Goal: Task Accomplishment & Management: Manage account settings

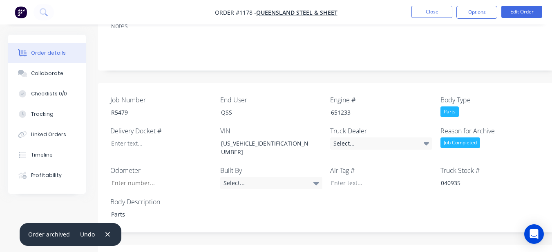
scroll to position [165, 0]
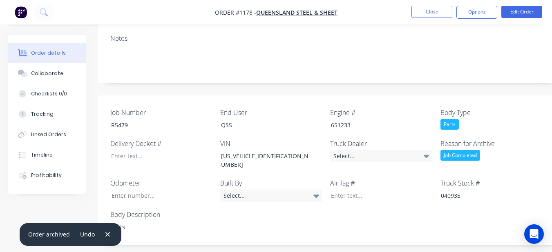
click at [456, 15] on ul "Close Options Edit Order" at bounding box center [476, 12] width 150 height 13
click at [480, 7] on button "Options" at bounding box center [476, 12] width 41 height 13
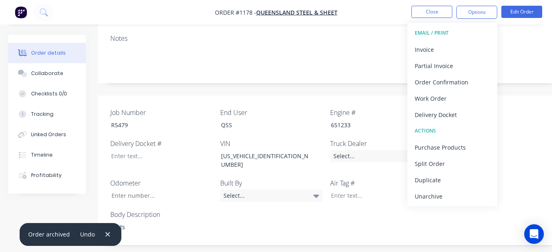
click at [374, 63] on div "Notes" at bounding box center [329, 55] width 462 height 55
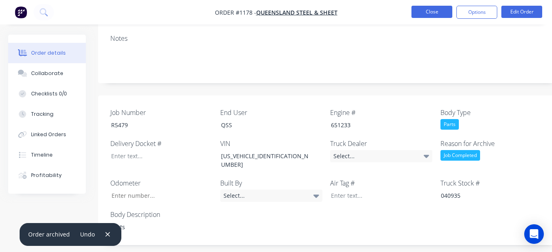
click at [423, 9] on button "Close" at bounding box center [431, 12] width 41 height 12
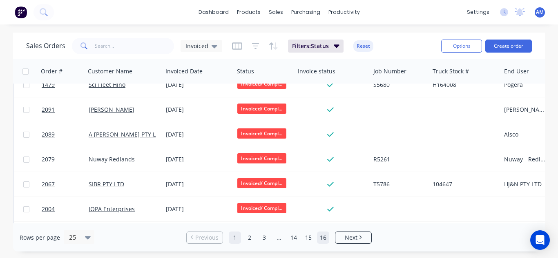
click at [321, 236] on link "16" at bounding box center [323, 238] width 12 height 12
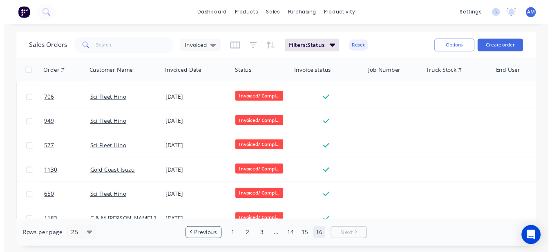
scroll to position [362, 0]
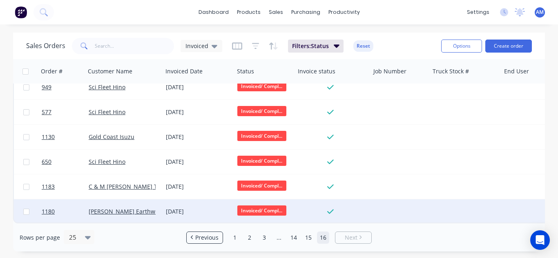
click at [180, 209] on div "[DATE]" at bounding box center [198, 212] width 65 height 8
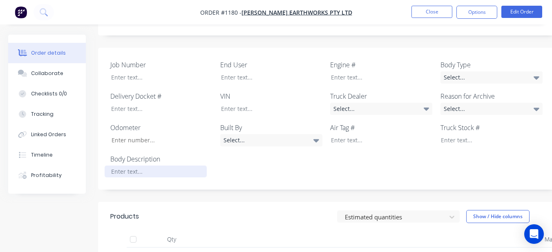
scroll to position [189, 0]
click at [188, 170] on div at bounding box center [156, 173] width 102 height 12
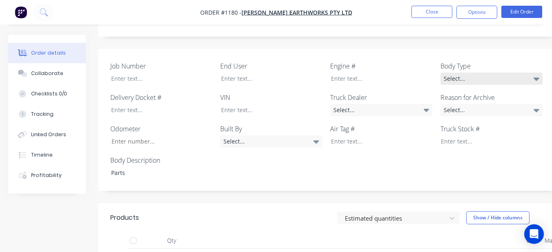
click at [455, 80] on div "Select..." at bounding box center [491, 79] width 102 height 12
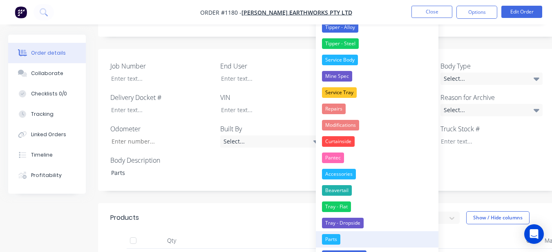
click at [341, 233] on button "Parts" at bounding box center [377, 239] width 122 height 16
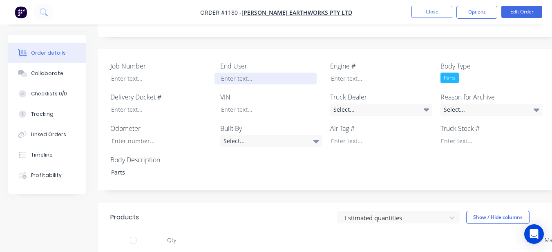
click at [304, 79] on div at bounding box center [265, 79] width 102 height 12
click at [454, 110] on div "Select..." at bounding box center [491, 110] width 102 height 12
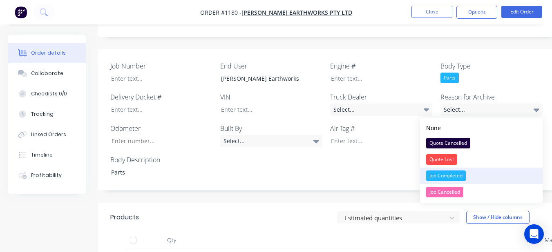
click at [444, 176] on div "Job Completed" at bounding box center [446, 176] width 40 height 11
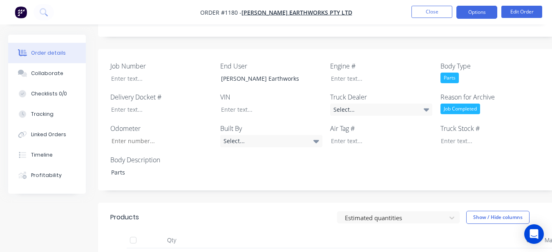
click at [467, 13] on button "Options" at bounding box center [476, 12] width 41 height 13
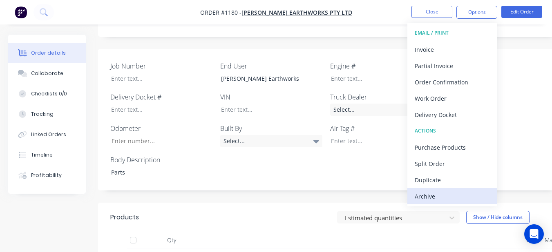
click at [443, 199] on div "Archive" at bounding box center [451, 197] width 75 height 12
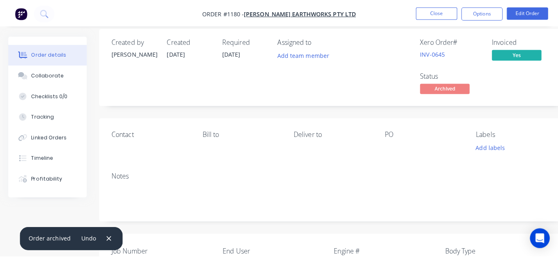
scroll to position [0, 0]
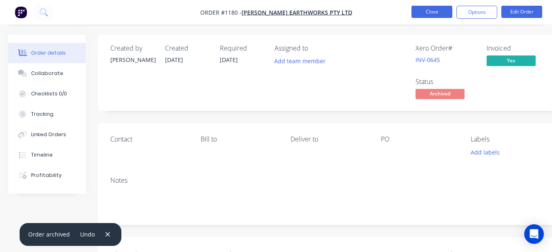
drag, startPoint x: 429, startPoint y: 6, endPoint x: 417, endPoint y: 18, distance: 17.0
click at [417, 18] on button "Close" at bounding box center [431, 12] width 41 height 12
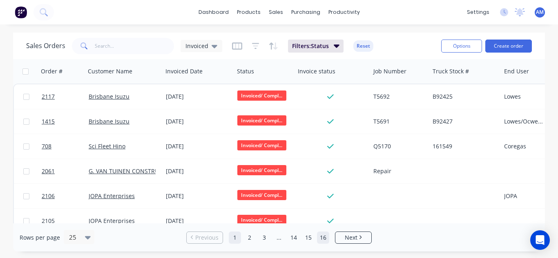
click at [321, 242] on link "16" at bounding box center [323, 238] width 12 height 12
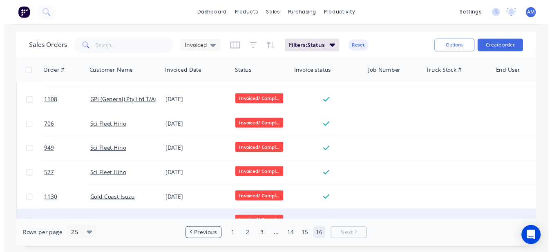
scroll to position [337, 0]
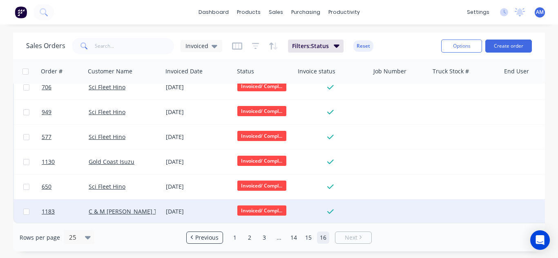
click at [174, 208] on div "[DATE]" at bounding box center [198, 212] width 65 height 8
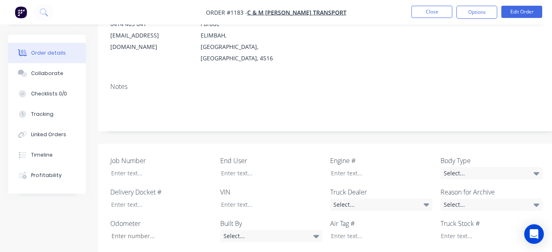
scroll to position [139, 0]
click at [457, 168] on div "Select..." at bounding box center [491, 174] width 102 height 12
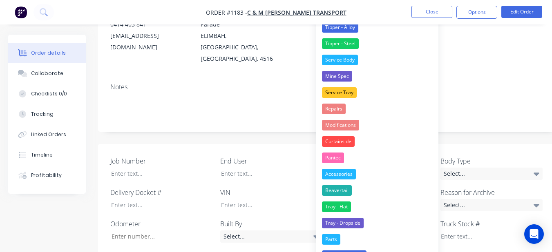
drag, startPoint x: 323, startPoint y: 243, endPoint x: 331, endPoint y: 240, distance: 7.9
click at [324, 244] on div "Parts" at bounding box center [331, 239] width 18 height 11
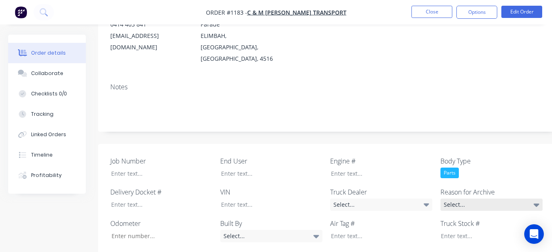
click at [512, 199] on div "Select..." at bounding box center [491, 205] width 102 height 12
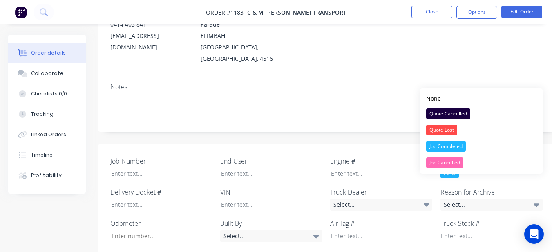
drag, startPoint x: 470, startPoint y: 146, endPoint x: 423, endPoint y: 143, distance: 46.6
click at [465, 147] on button "Job Completed" at bounding box center [481, 146] width 122 height 16
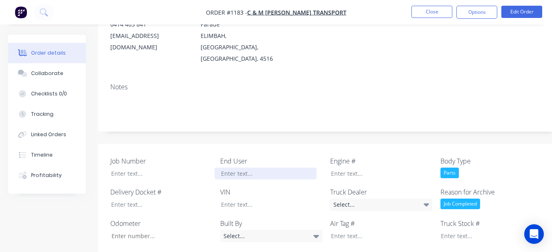
click at [265, 168] on div at bounding box center [265, 174] width 102 height 12
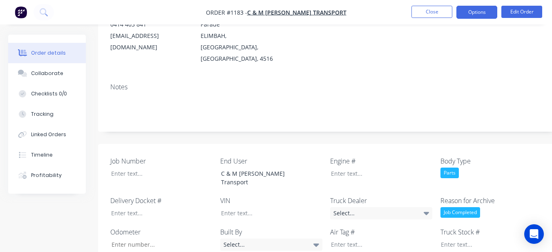
click at [479, 7] on button "Options" at bounding box center [476, 12] width 41 height 13
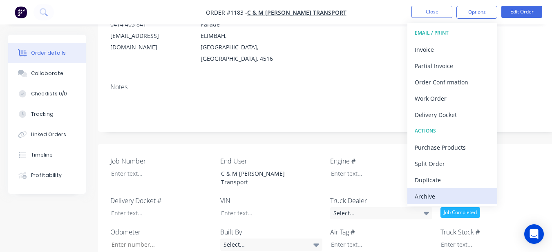
click at [422, 201] on div "Archive" at bounding box center [451, 197] width 75 height 12
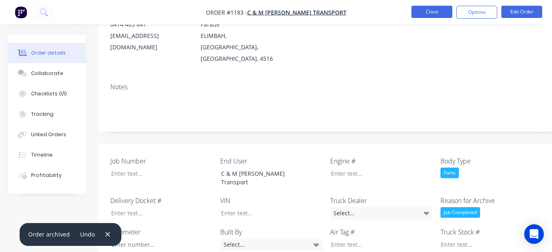
click at [426, 8] on button "Close" at bounding box center [431, 12] width 41 height 12
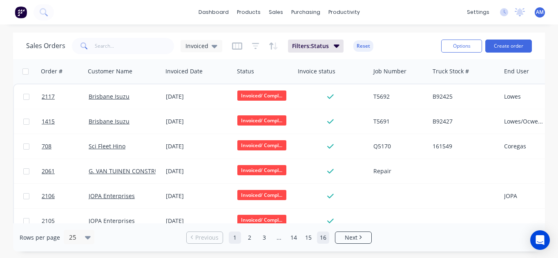
click at [326, 238] on link "16" at bounding box center [323, 238] width 12 height 12
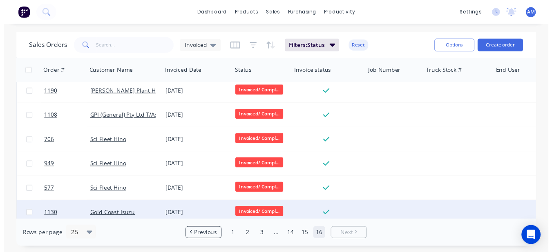
scroll to position [312, 0]
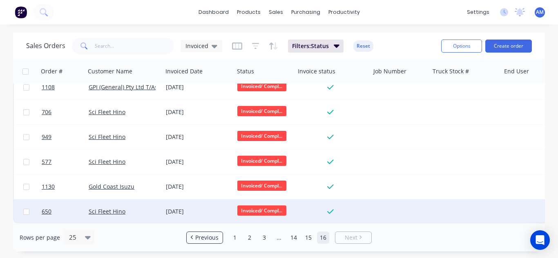
click at [188, 200] on div "[DATE]" at bounding box center [197, 212] width 71 height 24
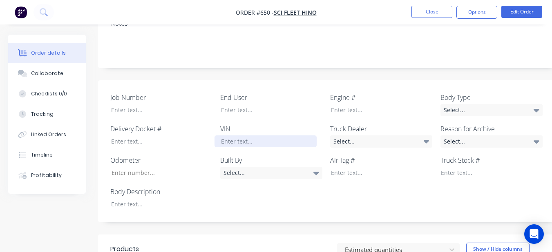
scroll to position [192, 0]
click at [349, 135] on div "Select..." at bounding box center [381, 141] width 102 height 12
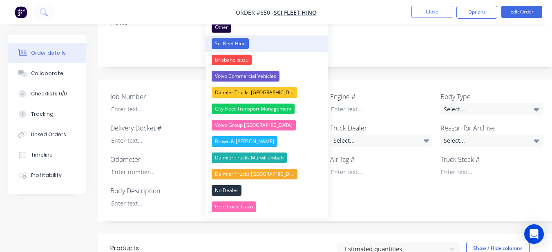
click at [232, 47] on div "Sci Fleet Hino" at bounding box center [229, 43] width 37 height 11
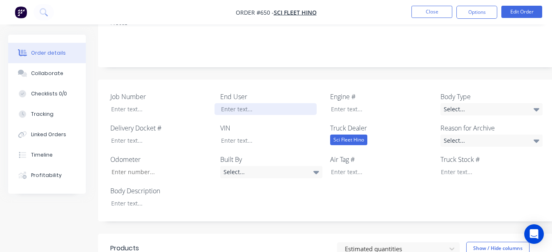
click at [256, 103] on div at bounding box center [265, 109] width 102 height 12
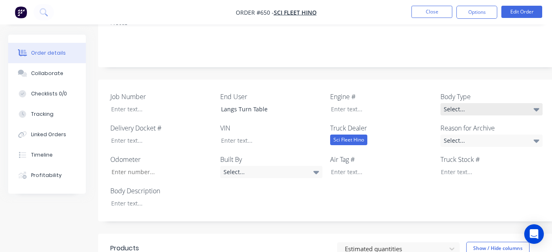
click at [510, 103] on div "Select..." at bounding box center [491, 109] width 102 height 12
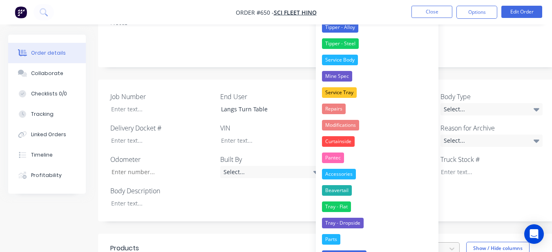
click at [356, 235] on button "Parts" at bounding box center [377, 239] width 122 height 16
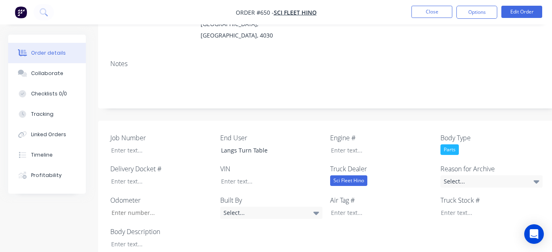
scroll to position [151, 0]
click at [483, 175] on div "Select..." at bounding box center [491, 181] width 102 height 12
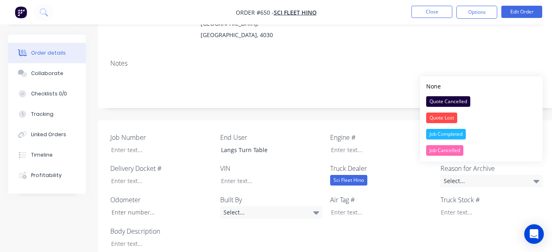
click at [453, 130] on div "Job Completed" at bounding box center [446, 134] width 40 height 11
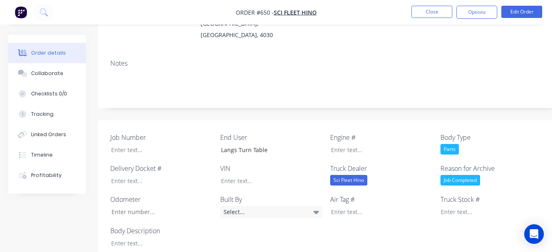
click at [451, 144] on div "Parts" at bounding box center [449, 149] width 18 height 11
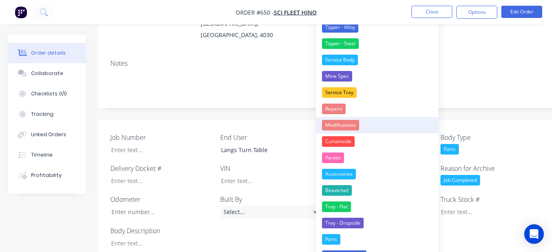
click at [326, 119] on button "Modifications" at bounding box center [377, 125] width 122 height 16
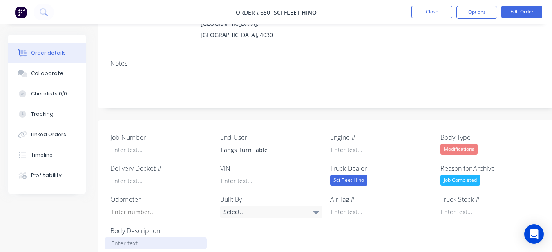
click at [184, 238] on div at bounding box center [156, 244] width 102 height 12
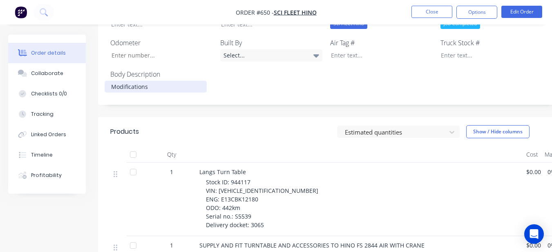
scroll to position [356, 0]
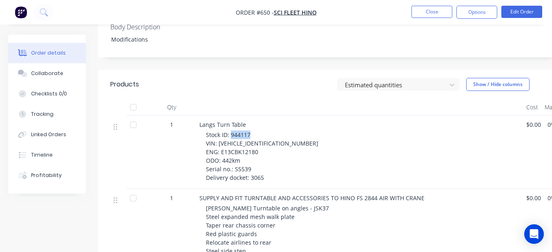
drag, startPoint x: 230, startPoint y: 122, endPoint x: 250, endPoint y: 125, distance: 20.3
click at [250, 131] on span "Stock ID: 944117 VIN: [VEHICLE_IDENTIFICATION_NUMBER] ENG: E13CBK12180 ODO: 442…" at bounding box center [262, 156] width 112 height 51
copy span "944117"
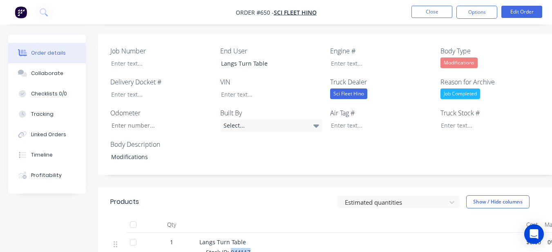
scroll to position [192, 0]
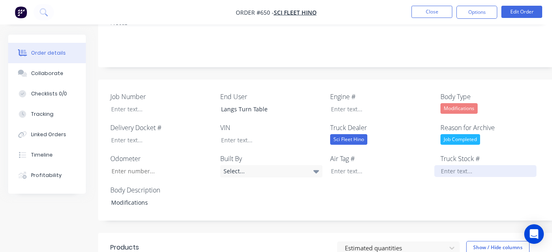
click at [442, 165] on div at bounding box center [485, 171] width 102 height 12
paste div
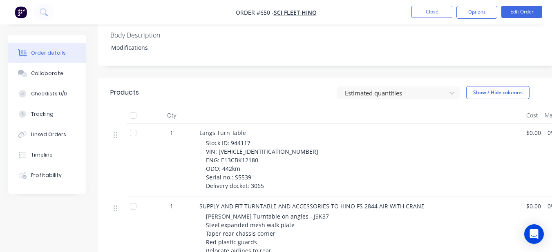
scroll to position [356, 0]
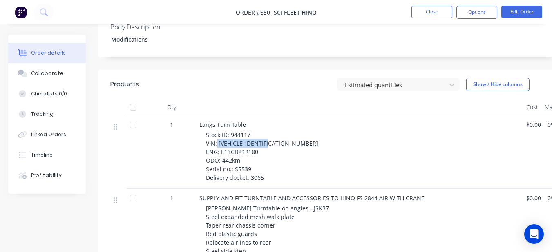
drag, startPoint x: 216, startPoint y: 132, endPoint x: 277, endPoint y: 136, distance: 60.9
click at [277, 136] on div "Stock ID: 944117 VIN: [VEHICLE_IDENTIFICATION_NUMBER] ENG: E13CBK12180 ODO: 442…" at bounding box center [363, 156] width 314 height 51
drag, startPoint x: 274, startPoint y: 136, endPoint x: 276, endPoint y: 131, distance: 5.8
copy span "[VEHICLE_IDENTIFICATION_NUMBER]"
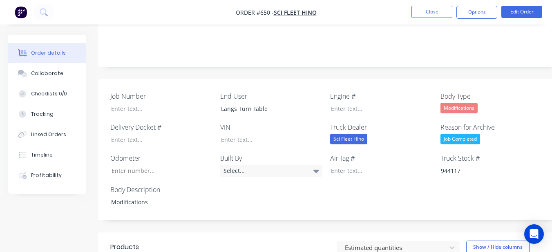
scroll to position [151, 0]
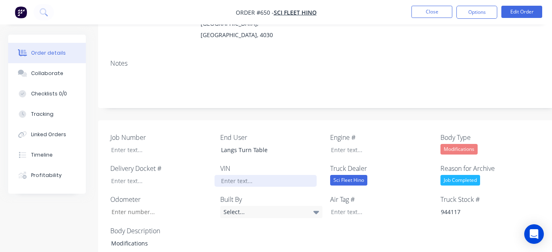
click at [258, 175] on div at bounding box center [265, 181] width 102 height 12
drag, startPoint x: 257, startPoint y: 168, endPoint x: 251, endPoint y: 172, distance: 7.6
paste div
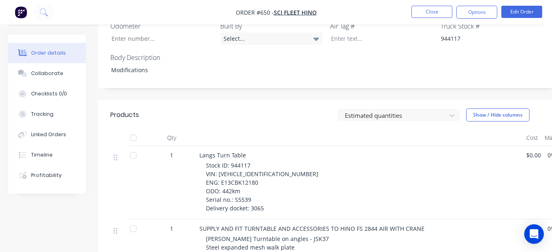
scroll to position [274, 0]
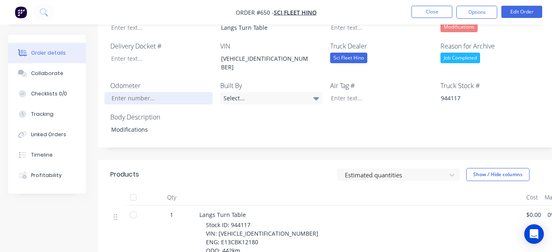
click at [149, 92] on input "Job Number" at bounding box center [159, 98] width 108 height 12
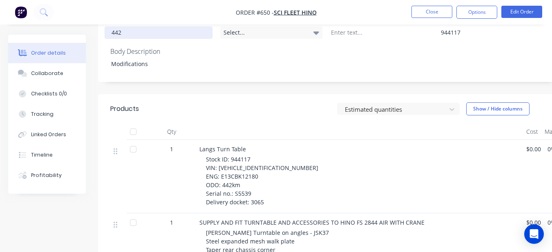
scroll to position [356, 0]
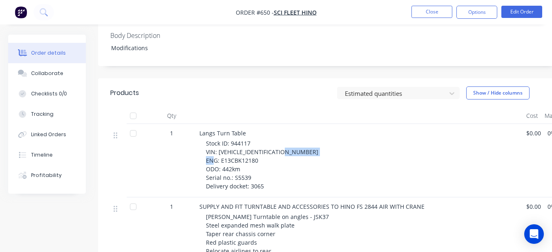
drag, startPoint x: 220, startPoint y: 141, endPoint x: 258, endPoint y: 142, distance: 38.8
click at [258, 142] on div "Stock ID: 944117 VIN: [VEHICLE_IDENTIFICATION_NUMBER] ENG: E13CBK12180 ODO: 442…" at bounding box center [363, 164] width 314 height 51
copy span "E13CBK12180"
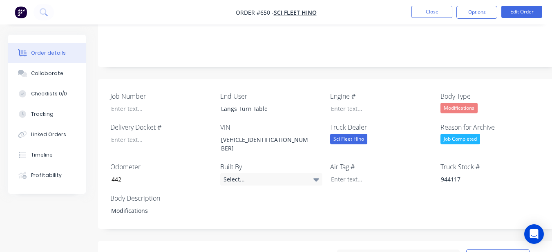
scroll to position [192, 0]
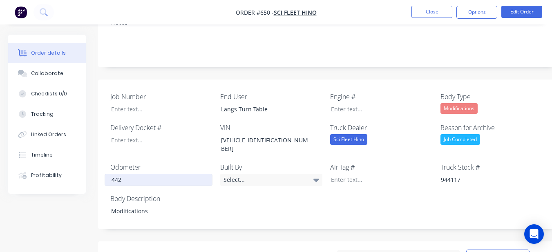
click at [184, 174] on input "442" at bounding box center [159, 180] width 108 height 12
type input "442"
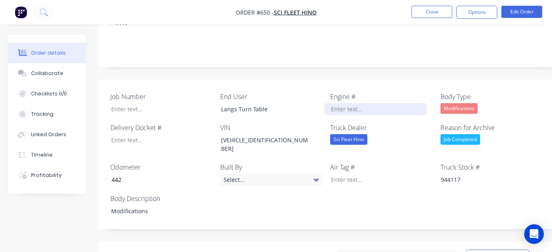
click at [331, 103] on div at bounding box center [375, 109] width 102 height 12
paste div
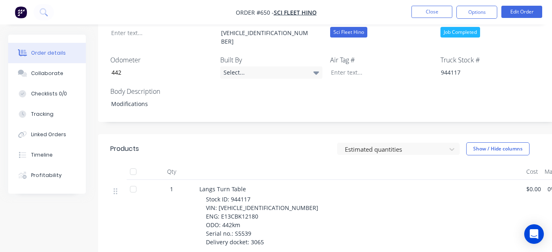
scroll to position [315, 0]
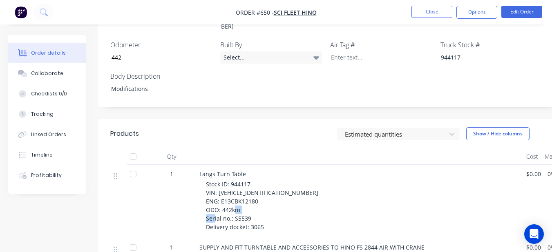
drag, startPoint x: 234, startPoint y: 199, endPoint x: 252, endPoint y: 196, distance: 18.9
click at [252, 196] on div "Stock ID: 944117 VIN: [VEHICLE_IDENTIFICATION_NUMBER] ENG: E13CBK12180 ODO: 442…" at bounding box center [363, 205] width 314 height 51
copy span "S5539"
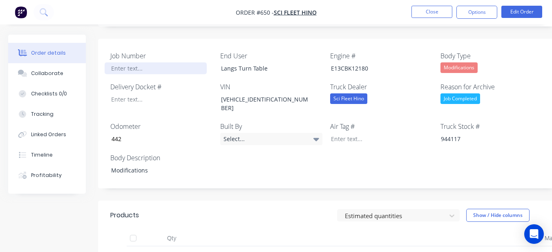
click at [125, 62] on div at bounding box center [156, 68] width 102 height 12
paste div
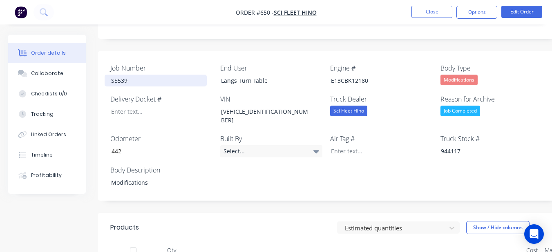
scroll to position [192, 0]
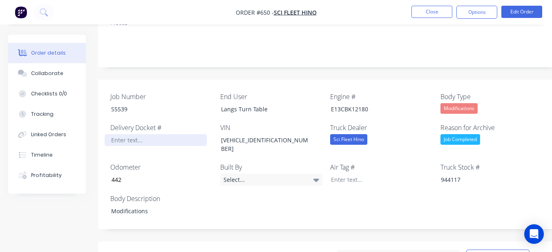
click at [143, 134] on div at bounding box center [156, 140] width 102 height 12
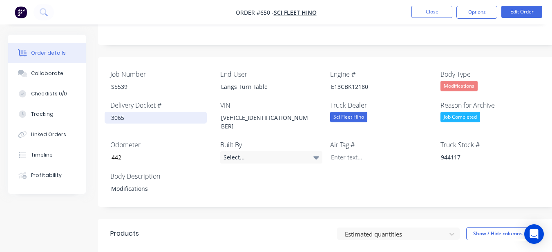
scroll to position [233, 0]
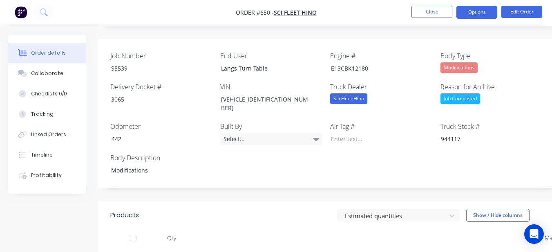
click at [466, 7] on button "Options" at bounding box center [476, 12] width 41 height 13
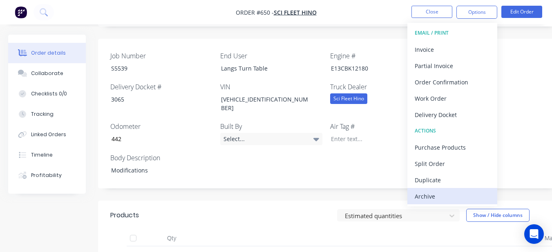
click at [427, 196] on div "Archive" at bounding box center [451, 197] width 75 height 12
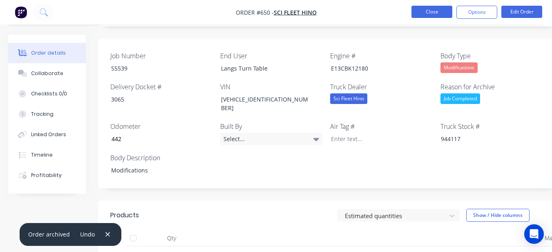
click at [432, 6] on button "Close" at bounding box center [431, 12] width 41 height 12
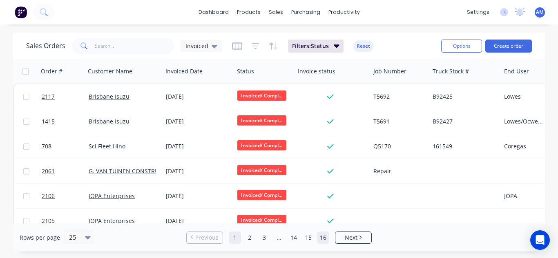
click at [327, 242] on link "16" at bounding box center [323, 238] width 12 height 12
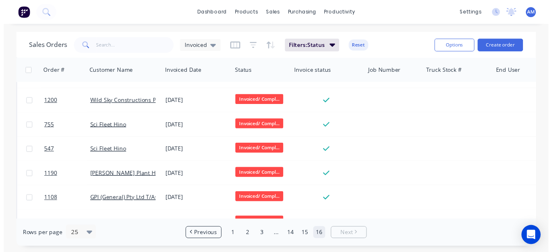
scroll to position [287, 0]
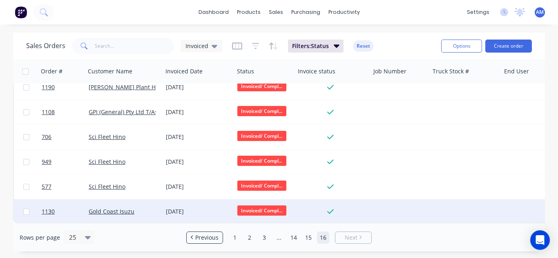
click at [174, 208] on div "[DATE]" at bounding box center [198, 212] width 65 height 8
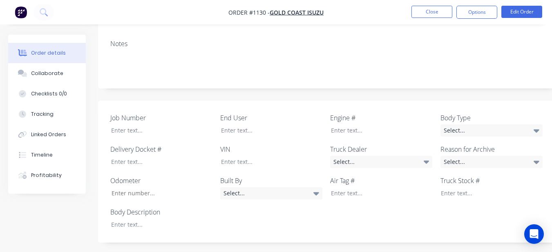
scroll to position [163, 0]
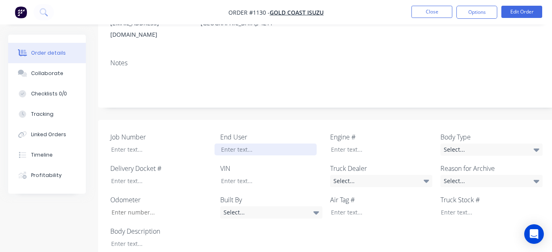
click at [233, 144] on div at bounding box center [265, 150] width 102 height 12
click at [407, 175] on div "Select..." at bounding box center [381, 181] width 102 height 12
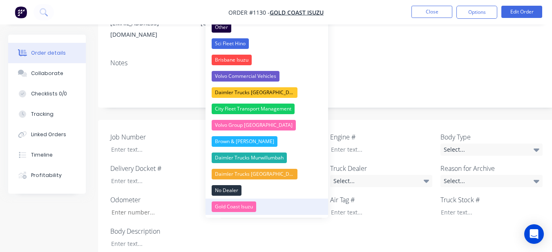
click at [258, 203] on button "Gold Coast Isuzu" at bounding box center [266, 207] width 122 height 16
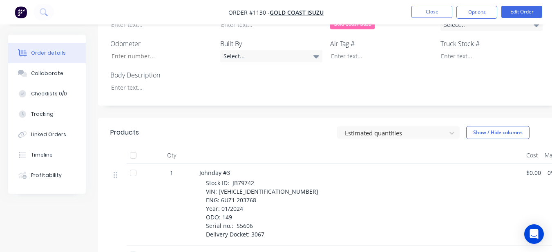
scroll to position [286, 0]
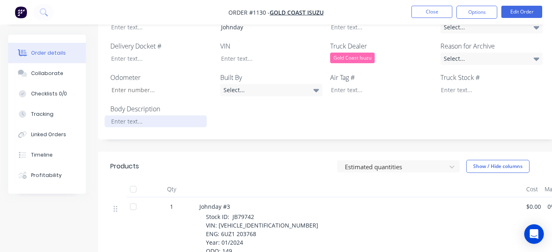
click at [168, 116] on div at bounding box center [156, 122] width 102 height 12
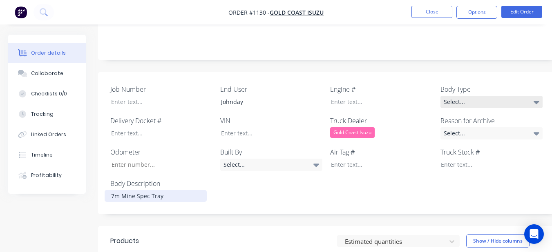
scroll to position [204, 0]
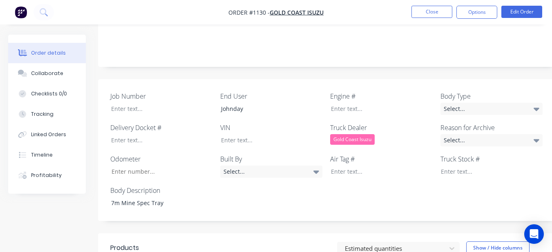
drag, startPoint x: 465, startPoint y: 92, endPoint x: 438, endPoint y: 138, distance: 53.6
click at [465, 103] on div "Select..." at bounding box center [491, 109] width 102 height 12
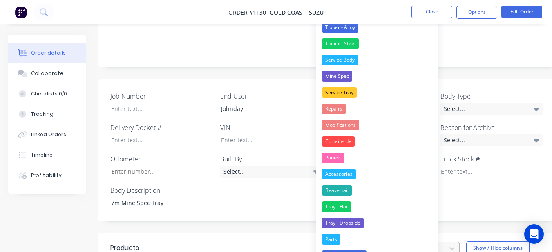
drag, startPoint x: 366, startPoint y: 251, endPoint x: 373, endPoint y: 234, distance: 17.7
click at [366, 250] on button "Tray - Mine Spec" at bounding box center [377, 256] width 122 height 16
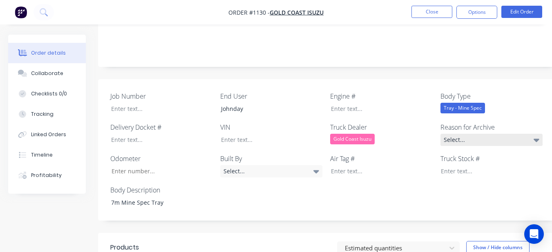
drag, startPoint x: 453, startPoint y: 129, endPoint x: 448, endPoint y: 134, distance: 7.2
click at [452, 134] on div "Select..." at bounding box center [491, 140] width 102 height 12
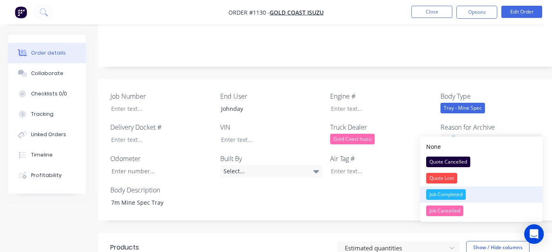
click at [433, 195] on div "Job Completed" at bounding box center [446, 194] width 40 height 11
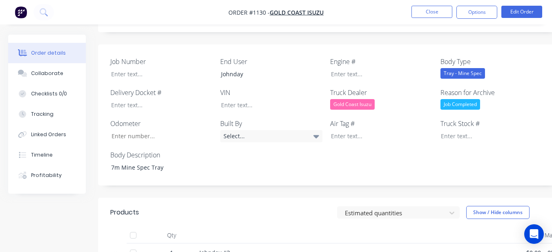
scroll to position [286, 0]
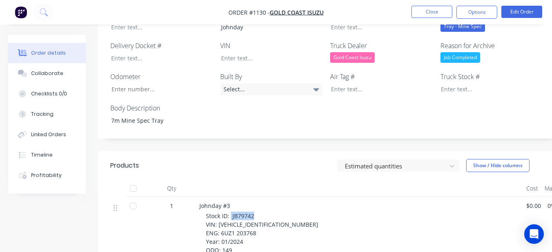
drag, startPoint x: 230, startPoint y: 205, endPoint x: 254, endPoint y: 205, distance: 23.3
click at [254, 212] on div "Stock ID: JB79742 VIN: [VEHICLE_IDENTIFICATION_NUMBER] ENG: 6UZ1 203768 Year: 0…" at bounding box center [363, 242] width 314 height 60
copy span "JB79742"
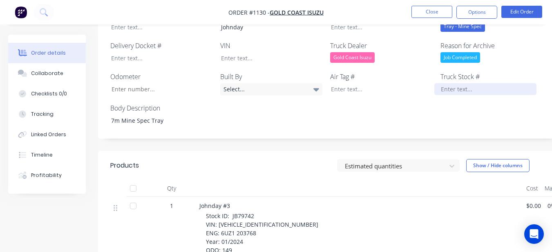
click at [465, 83] on div at bounding box center [485, 89] width 102 height 12
paste div
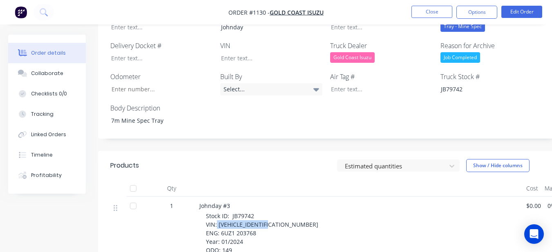
drag, startPoint x: 216, startPoint y: 212, endPoint x: 276, endPoint y: 216, distance: 59.7
click at [276, 216] on div "Stock ID: JB79742 VIN: [VEHICLE_IDENTIFICATION_NUMBER] ENG: 6UZ1 203768 Year: 0…" at bounding box center [363, 242] width 314 height 60
copy span "[VEHICLE_IDENTIFICATION_NUMBER]"
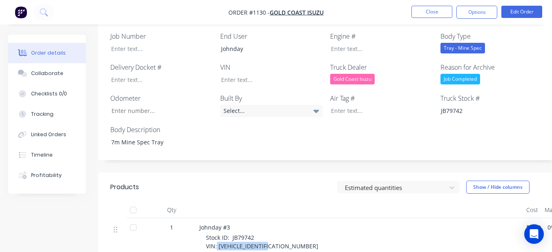
scroll to position [245, 0]
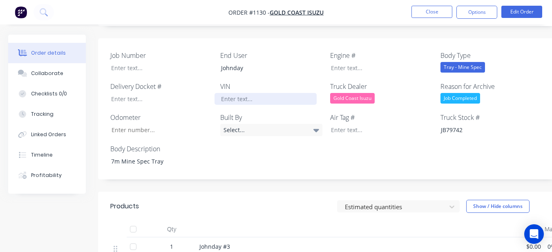
click at [266, 93] on div at bounding box center [265, 99] width 102 height 12
paste div
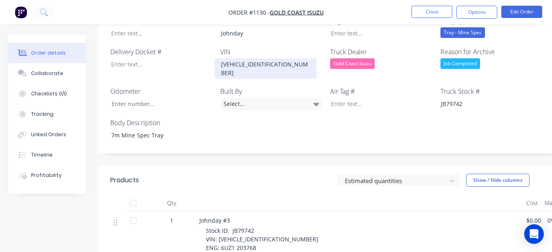
scroll to position [327, 0]
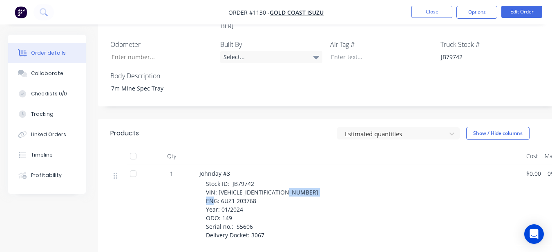
drag, startPoint x: 220, startPoint y: 180, endPoint x: 256, endPoint y: 183, distance: 35.3
click at [256, 183] on div "Stock ID: JB79742 VIN: [VEHICLE_IDENTIFICATION_NUMBER] ENG: 6UZ1 203768 Year: 0…" at bounding box center [363, 210] width 314 height 60
copy span "6UZ1 203768"
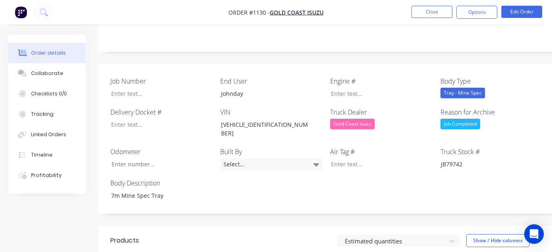
scroll to position [204, 0]
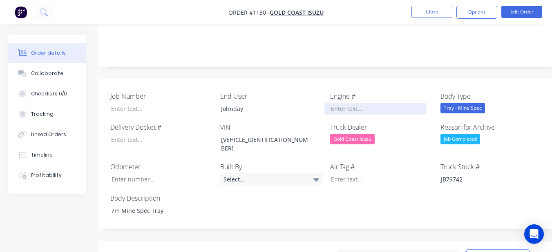
click at [344, 103] on div at bounding box center [375, 109] width 102 height 12
paste div
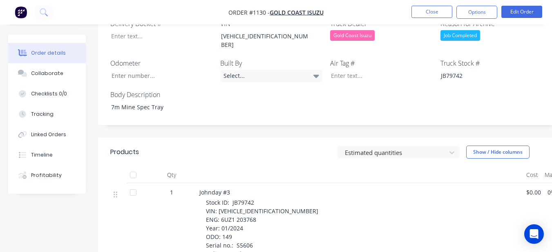
scroll to position [327, 0]
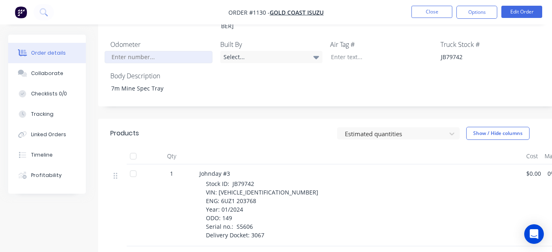
click at [138, 51] on input "Job Number" at bounding box center [159, 57] width 108 height 12
type input "149"
drag, startPoint x: 235, startPoint y: 207, endPoint x: 257, endPoint y: 211, distance: 21.9
click at [257, 211] on div "Stock ID: JB79742 VIN: [VEHICLE_IDENTIFICATION_NUMBER] ENG: 6UZ1 203768 Year: 0…" at bounding box center [363, 210] width 314 height 60
drag, startPoint x: 257, startPoint y: 211, endPoint x: 258, endPoint y: 200, distance: 10.6
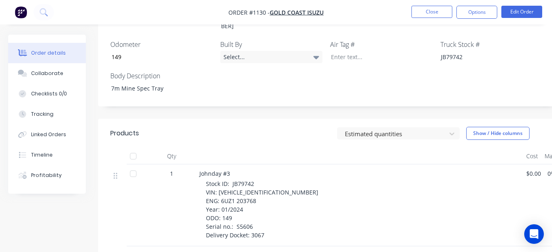
drag, startPoint x: 258, startPoint y: 200, endPoint x: 242, endPoint y: 135, distance: 66.7
click at [242, 128] on header "Products Estimated quantities Show / Hide columns" at bounding box center [329, 133] width 462 height 29
drag, startPoint x: 234, startPoint y: 205, endPoint x: 252, endPoint y: 205, distance: 18.4
click at [252, 206] on div "Stock ID: JB79742 VIN: [VEHICLE_IDENTIFICATION_NUMBER] ENG: 6UZ1 203768 Year: 0…" at bounding box center [363, 210] width 314 height 60
copy span "S5606"
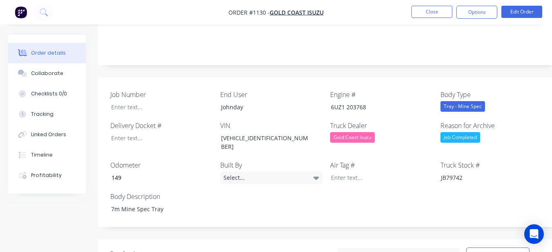
scroll to position [204, 0]
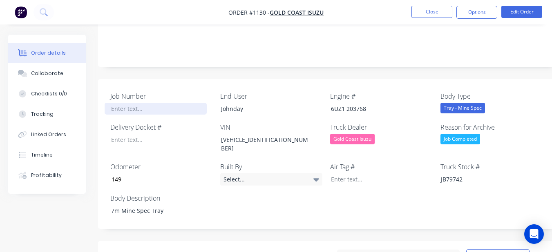
click at [156, 103] on div at bounding box center [156, 109] width 102 height 12
paste div
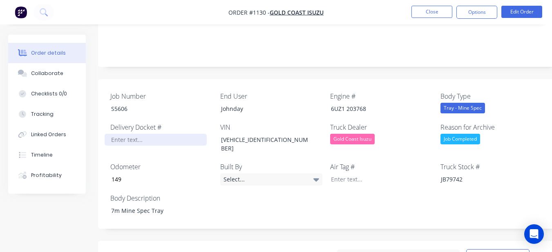
click at [174, 134] on div at bounding box center [156, 140] width 102 height 12
drag, startPoint x: 174, startPoint y: 129, endPoint x: 163, endPoint y: 130, distance: 10.2
click at [163, 134] on div at bounding box center [156, 140] width 102 height 12
click at [472, 5] on nav "Order #1130 - Gold Coast Isuzu Close Options Edit Order" at bounding box center [276, 12] width 552 height 24
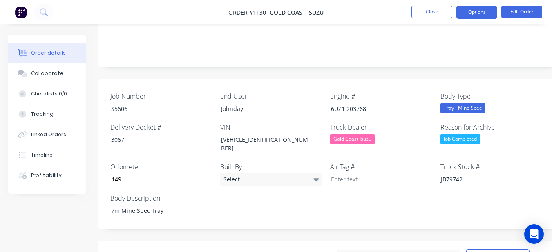
click at [472, 18] on button "Options" at bounding box center [476, 12] width 41 height 13
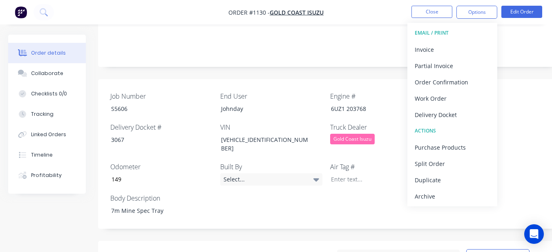
drag, startPoint x: 441, startPoint y: 198, endPoint x: 443, endPoint y: 194, distance: 4.2
click at [442, 197] on div "Archive" at bounding box center [451, 197] width 75 height 12
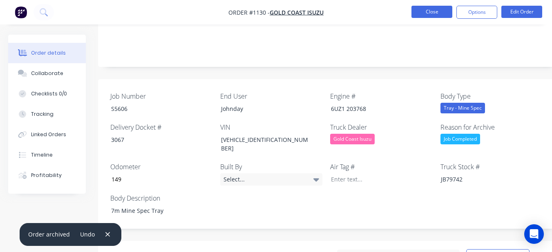
click at [429, 8] on button "Close" at bounding box center [431, 12] width 41 height 12
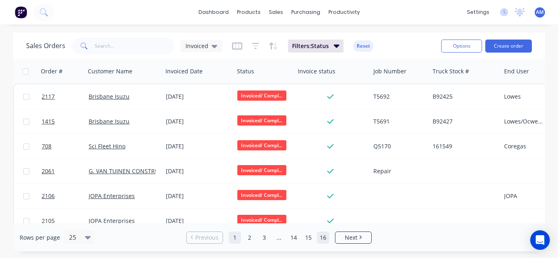
drag, startPoint x: 318, startPoint y: 243, endPoint x: 319, endPoint y: 233, distance: 9.4
click at [318, 238] on link "16" at bounding box center [323, 238] width 12 height 12
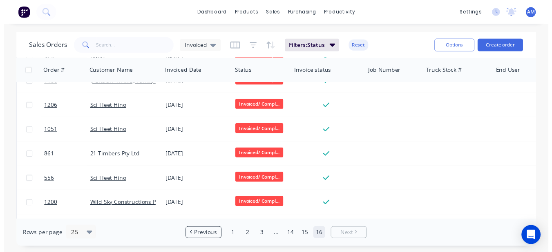
scroll to position [263, 0]
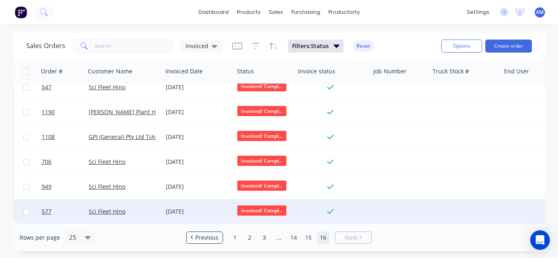
click at [180, 208] on div "[DATE]" at bounding box center [198, 212] width 65 height 8
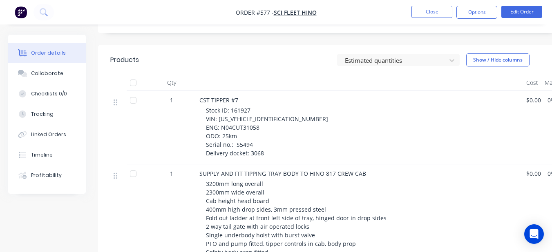
scroll to position [327, 0]
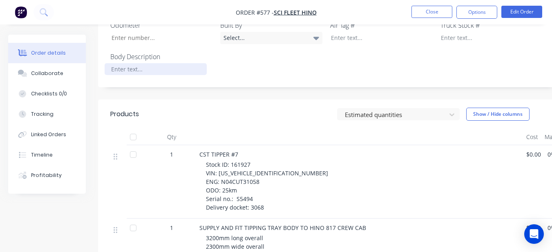
click at [162, 63] on div at bounding box center [156, 69] width 102 height 12
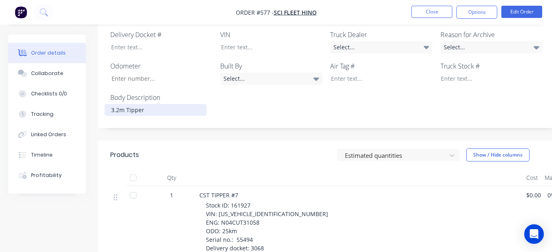
scroll to position [245, 0]
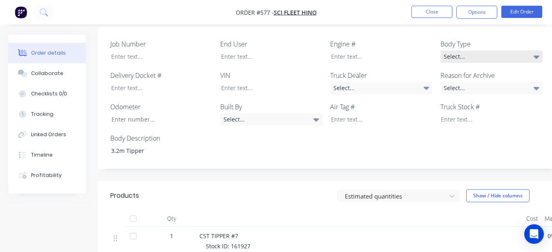
click at [504, 40] on div "Body Type Select..." at bounding box center [491, 51] width 102 height 24
click at [504, 51] on div "Select..." at bounding box center [491, 57] width 102 height 12
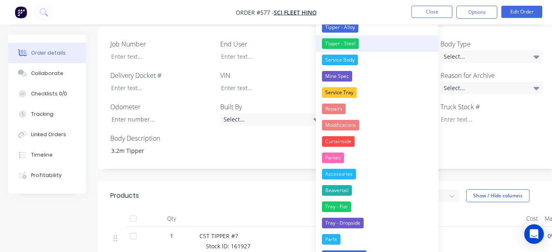
click at [370, 47] on button "Tipper - Steel" at bounding box center [377, 44] width 122 height 16
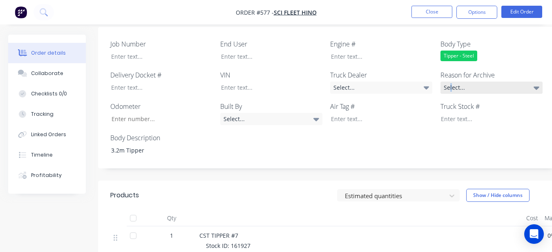
click at [450, 82] on div "Select..." at bounding box center [491, 88] width 102 height 12
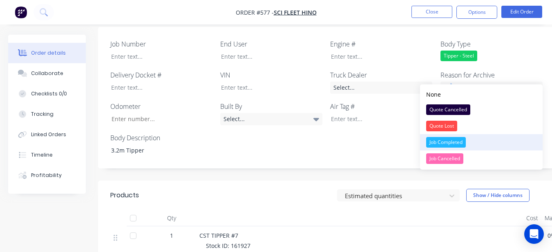
click at [458, 146] on div "Job Completed" at bounding box center [446, 142] width 40 height 11
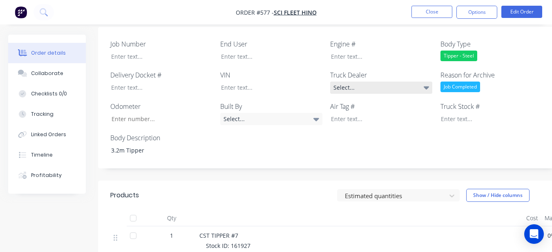
click at [396, 82] on div "Select..." at bounding box center [381, 88] width 102 height 12
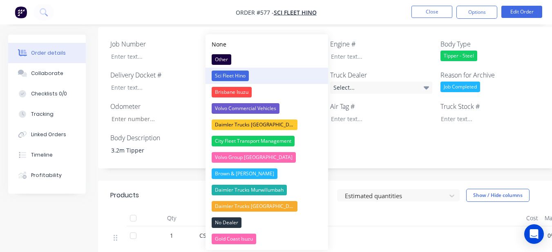
click at [274, 78] on button "Sci Fleet Hino" at bounding box center [266, 76] width 122 height 16
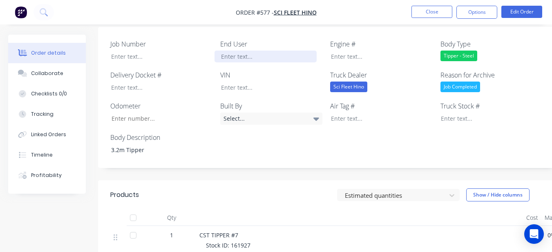
drag, startPoint x: 252, startPoint y: 45, endPoint x: 256, endPoint y: 41, distance: 5.5
click at [252, 51] on div at bounding box center [265, 57] width 102 height 12
drag, startPoint x: 230, startPoint y: 232, endPoint x: 252, endPoint y: 231, distance: 22.1
drag, startPoint x: 251, startPoint y: 227, endPoint x: 225, endPoint y: 238, distance: 27.8
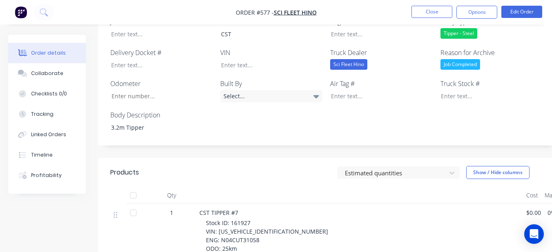
scroll to position [286, 0]
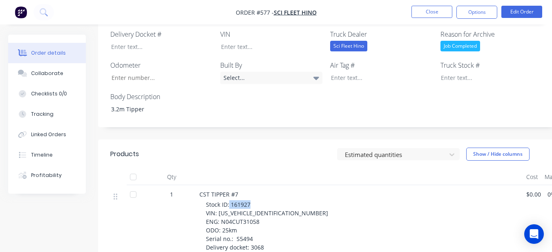
click at [248, 201] on span "Stock ID: 161927 VIN: [US_VEHICLE_IDENTIFICATION_NUMBER] ENG: N04CUT31058 ODO: …" at bounding box center [267, 226] width 122 height 51
drag, startPoint x: 248, startPoint y: 194, endPoint x: 238, endPoint y: 195, distance: 9.8
click at [238, 201] on span "Stock ID: 161927 VIN: [US_VEHICLE_IDENTIFICATION_NUMBER] ENG: N04CUT31058 ODO: …" at bounding box center [267, 226] width 122 height 51
drag, startPoint x: 230, startPoint y: 193, endPoint x: 251, endPoint y: 194, distance: 21.3
click at [251, 200] on div "Stock ID: 161927 VIN: [US_VEHICLE_IDENTIFICATION_NUMBER] ENG: N04CUT31058 ODO: …" at bounding box center [363, 225] width 314 height 51
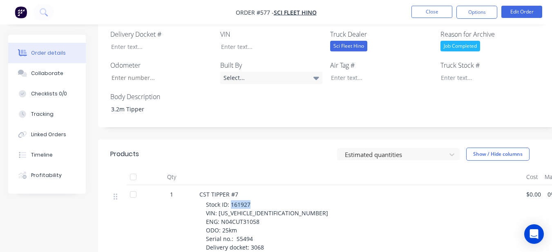
copy span "161927"
click at [449, 72] on div at bounding box center [485, 78] width 102 height 12
paste div
drag, startPoint x: 217, startPoint y: 203, endPoint x: 282, endPoint y: 206, distance: 65.0
click at [282, 206] on div "Stock ID: 161927 VIN: [US_VEHICLE_IDENTIFICATION_NUMBER] ENG: N04CUT31058 ODO: …" at bounding box center [363, 225] width 314 height 51
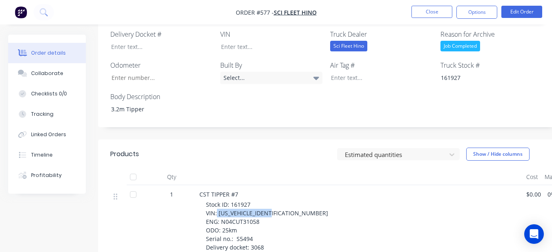
copy span "[US_VEHICLE_IDENTIFICATION_NUMBER]"
click at [255, 41] on div at bounding box center [265, 47] width 102 height 12
paste div
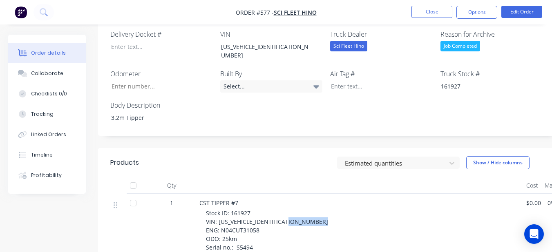
drag, startPoint x: 220, startPoint y: 209, endPoint x: 268, endPoint y: 208, distance: 47.8
click at [268, 209] on div "Stock ID: 161927 VIN: [US_VEHICLE_IDENTIFICATION_NUMBER] ENG: N04CUT31058 ODO: …" at bounding box center [363, 234] width 314 height 51
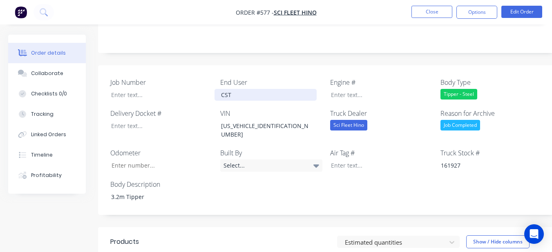
scroll to position [204, 0]
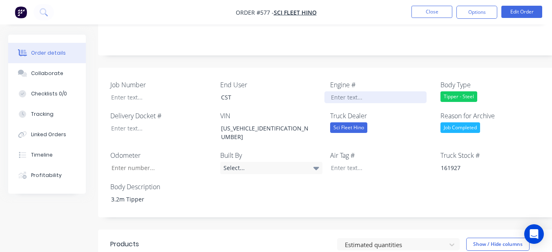
click at [338, 91] on div at bounding box center [375, 97] width 102 height 12
paste div
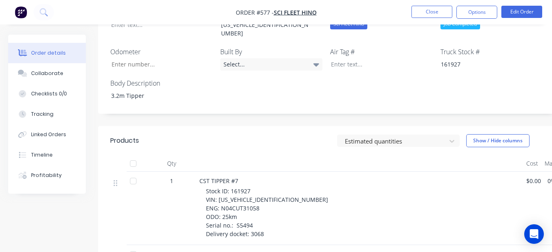
scroll to position [327, 0]
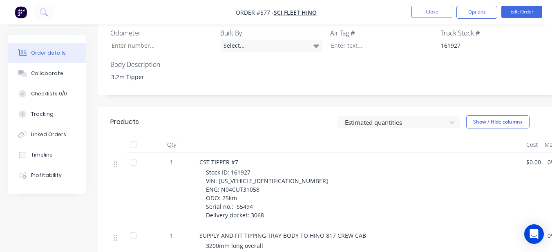
click at [171, 23] on nav "Order #577 - Sci Fleet Hino Close Options Edit Order" at bounding box center [276, 12] width 552 height 24
click at [170, 40] on input "Job Number" at bounding box center [159, 46] width 108 height 12
type input "25"
drag, startPoint x: 234, startPoint y: 186, endPoint x: 251, endPoint y: 188, distance: 16.9
click at [251, 187] on span "Stock ID: 161927 VIN: [US_VEHICLE_IDENTIFICATION_NUMBER] ENG: N04CUT31058 ODO: …" at bounding box center [267, 194] width 122 height 51
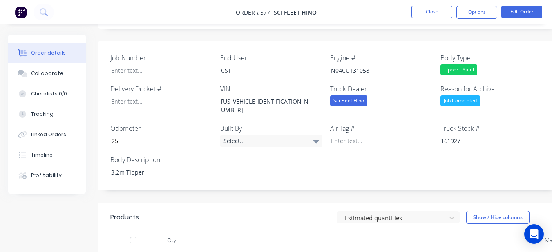
scroll to position [163, 0]
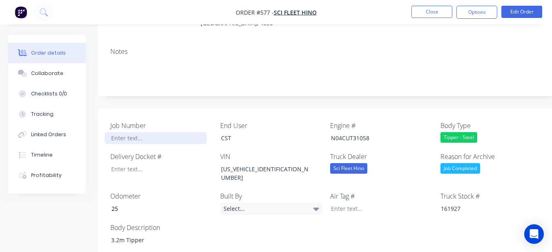
click at [149, 132] on div at bounding box center [156, 138] width 102 height 12
paste div
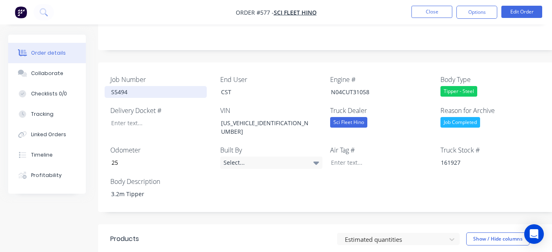
scroll to position [204, 0]
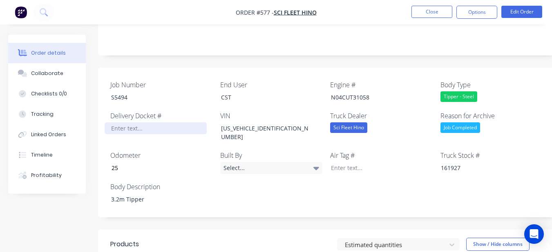
click at [157, 123] on div "Job Number S5494 End User CST Engine # N04CUT31058 Body Type Tipper - Steel Del…" at bounding box center [329, 143] width 462 height 150
click at [156, 122] on div at bounding box center [156, 128] width 102 height 12
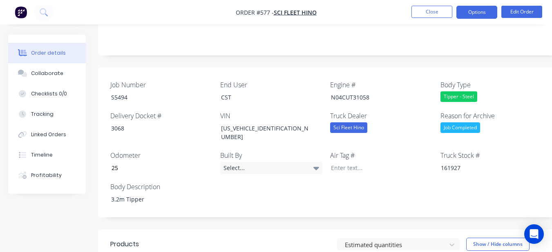
drag, startPoint x: 484, startPoint y: 8, endPoint x: 481, endPoint y: 13, distance: 5.3
click at [484, 8] on button "Options" at bounding box center [476, 12] width 41 height 13
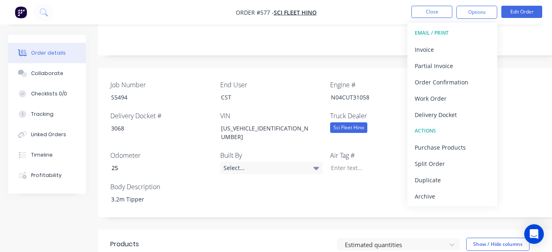
drag, startPoint x: 447, startPoint y: 196, endPoint x: 441, endPoint y: 181, distance: 16.3
click at [447, 195] on div "Archive" at bounding box center [451, 197] width 75 height 12
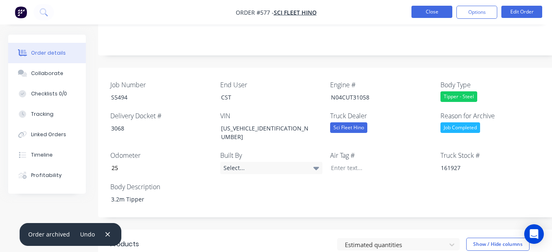
click at [423, 11] on button "Close" at bounding box center [431, 12] width 41 height 12
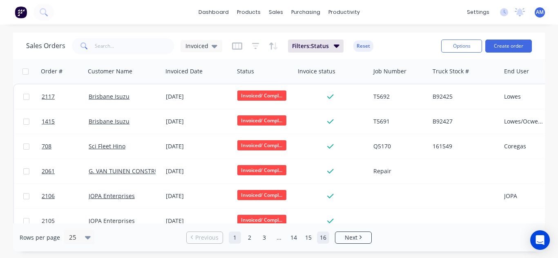
click at [326, 237] on link "16" at bounding box center [323, 238] width 12 height 12
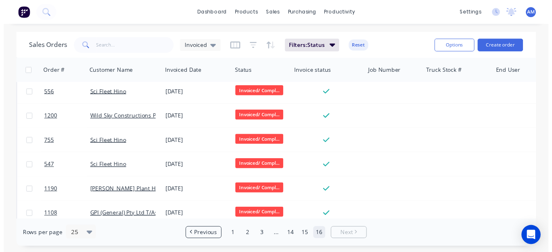
scroll to position [238, 0]
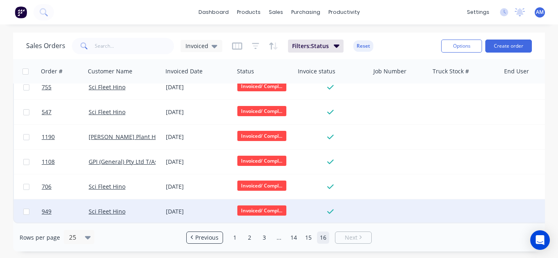
click at [188, 208] on div "[DATE]" at bounding box center [198, 212] width 65 height 8
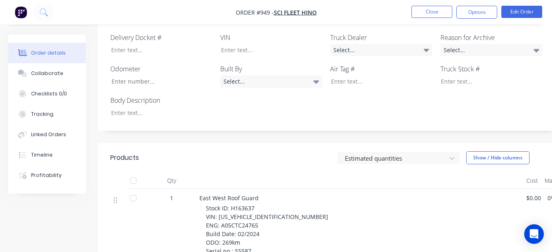
scroll to position [286, 0]
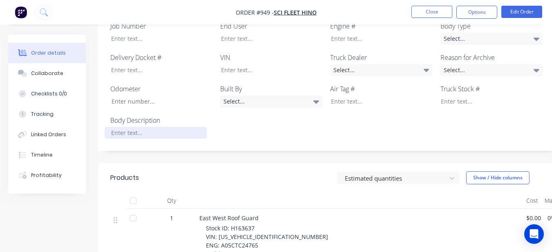
click at [106, 127] on div at bounding box center [156, 133] width 102 height 12
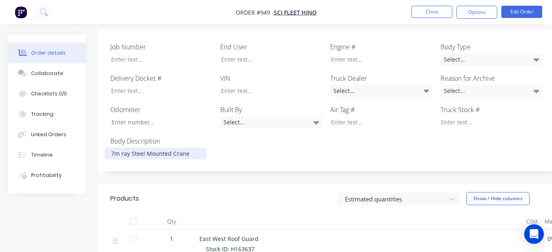
scroll to position [245, 0]
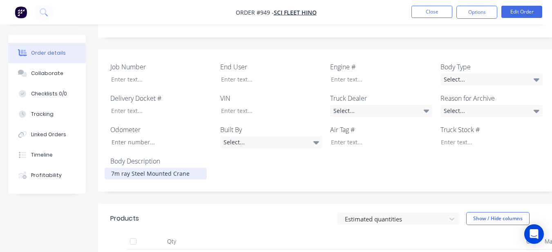
click at [120, 168] on div "7m ray Steel Mounted Crane" at bounding box center [156, 174] width 102 height 12
click at [122, 168] on div "7m ray Steel Mounted Crane" at bounding box center [156, 174] width 102 height 12
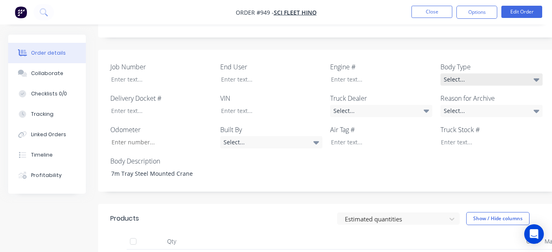
click at [457, 73] on div "Select..." at bounding box center [491, 79] width 102 height 12
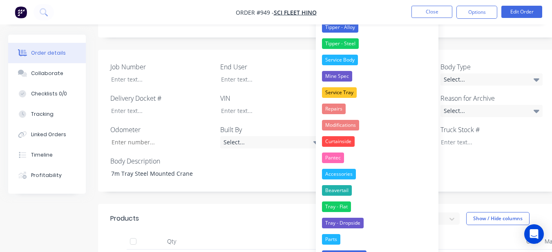
drag, startPoint x: 349, startPoint y: 200, endPoint x: 375, endPoint y: 166, distance: 43.2
click at [349, 200] on button "Tray - Flat" at bounding box center [377, 207] width 122 height 16
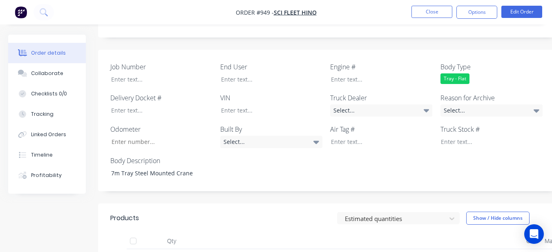
click at [450, 93] on label "Reason for Archive" at bounding box center [491, 98] width 102 height 10
click at [449, 105] on div "Select..." at bounding box center [491, 111] width 102 height 12
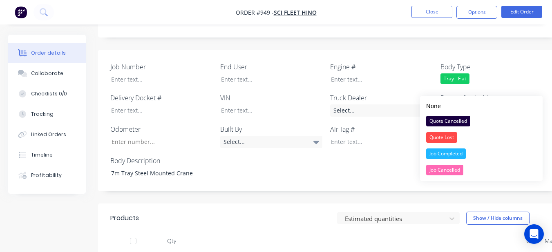
click at [425, 149] on button "Job Completed" at bounding box center [481, 154] width 122 height 16
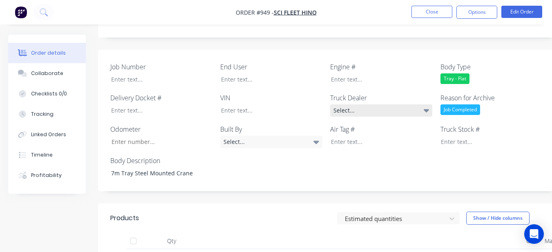
click at [397, 105] on div "Select..." at bounding box center [381, 111] width 102 height 12
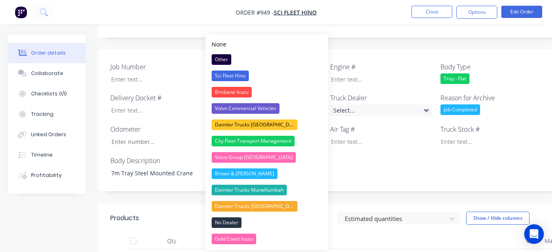
click at [283, 85] on button "Brisbane Isuzu" at bounding box center [266, 92] width 122 height 16
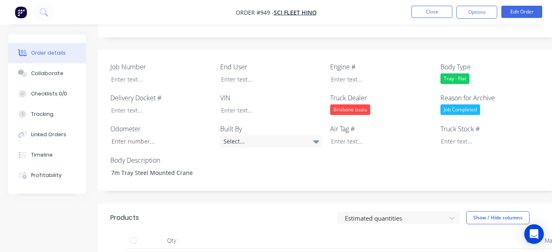
click at [358, 105] on div "Brisbane Isuzu" at bounding box center [350, 110] width 40 height 11
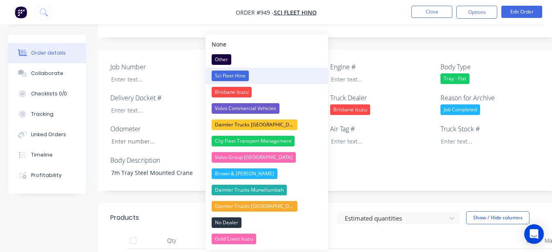
click at [265, 78] on button "Sci Fleet Hino" at bounding box center [266, 76] width 122 height 16
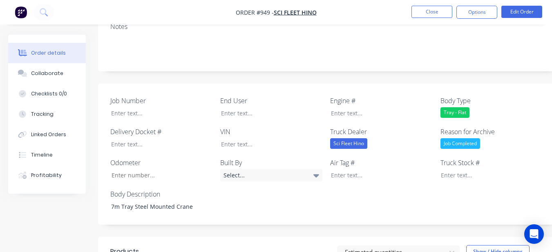
scroll to position [204, 0]
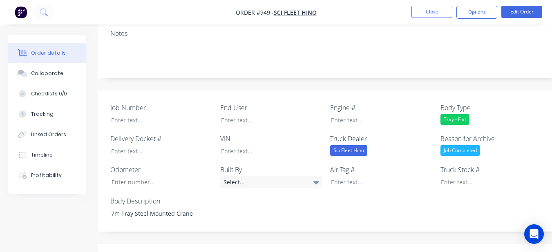
click at [262, 103] on div "End User" at bounding box center [271, 114] width 102 height 23
click at [261, 114] on div at bounding box center [265, 120] width 102 height 12
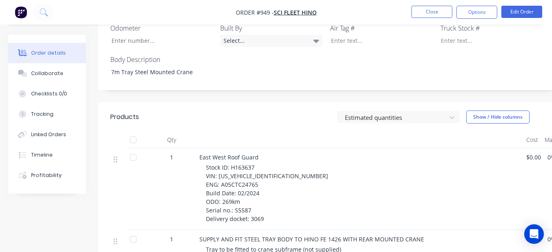
scroll to position [367, 0]
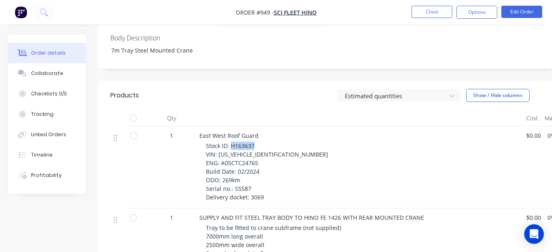
drag, startPoint x: 230, startPoint y: 125, endPoint x: 255, endPoint y: 121, distance: 25.6
click at [255, 142] on div "Stock ID: H163637 VIN: [US_VEHICLE_IDENTIFICATION_NUMBER] ENG: A05CTC24765 Buil…" at bounding box center [363, 172] width 314 height 60
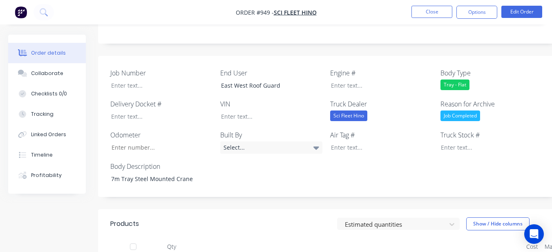
scroll to position [214, 0]
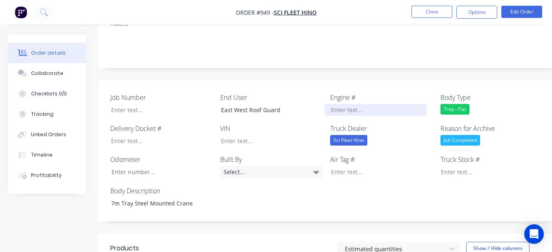
click at [340, 104] on div at bounding box center [375, 110] width 102 height 12
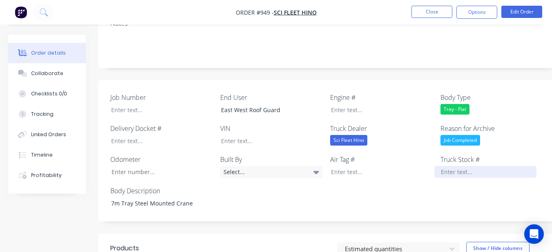
drag, startPoint x: 340, startPoint y: 87, endPoint x: 455, endPoint y: 146, distance: 129.6
click at [455, 166] on div at bounding box center [485, 172] width 102 height 12
paste div
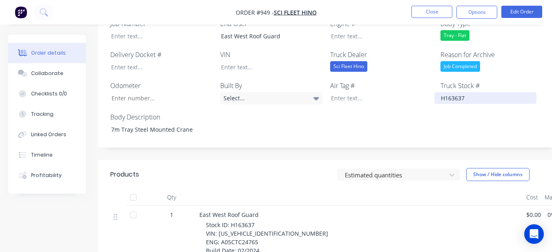
scroll to position [296, 0]
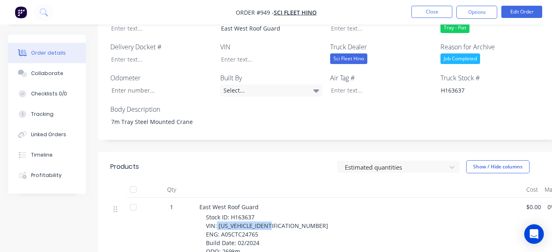
drag, startPoint x: 217, startPoint y: 204, endPoint x: 282, endPoint y: 200, distance: 65.4
click at [282, 213] on div "Stock ID: H163637 VIN: [US_VEHICLE_IDENTIFICATION_NUMBER] ENG: A05CTC24765 Buil…" at bounding box center [363, 243] width 314 height 60
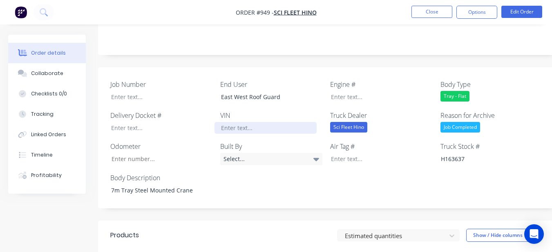
scroll to position [214, 0]
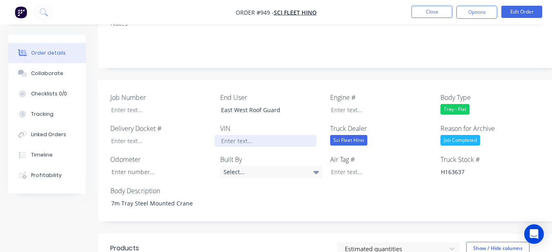
drag, startPoint x: 292, startPoint y: 114, endPoint x: 287, endPoint y: 123, distance: 10.4
click at [287, 135] on div at bounding box center [265, 141] width 102 height 12
paste div
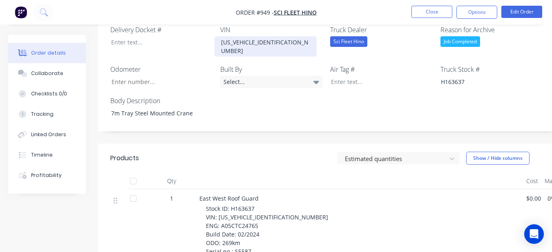
scroll to position [337, 0]
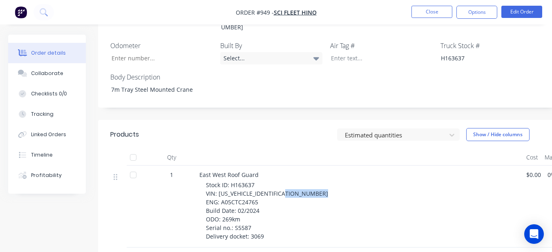
drag, startPoint x: 220, startPoint y: 169, endPoint x: 259, endPoint y: 172, distance: 39.7
click at [259, 181] on div "Stock ID: H163637 VIN: [US_VEHICLE_IDENTIFICATION_NUMBER] ENG: A05CTC24765 Buil…" at bounding box center [363, 211] width 314 height 60
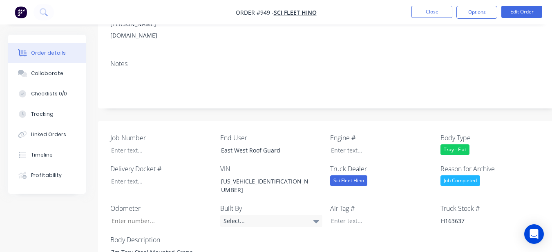
scroll to position [174, 0]
click at [353, 145] on div at bounding box center [375, 151] width 102 height 12
paste div
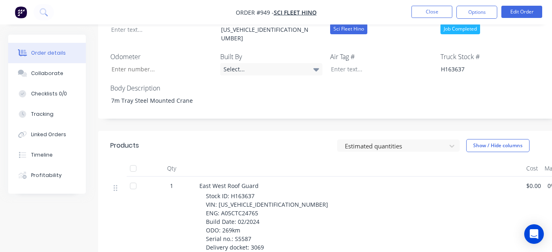
scroll to position [337, 0]
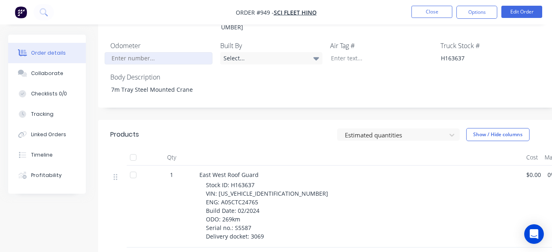
click at [178, 52] on input "Job Number" at bounding box center [159, 58] width 108 height 12
type input "269"
drag, startPoint x: 232, startPoint y: 196, endPoint x: 253, endPoint y: 196, distance: 20.8
click at [253, 196] on div "Stock ID: H163637 VIN: [US_VEHICLE_IDENTIFICATION_NUMBER] ENG: A05CTC24765 Buil…" at bounding box center [363, 211] width 314 height 60
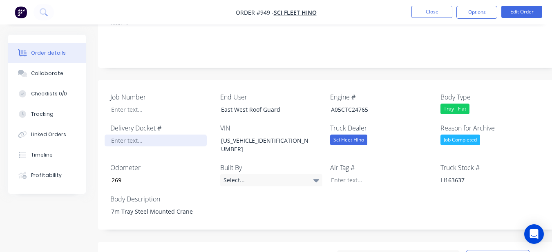
scroll to position [214, 0]
click at [132, 135] on div at bounding box center [156, 141] width 102 height 12
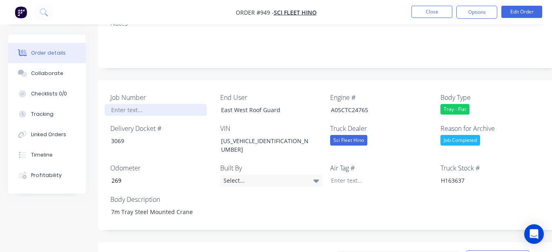
click at [128, 104] on div at bounding box center [156, 110] width 102 height 12
paste div
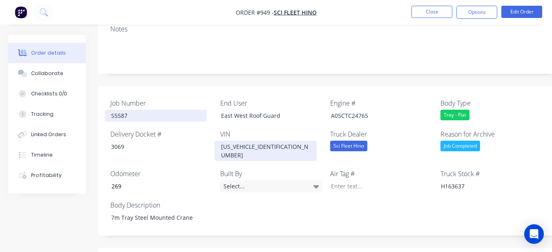
scroll to position [174, 0]
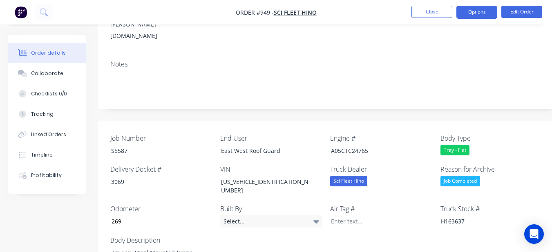
click at [474, 11] on button "Options" at bounding box center [476, 12] width 41 height 13
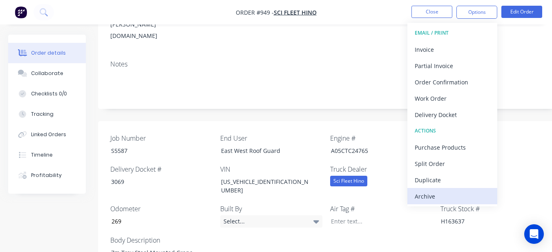
click at [425, 195] on div "Archive" at bounding box center [451, 197] width 75 height 12
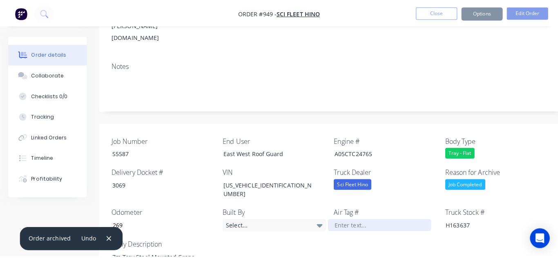
scroll to position [0, 0]
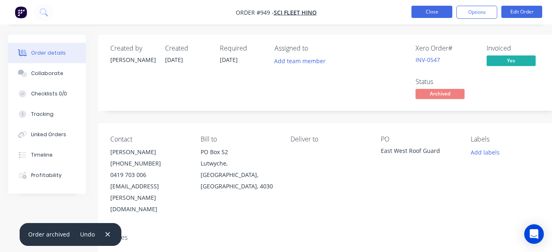
click at [426, 13] on button "Close" at bounding box center [431, 12] width 41 height 12
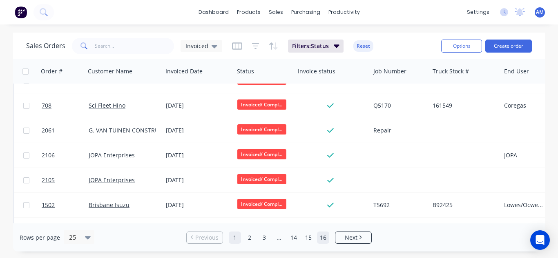
click at [320, 234] on link "16" at bounding box center [323, 238] width 12 height 12
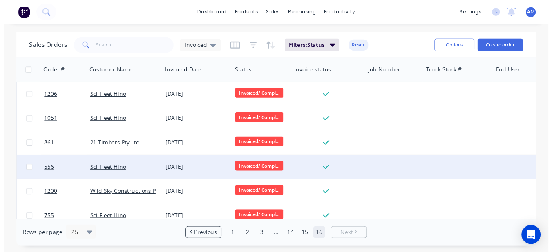
scroll to position [213, 0]
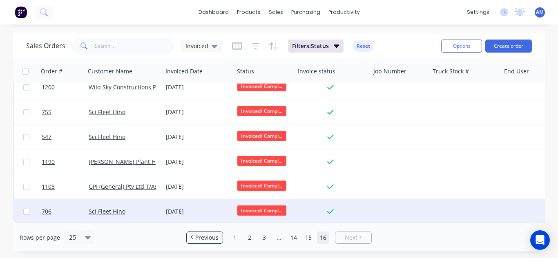
click at [207, 201] on div "[DATE]" at bounding box center [197, 212] width 71 height 24
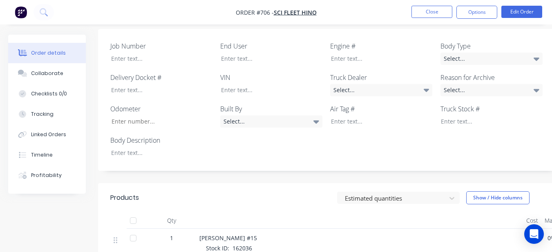
scroll to position [204, 0]
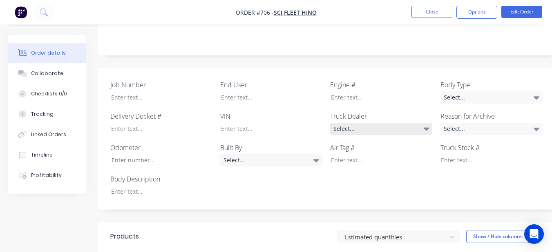
click at [410, 123] on div "Select..." at bounding box center [381, 129] width 102 height 12
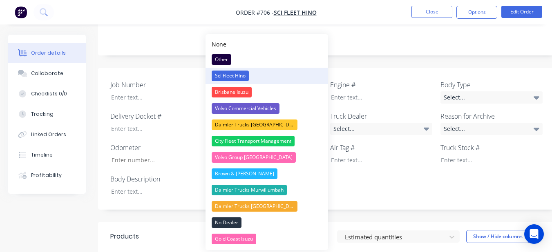
click at [252, 78] on button "Sci Fleet Hino" at bounding box center [266, 76] width 122 height 16
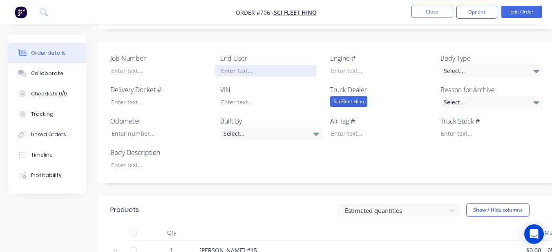
scroll to position [245, 0]
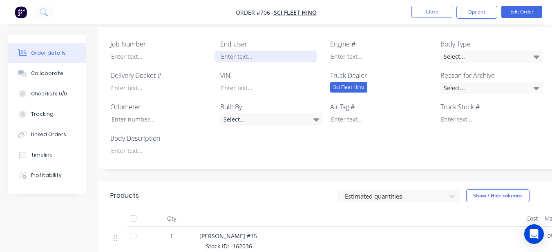
click at [250, 51] on div at bounding box center [265, 57] width 102 height 12
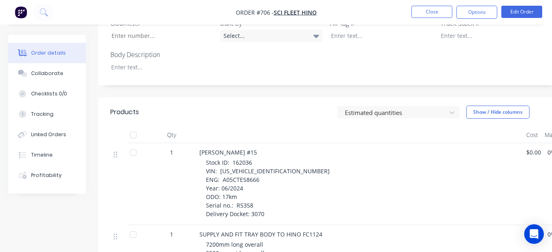
scroll to position [341, 0]
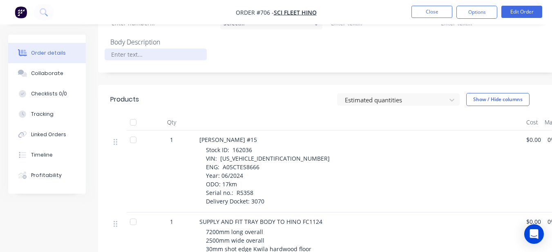
click at [182, 49] on div at bounding box center [156, 55] width 102 height 12
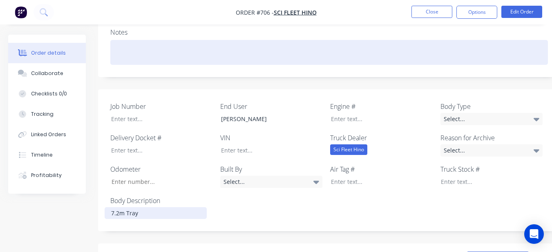
scroll to position [178, 0]
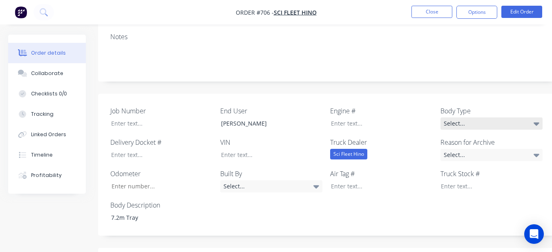
drag, startPoint x: 507, startPoint y: 115, endPoint x: 504, endPoint y: 111, distance: 5.1
click at [507, 118] on div "Select..." at bounding box center [491, 124] width 102 height 12
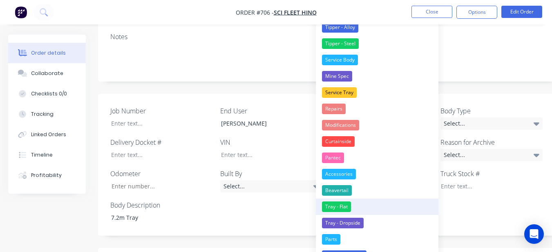
click at [374, 207] on button "Tray - Flat" at bounding box center [377, 207] width 122 height 16
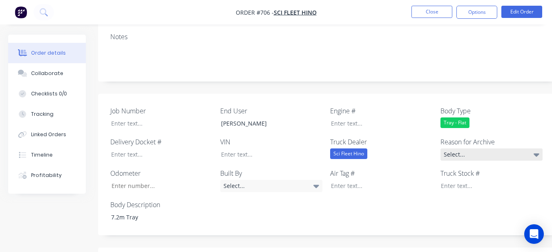
click at [453, 149] on div "Select..." at bounding box center [491, 155] width 102 height 12
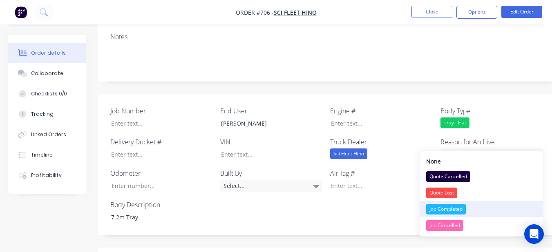
click at [454, 211] on div "Job Completed" at bounding box center [446, 209] width 40 height 11
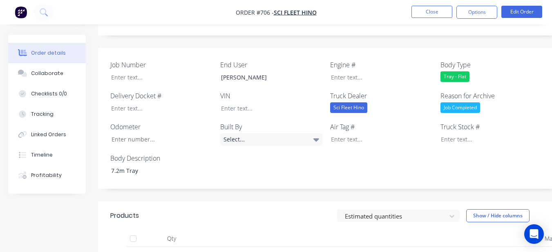
scroll to position [260, 0]
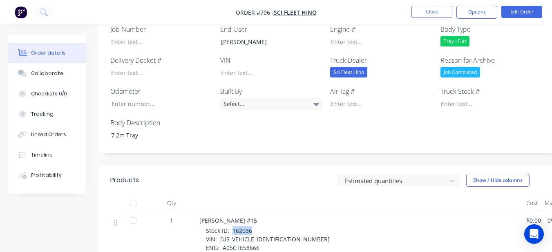
drag, startPoint x: 232, startPoint y: 221, endPoint x: 252, endPoint y: 219, distance: 19.7
click at [252, 227] on span "Stock ID: 162036 VIN: [US_VEHICLE_IDENTIFICATION_NUMBER] ENG: A05CTE58666 Year:…" at bounding box center [268, 256] width 124 height 59
click at [476, 98] on div at bounding box center [485, 104] width 102 height 12
paste div
drag, startPoint x: 218, startPoint y: 228, endPoint x: 276, endPoint y: 229, distance: 58.4
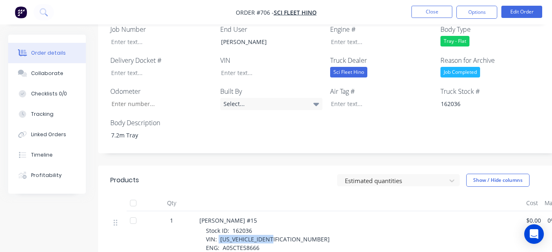
click at [276, 228] on span "Stock ID: 162036 VIN: [US_VEHICLE_IDENTIFICATION_NUMBER] ENG: A05CTE58666 Year:…" at bounding box center [268, 256] width 124 height 59
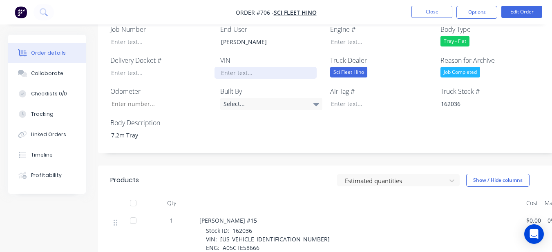
click at [283, 67] on div at bounding box center [265, 73] width 102 height 12
paste div
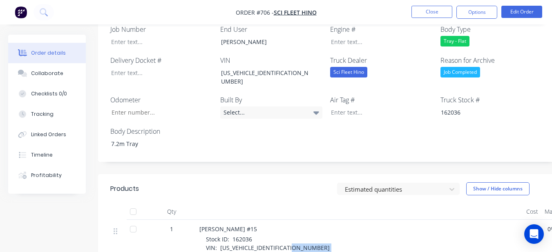
drag, startPoint x: 263, startPoint y: 228, endPoint x: 247, endPoint y: 159, distance: 71.1
click at [247, 174] on header "Products Estimated quantities Show / Hide columns" at bounding box center [329, 188] width 462 height 29
drag, startPoint x: 223, startPoint y: 236, endPoint x: 258, endPoint y: 238, distance: 35.2
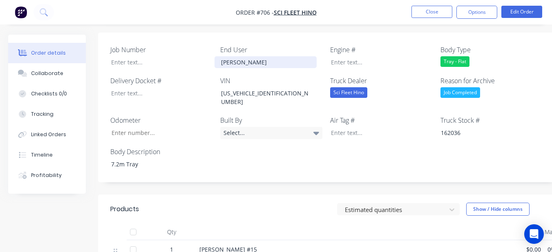
scroll to position [219, 0]
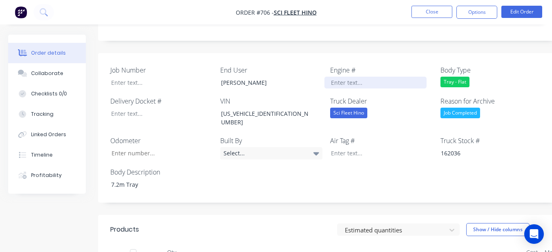
click at [323, 78] on div "Job Number End User [PERSON_NAME] Engine # Body Type Tray - Flat Delivery Docke…" at bounding box center [329, 128] width 462 height 150
drag, startPoint x: 325, startPoint y: 78, endPoint x: 316, endPoint y: 150, distance: 72.8
click at [314, 158] on div "Job Number End User [PERSON_NAME] Engine # Body Type Tray - Flat Delivery Docke…" at bounding box center [329, 128] width 462 height 150
click at [344, 77] on div at bounding box center [375, 83] width 102 height 12
paste div
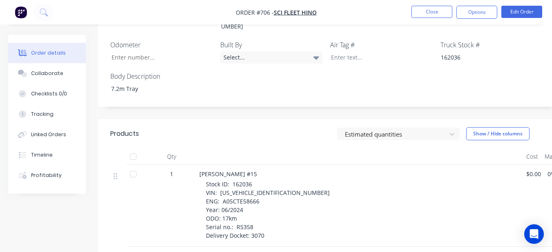
scroll to position [300, 0]
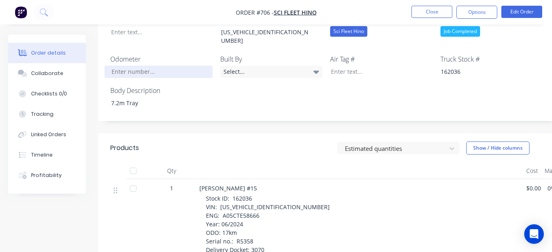
click at [165, 66] on input "Job Number" at bounding box center [159, 72] width 108 height 12
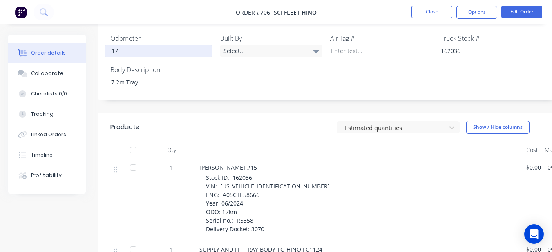
scroll to position [341, 0]
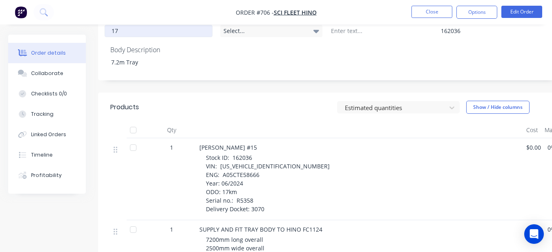
type input "17"
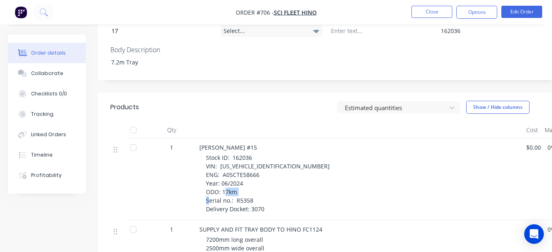
drag, startPoint x: 235, startPoint y: 180, endPoint x: 254, endPoint y: 183, distance: 19.4
click at [254, 183] on div "Stock ID: 162036 VIN: [US_VEHICLE_IDENTIFICATION_NUMBER] ENG: A05CTE58666 Year:…" at bounding box center [363, 184] width 314 height 60
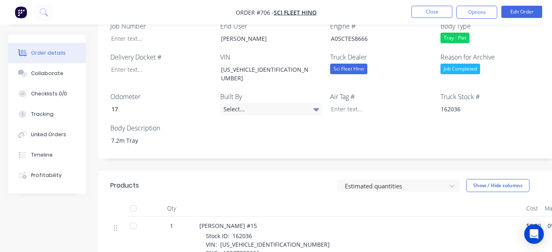
scroll to position [260, 0]
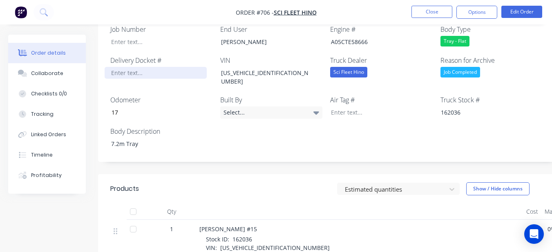
click at [158, 67] on div at bounding box center [156, 73] width 102 height 12
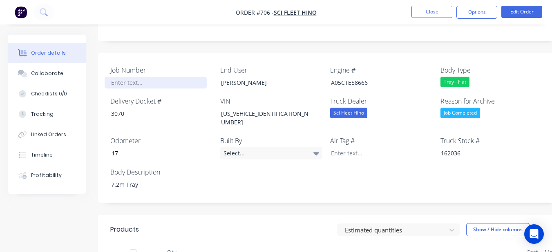
click at [176, 77] on div at bounding box center [156, 83] width 102 height 12
drag, startPoint x: 176, startPoint y: 74, endPoint x: 179, endPoint y: 91, distance: 17.0
click at [176, 77] on div at bounding box center [156, 83] width 102 height 12
click at [185, 77] on div at bounding box center [156, 83] width 102 height 12
paste div
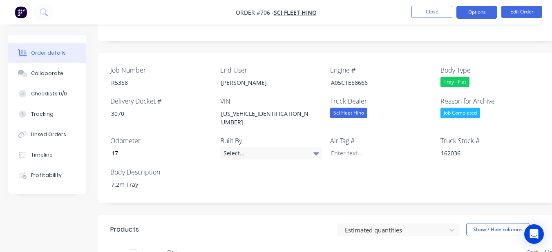
click at [475, 7] on button "Options" at bounding box center [476, 12] width 41 height 13
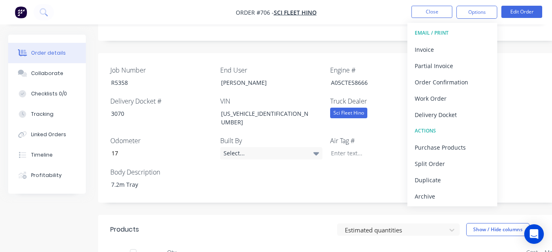
click at [438, 196] on div "Archive" at bounding box center [451, 197] width 75 height 12
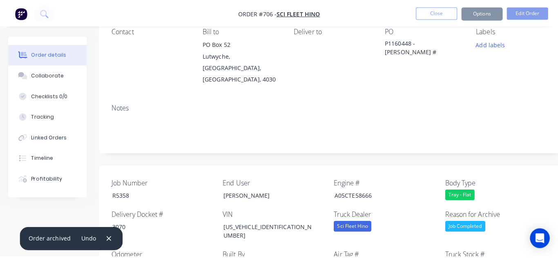
scroll to position [0, 0]
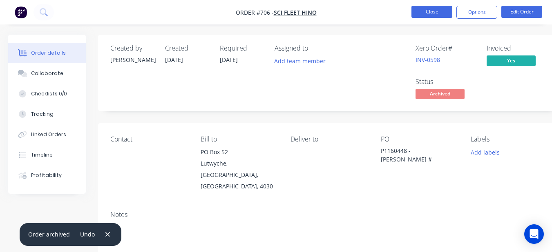
click at [416, 13] on button "Close" at bounding box center [431, 12] width 41 height 12
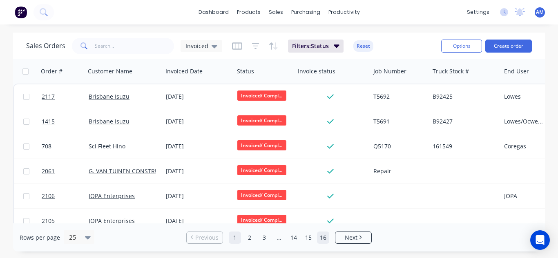
click at [318, 234] on link "16" at bounding box center [323, 238] width 12 height 12
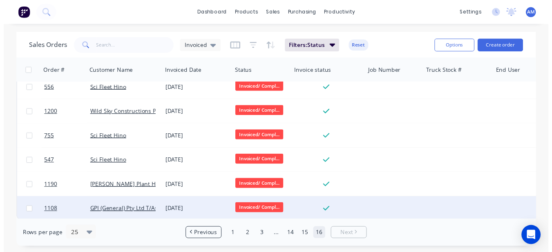
scroll to position [188, 0]
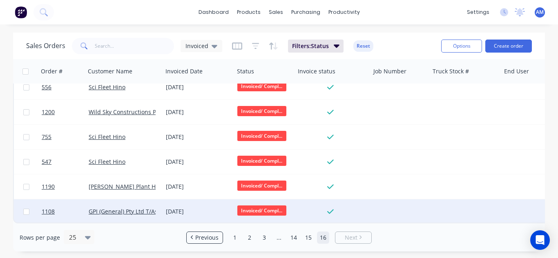
click at [189, 208] on div "[DATE]" at bounding box center [198, 212] width 65 height 8
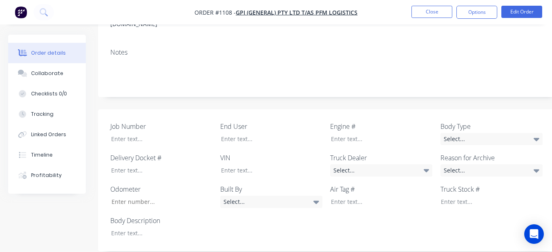
scroll to position [163, 0]
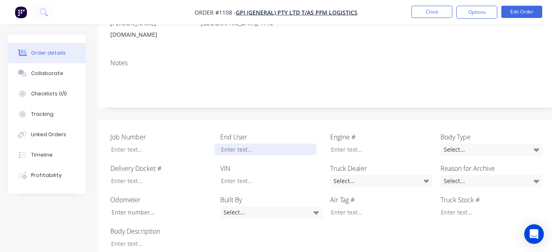
click at [259, 144] on div at bounding box center [265, 150] width 102 height 12
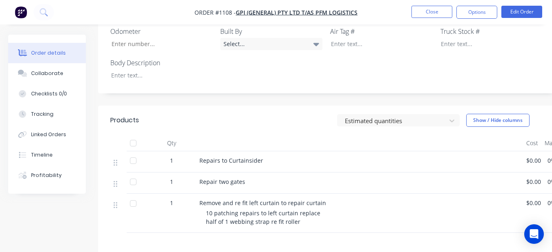
scroll to position [286, 0]
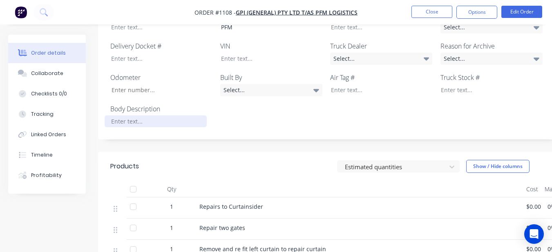
click at [144, 116] on div at bounding box center [156, 122] width 102 height 12
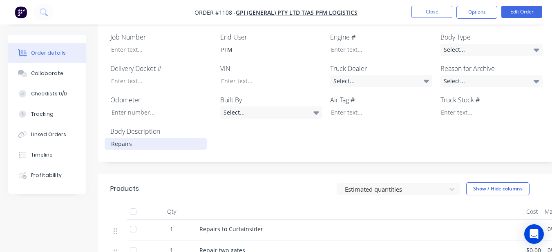
scroll to position [245, 0]
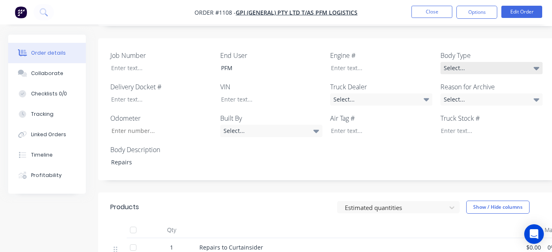
click at [535, 64] on icon at bounding box center [536, 68] width 6 height 9
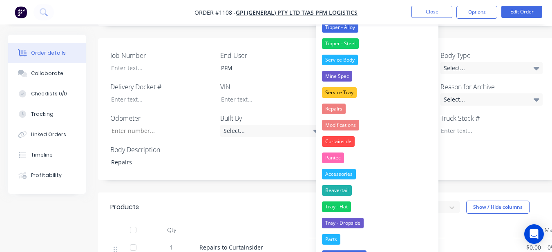
drag, startPoint x: 348, startPoint y: 104, endPoint x: 406, endPoint y: 85, distance: 60.6
click at [348, 103] on button "Repairs" at bounding box center [377, 109] width 122 height 16
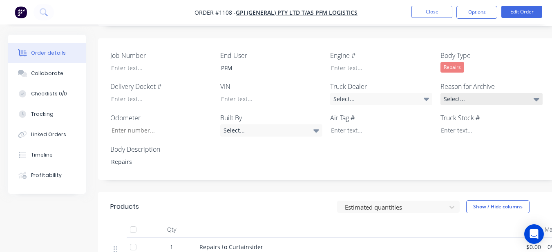
click at [449, 93] on div "Select..." at bounding box center [491, 99] width 102 height 12
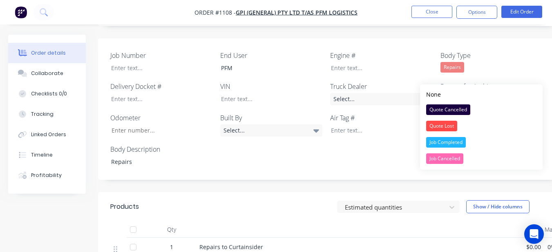
drag, startPoint x: 443, startPoint y: 138, endPoint x: 449, endPoint y: 111, distance: 27.5
click at [443, 137] on button "Job Completed" at bounding box center [481, 142] width 122 height 16
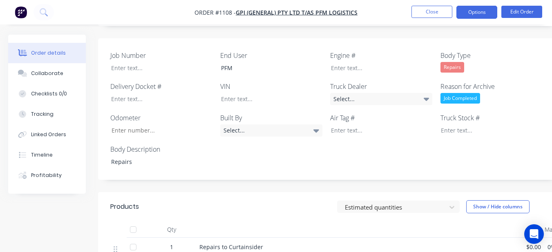
click at [494, 10] on button "Options" at bounding box center [476, 12] width 41 height 13
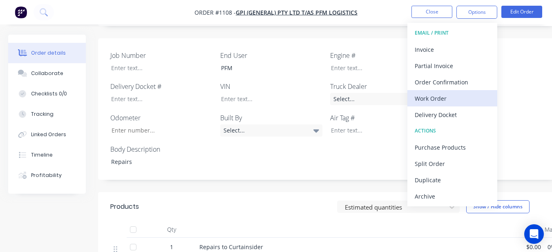
drag, startPoint x: 450, startPoint y: 194, endPoint x: 448, endPoint y: 91, distance: 102.9
click at [448, 185] on div "EMAIL / PRINT Invoice Partial Invoice Order Confirmation Work Order Delivery Do…" at bounding box center [452, 115] width 90 height 184
drag, startPoint x: 430, startPoint y: 195, endPoint x: 427, endPoint y: 160, distance: 34.4
click at [430, 193] on div "Archive" at bounding box center [451, 197] width 75 height 12
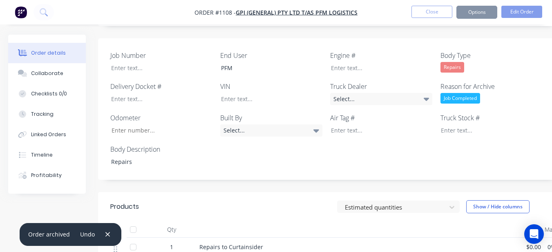
click at [432, 1] on nav "Order #1108 - GPI (General) Pty Ltd T/As PFM Logistics Close Options Edit Order" at bounding box center [276, 12] width 552 height 24
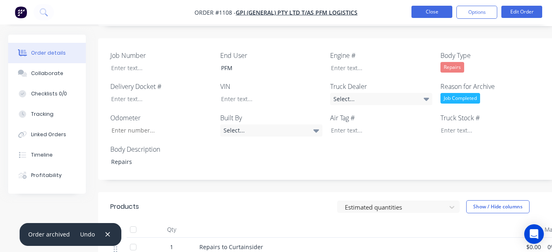
click at [432, 10] on button "Close" at bounding box center [431, 12] width 41 height 12
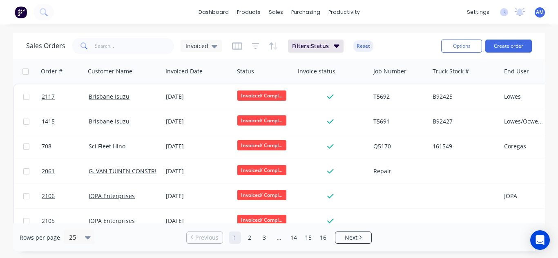
drag, startPoint x: 320, startPoint y: 238, endPoint x: 316, endPoint y: 233, distance: 7.0
click at [320, 238] on link "16" at bounding box center [323, 238] width 12 height 12
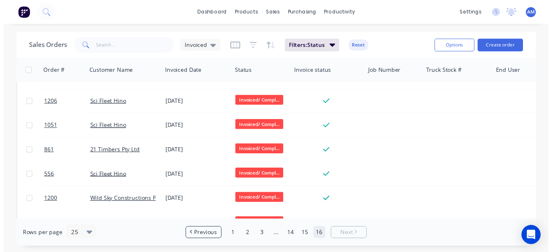
scroll to position [163, 0]
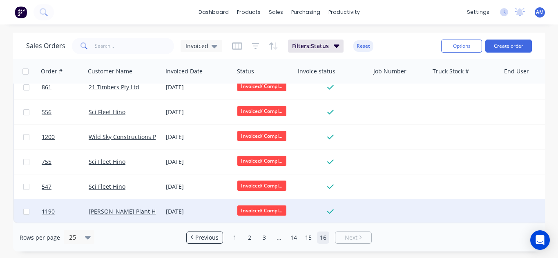
click at [178, 214] on div "[DATE]" at bounding box center [197, 212] width 71 height 24
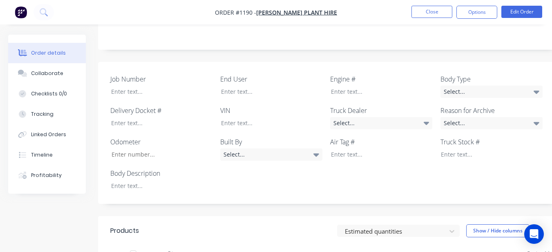
scroll to position [221, 0]
click at [142, 180] on div at bounding box center [156, 186] width 102 height 12
click at [461, 75] on label "Body Type" at bounding box center [491, 80] width 102 height 10
click at [463, 86] on div "Select..." at bounding box center [491, 92] width 102 height 12
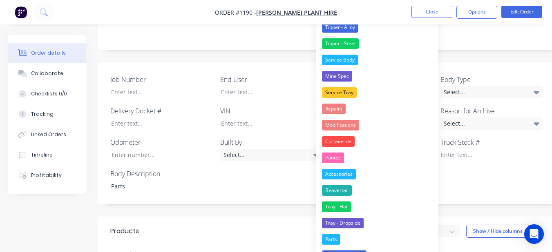
drag, startPoint x: 349, startPoint y: 234, endPoint x: 378, endPoint y: 189, distance: 53.5
click at [349, 232] on button "Parts" at bounding box center [377, 239] width 122 height 16
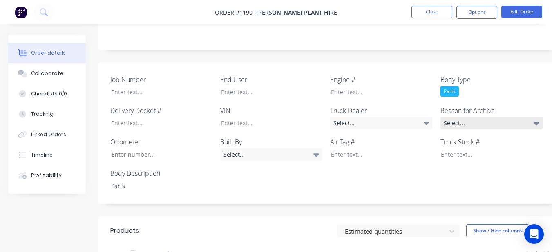
click at [465, 117] on div "Select..." at bounding box center [491, 123] width 102 height 12
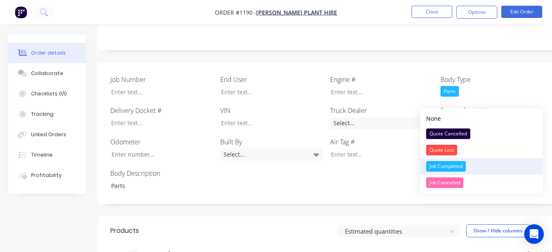
click at [435, 165] on div "Job Completed" at bounding box center [446, 166] width 40 height 11
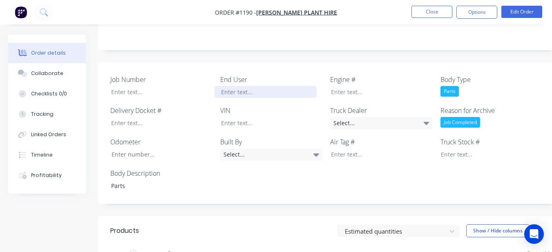
click at [283, 86] on div at bounding box center [265, 92] width 102 height 12
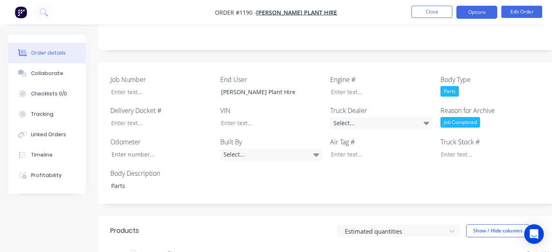
click at [481, 15] on button "Options" at bounding box center [476, 12] width 41 height 13
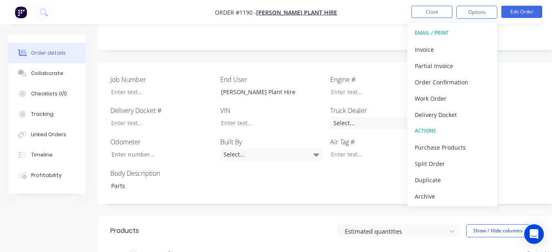
drag, startPoint x: 426, startPoint y: 195, endPoint x: 430, endPoint y: 180, distance: 15.9
click at [426, 193] on div "Archive" at bounding box center [451, 197] width 75 height 12
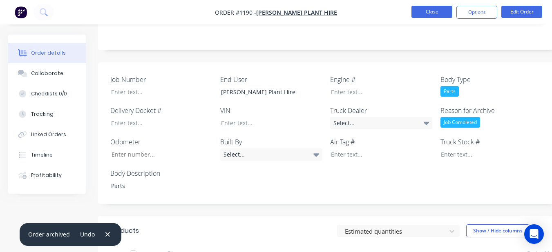
click at [436, 10] on button "Close" at bounding box center [431, 12] width 41 height 12
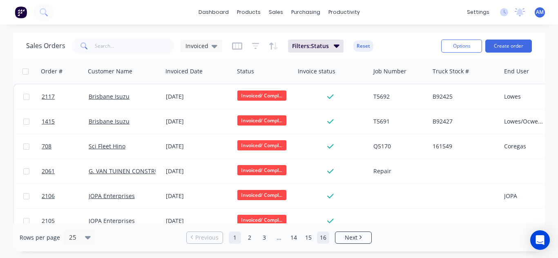
click at [328, 239] on link "16" at bounding box center [323, 238] width 12 height 12
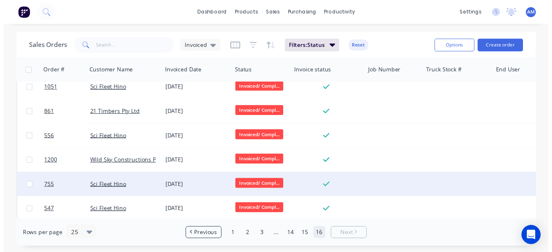
scroll to position [138, 0]
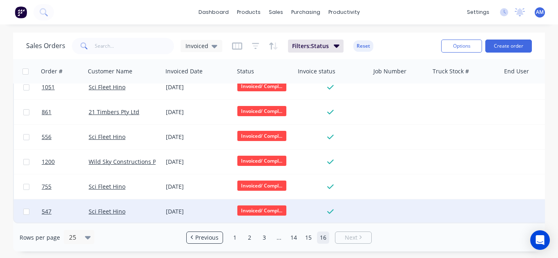
click at [190, 208] on div "[DATE]" at bounding box center [198, 212] width 65 height 8
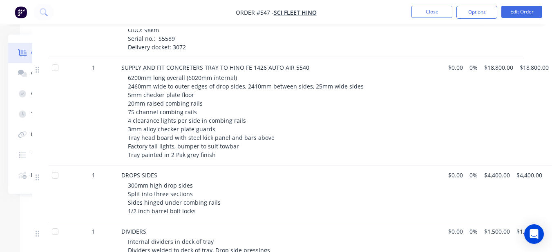
scroll to position [482, 78]
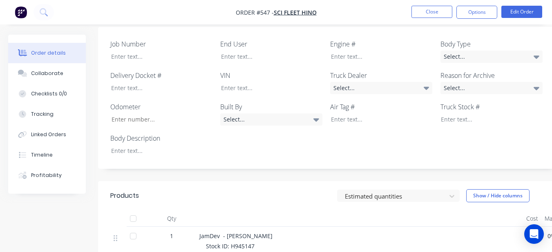
scroll to position [237, 0]
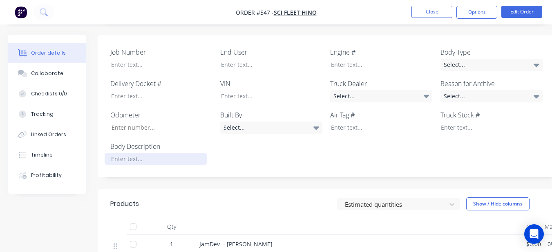
click at [165, 153] on div at bounding box center [156, 159] width 102 height 12
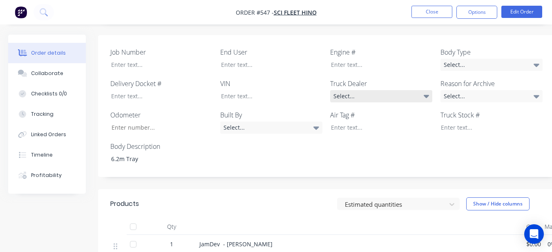
click at [384, 91] on div "Job Number End User Engine # Body Type Select... Delivery Docket # VIN Truck De…" at bounding box center [329, 106] width 462 height 142
click at [380, 90] on div "Select..." at bounding box center [381, 96] width 102 height 12
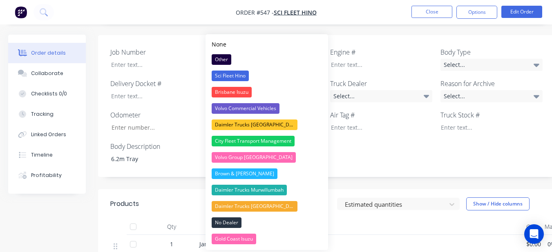
click at [245, 74] on div "Sci Fleet Hino" at bounding box center [229, 76] width 37 height 11
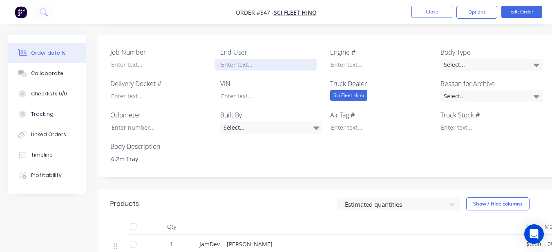
click at [223, 59] on div at bounding box center [265, 65] width 102 height 12
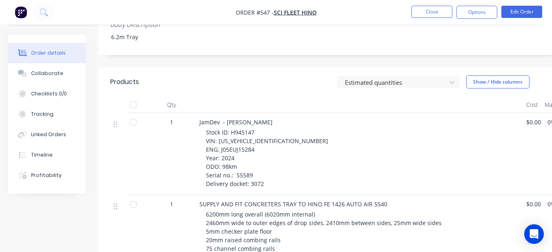
scroll to position [359, 0]
drag, startPoint x: 229, startPoint y: 121, endPoint x: 258, endPoint y: 118, distance: 28.3
click at [258, 128] on div "Stock ID: H945147 VIN: [US_VEHICLE_IDENTIFICATION_NUMBER] ENG: J05EUJ15284 Year…" at bounding box center [363, 158] width 314 height 60
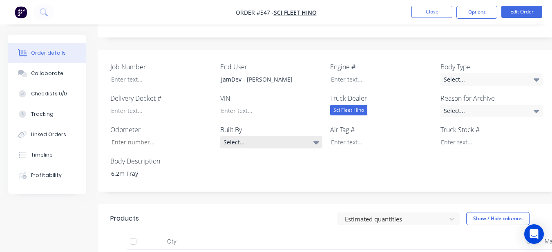
scroll to position [237, 0]
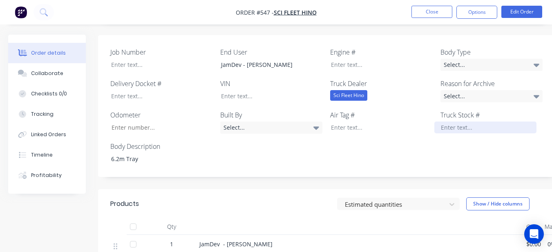
click at [442, 122] on div at bounding box center [485, 128] width 102 height 12
paste div
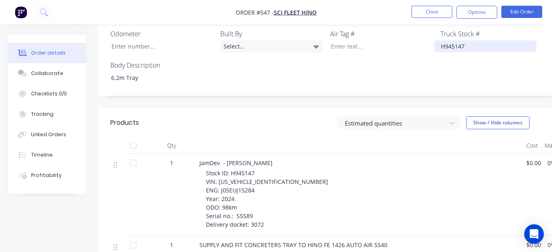
scroll to position [318, 0]
drag, startPoint x: 218, startPoint y: 171, endPoint x: 276, endPoint y: 169, distance: 58.8
click at [276, 169] on div "Stock ID: H945147 VIN: [US_VEHICLE_IDENTIFICATION_NUMBER] ENG: J05EUJ15284 Year…" at bounding box center [363, 199] width 314 height 60
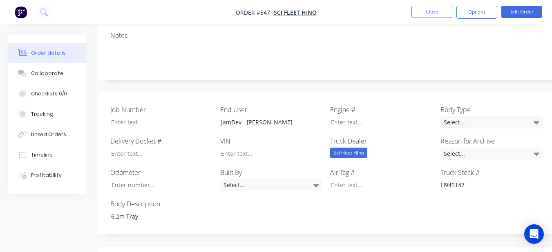
scroll to position [155, 0]
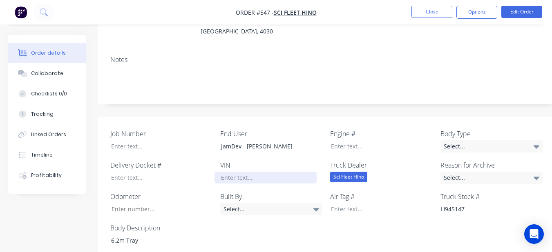
click at [245, 172] on div at bounding box center [265, 178] width 102 height 12
paste div
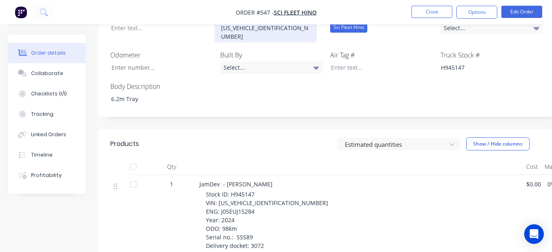
scroll to position [318, 0]
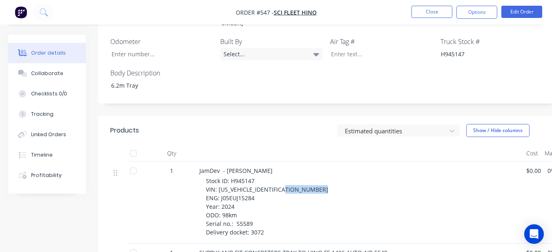
drag, startPoint x: 218, startPoint y: 179, endPoint x: 256, endPoint y: 176, distance: 37.7
click at [256, 177] on div "Stock ID: H945147 VIN: [US_VEHICLE_IDENTIFICATION_NUMBER] ENG: J05EUJ15284 Year…" at bounding box center [363, 207] width 314 height 60
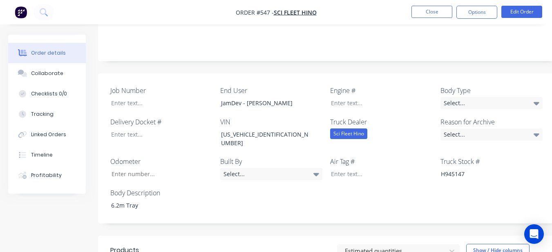
scroll to position [196, 0]
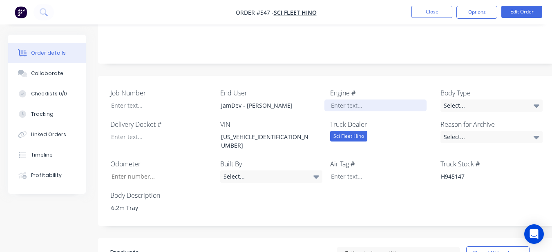
click at [341, 100] on div at bounding box center [375, 106] width 102 height 12
paste div
drag, startPoint x: 339, startPoint y: 168, endPoint x: 334, endPoint y: 165, distance: 5.7
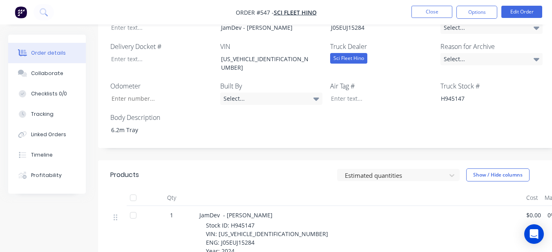
scroll to position [318, 0]
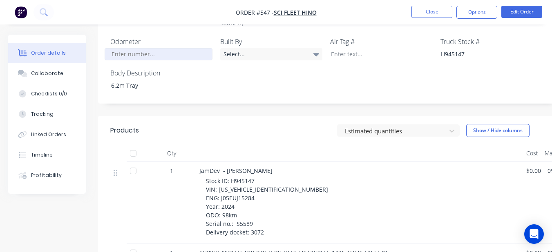
click at [149, 48] on input "Job Number" at bounding box center [159, 54] width 108 height 12
type input "98"
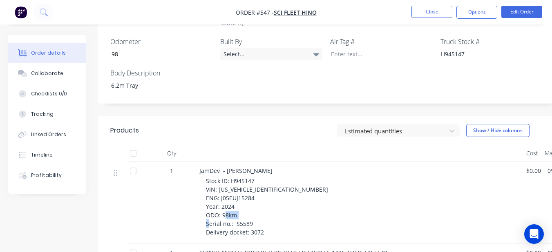
drag, startPoint x: 235, startPoint y: 205, endPoint x: 254, endPoint y: 203, distance: 19.3
click at [254, 203] on div "Stock ID: H945147 VIN: [US_VEHICLE_IDENTIFICATION_NUMBER] ENG: J05EUJ15284 Year…" at bounding box center [363, 207] width 314 height 60
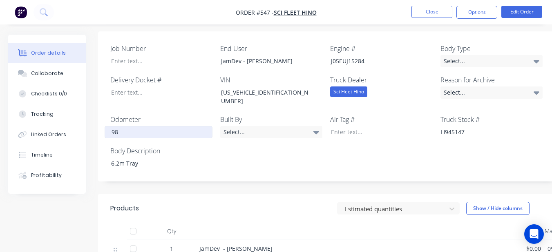
scroll to position [237, 0]
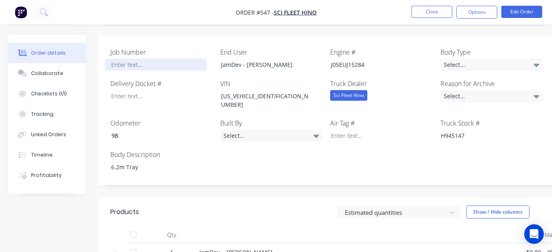
click at [128, 59] on div at bounding box center [156, 65] width 102 height 12
paste div
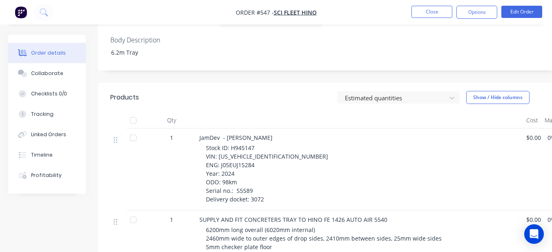
scroll to position [359, 0]
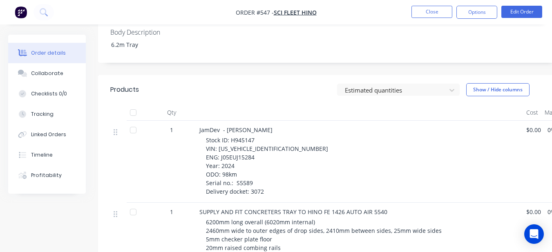
click at [241, 176] on div "JamDev - [PERSON_NAME] Stock ID: H945147 VIN: [US_VEHICLE_IDENTIFICATION_NUMBER…" at bounding box center [359, 162] width 327 height 82
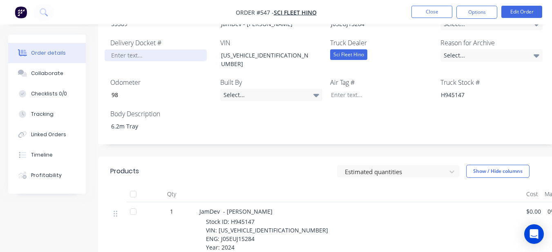
click at [111, 49] on div at bounding box center [156, 55] width 102 height 12
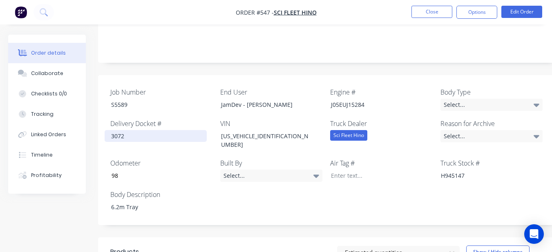
scroll to position [196, 0]
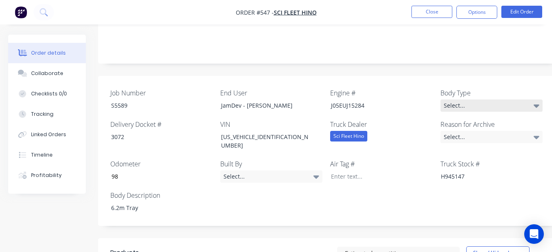
click at [484, 100] on div "Select..." at bounding box center [491, 106] width 102 height 12
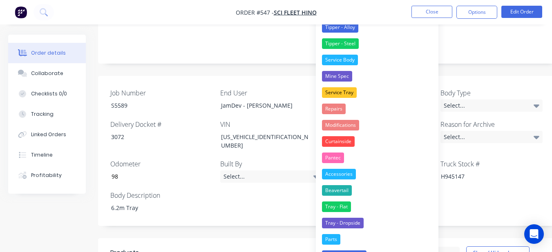
drag, startPoint x: 380, startPoint y: 210, endPoint x: 438, endPoint y: 131, distance: 98.2
click at [380, 209] on button "Tray - Flat" at bounding box center [377, 207] width 122 height 16
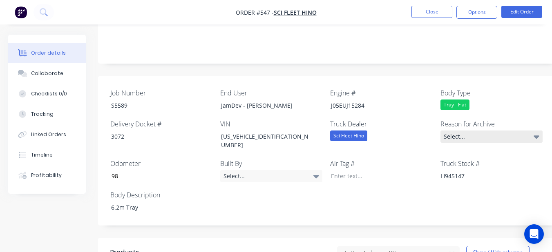
click at [464, 131] on div "Select..." at bounding box center [491, 137] width 102 height 12
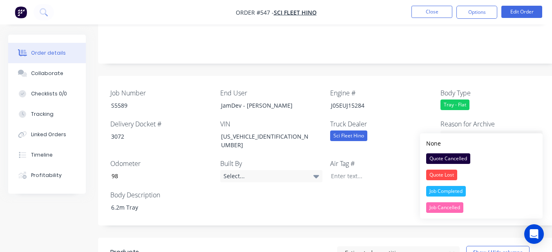
drag, startPoint x: 462, startPoint y: 191, endPoint x: 463, endPoint y: 178, distance: 12.3
click at [463, 188] on div "Job Completed" at bounding box center [446, 191] width 40 height 11
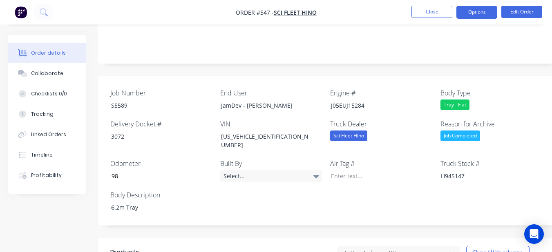
click at [468, 9] on button "Options" at bounding box center [476, 12] width 41 height 13
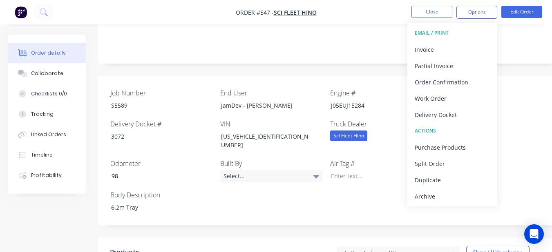
click at [481, 198] on div "Archive" at bounding box center [451, 197] width 75 height 12
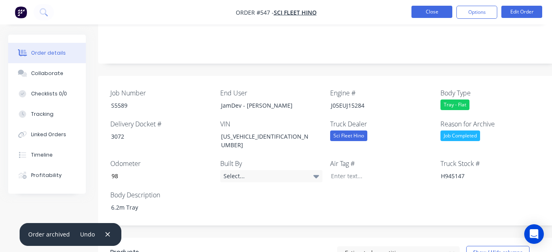
click at [419, 9] on button "Close" at bounding box center [431, 12] width 41 height 12
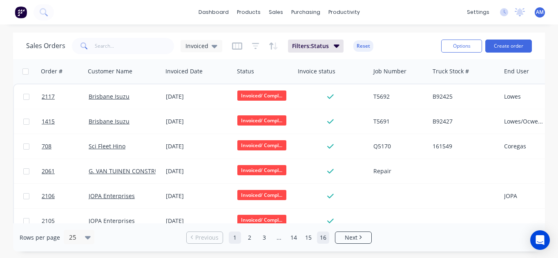
click at [323, 238] on link "16" at bounding box center [323, 238] width 12 height 12
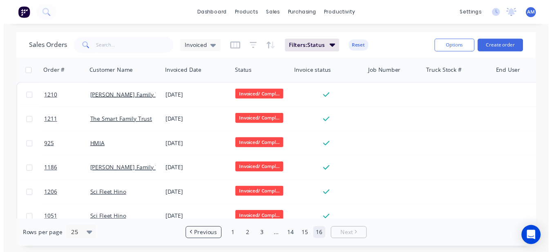
scroll to position [113, 0]
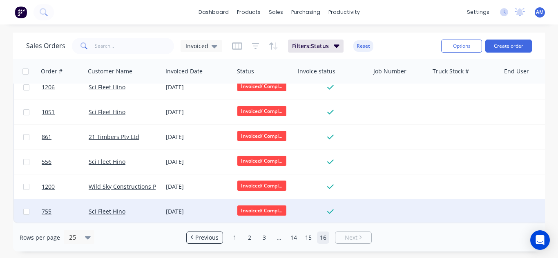
click at [193, 202] on div "[DATE]" at bounding box center [197, 212] width 71 height 24
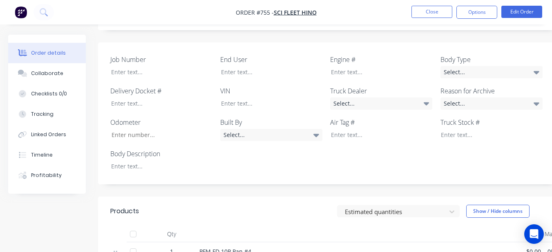
scroll to position [245, 0]
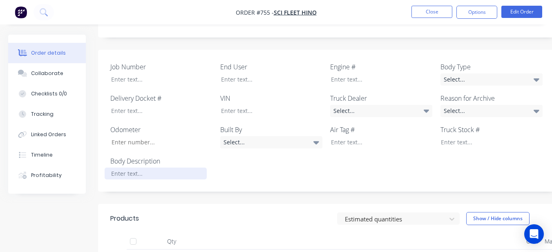
click at [159, 168] on div at bounding box center [156, 174] width 102 height 12
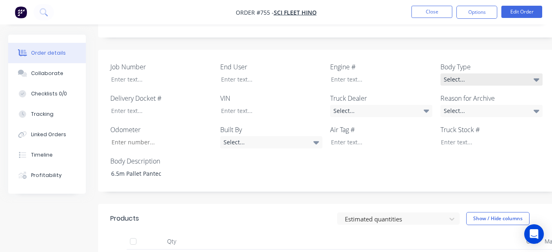
click at [465, 73] on div "Select..." at bounding box center [491, 79] width 102 height 12
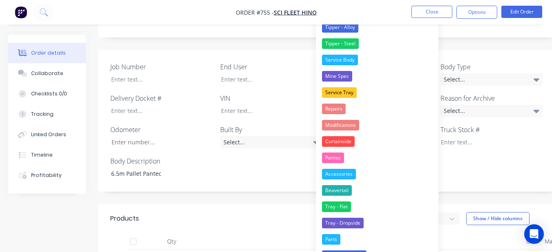
drag, startPoint x: 369, startPoint y: 154, endPoint x: 430, endPoint y: 101, distance: 80.4
click at [369, 154] on button "Pantec" at bounding box center [377, 158] width 122 height 16
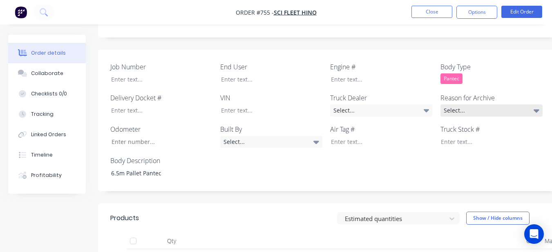
click at [443, 105] on div "Select..." at bounding box center [491, 111] width 102 height 12
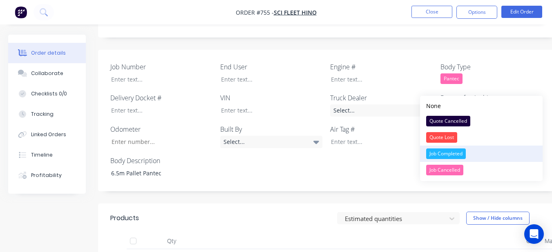
click at [432, 151] on div "Job Completed" at bounding box center [446, 154] width 40 height 11
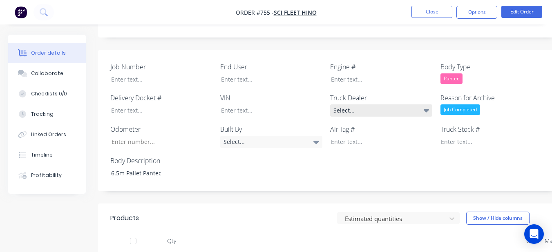
click at [370, 105] on div "Select..." at bounding box center [381, 111] width 102 height 12
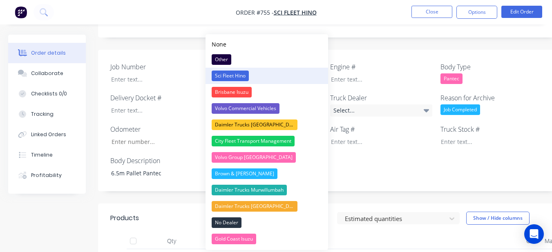
click at [277, 78] on button "Sci Fleet Hino" at bounding box center [266, 76] width 122 height 16
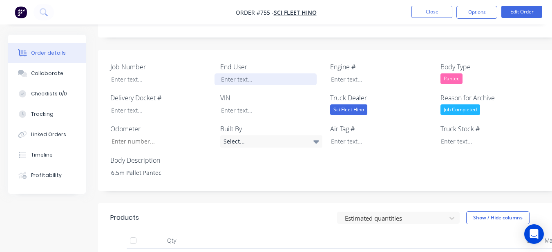
click at [266, 73] on div at bounding box center [265, 79] width 102 height 12
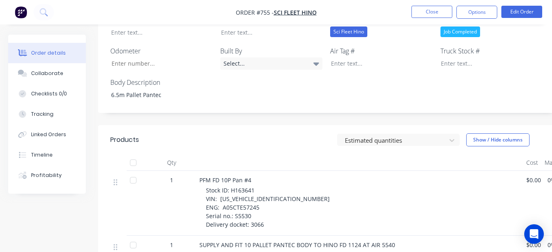
scroll to position [327, 0]
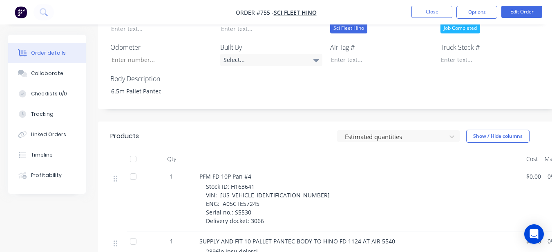
click at [254, 183] on div "Stock ID: H163641 VIN: [US_VEHICLE_IDENTIFICATION_NUMBER] ENG: A05CTE57245 Seri…" at bounding box center [363, 204] width 314 height 43
drag, startPoint x: 255, startPoint y: 163, endPoint x: 289, endPoint y: 183, distance: 40.1
click at [296, 187] on div "Stock ID: H163641 VIN: [US_VEHICLE_IDENTIFICATION_NUMBER] ENG: A05CTE57245 Seri…" at bounding box center [363, 204] width 314 height 43
drag, startPoint x: 230, startPoint y: 163, endPoint x: 255, endPoint y: 162, distance: 25.0
click at [255, 183] on div "Stock ID: H163641 VIN: [US_VEHICLE_IDENTIFICATION_NUMBER] ENG: A05CTE57245 Seri…" at bounding box center [363, 204] width 314 height 43
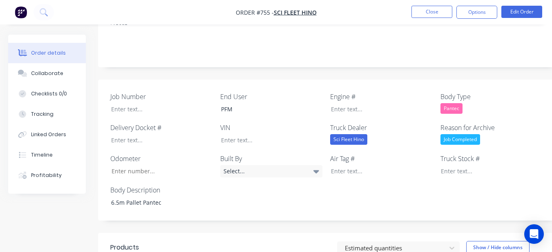
scroll to position [204, 0]
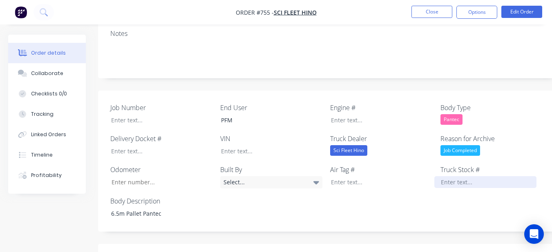
click at [447, 176] on div at bounding box center [485, 182] width 102 height 12
paste div
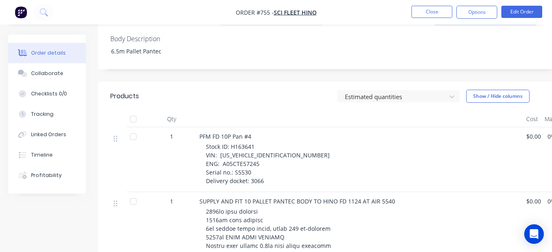
scroll to position [367, 0]
drag, startPoint x: 218, startPoint y: 132, endPoint x: 275, endPoint y: 128, distance: 57.7
click at [275, 142] on span "Stock ID: H163641 VIN: [US_VEHICLE_IDENTIFICATION_NUMBER] ENG: A05CTE57245 Seri…" at bounding box center [268, 163] width 124 height 42
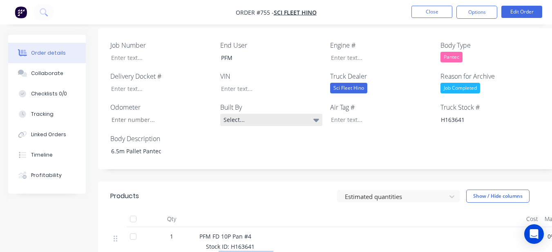
scroll to position [204, 0]
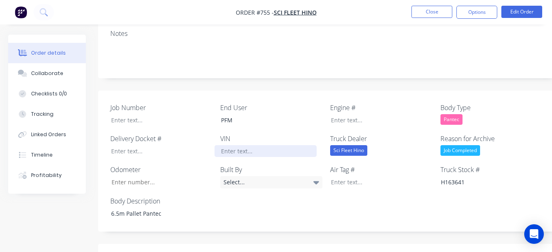
click at [250, 145] on div at bounding box center [265, 151] width 102 height 12
paste div
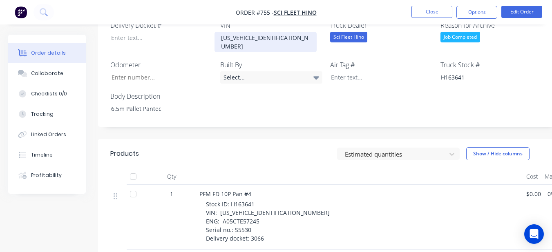
scroll to position [327, 0]
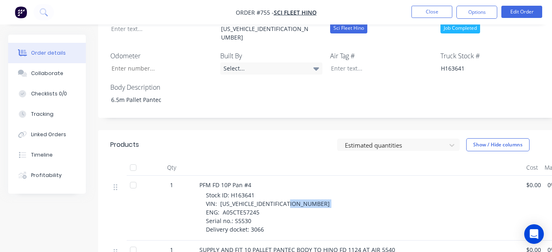
drag, startPoint x: 226, startPoint y: 183, endPoint x: 257, endPoint y: 182, distance: 31.4
click at [257, 191] on span "Stock ID: H163641 VIN: [US_VEHICLE_IDENTIFICATION_NUMBER] ENG: A05CTE57245 Seri…" at bounding box center [268, 212] width 124 height 42
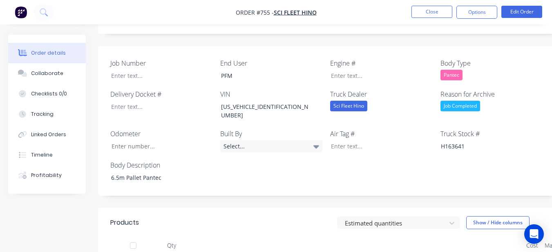
scroll to position [245, 0]
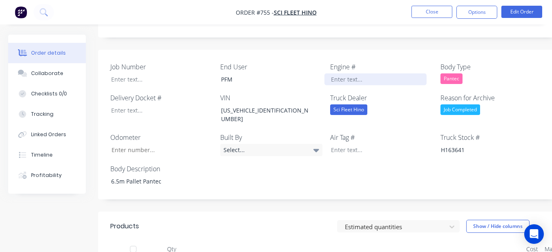
click at [353, 73] on div at bounding box center [375, 79] width 102 height 12
paste div
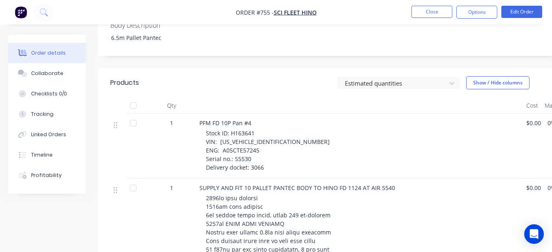
scroll to position [367, 0]
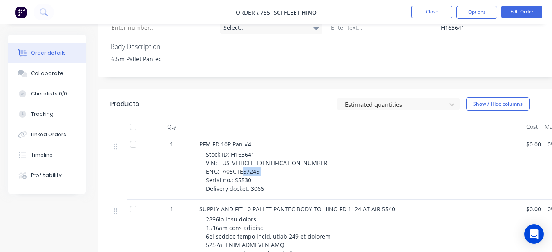
click at [249, 151] on span "Stock ID: H163641 VIN: [US_VEHICLE_IDENTIFICATION_NUMBER] ENG: A05CTE57245 Seri…" at bounding box center [268, 172] width 124 height 42
drag, startPoint x: 249, startPoint y: 148, endPoint x: 420, endPoint y: 124, distance: 171.9
click at [431, 135] on div "PFM FD 10P Pan #4 Stock ID: H163641 VIN: [US_VEHICLE_IDENTIFICATION_NUMBER] ENG…" at bounding box center [359, 167] width 327 height 65
click at [236, 151] on span "Stock ID: H163641 VIN: [US_VEHICLE_IDENTIFICATION_NUMBER] ENG: A05CTE57245 Seri…" at bounding box center [268, 172] width 124 height 42
drag, startPoint x: 233, startPoint y: 150, endPoint x: 249, endPoint y: 148, distance: 16.1
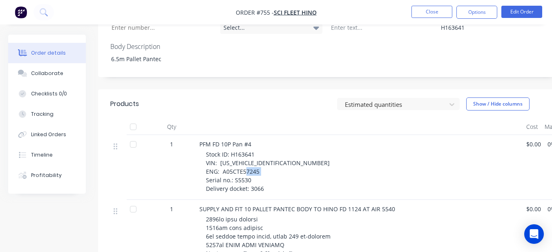
click at [249, 151] on span "Stock ID: H163641 VIN: [US_VEHICLE_IDENTIFICATION_NUMBER] ENG: A05CTE57245 Seri…" at bounding box center [268, 172] width 124 height 42
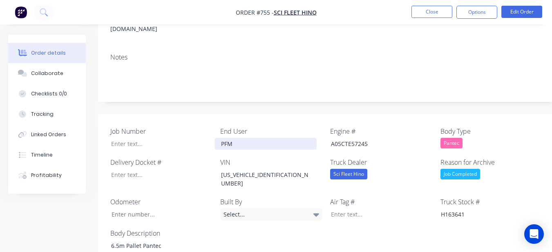
scroll to position [163, 0]
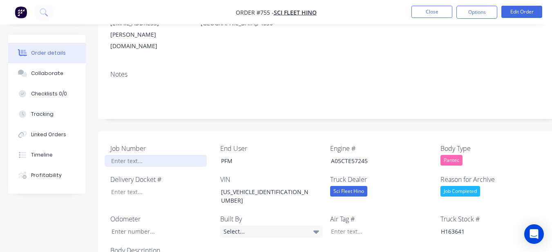
click at [148, 155] on div at bounding box center [156, 161] width 102 height 12
paste div
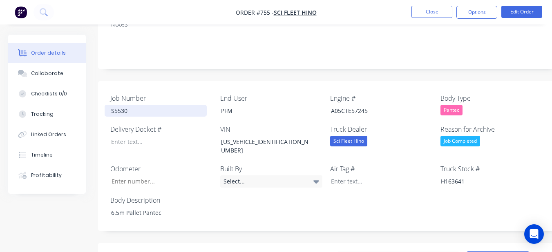
scroll to position [204, 0]
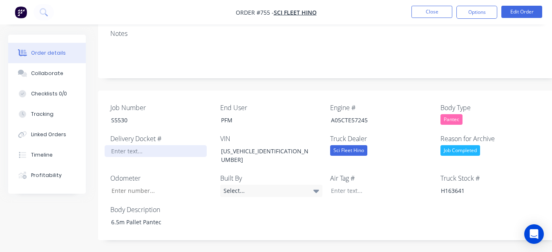
click at [172, 145] on div at bounding box center [156, 151] width 102 height 12
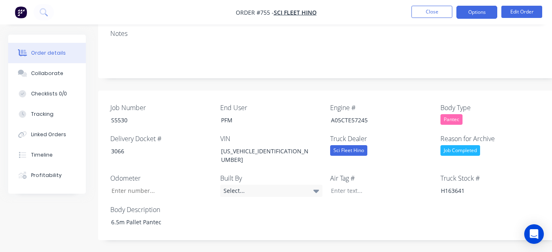
click at [486, 11] on button "Options" at bounding box center [476, 12] width 41 height 13
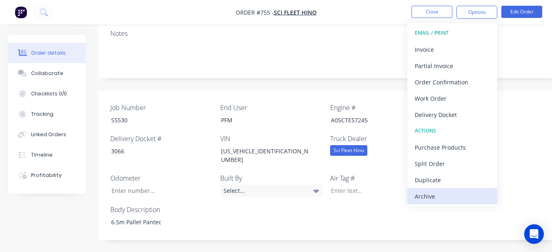
click at [423, 201] on div "Archive" at bounding box center [451, 197] width 75 height 12
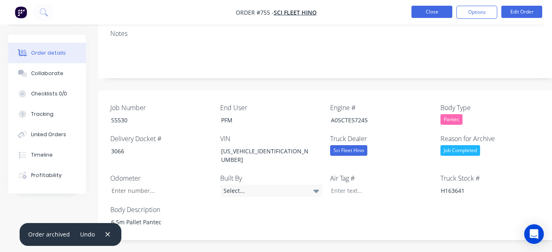
click at [441, 14] on button "Close" at bounding box center [431, 12] width 41 height 12
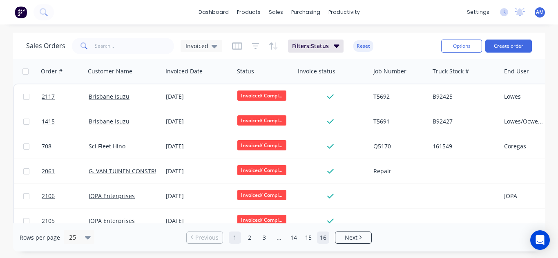
click at [325, 236] on link "16" at bounding box center [323, 238] width 12 height 12
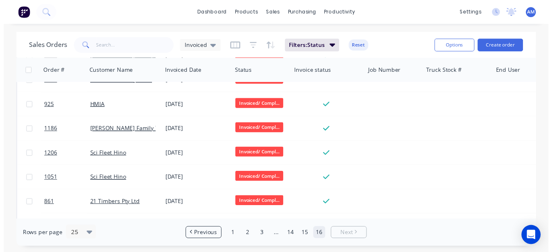
scroll to position [88, 0]
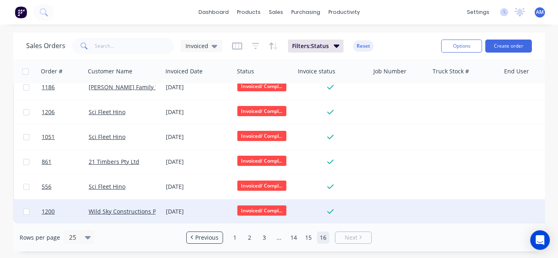
click at [189, 210] on div "[DATE]" at bounding box center [198, 212] width 65 height 8
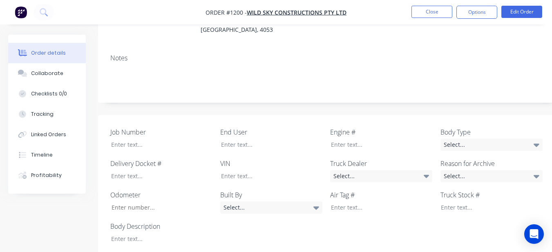
scroll to position [165, 0]
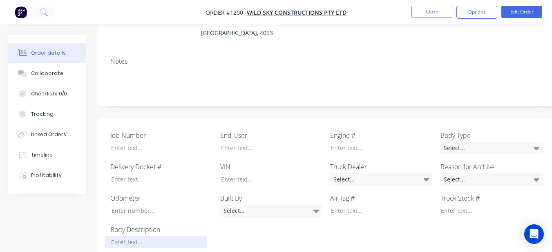
click at [178, 236] on div at bounding box center [156, 242] width 102 height 12
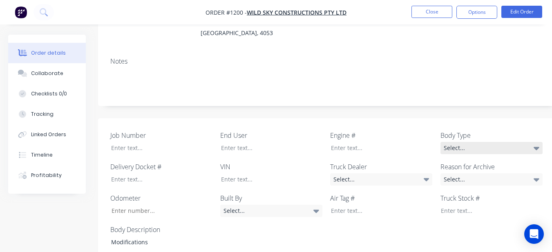
click at [503, 142] on div "Select..." at bounding box center [491, 148] width 102 height 12
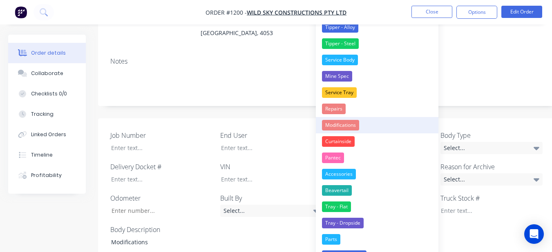
click at [371, 122] on button "Modifications" at bounding box center [377, 125] width 122 height 16
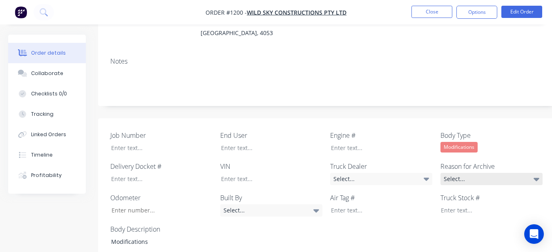
click at [474, 173] on div "Select..." at bounding box center [491, 179] width 102 height 12
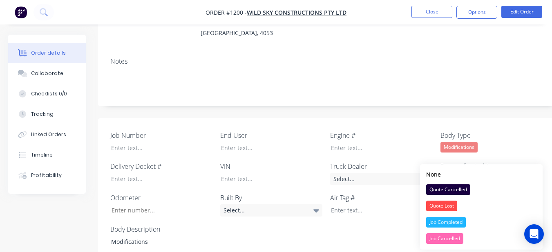
click at [473, 229] on button "Job Completed" at bounding box center [481, 222] width 122 height 16
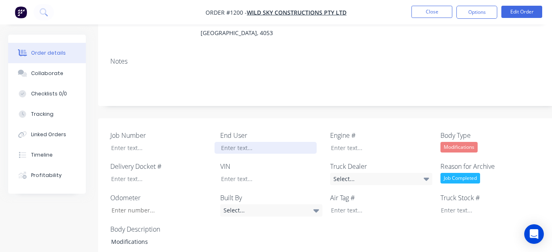
click at [308, 142] on div at bounding box center [265, 148] width 102 height 12
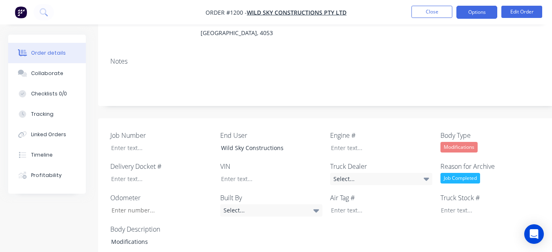
click at [460, 9] on button "Options" at bounding box center [476, 12] width 41 height 13
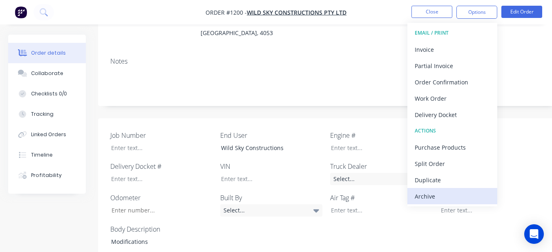
click at [463, 196] on div "Archive" at bounding box center [451, 197] width 75 height 12
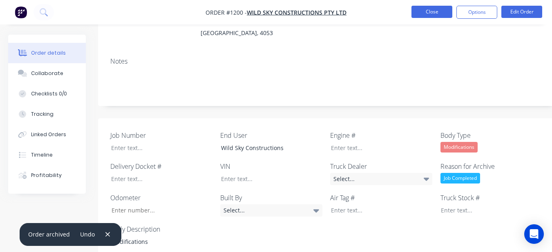
click at [421, 13] on button "Close" at bounding box center [431, 12] width 41 height 12
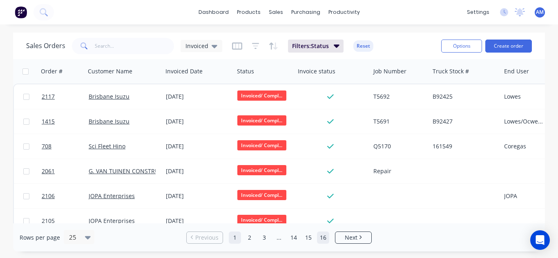
click at [317, 237] on link "16" at bounding box center [323, 238] width 12 height 12
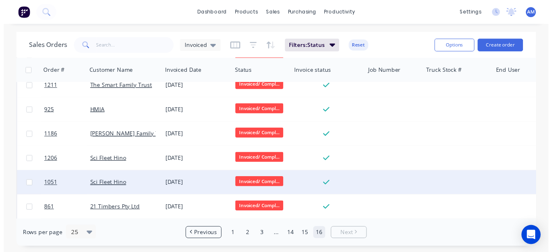
scroll to position [63, 0]
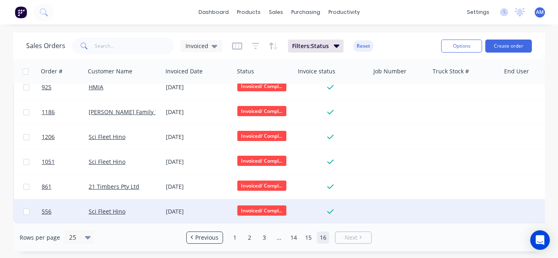
click at [189, 208] on div "[DATE]" at bounding box center [198, 212] width 65 height 8
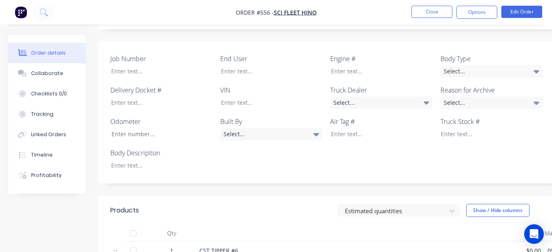
scroll to position [204, 0]
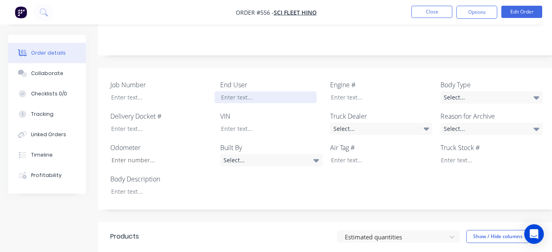
click at [254, 91] on div at bounding box center [265, 97] width 102 height 12
click at [418, 123] on div "Select..." at bounding box center [381, 129] width 102 height 12
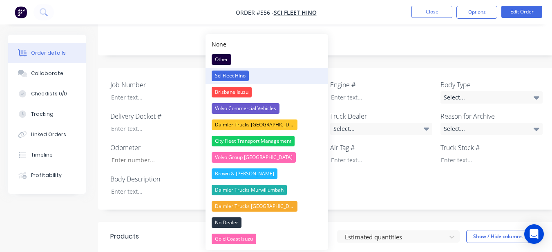
click at [293, 76] on button "Sci Fleet Hino" at bounding box center [266, 76] width 122 height 16
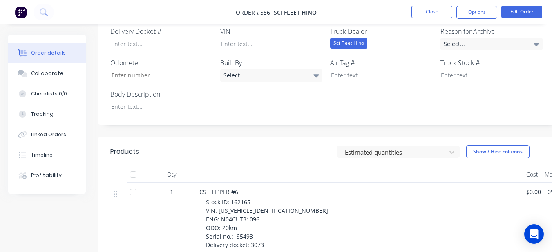
scroll to position [286, 0]
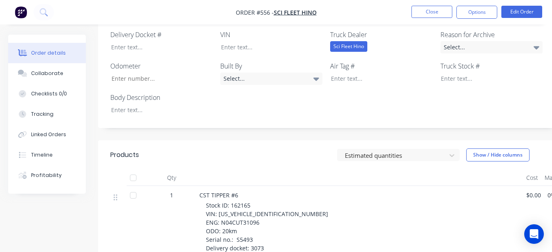
click at [171, 106] on div "Job Number End User CST Engine # Body Type Select... Delivery Docket # VIN Truc…" at bounding box center [329, 57] width 462 height 142
click at [171, 104] on div at bounding box center [156, 110] width 102 height 12
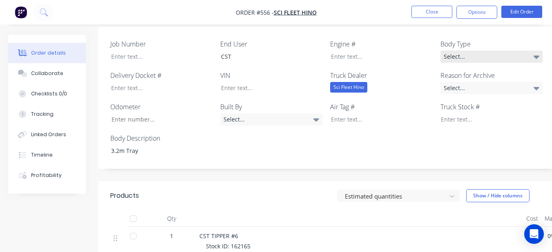
click at [451, 51] on div "Select..." at bounding box center [491, 57] width 102 height 12
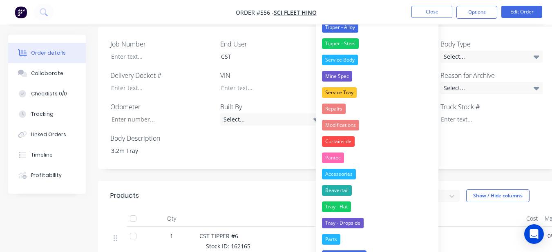
click at [342, 205] on div "Tray - Flat" at bounding box center [336, 207] width 29 height 11
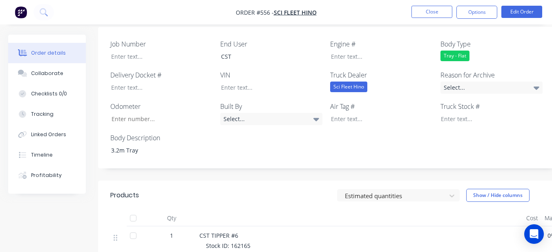
click at [514, 70] on label "Reason for Archive" at bounding box center [491, 75] width 102 height 10
drag, startPoint x: 505, startPoint y: 77, endPoint x: 500, endPoint y: 83, distance: 8.4
click at [503, 82] on div "Select..." at bounding box center [491, 88] width 102 height 12
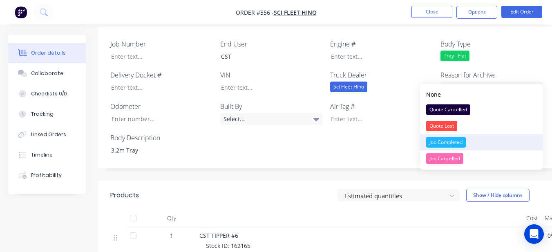
click at [462, 140] on div "Job Completed" at bounding box center [446, 142] width 40 height 11
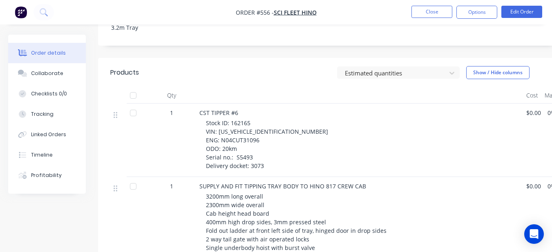
scroll to position [354, 0]
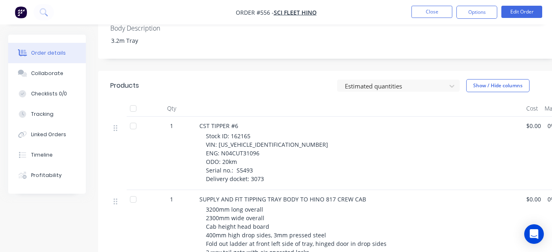
click at [252, 132] on div "Stock ID: 162165 VIN: [US_VEHICLE_IDENTIFICATION_NUMBER] ENG: N04CUT31096 ODO: …" at bounding box center [363, 157] width 314 height 51
drag, startPoint x: 252, startPoint y: 125, endPoint x: 240, endPoint y: 126, distance: 12.3
click at [240, 132] on span "Stock ID: 162165 VIN: [US_VEHICLE_IDENTIFICATION_NUMBER] ENG: N04CUT31096 ODO: …" at bounding box center [267, 157] width 122 height 51
drag, startPoint x: 230, startPoint y: 125, endPoint x: 249, endPoint y: 125, distance: 19.2
click at [249, 132] on span "Stock ID: 162165 VIN: [US_VEHICLE_IDENTIFICATION_NUMBER] ENG: N04CUT31096 ODO: …" at bounding box center [267, 157] width 122 height 51
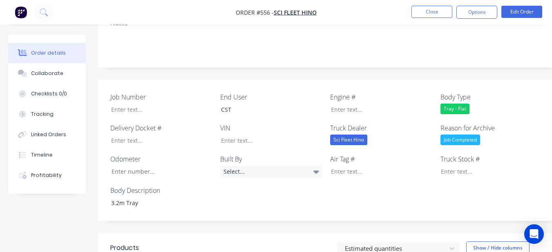
scroll to position [191, 0]
click at [445, 155] on label "Truck Stock #" at bounding box center [491, 160] width 102 height 10
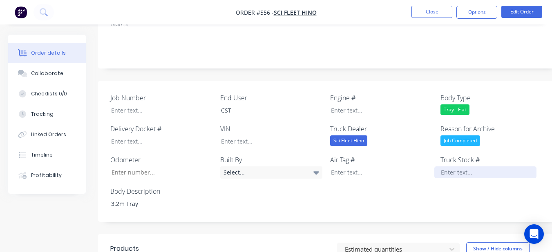
click at [443, 167] on div at bounding box center [485, 173] width 102 height 12
paste div
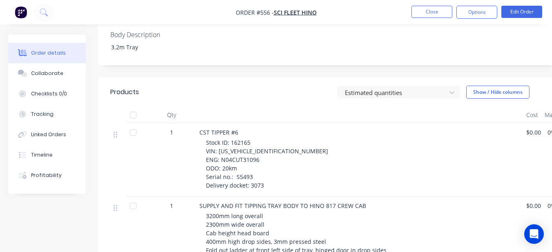
scroll to position [395, 0]
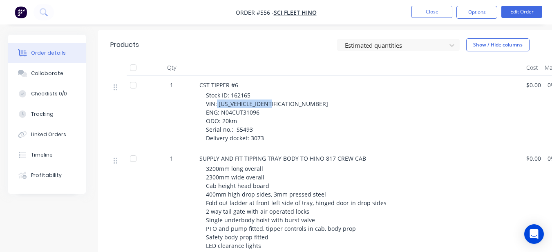
drag, startPoint x: 216, startPoint y: 93, endPoint x: 279, endPoint y: 94, distance: 62.9
click at [279, 94] on div "Stock ID: 162165 VIN: [US_VEHICLE_IDENTIFICATION_NUMBER] ENG: N04CUT31096 ODO: …" at bounding box center [363, 116] width 314 height 51
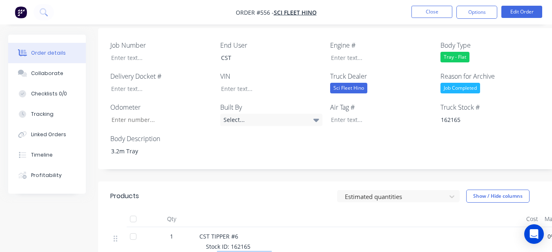
scroll to position [191, 0]
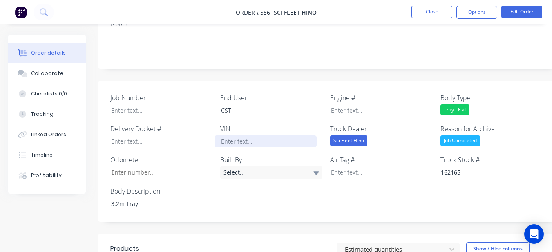
click at [251, 136] on div at bounding box center [265, 142] width 102 height 12
paste div
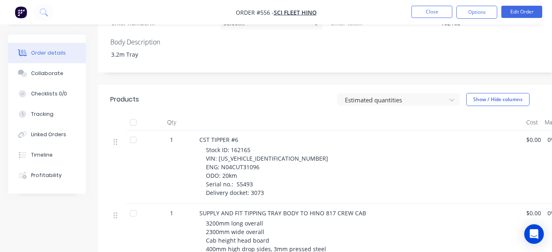
scroll to position [354, 0]
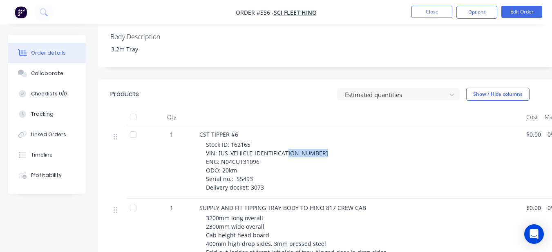
drag, startPoint x: 220, startPoint y: 142, endPoint x: 267, endPoint y: 147, distance: 46.4
click at [266, 146] on div "Stock ID: 162165 VIN: [US_VEHICLE_IDENTIFICATION_NUMBER] ENG: N04CUT31096 ODO: …" at bounding box center [363, 165] width 314 height 51
drag, startPoint x: 268, startPoint y: 147, endPoint x: 231, endPoint y: 138, distance: 38.8
click at [235, 141] on span "Stock ID: 162165 VIN: [US_VEHICLE_IDENTIFICATION_NUMBER] ENG: N04CUT31096 ODO: …" at bounding box center [267, 166] width 122 height 51
drag, startPoint x: 219, startPoint y: 141, endPoint x: 257, endPoint y: 144, distance: 38.1
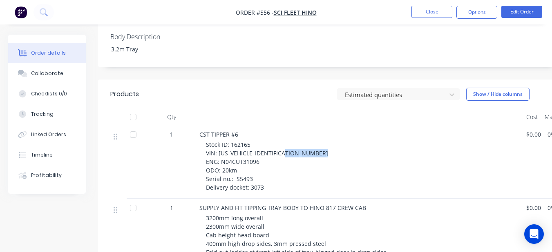
click at [257, 144] on span "Stock ID: 162165 VIN: [US_VEHICLE_IDENTIFICATION_NUMBER] ENG: N04CUT31096 ODO: …" at bounding box center [267, 166] width 122 height 51
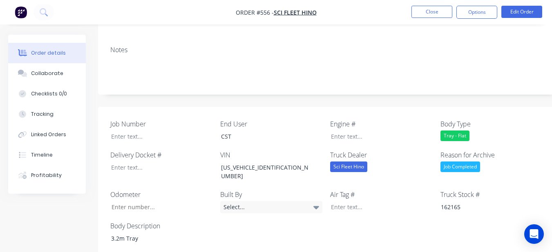
scroll to position [150, 0]
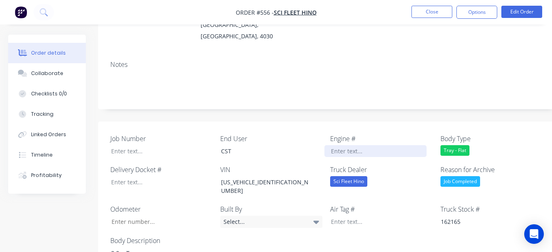
click at [343, 145] on div at bounding box center [375, 151] width 102 height 12
paste div
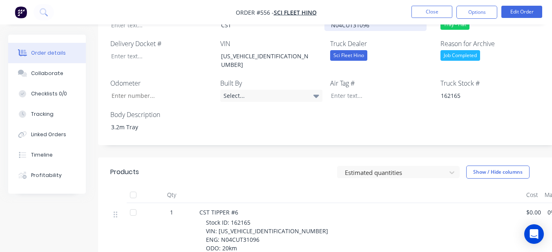
scroll to position [273, 0]
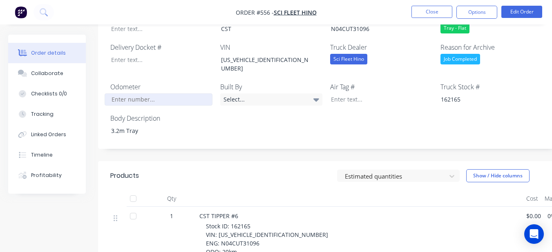
click at [136, 93] on input "Job Number" at bounding box center [159, 99] width 108 height 12
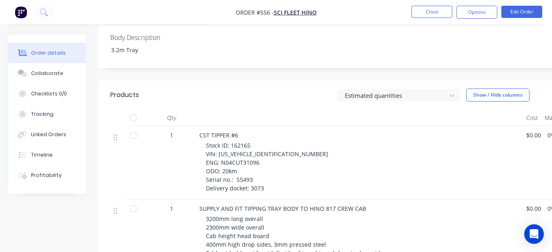
scroll to position [354, 0]
type input "20"
drag, startPoint x: 236, startPoint y: 158, endPoint x: 252, endPoint y: 158, distance: 15.9
click at [252, 158] on div "Stock ID: 162165 VIN: [US_VEHICLE_IDENTIFICATION_NUMBER] ENG: N04CUT31096 ODO: …" at bounding box center [363, 165] width 314 height 51
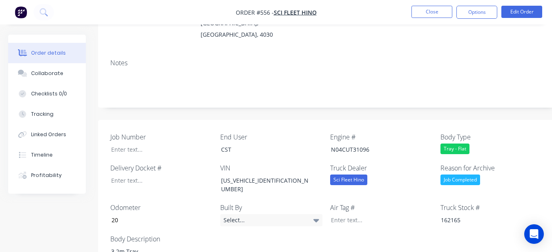
scroll to position [150, 0]
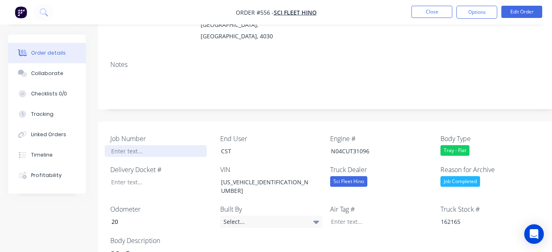
click at [176, 145] on div at bounding box center [156, 151] width 102 height 12
paste div
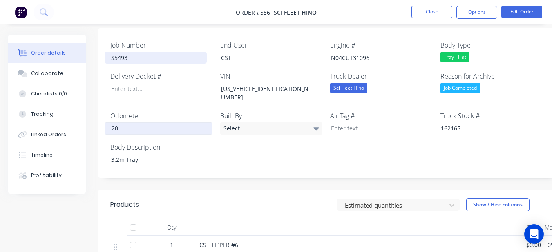
scroll to position [232, 0]
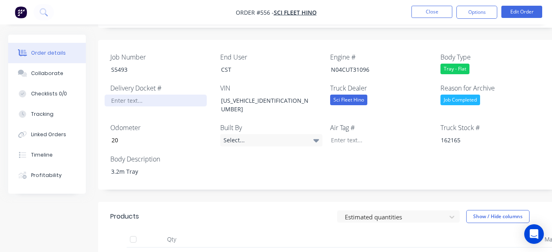
click at [127, 95] on div at bounding box center [156, 101] width 102 height 12
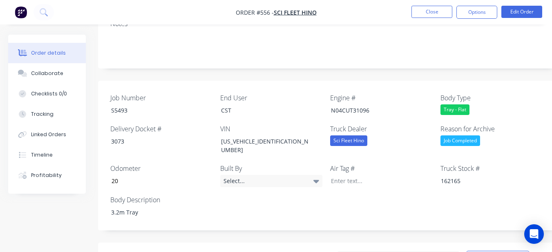
click at [472, 4] on nav "Order #556 - Sci Fleet Hino Close Options Edit Order" at bounding box center [276, 12] width 552 height 24
click at [475, 11] on button "Options" at bounding box center [476, 12] width 41 height 13
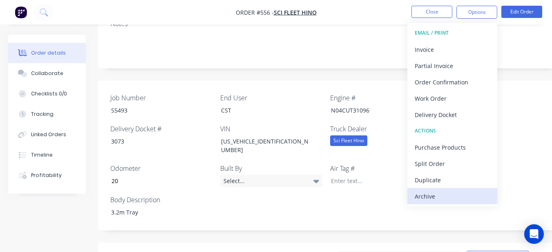
click at [454, 194] on div "Archive" at bounding box center [451, 197] width 75 height 12
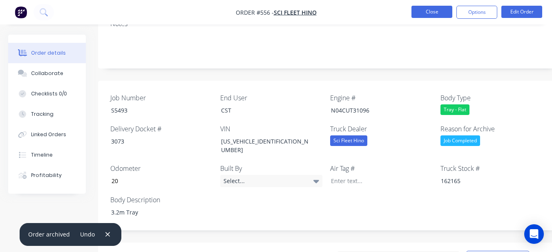
click at [426, 10] on button "Close" at bounding box center [431, 12] width 41 height 12
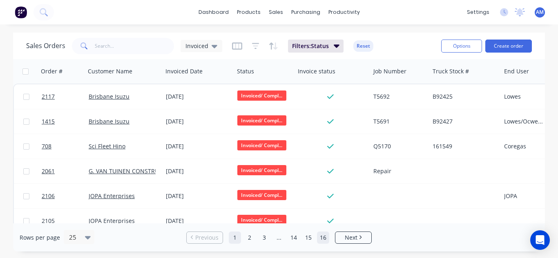
click at [318, 237] on link "16" at bounding box center [323, 238] width 12 height 12
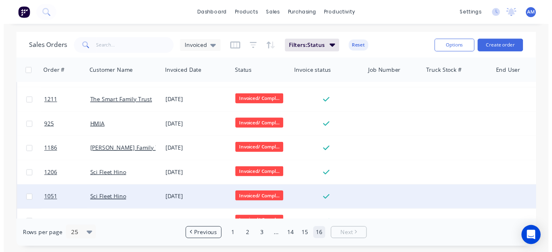
scroll to position [38, 0]
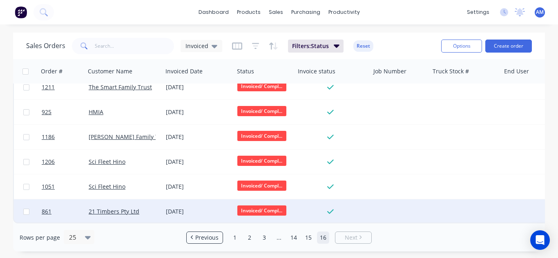
click at [181, 208] on div "[DATE]" at bounding box center [198, 212] width 65 height 8
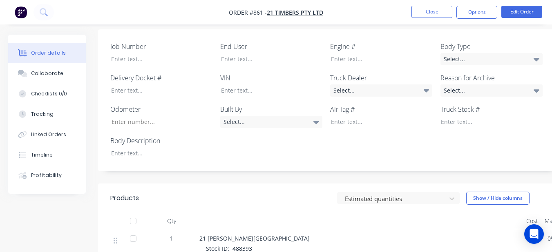
scroll to position [204, 0]
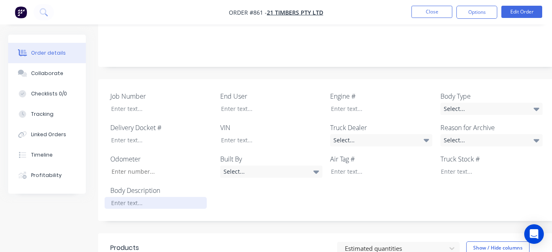
click at [163, 197] on div at bounding box center [156, 203] width 102 height 12
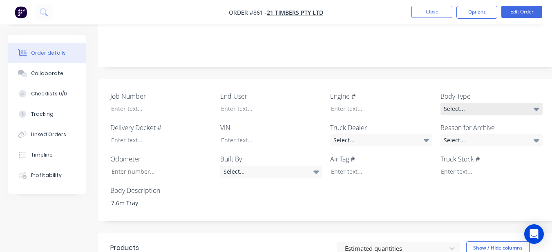
drag, startPoint x: 469, startPoint y: 93, endPoint x: 468, endPoint y: 87, distance: 5.8
click at [468, 87] on div "Job Number End User Engine # Body Type Select... Delivery Docket # VIN Truck De…" at bounding box center [329, 150] width 462 height 142
click at [465, 103] on div "Select..." at bounding box center [491, 109] width 102 height 12
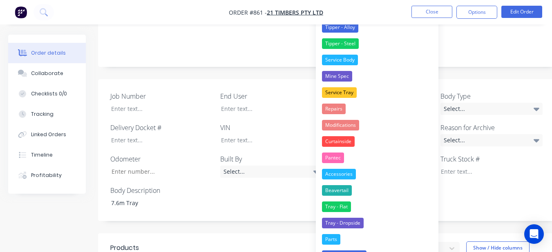
drag, startPoint x: 385, startPoint y: 203, endPoint x: 389, endPoint y: 193, distance: 10.8
click at [385, 203] on button "Tray - Flat" at bounding box center [377, 207] width 122 height 16
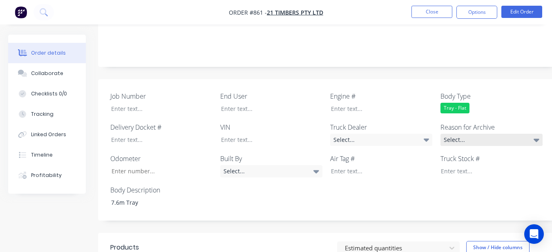
click at [449, 134] on div "Select..." at bounding box center [491, 140] width 102 height 12
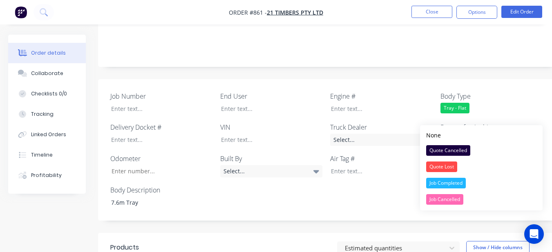
drag, startPoint x: 456, startPoint y: 182, endPoint x: 452, endPoint y: 173, distance: 9.7
click at [455, 179] on div "Job Completed" at bounding box center [446, 183] width 40 height 11
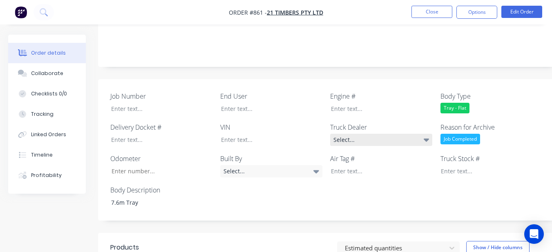
click at [400, 134] on div "Select..." at bounding box center [381, 140] width 102 height 12
drag, startPoint x: 387, startPoint y: 57, endPoint x: 312, endPoint y: 87, distance: 80.7
click at [383, 79] on div "Job Number End User Engine # Body Type Tray - Flat Delivery Docket # VIN Truck …" at bounding box center [329, 150] width 462 height 142
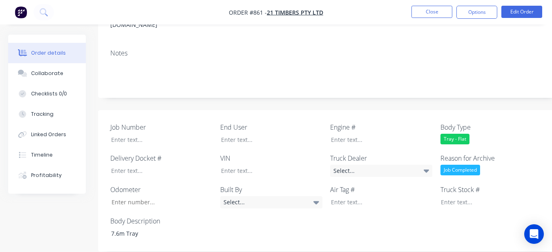
scroll to position [163, 0]
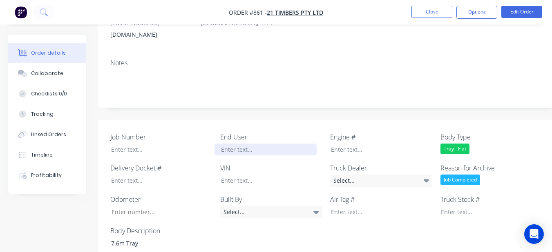
click at [261, 144] on div at bounding box center [265, 150] width 102 height 12
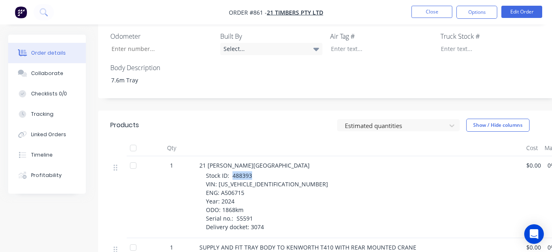
drag, startPoint x: 232, startPoint y: 152, endPoint x: 252, endPoint y: 155, distance: 20.2
click at [252, 171] on div "Stock ID: 488393 VIN: [US_VEHICLE_IDENTIFICATION_NUMBER] ENG: A506715 Year: 202…" at bounding box center [363, 201] width 314 height 60
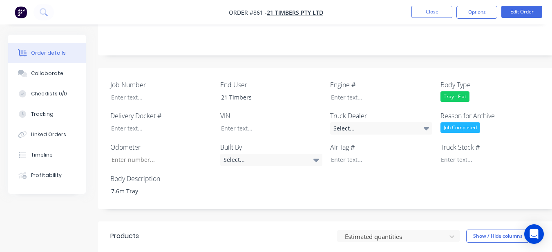
scroll to position [204, 0]
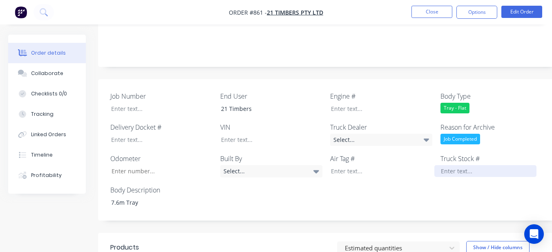
click at [465, 165] on div at bounding box center [485, 171] width 102 height 12
paste div
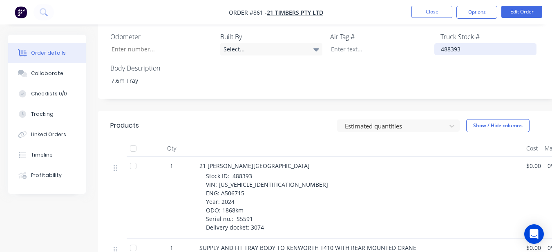
scroll to position [327, 0]
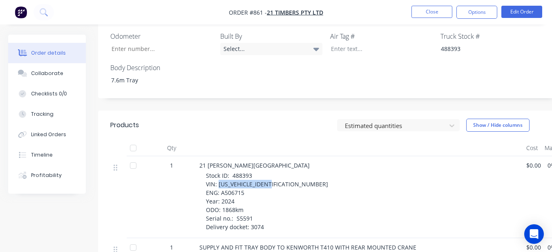
drag, startPoint x: 218, startPoint y: 162, endPoint x: 274, endPoint y: 160, distance: 56.8
click at [274, 171] on div "Stock ID: 488393 VIN: [US_VEHICLE_IDENTIFICATION_NUMBER] ENG: A506715 Year: 202…" at bounding box center [363, 201] width 314 height 60
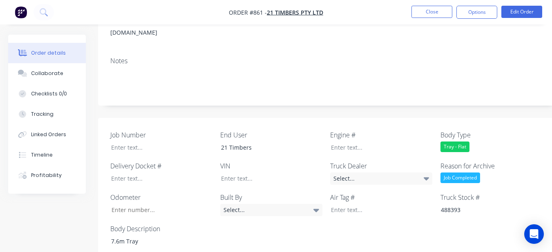
scroll to position [163, 0]
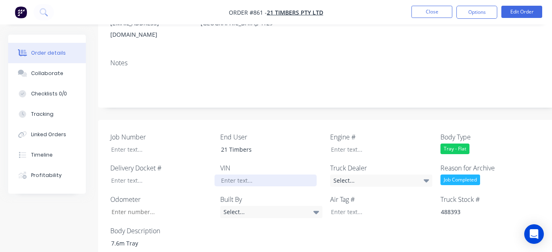
click at [261, 175] on div at bounding box center [265, 181] width 102 height 12
paste div
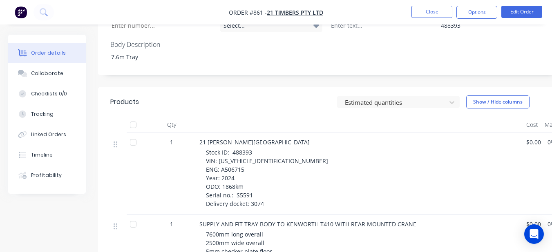
scroll to position [367, 0]
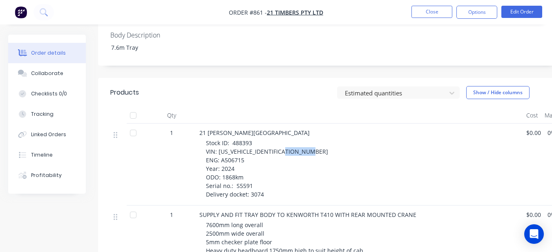
drag, startPoint x: 219, startPoint y: 130, endPoint x: 246, endPoint y: 129, distance: 26.6
click at [246, 139] on div "Stock ID: 488393 VIN: [US_VEHICLE_IDENTIFICATION_NUMBER] ENG: A506715 Year: 202…" at bounding box center [363, 169] width 314 height 60
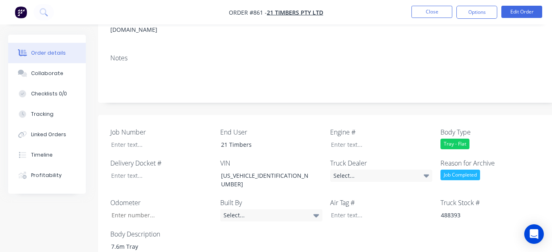
scroll to position [163, 0]
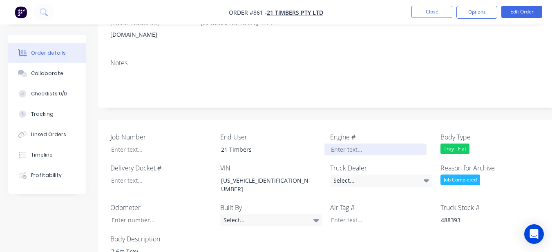
click at [346, 144] on div at bounding box center [375, 150] width 102 height 12
paste div
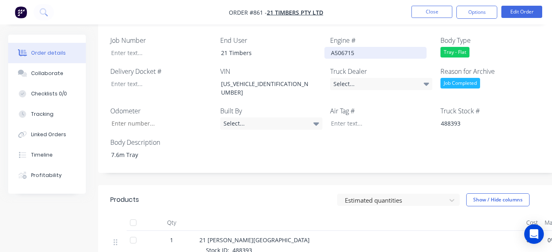
scroll to position [204, 0]
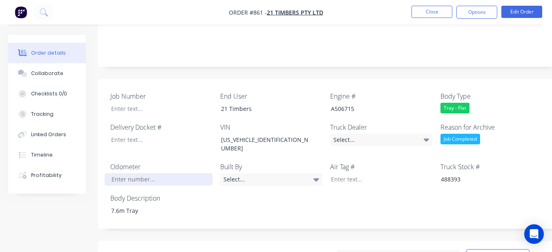
click at [164, 174] on input "Job Number" at bounding box center [159, 180] width 108 height 12
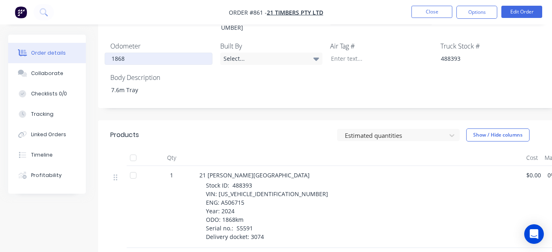
scroll to position [327, 0]
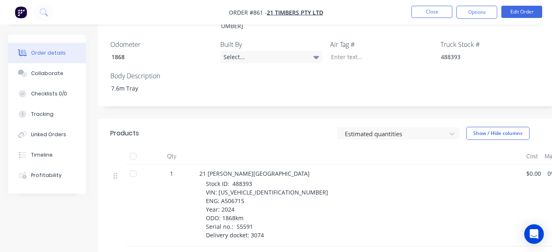
type input "1,868"
drag, startPoint x: 235, startPoint y: 196, endPoint x: 252, endPoint y: 195, distance: 16.4
click at [252, 195] on div "Stock ID: 488393 VIN: [US_VEHICLE_IDENTIFICATION_NUMBER] ENG: A506715 Year: 202…" at bounding box center [363, 210] width 314 height 60
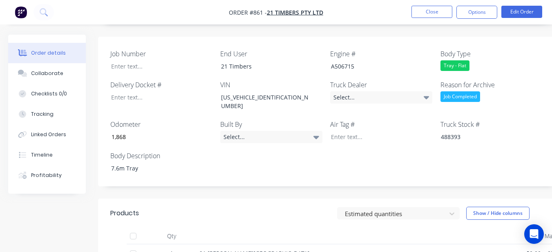
scroll to position [245, 0]
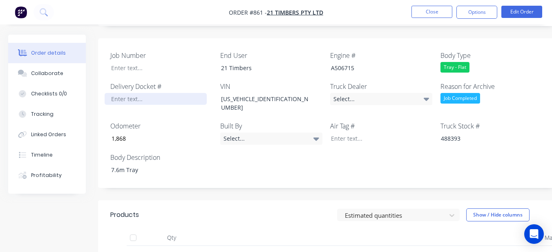
click at [129, 93] on div at bounding box center [156, 99] width 102 height 12
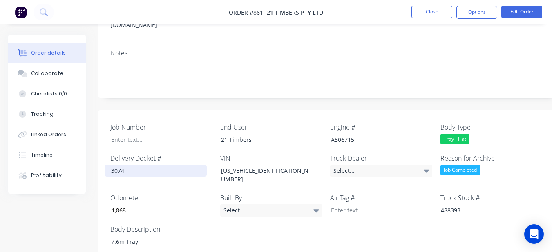
scroll to position [163, 0]
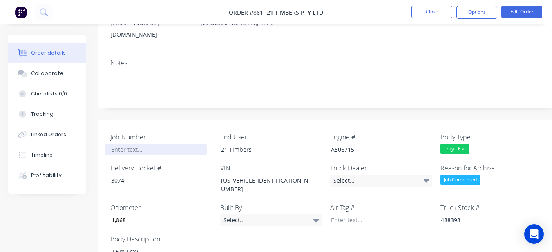
click at [141, 144] on div at bounding box center [156, 150] width 102 height 12
paste div
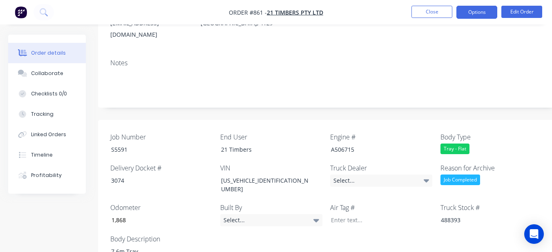
click at [483, 13] on button "Options" at bounding box center [476, 12] width 41 height 13
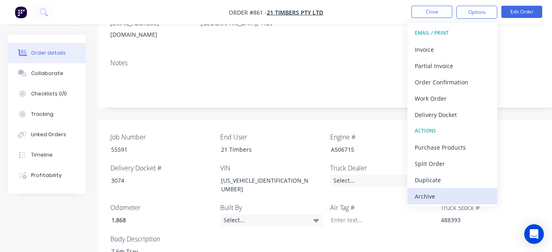
click at [455, 198] on div "Archive" at bounding box center [451, 197] width 75 height 12
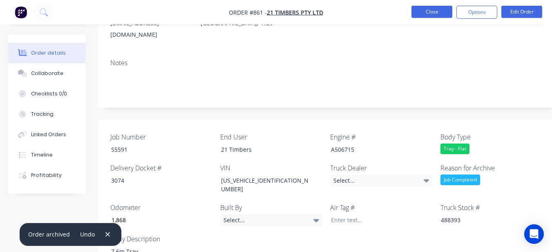
click at [423, 14] on button "Close" at bounding box center [431, 12] width 41 height 12
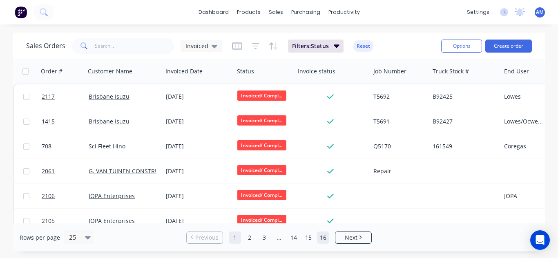
click at [316, 233] on ul "Previous 1 2 3 ... 14 15 16 Next" at bounding box center [279, 238] width 192 height 12
drag, startPoint x: 322, startPoint y: 234, endPoint x: 326, endPoint y: 238, distance: 5.5
click at [326, 238] on link "16" at bounding box center [323, 238] width 12 height 12
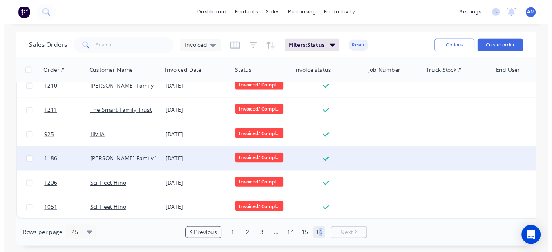
scroll to position [13, 0]
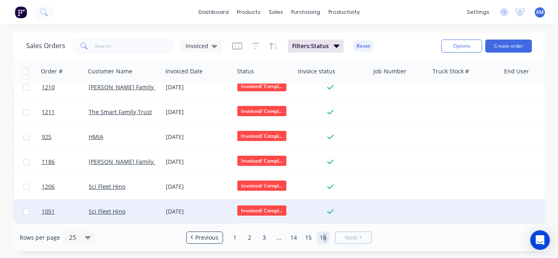
drag, startPoint x: 186, startPoint y: 198, endPoint x: 189, endPoint y: 207, distance: 9.4
click at [189, 207] on div "[DATE]" at bounding box center [197, 212] width 71 height 24
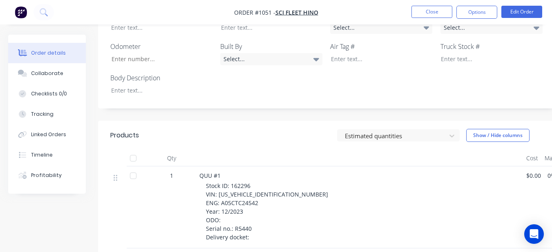
scroll to position [315, 0]
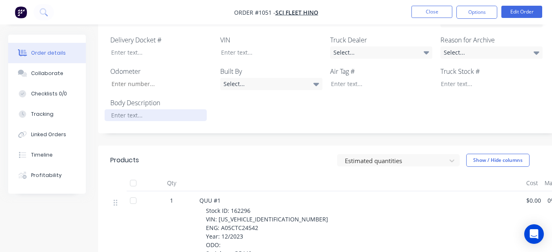
drag, startPoint x: 222, startPoint y: 215, endPoint x: 154, endPoint y: 78, distance: 152.5
click at [154, 109] on div at bounding box center [156, 115] width 102 height 12
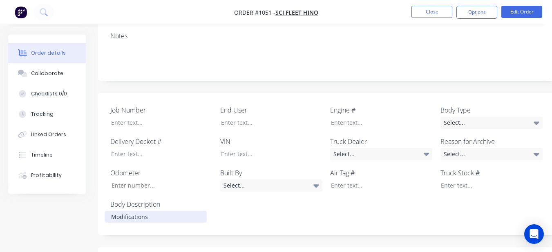
scroll to position [192, 0]
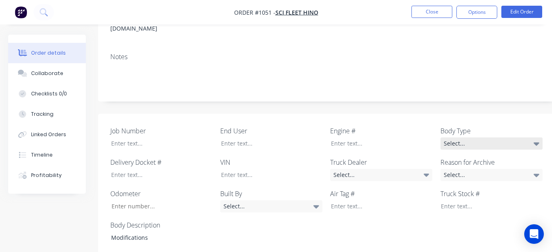
click at [470, 138] on div "Select..." at bounding box center [491, 144] width 102 height 12
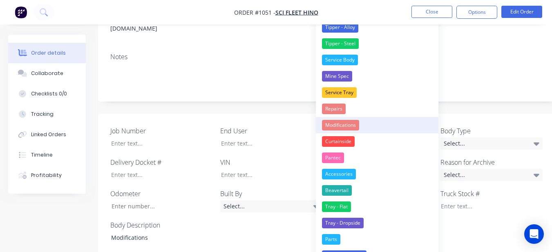
click at [364, 120] on button "Modifications" at bounding box center [377, 125] width 122 height 16
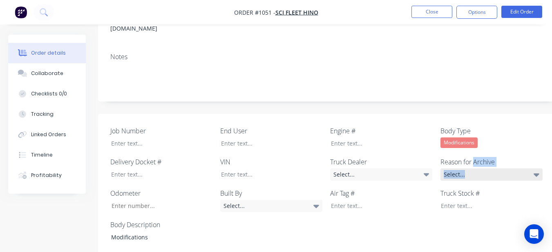
drag, startPoint x: 473, startPoint y: 132, endPoint x: 473, endPoint y: 137, distance: 4.9
click at [473, 157] on div "Reason for Archive Select..." at bounding box center [491, 169] width 102 height 24
click at [473, 169] on div "Select..." at bounding box center [491, 175] width 102 height 12
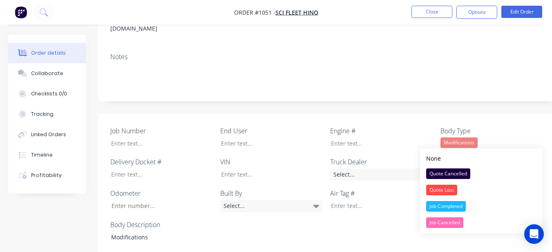
click at [483, 206] on button "Job Completed" at bounding box center [481, 206] width 122 height 16
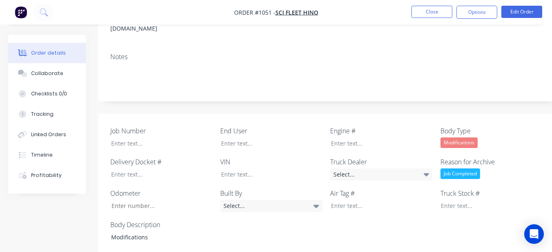
drag, startPoint x: 420, startPoint y: 141, endPoint x: 392, endPoint y: 118, distance: 36.5
click at [415, 169] on div "Select..." at bounding box center [381, 175] width 102 height 12
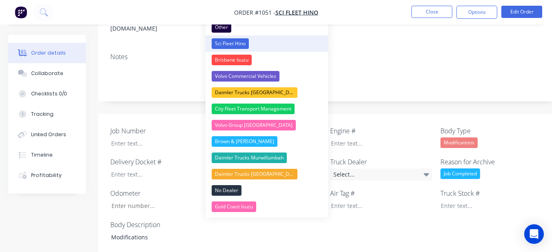
click at [281, 45] on button "Sci Fleet Hino" at bounding box center [266, 44] width 122 height 16
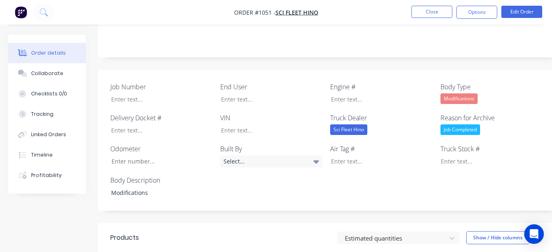
scroll to position [233, 0]
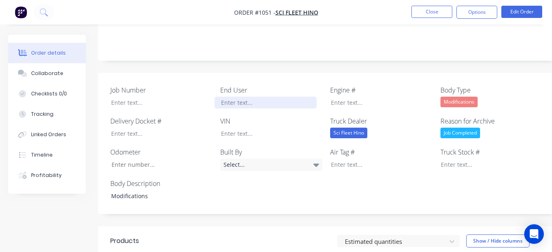
click at [269, 97] on div at bounding box center [265, 103] width 102 height 12
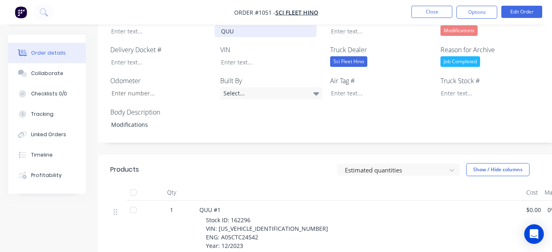
scroll to position [356, 0]
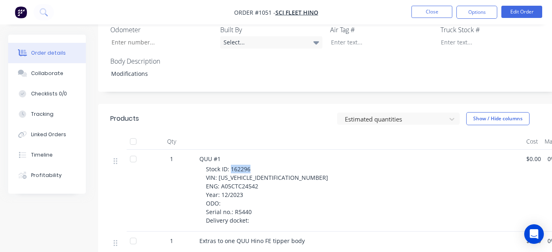
drag, startPoint x: 231, startPoint y: 135, endPoint x: 249, endPoint y: 136, distance: 17.6
click at [249, 165] on span "Stock ID: 162296 VIN: [US_VEHICLE_IDENTIFICATION_NUMBER] ENG: A05CTC24542 Year:…" at bounding box center [267, 194] width 122 height 59
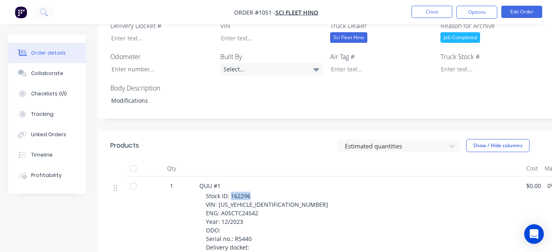
scroll to position [274, 0]
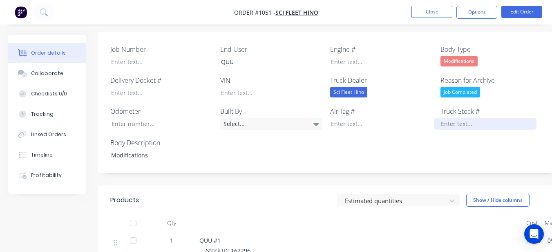
click at [458, 118] on div at bounding box center [485, 124] width 102 height 12
paste div
drag, startPoint x: 217, startPoint y: 225, endPoint x: 273, endPoint y: 225, distance: 55.5
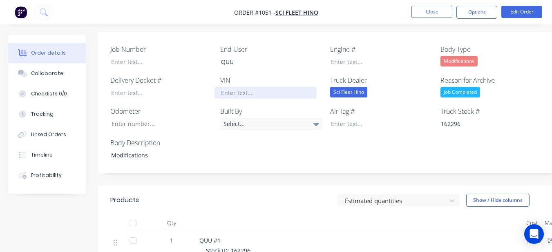
click at [252, 87] on div at bounding box center [265, 93] width 102 height 12
paste div
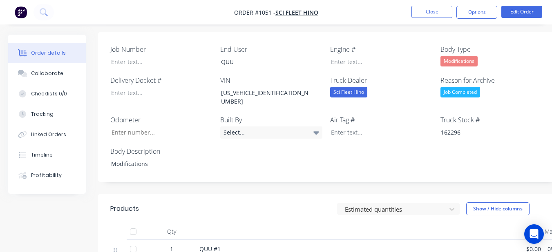
drag, startPoint x: 221, startPoint y: 234, endPoint x: 263, endPoint y: 236, distance: 41.7
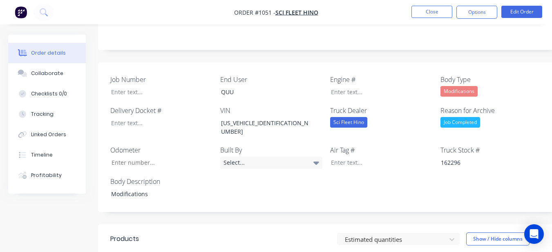
scroll to position [192, 0]
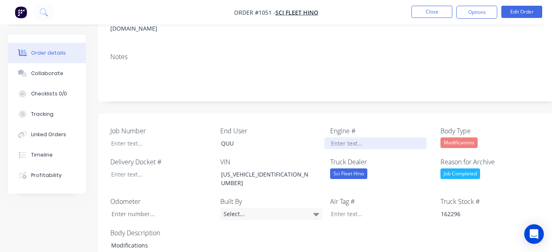
click at [333, 138] on div at bounding box center [375, 144] width 102 height 12
paste div
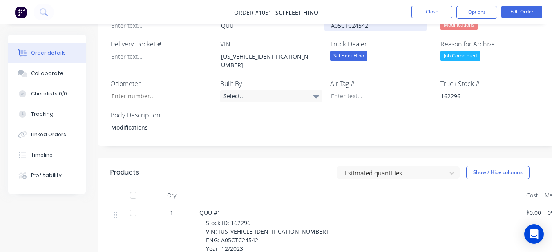
scroll to position [315, 0]
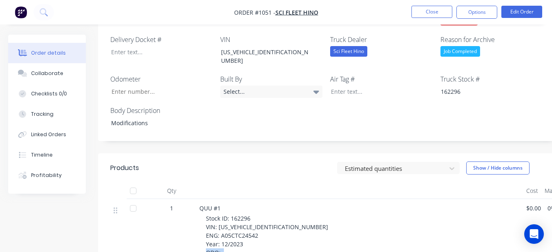
drag, startPoint x: 233, startPoint y: 218, endPoint x: 255, endPoint y: 217, distance: 22.5
click at [255, 217] on div "Stock ID: 162296 VIN: [US_VEHICLE_IDENTIFICATION_NUMBER] ENG: A05CTC24542 Year:…" at bounding box center [363, 244] width 314 height 60
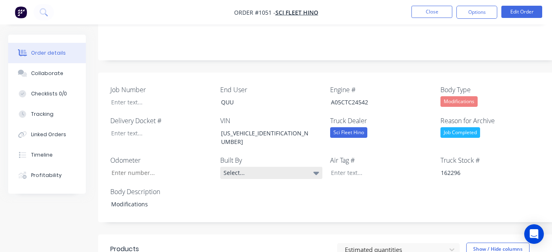
scroll to position [233, 0]
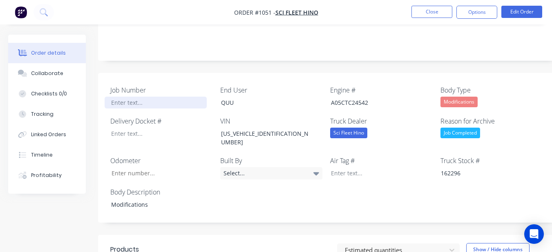
click at [162, 97] on div at bounding box center [156, 103] width 102 height 12
paste div
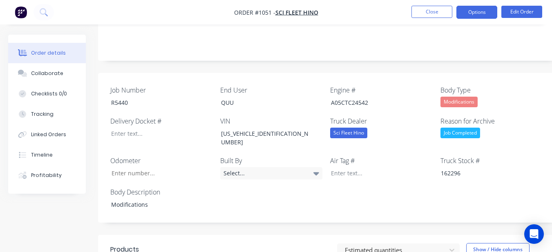
click at [476, 8] on button "Options" at bounding box center [476, 12] width 41 height 13
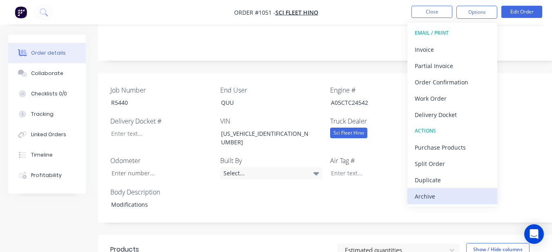
click at [447, 197] on div "Archive" at bounding box center [451, 197] width 75 height 12
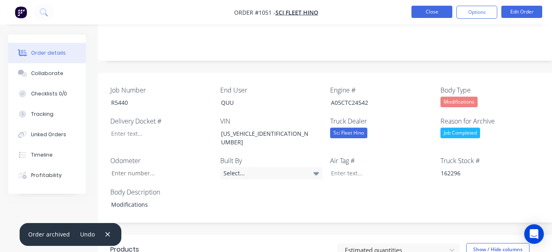
click at [436, 15] on button "Close" at bounding box center [431, 12] width 41 height 12
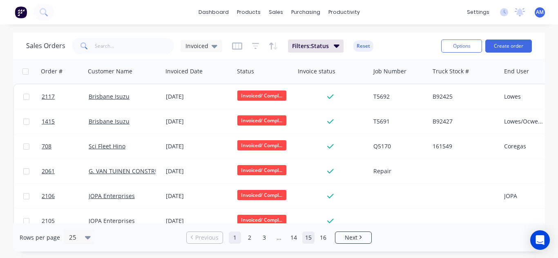
click at [314, 237] on link "15" at bounding box center [308, 238] width 12 height 12
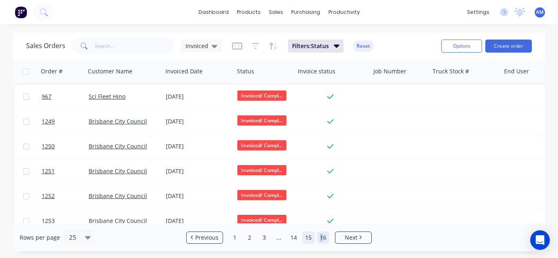
click at [321, 236] on link "16" at bounding box center [323, 238] width 12 height 12
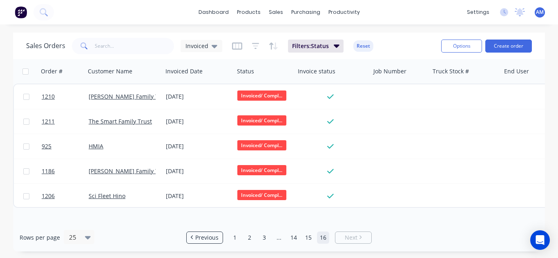
click at [326, 236] on link "16" at bounding box center [323, 238] width 12 height 12
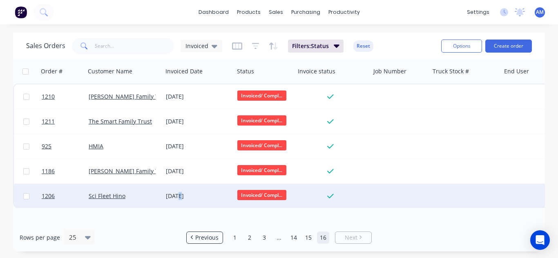
click at [179, 195] on div "[DATE]" at bounding box center [198, 196] width 65 height 8
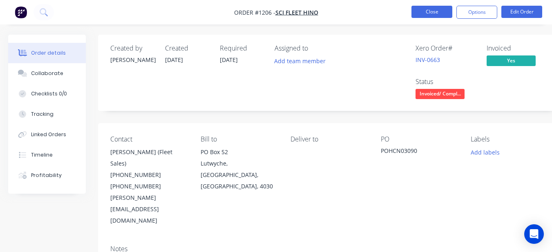
click at [446, 11] on button "Close" at bounding box center [431, 12] width 41 height 12
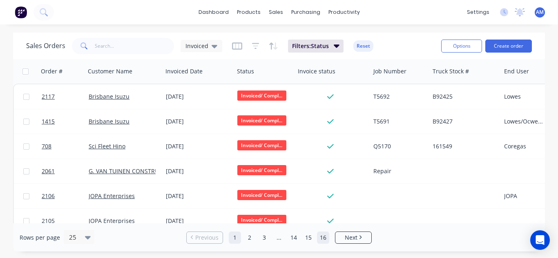
click at [323, 236] on link "16" at bounding box center [323, 238] width 12 height 12
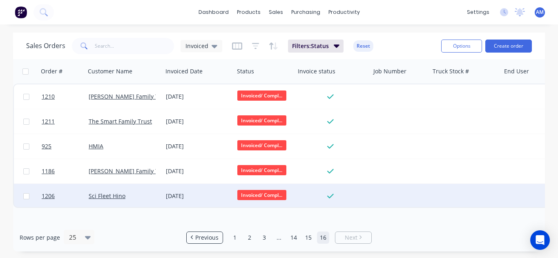
click at [184, 190] on div "[DATE]" at bounding box center [197, 196] width 71 height 24
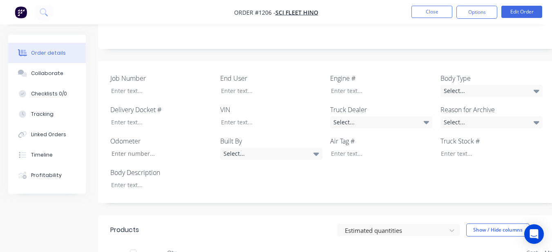
scroll to position [204, 0]
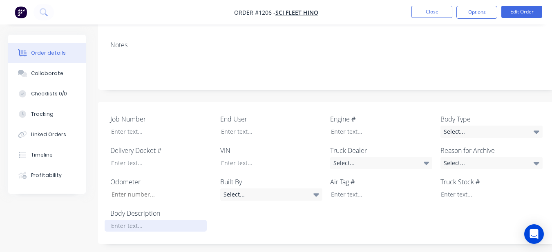
click at [169, 220] on div at bounding box center [156, 226] width 102 height 12
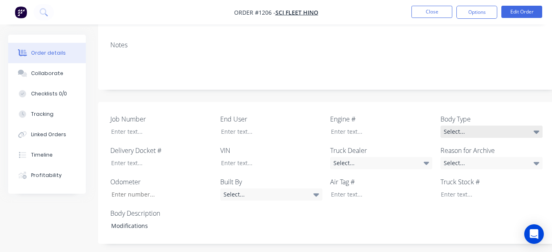
click at [510, 126] on div "Select..." at bounding box center [491, 132] width 102 height 12
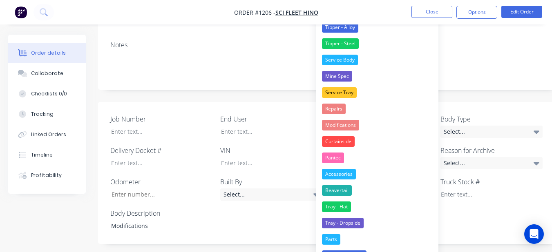
drag, startPoint x: 351, startPoint y: 122, endPoint x: 406, endPoint y: 118, distance: 55.2
click at [351, 121] on div "Modifications" at bounding box center [340, 125] width 37 height 11
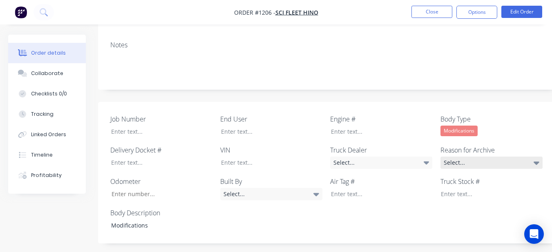
click at [503, 157] on div "Select..." at bounding box center [491, 163] width 102 height 12
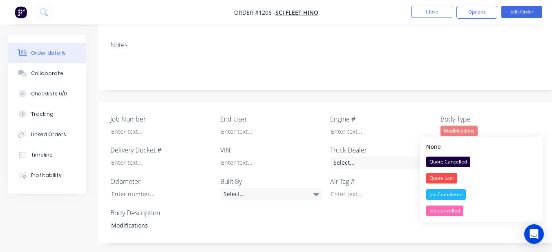
click at [465, 194] on div "Job Completed" at bounding box center [446, 194] width 40 height 11
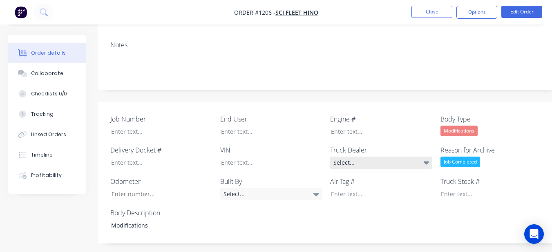
click at [393, 157] on div "Select..." at bounding box center [381, 163] width 102 height 12
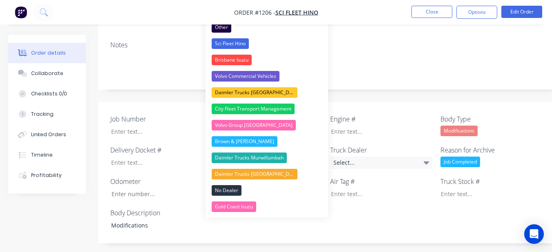
drag, startPoint x: 282, startPoint y: 41, endPoint x: 279, endPoint y: 50, distance: 9.6
click at [282, 41] on button "Sci Fleet Hino" at bounding box center [266, 44] width 122 height 16
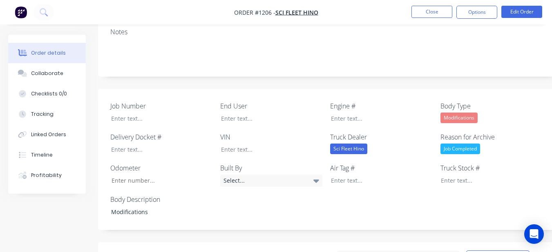
scroll to position [163, 0]
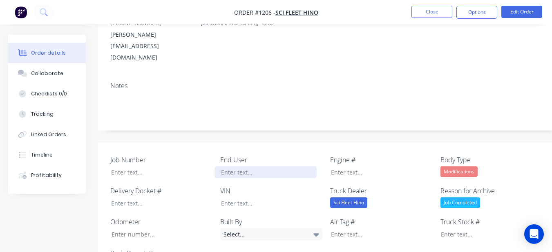
click at [259, 167] on div at bounding box center [265, 173] width 102 height 12
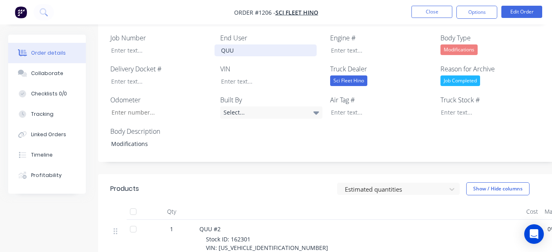
scroll to position [286, 0]
drag, startPoint x: 230, startPoint y: 202, endPoint x: 240, endPoint y: 202, distance: 9.8
drag, startPoint x: 245, startPoint y: 195, endPoint x: 249, endPoint y: 204, distance: 10.1
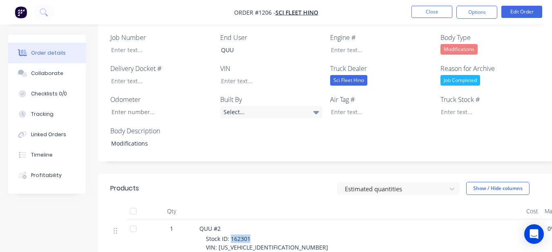
drag, startPoint x: 230, startPoint y: 205, endPoint x: 251, endPoint y: 204, distance: 20.8
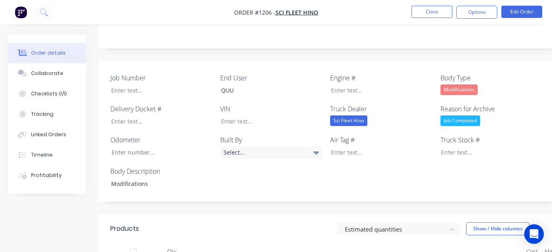
scroll to position [245, 0]
click at [445, 147] on div at bounding box center [485, 153] width 102 height 12
paste div
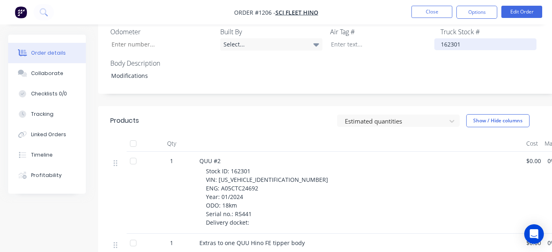
scroll to position [367, 0]
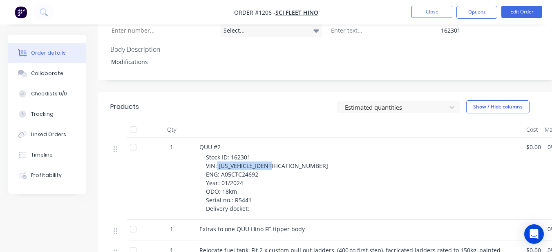
drag, startPoint x: 218, startPoint y: 130, endPoint x: 274, endPoint y: 130, distance: 56.8
click at [274, 153] on div "Stock ID: 162301 VIN: [US_VEHICLE_IDENTIFICATION_NUMBER] ENG: A05CTC24692 Year:…" at bounding box center [363, 183] width 314 height 60
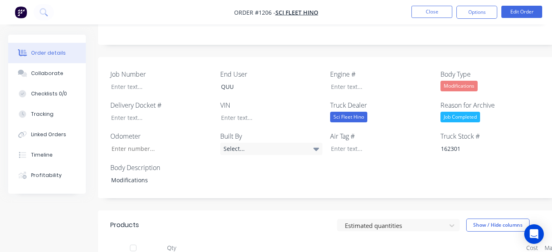
scroll to position [245, 0]
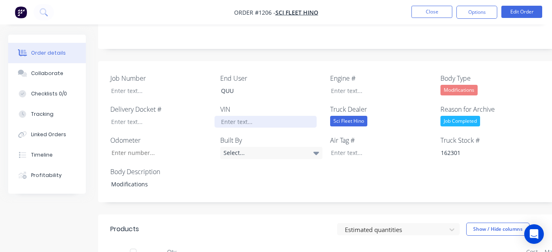
click at [254, 116] on div at bounding box center [265, 122] width 102 height 12
paste div
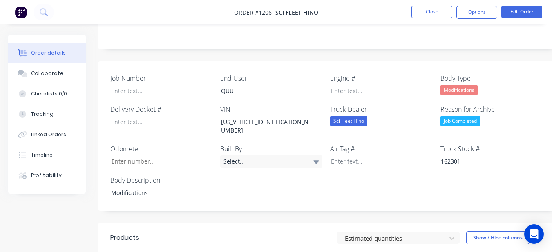
drag, startPoint x: 296, startPoint y: 162, endPoint x: 231, endPoint y: 151, distance: 66.2
click at [231, 151] on div "Job Number End User QUU Engine # Body Type Modifications Delivery Docket # VIN …" at bounding box center [329, 136] width 462 height 150
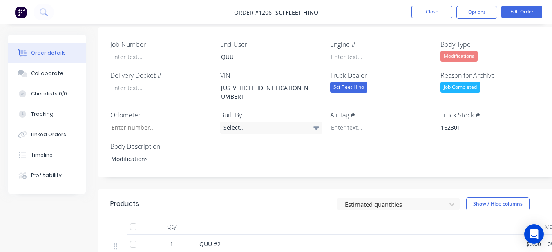
scroll to position [327, 0]
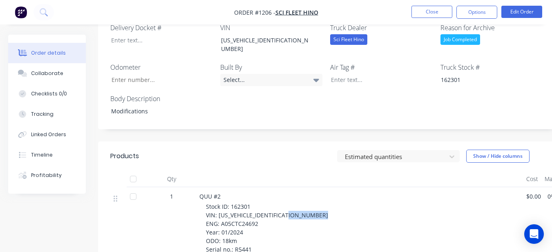
drag, startPoint x: 220, startPoint y: 181, endPoint x: 274, endPoint y: 183, distance: 54.4
click at [274, 203] on div "Stock ID: 162301 VIN: [US_VEHICLE_IDENTIFICATION_NUMBER] ENG: A05CTC24692 Year:…" at bounding box center [363, 233] width 314 height 60
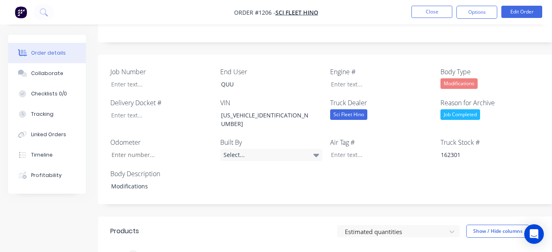
scroll to position [245, 0]
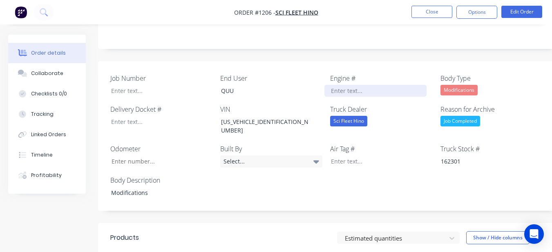
click at [367, 85] on div at bounding box center [375, 91] width 102 height 12
paste div
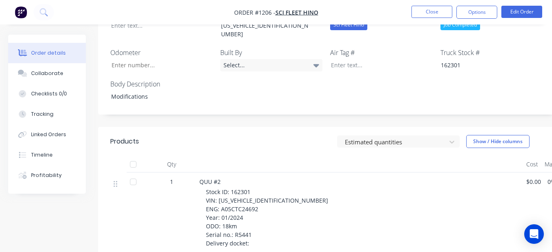
scroll to position [327, 0]
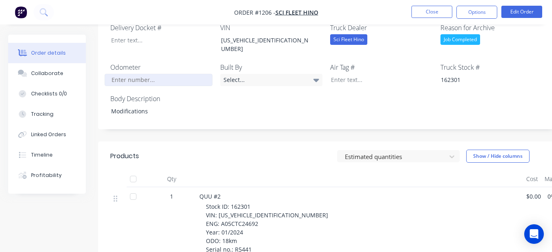
click at [185, 74] on input "Job Number" at bounding box center [159, 80] width 108 height 12
type input "18"
drag, startPoint x: 233, startPoint y: 207, endPoint x: 250, endPoint y: 205, distance: 17.6
click at [250, 205] on div "Stock ID: 162301 VIN: [US_VEHICLE_IDENTIFICATION_NUMBER] ENG: A05CTC24692 Year:…" at bounding box center [363, 233] width 314 height 60
drag, startPoint x: 248, startPoint y: 202, endPoint x: 244, endPoint y: 234, distance: 32.2
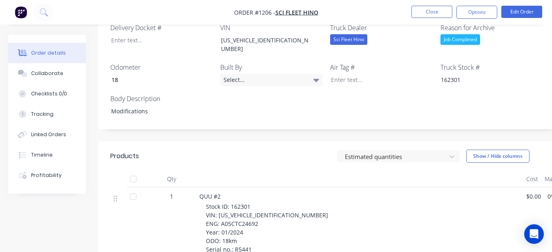
drag, startPoint x: 234, startPoint y: 205, endPoint x: 249, endPoint y: 204, distance: 15.6
click at [249, 204] on span "Stock ID: 162301 VIN: [US_VEHICLE_IDENTIFICATION_NUMBER] ENG: A05CTC24692 Year:…" at bounding box center [267, 232] width 122 height 59
click at [230, 208] on span "Stock ID: 162301 VIN: [US_VEHICLE_IDENTIFICATION_NUMBER] ENG: A05CTC24692 Year:…" at bounding box center [267, 232] width 122 height 59
drag, startPoint x: 234, startPoint y: 205, endPoint x: 251, endPoint y: 209, distance: 17.6
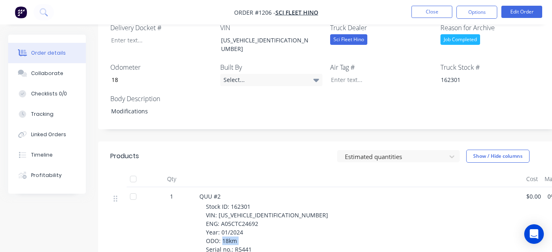
click at [251, 209] on div "Stock ID: 162301 VIN: [US_VEHICLE_IDENTIFICATION_NUMBER] ENG: A05CTC24692 Year:…" at bounding box center [363, 233] width 314 height 60
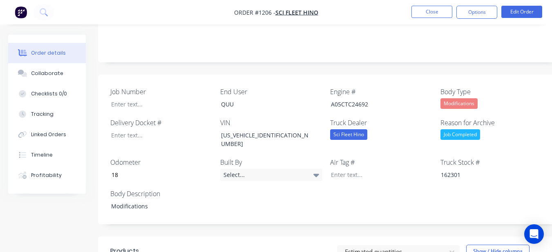
scroll to position [204, 0]
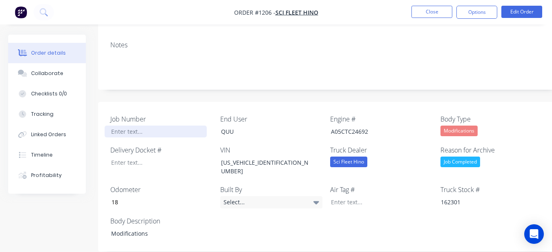
click at [190, 126] on div at bounding box center [156, 132] width 102 height 12
paste div
click at [471, 5] on nav "Order #1206 - Sci Fleet Hino Close Options Edit Order" at bounding box center [276, 12] width 552 height 24
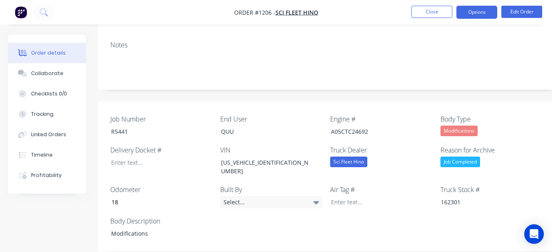
click at [481, 11] on button "Options" at bounding box center [476, 12] width 41 height 13
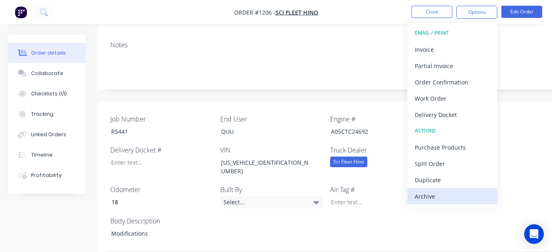
click at [455, 200] on div "Archive" at bounding box center [451, 197] width 75 height 12
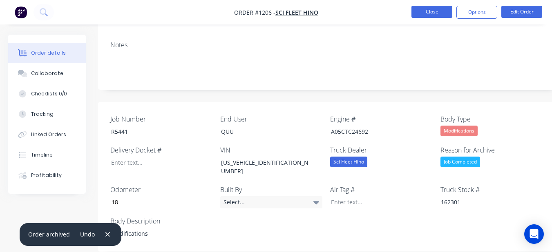
click at [444, 13] on button "Close" at bounding box center [431, 12] width 41 height 12
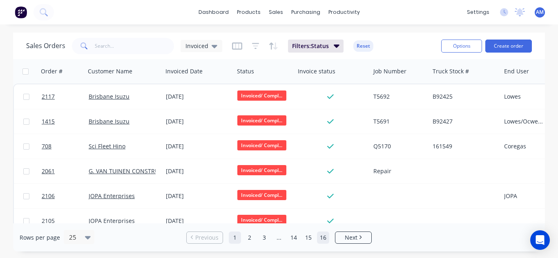
click at [327, 242] on link "16" at bounding box center [323, 238] width 12 height 12
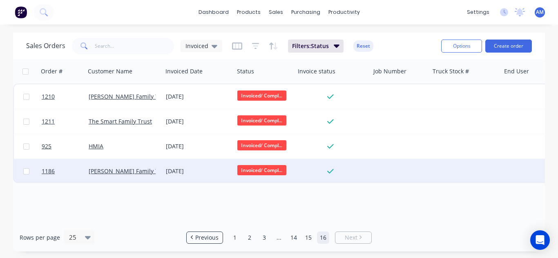
click at [185, 168] on div "[DATE]" at bounding box center [198, 171] width 65 height 8
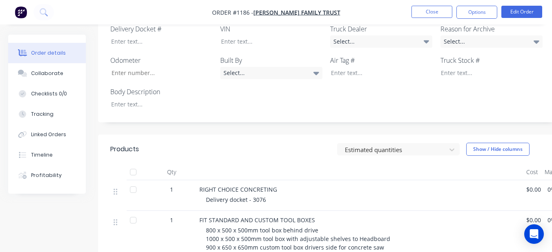
scroll to position [308, 0]
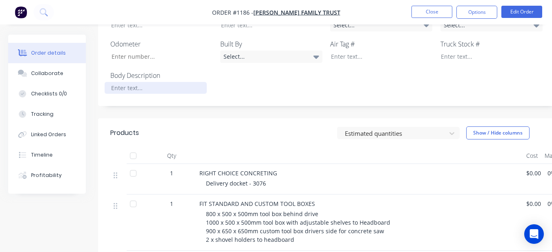
click at [139, 82] on div at bounding box center [156, 88] width 102 height 12
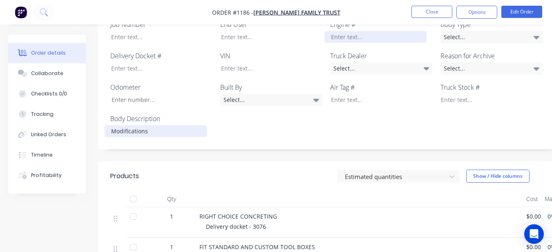
scroll to position [226, 0]
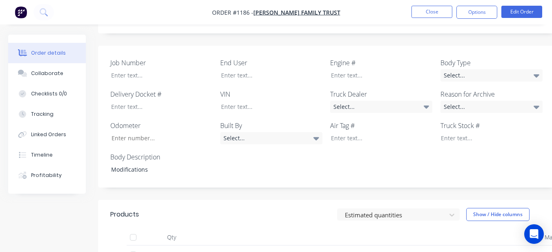
click at [476, 58] on div "Body Type Select..." at bounding box center [491, 70] width 102 height 24
click at [478, 69] on div "Select..." at bounding box center [491, 75] width 102 height 12
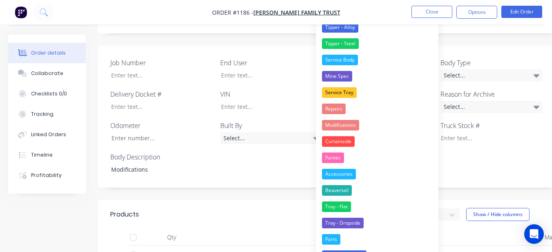
drag, startPoint x: 377, startPoint y: 129, endPoint x: 384, endPoint y: 122, distance: 9.8
click at [380, 126] on button "Modifications" at bounding box center [377, 125] width 122 height 16
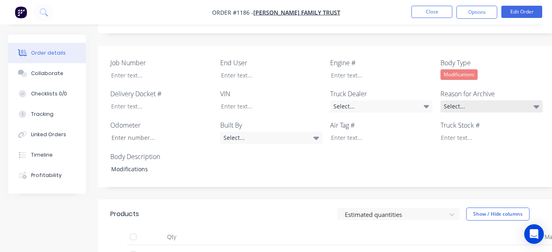
click at [465, 100] on div "Select..." at bounding box center [491, 106] width 102 height 12
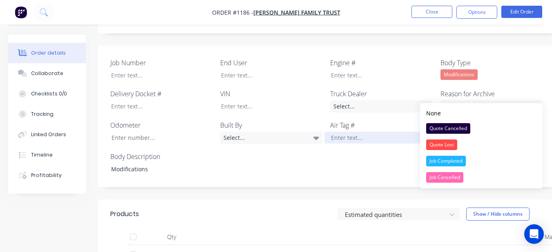
drag, startPoint x: 461, startPoint y: 158, endPoint x: 410, endPoint y: 127, distance: 59.4
click at [456, 152] on div "None Quote Cancelled Quote Lost Job Completed Job Cancelled" at bounding box center [481, 145] width 122 height 85
drag, startPoint x: 466, startPoint y: 160, endPoint x: 424, endPoint y: 140, distance: 46.0
click at [465, 160] on div "Job Completed" at bounding box center [446, 161] width 40 height 11
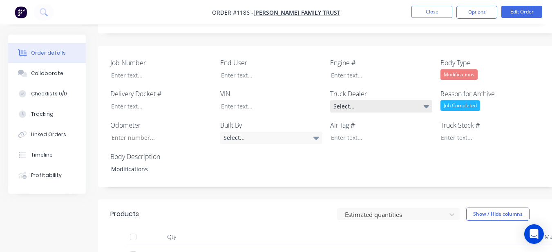
click at [384, 100] on div "Select..." at bounding box center [381, 106] width 102 height 12
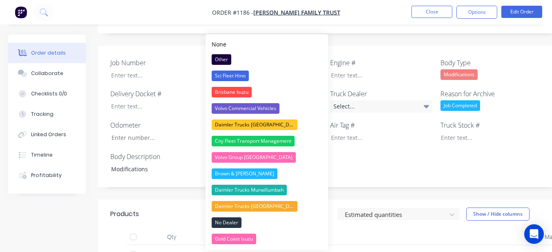
drag, startPoint x: 394, startPoint y: 70, endPoint x: 367, endPoint y: 70, distance: 26.9
click at [394, 70] on div "Job Number End User Engine # Body Type Modifications Delivery Docket # VIN Truc…" at bounding box center [329, 117] width 462 height 142
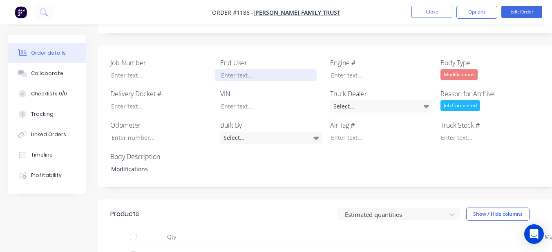
click at [297, 69] on div at bounding box center [265, 75] width 102 height 12
click at [473, 11] on button "Options" at bounding box center [476, 12] width 41 height 13
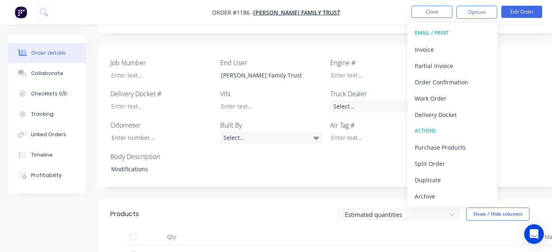
drag, startPoint x: 428, startPoint y: 197, endPoint x: 425, endPoint y: 191, distance: 6.4
click at [427, 197] on div "Archive" at bounding box center [451, 197] width 75 height 12
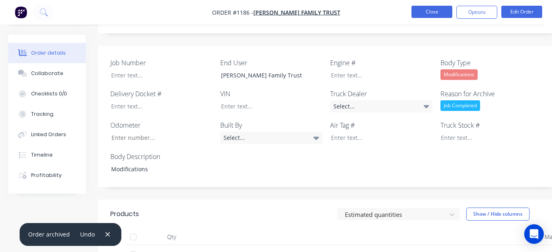
click at [422, 6] on button "Close" at bounding box center [431, 12] width 41 height 12
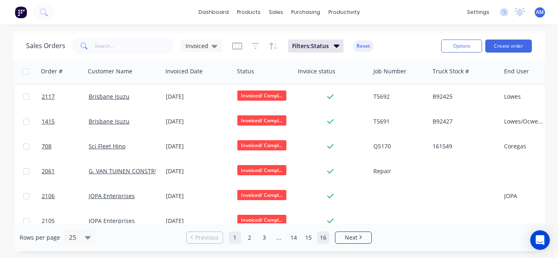
click at [322, 236] on link "16" at bounding box center [323, 238] width 12 height 12
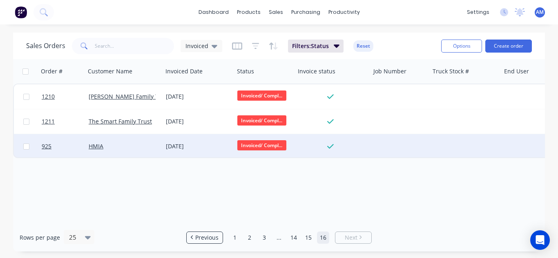
click at [177, 143] on div "[DATE]" at bounding box center [198, 146] width 65 height 8
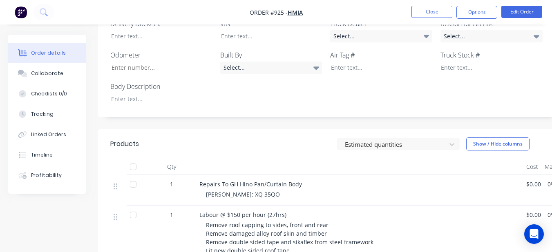
scroll to position [286, 0]
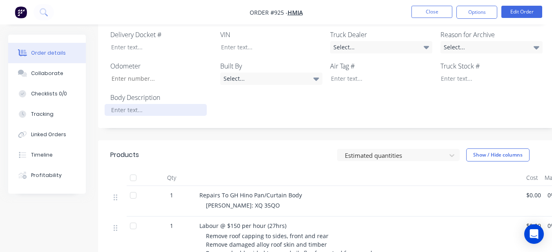
click at [160, 104] on div at bounding box center [156, 110] width 102 height 12
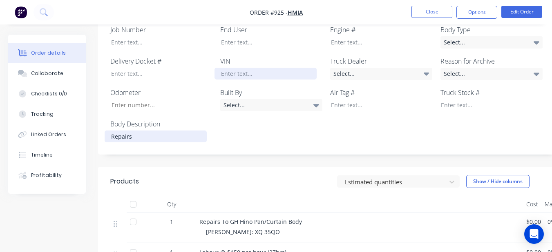
scroll to position [245, 0]
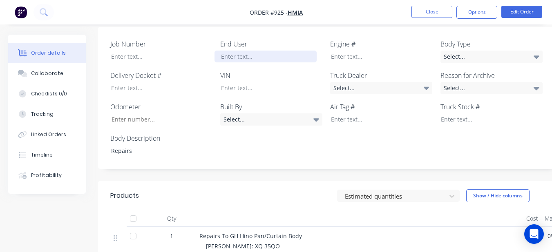
click at [280, 51] on div at bounding box center [265, 57] width 102 height 12
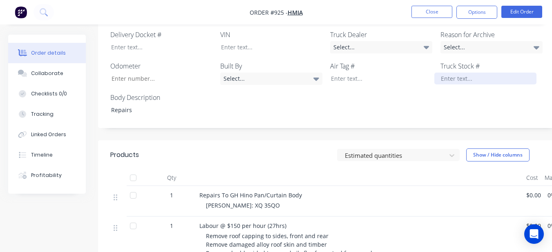
scroll to position [204, 0]
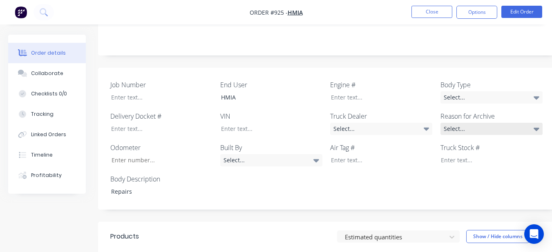
click at [485, 123] on div "Select..." at bounding box center [491, 129] width 102 height 12
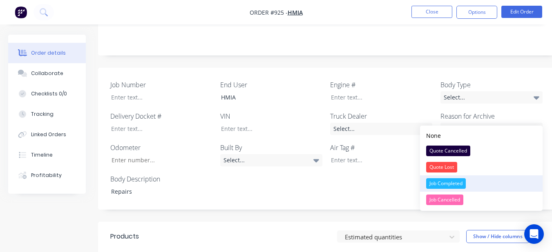
click at [465, 181] on div "Job Completed" at bounding box center [446, 183] width 40 height 11
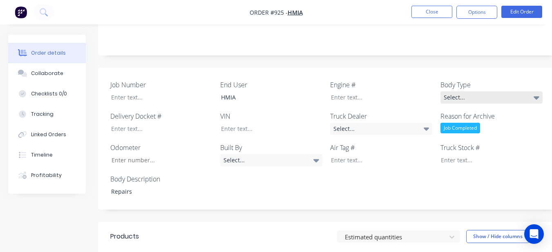
click at [487, 91] on div "Select..." at bounding box center [491, 97] width 102 height 12
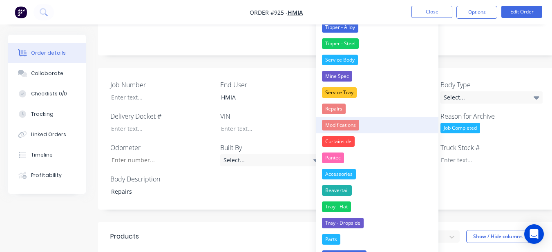
click at [363, 127] on button "Modifications" at bounding box center [377, 125] width 122 height 16
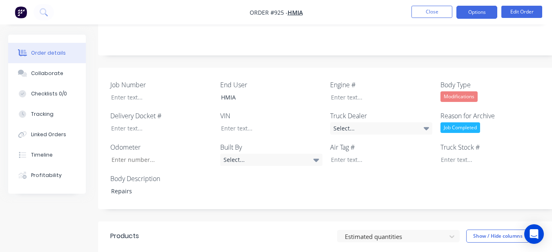
click at [471, 14] on button "Options" at bounding box center [476, 12] width 41 height 13
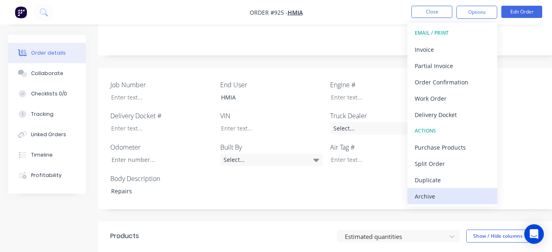
click at [446, 192] on div "Archive" at bounding box center [451, 197] width 75 height 12
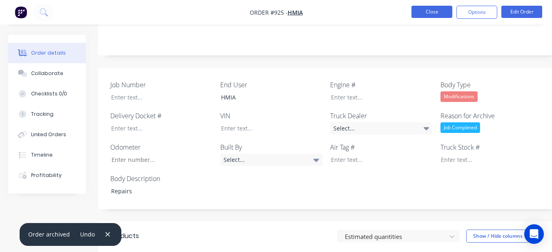
click at [418, 15] on button "Close" at bounding box center [431, 12] width 41 height 12
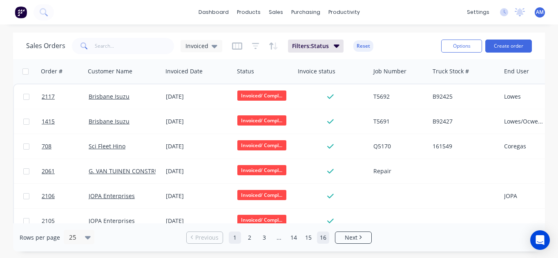
click at [325, 237] on link "16" at bounding box center [323, 238] width 12 height 12
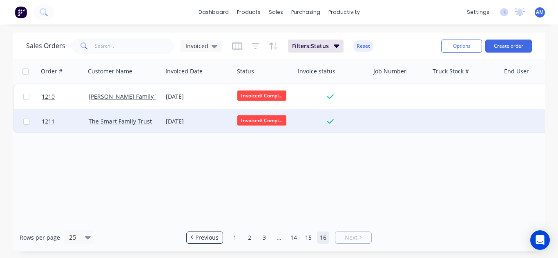
click at [181, 125] on div "[DATE]" at bounding box center [198, 122] width 65 height 8
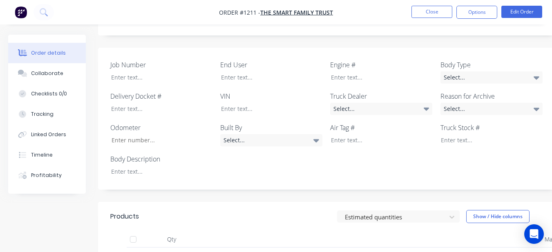
scroll to position [221, 0]
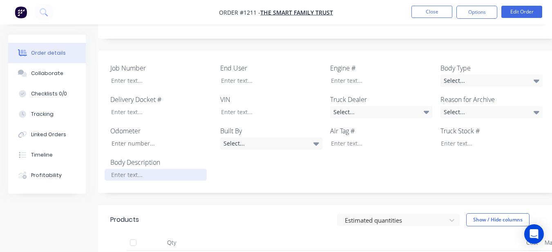
click at [162, 169] on div at bounding box center [156, 175] width 102 height 12
drag, startPoint x: 467, startPoint y: 65, endPoint x: 452, endPoint y: 100, distance: 38.4
click at [467, 75] on div "Select..." at bounding box center [491, 81] width 102 height 12
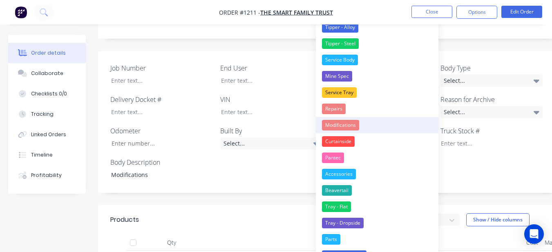
click at [408, 131] on button "Modifications" at bounding box center [377, 125] width 122 height 16
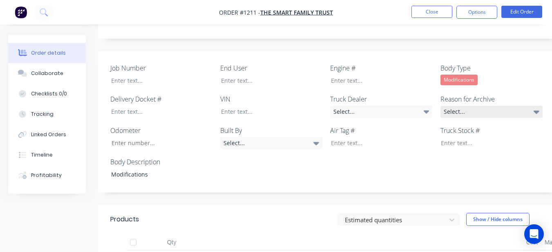
click at [451, 106] on div "Select..." at bounding box center [491, 112] width 102 height 12
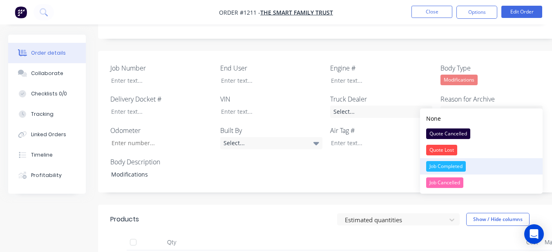
click at [458, 163] on div "Job Completed" at bounding box center [446, 166] width 40 height 11
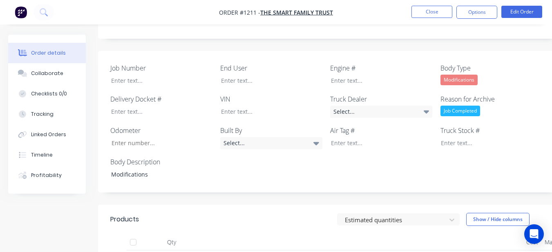
click at [300, 63] on div "End User" at bounding box center [271, 74] width 102 height 23
click at [298, 75] on div at bounding box center [265, 81] width 102 height 12
click at [471, 9] on button "Options" at bounding box center [476, 12] width 41 height 13
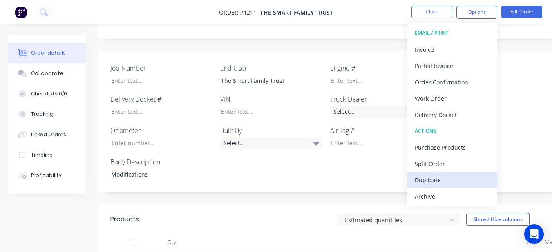
drag, startPoint x: 448, startPoint y: 175, endPoint x: 443, endPoint y: 177, distance: 5.2
click at [443, 177] on button "Duplicate" at bounding box center [452, 180] width 90 height 16
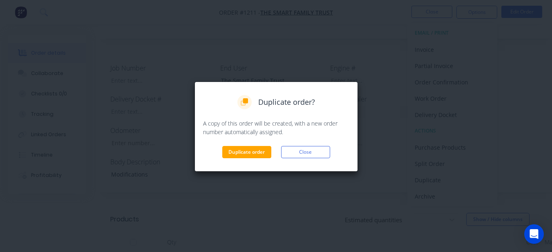
drag, startPoint x: 300, startPoint y: 153, endPoint x: 306, endPoint y: 147, distance: 8.4
click at [301, 152] on button "Close" at bounding box center [305, 152] width 49 height 12
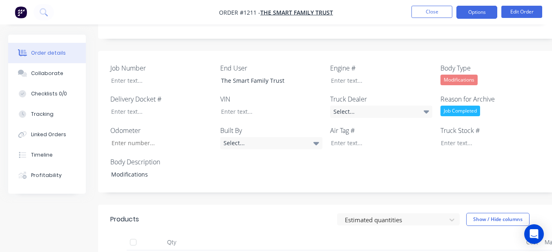
drag, startPoint x: 473, startPoint y: 7, endPoint x: 483, endPoint y: 12, distance: 11.3
click at [474, 7] on button "Options" at bounding box center [476, 12] width 41 height 13
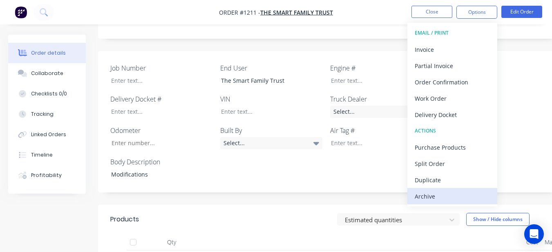
click at [431, 198] on div "Archive" at bounding box center [451, 197] width 75 height 12
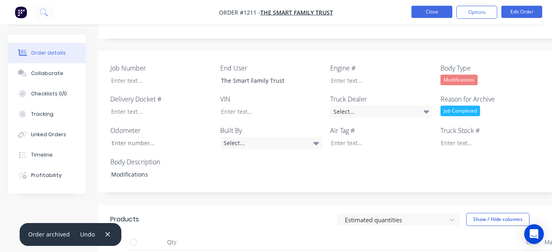
click at [446, 7] on button "Close" at bounding box center [431, 12] width 41 height 12
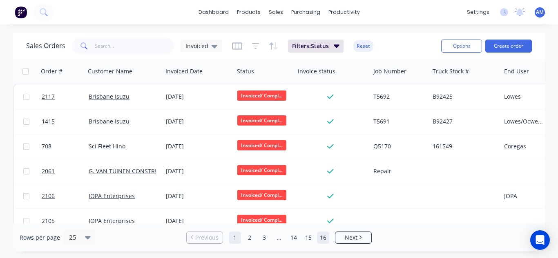
click at [327, 235] on link "16" at bounding box center [323, 238] width 12 height 12
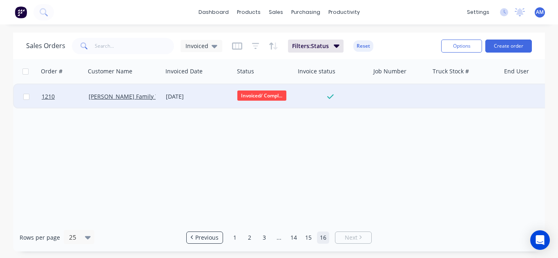
click at [187, 90] on div "[DATE]" at bounding box center [197, 97] width 71 height 24
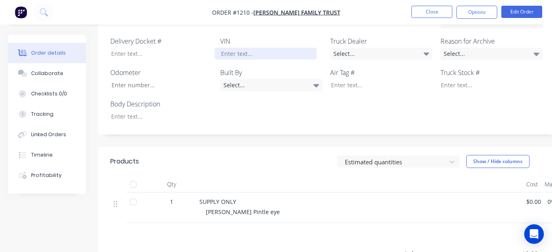
scroll to position [262, 0]
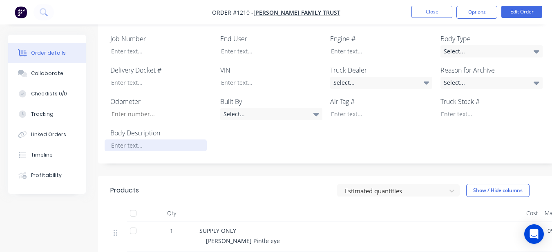
click at [143, 140] on div at bounding box center [156, 146] width 102 height 12
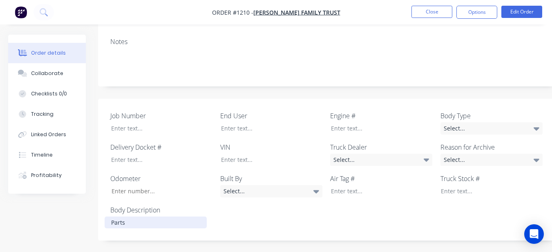
scroll to position [180, 0]
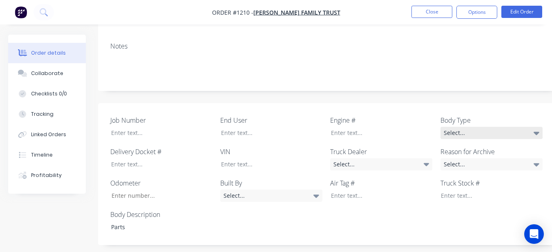
click at [511, 127] on div "Select..." at bounding box center [491, 133] width 102 height 12
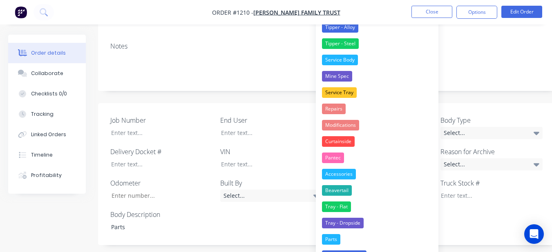
drag, startPoint x: 371, startPoint y: 241, endPoint x: 372, endPoint y: 232, distance: 9.1
click at [369, 240] on button "Parts" at bounding box center [377, 239] width 122 height 16
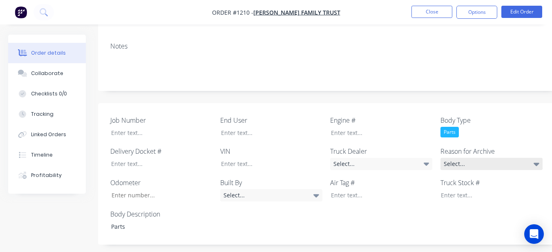
click at [461, 158] on div "Select..." at bounding box center [491, 164] width 102 height 12
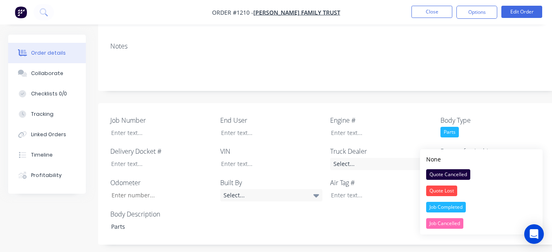
click at [471, 201] on button "Job Completed" at bounding box center [481, 207] width 122 height 16
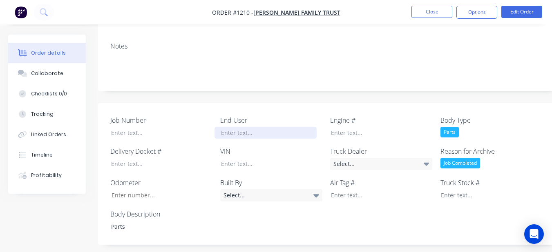
click at [303, 127] on div at bounding box center [265, 133] width 102 height 12
click at [470, 6] on button "Options" at bounding box center [476, 12] width 41 height 13
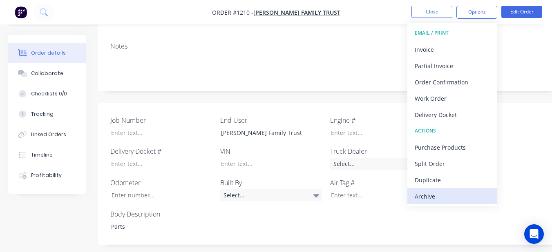
click at [417, 199] on div "Archive" at bounding box center [451, 197] width 75 height 12
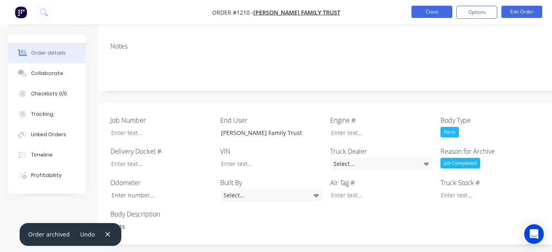
click at [419, 14] on button "Close" at bounding box center [431, 12] width 41 height 12
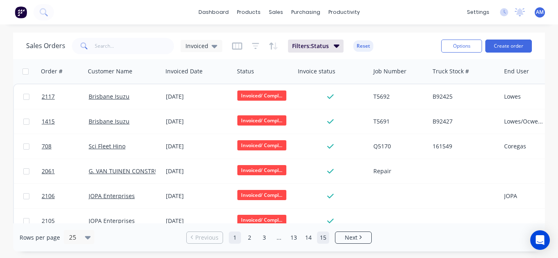
click at [323, 238] on link "15" at bounding box center [323, 238] width 12 height 12
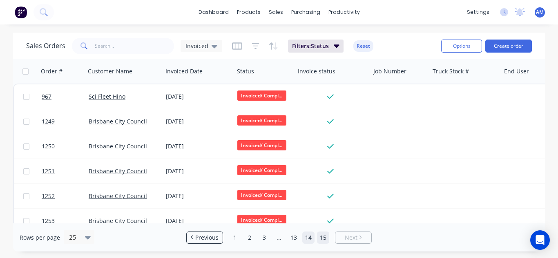
click at [312, 232] on link "14" at bounding box center [308, 238] width 12 height 12
click at [324, 239] on link "15" at bounding box center [323, 238] width 12 height 12
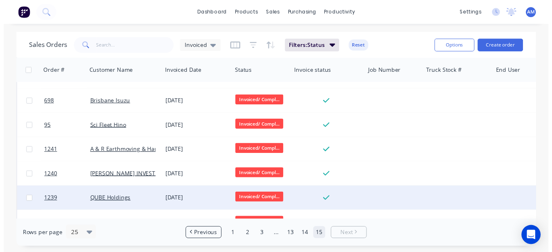
scroll to position [487, 0]
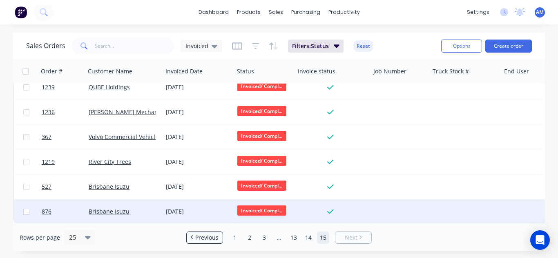
click at [187, 208] on div "[DATE]" at bounding box center [198, 212] width 65 height 8
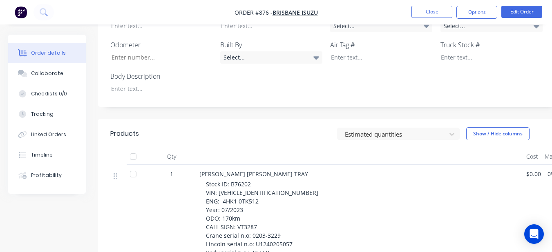
scroll to position [286, 0]
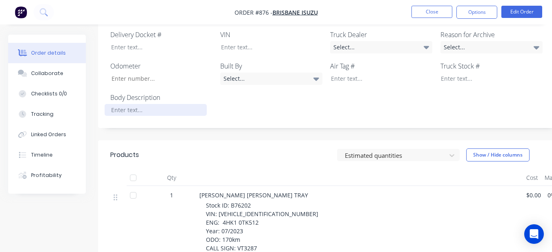
drag, startPoint x: 178, startPoint y: 98, endPoint x: 173, endPoint y: 93, distance: 6.6
click at [177, 104] on div at bounding box center [156, 110] width 102 height 12
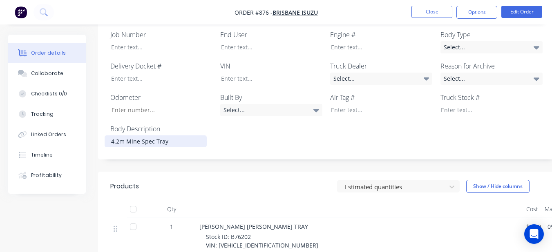
scroll to position [245, 0]
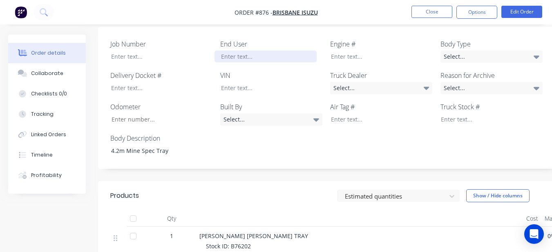
click at [230, 51] on div at bounding box center [265, 57] width 102 height 12
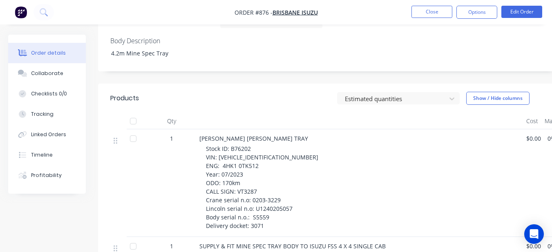
scroll to position [334, 0]
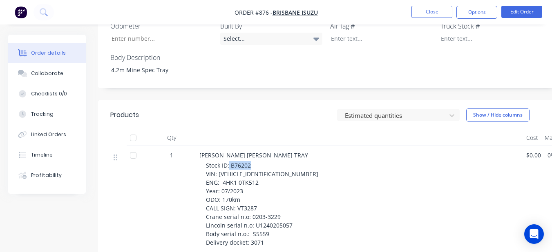
drag, startPoint x: 229, startPoint y: 147, endPoint x: 253, endPoint y: 148, distance: 24.1
click at [253, 161] on div "Stock ID: B76202 VIN: [VEHICLE_IDENTIFICATION_NUMBER] ENG: 4HK1 0TK512 Year: 07…" at bounding box center [363, 204] width 314 height 86
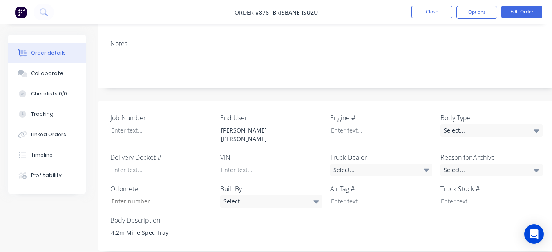
scroll to position [171, 0]
click at [443, 196] on div at bounding box center [485, 202] width 102 height 12
paste div
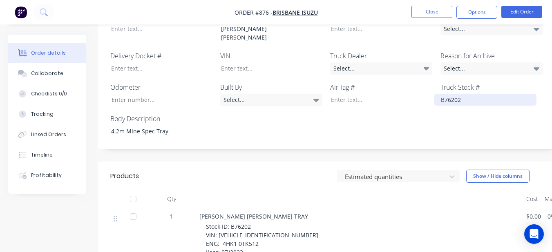
scroll to position [293, 0]
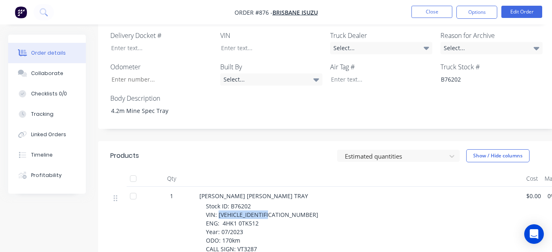
drag, startPoint x: 218, startPoint y: 197, endPoint x: 283, endPoint y: 194, distance: 65.8
click at [283, 202] on div "Stock ID: B76202 VIN: [VEHICLE_IDENTIFICATION_NUMBER] ENG: 4HK1 0TK512 Year: 07…" at bounding box center [363, 245] width 314 height 86
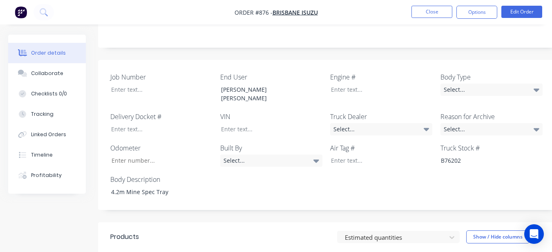
scroll to position [211, 0]
click at [286, 124] on div at bounding box center [265, 130] width 102 height 12
paste div
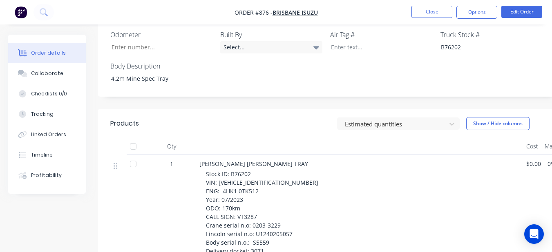
scroll to position [334, 0]
click at [261, 169] on div "Stock ID: B76202 VIN: [VEHICLE_IDENTIFICATION_NUMBER] ENG: 4HK1 0TK512 Year: 07…" at bounding box center [363, 212] width 314 height 86
drag, startPoint x: 260, startPoint y: 161, endPoint x: 243, endPoint y: 167, distance: 18.3
click at [243, 170] on span "Stock ID: B76202 VIN: [VEHICLE_IDENTIFICATION_NUMBER] ENG: 4HK1 0TK512 Year: 07…" at bounding box center [262, 212] width 112 height 85
click at [259, 169] on div "Stock ID: B76202 VIN: [VEHICLE_IDENTIFICATION_NUMBER] ENG: 4HK1 0TK512 Year: 07…" at bounding box center [363, 212] width 314 height 86
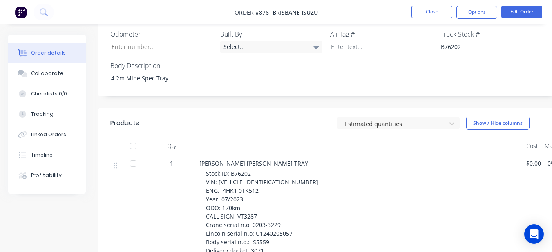
drag, startPoint x: 259, startPoint y: 162, endPoint x: 250, endPoint y: 142, distance: 21.8
click at [251, 154] on div "[PERSON_NAME] [PERSON_NAME] TRAY Stock ID: B76202 VIN: [VEHICLE_IDENTIFICATION_…" at bounding box center [359, 208] width 327 height 108
drag, startPoint x: 220, startPoint y: 164, endPoint x: 258, endPoint y: 165, distance: 38.4
click at [258, 169] on div "Stock ID: B76202 VIN: [VEHICLE_IDENTIFICATION_NUMBER] ENG: 4HK1 0TK512 Year: 07…" at bounding box center [363, 212] width 314 height 86
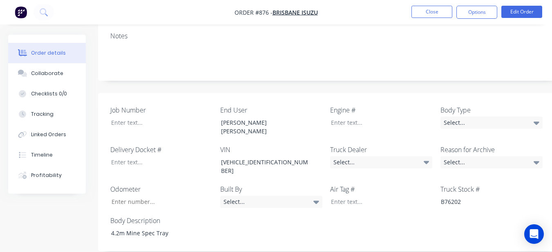
scroll to position [171, 0]
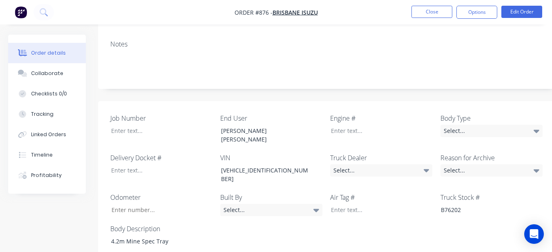
click at [359, 114] on label "Engine #" at bounding box center [381, 119] width 102 height 10
click at [359, 125] on div at bounding box center [375, 131] width 102 height 12
paste div
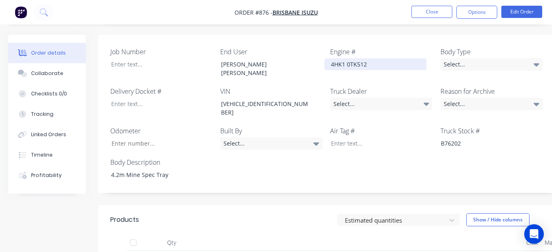
scroll to position [293, 0]
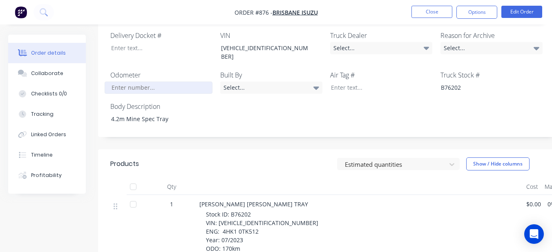
click at [111, 82] on input "Job Number" at bounding box center [159, 88] width 108 height 12
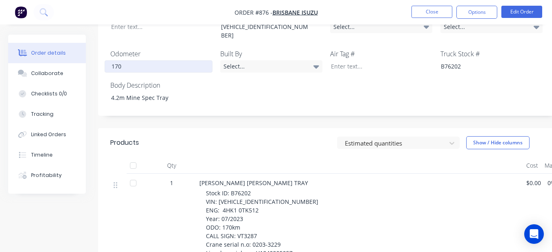
scroll to position [334, 0]
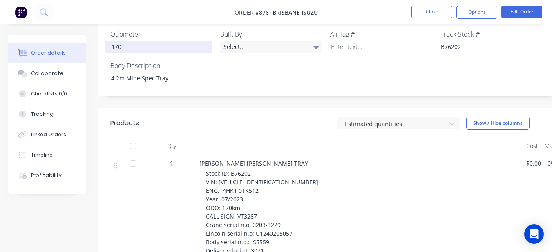
type input "170"
drag, startPoint x: 251, startPoint y: 213, endPoint x: 267, endPoint y: 217, distance: 16.7
click at [267, 217] on div "Stock ID: B76202 VIN: [VEHICLE_IDENTIFICATION_NUMBER] ENG: 4HK1 0TK512 Year: 07…" at bounding box center [363, 212] width 314 height 86
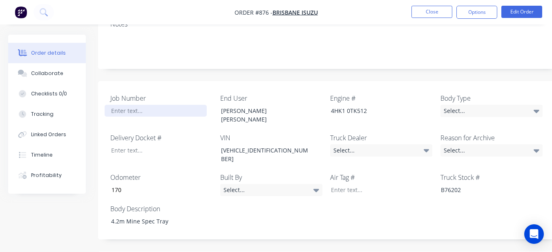
scroll to position [171, 0]
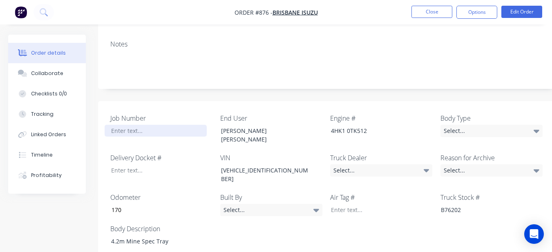
click at [180, 125] on div at bounding box center [156, 131] width 102 height 12
paste div
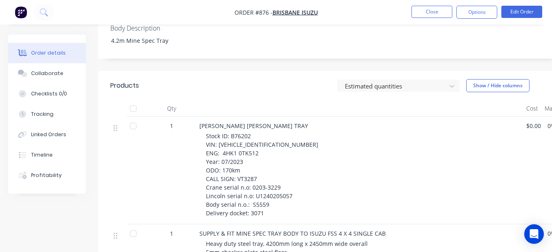
scroll to position [375, 0]
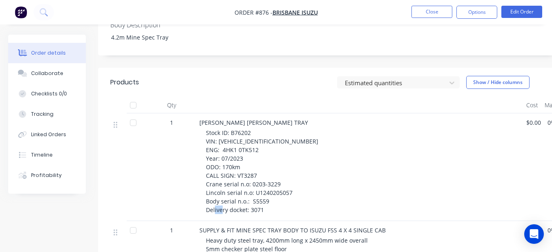
drag, startPoint x: 250, startPoint y: 179, endPoint x: 261, endPoint y: 182, distance: 11.4
click at [261, 182] on span "Stock ID: B76202 VIN: [VEHICLE_IDENTIFICATION_NUMBER] ENG: 4HK1 0TK512 Year: 07…" at bounding box center [262, 171] width 112 height 85
drag, startPoint x: 261, startPoint y: 182, endPoint x: 223, endPoint y: 140, distance: 57.2
click at [223, 140] on span "Stock ID: B76202 VIN: [VEHICLE_IDENTIFICATION_NUMBER] ENG: 4HK1 0TK512 Year: 07…" at bounding box center [262, 171] width 112 height 85
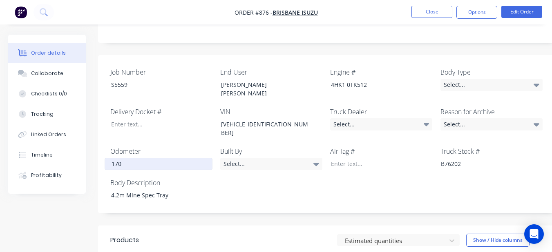
scroll to position [211, 0]
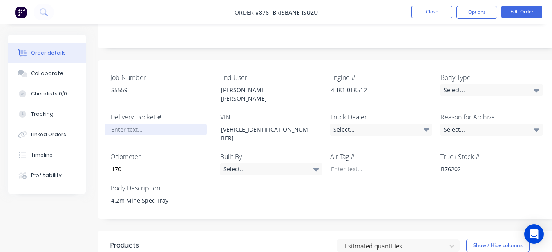
click at [165, 124] on div at bounding box center [156, 130] width 102 height 12
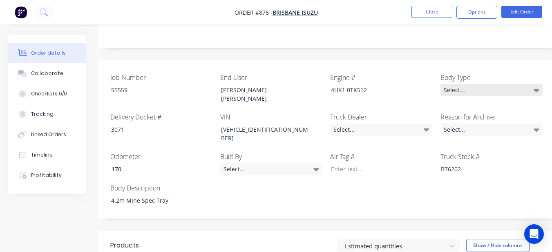
click at [505, 84] on div "Select..." at bounding box center [491, 90] width 102 height 12
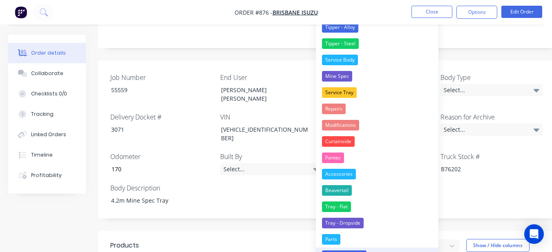
click at [385, 250] on button "Tray - Mine Spec" at bounding box center [377, 256] width 122 height 16
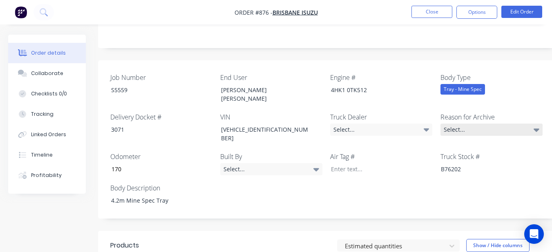
click at [463, 124] on div "Select..." at bounding box center [491, 130] width 102 height 12
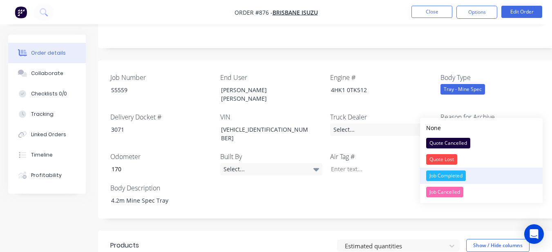
click at [494, 170] on button "Job Completed" at bounding box center [481, 176] width 122 height 16
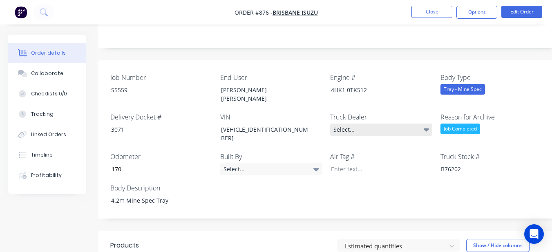
click at [418, 124] on div "Select..." at bounding box center [381, 130] width 102 height 12
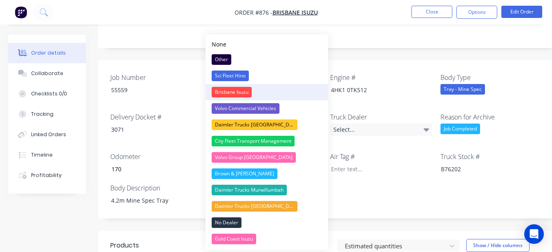
click at [265, 93] on button "Brisbane Isuzu" at bounding box center [266, 92] width 122 height 16
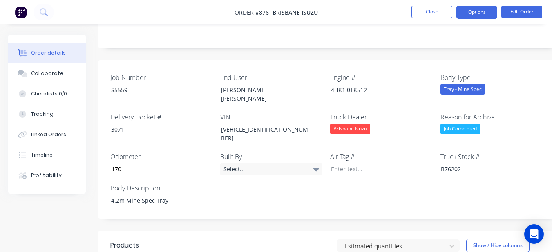
click at [470, 12] on button "Options" at bounding box center [476, 12] width 41 height 13
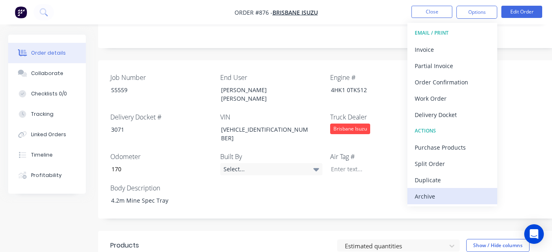
click at [449, 191] on div "Archive" at bounding box center [451, 197] width 75 height 12
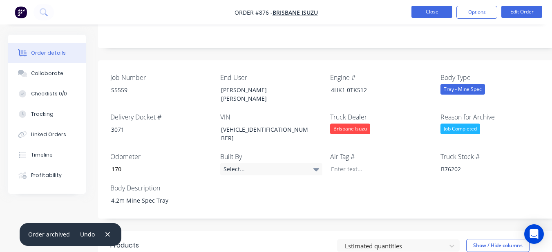
click at [429, 12] on button "Close" at bounding box center [431, 12] width 41 height 12
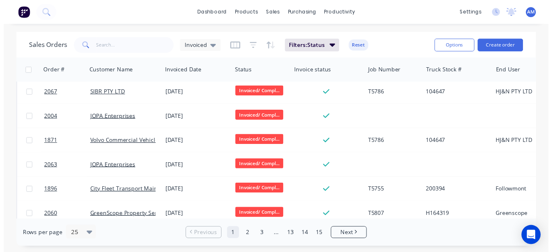
scroll to position [487, 0]
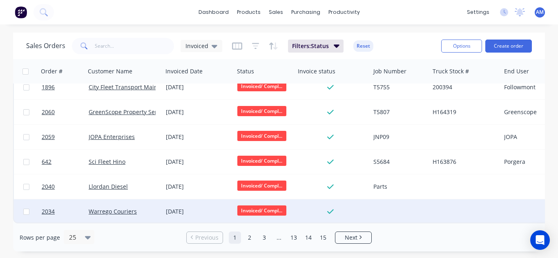
click at [190, 203] on div "[DATE]" at bounding box center [197, 212] width 71 height 24
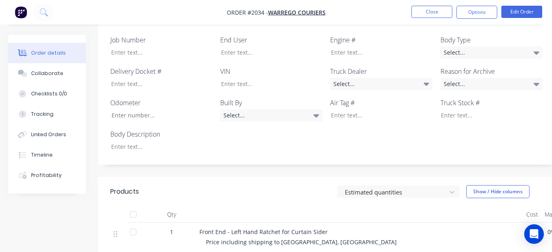
scroll to position [213, 0]
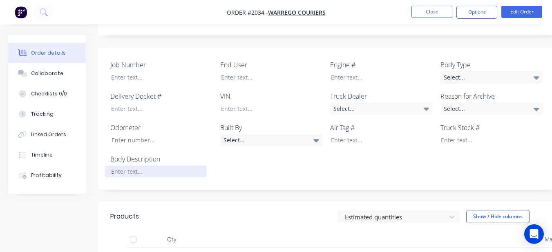
click at [173, 166] on div at bounding box center [156, 172] width 102 height 12
drag, startPoint x: 465, startPoint y: 67, endPoint x: 445, endPoint y: 76, distance: 22.3
click at [465, 71] on div "Select..." at bounding box center [491, 77] width 102 height 12
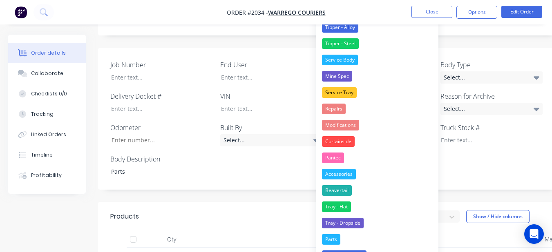
click at [330, 243] on div "Parts" at bounding box center [331, 239] width 18 height 11
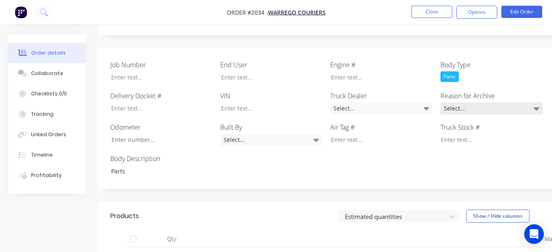
click at [485, 102] on div "Select..." at bounding box center [491, 108] width 102 height 12
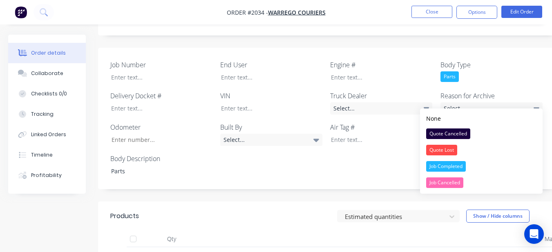
drag, startPoint x: 442, startPoint y: 162, endPoint x: 436, endPoint y: 158, distance: 7.7
click at [442, 162] on div "Job Completed" at bounding box center [446, 166] width 40 height 11
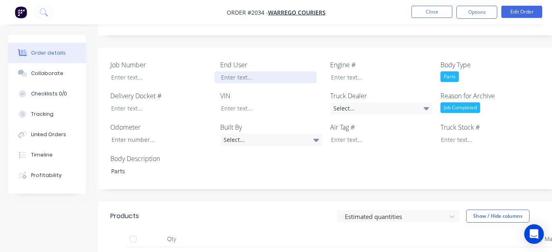
click at [309, 71] on div at bounding box center [265, 77] width 102 height 12
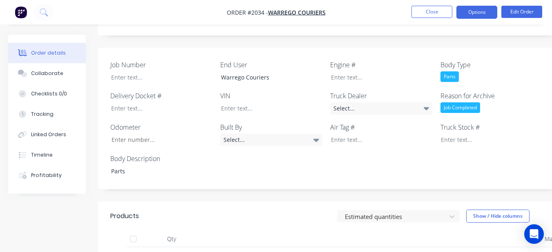
click at [483, 7] on button "Options" at bounding box center [476, 12] width 41 height 13
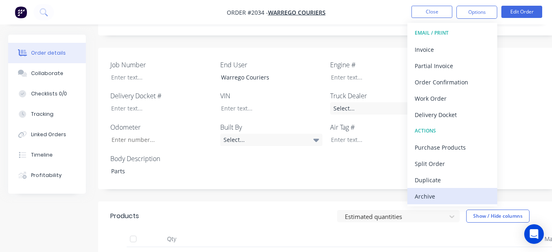
click at [435, 196] on div "Archive" at bounding box center [451, 197] width 75 height 12
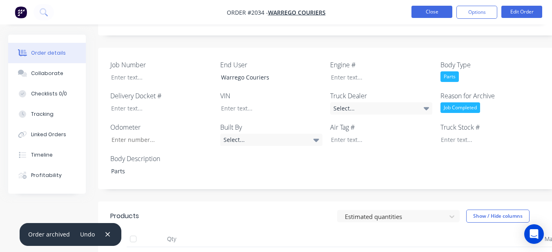
click at [436, 11] on button "Close" at bounding box center [431, 12] width 41 height 12
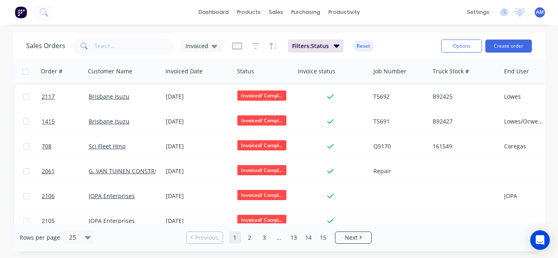
click at [483, 234] on div "Rows per page 25 Previous 1 2 3 ... 13 14 15 Next" at bounding box center [279, 238] width 532 height 28
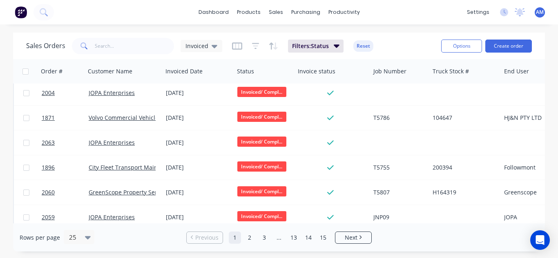
scroll to position [487, 0]
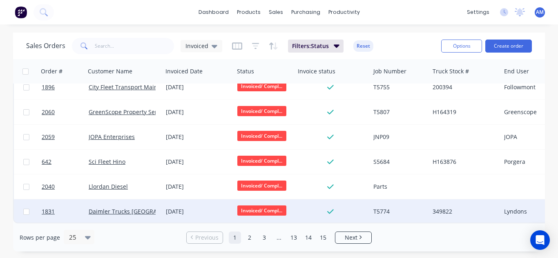
click at [183, 200] on div "[DATE]" at bounding box center [197, 212] width 71 height 24
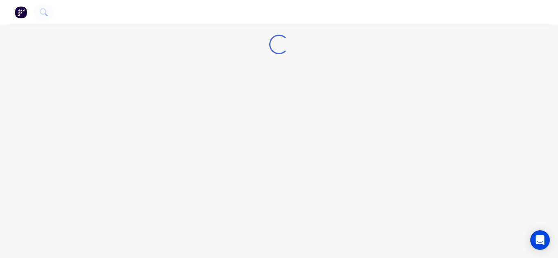
click at [183, 197] on div "Loading..." at bounding box center [279, 129] width 558 height 258
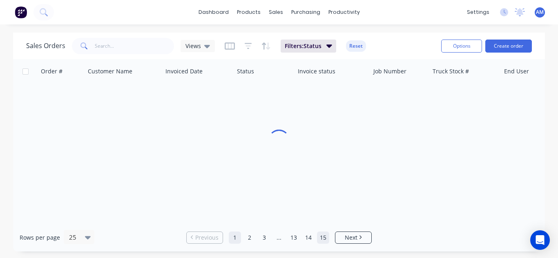
click at [326, 239] on link "15" at bounding box center [323, 238] width 12 height 12
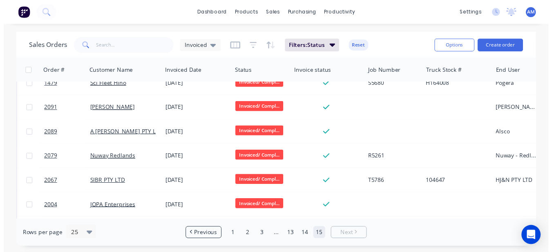
scroll to position [487, 0]
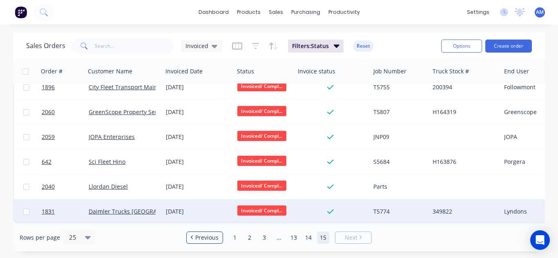
click at [184, 211] on div "[DATE]" at bounding box center [198, 212] width 65 height 8
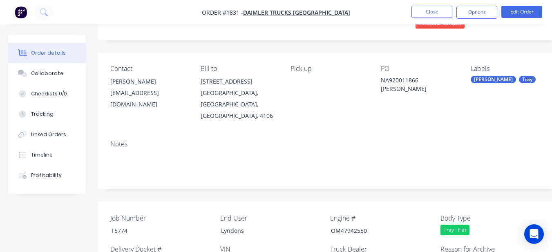
scroll to position [204, 0]
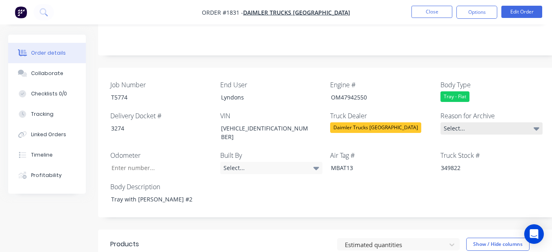
click at [534, 124] on icon at bounding box center [536, 128] width 6 height 9
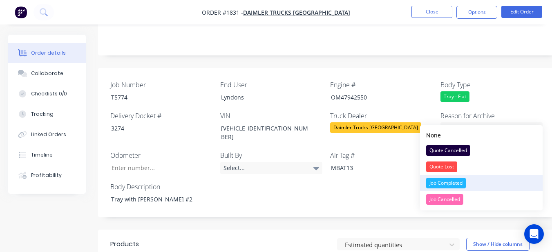
click at [457, 183] on div "Job Completed" at bounding box center [446, 183] width 40 height 11
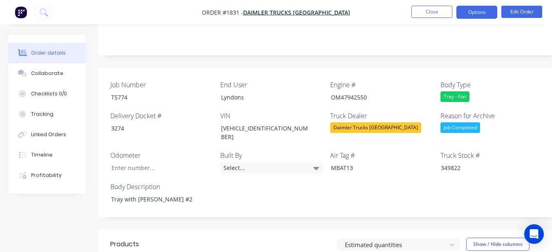
click at [471, 11] on button "Options" at bounding box center [476, 12] width 41 height 13
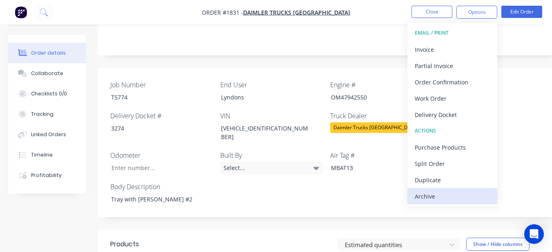
click at [441, 198] on div "Archive" at bounding box center [451, 197] width 75 height 12
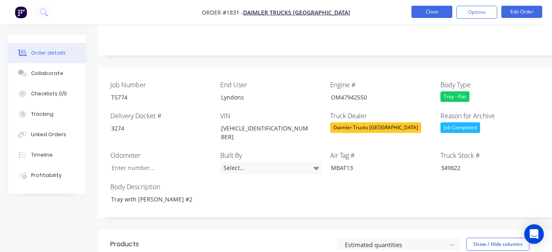
click at [432, 9] on button "Close" at bounding box center [431, 12] width 41 height 12
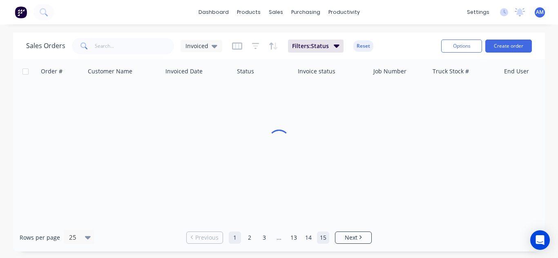
click at [327, 240] on link "15" at bounding box center [323, 238] width 12 height 12
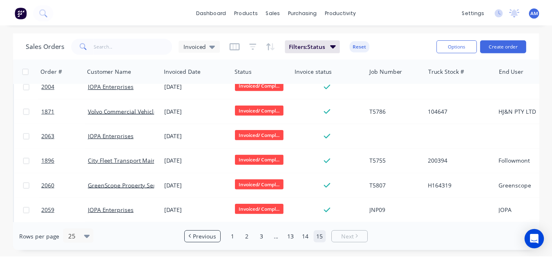
scroll to position [487, 0]
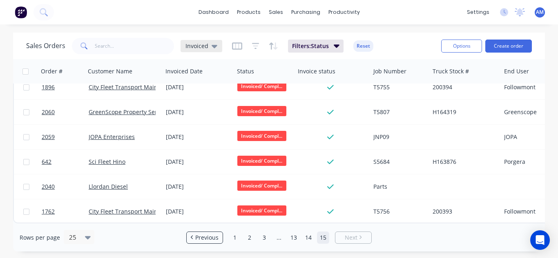
click at [215, 45] on icon at bounding box center [214, 46] width 6 height 9
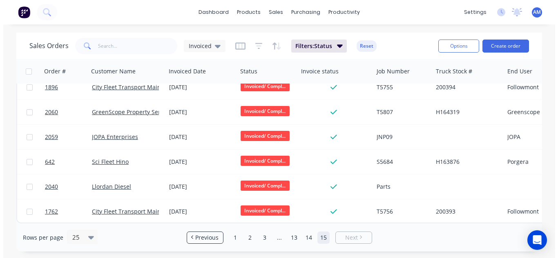
scroll to position [0, 0]
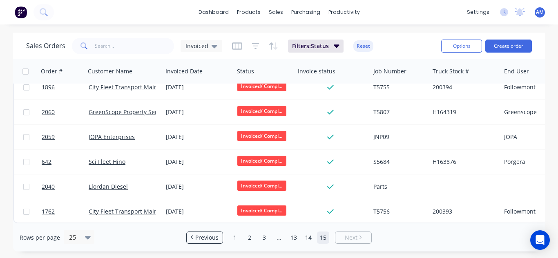
click at [395, 38] on div "Sales Orders Invoiced Filters: Status Reset" at bounding box center [230, 46] width 408 height 20
click at [327, 47] on span "Filters: Status" at bounding box center [310, 46] width 37 height 8
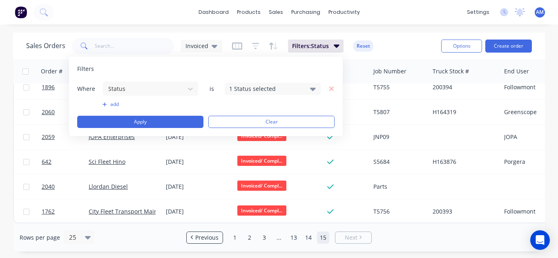
click at [258, 86] on div "1 Status selected" at bounding box center [266, 89] width 74 height 9
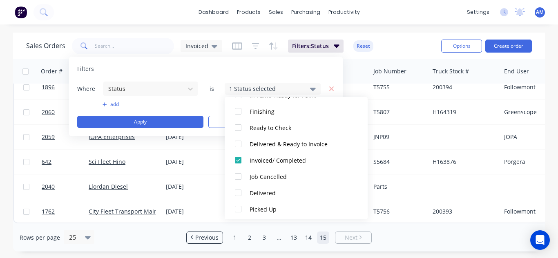
scroll to position [171, 0]
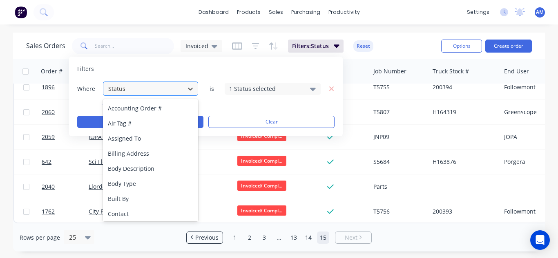
click at [179, 87] on div at bounding box center [143, 89] width 73 height 10
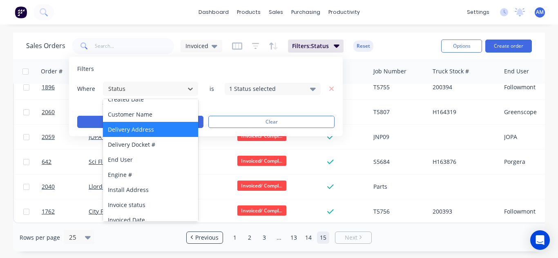
scroll to position [163, 0]
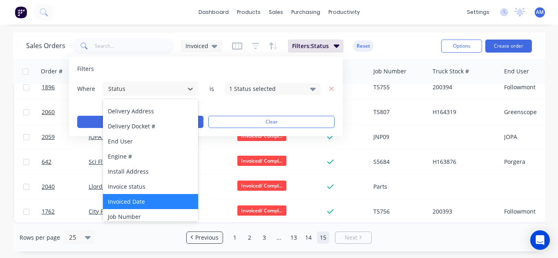
click at [144, 201] on div "Invoiced Date" at bounding box center [150, 201] width 95 height 15
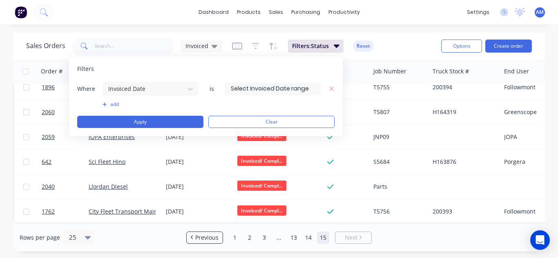
click at [288, 91] on input at bounding box center [272, 89] width 95 height 12
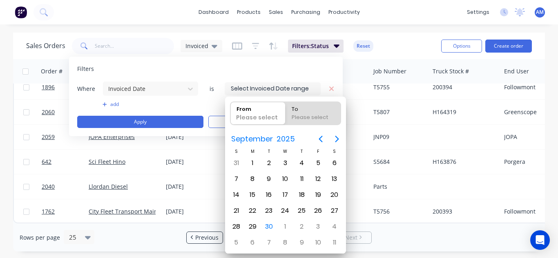
click at [287, 77] on div "Filters Where Invoiced Date is add Apply Clear" at bounding box center [206, 97] width 274 height 80
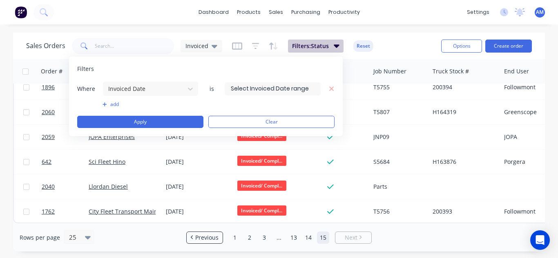
click at [324, 42] on span "Filters: Status" at bounding box center [310, 46] width 37 height 8
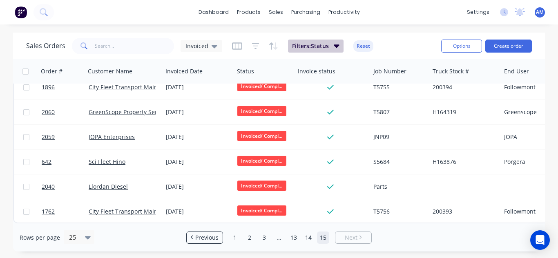
click at [324, 42] on span "Filters: Status" at bounding box center [310, 46] width 37 height 8
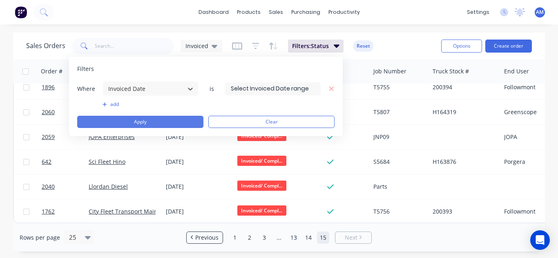
click at [173, 119] on button "Apply" at bounding box center [140, 122] width 126 height 12
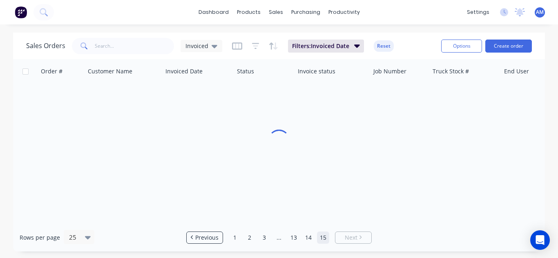
scroll to position [0, 0]
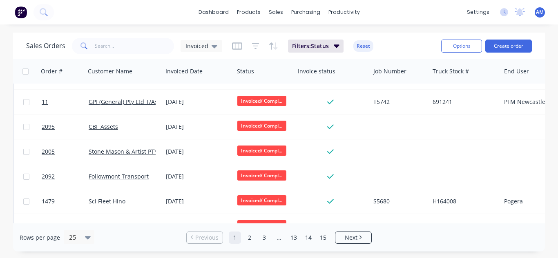
scroll to position [245, 0]
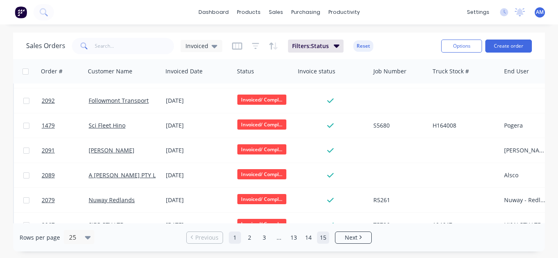
click at [327, 236] on link "15" at bounding box center [323, 238] width 12 height 12
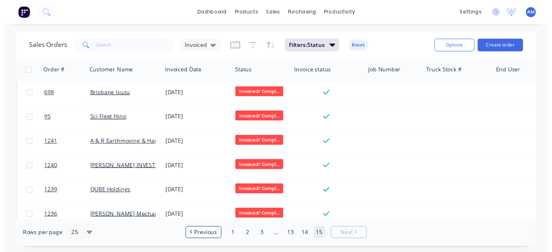
scroll to position [412, 0]
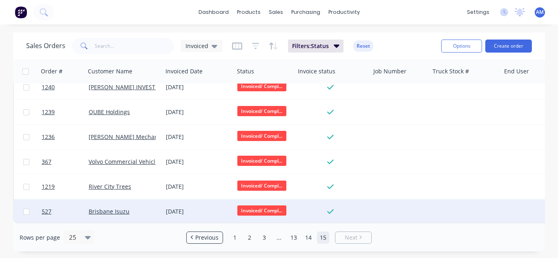
click at [184, 208] on div "[DATE]" at bounding box center [198, 212] width 65 height 8
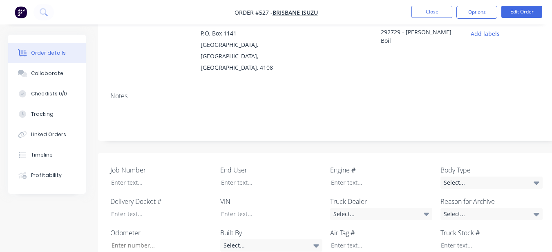
scroll to position [82, 0]
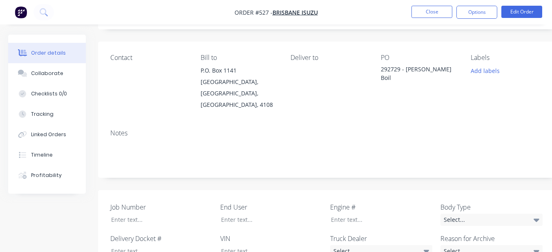
click at [344, 234] on label "Truck Dealer" at bounding box center [381, 239] width 102 height 10
click at [344, 245] on div "Select..." at bounding box center [381, 251] width 102 height 12
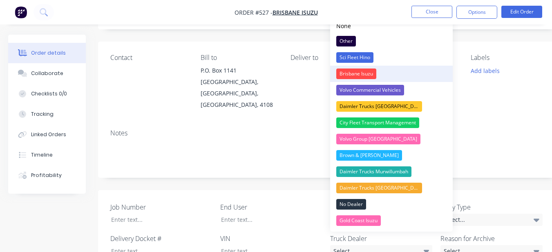
click at [360, 74] on div "Brisbane Isuzu" at bounding box center [356, 74] width 40 height 11
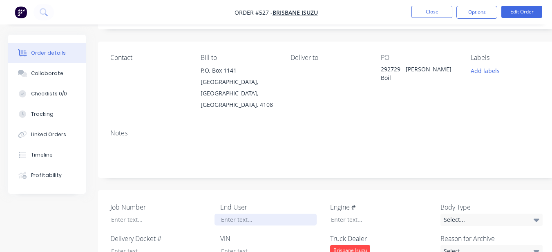
click at [259, 214] on div at bounding box center [265, 220] width 102 height 12
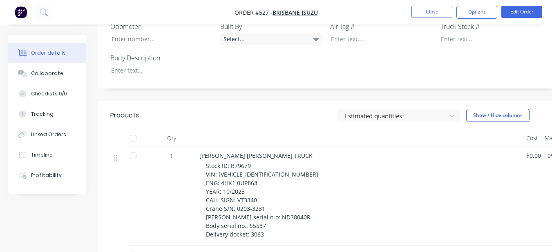
scroll to position [327, 0]
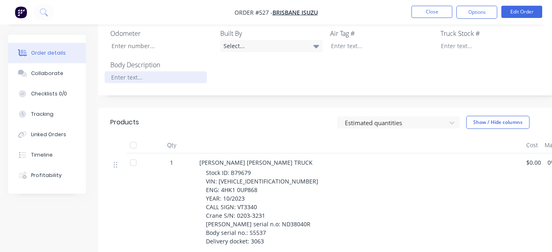
click at [204, 71] on div at bounding box center [156, 77] width 102 height 12
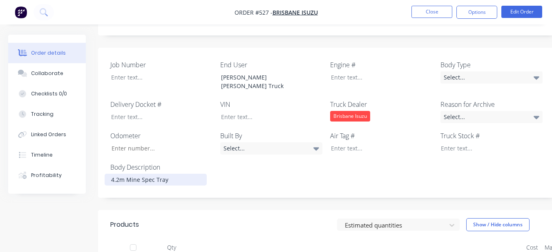
scroll to position [204, 0]
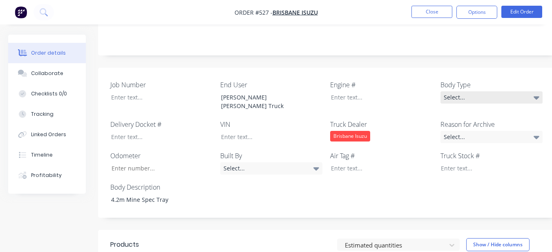
click at [487, 91] on div "Select..." at bounding box center [491, 97] width 102 height 12
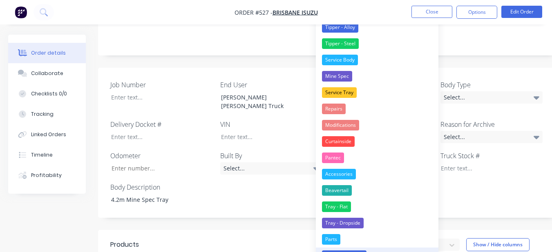
click at [347, 249] on button "Tray - Mine Spec" at bounding box center [377, 256] width 122 height 16
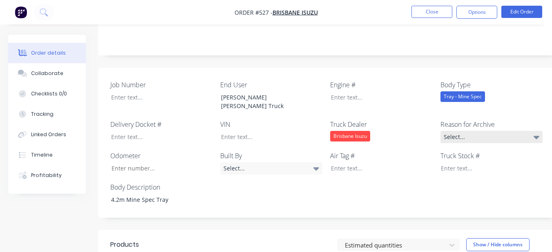
click at [483, 131] on div "Select..." at bounding box center [491, 137] width 102 height 12
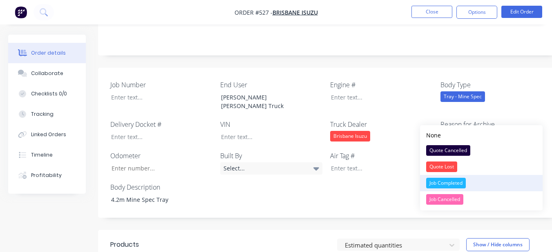
click at [473, 180] on button "Job Completed" at bounding box center [481, 183] width 122 height 16
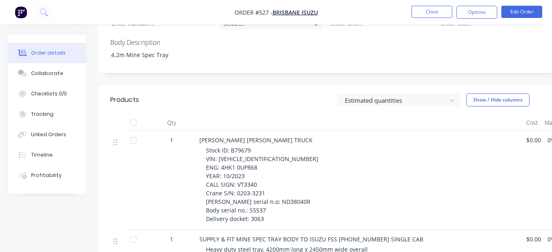
scroll to position [261, 0]
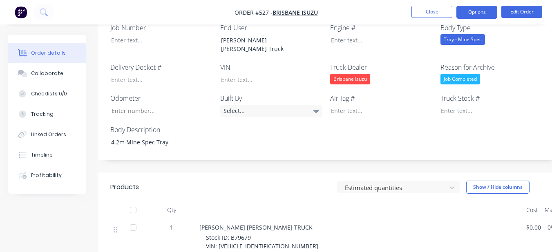
click at [478, 15] on button "Options" at bounding box center [476, 12] width 41 height 13
click at [317, 128] on div "Job Number End User Thiess Boily Truck Engine # Body Type Tray - Mine Spec Deli…" at bounding box center [329, 86] width 462 height 150
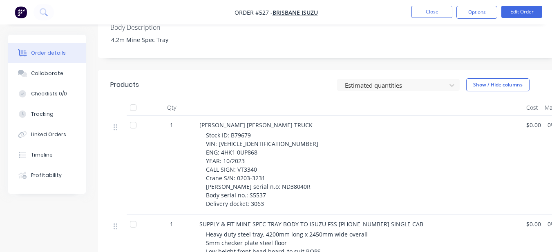
scroll to position [384, 0]
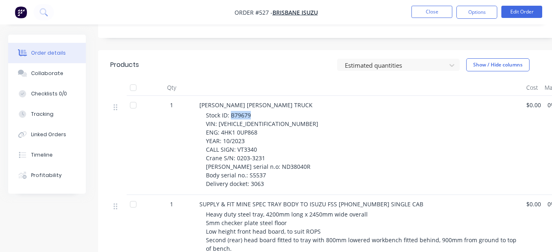
click at [251, 111] on div "Stock ID: B79679 VIN: JALFSS90JN7000090 ENG: 4HK1 0UP868 YEAR: 10/2023 CALL SIG…" at bounding box center [363, 149] width 314 height 77
drag, startPoint x: 251, startPoint y: 96, endPoint x: 231, endPoint y: 51, distance: 48.6
click at [231, 58] on div "Estimated quantities Show / Hide columns" at bounding box center [375, 64] width 344 height 13
drag, startPoint x: 231, startPoint y: 94, endPoint x: 250, endPoint y: 98, distance: 18.7
click at [250, 111] on span "Stock ID: B79679 VIN: JALFSS90JN7000090 ENG: 4HK1 0UP868 YEAR: 10/2023 CALL SIG…" at bounding box center [262, 149] width 112 height 76
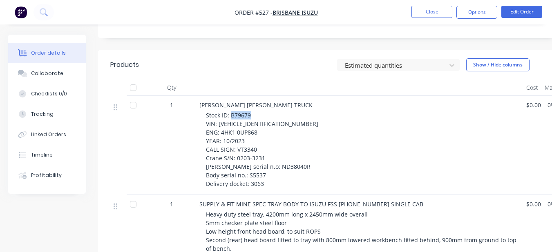
copy span "B79679"
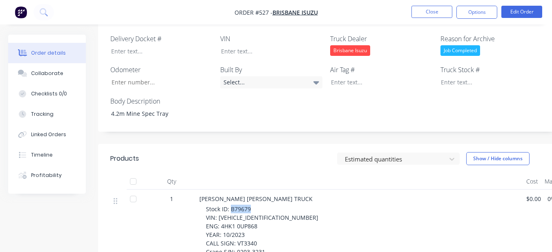
scroll to position [261, 0]
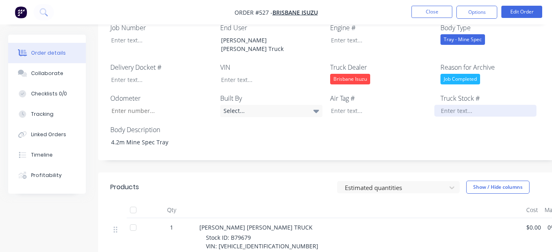
click at [467, 105] on div at bounding box center [485, 111] width 102 height 12
paste div
drag, startPoint x: 217, startPoint y: 227, endPoint x: 269, endPoint y: 227, distance: 52.7
copy span "JALFSS90JN7000090"
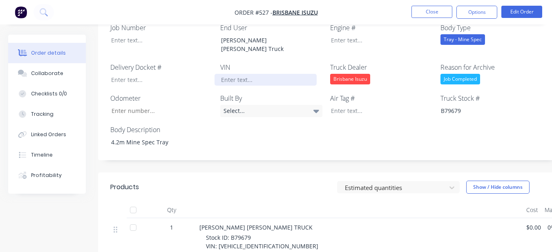
click at [293, 74] on div at bounding box center [265, 80] width 102 height 12
paste div
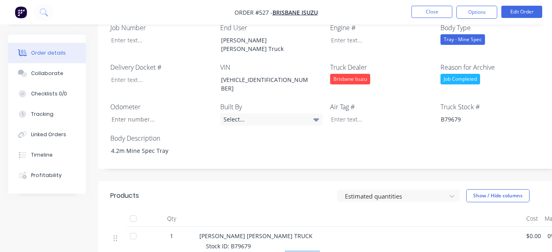
drag, startPoint x: 220, startPoint y: 236, endPoint x: 256, endPoint y: 237, distance: 36.8
copy span "4HK1 0UP868"
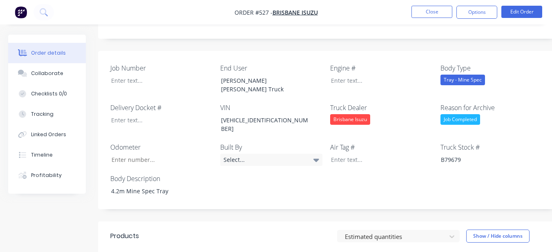
scroll to position [220, 0]
click at [337, 75] on div at bounding box center [375, 81] width 102 height 12
paste div
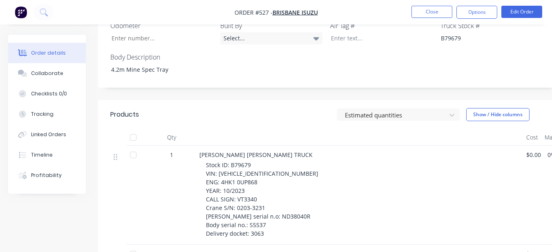
scroll to position [343, 0]
drag, startPoint x: 248, startPoint y: 195, endPoint x: 276, endPoint y: 194, distance: 27.8
click at [276, 194] on div "Stock ID: B79679 VIN: JALFSS90JN7000090 ENG: 4HK1 0UP868 YEAR: 10/2023 CALL SIG…" at bounding box center [363, 198] width 314 height 77
copy span "S5537"
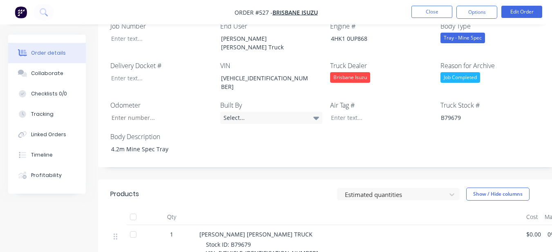
scroll to position [180, 0]
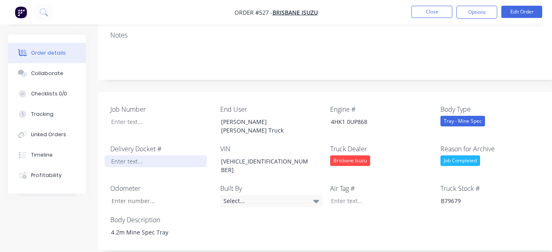
click at [156, 156] on div at bounding box center [156, 162] width 102 height 12
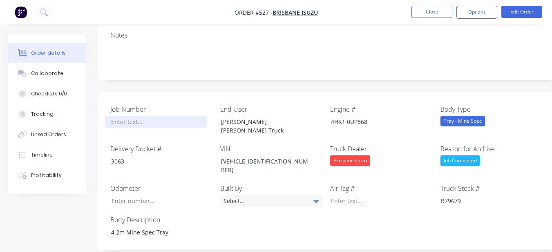
click at [172, 116] on div at bounding box center [156, 122] width 102 height 12
paste div
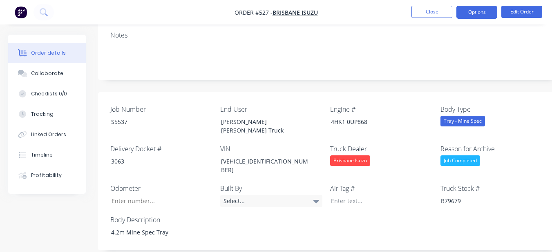
click at [483, 14] on button "Options" at bounding box center [476, 12] width 41 height 13
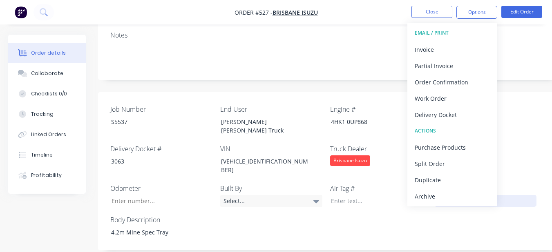
drag, startPoint x: 455, startPoint y: 198, endPoint x: 442, endPoint y: 170, distance: 30.7
click at [455, 198] on div "Archive" at bounding box center [451, 197] width 75 height 12
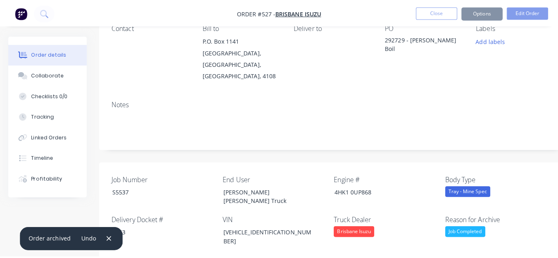
scroll to position [0, 0]
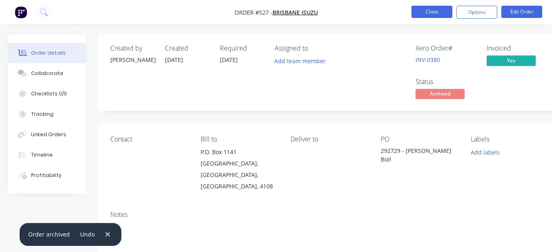
click at [432, 9] on button "Close" at bounding box center [431, 12] width 41 height 12
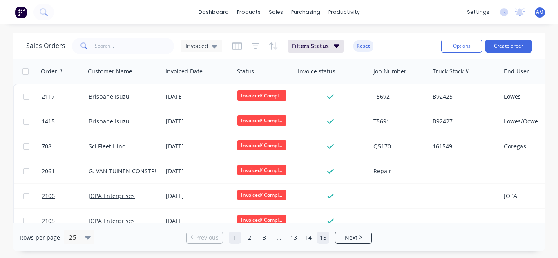
click at [322, 234] on link "15" at bounding box center [323, 238] width 12 height 12
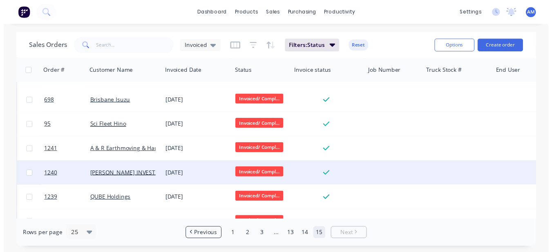
scroll to position [387, 0]
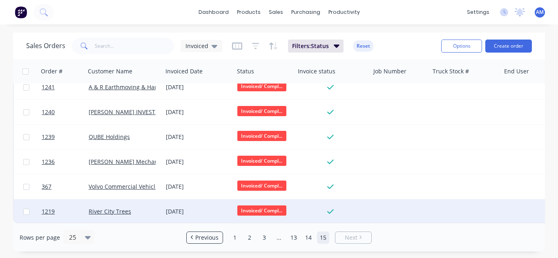
click at [185, 201] on div "[DATE]" at bounding box center [197, 212] width 71 height 24
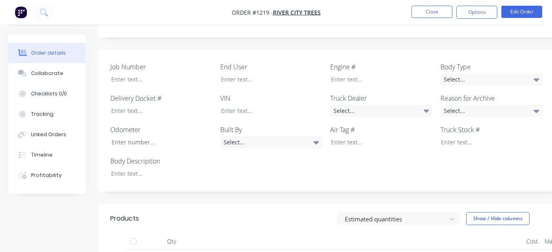
scroll to position [233, 0]
click at [167, 168] on div at bounding box center [156, 174] width 102 height 12
click at [445, 74] on div "Select..." at bounding box center [491, 80] width 102 height 12
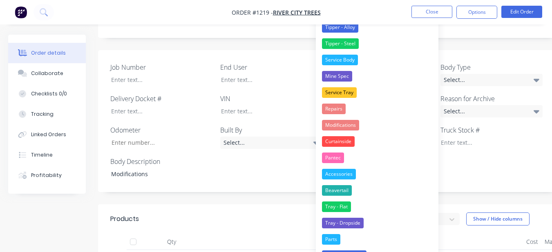
drag, startPoint x: 383, startPoint y: 119, endPoint x: 434, endPoint y: 104, distance: 53.1
click at [385, 118] on button "Modifications" at bounding box center [377, 125] width 122 height 16
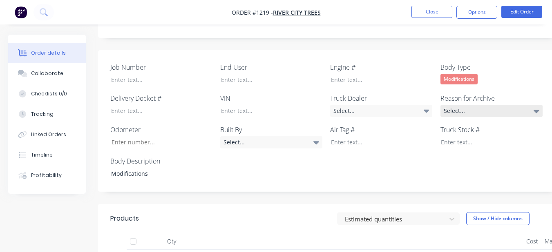
click at [464, 105] on div "Select..." at bounding box center [491, 111] width 102 height 12
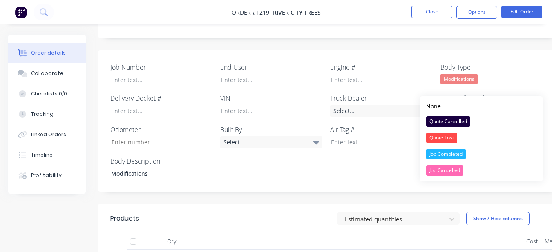
drag, startPoint x: 454, startPoint y: 151, endPoint x: 426, endPoint y: 108, distance: 52.0
click at [454, 151] on div "Job Completed" at bounding box center [446, 154] width 40 height 11
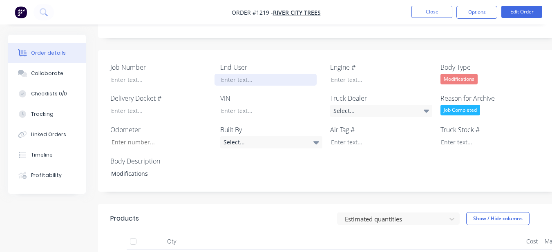
click at [297, 74] on div at bounding box center [265, 80] width 102 height 12
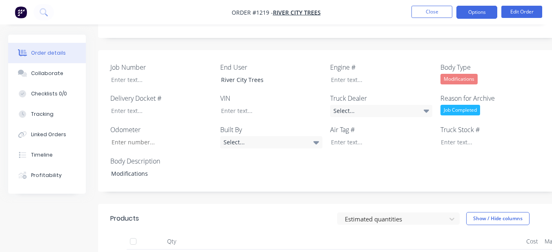
click at [468, 11] on button "Options" at bounding box center [476, 12] width 41 height 13
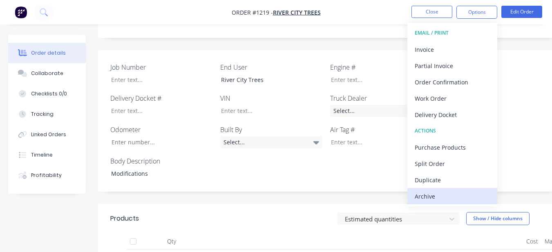
click at [456, 197] on div "Archive" at bounding box center [451, 197] width 75 height 12
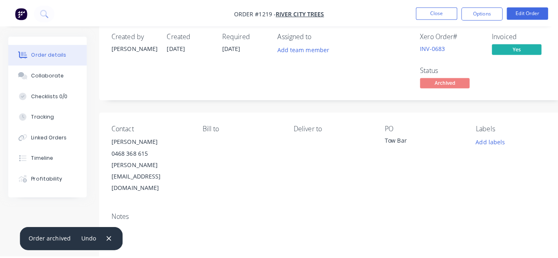
scroll to position [0, 0]
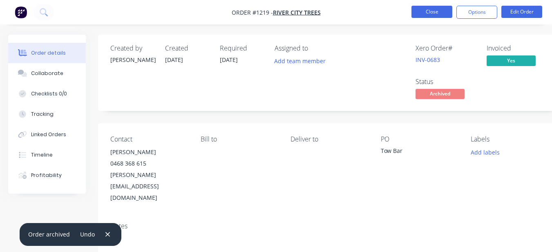
click at [437, 7] on button "Close" at bounding box center [431, 12] width 41 height 12
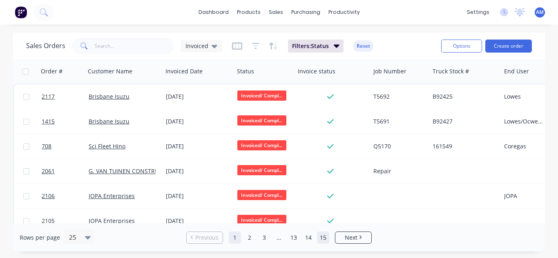
click at [323, 237] on link "15" at bounding box center [323, 238] width 12 height 12
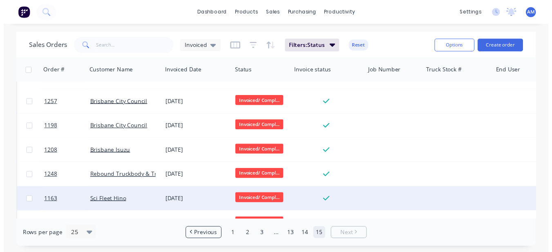
scroll to position [362, 0]
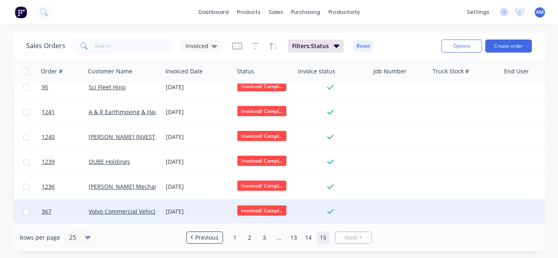
click at [185, 208] on div "[DATE]" at bounding box center [198, 212] width 65 height 8
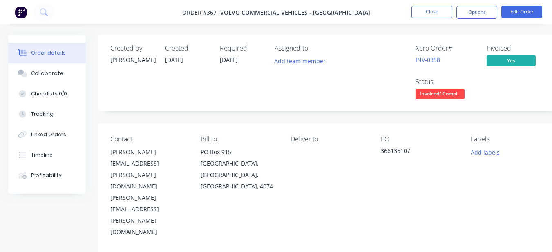
scroll to position [204, 0]
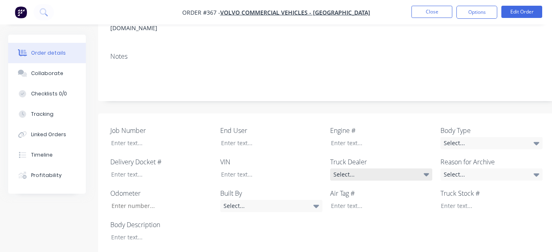
click at [383, 169] on div "Select..." at bounding box center [381, 175] width 102 height 12
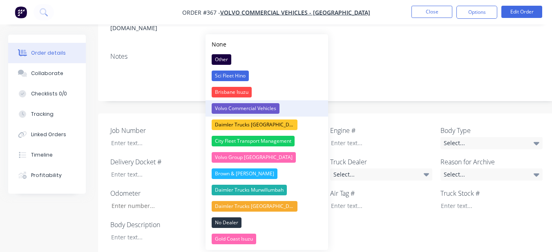
click at [286, 110] on button "Volvo Commercial Vehicles" at bounding box center [266, 108] width 122 height 16
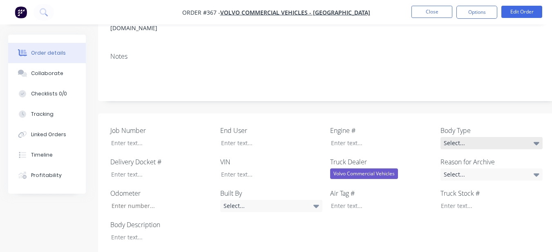
click at [450, 137] on div "Select..." at bounding box center [491, 143] width 102 height 12
click at [255, 181] on div "Job Number End User Engine # Body Type Select... Delivery Docket # VIN Truck De…" at bounding box center [329, 185] width 462 height 142
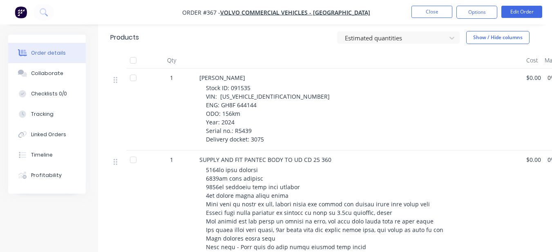
scroll to position [327, 0]
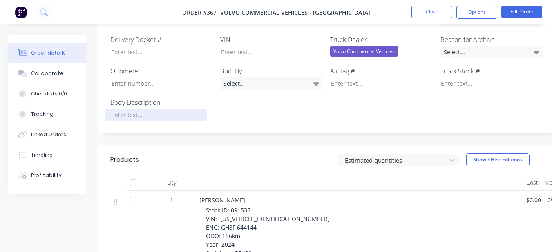
drag, startPoint x: 142, startPoint y: 53, endPoint x: 147, endPoint y: 50, distance: 6.0
click at [142, 109] on div at bounding box center [156, 115] width 102 height 12
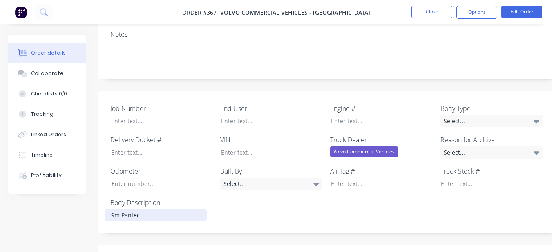
scroll to position [204, 0]
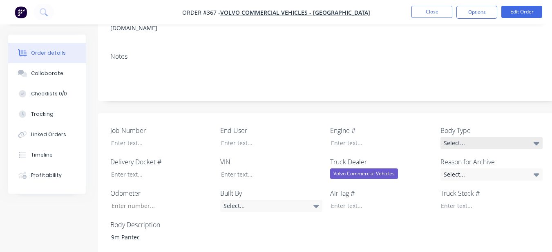
click at [521, 137] on div "Select..." at bounding box center [491, 143] width 102 height 12
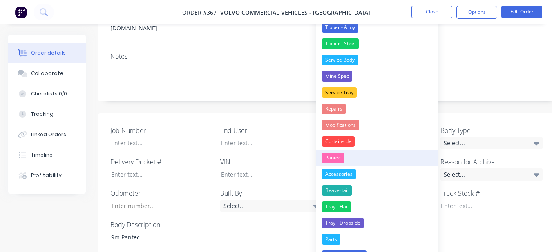
click at [359, 155] on button "Pantec" at bounding box center [377, 158] width 122 height 16
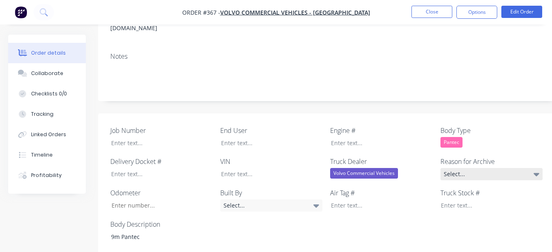
click at [451, 168] on div "Select..." at bounding box center [491, 174] width 102 height 12
drag, startPoint x: 451, startPoint y: 129, endPoint x: 502, endPoint y: 73, distance: 75.7
click at [502, 126] on label "Body Type" at bounding box center [491, 131] width 102 height 10
drag, startPoint x: 502, startPoint y: 112, endPoint x: 483, endPoint y: 125, distance: 22.6
click at [501, 168] on div "Select..." at bounding box center [491, 174] width 102 height 12
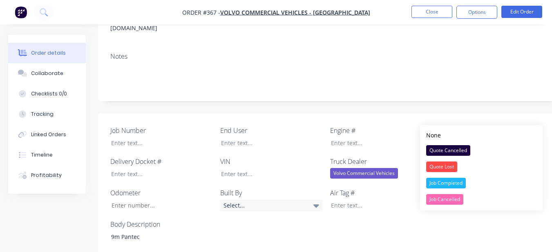
click at [460, 182] on div "Job Completed" at bounding box center [446, 183] width 40 height 11
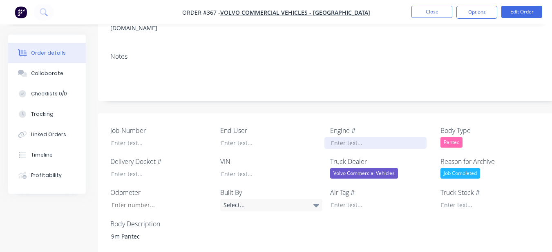
click at [361, 137] on div at bounding box center [375, 143] width 102 height 12
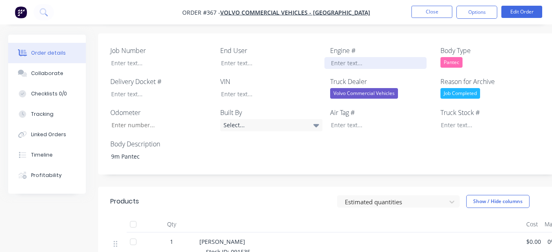
scroll to position [286, 0]
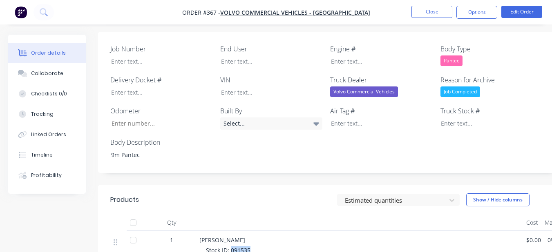
drag, startPoint x: 235, startPoint y: 194, endPoint x: 254, endPoint y: 195, distance: 19.2
copy span "091535"
click at [441, 118] on div at bounding box center [485, 124] width 102 height 12
paste div
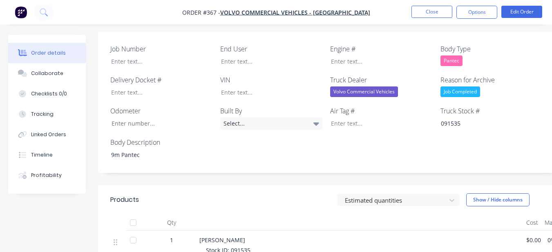
drag, startPoint x: 218, startPoint y: 203, endPoint x: 283, endPoint y: 203, distance: 64.9
copy span "JNCMBM0C1RU091535"
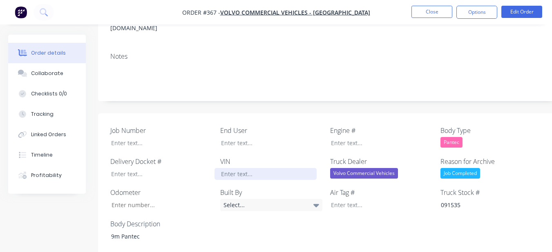
click at [255, 168] on div at bounding box center [265, 174] width 102 height 12
paste div
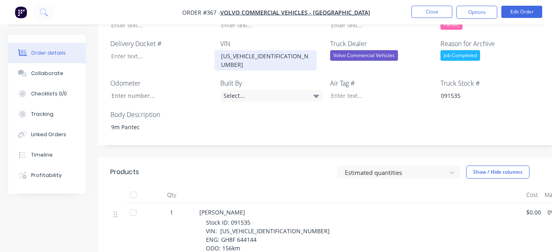
scroll to position [327, 0]
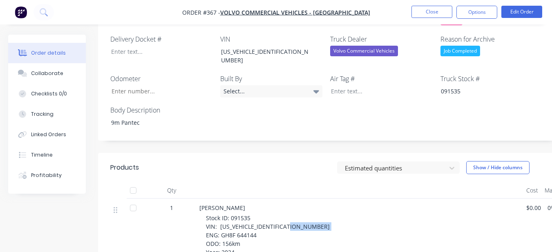
drag, startPoint x: 219, startPoint y: 170, endPoint x: 255, endPoint y: 170, distance: 35.5
click at [255, 214] on span "Stock ID: 091535 VIN: JNCMBM0C1RU091535 ENG: GH8F 644144 ODO: 156km Year: 2024 …" at bounding box center [268, 243] width 125 height 59
copy span "GH8F 644144"
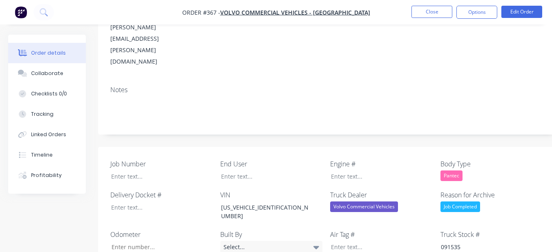
scroll to position [163, 0]
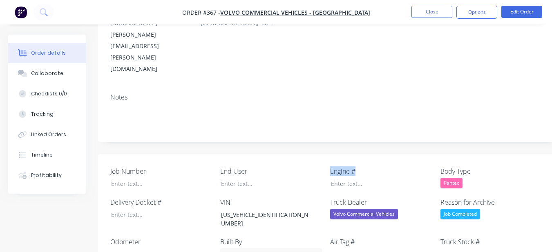
click at [328, 154] on div "Job Number End User Engine # Body Type Pantec Delivery Docket # VIN JNCMBM0C1RU…" at bounding box center [329, 229] width 462 height 150
click at [333, 178] on div at bounding box center [375, 184] width 102 height 12
paste div
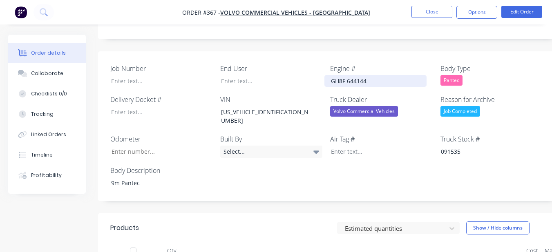
scroll to position [286, 0]
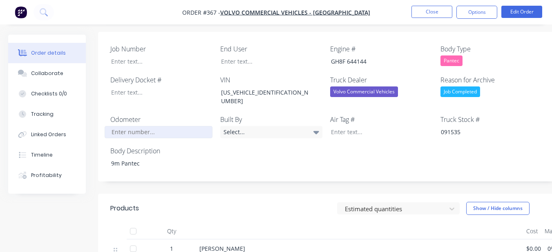
click at [167, 126] on input "Job Number" at bounding box center [159, 132] width 108 height 12
type input "156"
drag, startPoint x: 232, startPoint y: 237, endPoint x: 249, endPoint y: 234, distance: 17.0
copy span "R5439"
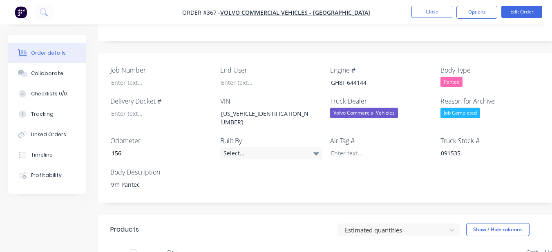
scroll to position [245, 0]
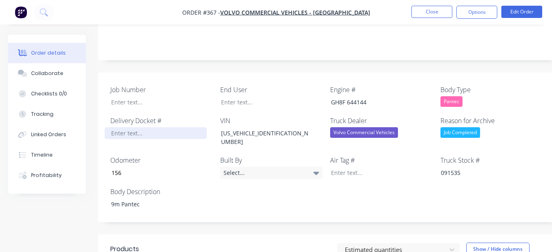
click at [145, 127] on div at bounding box center [156, 133] width 102 height 12
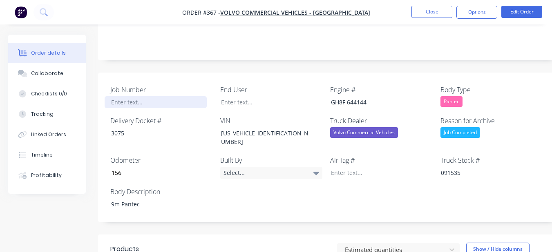
drag, startPoint x: 154, startPoint y: 45, endPoint x: 147, endPoint y: 59, distance: 16.4
click at [151, 96] on div at bounding box center [156, 102] width 102 height 12
paste div
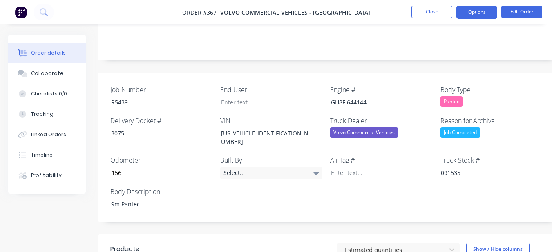
click at [466, 12] on button "Options" at bounding box center [476, 12] width 41 height 13
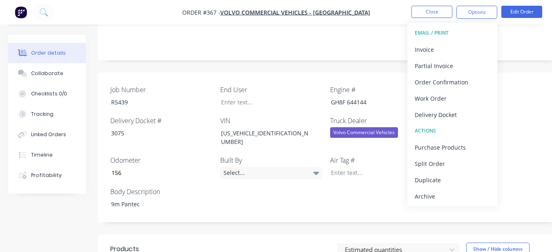
click at [433, 196] on div "Archive" at bounding box center [451, 197] width 75 height 12
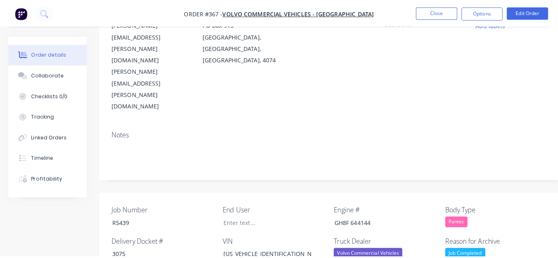
scroll to position [0, 0]
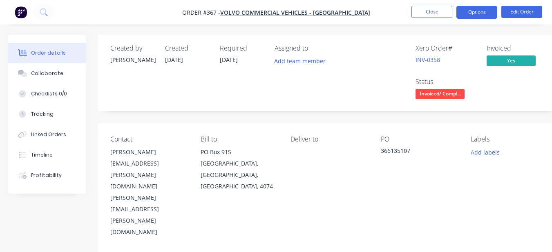
click at [481, 3] on nav "Order #367 - Volvo Commercial Vehicles - Brisbane Close Options Edit Order" at bounding box center [276, 12] width 552 height 24
click at [481, 9] on button "Options" at bounding box center [476, 12] width 41 height 13
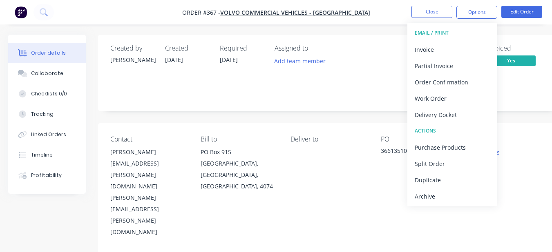
click at [456, 200] on div "Archive" at bounding box center [451, 197] width 75 height 12
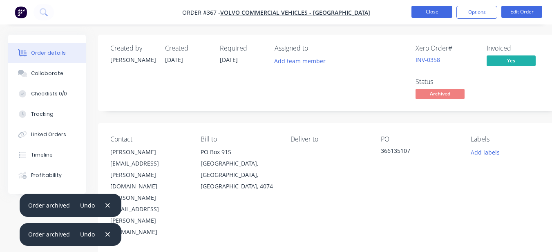
click at [431, 9] on button "Close" at bounding box center [431, 12] width 41 height 12
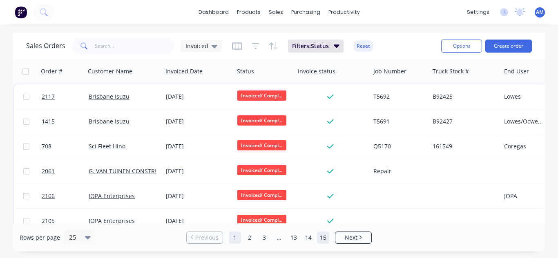
click at [322, 240] on link "15" at bounding box center [323, 238] width 12 height 12
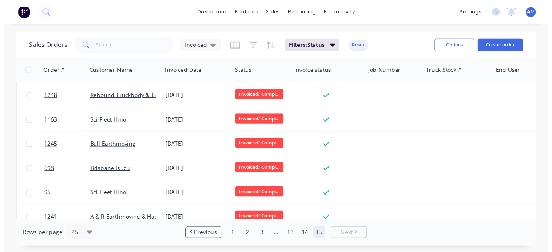
scroll to position [133, 0]
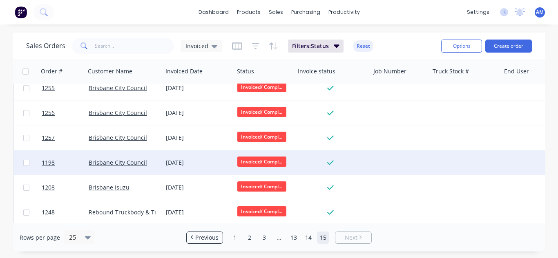
click at [200, 162] on div "[DATE]" at bounding box center [198, 163] width 65 height 8
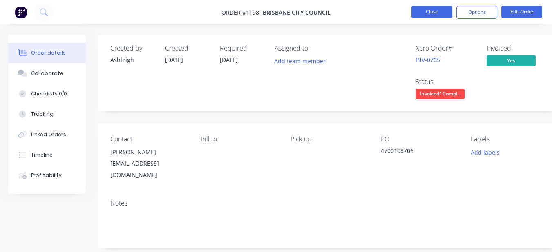
drag, startPoint x: 203, startPoint y: 162, endPoint x: 421, endPoint y: 12, distance: 264.4
click at [421, 12] on button "Close" at bounding box center [431, 12] width 41 height 12
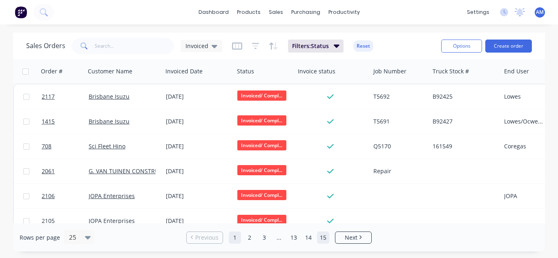
click at [320, 237] on link "15" at bounding box center [323, 238] width 12 height 12
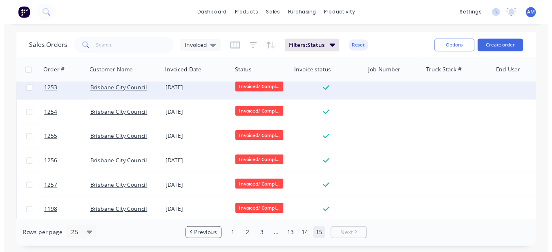
scroll to position [337, 0]
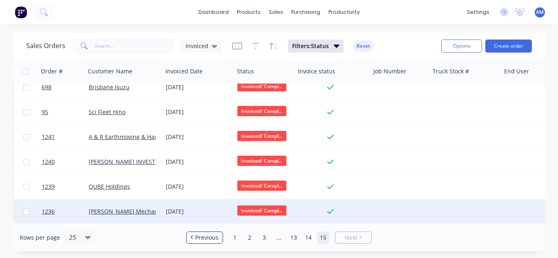
click at [193, 203] on div "[DATE]" at bounding box center [197, 212] width 71 height 24
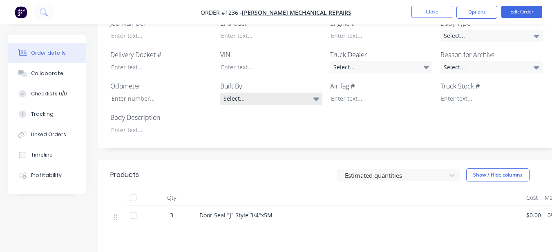
scroll to position [244, 0]
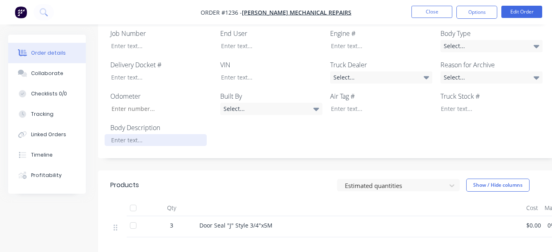
click at [138, 134] on div at bounding box center [156, 140] width 102 height 12
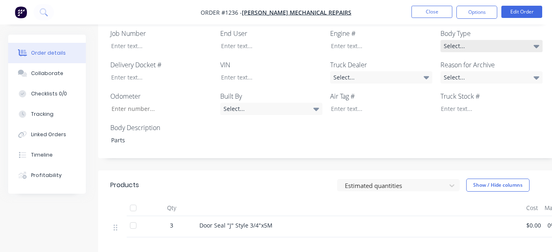
click at [487, 40] on div "Select..." at bounding box center [491, 46] width 102 height 12
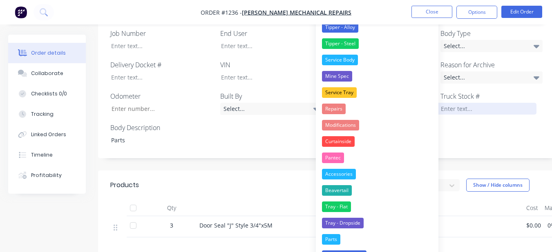
drag, startPoint x: 361, startPoint y: 235, endPoint x: 452, endPoint y: 102, distance: 161.7
click at [361, 234] on button "Parts" at bounding box center [377, 239] width 122 height 16
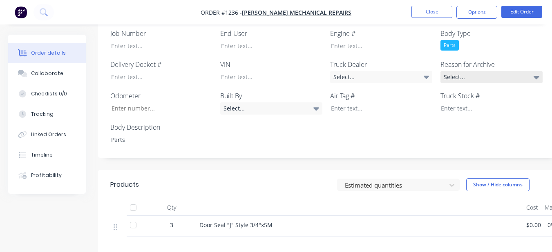
click at [467, 71] on div "Select..." at bounding box center [491, 77] width 102 height 12
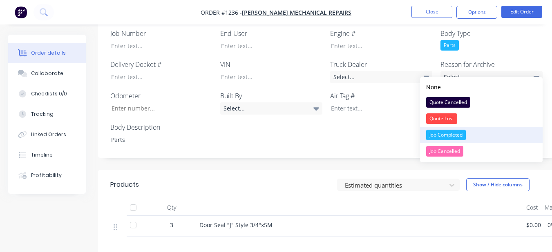
click at [454, 133] on div "Job Completed" at bounding box center [446, 135] width 40 height 11
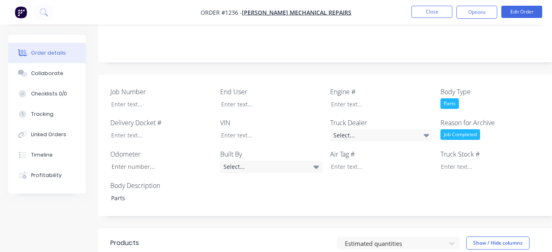
scroll to position [162, 0]
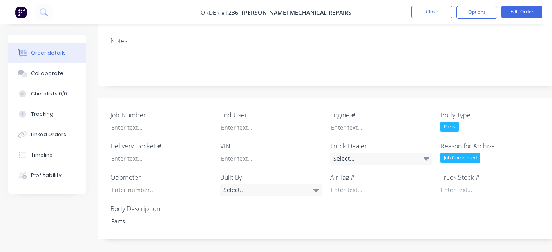
click at [294, 126] on div "Job Number End User Engine # Body Type Parts Delivery Docket # VIN Truck Dealer…" at bounding box center [329, 169] width 462 height 142
click at [294, 122] on div at bounding box center [265, 128] width 102 height 12
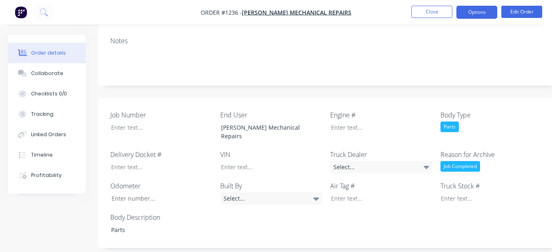
click at [482, 7] on button "Options" at bounding box center [476, 12] width 41 height 13
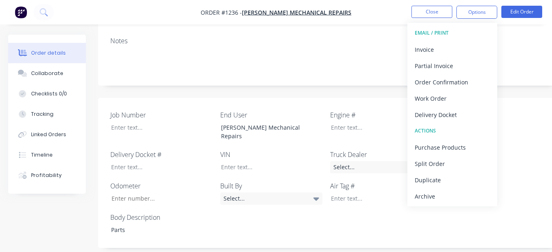
click at [446, 198] on div "Archive" at bounding box center [451, 197] width 75 height 12
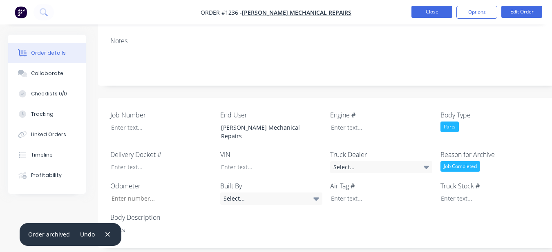
click at [418, 7] on button "Close" at bounding box center [431, 12] width 41 height 12
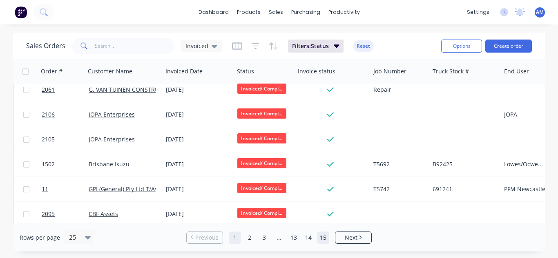
click at [327, 237] on link "15" at bounding box center [323, 238] width 12 height 12
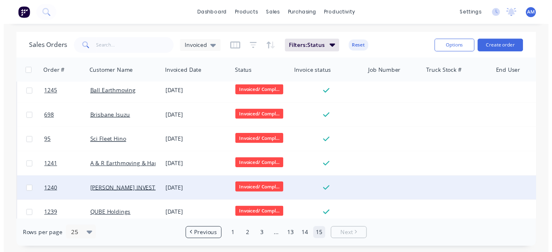
scroll to position [312, 0]
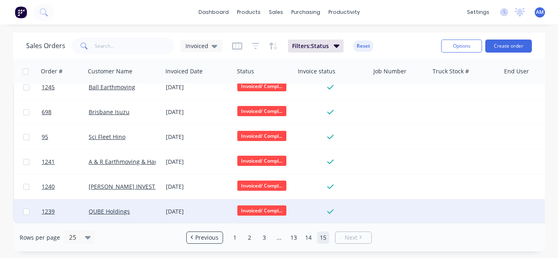
click at [178, 203] on div "[DATE]" at bounding box center [197, 212] width 71 height 24
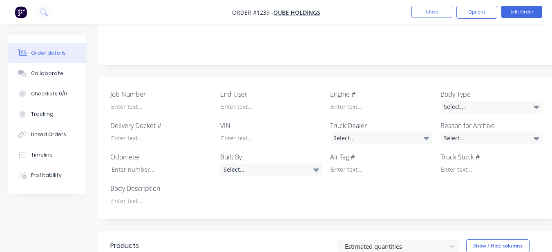
scroll to position [203, 0]
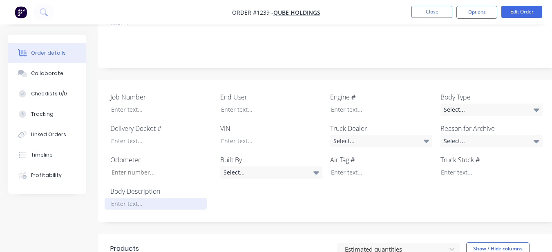
click at [160, 198] on div at bounding box center [156, 204] width 102 height 12
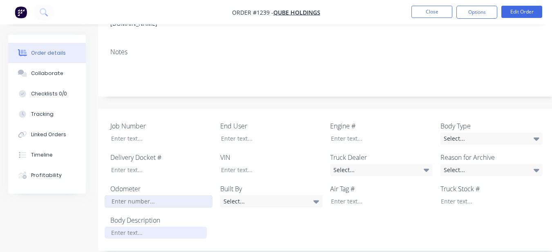
scroll to position [162, 0]
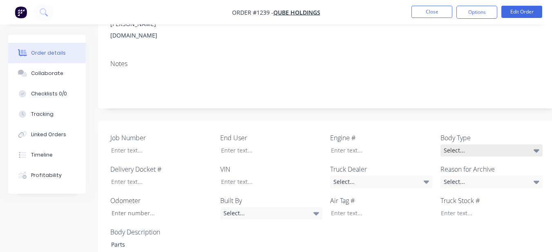
click at [483, 145] on div "Select..." at bounding box center [491, 151] width 102 height 12
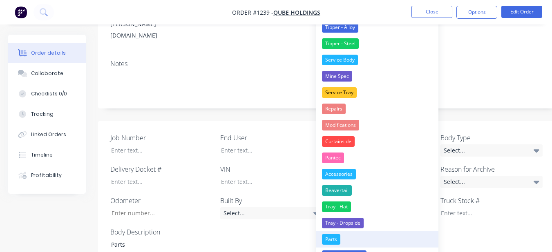
click at [360, 235] on button "Parts" at bounding box center [377, 239] width 122 height 16
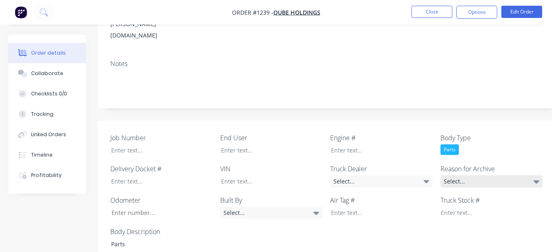
click at [463, 176] on div "Select..." at bounding box center [491, 182] width 102 height 12
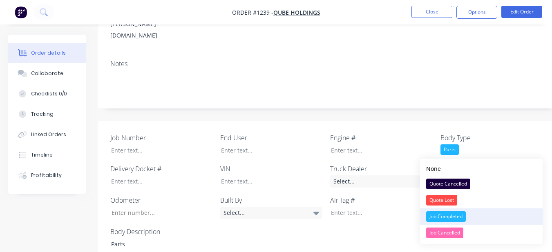
click at [450, 216] on div "Job Completed" at bounding box center [446, 216] width 40 height 11
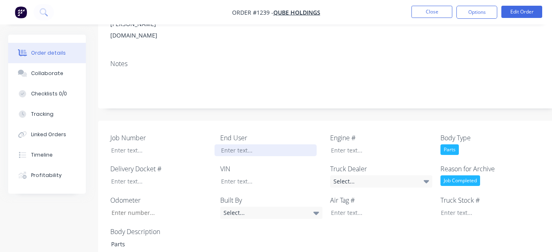
click at [265, 145] on div at bounding box center [265, 151] width 102 height 12
drag, startPoint x: 483, startPoint y: 6, endPoint x: 476, endPoint y: 21, distance: 16.1
click at [483, 7] on button "Options" at bounding box center [476, 12] width 41 height 13
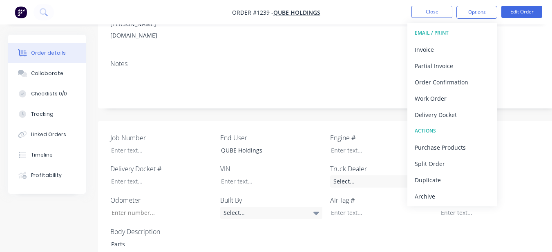
drag, startPoint x: 432, startPoint y: 197, endPoint x: 425, endPoint y: 158, distance: 39.3
click at [431, 197] on div "Archive" at bounding box center [451, 197] width 75 height 12
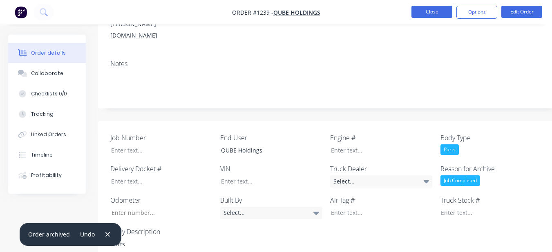
click at [430, 11] on button "Close" at bounding box center [431, 12] width 41 height 12
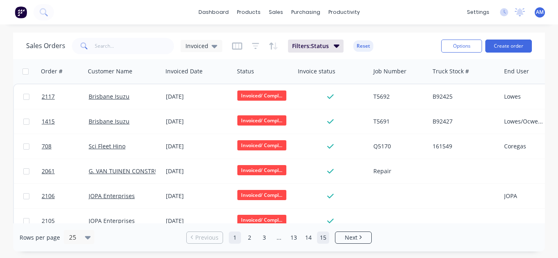
click at [324, 240] on link "15" at bounding box center [323, 238] width 12 height 12
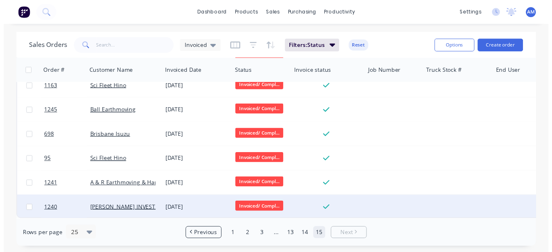
scroll to position [287, 0]
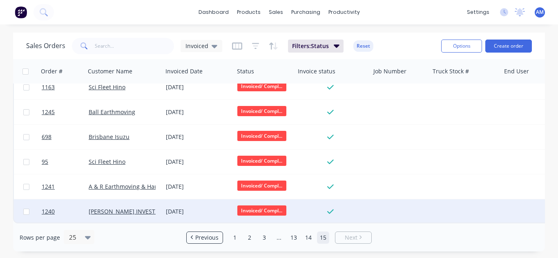
click at [194, 203] on div "[DATE]" at bounding box center [197, 212] width 71 height 24
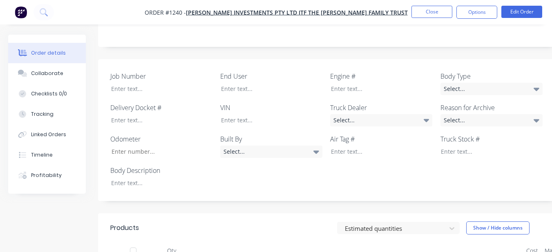
scroll to position [223, 0]
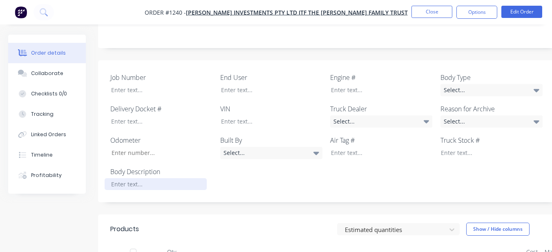
click at [139, 178] on div at bounding box center [156, 184] width 102 height 12
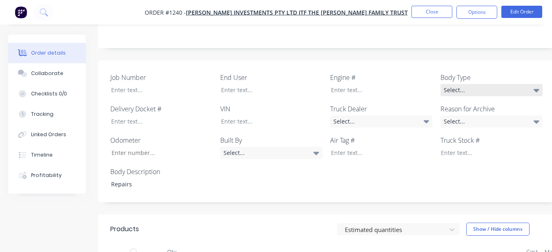
click at [460, 84] on div "Select..." at bounding box center [491, 90] width 102 height 12
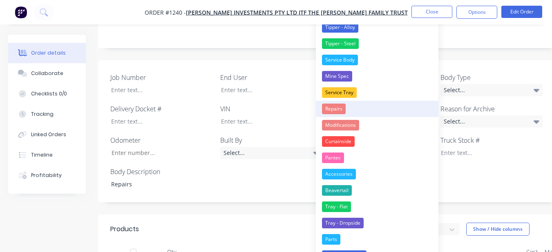
click at [355, 108] on button "Repairs" at bounding box center [377, 109] width 122 height 16
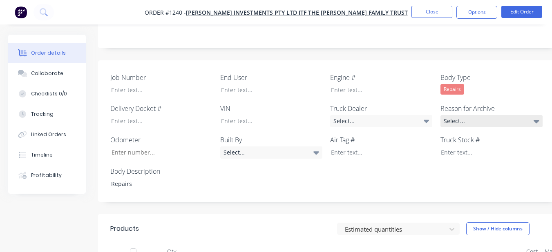
click at [494, 115] on div "Select..." at bounding box center [491, 121] width 102 height 12
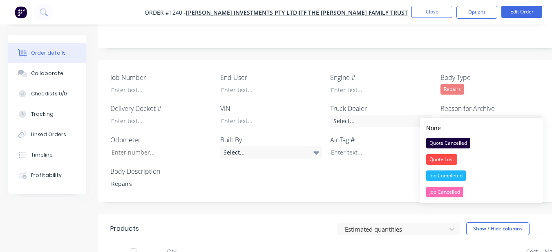
drag, startPoint x: 467, startPoint y: 173, endPoint x: 463, endPoint y: 171, distance: 4.8
click at [467, 173] on button "Job Completed" at bounding box center [481, 176] width 122 height 16
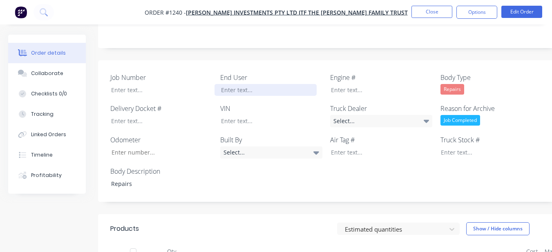
click at [286, 84] on div at bounding box center [265, 90] width 102 height 12
click at [478, 5] on nav "Order #1240 - STEVE JONES INVESTMENTS PTY LTD ITF THE JONES FAMILY TRUST Close …" at bounding box center [276, 12] width 552 height 24
click at [476, 14] on button "Options" at bounding box center [476, 12] width 41 height 13
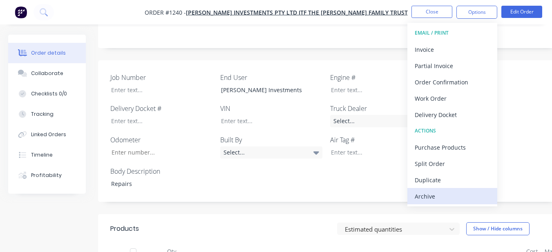
click at [445, 191] on div "Archive" at bounding box center [451, 197] width 75 height 12
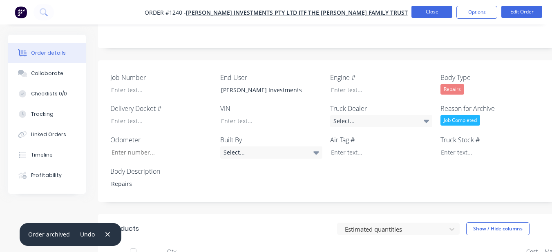
click at [420, 11] on button "Close" at bounding box center [431, 12] width 41 height 12
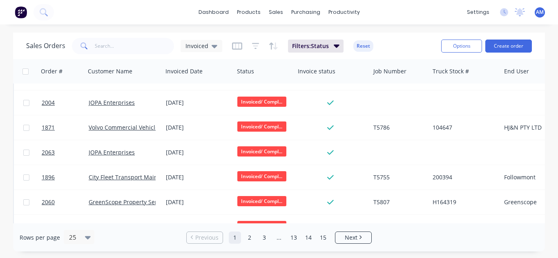
scroll to position [487, 0]
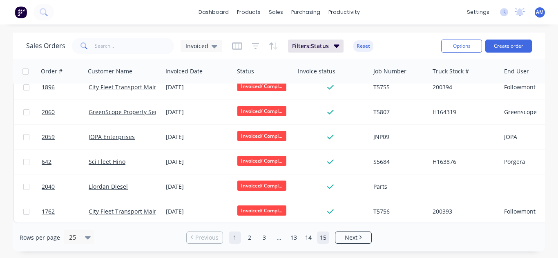
click at [321, 238] on link "15" at bounding box center [323, 238] width 12 height 12
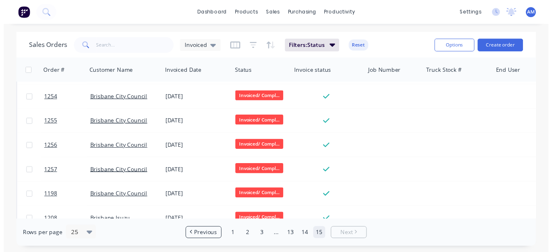
scroll to position [263, 0]
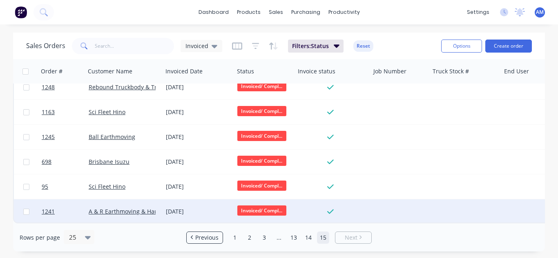
click at [213, 208] on div "[DATE]" at bounding box center [198, 212] width 65 height 8
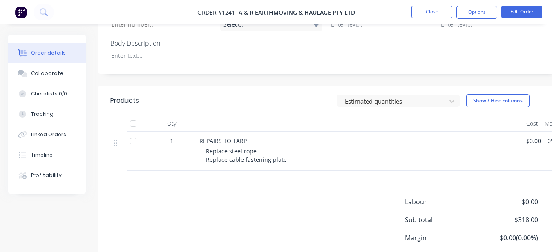
scroll to position [180, 0]
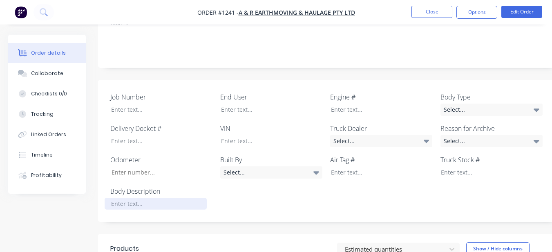
click at [134, 198] on div at bounding box center [156, 204] width 102 height 12
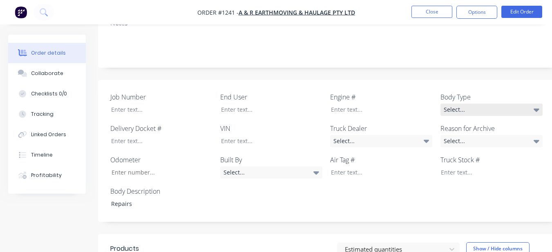
click at [464, 104] on div "Select..." at bounding box center [491, 110] width 102 height 12
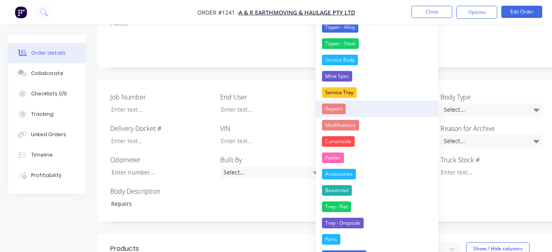
click at [379, 115] on button "Repairs" at bounding box center [377, 109] width 122 height 16
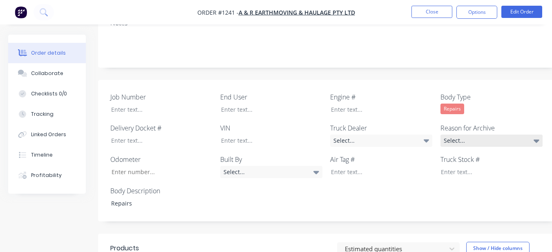
click at [486, 135] on div "Select..." at bounding box center [491, 141] width 102 height 12
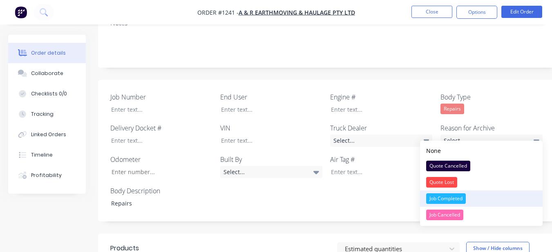
click at [467, 195] on button "Job Completed" at bounding box center [481, 199] width 122 height 16
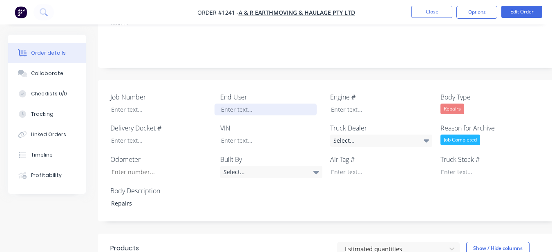
click at [246, 104] on div at bounding box center [265, 110] width 102 height 12
click at [477, 8] on button "Options" at bounding box center [476, 12] width 41 height 13
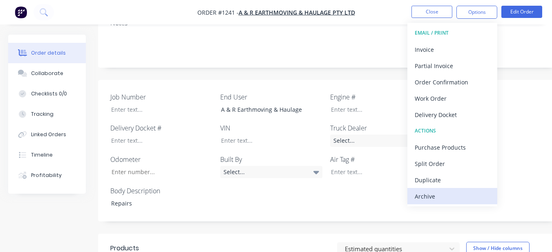
click at [440, 196] on div "Archive" at bounding box center [451, 197] width 75 height 12
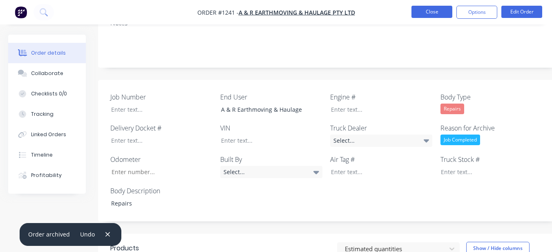
click at [432, 13] on button "Close" at bounding box center [431, 12] width 41 height 12
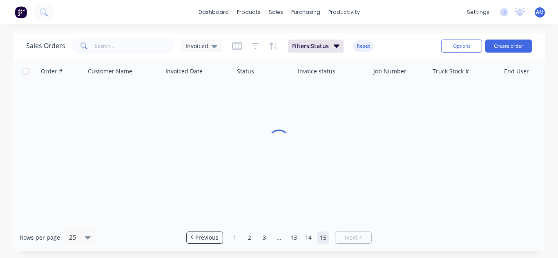
click at [322, 241] on link "15" at bounding box center [323, 238] width 12 height 12
click at [322, 240] on link "15" at bounding box center [323, 238] width 12 height 12
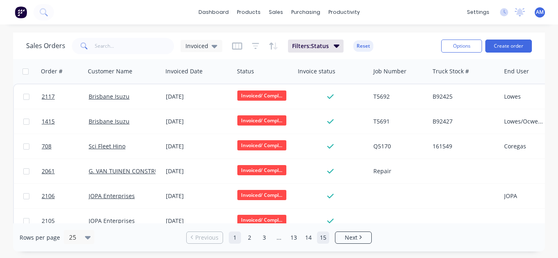
click at [320, 240] on link "15" at bounding box center [323, 238] width 12 height 12
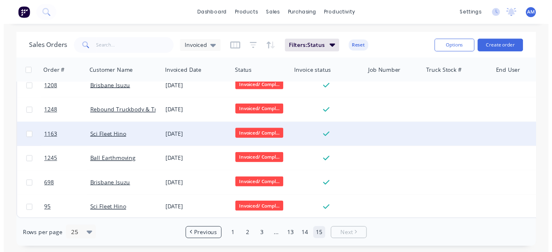
scroll to position [238, 0]
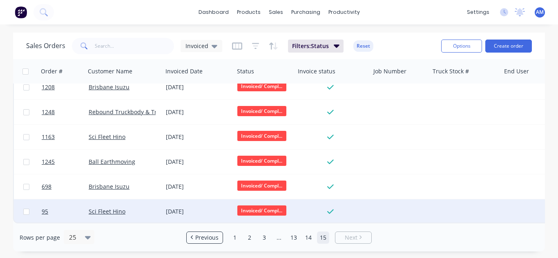
click at [186, 200] on div "[DATE]" at bounding box center [197, 212] width 71 height 24
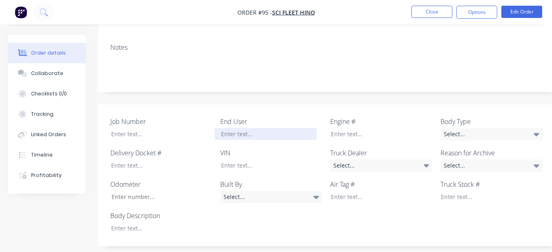
scroll to position [160, 0]
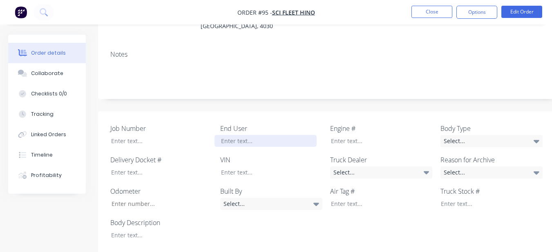
click at [244, 135] on div at bounding box center [265, 141] width 102 height 12
click at [463, 135] on div "Select..." at bounding box center [491, 141] width 102 height 12
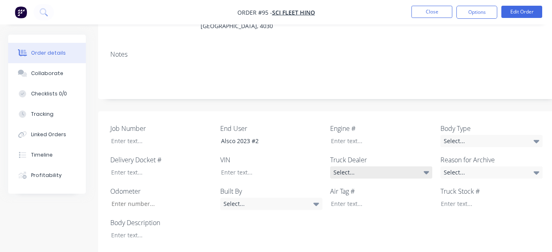
click at [355, 167] on div "Select..." at bounding box center [381, 173] width 102 height 12
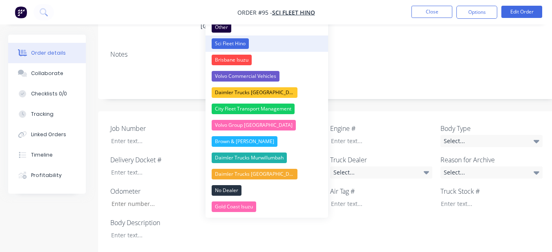
click at [239, 39] on div "Sci Fleet Hino" at bounding box center [229, 43] width 37 height 11
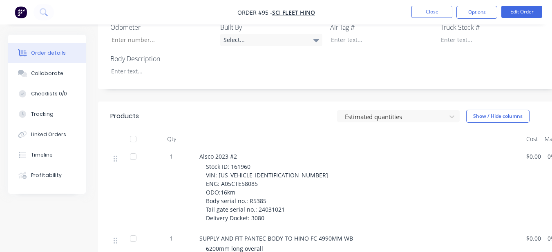
scroll to position [324, 0]
click at [142, 66] on div at bounding box center [156, 72] width 102 height 12
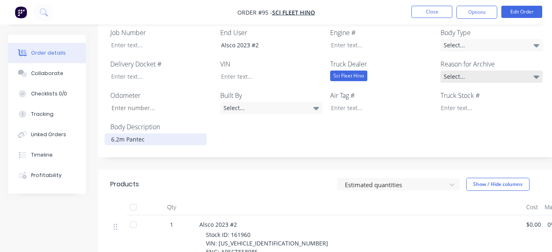
scroll to position [242, 0]
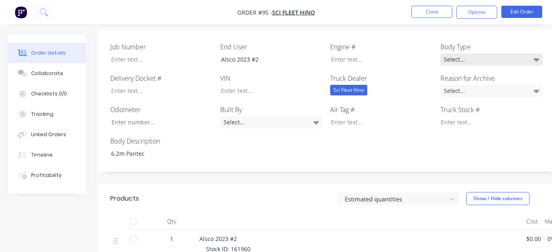
click at [477, 53] on div "Select..." at bounding box center [491, 59] width 102 height 12
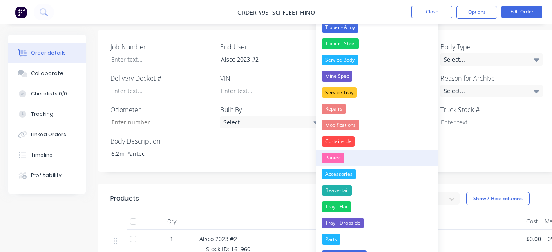
click at [383, 151] on button "Pantec" at bounding box center [377, 158] width 122 height 16
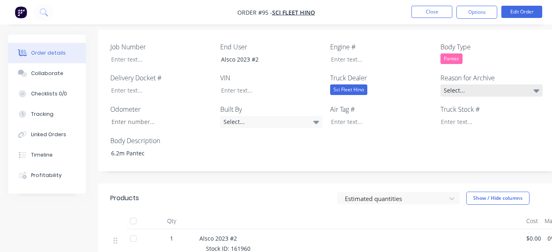
click at [458, 85] on div "Select..." at bounding box center [491, 91] width 102 height 12
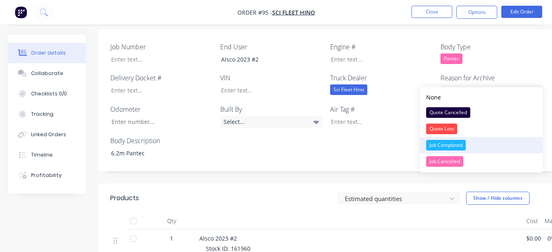
click at [461, 144] on div "Job Completed" at bounding box center [446, 145] width 40 height 11
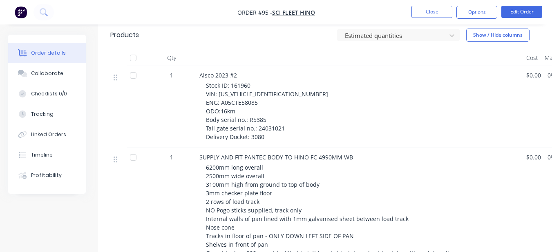
scroll to position [405, 0]
drag, startPoint x: 230, startPoint y: 72, endPoint x: 255, endPoint y: 73, distance: 25.3
click at [255, 81] on div "Stock ID: 161960 VIN: JHDFC2AL1XXX10299 ENG: A05CTE58085 ODO:16km Body serial n…" at bounding box center [363, 111] width 314 height 60
copy span "161960"
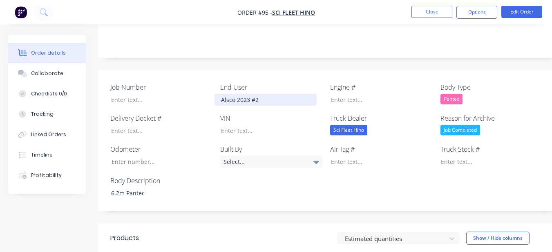
scroll to position [201, 0]
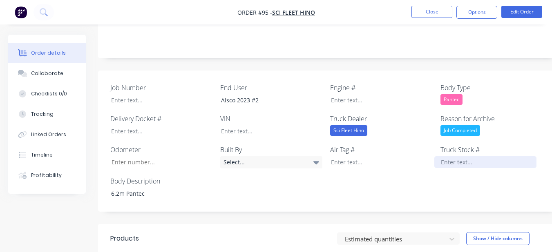
click at [459, 156] on div at bounding box center [485, 162] width 102 height 12
paste div
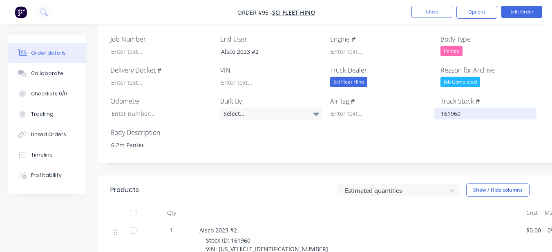
scroll to position [324, 0]
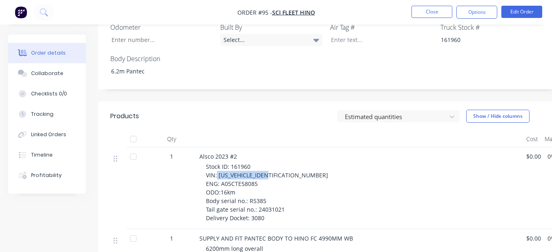
drag, startPoint x: 230, startPoint y: 167, endPoint x: 272, endPoint y: 166, distance: 41.7
click at [272, 166] on span "Stock ID: 161960 VIN: JHDFC2AL1XXX10299 ENG: A05CTE58085 ODO:16km Body serial n…" at bounding box center [267, 192] width 122 height 59
drag, startPoint x: 272, startPoint y: 166, endPoint x: 255, endPoint y: 163, distance: 17.0
click at [255, 163] on span "Stock ID: 161960 VIN: JHDFC2AL1XXX10299 ENG: A05CTE58085 ODO:16km Body serial n…" at bounding box center [267, 192] width 122 height 59
drag, startPoint x: 217, startPoint y: 163, endPoint x: 275, endPoint y: 167, distance: 57.7
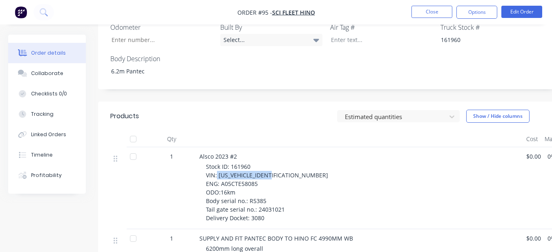
click at [275, 167] on div "Stock ID: 161960 VIN: JHDFC2AL1XXX10299 ENG: A05CTE58085 ODO:16km Body serial n…" at bounding box center [363, 192] width 314 height 60
copy span "JHDFC2AL1XXX10299"
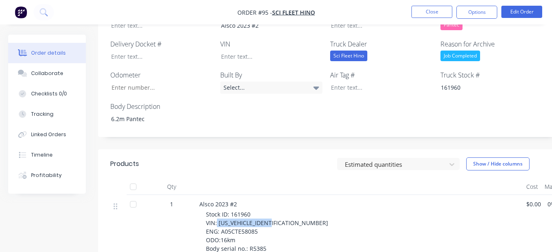
scroll to position [201, 0]
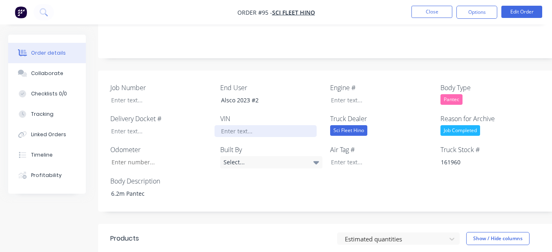
click at [252, 125] on div at bounding box center [265, 131] width 102 height 12
paste div
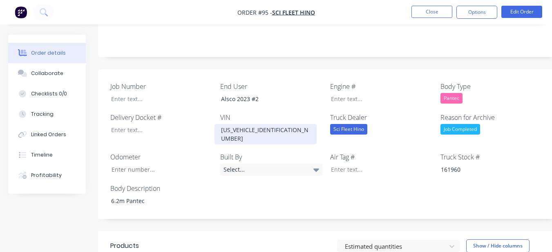
scroll to position [324, 0]
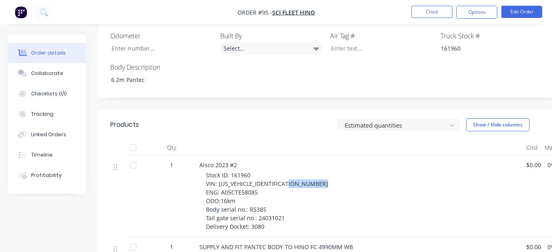
drag, startPoint x: 220, startPoint y: 174, endPoint x: 257, endPoint y: 171, distance: 36.9
click at [257, 171] on div "Stock ID: 161960 VIN: JHDFC2AL1XXX10299 ENG: A05CTE58085 ODO:16km Body serial n…" at bounding box center [363, 201] width 314 height 60
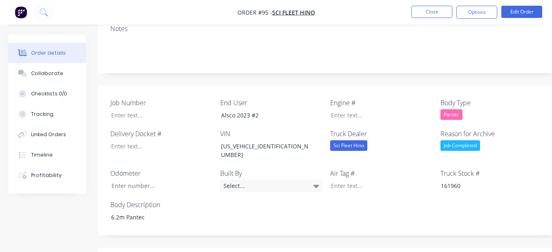
scroll to position [160, 0]
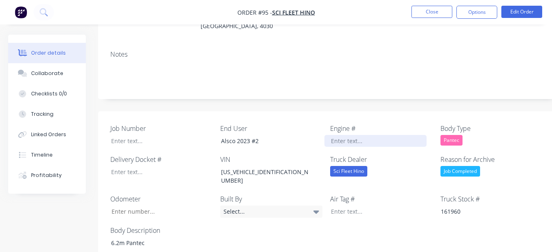
click at [351, 135] on div at bounding box center [375, 141] width 102 height 12
paste div
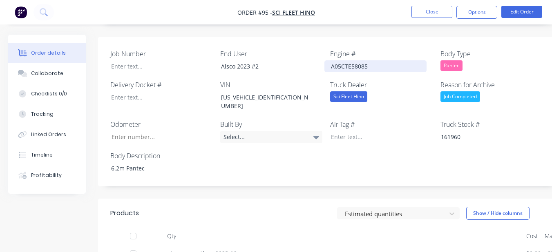
scroll to position [405, 0]
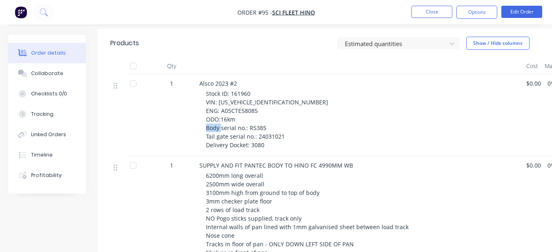
drag, startPoint x: 249, startPoint y: 106, endPoint x: 263, endPoint y: 109, distance: 15.1
click at [263, 109] on span "Stock ID: 161960 VIN: JHDFC2AL1XXX10299 ENG: A05CTE58085 ODO:16km Body serial n…" at bounding box center [267, 119] width 122 height 59
drag, startPoint x: 263, startPoint y: 109, endPoint x: 269, endPoint y: 114, distance: 7.5
drag, startPoint x: 269, startPoint y: 114, endPoint x: 235, endPoint y: 100, distance: 36.6
click at [235, 100] on span "Stock ID: 161960 VIN: JHDFC2AL1XXX10299 ENG: A05CTE58085 ODO:16km Body serial n…" at bounding box center [267, 119] width 122 height 59
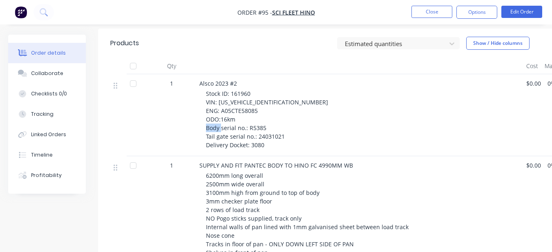
drag, startPoint x: 248, startPoint y: 108, endPoint x: 269, endPoint y: 108, distance: 20.8
click at [269, 108] on div "Stock ID: 161960 VIN: JHDFC2AL1XXX10299 ENG: A05CTE58085 ODO:16km Body serial n…" at bounding box center [363, 119] width 314 height 60
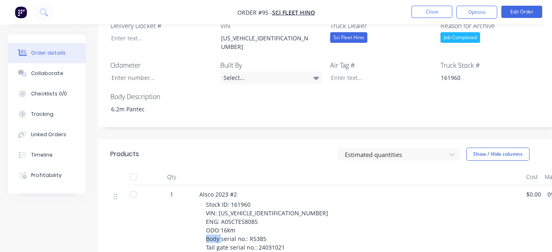
scroll to position [283, 0]
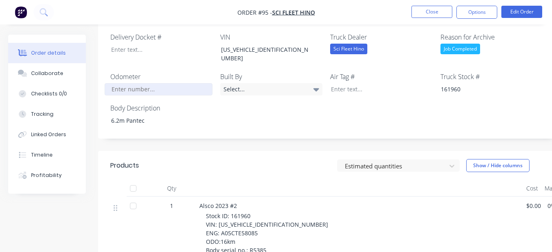
click at [159, 83] on input "Job Number" at bounding box center [159, 89] width 108 height 12
type input "16"
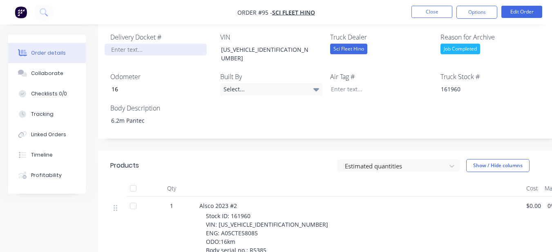
click at [147, 44] on div at bounding box center [156, 50] width 102 height 12
click at [152, 44] on div "3080" at bounding box center [156, 50] width 102 height 12
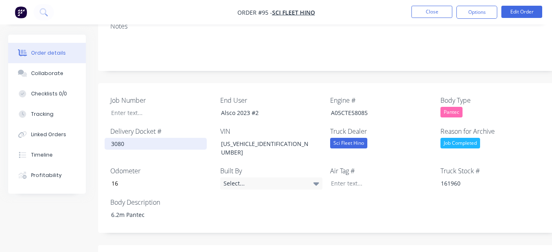
scroll to position [160, 0]
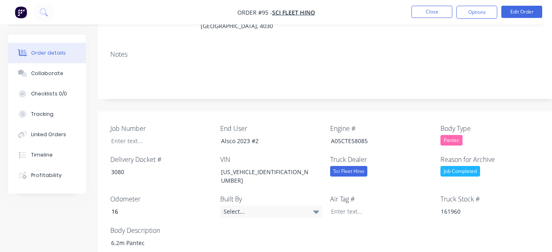
click at [158, 124] on label "Job Number" at bounding box center [161, 129] width 102 height 10
click at [159, 135] on div at bounding box center [156, 141] width 102 height 12
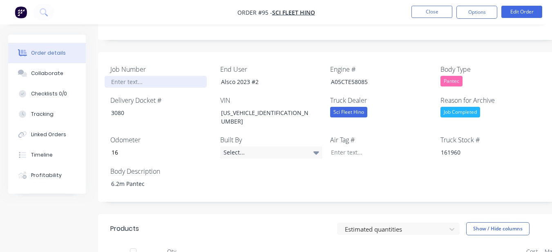
scroll to position [201, 0]
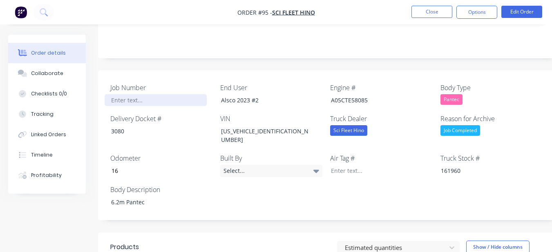
paste div
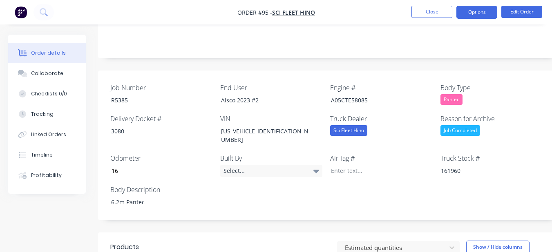
click at [470, 10] on button "Options" at bounding box center [476, 12] width 41 height 13
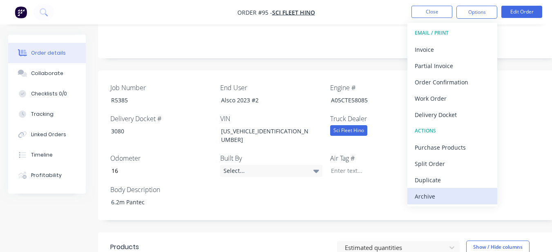
click at [425, 195] on div "Archive" at bounding box center [451, 197] width 75 height 12
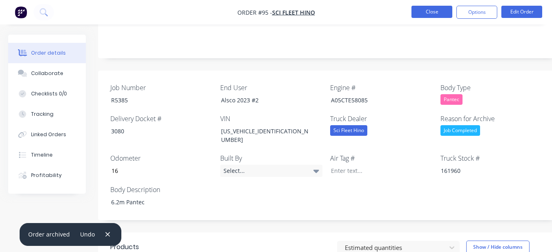
click at [433, 10] on button "Close" at bounding box center [431, 12] width 41 height 12
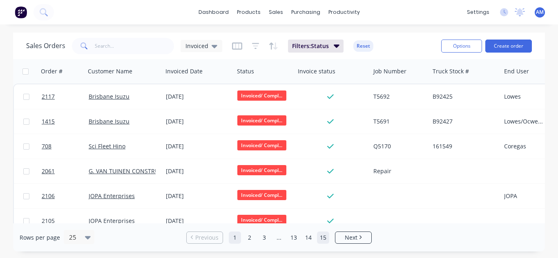
click at [323, 238] on link "15" at bounding box center [323, 238] width 12 height 12
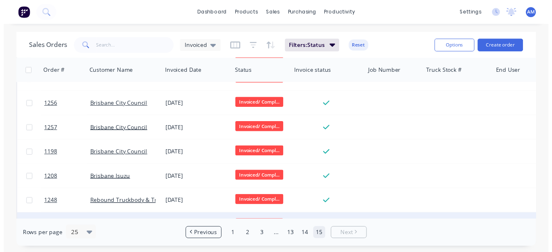
scroll to position [213, 0]
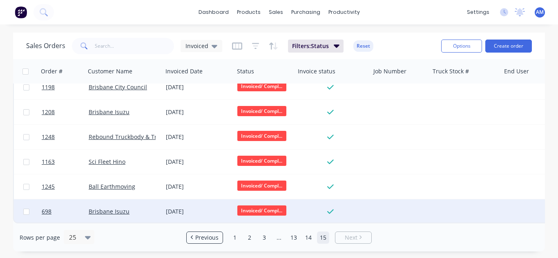
click at [195, 208] on div "[DATE]" at bounding box center [198, 212] width 65 height 8
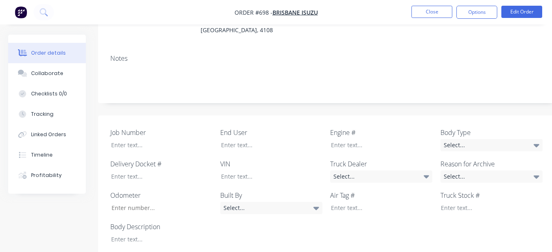
scroll to position [82, 0]
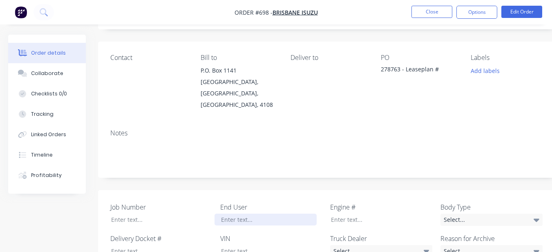
click at [245, 214] on div at bounding box center [265, 220] width 102 height 12
click at [354, 245] on div "Select..." at bounding box center [381, 251] width 102 height 12
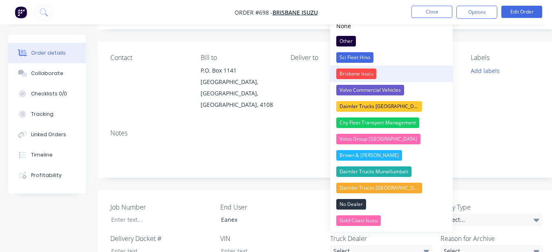
click at [352, 75] on div "Brisbane Isuzu" at bounding box center [356, 74] width 40 height 11
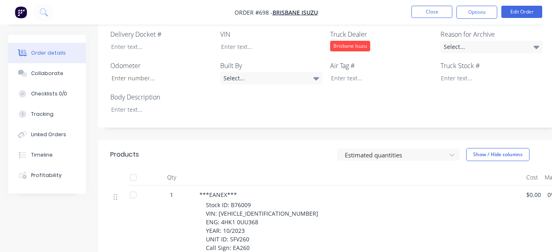
scroll to position [286, 0]
click at [156, 104] on div at bounding box center [156, 110] width 102 height 12
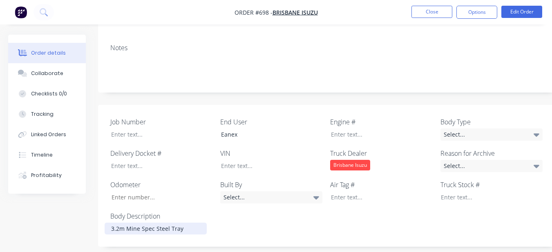
scroll to position [163, 0]
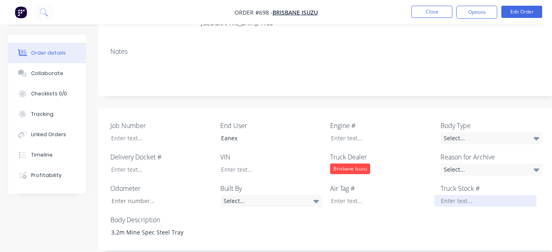
drag, startPoint x: 466, startPoint y: 125, endPoint x: 451, endPoint y: 195, distance: 71.5
click at [466, 132] on div "Select..." at bounding box center [491, 138] width 102 height 12
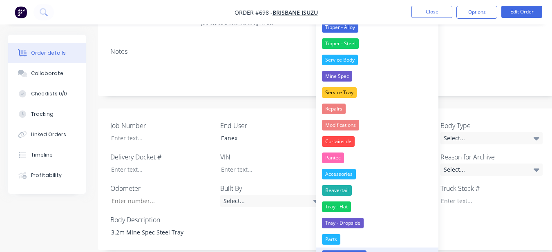
click at [395, 250] on button "Tray - Mine Spec" at bounding box center [377, 256] width 122 height 16
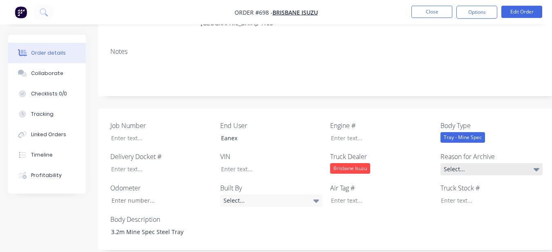
click at [455, 163] on div "Select..." at bounding box center [491, 169] width 102 height 12
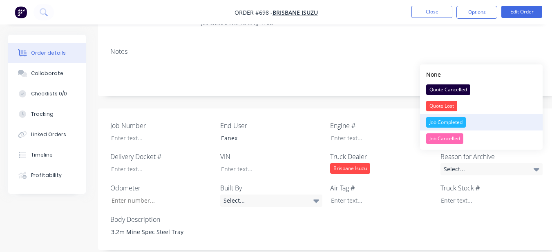
click at [426, 122] on div "Job Completed" at bounding box center [446, 122] width 40 height 11
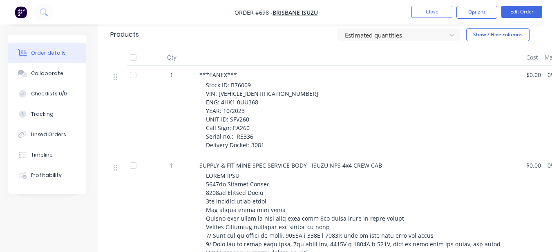
scroll to position [398, 0]
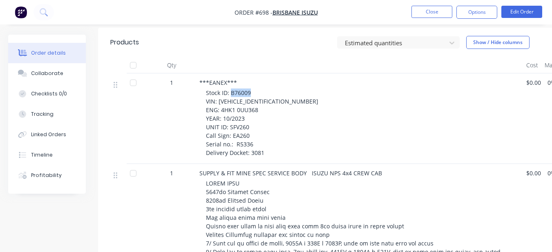
drag, startPoint x: 230, startPoint y: 81, endPoint x: 250, endPoint y: 81, distance: 20.4
click at [250, 89] on span "Stock ID: B76009 VIN: JAANPS75HM7102335 ENG: 4HK1 0UU368 YEAR: 10/2023 UNIT ID:…" at bounding box center [262, 123] width 112 height 68
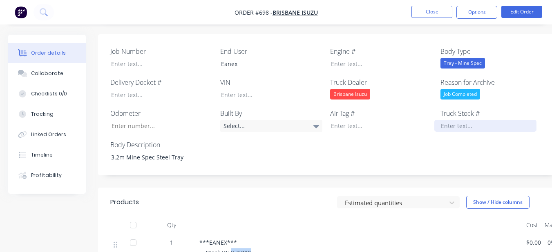
scroll to position [234, 0]
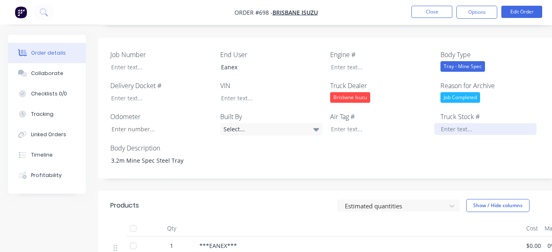
click at [512, 112] on div "Truck Stock #" at bounding box center [491, 124] width 102 height 24
click at [499, 123] on div at bounding box center [485, 129] width 102 height 12
paste div
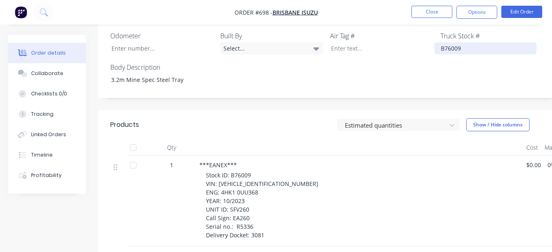
scroll to position [316, 0]
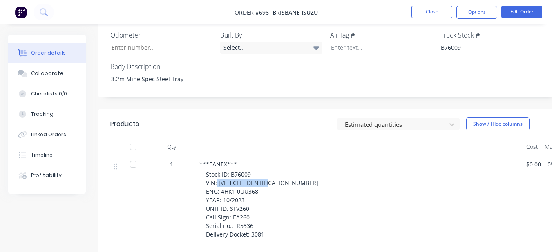
drag, startPoint x: 216, startPoint y: 172, endPoint x: 278, endPoint y: 171, distance: 61.7
click at [278, 171] on div "Stock ID: B76009 VIN: JAANPS75HM7102335 ENG: 4HK1 0UU368 YEAR: 10/2023 UNIT ID:…" at bounding box center [363, 204] width 314 height 69
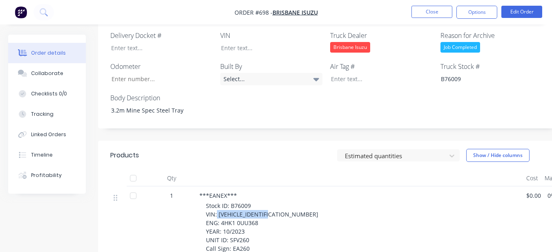
scroll to position [194, 0]
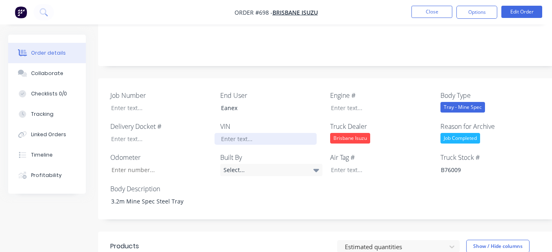
click at [281, 133] on div at bounding box center [265, 139] width 102 height 12
paste div
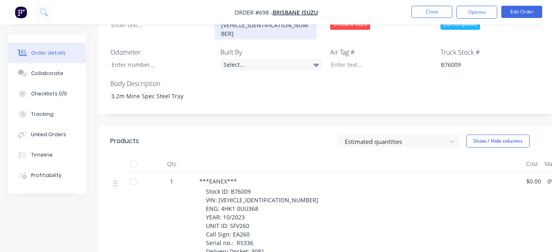
scroll to position [316, 0]
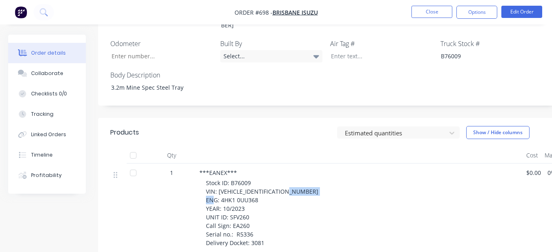
drag, startPoint x: 220, startPoint y: 180, endPoint x: 265, endPoint y: 183, distance: 45.0
click at [265, 183] on div "Stock ID: B76009 VIN: JAANPS75HM7102335 ENG: 4HK1 0UU368 YEAR: 10/2023 UNIT ID:…" at bounding box center [363, 213] width 314 height 69
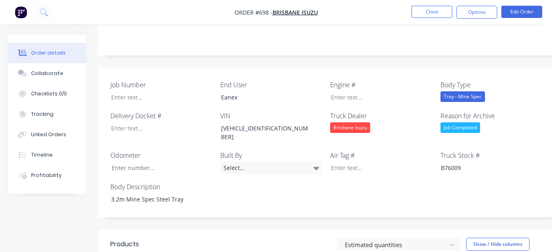
scroll to position [194, 0]
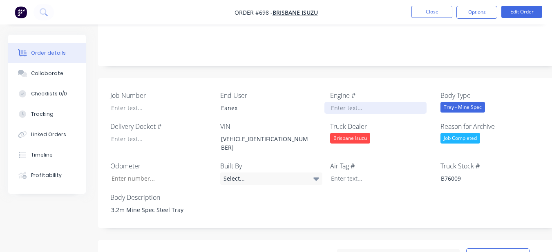
click at [330, 102] on div at bounding box center [375, 108] width 102 height 12
paste div
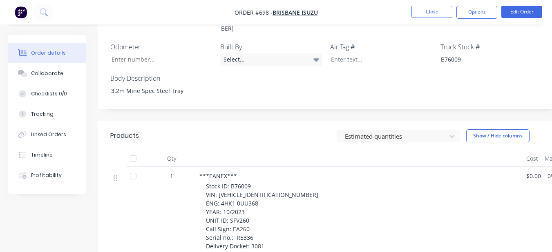
scroll to position [316, 0]
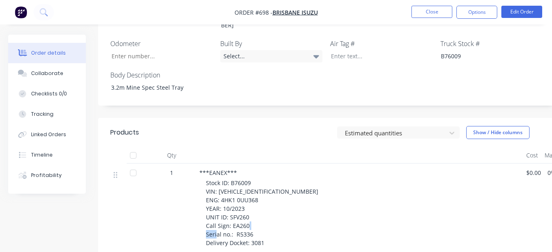
drag, startPoint x: 235, startPoint y: 214, endPoint x: 254, endPoint y: 214, distance: 18.8
click at [254, 214] on div "Stock ID: B76009 VIN: JAANPS75HM7102335 ENG: 4HK1 0UU368 YEAR: 10/2023 UNIT ID:…" at bounding box center [363, 213] width 314 height 69
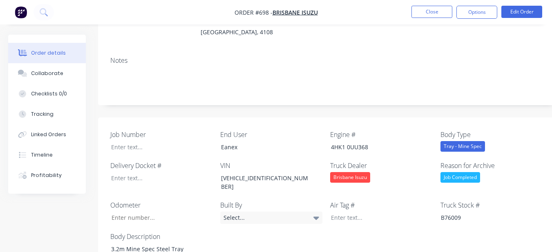
scroll to position [153, 0]
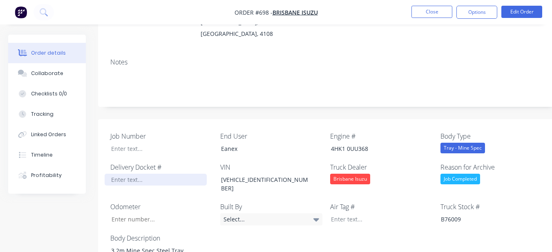
click at [168, 174] on div at bounding box center [156, 180] width 102 height 12
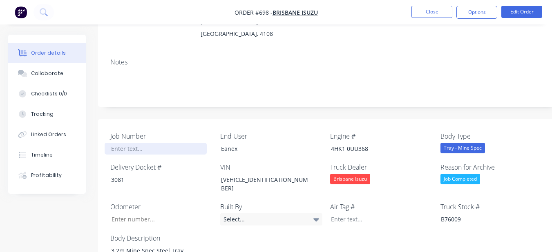
click at [141, 143] on div at bounding box center [156, 149] width 102 height 12
paste div
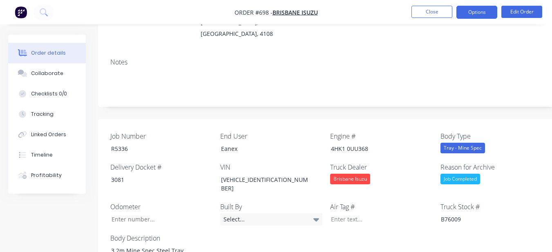
drag, startPoint x: 469, startPoint y: 9, endPoint x: 472, endPoint y: 21, distance: 12.7
click at [469, 9] on button "Options" at bounding box center [476, 12] width 41 height 13
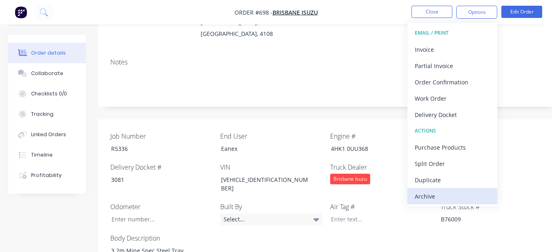
drag, startPoint x: 468, startPoint y: 196, endPoint x: 463, endPoint y: 176, distance: 21.0
click at [467, 195] on div "Archive" at bounding box center [451, 197] width 75 height 12
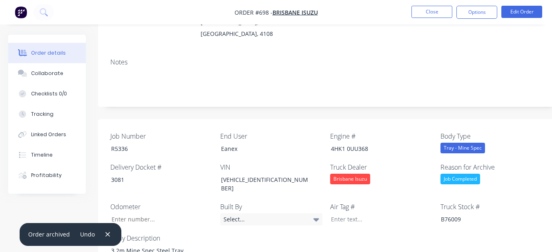
click at [421, 20] on nav "Order #698 - Brisbane Isuzu Close Options Edit Order" at bounding box center [276, 12] width 552 height 24
click at [419, 11] on button "Close" at bounding box center [431, 12] width 41 height 12
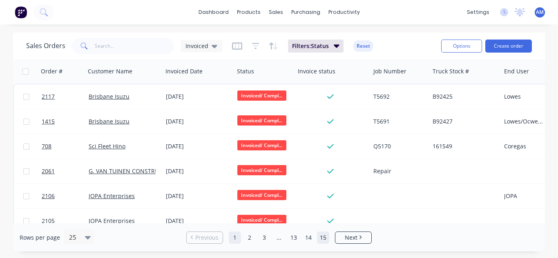
click at [323, 237] on link "15" at bounding box center [323, 238] width 12 height 12
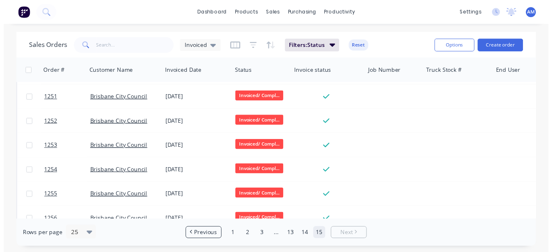
scroll to position [188, 0]
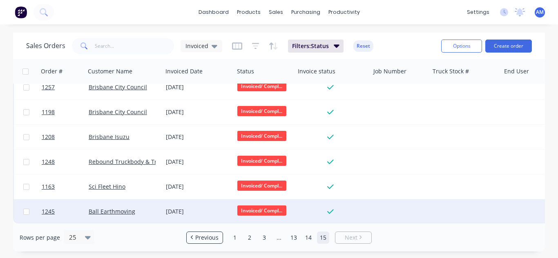
click at [181, 208] on div "[DATE]" at bounding box center [198, 212] width 65 height 8
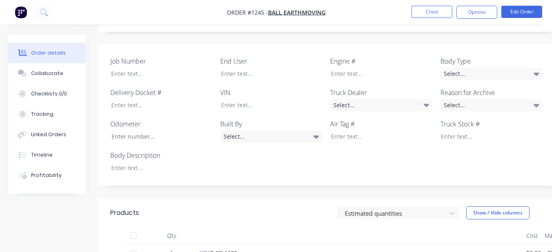
scroll to position [209, 0]
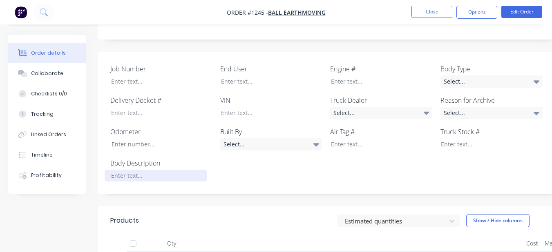
click at [148, 170] on div at bounding box center [156, 176] width 102 height 12
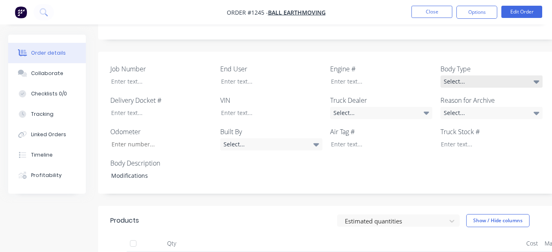
click at [505, 76] on div "Select..." at bounding box center [491, 82] width 102 height 12
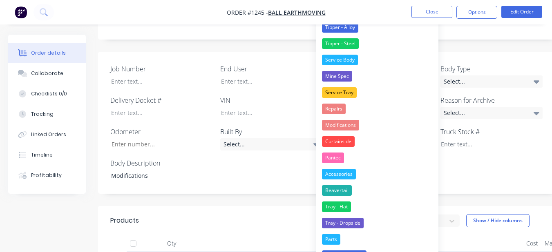
click at [369, 127] on button "Modifications" at bounding box center [377, 125] width 122 height 16
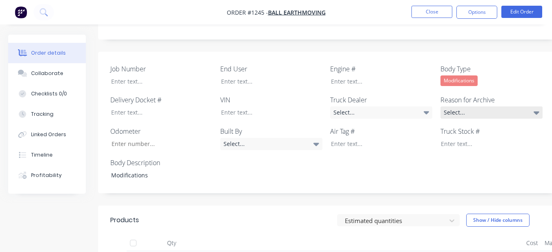
click at [494, 107] on div "Select..." at bounding box center [491, 113] width 102 height 12
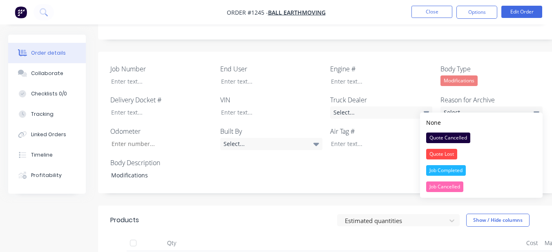
click at [459, 163] on button "Job Completed" at bounding box center [481, 170] width 122 height 16
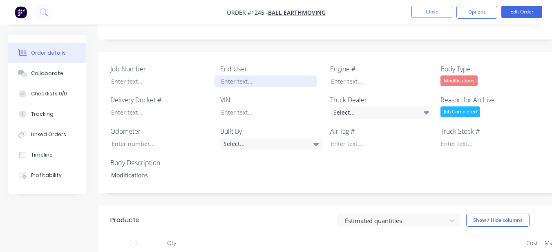
click at [289, 76] on div at bounding box center [265, 82] width 102 height 12
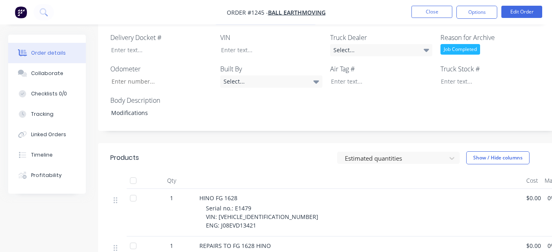
scroll to position [290, 0]
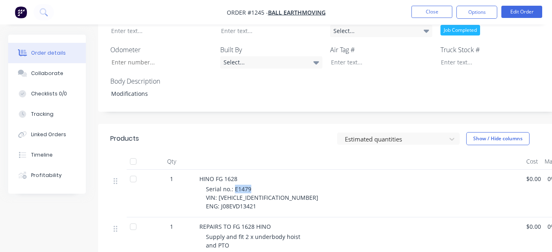
drag, startPoint x: 233, startPoint y: 180, endPoint x: 252, endPoint y: 177, distance: 19.0
click at [252, 185] on div "Serial no.: E1479 VIN: JHDFG8JPMXXX10121 ENG: J08EVD13421" at bounding box center [363, 198] width 314 height 26
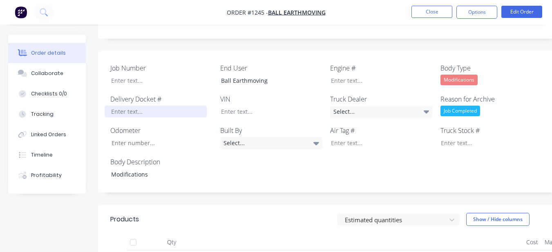
scroll to position [209, 0]
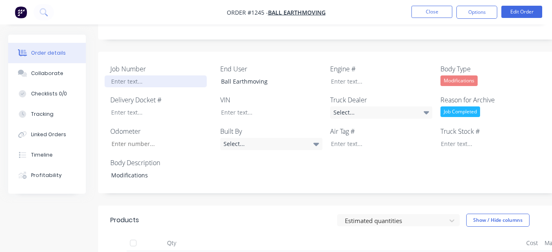
click at [186, 76] on div at bounding box center [156, 82] width 102 height 12
paste div
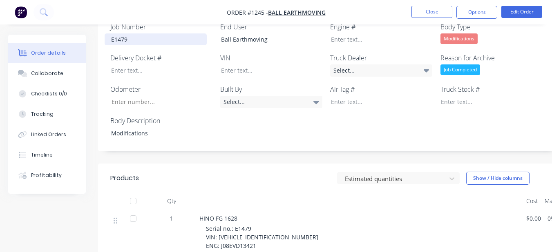
scroll to position [290, 0]
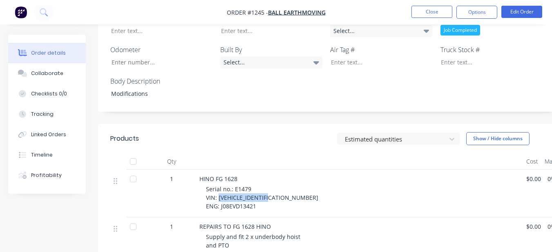
drag, startPoint x: 218, startPoint y: 189, endPoint x: 276, endPoint y: 189, distance: 58.0
click at [276, 189] on div "Serial no.: E1479 VIN: JHDFG8JPMXXX10121 ENG: J08EVD13421" at bounding box center [363, 198] width 314 height 26
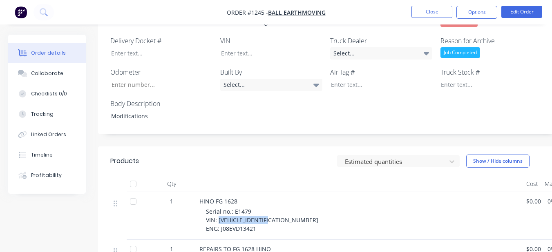
scroll to position [249, 0]
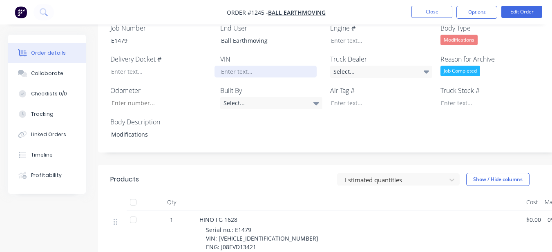
click at [287, 66] on div at bounding box center [265, 72] width 102 height 12
paste div
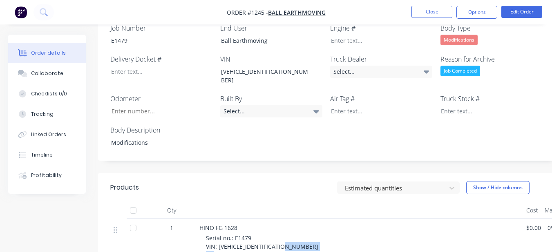
drag, startPoint x: 219, startPoint y: 239, endPoint x: 256, endPoint y: 238, distance: 36.8
click at [256, 238] on div "Serial no.: E1479 VIN: JHDFG8JPMXXX10121 ENG: J08EVD13421" at bounding box center [363, 247] width 314 height 26
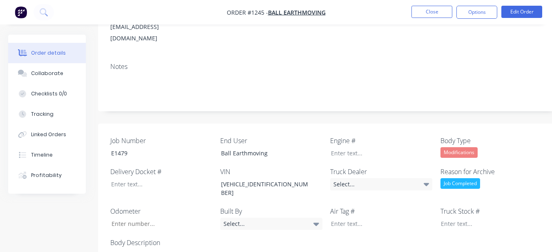
scroll to position [127, 0]
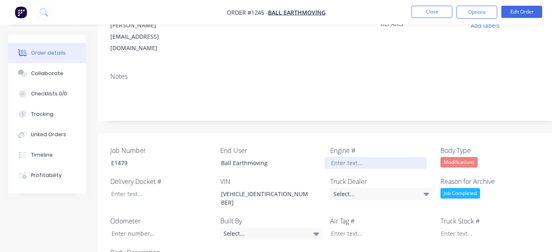
click at [351, 157] on div at bounding box center [375, 163] width 102 height 12
paste div
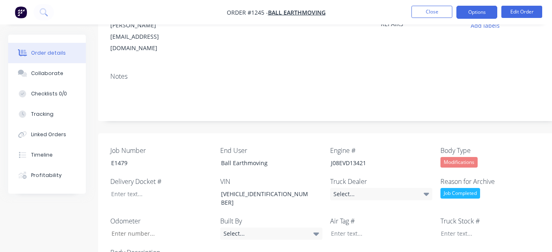
click at [472, 8] on button "Options" at bounding box center [476, 12] width 41 height 13
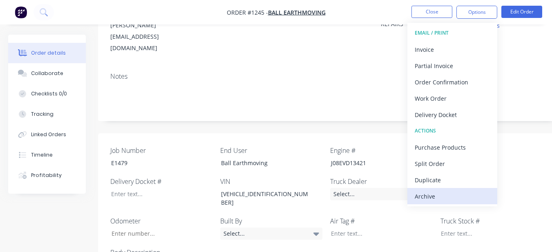
click at [463, 195] on div "Archive" at bounding box center [451, 197] width 75 height 12
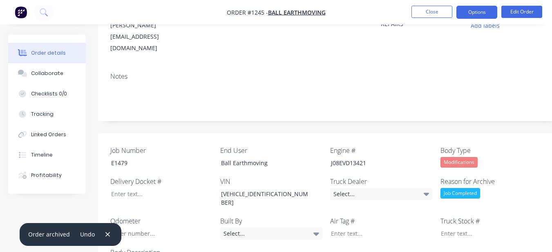
click at [489, 10] on button "Options" at bounding box center [476, 12] width 41 height 13
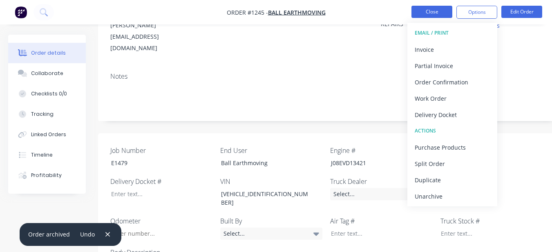
click at [430, 9] on button "Close" at bounding box center [431, 12] width 41 height 12
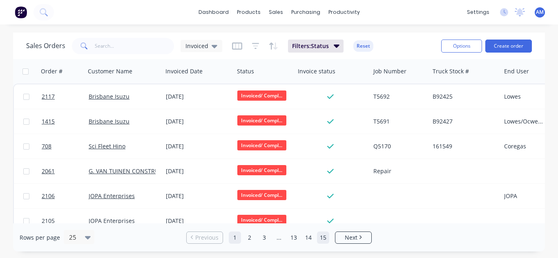
click at [321, 237] on link "15" at bounding box center [323, 238] width 12 height 12
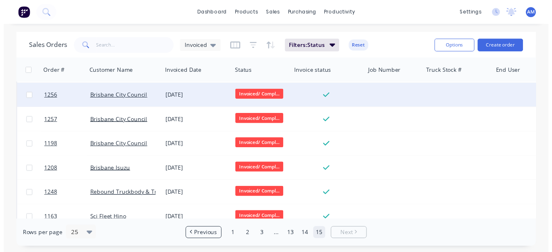
scroll to position [163, 0]
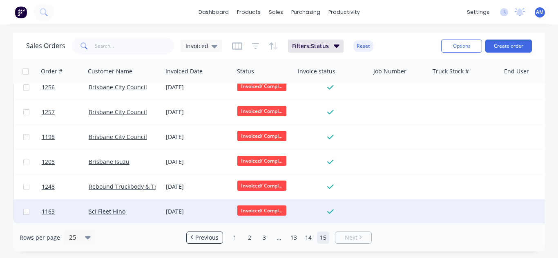
click at [171, 200] on div "[DATE]" at bounding box center [197, 212] width 71 height 24
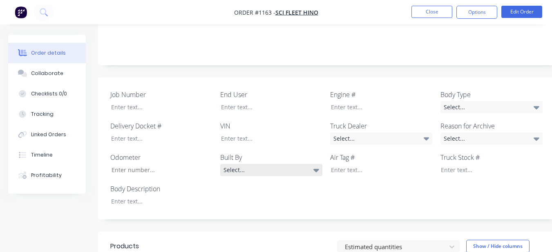
scroll to position [204, 0]
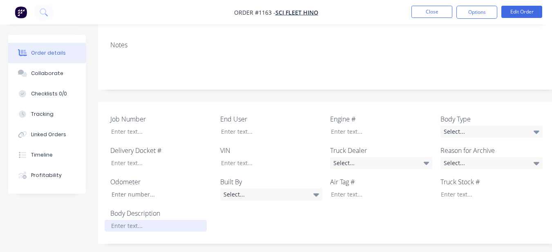
click at [170, 220] on div at bounding box center [156, 226] width 102 height 12
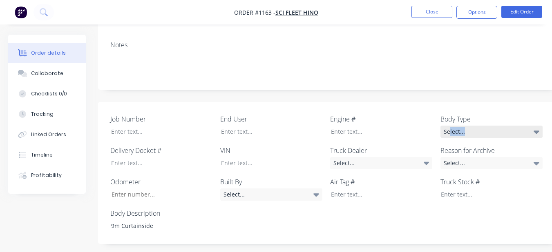
click at [449, 126] on div "Select..." at bounding box center [491, 132] width 102 height 12
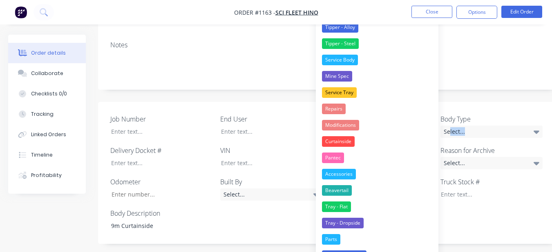
click at [382, 139] on button "Curtainside" at bounding box center [377, 142] width 122 height 16
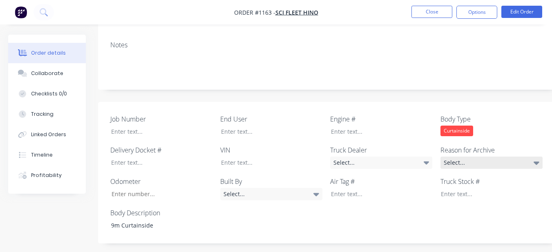
click at [458, 157] on div "Select..." at bounding box center [491, 163] width 102 height 12
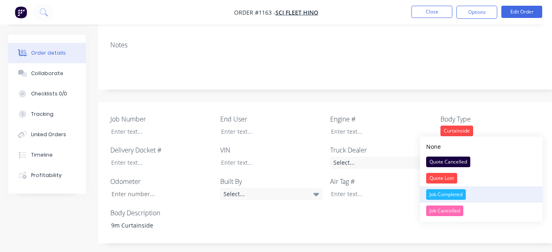
click at [457, 194] on div "Job Completed" at bounding box center [446, 194] width 40 height 11
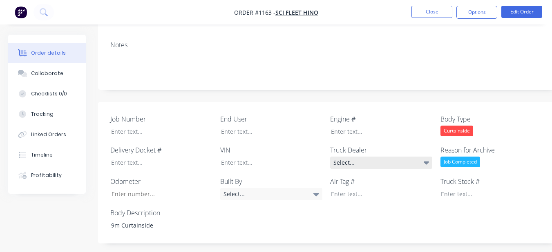
click at [388, 157] on div "Select..." at bounding box center [381, 163] width 102 height 12
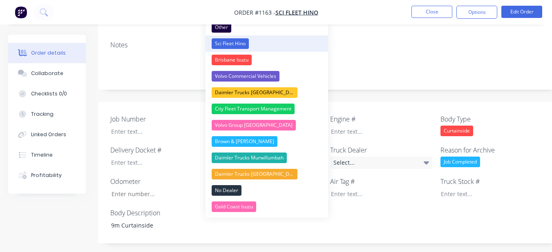
click at [254, 44] on button "Sci Fleet Hino" at bounding box center [266, 44] width 122 height 16
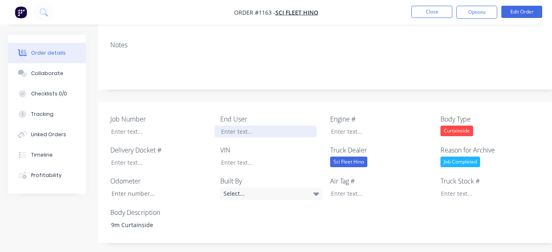
click at [266, 126] on div at bounding box center [265, 132] width 102 height 12
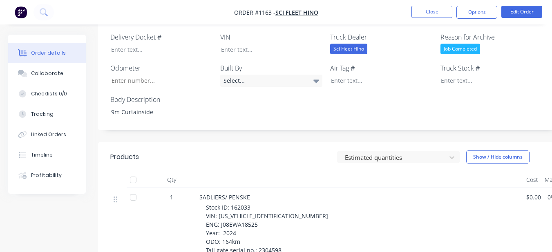
scroll to position [367, 0]
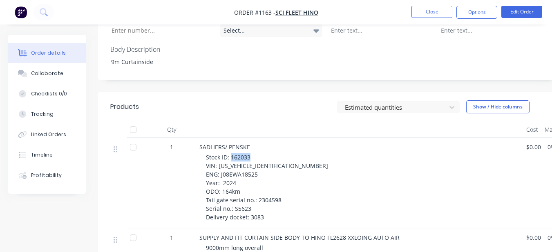
drag, startPoint x: 230, startPoint y: 122, endPoint x: 255, endPoint y: 122, distance: 24.9
click at [255, 153] on div "Stock ID: 162033 VIN: JHDFL8JW1XXX29180 ENG: J08EWA18525 Year: 2024 ODO: 164km …" at bounding box center [363, 187] width 314 height 69
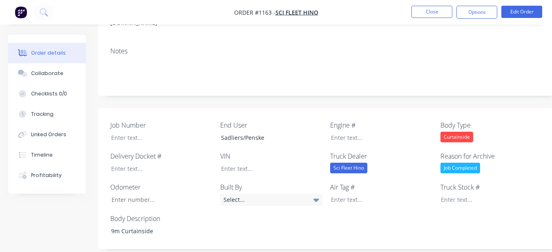
scroll to position [197, 0]
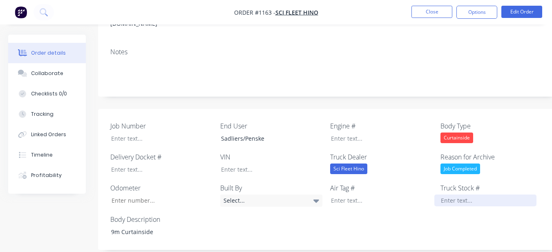
click at [461, 195] on div at bounding box center [485, 201] width 102 height 12
paste div
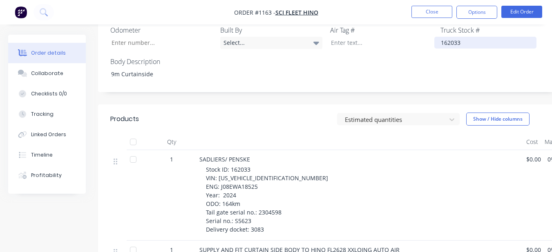
scroll to position [361, 0]
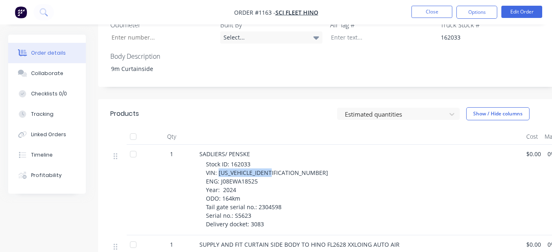
drag, startPoint x: 218, startPoint y: 138, endPoint x: 276, endPoint y: 139, distance: 58.0
click at [276, 160] on div "Stock ID: 162033 VIN: JHDFL8JW1XXX29180 ENG: J08EWA18525 Year: 2024 ODO: 164km …" at bounding box center [363, 194] width 314 height 69
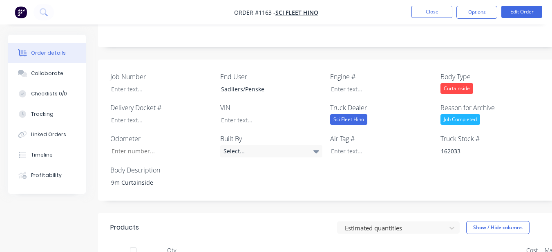
scroll to position [238, 0]
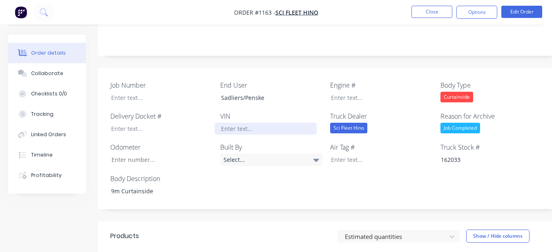
click at [255, 123] on div at bounding box center [265, 129] width 102 height 12
paste div
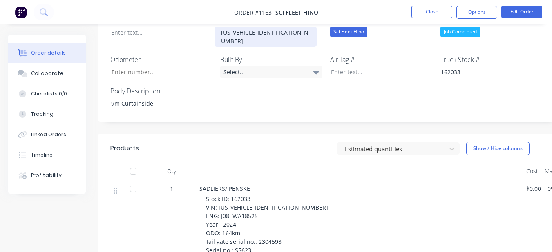
scroll to position [401, 0]
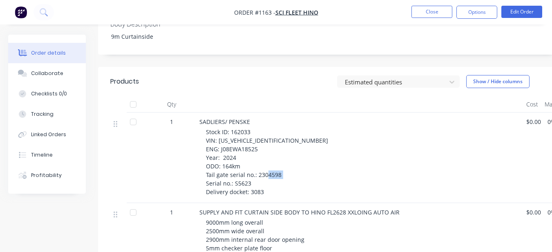
click at [249, 140] on span "Stock ID: 162033 VIN: JHDFL8JW1XXX29180 ENG: J08EWA18525 Year: 2024 ODO: 164km …" at bounding box center [267, 162] width 122 height 68
drag, startPoint x: 249, startPoint y: 140, endPoint x: 230, endPoint y: 135, distance: 20.0
click at [230, 134] on span "Stock ID: 162033 VIN: JHDFL8JW1XXX29180 ENG: J08EWA18525 Year: 2024 ODO: 164km …" at bounding box center [267, 162] width 122 height 68
drag, startPoint x: 232, startPoint y: 142, endPoint x: 249, endPoint y: 140, distance: 16.9
click at [249, 140] on span "Stock ID: 162033 VIN: JHDFL8JW1XXX29180 ENG: J08EWA18525 Year: 2024 ODO: 164km …" at bounding box center [267, 162] width 122 height 68
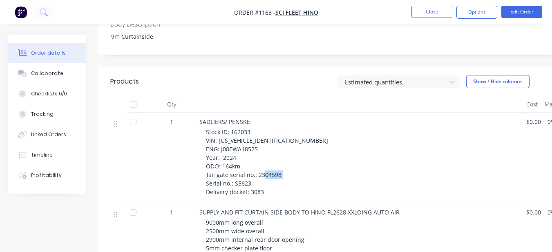
drag, startPoint x: 248, startPoint y: 139, endPoint x: 243, endPoint y: 138, distance: 5.2
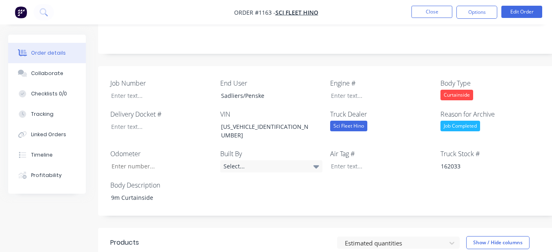
scroll to position [238, 0]
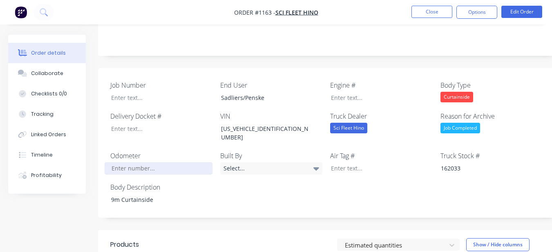
click at [159, 162] on input "Job Number" at bounding box center [159, 168] width 108 height 12
type input "164"
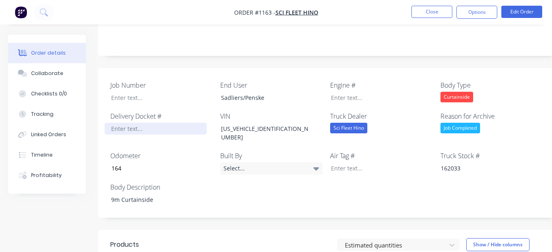
click at [157, 123] on div at bounding box center [156, 129] width 102 height 12
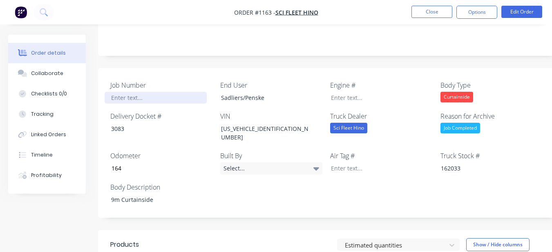
click at [167, 92] on div at bounding box center [156, 98] width 102 height 12
paste div
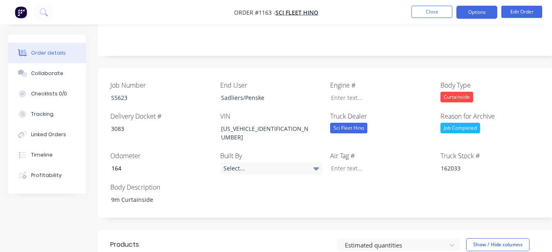
click at [463, 10] on button "Options" at bounding box center [476, 12] width 41 height 13
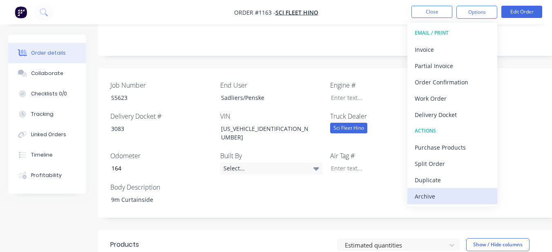
click at [456, 194] on div "Archive" at bounding box center [451, 197] width 75 height 12
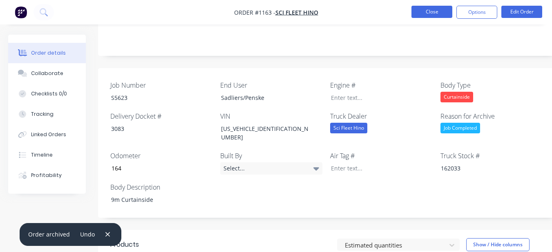
click at [428, 7] on button "Close" at bounding box center [431, 12] width 41 height 12
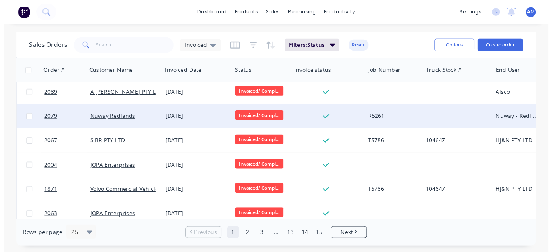
scroll to position [487, 0]
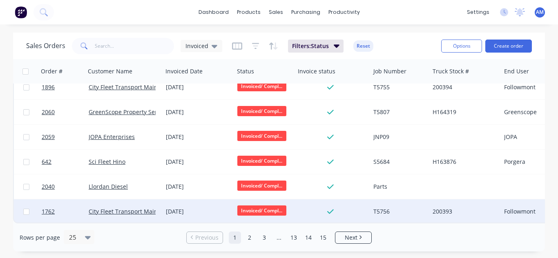
click at [199, 208] on div "[DATE]" at bounding box center [198, 212] width 65 height 8
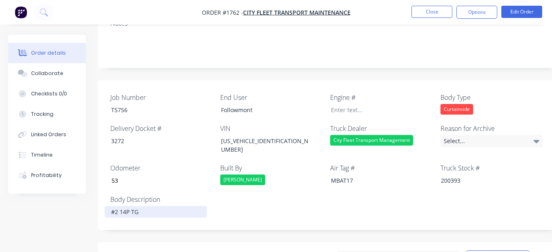
scroll to position [204, 0]
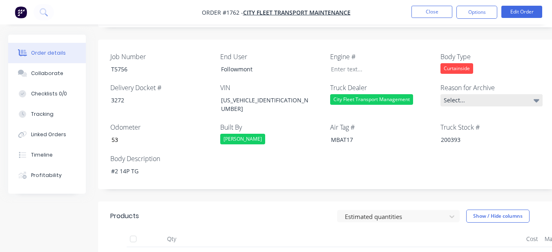
click at [454, 101] on div "Select..." at bounding box center [491, 100] width 102 height 12
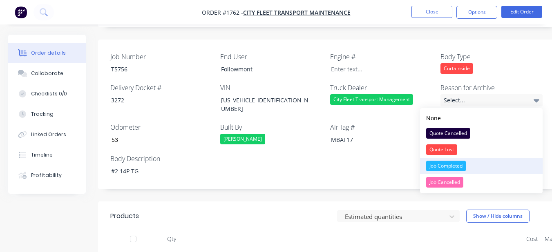
click at [432, 167] on div "Job Completed" at bounding box center [446, 166] width 40 height 11
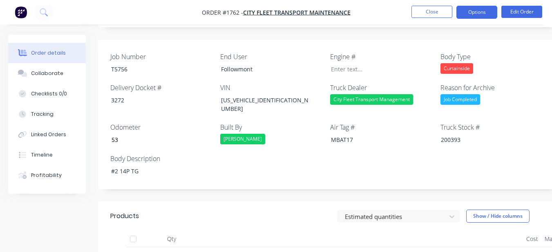
click at [476, 11] on button "Options" at bounding box center [476, 12] width 41 height 13
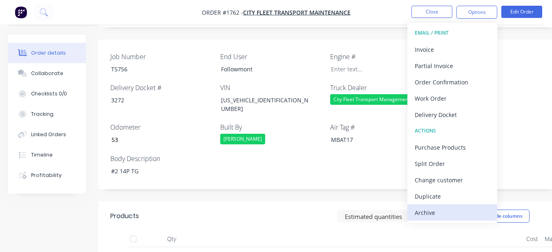
click at [441, 205] on button "Archive" at bounding box center [452, 213] width 90 height 16
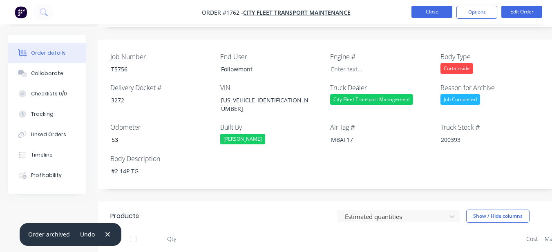
click at [432, 9] on button "Close" at bounding box center [431, 12] width 41 height 12
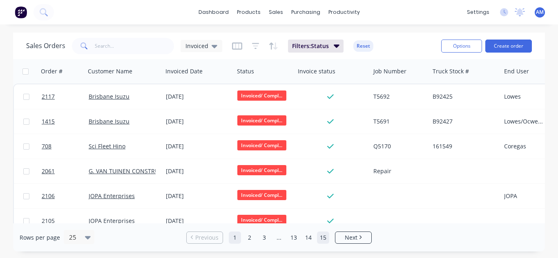
click at [324, 240] on link "15" at bounding box center [323, 238] width 12 height 12
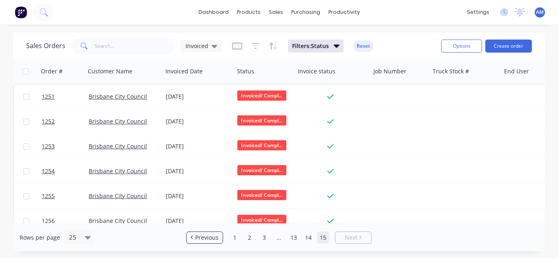
click at [235, 234] on link "1" at bounding box center [235, 238] width 12 height 12
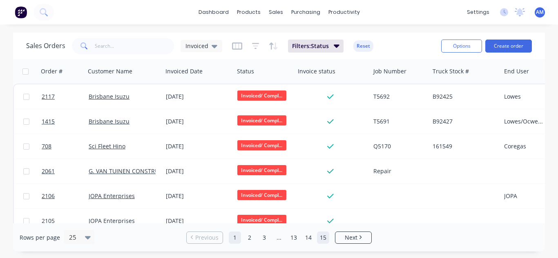
click at [324, 237] on link "15" at bounding box center [323, 238] width 12 height 12
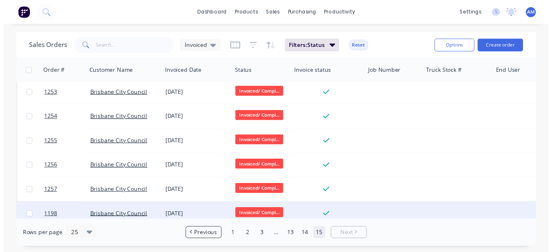
scroll to position [113, 0]
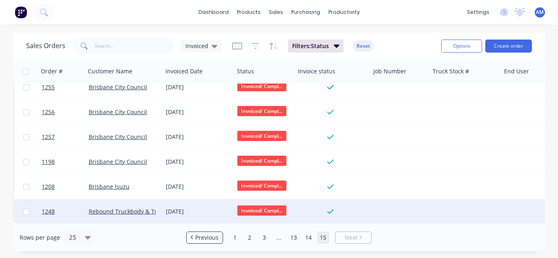
click at [194, 208] on div "[DATE]" at bounding box center [198, 212] width 65 height 8
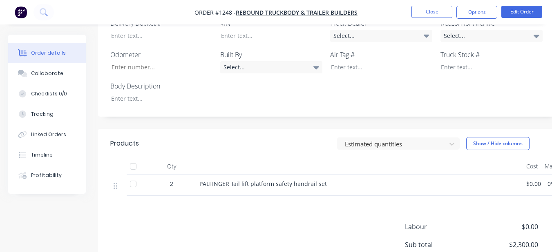
scroll to position [245, 0]
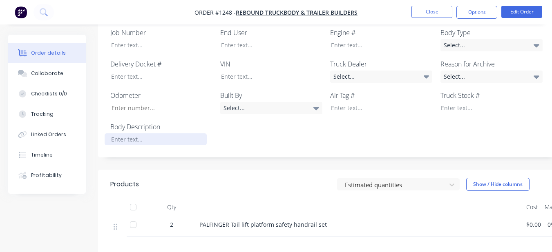
click at [192, 134] on div at bounding box center [156, 140] width 102 height 12
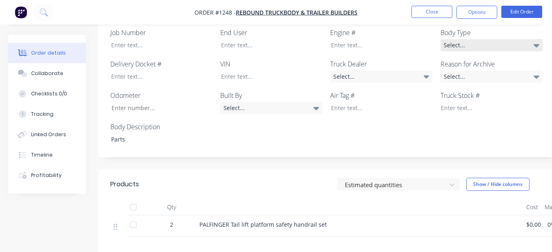
click at [511, 39] on div "Select..." at bounding box center [491, 45] width 102 height 12
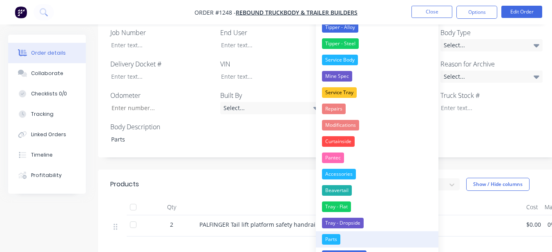
click at [367, 238] on button "Parts" at bounding box center [377, 239] width 122 height 16
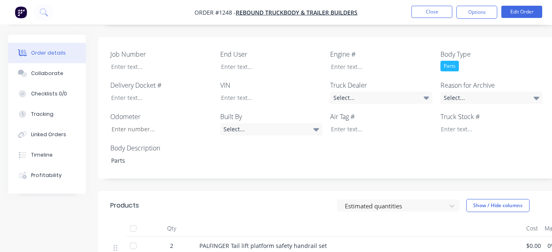
scroll to position [204, 0]
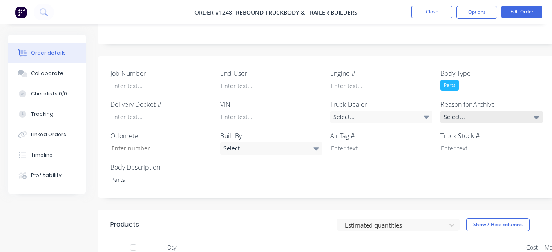
drag, startPoint x: 453, startPoint y: 102, endPoint x: 454, endPoint y: 111, distance: 8.6
click at [453, 111] on div "Select..." at bounding box center [491, 117] width 102 height 12
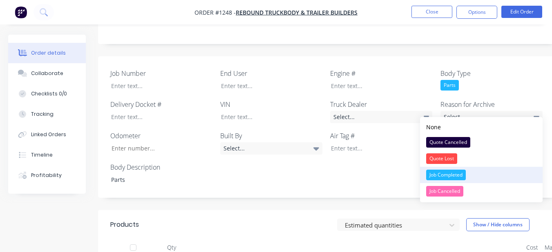
click at [450, 174] on div "Job Completed" at bounding box center [446, 175] width 40 height 11
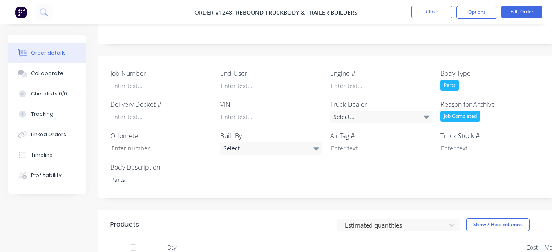
click at [282, 90] on div "Job Number End User Engine # Body Type Parts Delivery Docket # VIN Truck Dealer…" at bounding box center [329, 127] width 462 height 142
click at [281, 80] on div at bounding box center [265, 86] width 102 height 12
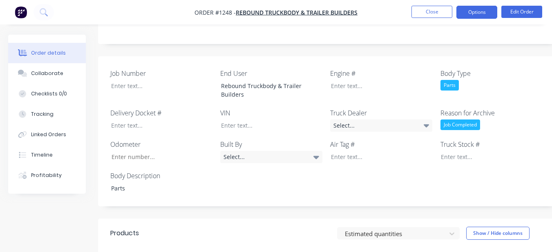
click at [473, 13] on button "Options" at bounding box center [476, 12] width 41 height 13
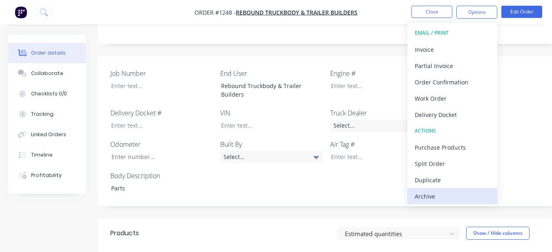
click at [447, 193] on div "Archive" at bounding box center [451, 197] width 75 height 12
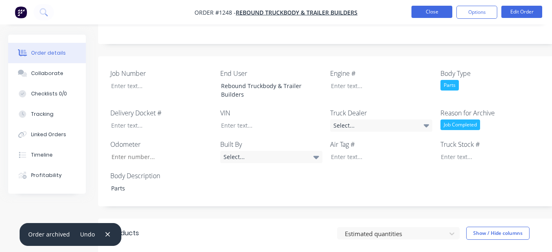
click at [418, 7] on button "Close" at bounding box center [431, 12] width 41 height 12
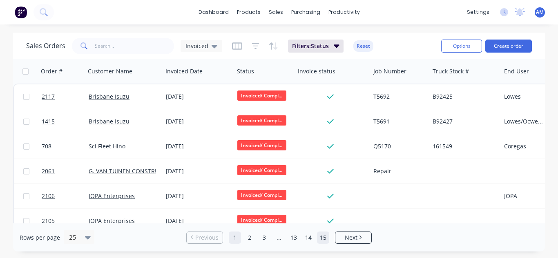
click at [319, 238] on link "15" at bounding box center [323, 238] width 12 height 12
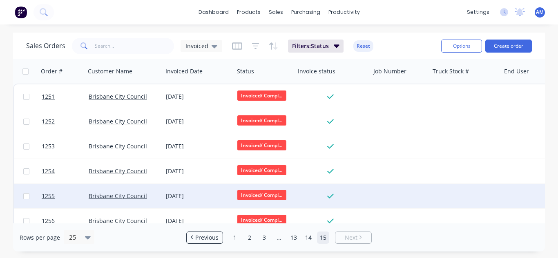
click at [472, 209] on div "1255 Brisbane City Council 29 Aug 2024 Invoiced/ Compl..." at bounding box center [330, 196] width 632 height 25
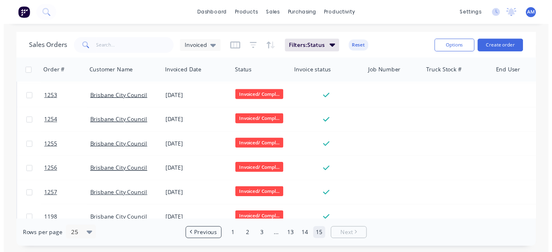
scroll to position [88, 0]
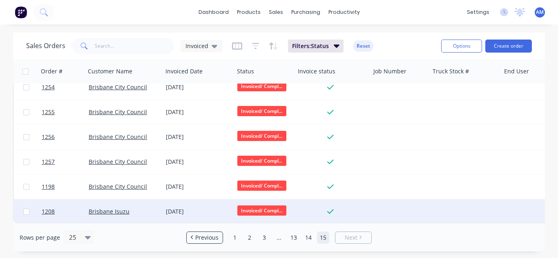
click at [180, 209] on div "[DATE]" at bounding box center [198, 212] width 65 height 8
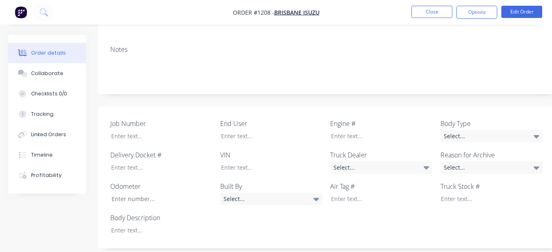
scroll to position [163, 0]
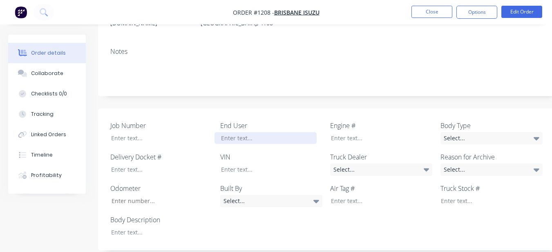
click at [272, 132] on div at bounding box center [265, 138] width 102 height 12
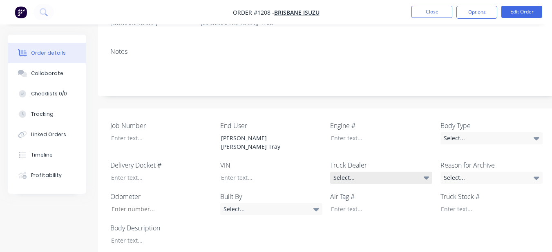
click at [338, 172] on div "Select..." at bounding box center [381, 178] width 102 height 12
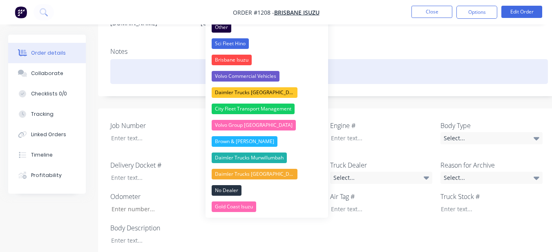
click at [268, 58] on button "Brisbane Isuzu" at bounding box center [266, 60] width 122 height 16
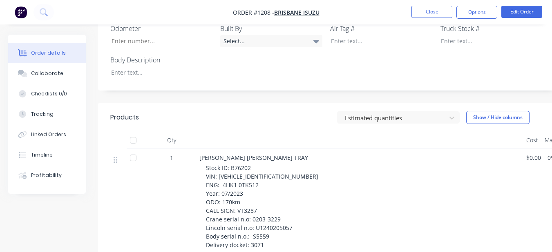
scroll to position [327, 0]
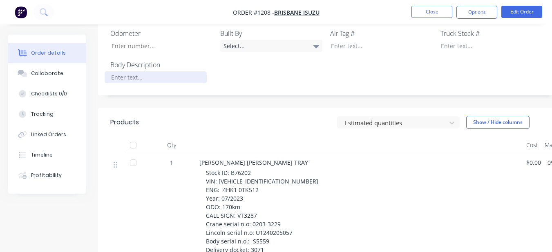
click at [155, 71] on div at bounding box center [156, 77] width 102 height 12
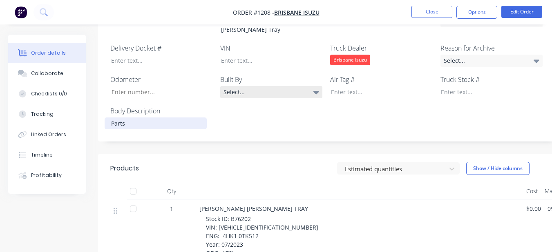
scroll to position [245, 0]
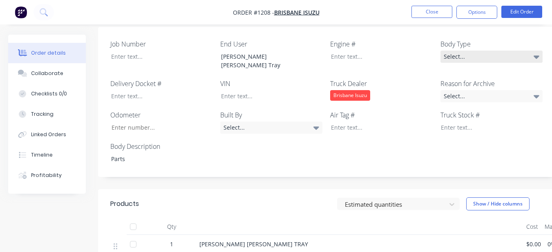
click at [480, 51] on div "Select..." at bounding box center [491, 57] width 102 height 12
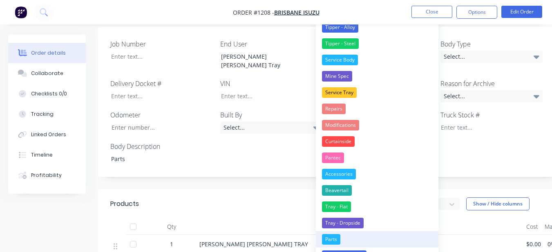
click at [358, 238] on button "Parts" at bounding box center [377, 239] width 122 height 16
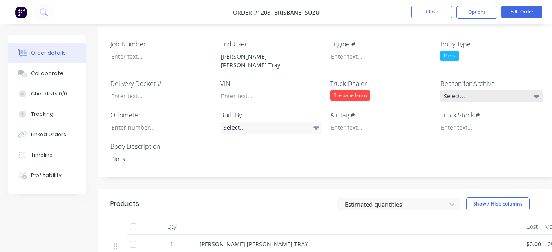
click at [459, 90] on div "Select..." at bounding box center [491, 96] width 102 height 12
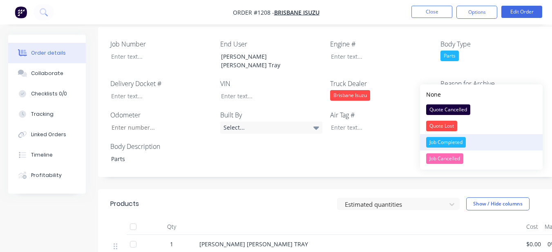
click at [458, 136] on button "Job Completed" at bounding box center [481, 142] width 122 height 16
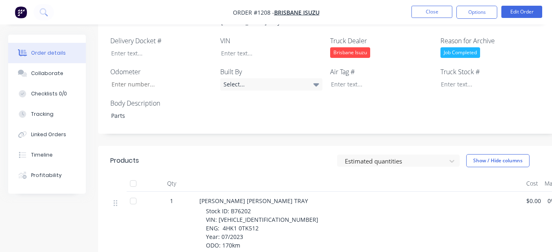
scroll to position [327, 0]
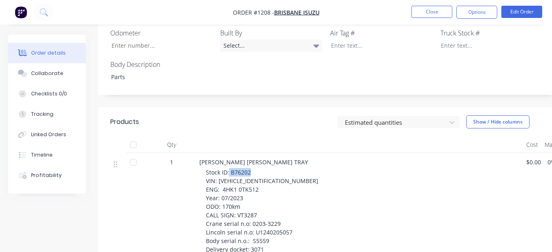
drag, startPoint x: 229, startPoint y: 153, endPoint x: 249, endPoint y: 154, distance: 20.0
click at [249, 169] on span "Stock ID: B76202 VIN: [VEHICLE_IDENTIFICATION_NUMBER] ENG: 4HK1 0TK512 Year: 07…" at bounding box center [262, 211] width 112 height 85
drag, startPoint x: 251, startPoint y: 152, endPoint x: 243, endPoint y: 160, distance: 11.3
drag, startPoint x: 243, startPoint y: 160, endPoint x: 205, endPoint y: 132, distance: 47.5
click at [205, 137] on div at bounding box center [359, 145] width 327 height 16
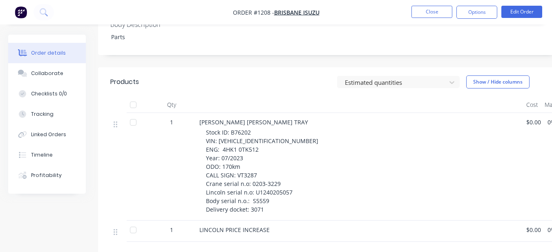
scroll to position [408, 0]
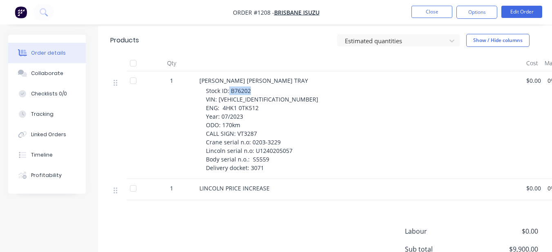
drag, startPoint x: 229, startPoint y: 73, endPoint x: 250, endPoint y: 74, distance: 20.9
click at [250, 87] on span "Stock ID: B76202 VIN: [VEHICLE_IDENTIFICATION_NUMBER] ENG: 4HK1 0TK512 Year: 07…" at bounding box center [262, 129] width 112 height 85
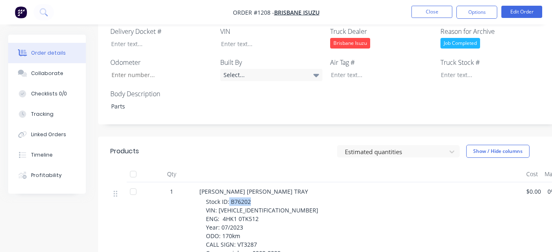
scroll to position [286, 0]
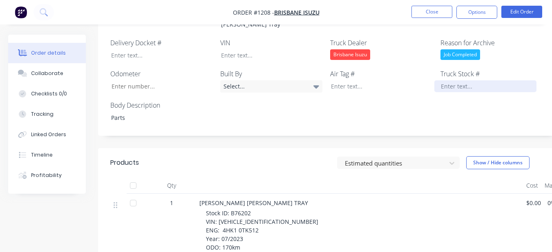
click at [441, 80] on div at bounding box center [485, 86] width 102 height 12
paste div
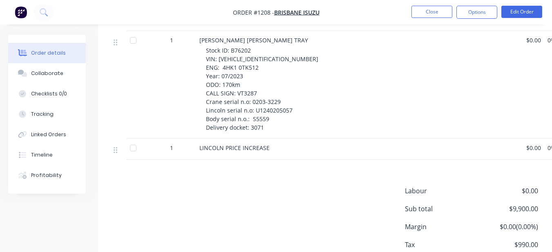
scroll to position [449, 0]
drag, startPoint x: 217, startPoint y: 39, endPoint x: 275, endPoint y: 43, distance: 58.1
click at [275, 46] on div "Stock ID: B76202 VIN: [VEHICLE_IDENTIFICATION_NUMBER] ENG: 4HK1 0TK512 Year: 07…" at bounding box center [363, 89] width 314 height 86
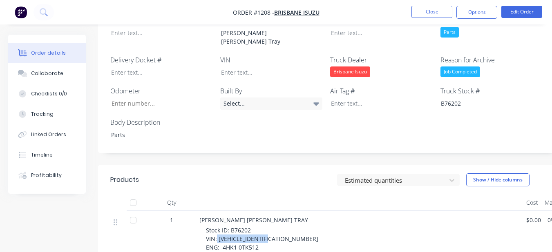
scroll to position [245, 0]
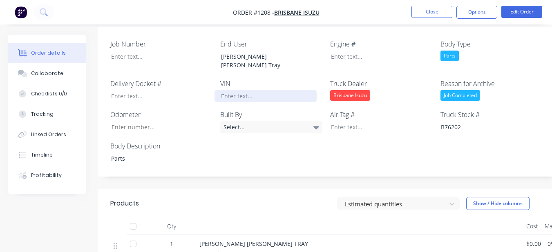
click at [254, 90] on div at bounding box center [265, 96] width 102 height 12
paste div
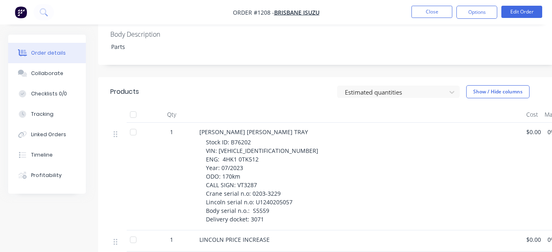
scroll to position [367, 0]
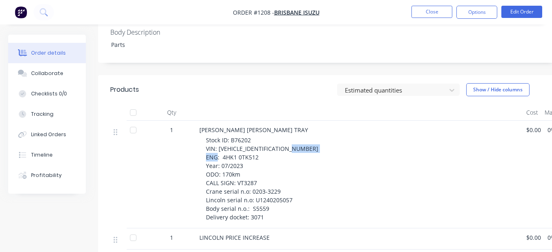
drag, startPoint x: 222, startPoint y: 129, endPoint x: 257, endPoint y: 130, distance: 35.1
click at [257, 136] on span "Stock ID: B76202 VIN: [VEHICLE_IDENTIFICATION_NUMBER] ENG: 4HK1 0TK512 Year: 07…" at bounding box center [262, 178] width 112 height 85
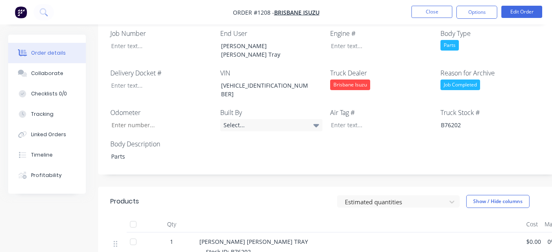
scroll to position [245, 0]
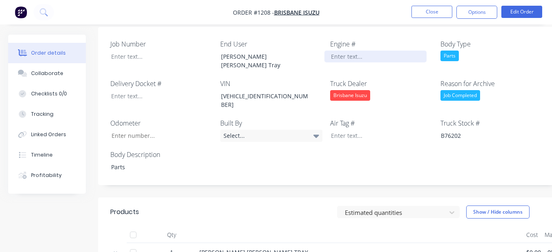
click at [349, 51] on div at bounding box center [375, 57] width 102 height 12
paste div
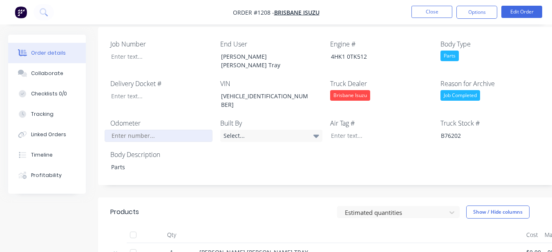
click at [182, 130] on input "Job Number" at bounding box center [159, 136] width 108 height 12
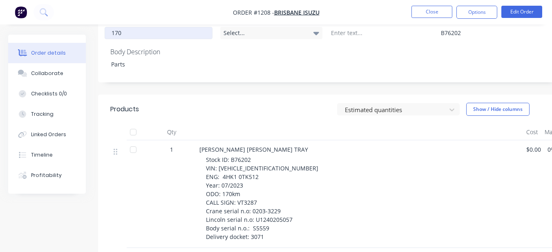
scroll to position [367, 0]
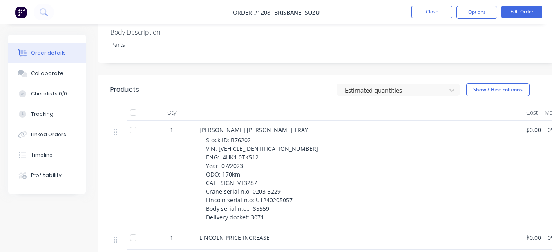
type input "170"
drag, startPoint x: 250, startPoint y: 181, endPoint x: 267, endPoint y: 180, distance: 17.2
click at [267, 180] on div "Stock ID: B76202 VIN: [VEHICLE_IDENTIFICATION_NUMBER] ENG: 4HK1 0TK512 Year: 07…" at bounding box center [363, 179] width 314 height 86
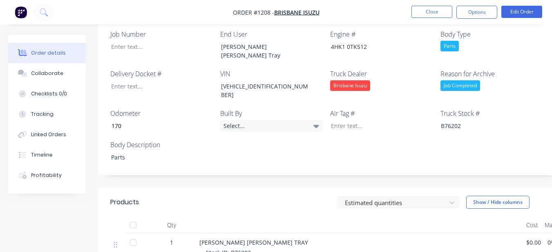
scroll to position [245, 0]
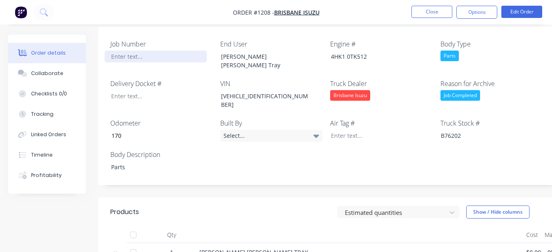
click at [128, 51] on div at bounding box center [156, 57] width 102 height 12
paste div
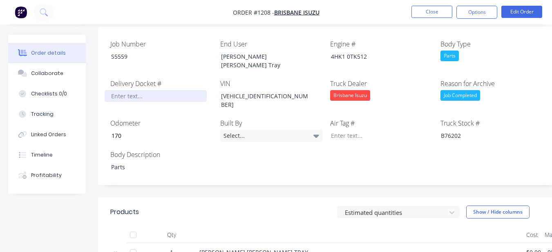
click at [147, 90] on div at bounding box center [156, 96] width 102 height 12
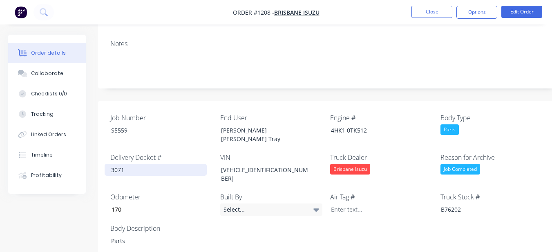
scroll to position [163, 0]
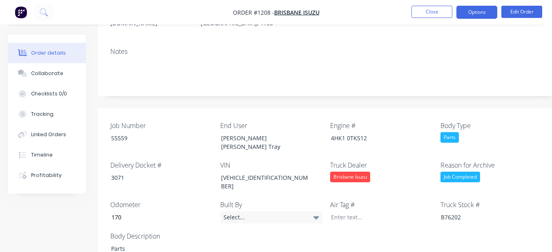
click at [467, 13] on button "Options" at bounding box center [476, 12] width 41 height 13
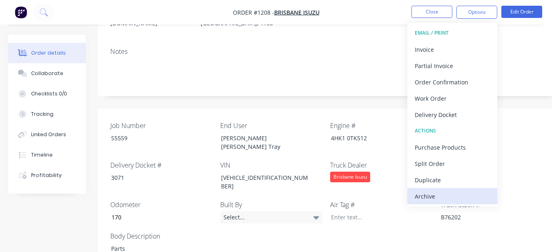
click at [467, 202] on div "Archive" at bounding box center [451, 197] width 75 height 12
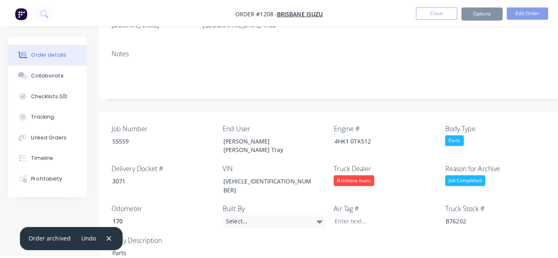
scroll to position [0, 0]
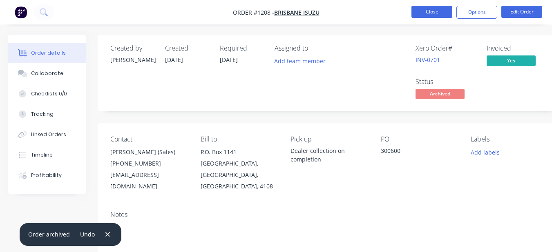
click at [422, 11] on button "Close" at bounding box center [431, 12] width 41 height 12
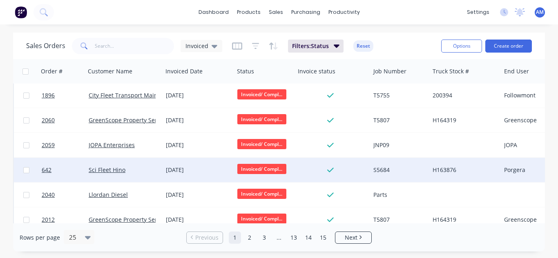
scroll to position [487, 0]
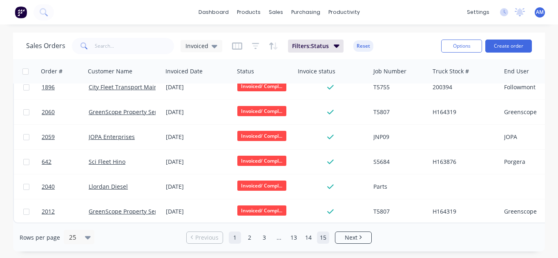
click at [325, 241] on link "15" at bounding box center [323, 238] width 12 height 12
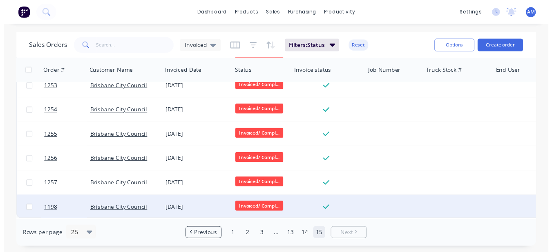
scroll to position [63, 0]
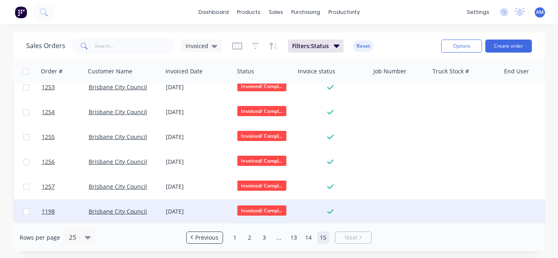
click at [201, 208] on div "[DATE]" at bounding box center [198, 212] width 65 height 8
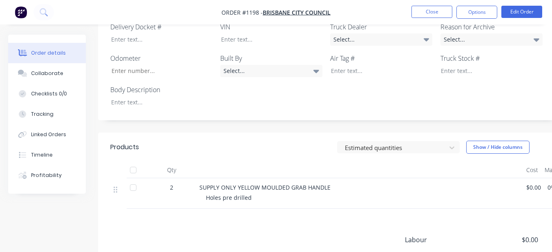
scroll to position [221, 0]
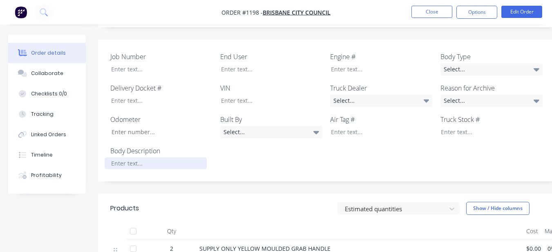
click at [121, 158] on div at bounding box center [156, 164] width 102 height 12
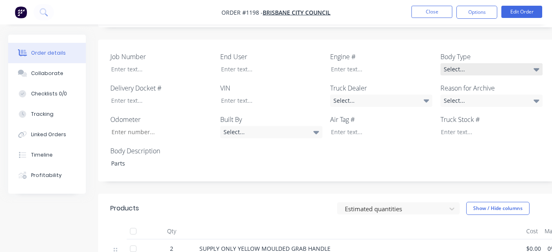
click at [485, 69] on div "Select..." at bounding box center [491, 69] width 102 height 12
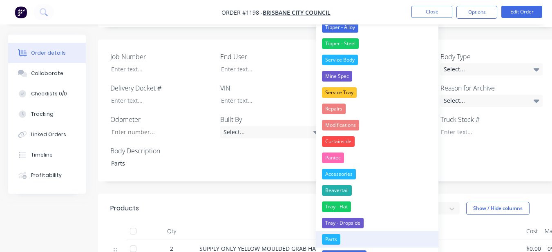
click at [342, 234] on button "Parts" at bounding box center [377, 239] width 122 height 16
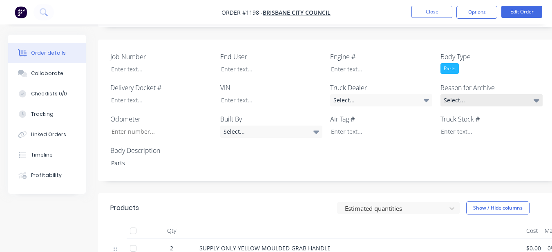
click at [445, 98] on div "Select..." at bounding box center [491, 100] width 102 height 12
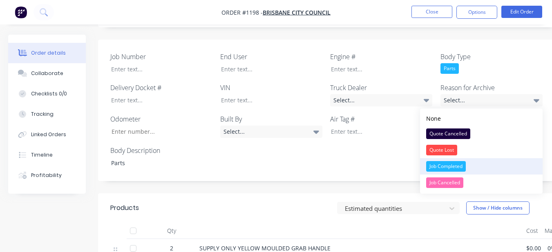
click at [433, 162] on div "Job Completed" at bounding box center [446, 166] width 40 height 11
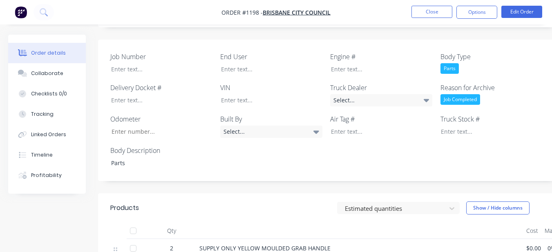
click at [385, 109] on div "Job Number End User Engine # Body Type Parts Delivery Docket # VIN Truck Dealer…" at bounding box center [329, 111] width 462 height 142
click at [378, 99] on div "Select..." at bounding box center [381, 100] width 102 height 12
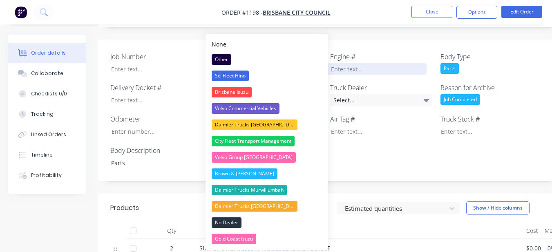
drag, startPoint x: 385, startPoint y: 42, endPoint x: 343, endPoint y: 73, distance: 52.6
click at [385, 42] on div "Job Number End User Engine # Body Type Parts Delivery Docket # VIN Truck Dealer…" at bounding box center [329, 111] width 462 height 142
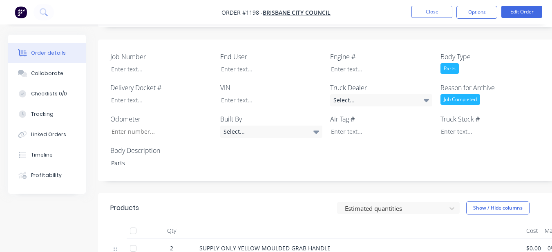
click at [304, 77] on div "Job Number End User Engine # Body Type Parts Delivery Docket # VIN Truck Dealer…" at bounding box center [329, 111] width 462 height 142
click at [287, 65] on div at bounding box center [265, 69] width 102 height 12
click at [487, 9] on button "Options" at bounding box center [476, 12] width 41 height 13
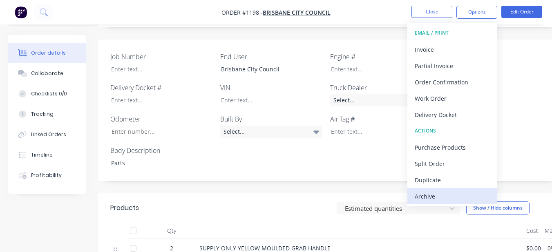
click at [433, 191] on div "Archive" at bounding box center [451, 197] width 75 height 12
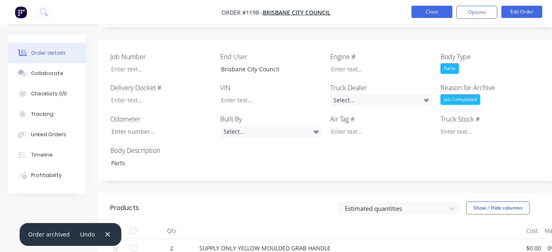
click at [419, 13] on button "Close" at bounding box center [431, 12] width 41 height 12
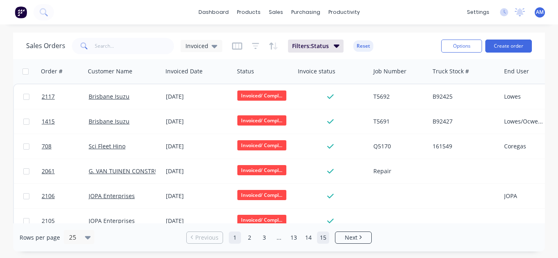
click at [319, 243] on link "15" at bounding box center [323, 238] width 12 height 12
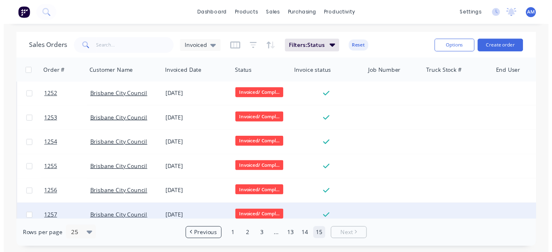
scroll to position [38, 0]
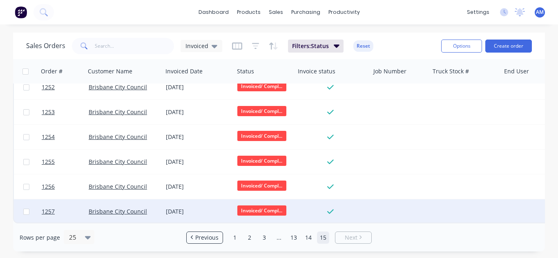
click at [194, 208] on div "[DATE]" at bounding box center [198, 212] width 65 height 8
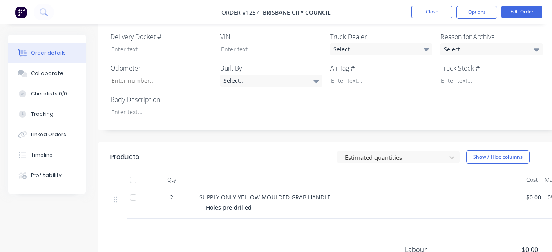
scroll to position [245, 0]
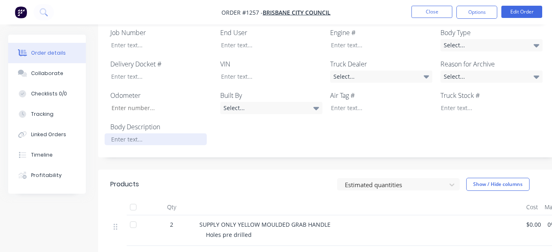
click at [176, 141] on div at bounding box center [156, 140] width 102 height 12
drag, startPoint x: 468, startPoint y: 42, endPoint x: 441, endPoint y: 61, distance: 33.1
click at [466, 43] on div "Select..." at bounding box center [491, 45] width 102 height 12
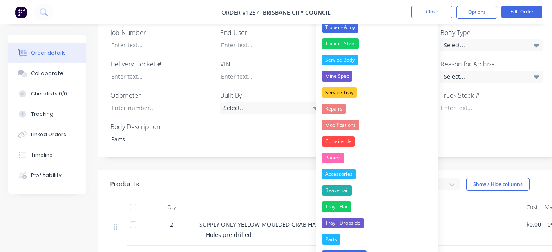
drag, startPoint x: 362, startPoint y: 237, endPoint x: 372, endPoint y: 210, distance: 28.8
click at [362, 234] on button "Parts" at bounding box center [377, 239] width 122 height 16
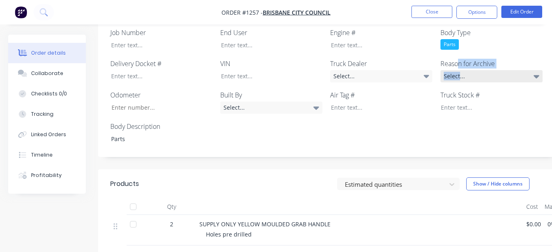
click at [459, 70] on div "Reason for Archive Select..." at bounding box center [491, 71] width 102 height 24
click at [470, 74] on div "Select..." at bounding box center [491, 76] width 102 height 12
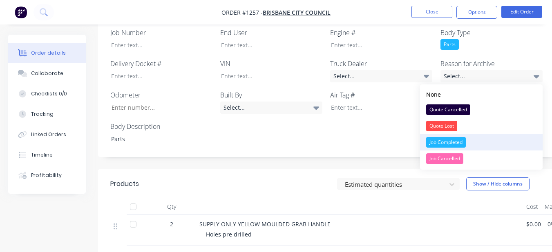
click at [463, 143] on div "Job Completed" at bounding box center [446, 142] width 40 height 11
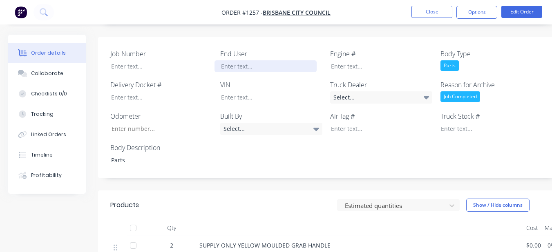
scroll to position [204, 0]
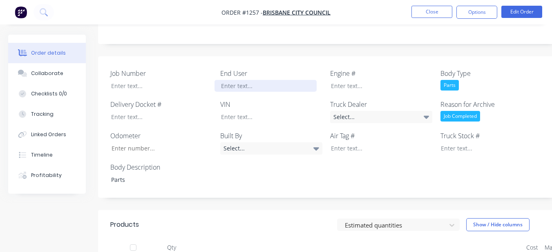
click at [285, 88] on div at bounding box center [265, 86] width 102 height 12
drag, startPoint x: 283, startPoint y: 81, endPoint x: 288, endPoint y: 80, distance: 5.1
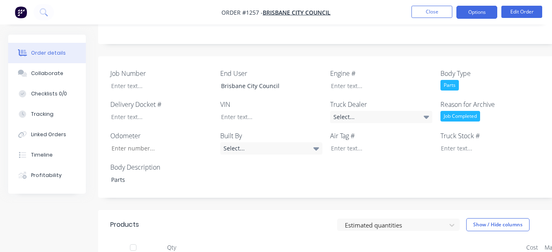
drag, startPoint x: 288, startPoint y: 80, endPoint x: 475, endPoint y: 13, distance: 198.7
click at [475, 13] on button "Options" at bounding box center [476, 12] width 41 height 13
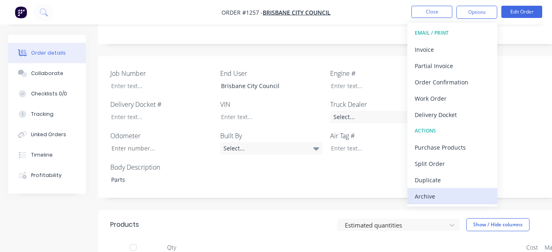
click at [420, 199] on div "Archive" at bounding box center [451, 197] width 75 height 12
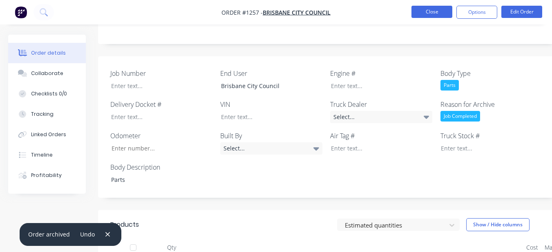
click at [423, 11] on button "Close" at bounding box center [431, 12] width 41 height 12
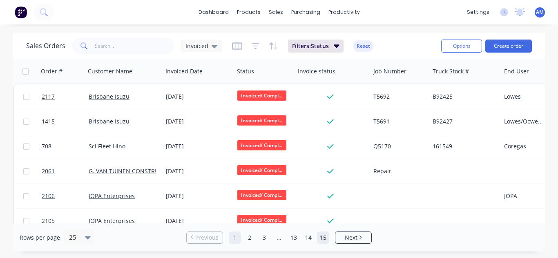
click at [320, 236] on link "15" at bounding box center [323, 238] width 12 height 12
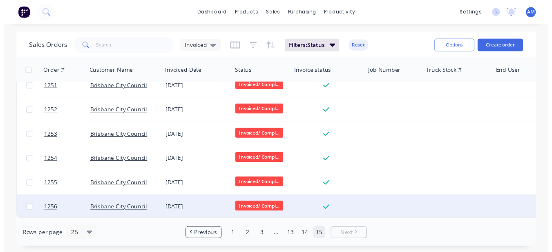
scroll to position [13, 0]
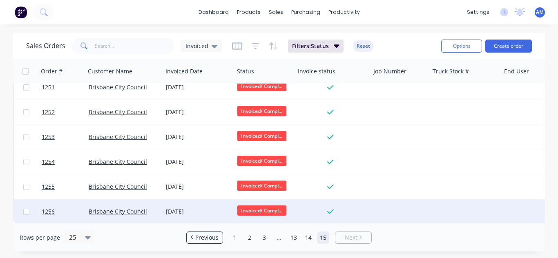
click at [174, 211] on div "[DATE]" at bounding box center [198, 212] width 65 height 8
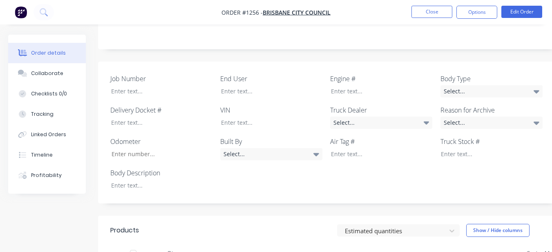
scroll to position [180, 0]
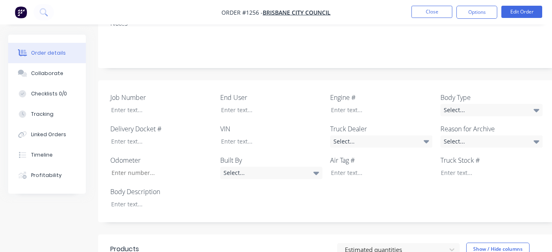
click at [227, 209] on div "Job Number End User Engine # Body Type Select... Delivery Docket # VIN Truck De…" at bounding box center [329, 151] width 462 height 142
click at [213, 202] on div "Job Number End User Engine # Body Type Select... Delivery Docket # VIN Truck De…" at bounding box center [329, 151] width 462 height 142
click at [131, 211] on div "Job Number End User Engine # Body Type Select... Delivery Docket # VIN Truck De…" at bounding box center [329, 151] width 462 height 142
click at [128, 207] on div at bounding box center [156, 204] width 102 height 12
drag, startPoint x: 131, startPoint y: 196, endPoint x: 245, endPoint y: 159, distance: 120.2
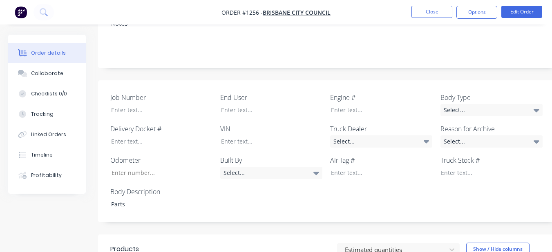
click at [154, 174] on div "Job Number End User Engine # Body Type Select... Delivery Docket # VIN Truck De…" at bounding box center [329, 151] width 462 height 142
click at [481, 111] on div "Select..." at bounding box center [491, 110] width 102 height 12
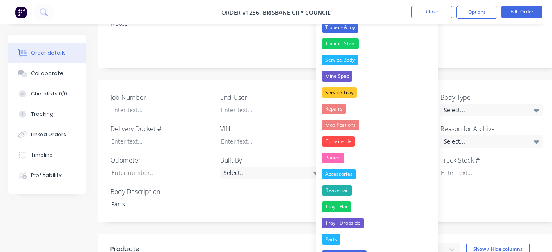
drag, startPoint x: 338, startPoint y: 240, endPoint x: 343, endPoint y: 229, distance: 13.1
click at [337, 240] on div "Parts" at bounding box center [331, 239] width 18 height 11
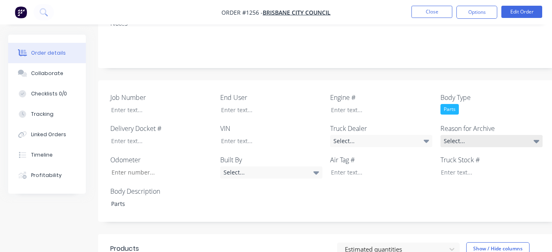
click at [445, 141] on div "Select..." at bounding box center [491, 141] width 102 height 12
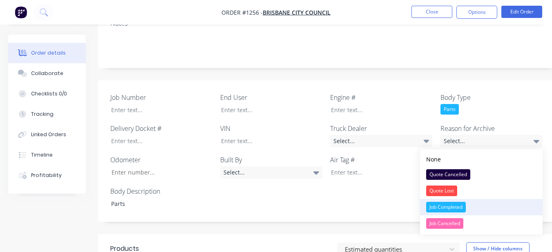
click at [437, 204] on div "Job Completed" at bounding box center [446, 207] width 40 height 11
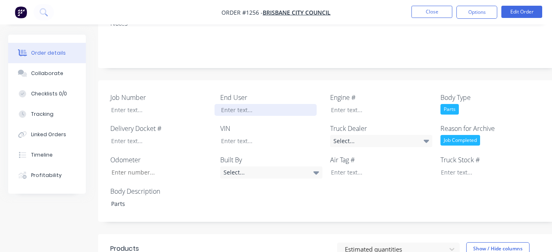
click at [267, 111] on div at bounding box center [265, 110] width 102 height 12
click at [480, 4] on nav "Order #1256 - Brisbane City Council Close Options Edit Order" at bounding box center [276, 12] width 552 height 24
click at [468, 6] on button "Options" at bounding box center [476, 12] width 41 height 13
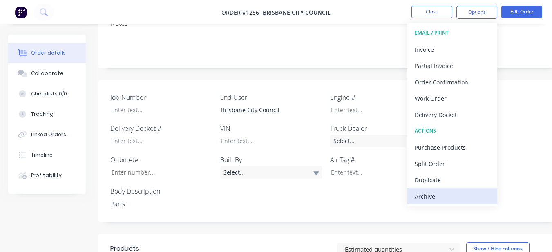
click at [464, 193] on div "Archive" at bounding box center [451, 197] width 75 height 12
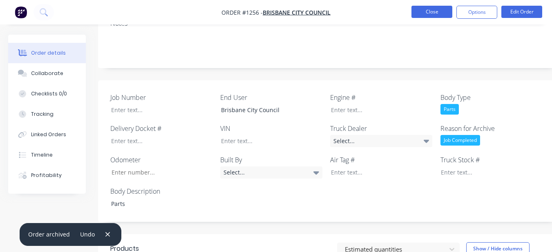
click at [432, 7] on button "Close" at bounding box center [431, 12] width 41 height 12
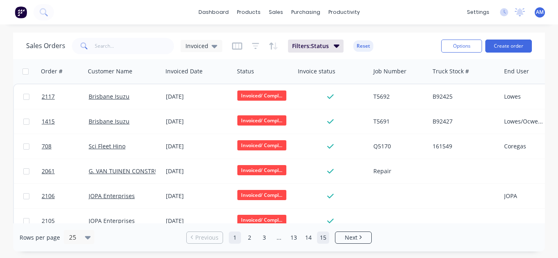
click at [323, 239] on link "15" at bounding box center [323, 238] width 12 height 12
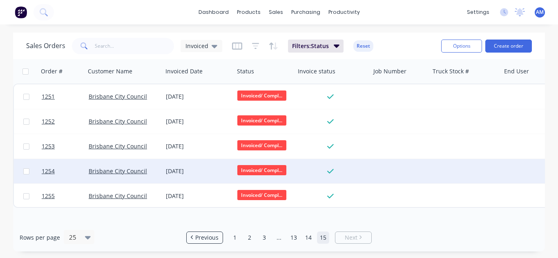
drag, startPoint x: 258, startPoint y: 154, endPoint x: 256, endPoint y: 161, distance: 6.8
click at [258, 160] on div "1251 Brisbane City Council 29 Aug 2024 Invoiced/ Compl... 1252 Brisbane City Co…" at bounding box center [329, 146] width 633 height 125
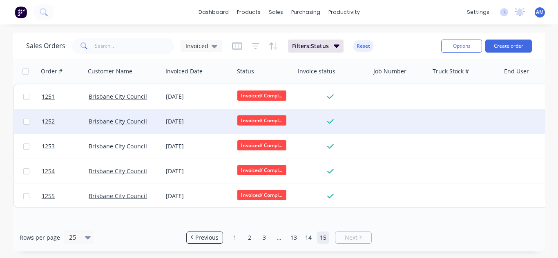
click at [412, 132] on div at bounding box center [399, 121] width 59 height 24
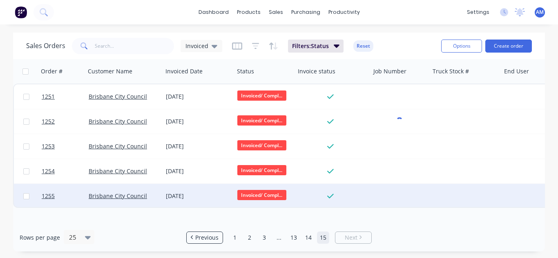
click at [160, 191] on div "Brisbane City Council" at bounding box center [123, 196] width 77 height 24
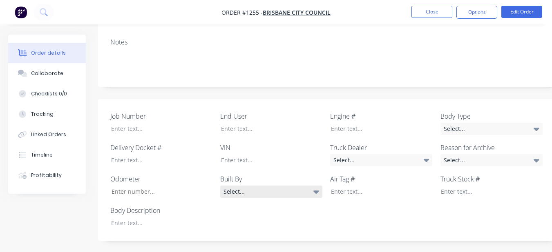
scroll to position [286, 0]
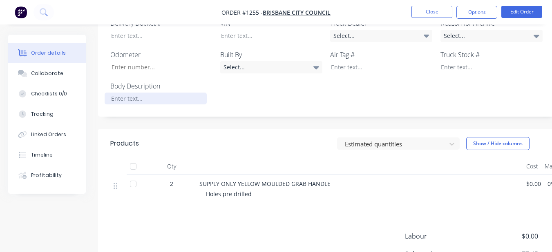
click at [154, 100] on div at bounding box center [156, 99] width 102 height 12
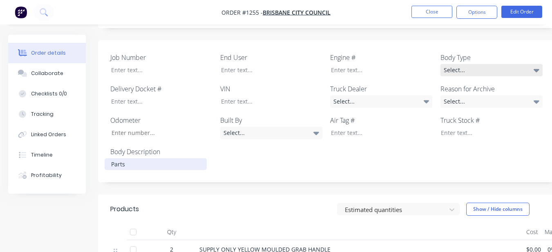
scroll to position [204, 0]
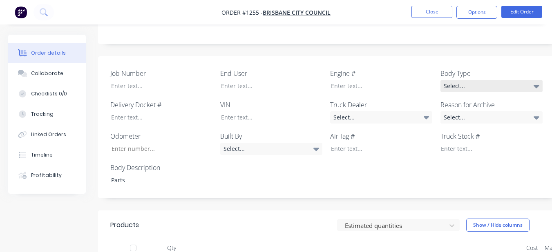
click at [482, 86] on div "Select..." at bounding box center [491, 86] width 102 height 12
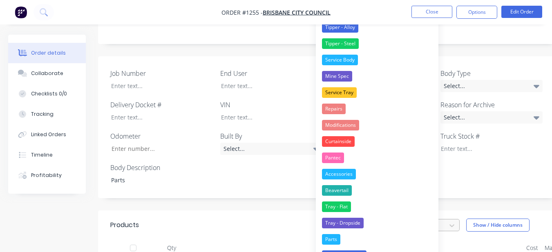
click at [345, 232] on button "Parts" at bounding box center [377, 239] width 122 height 16
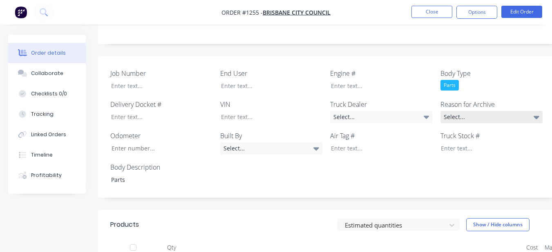
click at [460, 111] on div "Select..." at bounding box center [491, 117] width 102 height 12
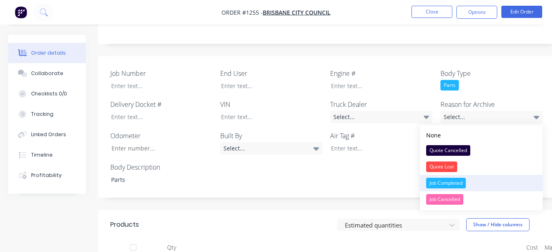
click at [474, 183] on button "Job Completed" at bounding box center [481, 183] width 122 height 16
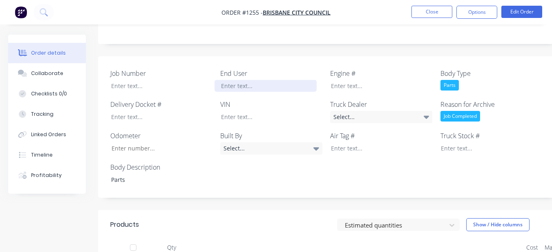
click at [258, 90] on div at bounding box center [265, 86] width 102 height 12
click at [481, 4] on nav "Order #1255 - Brisbane City Council Close Options Edit Order" at bounding box center [276, 12] width 552 height 24
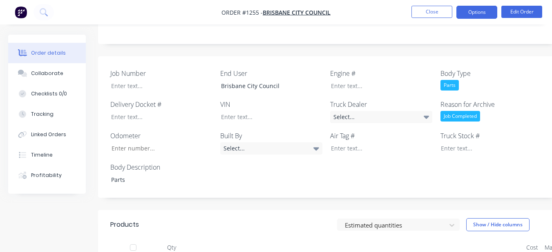
click at [481, 11] on button "Options" at bounding box center [476, 12] width 41 height 13
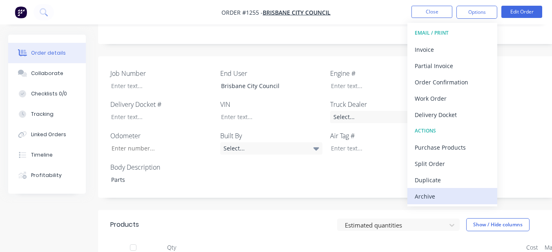
click at [464, 196] on div "Archive" at bounding box center [451, 197] width 75 height 12
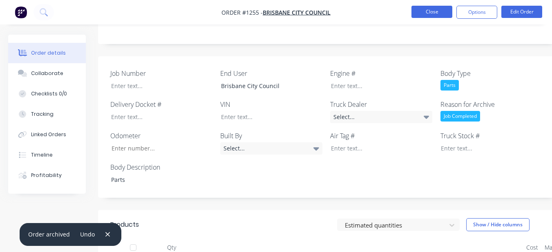
click at [420, 14] on button "Close" at bounding box center [431, 12] width 41 height 12
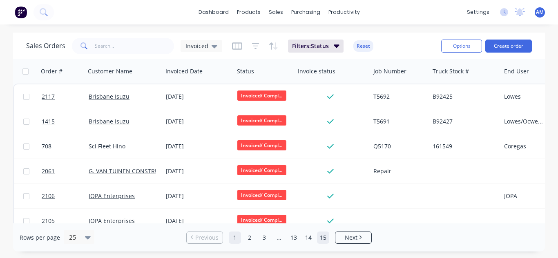
click at [328, 240] on link "15" at bounding box center [323, 238] width 12 height 12
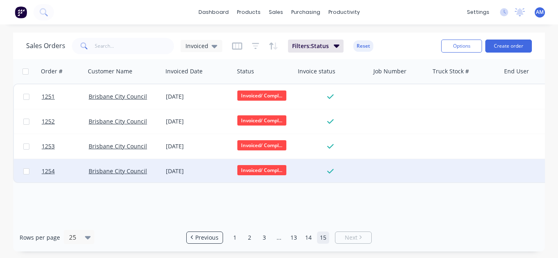
click at [186, 170] on div "[DATE]" at bounding box center [198, 171] width 65 height 8
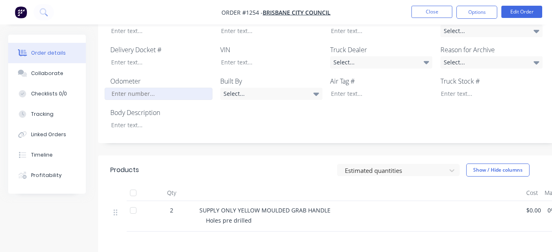
scroll to position [245, 0]
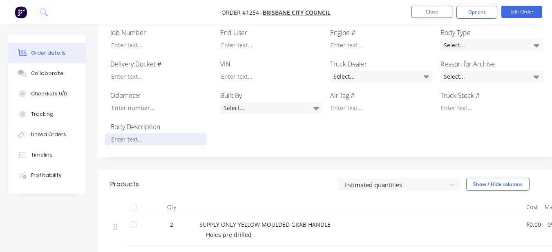
click at [143, 136] on div at bounding box center [156, 140] width 102 height 12
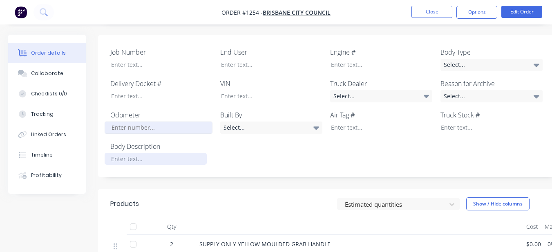
scroll to position [221, 0]
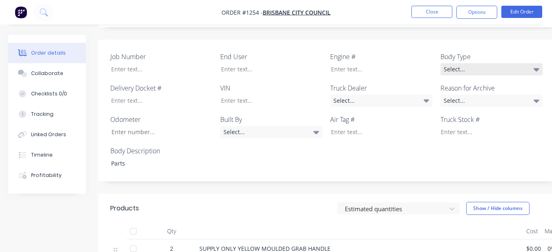
click at [464, 69] on div "Select..." at bounding box center [491, 69] width 102 height 12
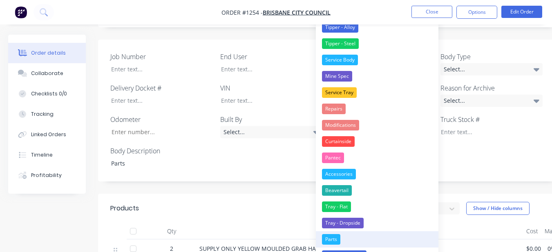
click at [347, 238] on button "Parts" at bounding box center [377, 239] width 122 height 16
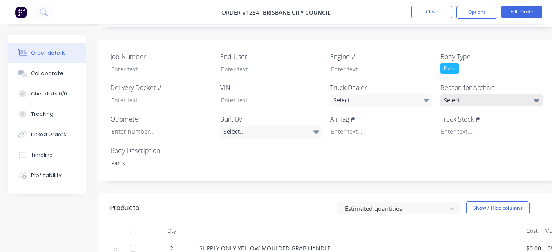
click at [491, 98] on div "Select..." at bounding box center [491, 100] width 102 height 12
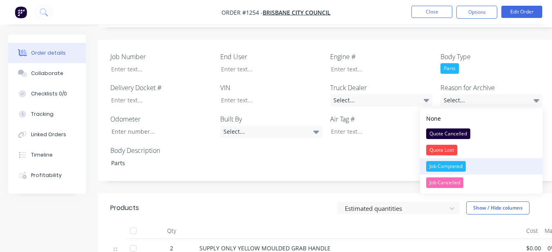
click at [468, 162] on button "Job Completed" at bounding box center [481, 166] width 122 height 16
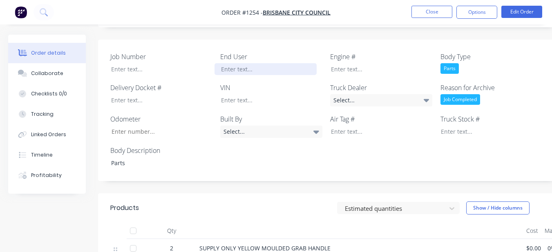
click at [278, 67] on div at bounding box center [265, 69] width 102 height 12
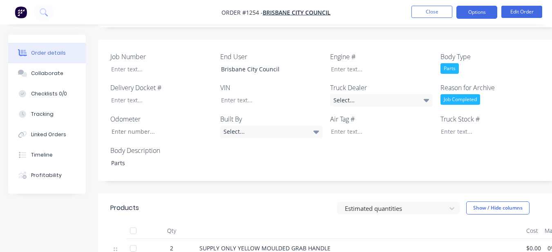
drag, startPoint x: 478, startPoint y: 11, endPoint x: 478, endPoint y: 17, distance: 5.3
click at [478, 15] on button "Options" at bounding box center [476, 12] width 41 height 13
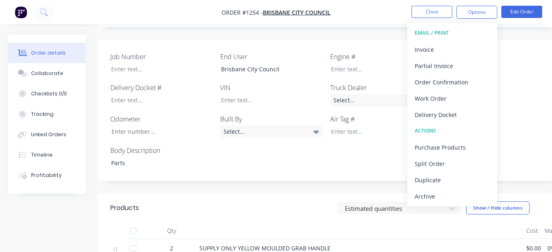
drag, startPoint x: 473, startPoint y: 197, endPoint x: 458, endPoint y: 168, distance: 32.9
click at [473, 197] on div "Archive" at bounding box center [451, 197] width 75 height 12
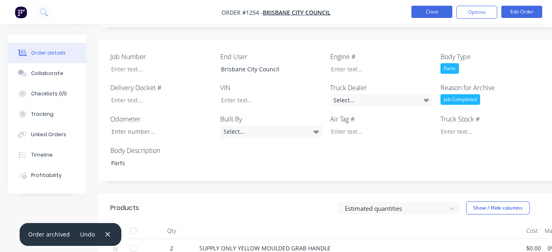
click at [423, 9] on button "Close" at bounding box center [431, 12] width 41 height 12
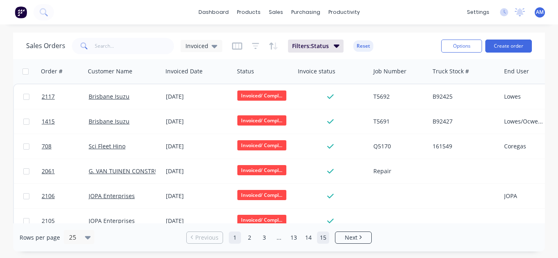
click at [326, 238] on link "15" at bounding box center [323, 238] width 12 height 12
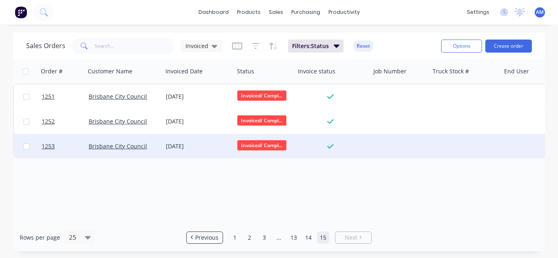
click at [182, 145] on div "[DATE]" at bounding box center [198, 146] width 65 height 8
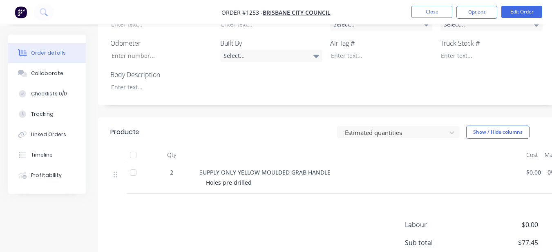
scroll to position [221, 0]
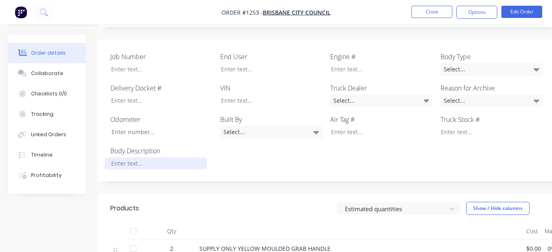
click at [154, 164] on div at bounding box center [156, 164] width 102 height 12
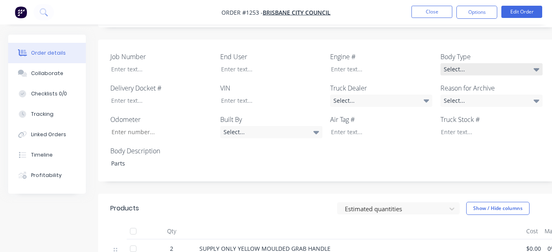
click at [519, 67] on div "Select..." at bounding box center [491, 69] width 102 height 12
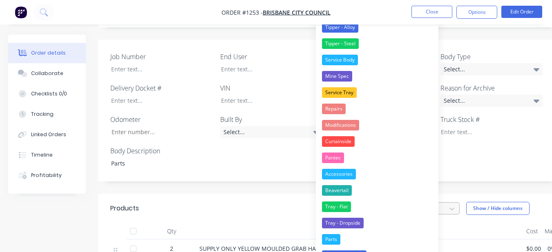
drag, startPoint x: 367, startPoint y: 233, endPoint x: 378, endPoint y: 212, distance: 24.0
click at [367, 233] on button "Parts" at bounding box center [377, 239] width 122 height 16
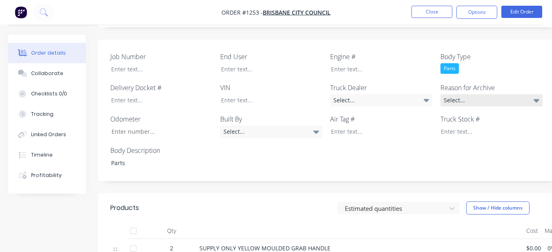
click at [510, 103] on div "Select..." at bounding box center [491, 100] width 102 height 12
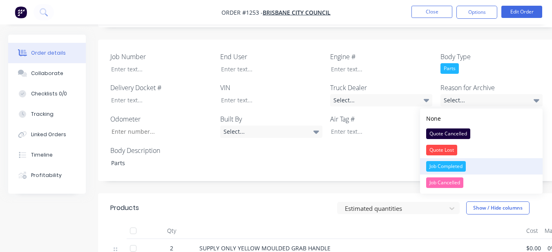
click at [472, 165] on button "Job Completed" at bounding box center [481, 166] width 122 height 16
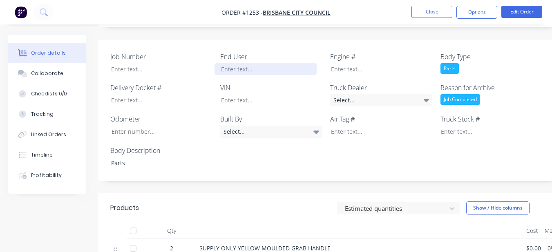
click at [276, 67] on div at bounding box center [265, 69] width 102 height 12
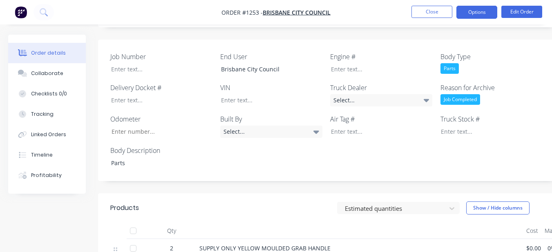
click at [465, 13] on button "Options" at bounding box center [476, 12] width 41 height 13
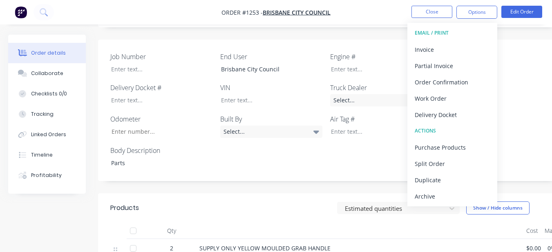
click at [437, 195] on div "Archive" at bounding box center [451, 197] width 75 height 12
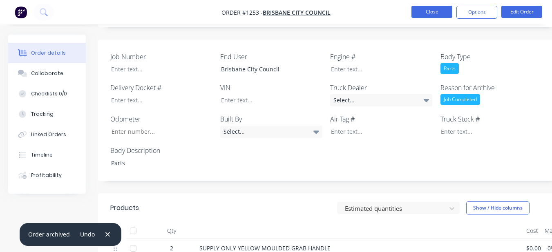
click at [434, 10] on button "Close" at bounding box center [431, 12] width 41 height 12
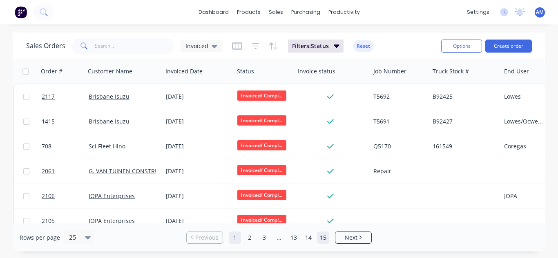
click at [324, 236] on link "15" at bounding box center [323, 238] width 12 height 12
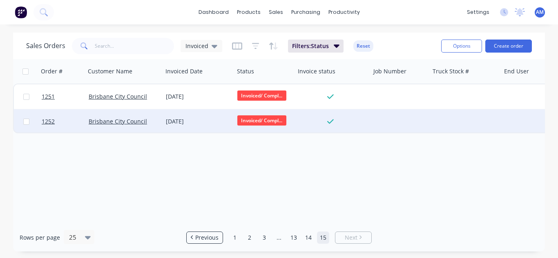
click at [180, 120] on div "[DATE]" at bounding box center [198, 122] width 65 height 8
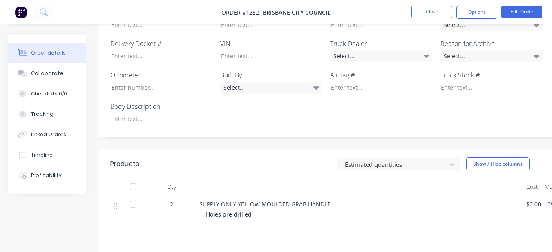
scroll to position [286, 0]
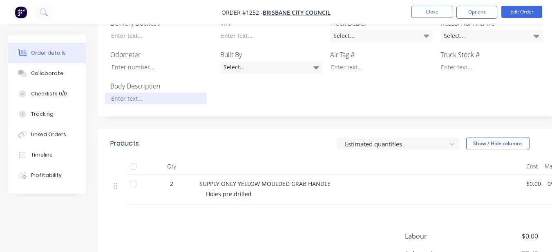
click at [165, 95] on div at bounding box center [156, 99] width 102 height 12
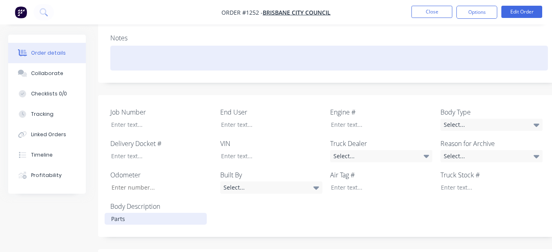
scroll to position [163, 0]
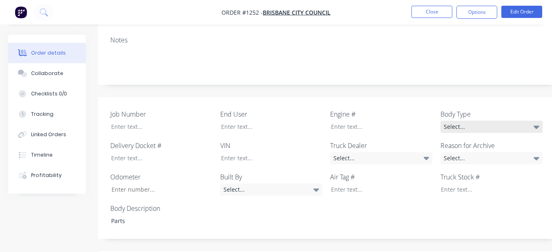
click at [453, 129] on div "Select..." at bounding box center [491, 127] width 102 height 12
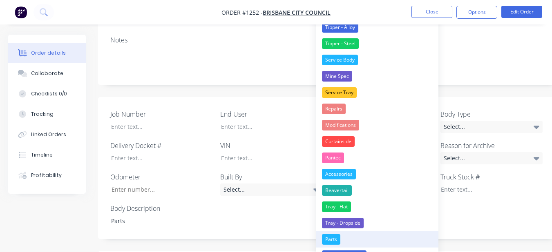
click at [338, 241] on div "Parts" at bounding box center [331, 239] width 18 height 11
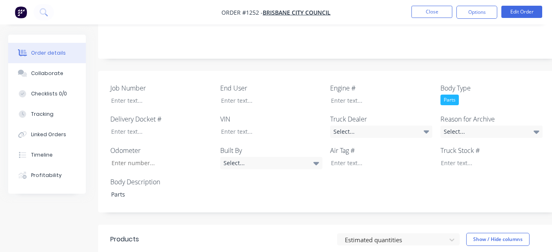
scroll to position [204, 0]
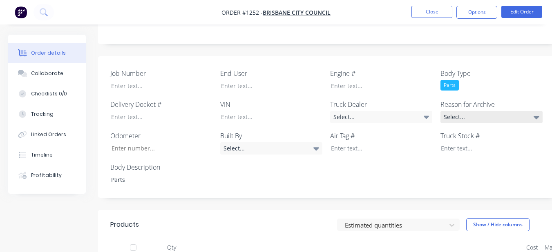
drag, startPoint x: 451, startPoint y: 116, endPoint x: 447, endPoint y: 123, distance: 7.9
click at [451, 116] on div "Select..." at bounding box center [491, 117] width 102 height 12
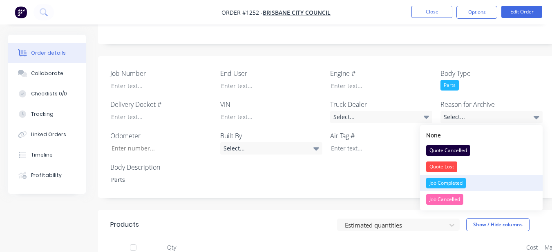
click at [430, 178] on div "Job Completed" at bounding box center [446, 183] width 40 height 11
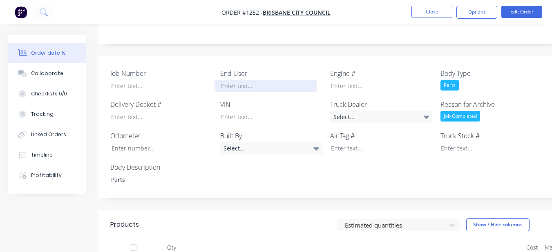
click at [250, 84] on div at bounding box center [265, 86] width 102 height 12
drag, startPoint x: 477, startPoint y: 14, endPoint x: 472, endPoint y: 20, distance: 7.6
click at [477, 14] on button "Options" at bounding box center [476, 12] width 41 height 13
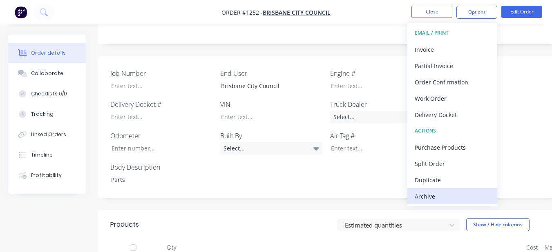
drag, startPoint x: 444, startPoint y: 148, endPoint x: 437, endPoint y: 194, distance: 46.3
click at [439, 191] on div "EMAIL / PRINT Invoice Partial Invoice Order Confirmation Work Order Delivery Do…" at bounding box center [452, 115] width 90 height 184
click at [437, 194] on div "Archive" at bounding box center [451, 197] width 75 height 12
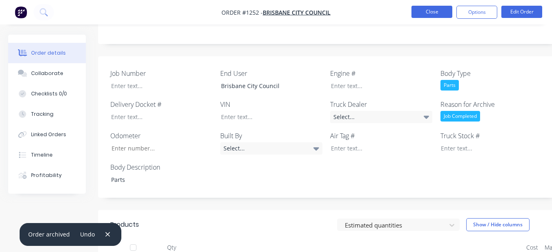
click at [433, 12] on button "Close" at bounding box center [431, 12] width 41 height 12
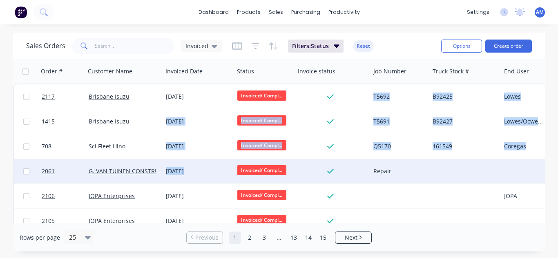
drag, startPoint x: 192, startPoint y: 163, endPoint x: 182, endPoint y: 171, distance: 12.9
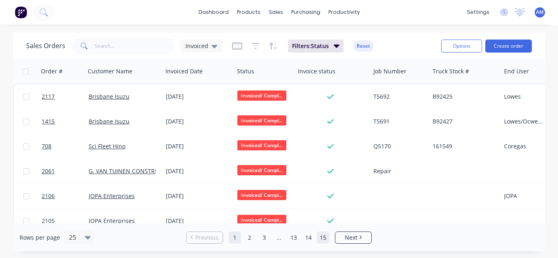
click at [326, 238] on link "15" at bounding box center [323, 238] width 12 height 12
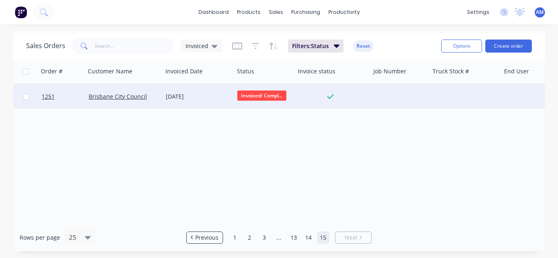
click at [185, 93] on div "[DATE]" at bounding box center [198, 97] width 65 height 8
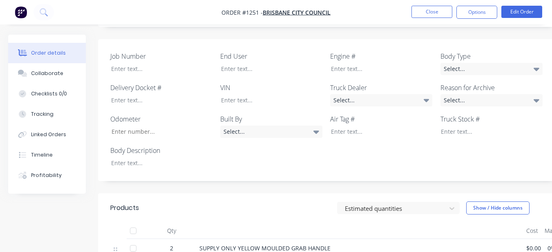
scroll to position [221, 0]
click at [181, 166] on div at bounding box center [156, 164] width 102 height 12
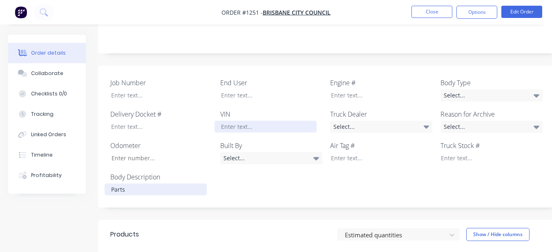
scroll to position [180, 0]
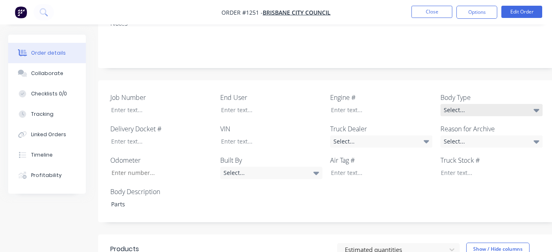
click at [456, 105] on div "Select..." at bounding box center [491, 110] width 102 height 12
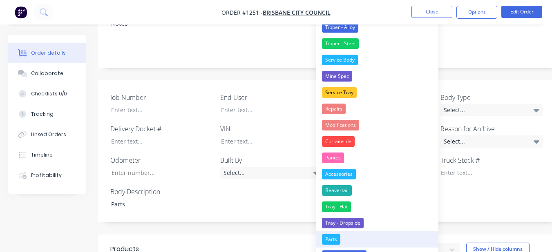
click at [325, 238] on div "Parts" at bounding box center [331, 239] width 18 height 11
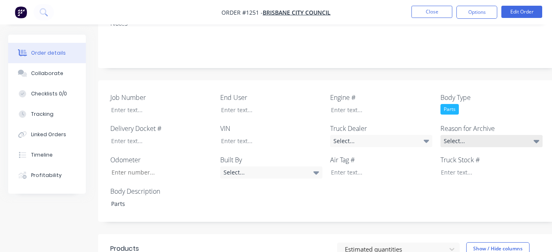
click at [459, 136] on div "Select..." at bounding box center [491, 141] width 102 height 12
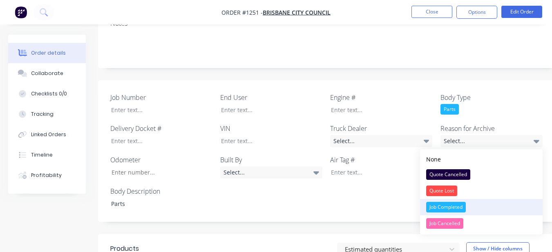
click at [436, 205] on div "Job Completed" at bounding box center [446, 207] width 40 height 11
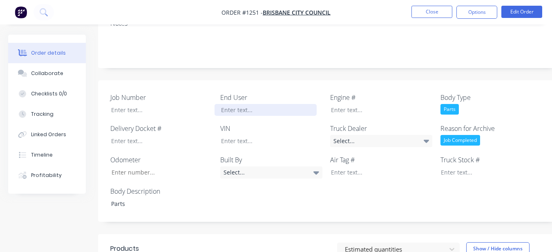
click at [281, 105] on div at bounding box center [265, 110] width 102 height 12
click at [474, 15] on button "Options" at bounding box center [476, 12] width 41 height 13
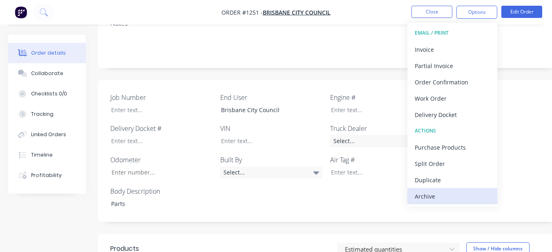
click at [452, 191] on div "Archive" at bounding box center [451, 197] width 75 height 12
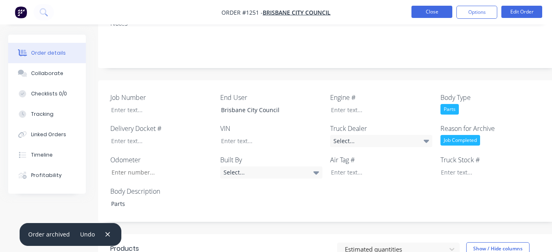
click at [415, 7] on button "Close" at bounding box center [431, 12] width 41 height 12
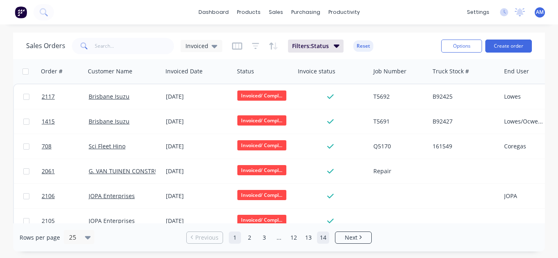
click at [323, 235] on link "14" at bounding box center [323, 238] width 12 height 12
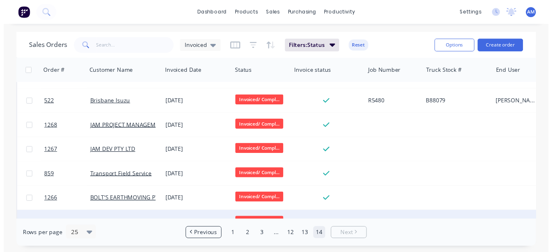
scroll to position [487, 0]
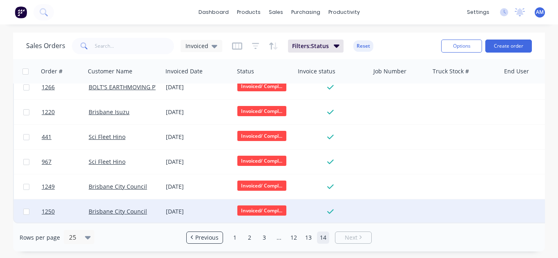
click at [178, 209] on div "[DATE]" at bounding box center [198, 212] width 65 height 8
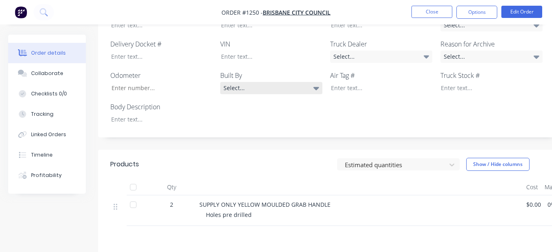
scroll to position [204, 0]
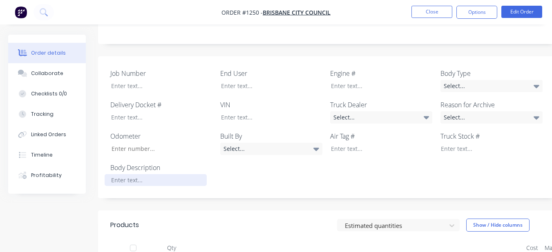
click at [146, 185] on div at bounding box center [156, 180] width 102 height 12
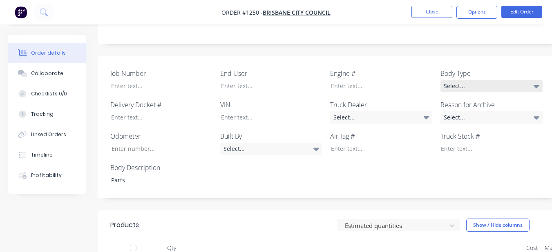
click at [444, 82] on div "Select..." at bounding box center [491, 86] width 102 height 12
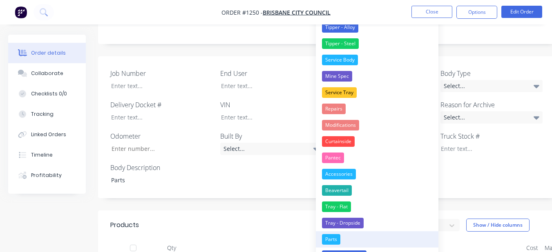
click at [375, 236] on button "Parts" at bounding box center [377, 239] width 122 height 16
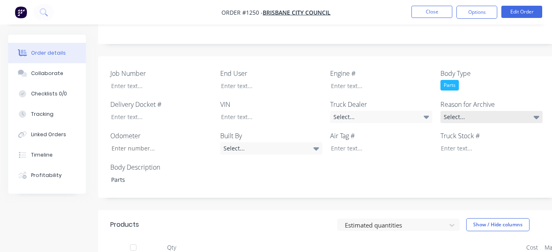
click at [449, 120] on div "Select..." at bounding box center [491, 117] width 102 height 12
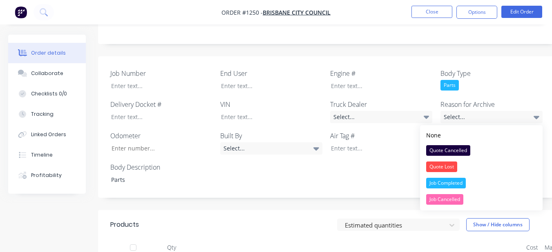
drag, startPoint x: 450, startPoint y: 181, endPoint x: 445, endPoint y: 171, distance: 11.7
click at [450, 180] on div "Job Completed" at bounding box center [446, 183] width 40 height 11
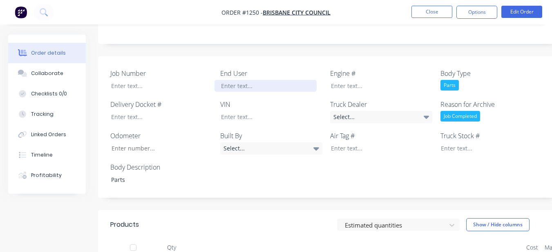
click at [295, 91] on div at bounding box center [265, 86] width 102 height 12
click at [252, 86] on div "Brsiabne Coty Council" at bounding box center [265, 86] width 102 height 12
click at [234, 89] on div "Brsiabne City Council" at bounding box center [265, 86] width 102 height 12
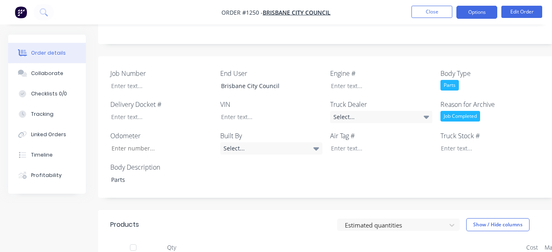
click at [474, 8] on button "Options" at bounding box center [476, 12] width 41 height 13
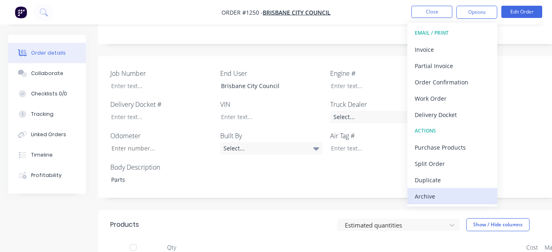
click at [435, 196] on div "Archive" at bounding box center [451, 197] width 75 height 12
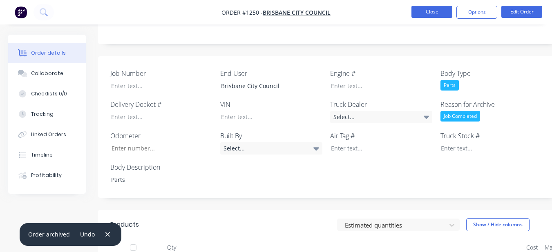
click at [430, 15] on button "Close" at bounding box center [431, 12] width 41 height 12
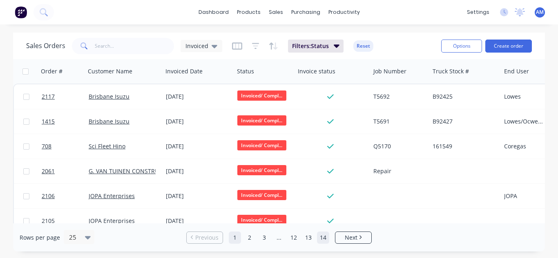
click at [324, 234] on link "14" at bounding box center [323, 238] width 12 height 12
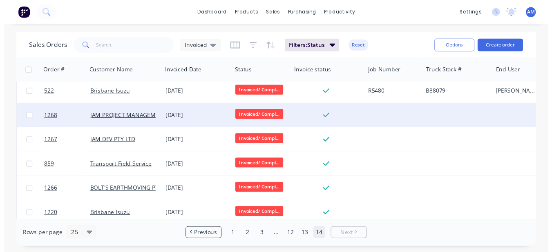
scroll to position [462, 0]
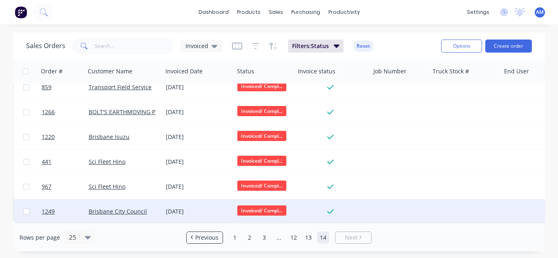
click at [183, 208] on div "[DATE]" at bounding box center [198, 212] width 65 height 8
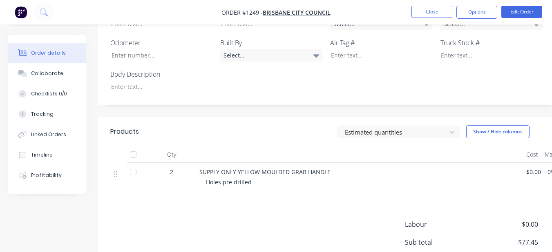
scroll to position [245, 0]
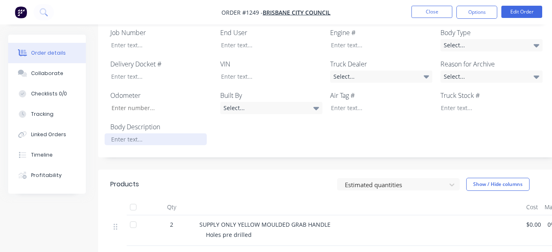
click at [148, 140] on div at bounding box center [156, 140] width 102 height 12
drag, startPoint x: 483, startPoint y: 31, endPoint x: 481, endPoint y: 36, distance: 5.2
click at [483, 31] on label "Body Type" at bounding box center [491, 33] width 102 height 10
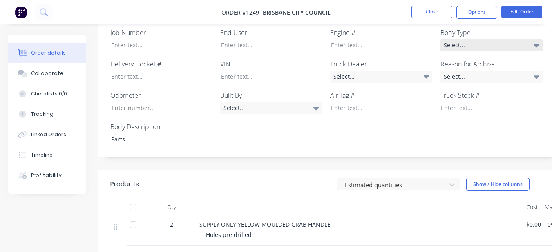
click at [481, 40] on div "Select..." at bounding box center [491, 45] width 102 height 12
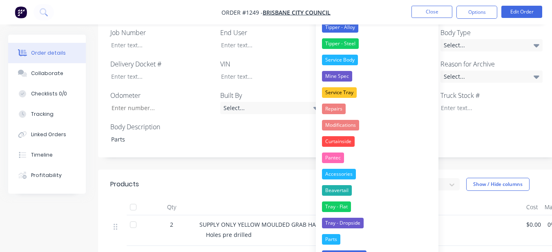
drag, startPoint x: 378, startPoint y: 244, endPoint x: 443, endPoint y: 174, distance: 95.9
click at [379, 243] on button "Parts" at bounding box center [377, 239] width 122 height 16
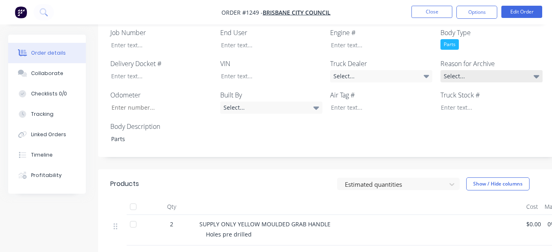
click at [461, 74] on div "Select..." at bounding box center [491, 76] width 102 height 12
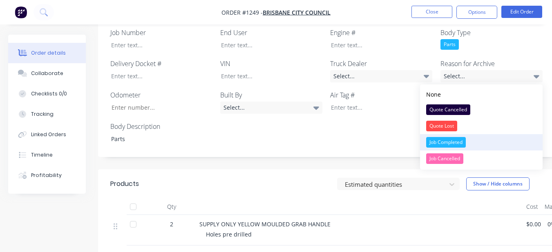
click at [450, 134] on button "Job Completed" at bounding box center [481, 142] width 122 height 16
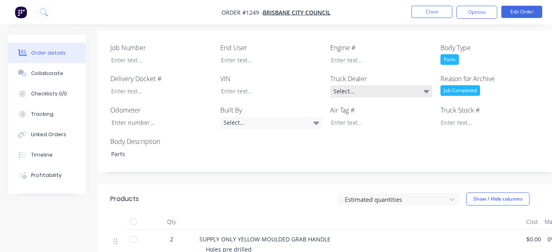
scroll to position [204, 0]
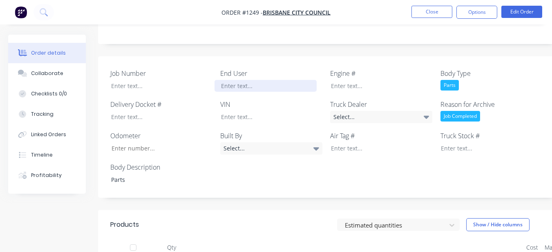
drag, startPoint x: 260, startPoint y: 87, endPoint x: 262, endPoint y: 80, distance: 7.2
click at [260, 87] on div at bounding box center [265, 86] width 102 height 12
click at [227, 83] on div "Brsiabne City Council" at bounding box center [265, 86] width 102 height 12
click at [232, 87] on div "Brsiabne City Council" at bounding box center [265, 86] width 102 height 12
click at [232, 86] on div "Brsiabne City Council" at bounding box center [265, 86] width 102 height 12
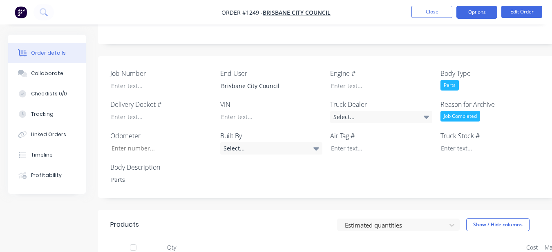
click at [477, 13] on button "Options" at bounding box center [476, 12] width 41 height 13
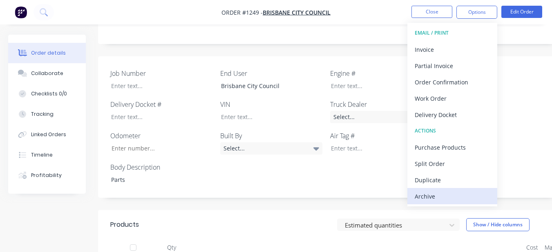
click at [427, 196] on div "Archive" at bounding box center [451, 197] width 75 height 12
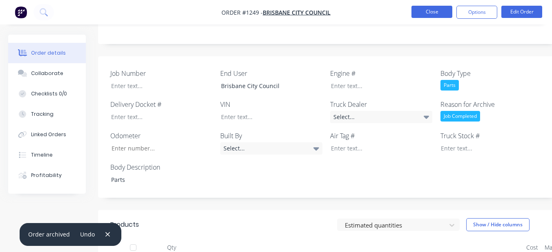
drag, startPoint x: 427, startPoint y: 196, endPoint x: 449, endPoint y: 11, distance: 186.2
click at [449, 11] on button "Close" at bounding box center [431, 12] width 41 height 12
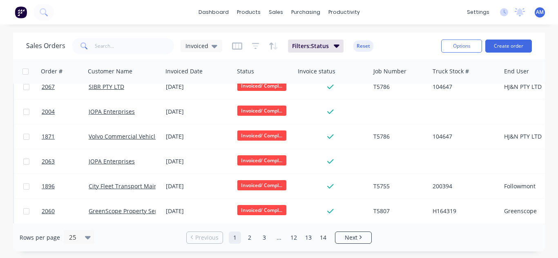
scroll to position [487, 0]
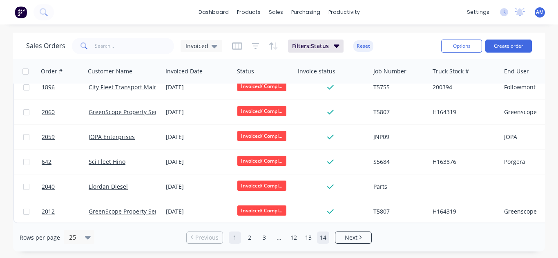
click at [323, 238] on link "14" at bounding box center [323, 238] width 12 height 12
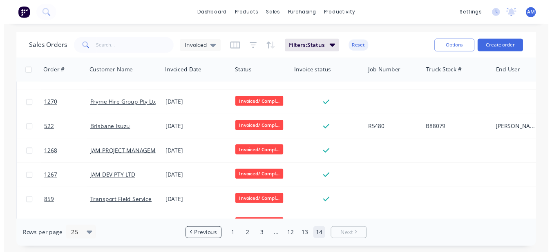
scroll to position [437, 0]
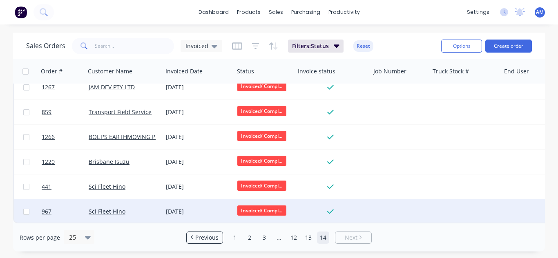
click at [175, 208] on div "[DATE]" at bounding box center [198, 212] width 65 height 8
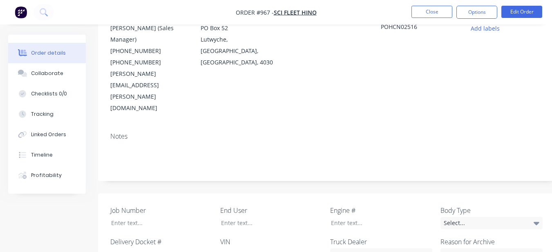
scroll to position [122, 0]
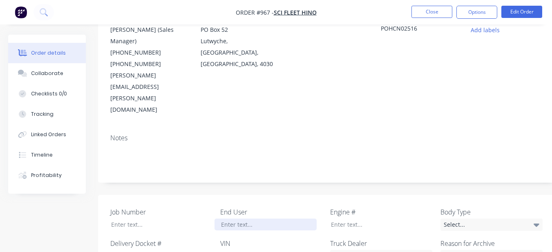
click at [243, 219] on div at bounding box center [265, 225] width 102 height 12
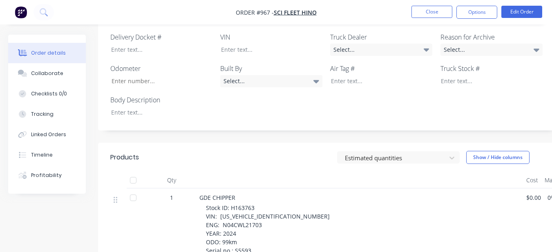
scroll to position [327, 0]
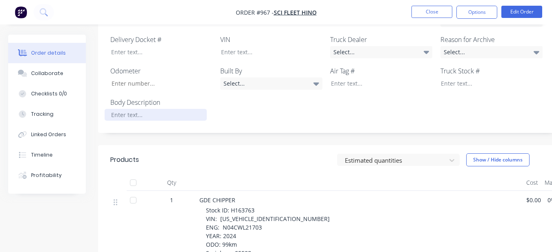
click at [155, 109] on div at bounding box center [156, 115] width 102 height 12
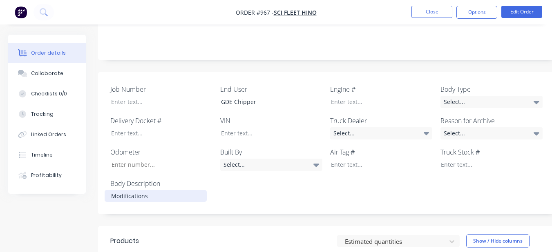
scroll to position [185, 0]
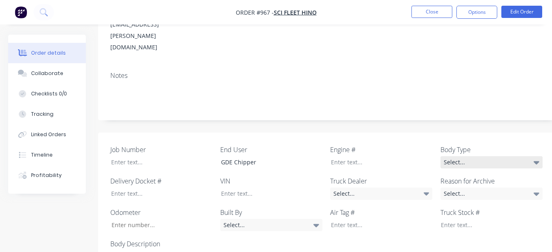
click at [481, 156] on div "Select..." at bounding box center [491, 162] width 102 height 12
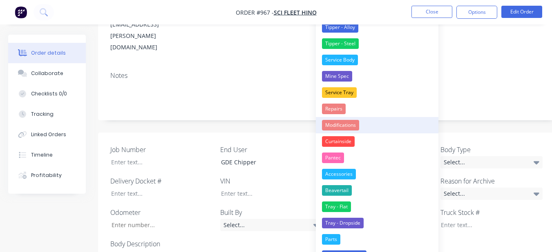
click at [353, 121] on div "Modifications" at bounding box center [340, 125] width 37 height 11
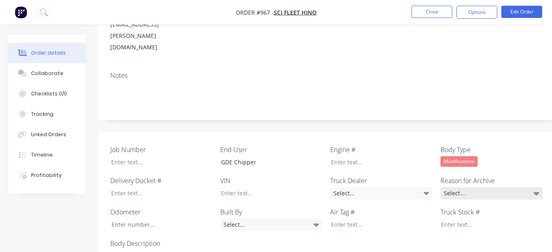
click at [446, 187] on div "Select..." at bounding box center [491, 193] width 102 height 12
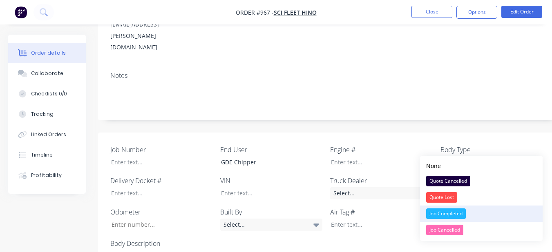
click at [459, 209] on div "Job Completed" at bounding box center [446, 214] width 40 height 11
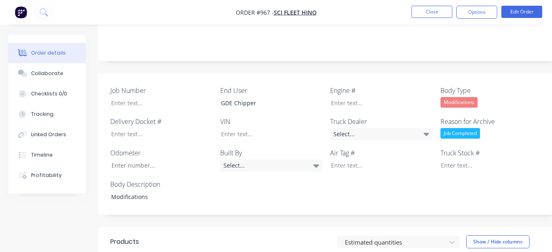
scroll to position [307, 0]
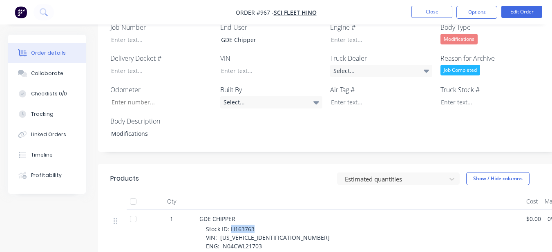
drag, startPoint x: 231, startPoint y: 183, endPoint x: 259, endPoint y: 182, distance: 28.2
click at [259, 225] on div "Stock ID: H163763 VIN: JHHACS3G10K007749 ENG: N04CWL21703 YEAR: 2024 ODO: 99km …" at bounding box center [363, 255] width 314 height 60
click at [447, 96] on div at bounding box center [485, 102] width 102 height 12
paste div
drag, startPoint x: 219, startPoint y: 191, endPoint x: 277, endPoint y: 192, distance: 58.0
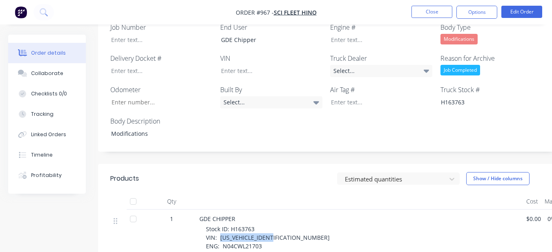
click at [277, 225] on span "Stock ID: H163763 VIN: JHHACS3G10K007749 ENG: N04CWL21703 YEAR: 2024 ODO: 99km …" at bounding box center [268, 254] width 124 height 59
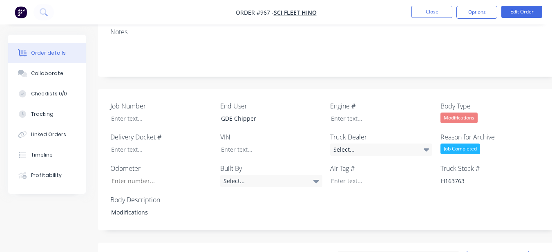
scroll to position [226, 0]
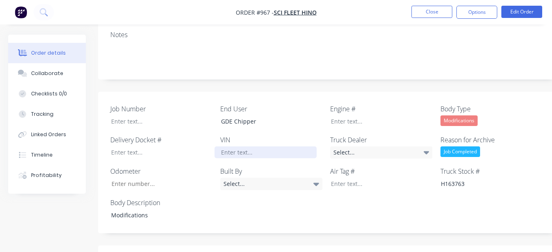
click at [276, 147] on div at bounding box center [265, 153] width 102 height 12
paste div
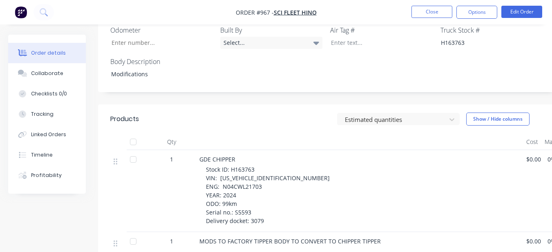
scroll to position [389, 0]
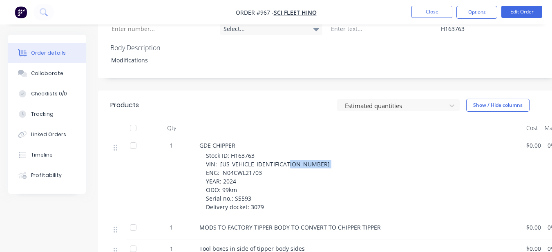
drag, startPoint x: 220, startPoint y: 120, endPoint x: 260, endPoint y: 120, distance: 40.0
click at [260, 152] on span "Stock ID: H163763 VIN: JHHACS3G10K007749 ENG: N04CWL21703 YEAR: 2024 ODO: 99km …" at bounding box center [268, 181] width 124 height 59
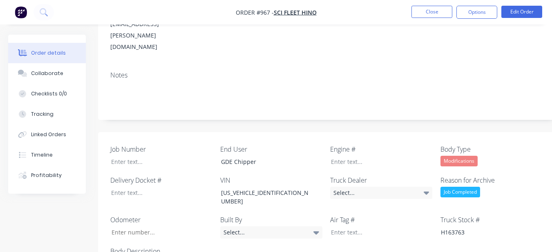
scroll to position [185, 0]
paste div
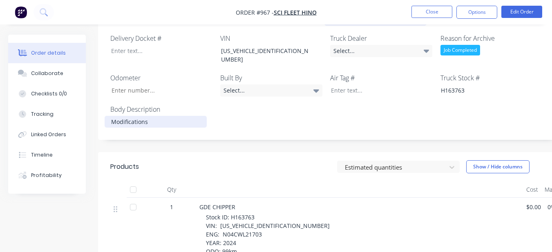
scroll to position [267, 0]
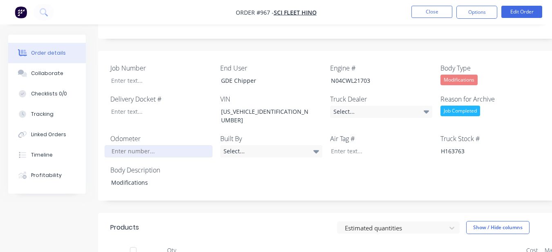
click at [168, 145] on input "Job Number" at bounding box center [159, 151] width 108 height 12
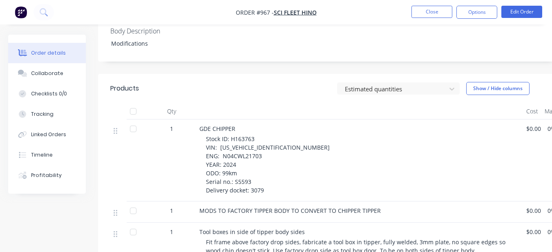
scroll to position [430, 0]
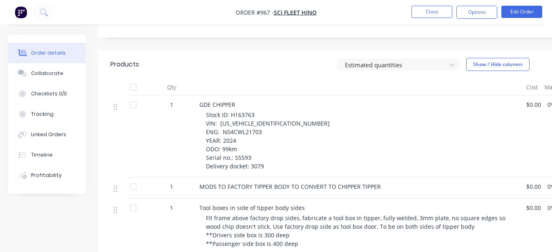
type input "99"
drag, startPoint x: 233, startPoint y: 105, endPoint x: 250, endPoint y: 105, distance: 16.8
click at [250, 111] on div "Stock ID: H163763 VIN: JHHACS3G10K007749 ENG: N04CWL21703 YEAR: 2024 ODO: 99km …" at bounding box center [363, 141] width 314 height 60
drag, startPoint x: 250, startPoint y: 105, endPoint x: 281, endPoint y: 107, distance: 31.6
click at [281, 111] on div "Stock ID: H163763 VIN: JHHACS3G10K007749 ENG: N04CWL21703 YEAR: 2024 ODO: 99km …" at bounding box center [363, 141] width 314 height 60
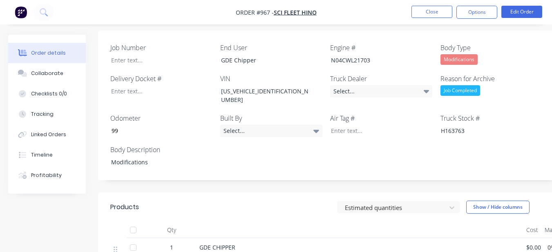
scroll to position [267, 0]
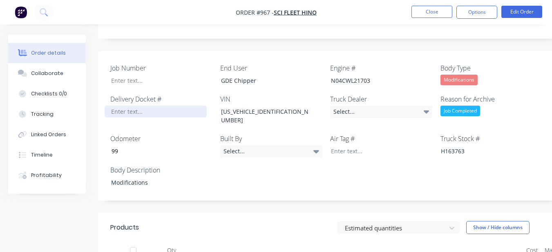
click at [146, 106] on div at bounding box center [156, 112] width 102 height 12
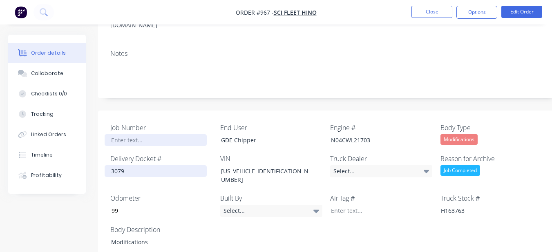
scroll to position [226, 0]
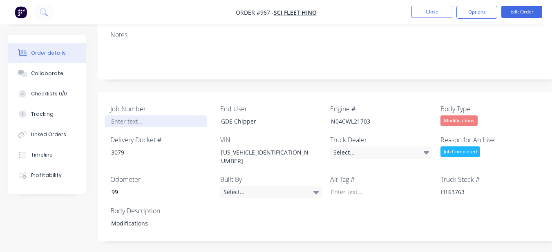
click at [131, 116] on div at bounding box center [156, 122] width 102 height 12
paste div
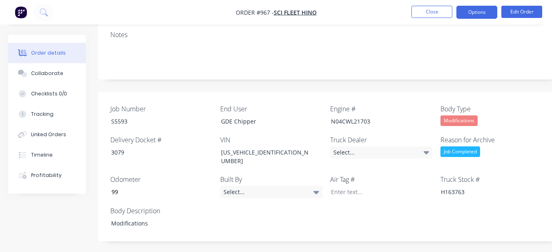
click at [476, 10] on button "Options" at bounding box center [476, 12] width 41 height 13
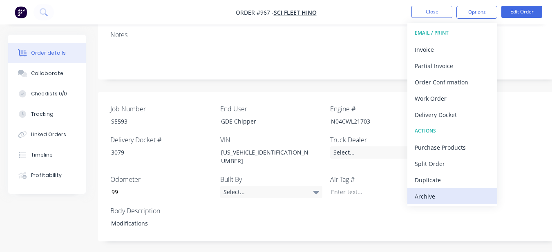
click at [422, 196] on div "Archive" at bounding box center [451, 197] width 75 height 12
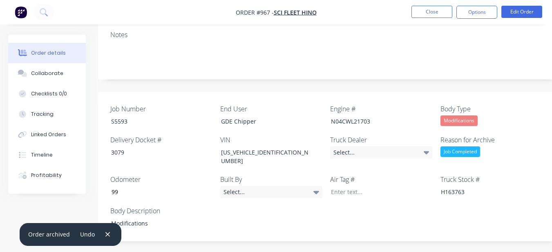
click at [436, 4] on nav "Order #967 - Sci Fleet Hino Close Options Edit Order" at bounding box center [276, 12] width 552 height 24
click at [433, 7] on button "Close" at bounding box center [431, 12] width 41 height 12
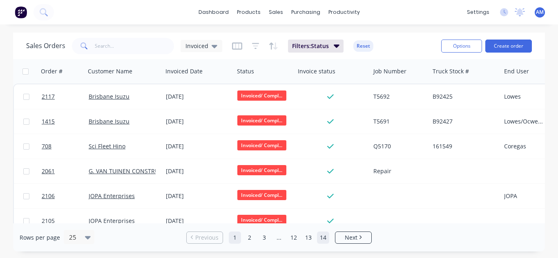
click at [329, 233] on link "14" at bounding box center [323, 238] width 12 height 12
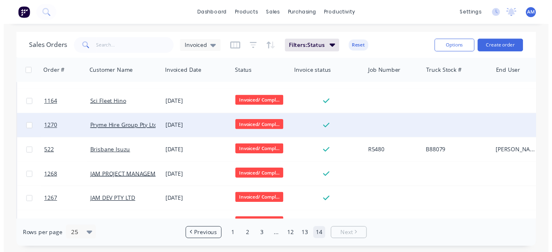
scroll to position [412, 0]
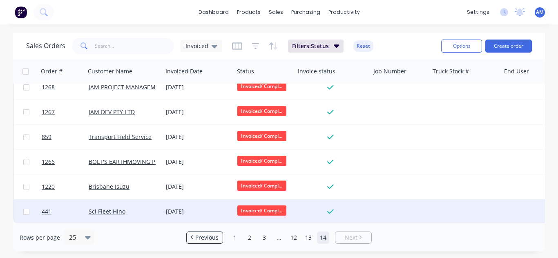
click at [176, 208] on div "[DATE]" at bounding box center [198, 212] width 65 height 8
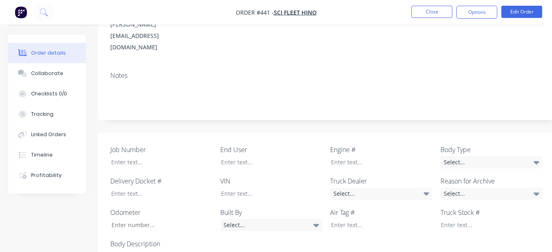
scroll to position [163, 0]
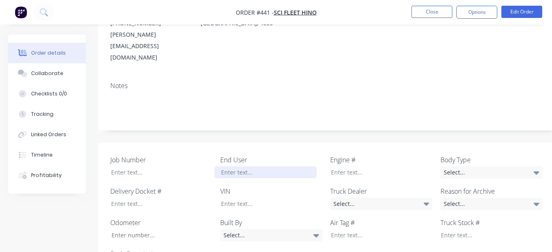
click at [225, 167] on div at bounding box center [265, 173] width 102 height 12
click at [350, 198] on div "Select..." at bounding box center [381, 204] width 102 height 12
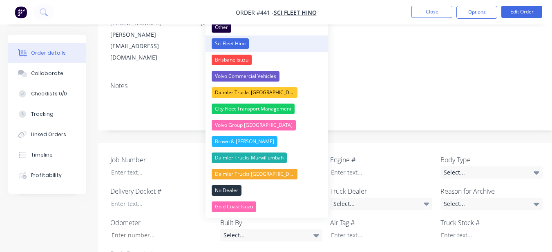
click at [245, 42] on div "Sci Fleet Hino" at bounding box center [229, 43] width 37 height 11
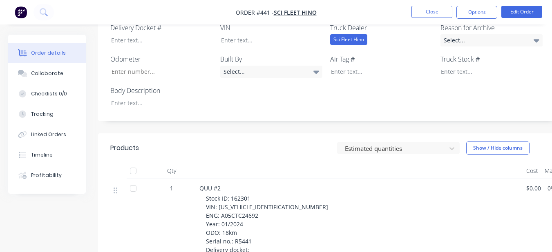
scroll to position [327, 0]
click at [135, 98] on div at bounding box center [156, 104] width 102 height 12
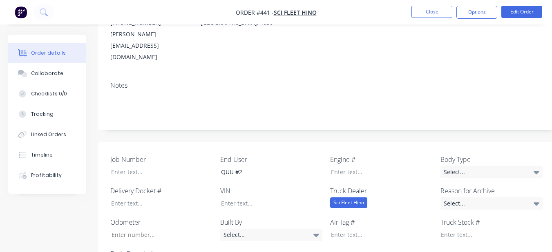
scroll to position [163, 0]
drag, startPoint x: 521, startPoint y: 145, endPoint x: 519, endPoint y: 140, distance: 5.0
click at [521, 145] on div "Job Number End User QUU #2 Engine # Body Type Select... Delivery Docket # VIN T…" at bounding box center [329, 214] width 462 height 142
click at [516, 167] on div "Select..." at bounding box center [491, 173] width 102 height 12
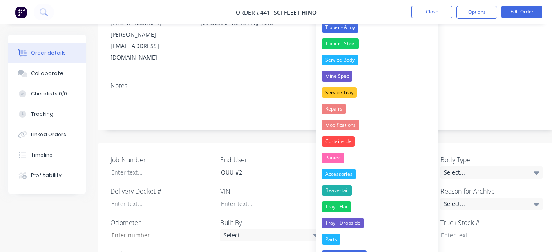
click at [335, 38] on button "Tipper - Steel" at bounding box center [377, 44] width 122 height 16
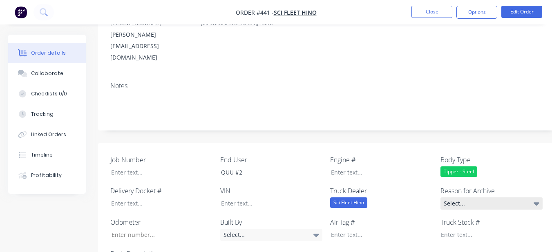
click at [472, 198] on div "Select..." at bounding box center [491, 204] width 102 height 12
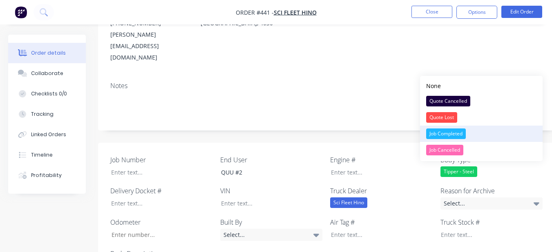
click at [438, 129] on div "Job Completed" at bounding box center [446, 134] width 40 height 11
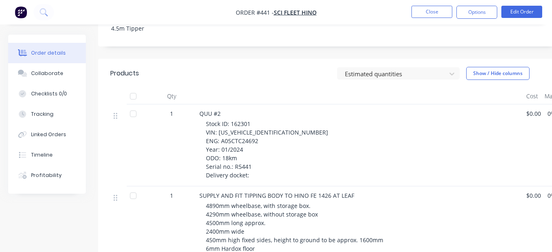
scroll to position [408, 0]
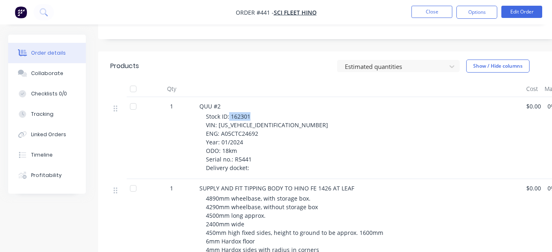
drag, startPoint x: 229, startPoint y: 83, endPoint x: 249, endPoint y: 82, distance: 20.5
click at [249, 113] on span "Stock ID: 162301 VIN: [US_VEHICLE_IDENTIFICATION_NUMBER] ENG: A05CTC24692 Year:…" at bounding box center [267, 142] width 122 height 59
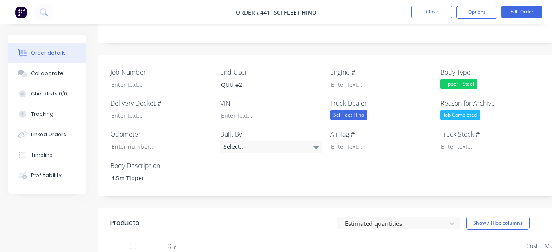
scroll to position [245, 0]
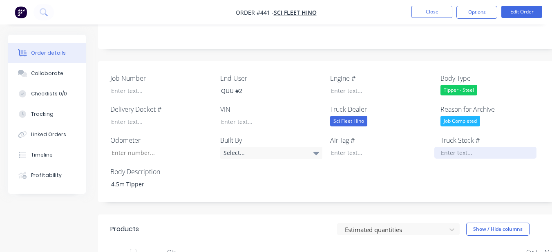
paste div
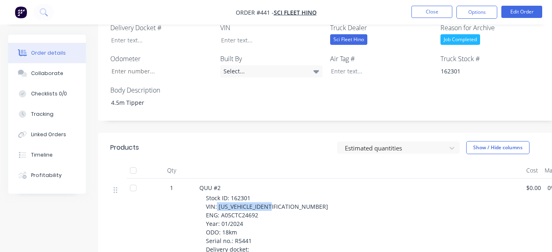
drag, startPoint x: 216, startPoint y: 173, endPoint x: 280, endPoint y: 174, distance: 64.1
click at [280, 194] on div "Stock ID: 162301 VIN: [US_VEHICLE_IDENTIFICATION_NUMBER] ENG: A05CTC24692 Year:…" at bounding box center [363, 224] width 314 height 60
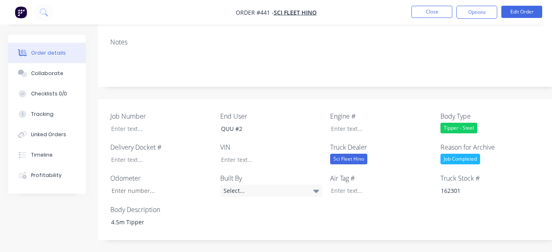
scroll to position [204, 0]
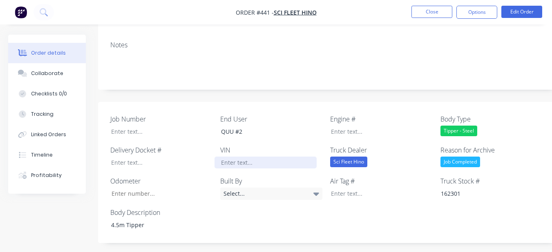
click at [246, 157] on div at bounding box center [265, 163] width 102 height 12
paste div
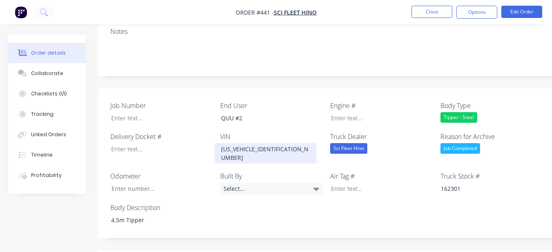
scroll to position [327, 0]
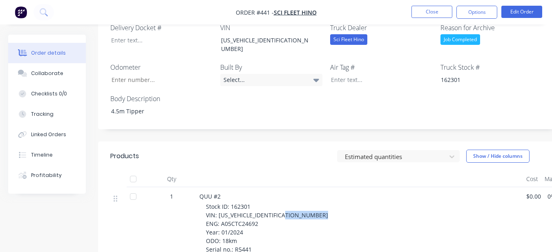
drag, startPoint x: 219, startPoint y: 179, endPoint x: 258, endPoint y: 181, distance: 39.3
click at [258, 203] on div "Stock ID: 162301 VIN: [US_VEHICLE_IDENTIFICATION_NUMBER] ENG: A05CTC24692 Year:…" at bounding box center [363, 233] width 314 height 60
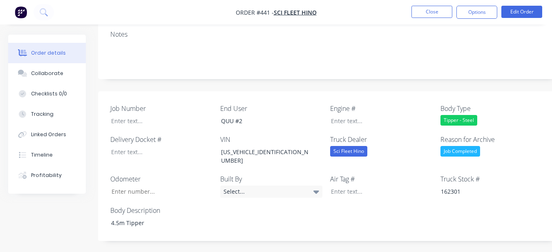
scroll to position [204, 0]
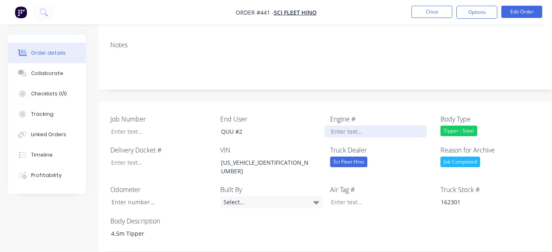
click at [371, 126] on div at bounding box center [375, 132] width 102 height 12
paste div
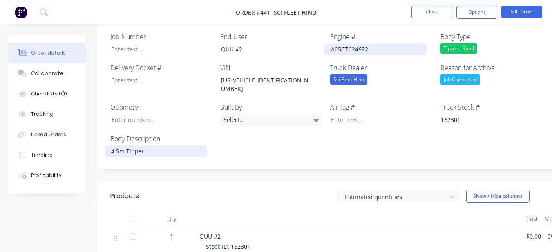
scroll to position [286, 0]
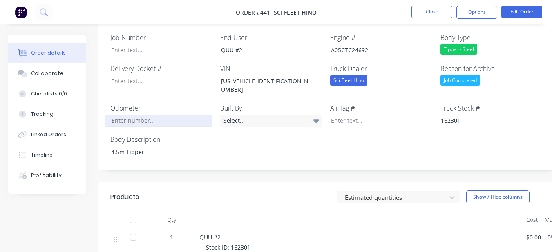
click at [163, 115] on input "Job Number" at bounding box center [159, 121] width 108 height 12
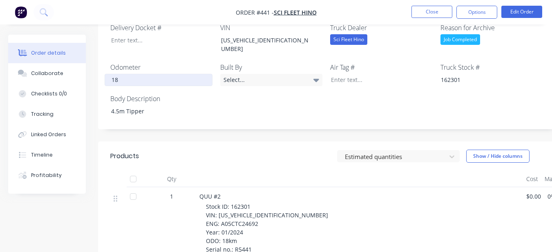
type input "18"
drag, startPoint x: 235, startPoint y: 207, endPoint x: 252, endPoint y: 208, distance: 16.8
click at [252, 208] on div "Stock ID: 162301 VIN: [US_VEHICLE_IDENTIFICATION_NUMBER] ENG: A05CTC24692 Year:…" at bounding box center [363, 233] width 314 height 60
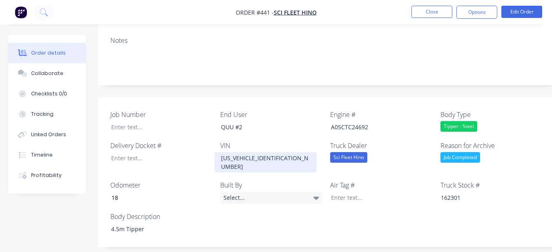
scroll to position [204, 0]
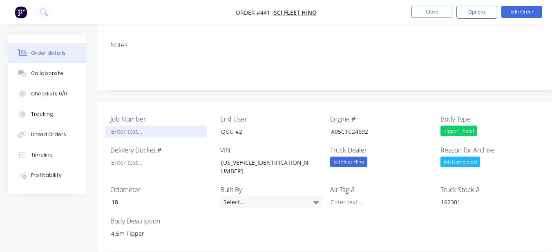
click at [180, 126] on div at bounding box center [156, 132] width 102 height 12
paste div
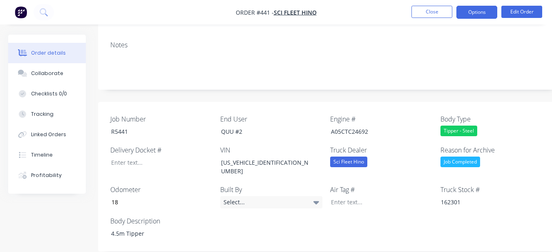
click at [469, 11] on button "Options" at bounding box center [476, 12] width 41 height 13
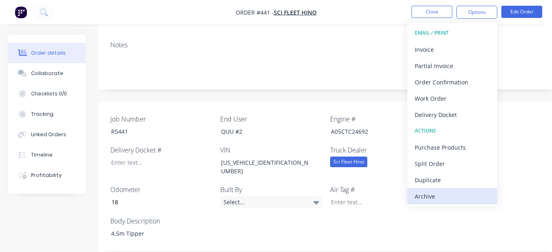
click at [436, 192] on div "Archive" at bounding box center [451, 197] width 75 height 12
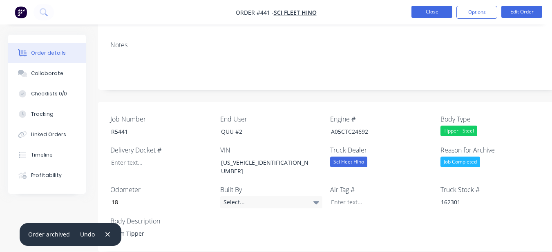
click at [432, 15] on button "Close" at bounding box center [431, 12] width 41 height 12
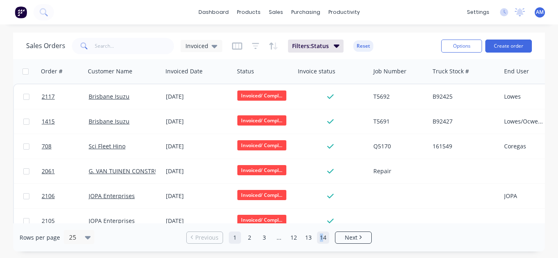
click at [321, 239] on link "14" at bounding box center [323, 238] width 12 height 12
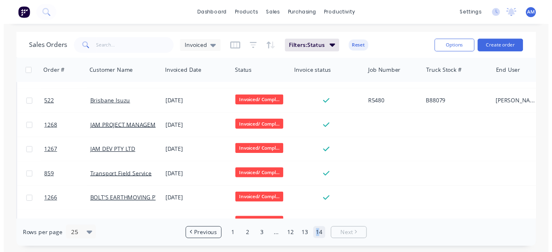
scroll to position [387, 0]
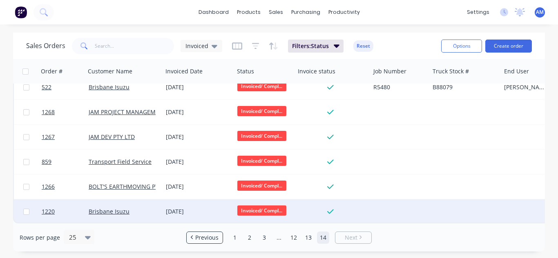
click at [185, 202] on div "[DATE]" at bounding box center [197, 212] width 71 height 24
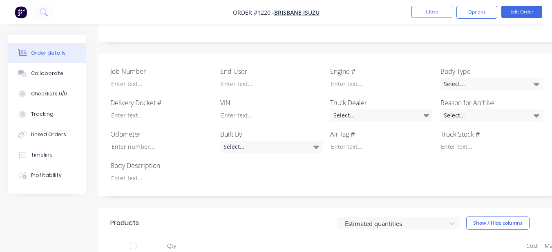
scroll to position [203, 0]
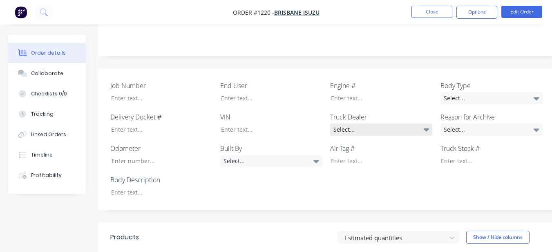
click at [342, 124] on div "Select..." at bounding box center [381, 130] width 102 height 12
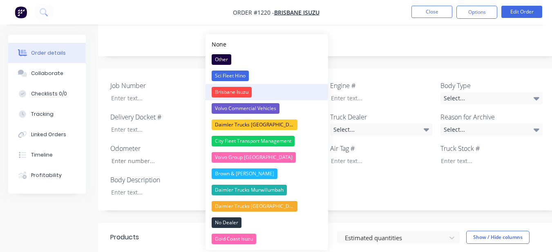
click at [261, 91] on button "Brisbane Isuzu" at bounding box center [266, 92] width 122 height 16
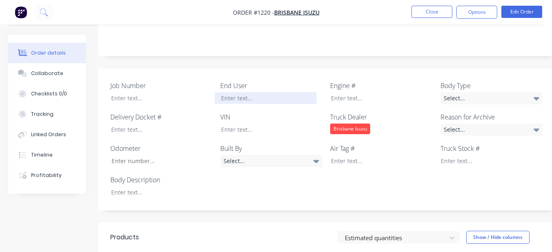
click at [249, 92] on div at bounding box center [265, 98] width 102 height 12
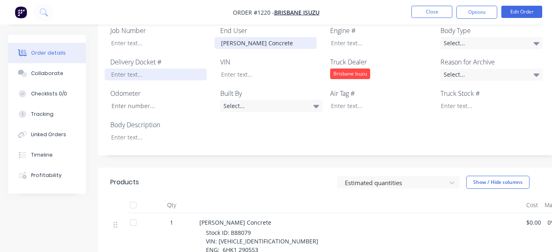
scroll to position [244, 0]
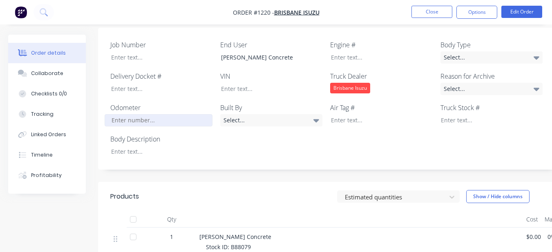
click at [154, 114] on input "Job Number" at bounding box center [159, 120] width 108 height 12
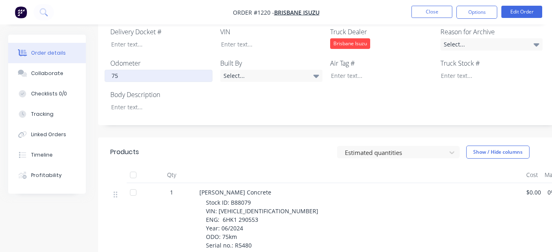
scroll to position [326, 0]
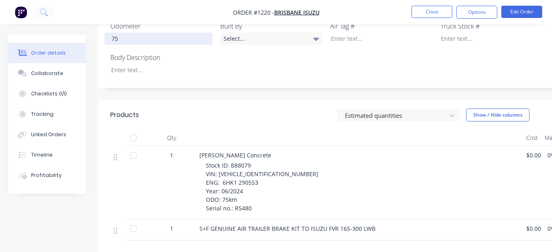
type input "75"
drag, startPoint x: 229, startPoint y: 154, endPoint x: 254, endPoint y: 155, distance: 24.9
click at [254, 161] on div "Stock ID: B88079 VIN: JALFVR34TN7000364 ENG: 6HK1 290553 Year: 06/2024 ODO: 75k…" at bounding box center [363, 186] width 314 height 51
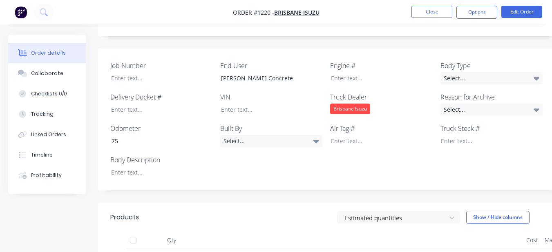
scroll to position [203, 0]
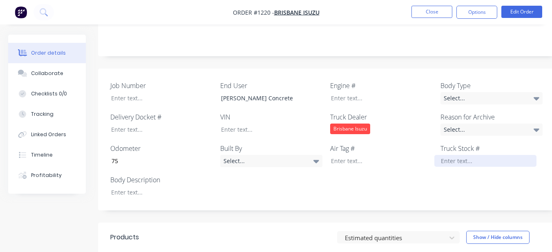
click at [468, 155] on div at bounding box center [485, 161] width 102 height 12
paste div
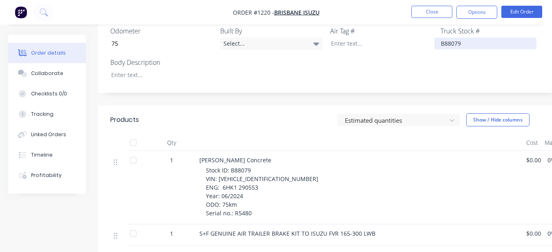
scroll to position [367, 0]
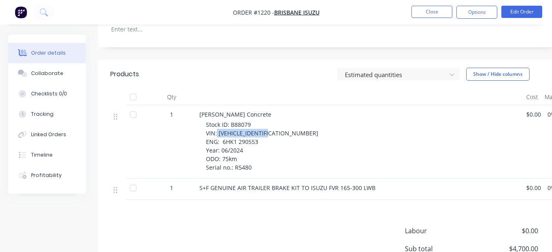
drag, startPoint x: 217, startPoint y: 121, endPoint x: 274, endPoint y: 124, distance: 56.4
click at [274, 124] on span "Stock ID: B88079 VIN: JALFVR34TN7000364 ENG: 6HK1 290553 Year: 06/2024 ODO: 75k…" at bounding box center [263, 146] width 114 height 51
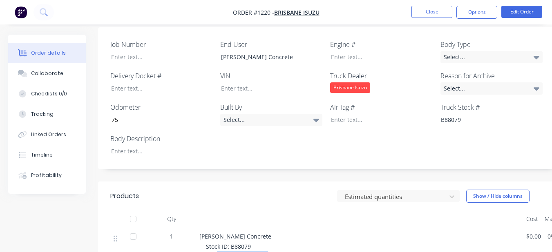
scroll to position [244, 0]
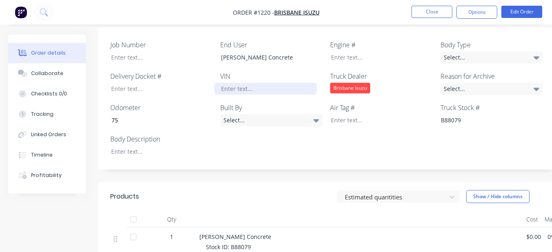
click at [263, 83] on div at bounding box center [265, 89] width 102 height 12
paste div
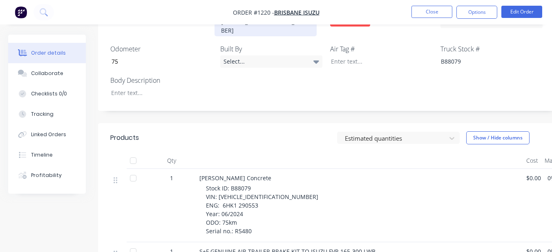
scroll to position [326, 0]
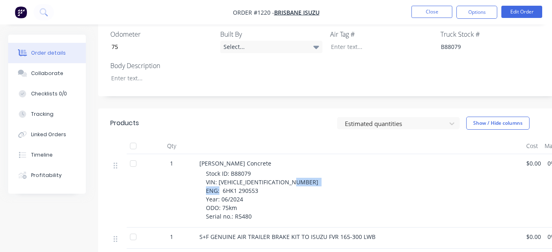
drag, startPoint x: 223, startPoint y: 171, endPoint x: 261, endPoint y: 174, distance: 38.9
click at [261, 174] on div "Stock ID: B88079 VIN: JALFVR34TN7000364 ENG: 6HK1 290553 Year: 06/2024 ODO: 75k…" at bounding box center [363, 194] width 314 height 51
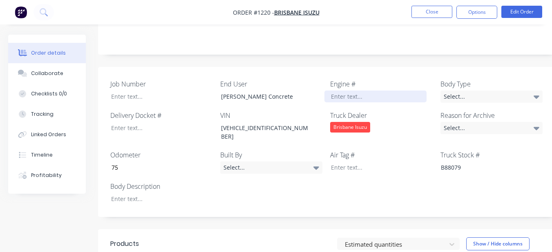
scroll to position [203, 0]
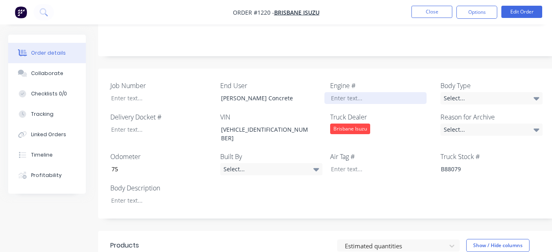
click at [337, 92] on div at bounding box center [375, 98] width 102 height 12
paste div
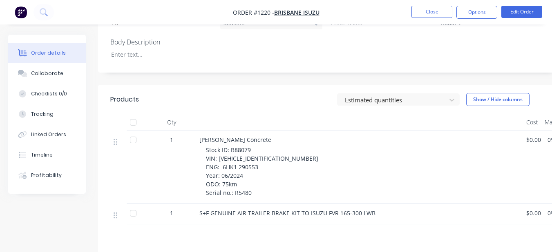
scroll to position [367, 0]
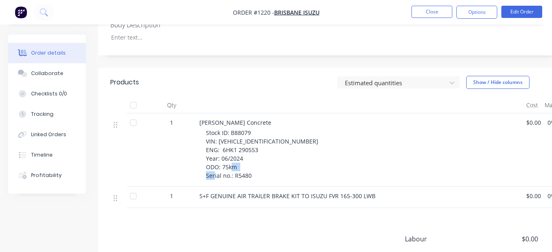
drag, startPoint x: 232, startPoint y: 156, endPoint x: 250, endPoint y: 156, distance: 18.0
click at [250, 156] on span "Stock ID: B88079 VIN: JALFVR34TN7000364 ENG: 6HK1 290553 Year: 06/2024 ODO: 75k…" at bounding box center [263, 154] width 114 height 51
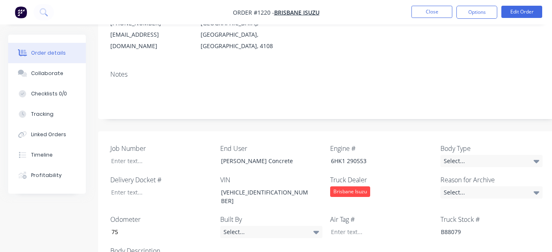
scroll to position [122, 0]
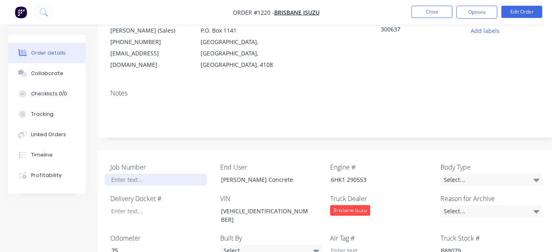
click at [170, 174] on div at bounding box center [156, 180] width 102 height 12
paste div
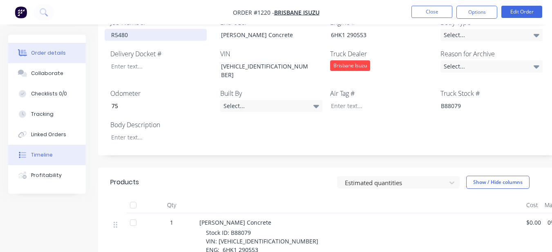
scroll to position [244, 0]
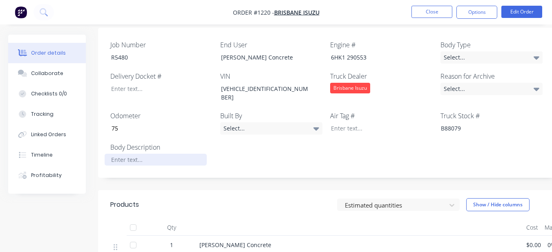
click at [141, 154] on div at bounding box center [156, 160] width 102 height 12
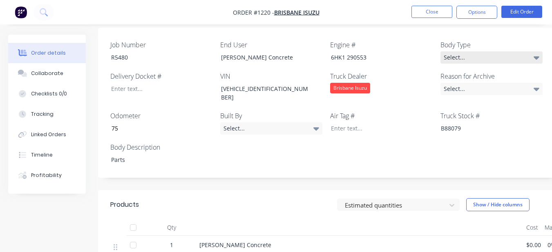
click at [516, 51] on div "Select..." at bounding box center [491, 57] width 102 height 12
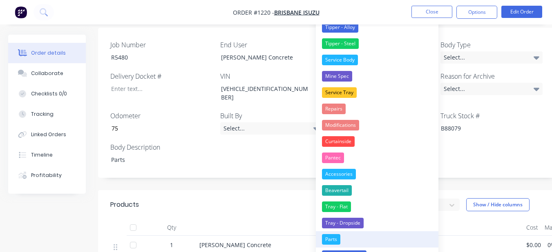
click at [354, 238] on button "Parts" at bounding box center [377, 239] width 122 height 16
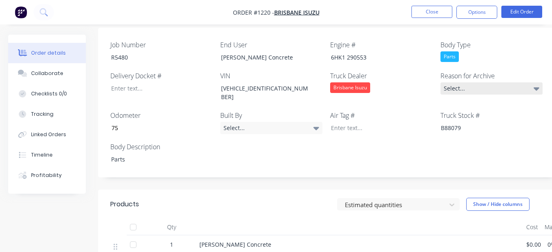
click at [514, 82] on div "Select..." at bounding box center [491, 88] width 102 height 12
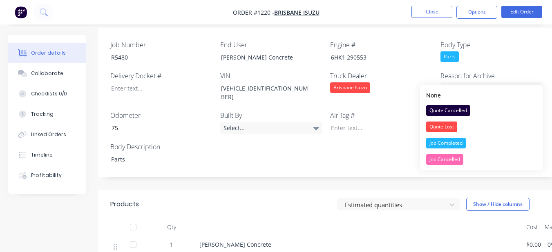
drag, startPoint x: 485, startPoint y: 142, endPoint x: 496, endPoint y: 97, distance: 46.6
click at [485, 142] on button "Job Completed" at bounding box center [481, 143] width 122 height 16
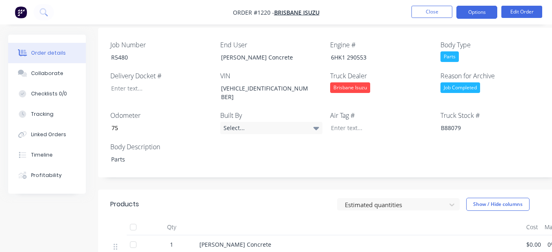
drag, startPoint x: 489, startPoint y: 11, endPoint x: 485, endPoint y: 16, distance: 5.5
click at [487, 13] on button "Options" at bounding box center [476, 12] width 41 height 13
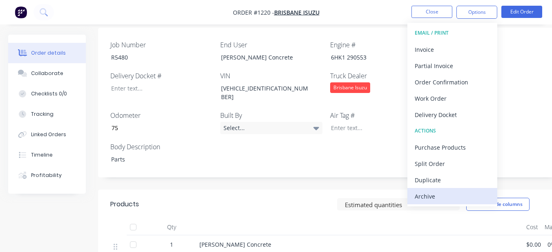
click at [445, 196] on div "Archive" at bounding box center [451, 197] width 75 height 12
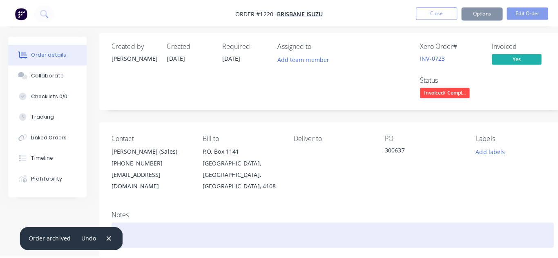
scroll to position [0, 0]
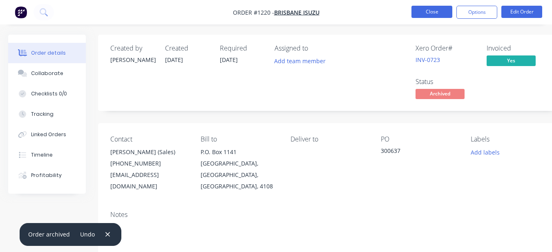
click at [430, 9] on button "Close" at bounding box center [431, 12] width 41 height 12
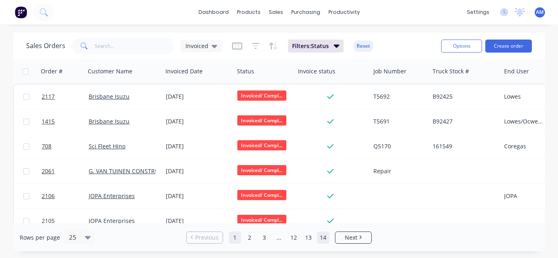
click at [323, 237] on link "14" at bounding box center [323, 238] width 12 height 12
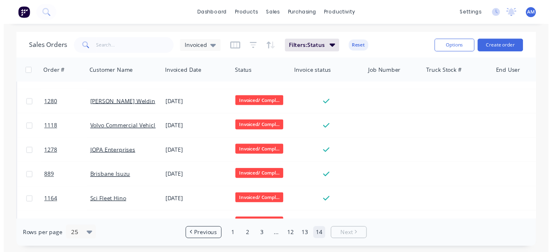
scroll to position [362, 0]
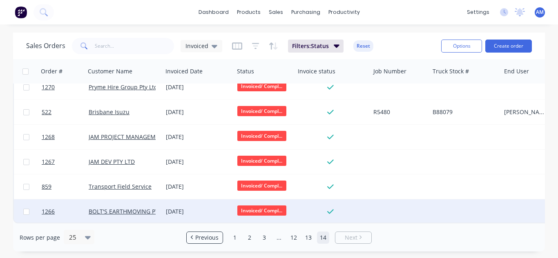
click at [179, 208] on div "05 Sep 2024" at bounding box center [198, 212] width 65 height 8
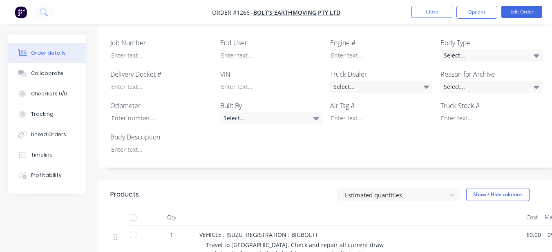
scroll to position [163, 0]
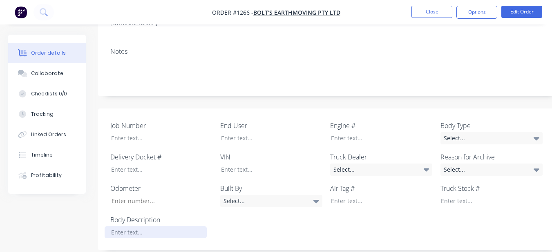
click at [165, 227] on div at bounding box center [156, 233] width 102 height 12
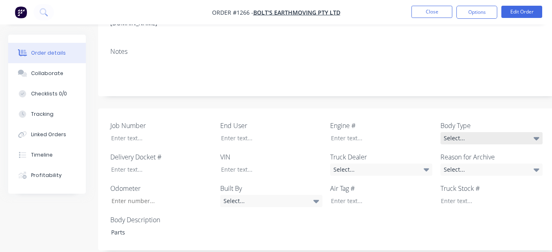
click at [482, 132] on div "Select..." at bounding box center [491, 138] width 102 height 12
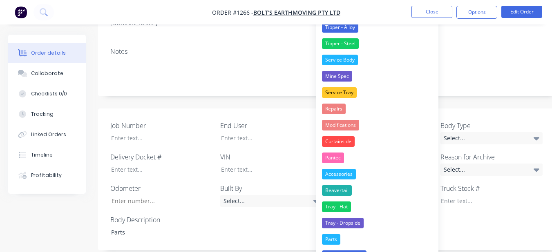
drag, startPoint x: 342, startPoint y: 235, endPoint x: 439, endPoint y: 163, distance: 120.9
click at [343, 234] on button "Parts" at bounding box center [377, 239] width 122 height 16
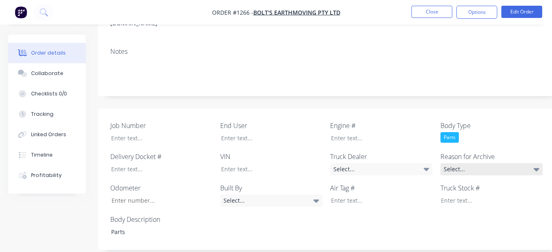
click at [470, 163] on div "Select..." at bounding box center [491, 169] width 102 height 12
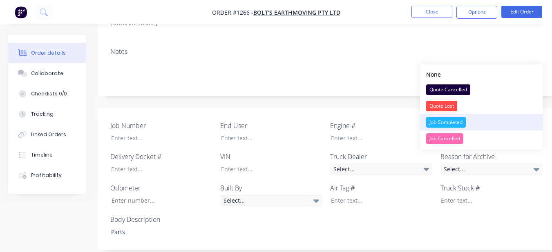
click at [453, 120] on div "Job Completed" at bounding box center [446, 122] width 40 height 11
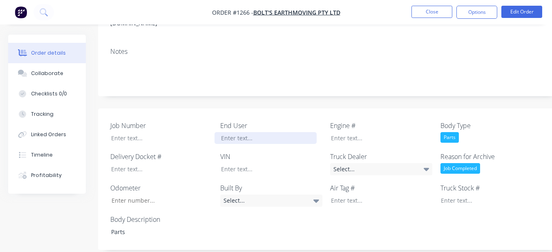
click at [239, 132] on div at bounding box center [265, 138] width 102 height 12
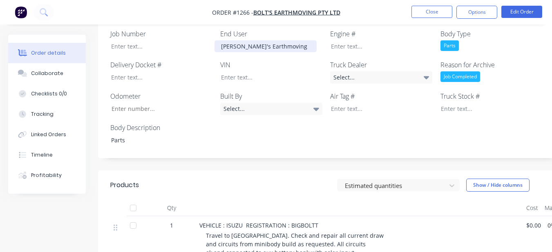
scroll to position [245, 0]
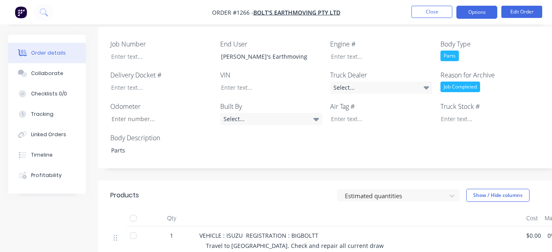
click at [470, 8] on button "Options" at bounding box center [476, 12] width 41 height 13
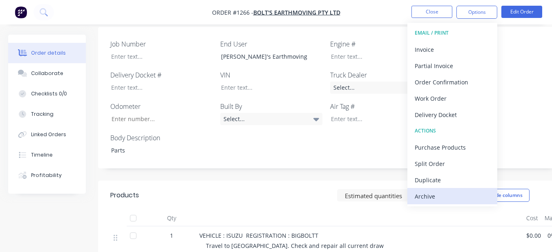
click at [466, 201] on div "Archive" at bounding box center [451, 197] width 75 height 12
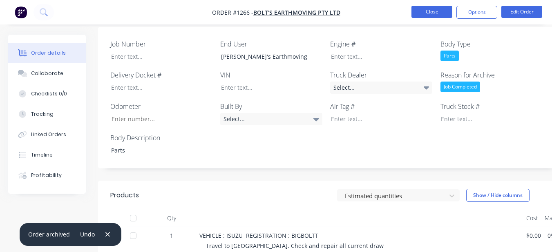
click at [434, 12] on button "Close" at bounding box center [431, 12] width 41 height 12
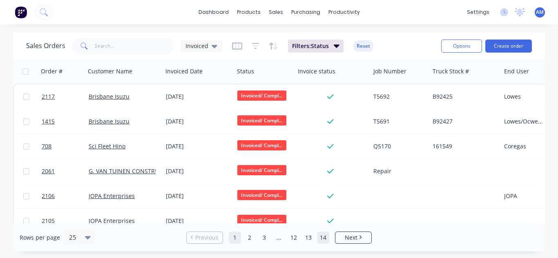
click at [319, 235] on link "14" at bounding box center [323, 238] width 12 height 12
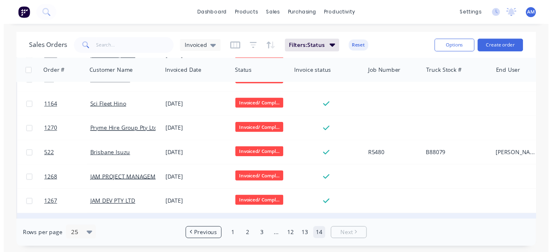
scroll to position [337, 0]
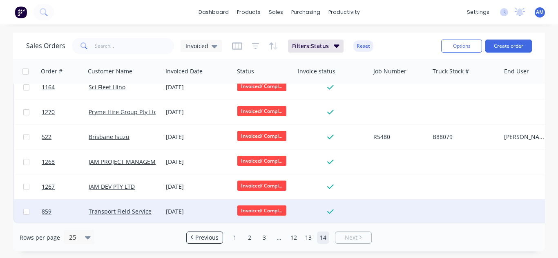
click at [192, 200] on div "22 Aug 2024" at bounding box center [197, 212] width 71 height 24
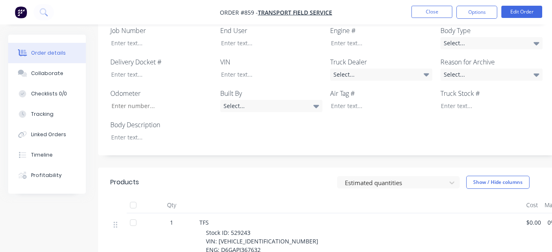
scroll to position [204, 0]
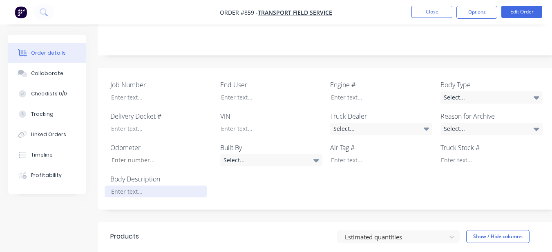
click at [170, 186] on div at bounding box center [156, 192] width 102 height 12
click at [458, 80] on div "Body Type Select..." at bounding box center [491, 92] width 102 height 24
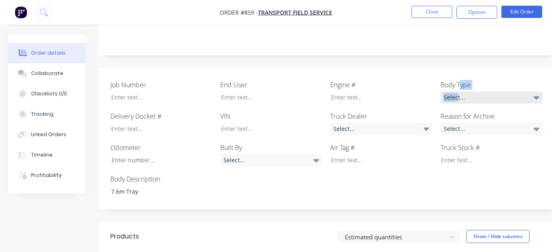
click at [456, 91] on div "Select..." at bounding box center [491, 97] width 102 height 12
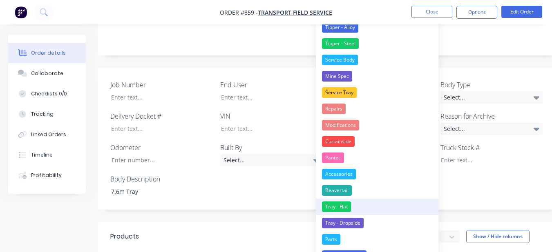
click at [378, 207] on button "Tray - Flat" at bounding box center [377, 207] width 122 height 16
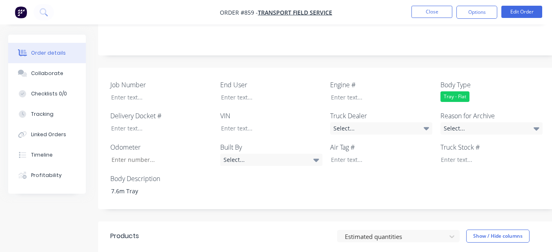
drag, startPoint x: 450, startPoint y: 116, endPoint x: 441, endPoint y: 124, distance: 11.8
click at [447, 122] on div "Select..." at bounding box center [491, 128] width 102 height 12
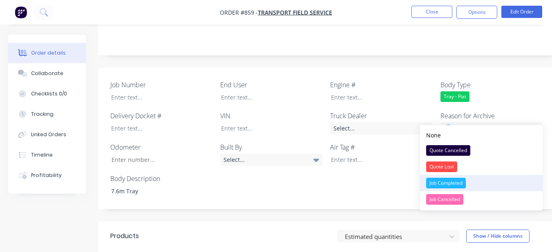
click at [430, 180] on div "Job Completed" at bounding box center [446, 183] width 40 height 11
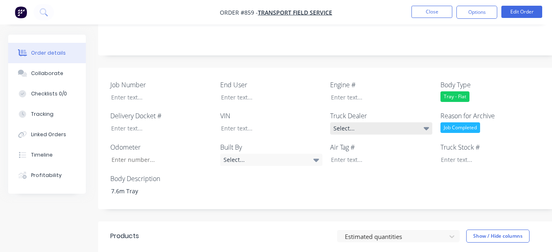
click at [390, 122] on div "Select..." at bounding box center [381, 128] width 102 height 12
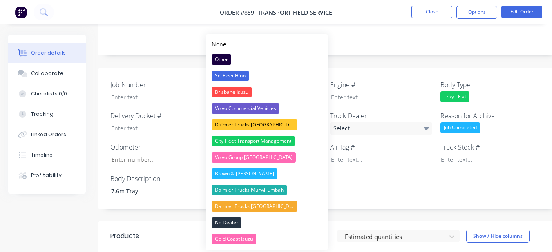
click at [370, 36] on div "Notes" at bounding box center [329, 27] width 462 height 55
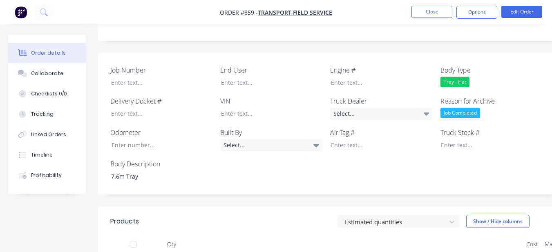
scroll to position [163, 0]
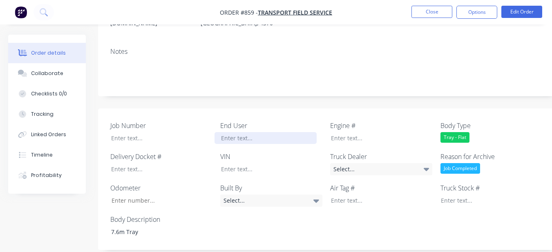
click at [260, 132] on div at bounding box center [265, 138] width 102 height 12
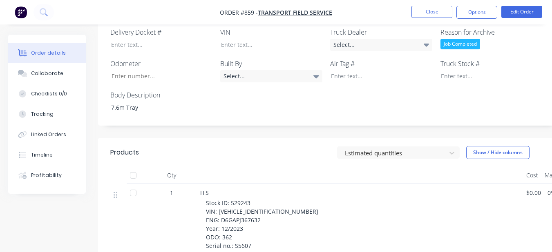
scroll to position [286, 0]
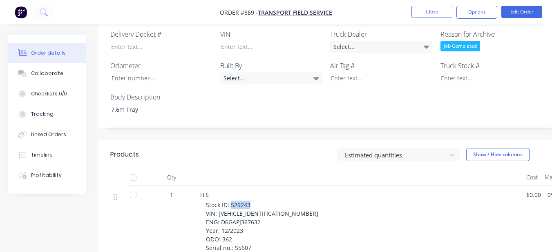
drag, startPoint x: 230, startPoint y: 194, endPoint x: 252, endPoint y: 191, distance: 22.1
click at [252, 201] on div "Stock ID: 529243 VIN: KMFWA18KRRC014076 ENG: D6GAPJ367632 Year: 12/2023 ODO: 36…" at bounding box center [363, 231] width 314 height 60
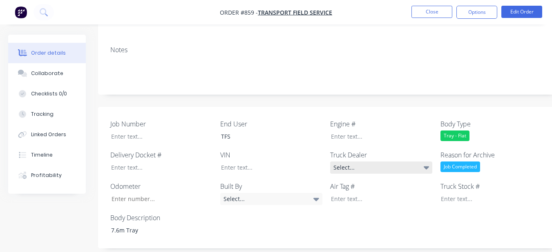
scroll to position [163, 0]
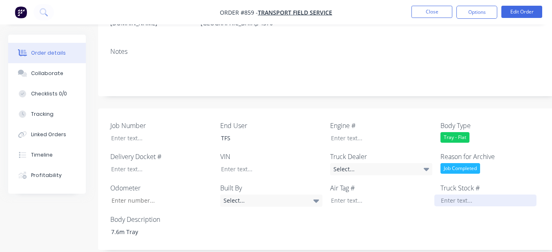
click at [452, 195] on div at bounding box center [485, 201] width 102 height 12
paste div
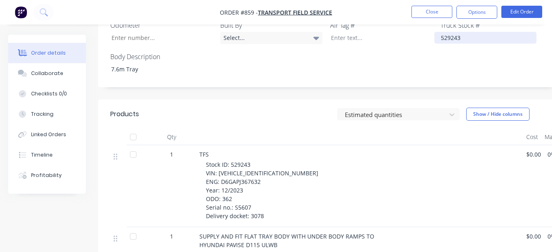
scroll to position [327, 0]
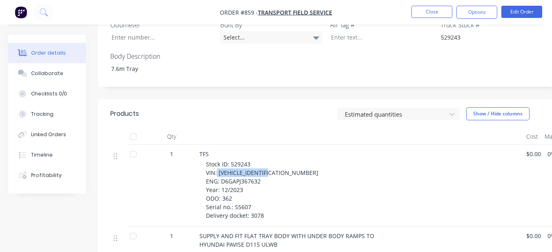
drag, startPoint x: 216, startPoint y: 162, endPoint x: 278, endPoint y: 163, distance: 62.1
click at [278, 163] on span "Stock ID: 529243 VIN: KMFWA18KRRC014076 ENG: D6GAPJ367632 Year: 12/2023 ODO: 36…" at bounding box center [262, 189] width 112 height 59
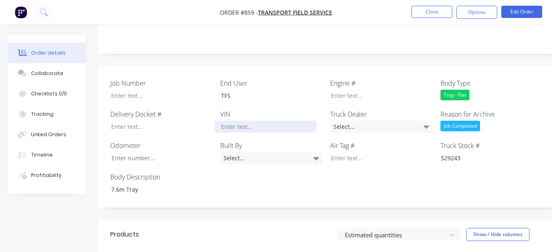
scroll to position [204, 0]
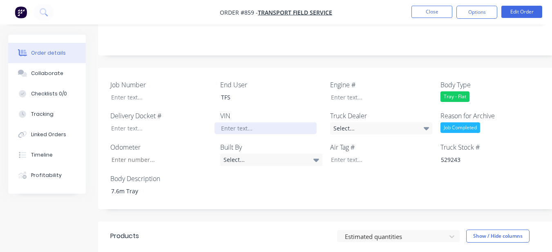
click at [279, 122] on div at bounding box center [265, 128] width 102 height 12
paste div
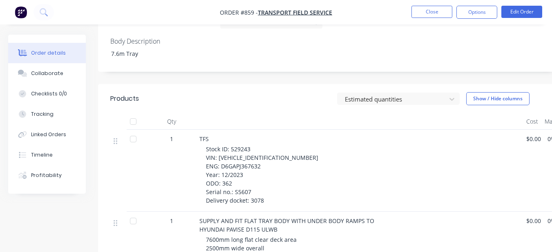
scroll to position [367, 0]
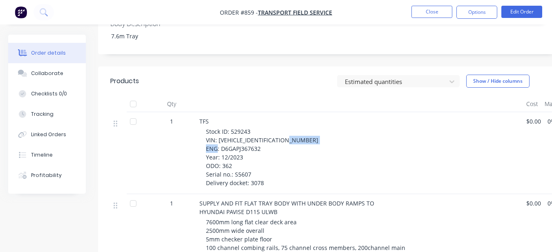
drag, startPoint x: 221, startPoint y: 131, endPoint x: 266, endPoint y: 131, distance: 44.9
click at [266, 131] on div "Stock ID: 529243 VIN: KMFWA18KRRC014076 ENG: D6GAPJ367632 Year: 12/2023 ODO: 36…" at bounding box center [363, 157] width 314 height 60
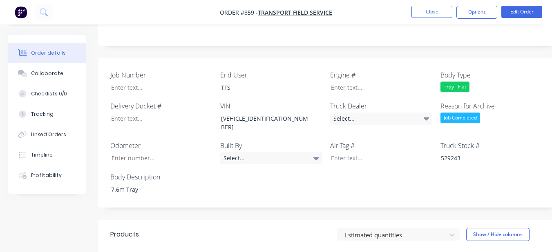
scroll to position [204, 0]
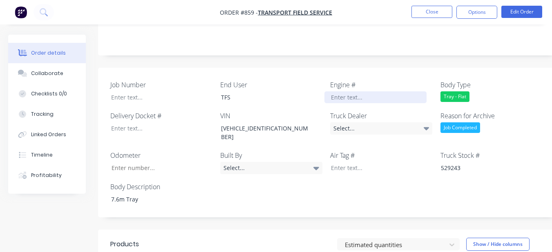
click at [340, 91] on div at bounding box center [375, 97] width 102 height 12
paste div
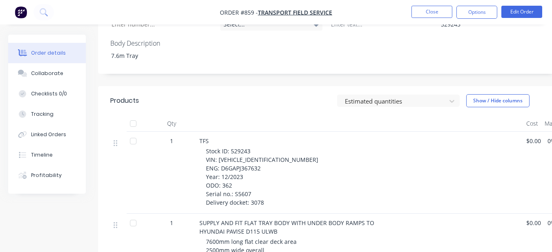
scroll to position [367, 0]
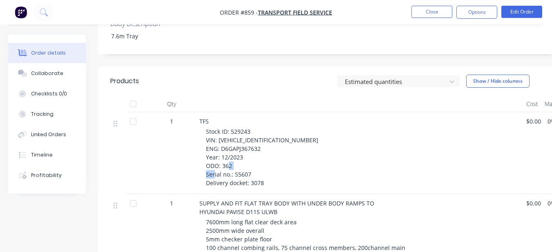
drag, startPoint x: 233, startPoint y: 154, endPoint x: 256, endPoint y: 156, distance: 22.5
click at [256, 156] on div "Stock ID: 529243 VIN: KMFWA18KRRC014076 ENG: D6GAPJ367632 Year: 12/2023 ODO: 36…" at bounding box center [363, 157] width 314 height 60
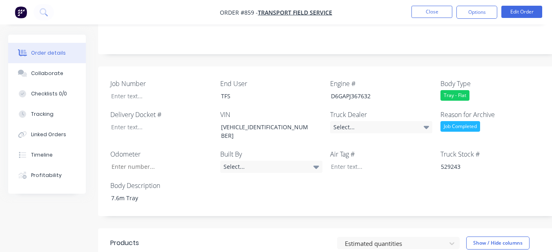
scroll to position [204, 0]
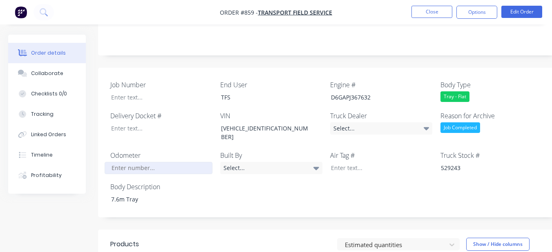
click at [180, 162] on input "Job Number" at bounding box center [159, 168] width 108 height 12
type input "362"
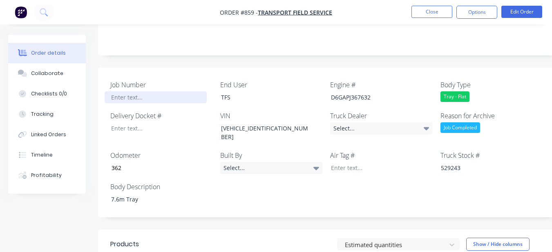
click at [158, 91] on div at bounding box center [156, 97] width 102 height 12
paste div
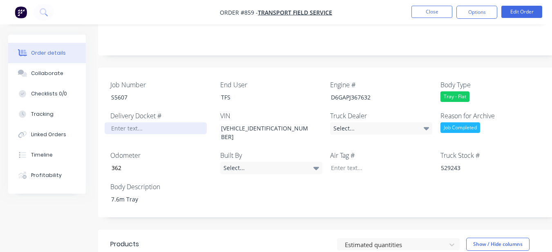
click at [150, 122] on div at bounding box center [156, 128] width 102 height 12
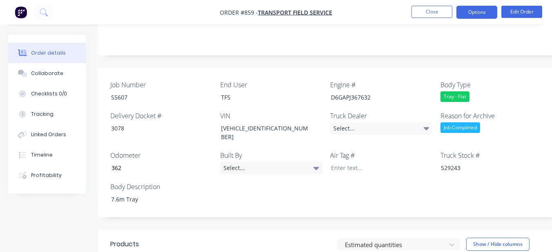
click at [481, 11] on button "Options" at bounding box center [476, 12] width 41 height 13
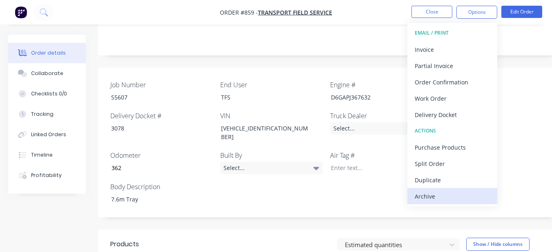
click at [472, 194] on div "Archive" at bounding box center [451, 197] width 75 height 12
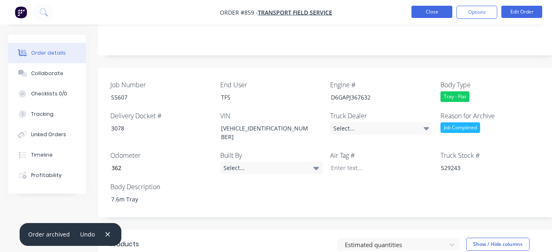
click at [434, 16] on button "Close" at bounding box center [431, 12] width 41 height 12
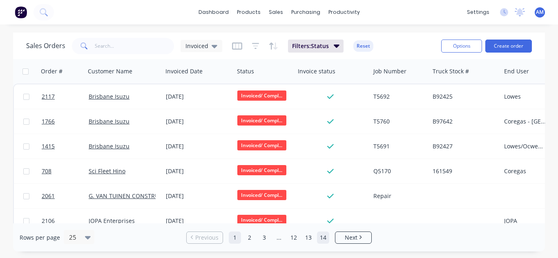
click at [323, 236] on link "14" at bounding box center [323, 238] width 12 height 12
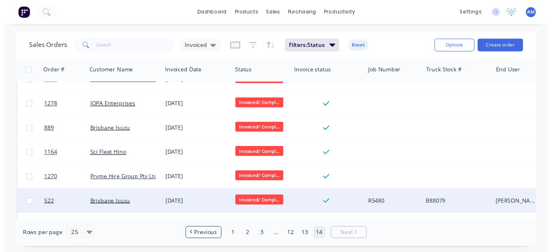
scroll to position [337, 0]
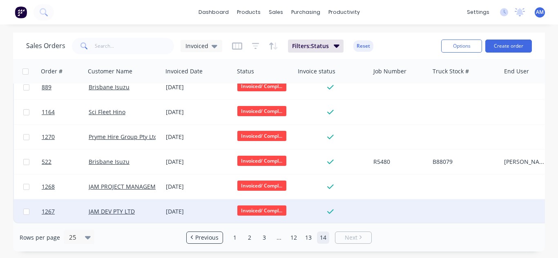
click at [196, 203] on div "05 Sep 2024" at bounding box center [197, 212] width 71 height 24
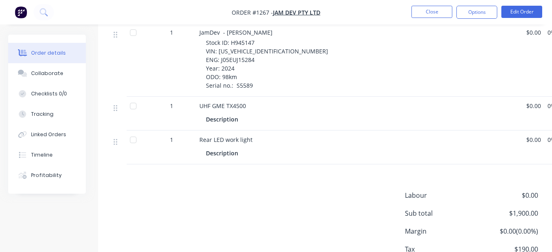
scroll to position [372, 0]
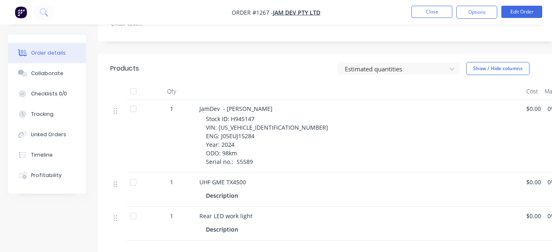
drag, startPoint x: 263, startPoint y: 211, endPoint x: 436, endPoint y: 127, distance: 192.6
click at [436, 127] on div "Stock ID: H945147 VIN: JHHXDJ2F40K014446 ENG: J05EUJ15284 Year: 2024 ODO: 98km …" at bounding box center [363, 140] width 314 height 51
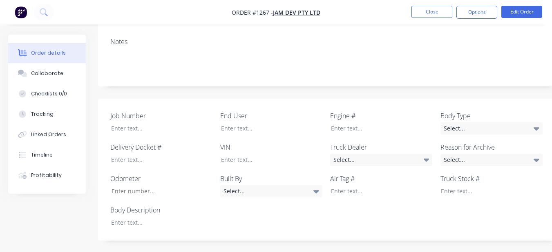
scroll to position [168, 0]
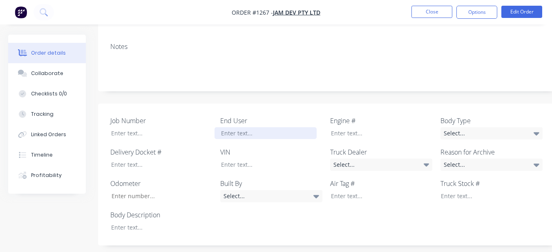
click at [280, 127] on div at bounding box center [265, 133] width 102 height 12
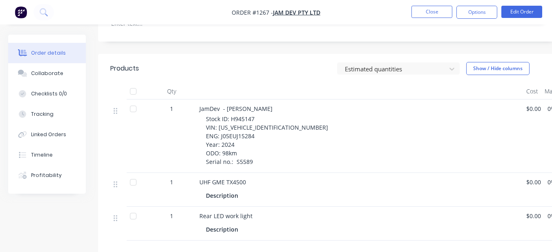
scroll to position [291, 0]
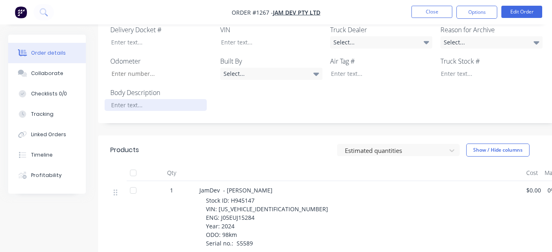
click at [109, 99] on div at bounding box center [156, 105] width 102 height 12
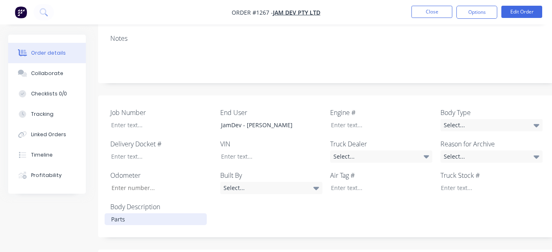
scroll to position [168, 0]
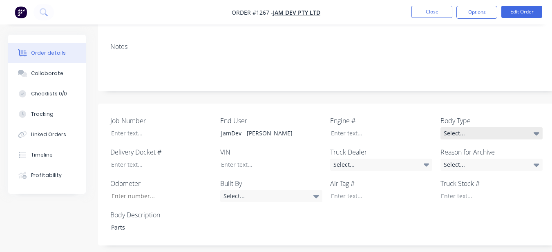
click at [489, 127] on div "Select..." at bounding box center [491, 133] width 102 height 12
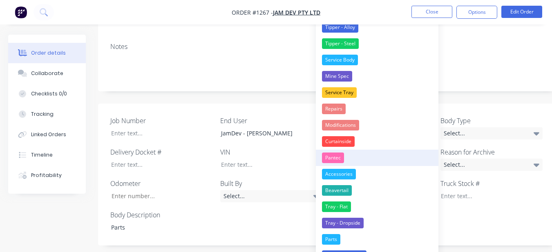
click at [345, 155] on button "Pantec" at bounding box center [377, 158] width 122 height 16
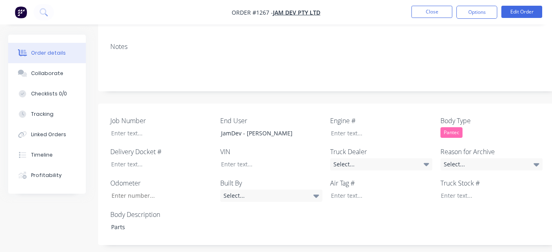
click at [453, 127] on div "Pantec" at bounding box center [451, 132] width 22 height 11
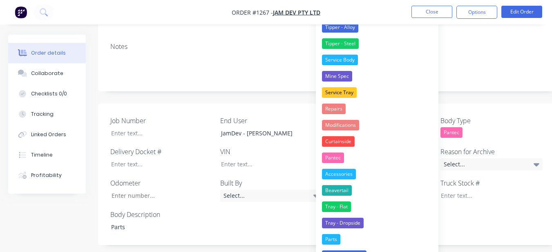
drag, startPoint x: 330, startPoint y: 237, endPoint x: 466, endPoint y: 164, distance: 154.7
click at [331, 236] on div "Parts" at bounding box center [331, 239] width 18 height 11
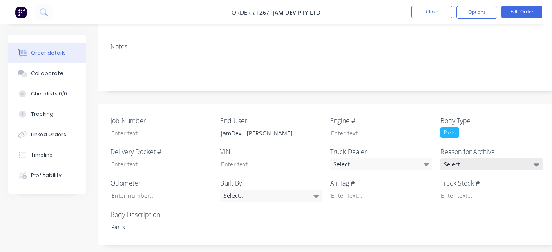
click at [474, 158] on div "Select..." at bounding box center [491, 164] width 102 height 12
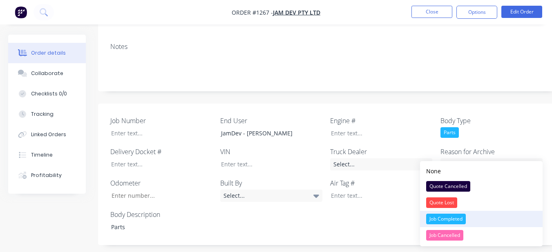
click at [456, 218] on div "Job Completed" at bounding box center [446, 219] width 40 height 11
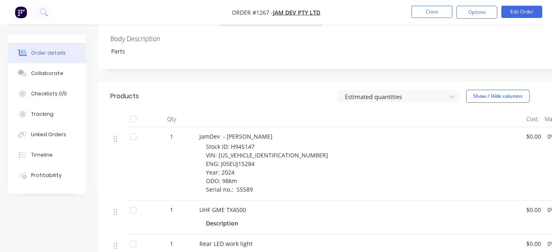
scroll to position [372, 0]
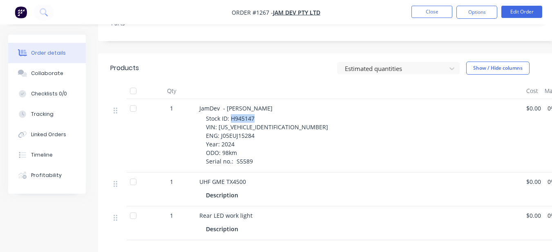
drag, startPoint x: 231, startPoint y: 107, endPoint x: 263, endPoint y: 106, distance: 31.9
click at [263, 114] on div "Stock ID: H945147 VIN: JHHXDJ2F40K014446 ENG: J05EUJ15284 Year: 2024 ODO: 98km …" at bounding box center [363, 139] width 314 height 51
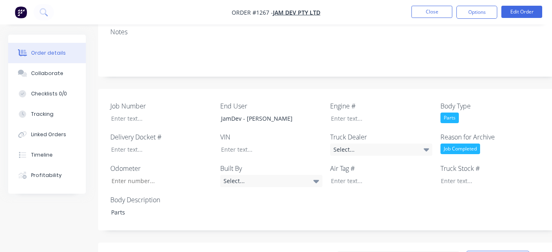
scroll to position [168, 0]
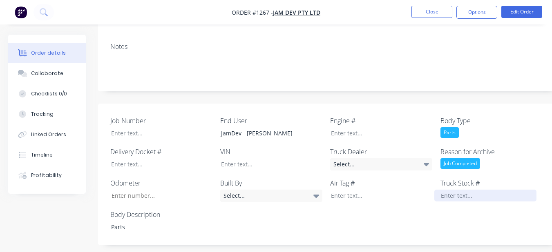
click at [449, 190] on div at bounding box center [485, 196] width 102 height 12
paste div
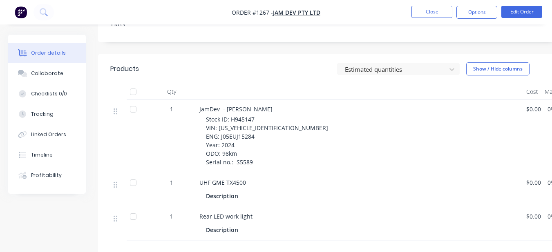
scroll to position [413, 0]
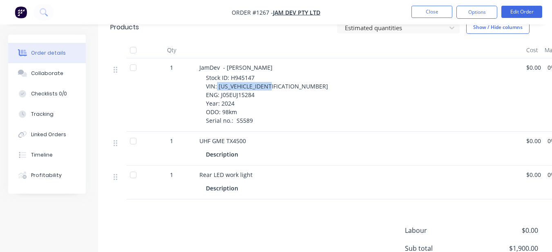
drag, startPoint x: 217, startPoint y: 75, endPoint x: 280, endPoint y: 71, distance: 63.0
click at [280, 73] on div "Stock ID: H945147 VIN: JHHXDJ2F40K014446 ENG: J05EUJ15284 Year: 2024 ODO: 98km …" at bounding box center [363, 98] width 314 height 51
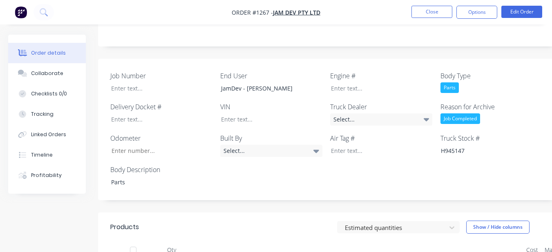
scroll to position [209, 0]
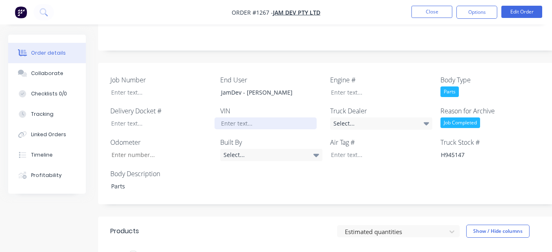
click at [272, 118] on div at bounding box center [265, 124] width 102 height 12
paste div
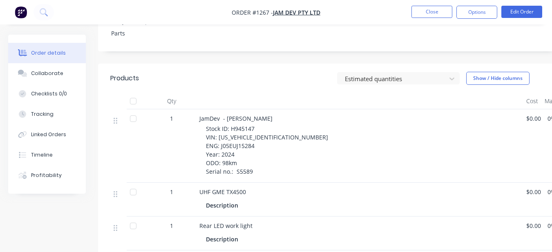
scroll to position [372, 0]
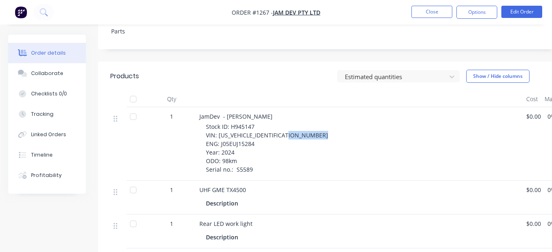
drag, startPoint x: 221, startPoint y: 125, endPoint x: 256, endPoint y: 124, distance: 35.1
click at [256, 124] on div "Stock ID: H945147 VIN: JHHXDJ2F40K014446 ENG: J05EUJ15284 Year: 2024 ODO: 98km …" at bounding box center [363, 147] width 314 height 51
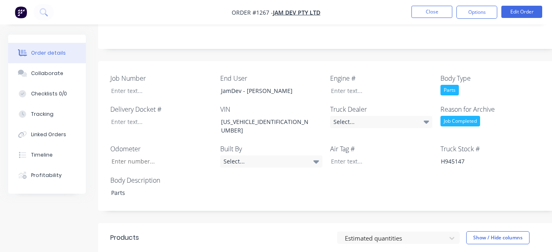
scroll to position [209, 0]
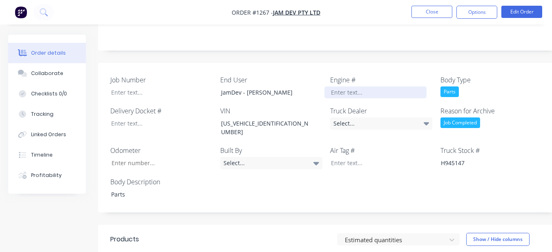
click at [336, 87] on div at bounding box center [375, 93] width 102 height 12
paste div
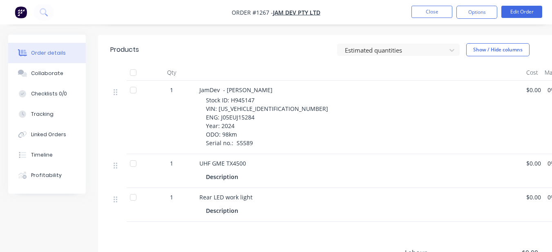
scroll to position [413, 0]
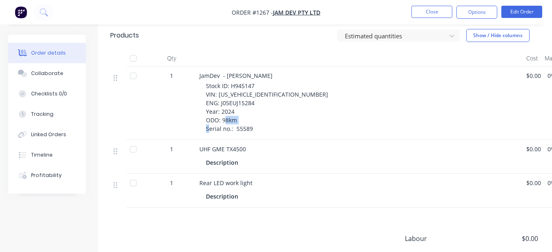
drag, startPoint x: 236, startPoint y: 109, endPoint x: 252, endPoint y: 109, distance: 15.5
click at [252, 109] on div "Stock ID: H945147 VIN: JHHXDJ2F40K014446 ENG: J05EUJ15284 Year: 2024 ODO: 98km …" at bounding box center [363, 107] width 314 height 51
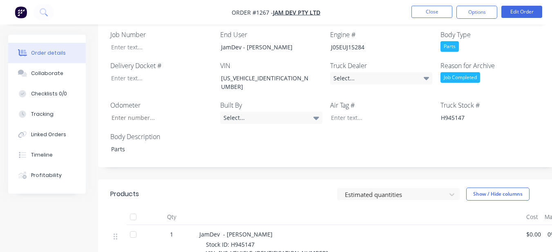
scroll to position [250, 0]
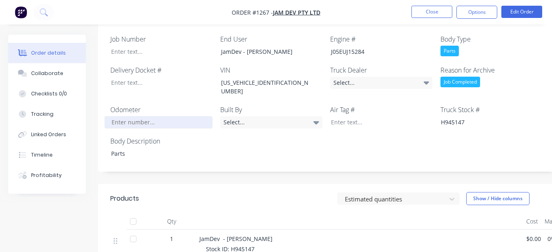
click at [180, 116] on input "Job Number" at bounding box center [159, 122] width 108 height 12
type input "98"
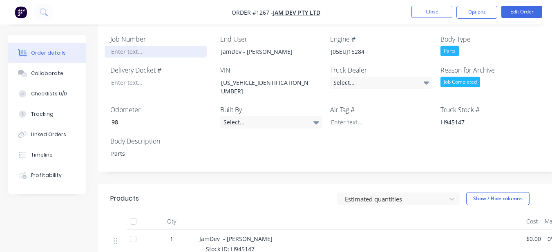
click at [161, 46] on div at bounding box center [156, 52] width 102 height 12
paste div
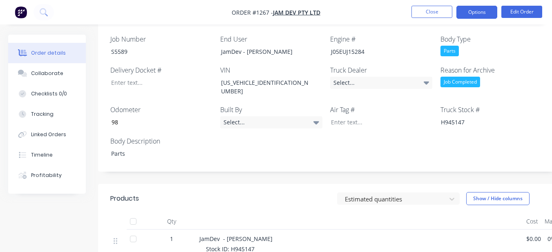
click at [478, 15] on button "Options" at bounding box center [476, 12] width 41 height 13
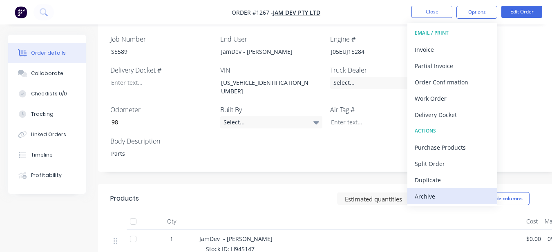
click at [452, 199] on div "Archive" at bounding box center [451, 197] width 75 height 12
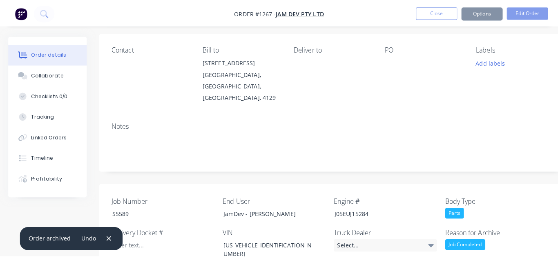
scroll to position [0, 0]
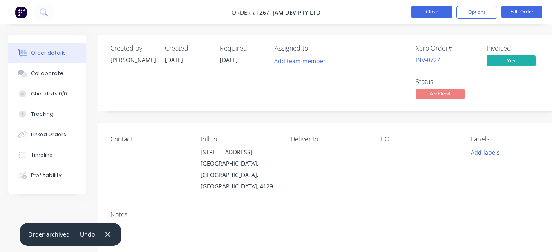
click at [415, 8] on button "Close" at bounding box center [431, 12] width 41 height 12
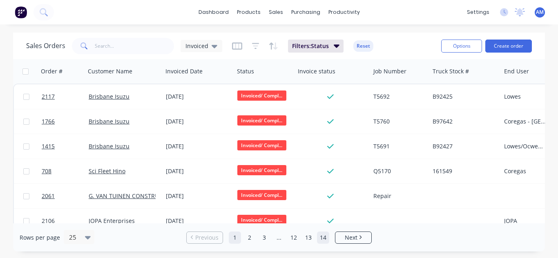
click at [322, 235] on link "14" at bounding box center [323, 238] width 12 height 12
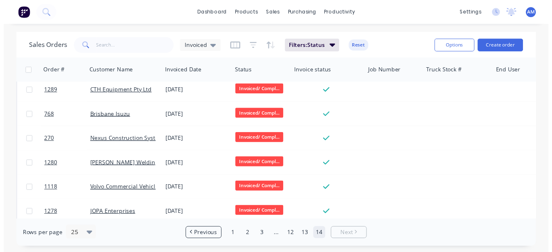
scroll to position [337, 0]
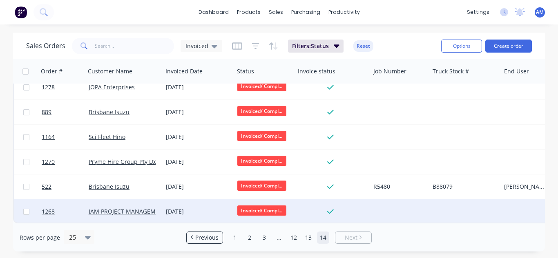
click at [165, 210] on div "05 Sep 2024" at bounding box center [197, 212] width 71 height 24
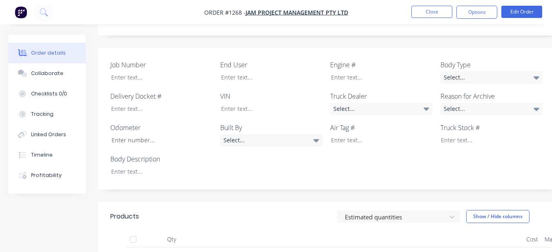
scroll to position [204, 0]
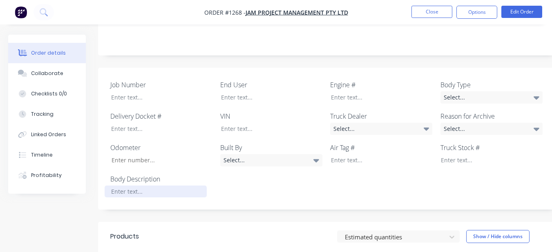
click at [181, 186] on div at bounding box center [156, 192] width 102 height 12
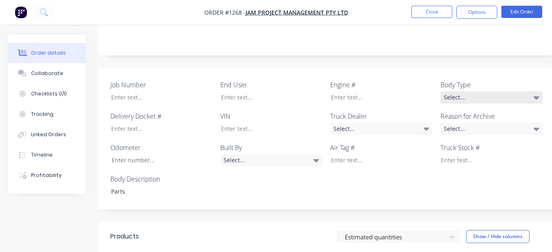
drag, startPoint x: 472, startPoint y: 86, endPoint x: 471, endPoint y: 92, distance: 6.2
click at [472, 91] on div "Select..." at bounding box center [491, 97] width 102 height 12
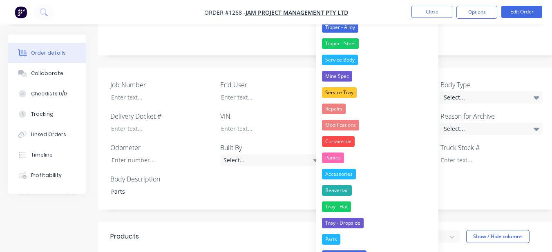
click at [373, 237] on button "Parts" at bounding box center [377, 239] width 122 height 16
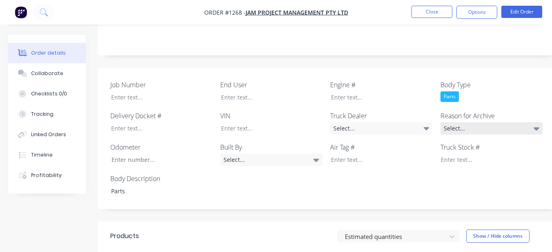
click at [452, 122] on div "Select..." at bounding box center [491, 128] width 102 height 12
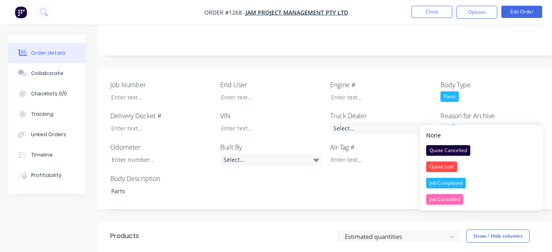
click at [439, 183] on div "Job Completed" at bounding box center [446, 183] width 40 height 11
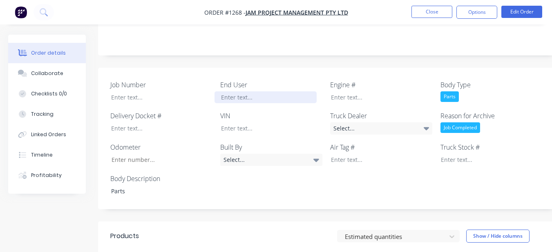
click at [252, 91] on div at bounding box center [265, 97] width 102 height 12
drag, startPoint x: 258, startPoint y: 85, endPoint x: 219, endPoint y: 195, distance: 117.0
click at [240, 145] on div "Job Number End User Jam Engine # Body Type Parts Delivery Docket # VIN Truck De…" at bounding box center [329, 139] width 462 height 142
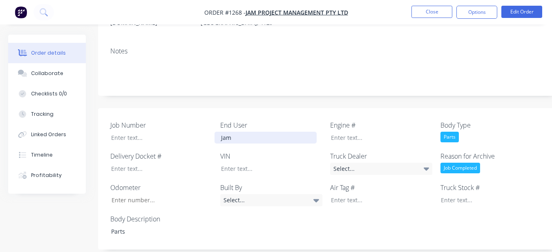
scroll to position [163, 0]
click at [267, 132] on div "Jam Project Managment" at bounding box center [265, 138] width 102 height 12
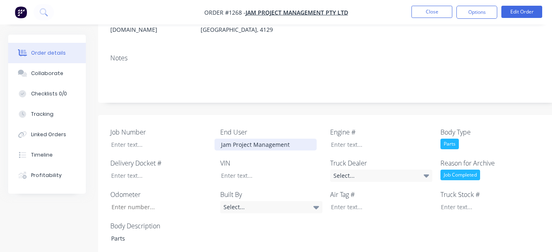
scroll to position [204, 0]
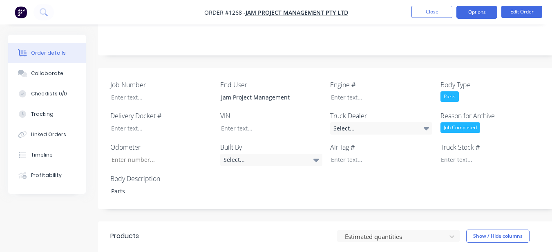
click at [476, 13] on button "Options" at bounding box center [476, 12] width 41 height 13
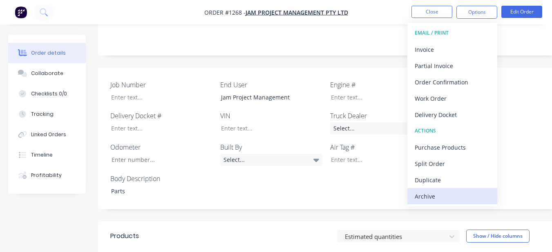
click at [450, 198] on div "Archive" at bounding box center [451, 197] width 75 height 12
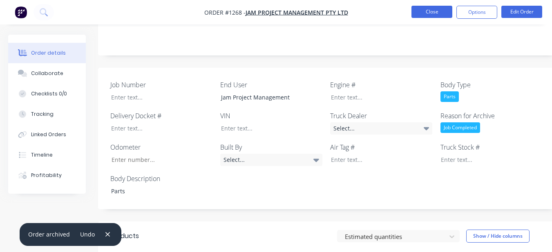
click at [443, 10] on button "Close" at bounding box center [431, 12] width 41 height 12
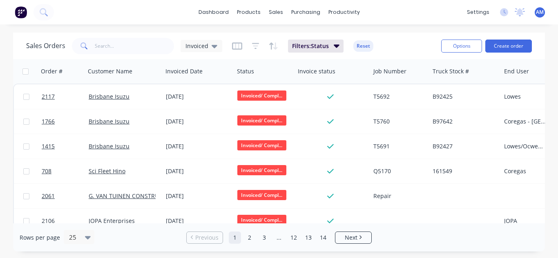
click at [329, 241] on ul "Previous 1 2 3 ... 12 13 14 Next" at bounding box center [279, 238] width 192 height 12
click at [322, 235] on link "14" at bounding box center [323, 238] width 12 height 12
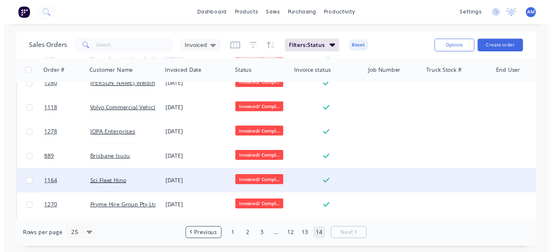
scroll to position [337, 0]
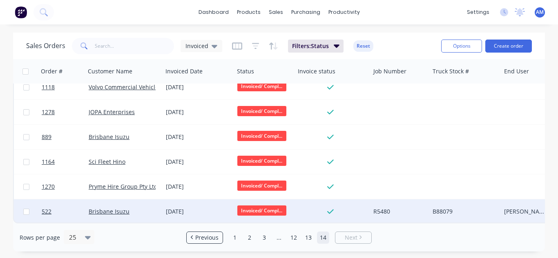
click at [184, 208] on div "[DATE]" at bounding box center [198, 212] width 65 height 8
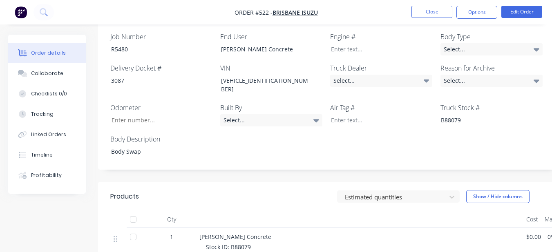
scroll to position [245, 0]
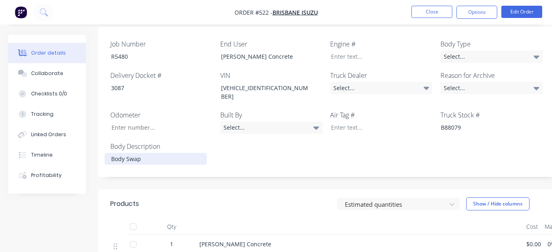
click at [191, 153] on div "Body Swap" at bounding box center [156, 159] width 102 height 12
click at [463, 82] on div "Select..." at bounding box center [491, 88] width 102 height 12
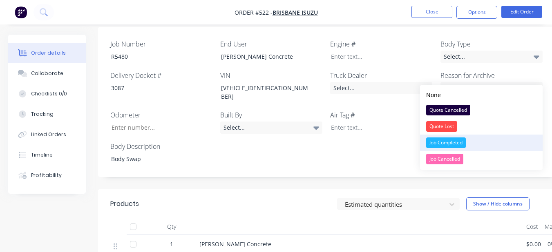
click at [440, 144] on div "Job Completed" at bounding box center [446, 143] width 40 height 11
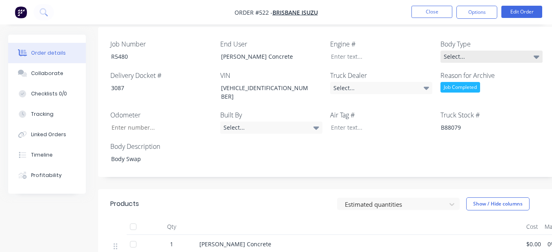
click at [458, 51] on div "Select..." at bounding box center [491, 57] width 102 height 12
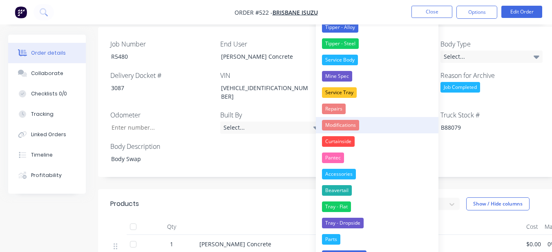
click at [393, 125] on button "Modifications" at bounding box center [377, 125] width 122 height 16
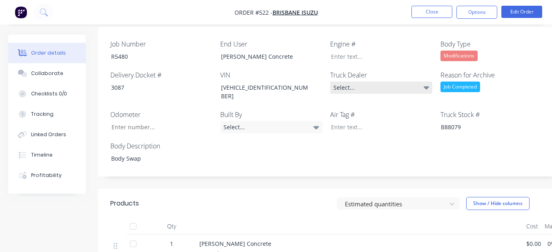
click at [394, 82] on div "Select..." at bounding box center [381, 88] width 102 height 12
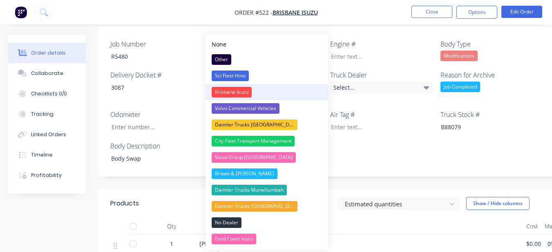
click at [284, 93] on button "Brisbane Isuzu" at bounding box center [266, 92] width 122 height 16
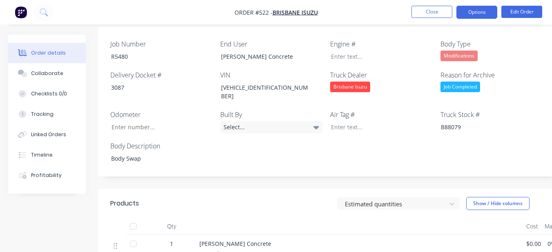
click at [481, 9] on button "Options" at bounding box center [476, 12] width 41 height 13
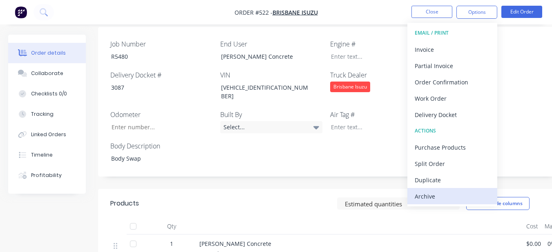
click at [443, 202] on div "Archive" at bounding box center [451, 197] width 75 height 12
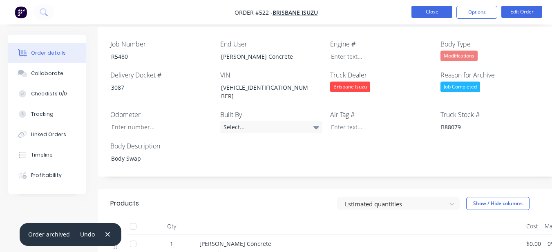
click at [426, 10] on button "Close" at bounding box center [431, 12] width 41 height 12
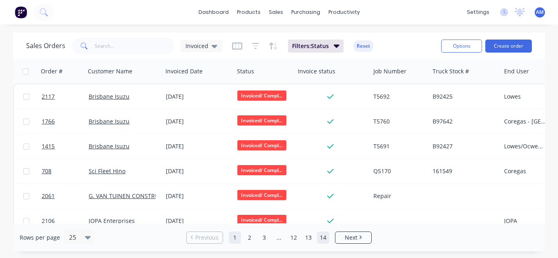
click at [320, 240] on link "14" at bounding box center [323, 238] width 12 height 12
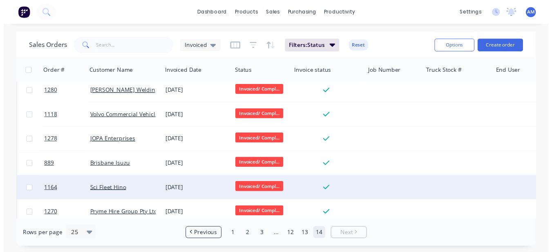
scroll to position [312, 0]
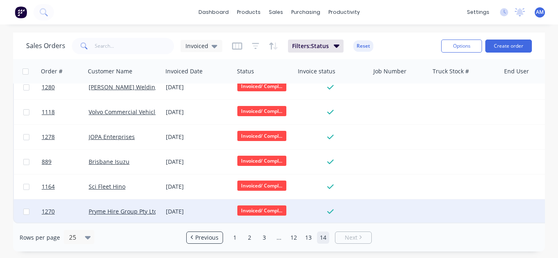
click at [175, 209] on div "[DATE]" at bounding box center [198, 212] width 65 height 8
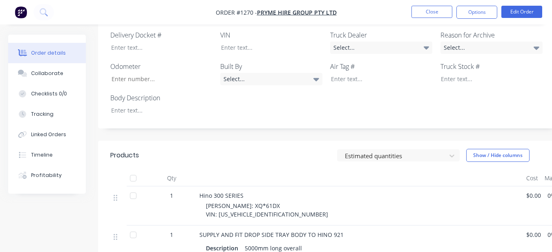
scroll to position [286, 0]
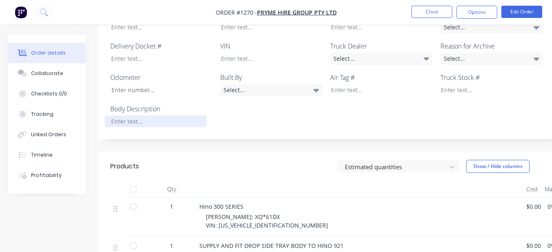
click at [155, 116] on div at bounding box center [156, 122] width 102 height 12
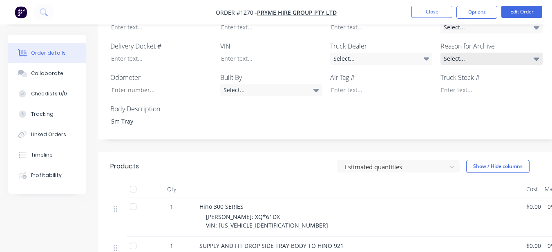
click at [459, 53] on div "Select..." at bounding box center [491, 59] width 102 height 12
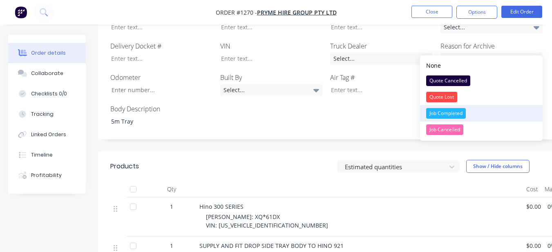
click at [458, 108] on div "Job Completed" at bounding box center [446, 113] width 40 height 11
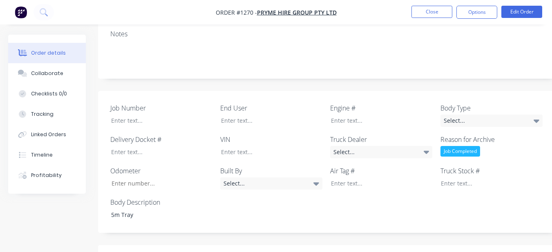
scroll to position [163, 0]
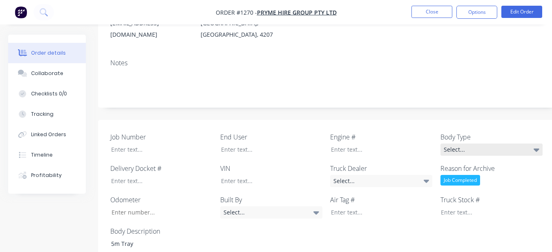
click at [465, 144] on div "Select..." at bounding box center [491, 150] width 102 height 12
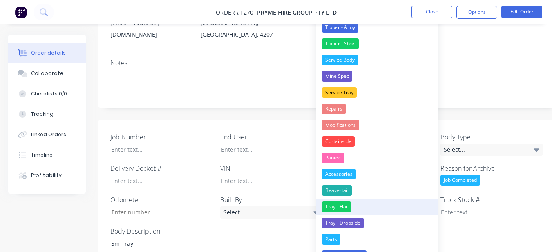
drag, startPoint x: 354, startPoint y: 204, endPoint x: 353, endPoint y: 183, distance: 21.3
click at [354, 204] on button "Tray - Flat" at bounding box center [377, 207] width 122 height 16
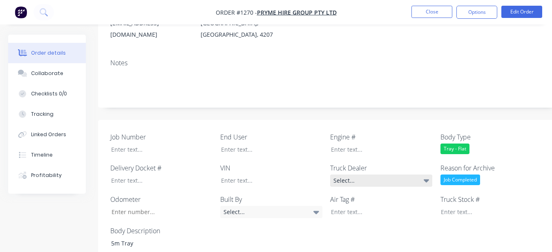
click at [370, 175] on div "Select..." at bounding box center [381, 181] width 102 height 12
click at [341, 120] on div "Job Number End User Engine # Body Type Tray - Flat Delivery Docket # VIN Truck …" at bounding box center [329, 191] width 462 height 142
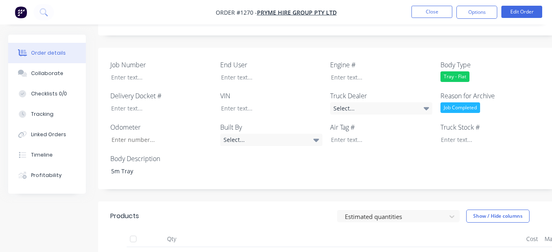
scroll to position [204, 0]
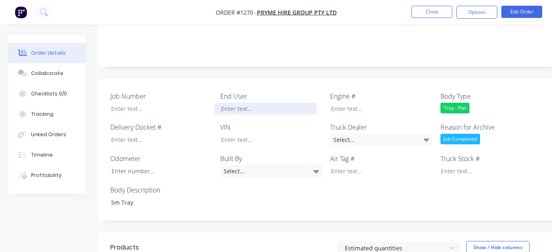
drag, startPoint x: 254, startPoint y: 98, endPoint x: 259, endPoint y: 100, distance: 5.3
click at [255, 103] on div at bounding box center [265, 109] width 102 height 12
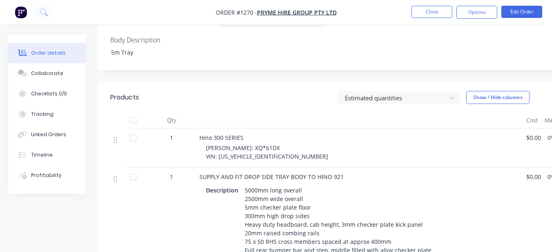
scroll to position [408, 0]
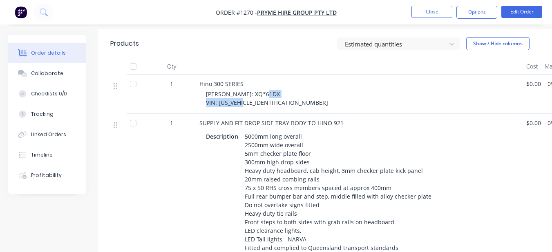
drag, startPoint x: 218, startPoint y: 90, endPoint x: 274, endPoint y: 90, distance: 55.9
click at [274, 90] on span "REGO: XQ*61DX VIN: JHHXDJ2H90K011351" at bounding box center [267, 98] width 122 height 16
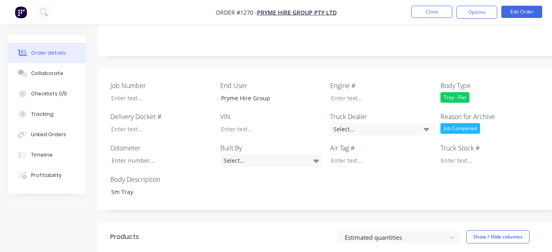
scroll to position [204, 0]
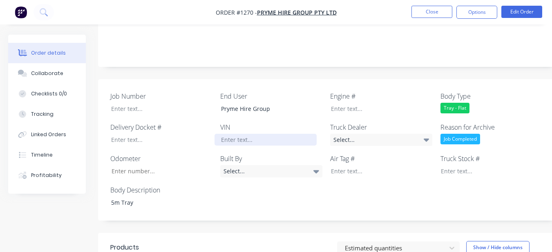
click at [270, 134] on div at bounding box center [265, 140] width 102 height 12
paste div
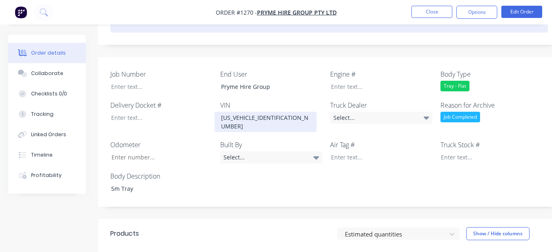
scroll to position [231, 0]
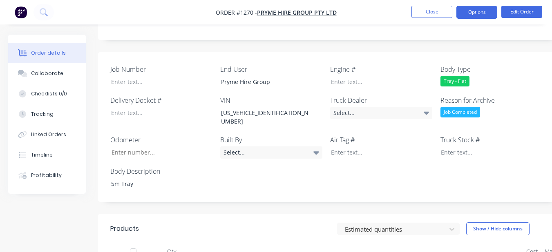
click at [479, 14] on button "Options" at bounding box center [476, 12] width 41 height 13
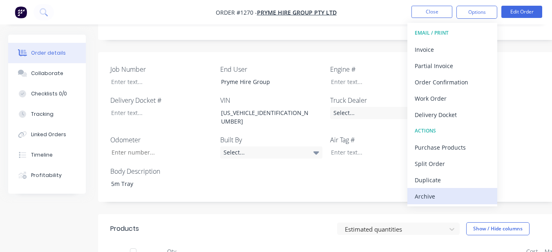
click at [447, 196] on div "Archive" at bounding box center [451, 197] width 75 height 12
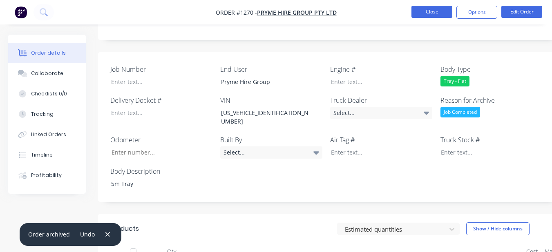
click at [414, 13] on button "Close" at bounding box center [431, 12] width 41 height 12
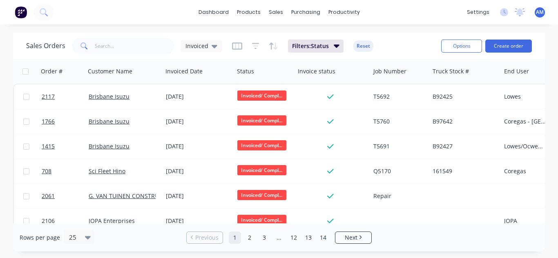
drag, startPoint x: 323, startPoint y: 237, endPoint x: 309, endPoint y: 222, distance: 20.2
click at [322, 236] on link "14" at bounding box center [323, 238] width 12 height 12
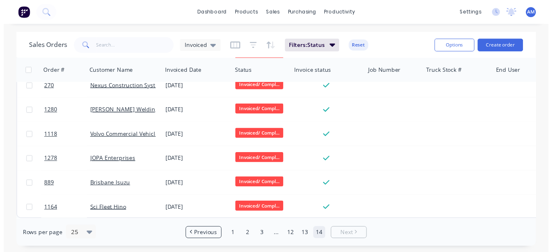
scroll to position [287, 0]
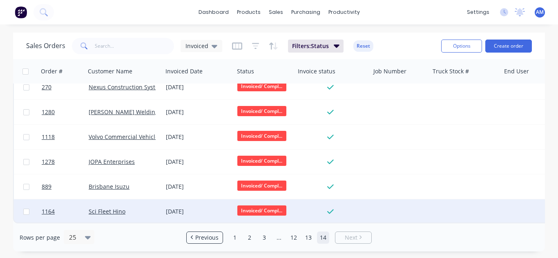
click at [193, 208] on div "[DATE]" at bounding box center [198, 212] width 65 height 8
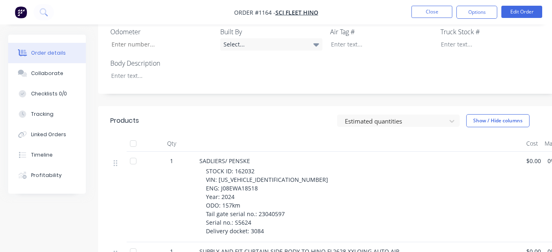
scroll to position [245, 0]
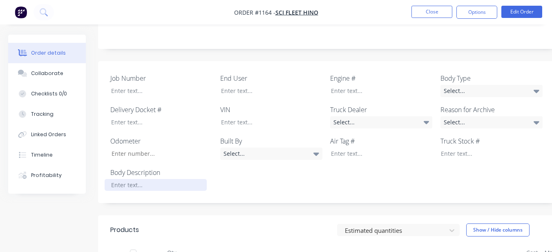
click at [180, 179] on div at bounding box center [156, 185] width 102 height 12
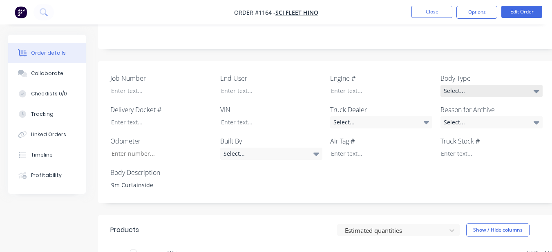
click at [475, 85] on div "Select..." at bounding box center [491, 91] width 102 height 12
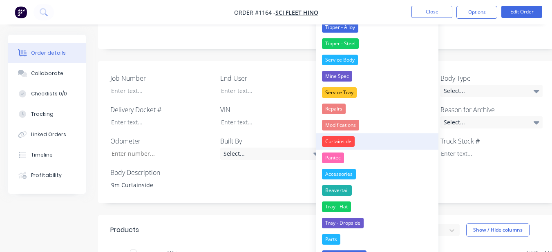
click at [373, 136] on button "Curtainside" at bounding box center [377, 142] width 122 height 16
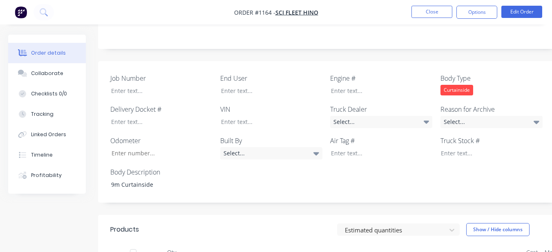
click at [467, 85] on div "Curtainside" at bounding box center [456, 90] width 33 height 11
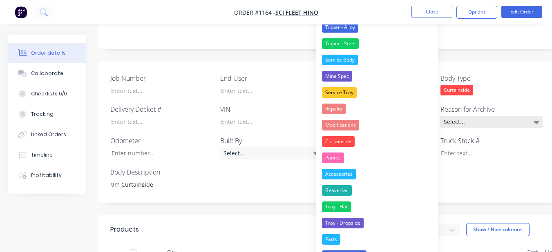
click at [479, 116] on div "Select..." at bounding box center [491, 122] width 102 height 12
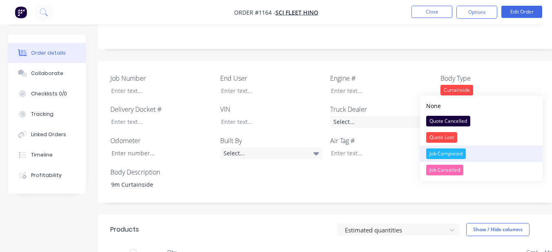
click at [474, 152] on button "Job Completed" at bounding box center [481, 154] width 122 height 16
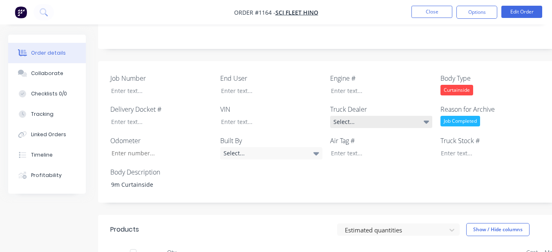
click at [410, 116] on div "Select..." at bounding box center [381, 122] width 102 height 12
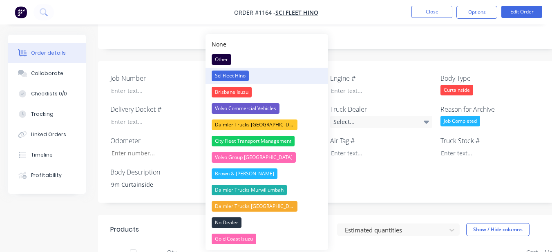
click at [279, 76] on button "Sci Fleet Hino" at bounding box center [266, 76] width 122 height 16
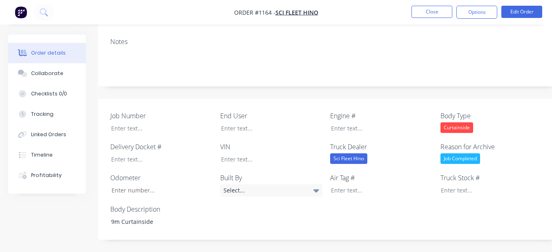
scroll to position [204, 0]
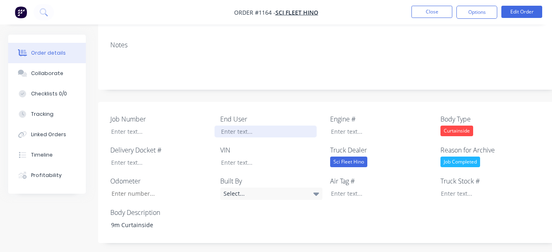
click at [269, 126] on div at bounding box center [265, 132] width 102 height 12
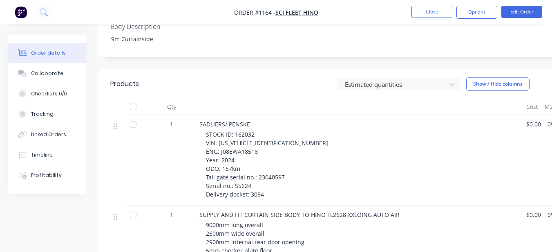
scroll to position [408, 0]
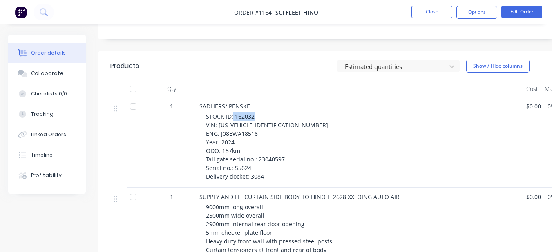
drag, startPoint x: 233, startPoint y: 81, endPoint x: 261, endPoint y: 83, distance: 28.2
click at [261, 112] on div "STOCK ID: 162032 VIN: JHDFL8JW1XXX29178 ENG: J08EWA18518 Year: 2024 ODO: 157km …" at bounding box center [363, 146] width 314 height 69
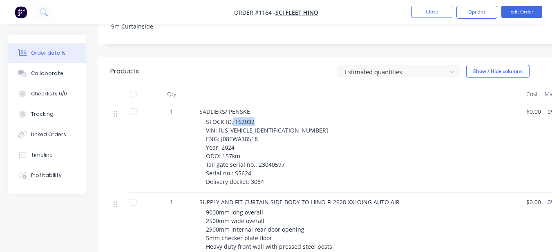
scroll to position [327, 0]
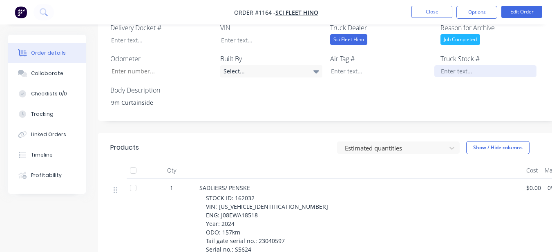
click at [443, 65] on div at bounding box center [485, 71] width 102 height 12
paste div
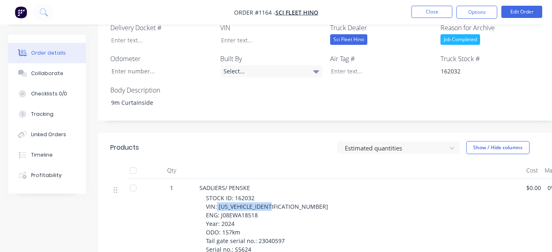
drag, startPoint x: 217, startPoint y: 172, endPoint x: 278, endPoint y: 174, distance: 60.9
click at [278, 194] on div "STOCK ID: 162032 VIN: JHDFL8JW1XXX29178 ENG: J08EWA18518 Year: 2024 ODO: 157km …" at bounding box center [363, 228] width 314 height 69
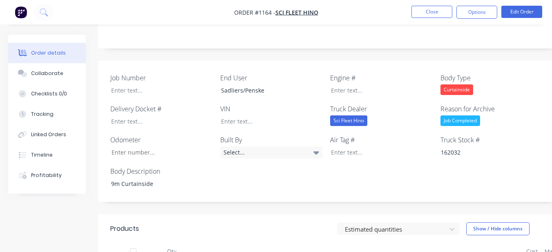
scroll to position [245, 0]
click at [274, 116] on div at bounding box center [265, 122] width 102 height 12
paste div
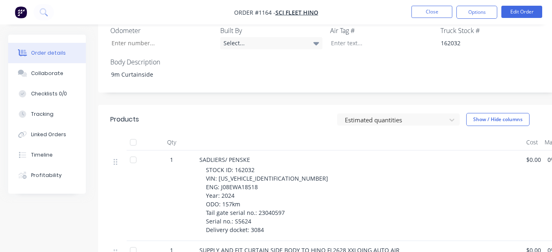
scroll to position [367, 0]
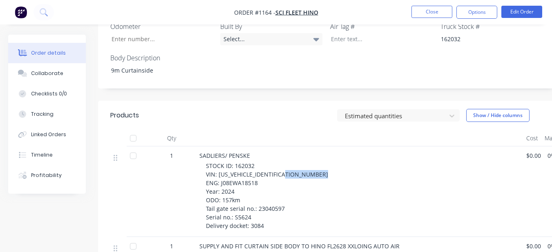
drag, startPoint x: 220, startPoint y: 142, endPoint x: 257, endPoint y: 140, distance: 37.2
click at [257, 162] on div "STOCK ID: 162032 VIN: JHDFL8JW1XXX29178 ENG: J08EWA18518 Year: 2024 ODO: 157km …" at bounding box center [363, 196] width 314 height 69
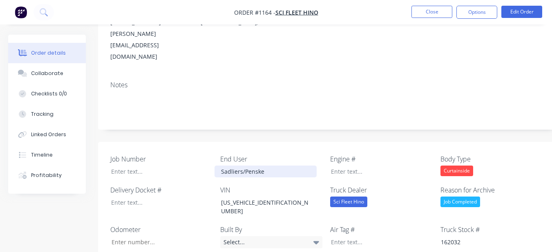
scroll to position [163, 0]
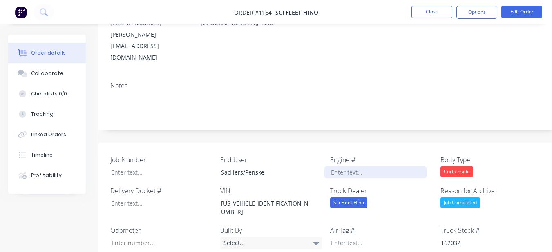
click at [331, 167] on div at bounding box center [375, 173] width 102 height 12
paste div
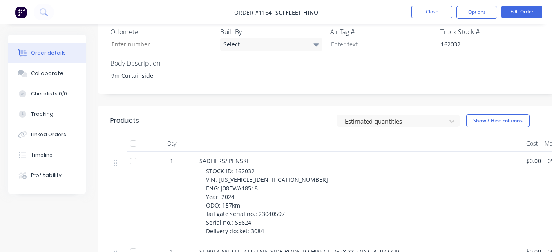
scroll to position [286, 0]
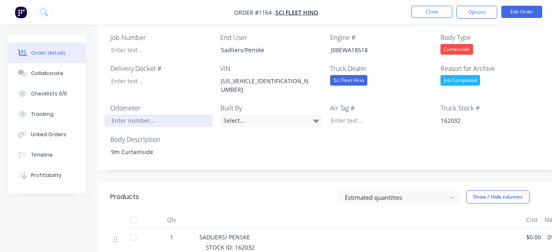
click at [147, 115] on input "Job Number" at bounding box center [159, 121] width 108 height 12
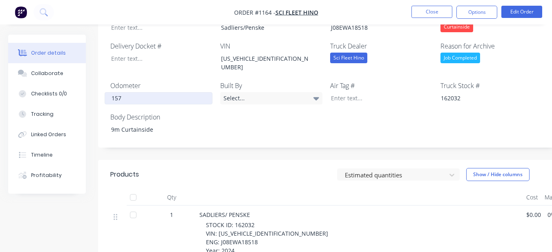
scroll to position [327, 0]
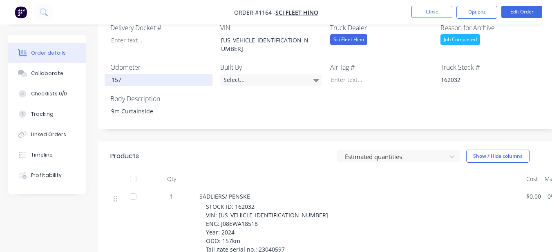
type input "157"
drag, startPoint x: 232, startPoint y: 215, endPoint x: 252, endPoint y: 216, distance: 19.2
click at [252, 216] on div "STOCK ID: 162032 VIN: JHDFL8JW1XXX29178 ENG: J08EWA18518 Year: 2024 ODO: 157km …" at bounding box center [363, 237] width 314 height 69
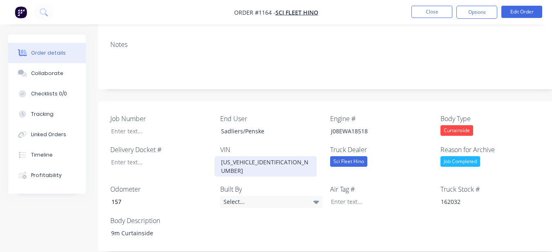
scroll to position [204, 0]
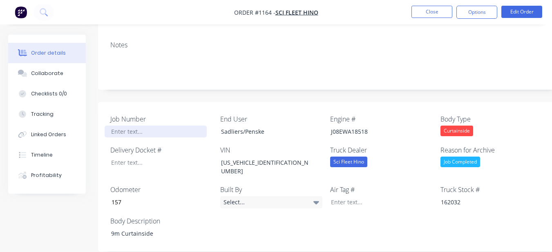
click at [160, 126] on div at bounding box center [156, 132] width 102 height 12
paste div
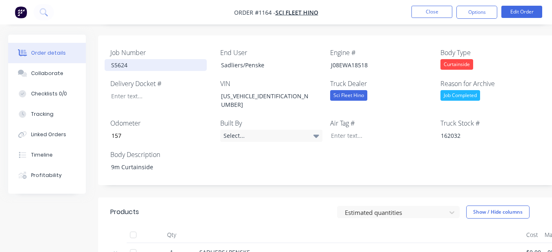
scroll to position [245, 0]
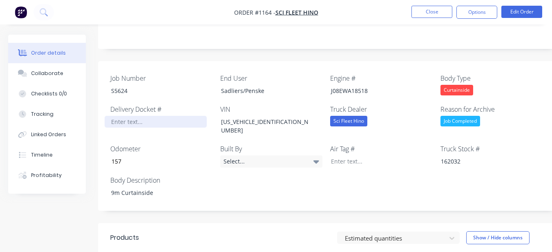
click at [144, 116] on div at bounding box center [156, 122] width 102 height 12
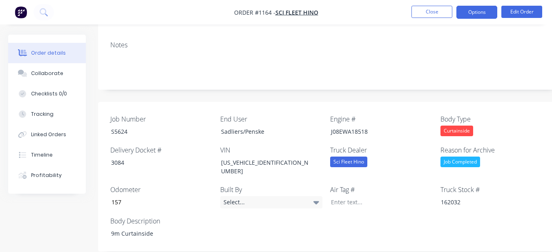
click at [484, 13] on button "Options" at bounding box center [476, 12] width 41 height 13
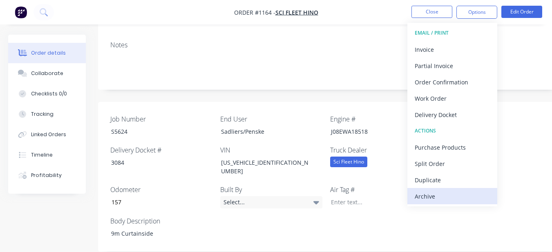
click at [438, 201] on div "Archive" at bounding box center [451, 197] width 75 height 12
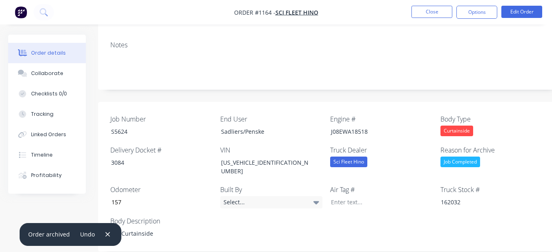
click at [410, 10] on ul "Close Options Edit Order" at bounding box center [476, 12] width 150 height 13
click at [414, 13] on button "Close" at bounding box center [431, 12] width 41 height 12
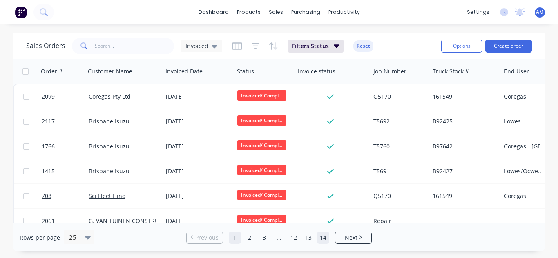
click at [317, 232] on link "14" at bounding box center [323, 238] width 12 height 12
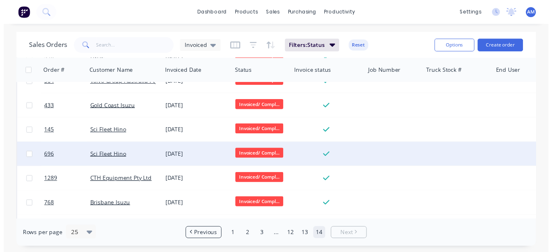
scroll to position [287, 0]
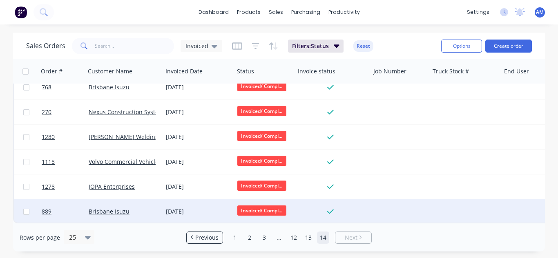
click at [163, 211] on div "[DATE]" at bounding box center [197, 212] width 71 height 24
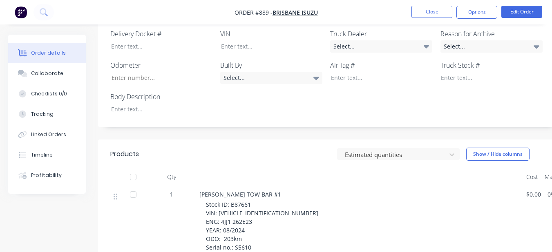
scroll to position [245, 0]
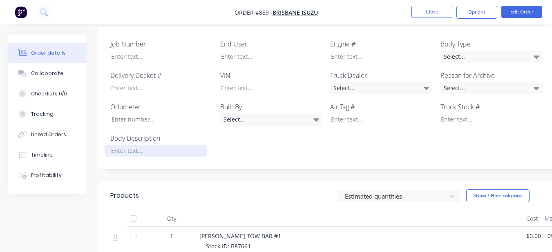
click at [145, 145] on div at bounding box center [156, 151] width 102 height 12
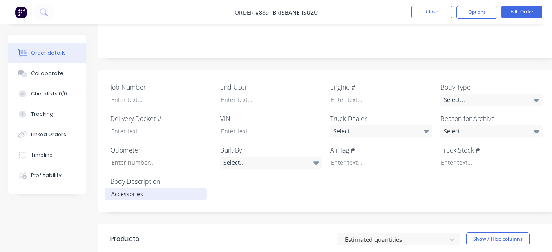
scroll to position [163, 0]
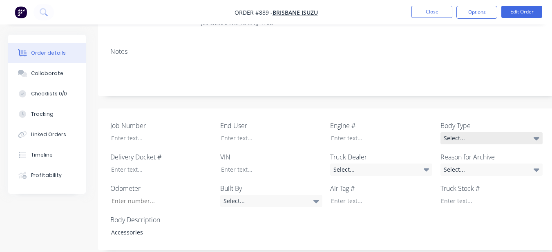
click at [466, 132] on div "Select..." at bounding box center [491, 138] width 102 height 12
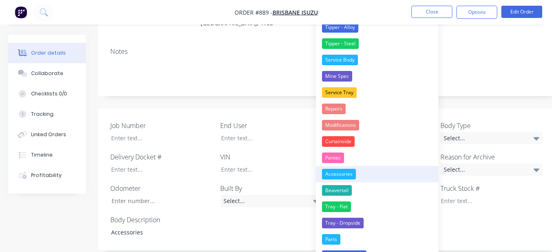
click at [347, 172] on div "Accessories" at bounding box center [339, 174] width 34 height 11
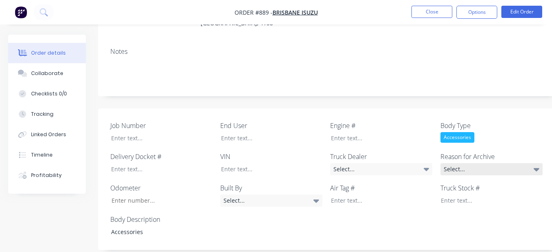
click at [451, 163] on div "Select..." at bounding box center [491, 169] width 102 height 12
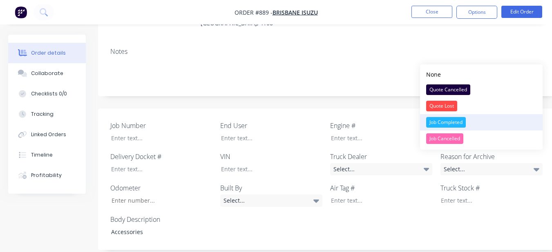
click at [450, 123] on div "Job Completed" at bounding box center [446, 122] width 40 height 11
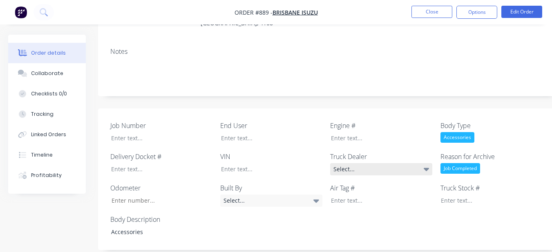
click at [415, 163] on div "Select..." at bounding box center [381, 169] width 102 height 12
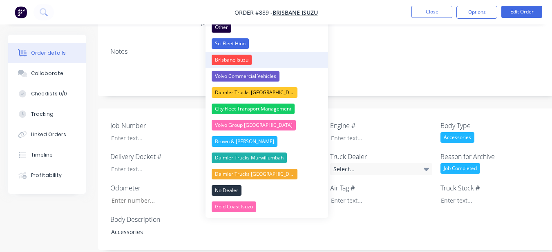
click at [249, 57] on div "Brisbane Isuzu" at bounding box center [231, 60] width 40 height 11
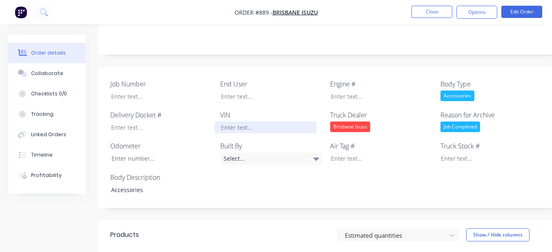
scroll to position [204, 0]
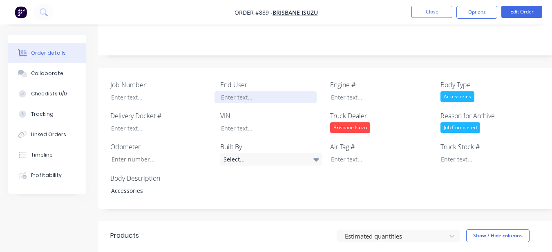
click at [248, 91] on div at bounding box center [265, 97] width 102 height 12
drag, startPoint x: 249, startPoint y: 80, endPoint x: 222, endPoint y: 222, distance: 143.9
click at [222, 229] on div "Estimated quantities Show / Hide columns" at bounding box center [375, 235] width 344 height 13
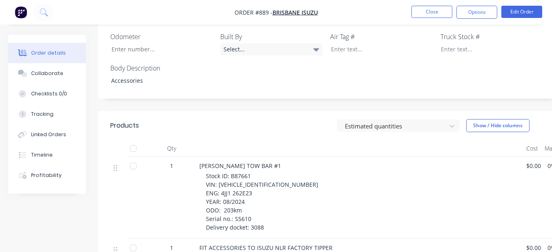
scroll to position [367, 0]
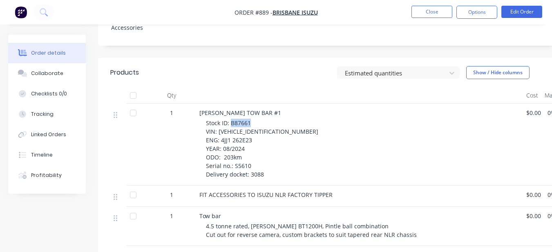
drag, startPoint x: 231, startPoint y: 111, endPoint x: 257, endPoint y: 112, distance: 26.6
click at [257, 119] on div "Stock ID: B87661 VIN: JAANLR85EM7110133 ENG: 4JJ1 262E23 YEAR: 08/2024 ODO: 203…" at bounding box center [363, 149] width 314 height 60
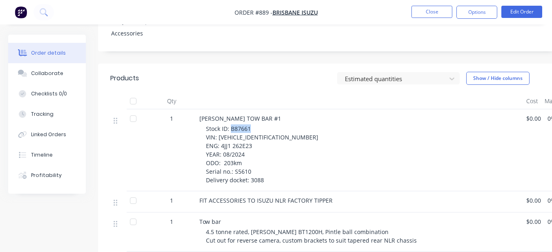
scroll to position [245, 0]
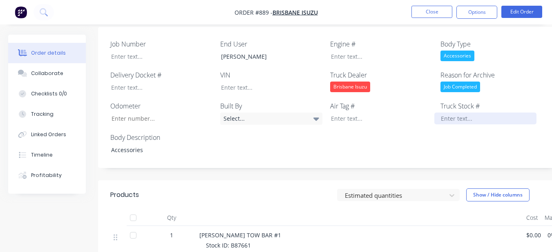
drag, startPoint x: 441, startPoint y: 98, endPoint x: 442, endPoint y: 104, distance: 5.8
click at [442, 103] on div "Truck Stock #" at bounding box center [491, 113] width 102 height 24
click at [443, 113] on div at bounding box center [485, 119] width 102 height 12
drag, startPoint x: 443, startPoint y: 109, endPoint x: 450, endPoint y: 115, distance: 9.0
click at [450, 115] on div "Job Number End User Fulton Hogan Engine # Body Type Accessories Delivery Docket…" at bounding box center [329, 98] width 462 height 142
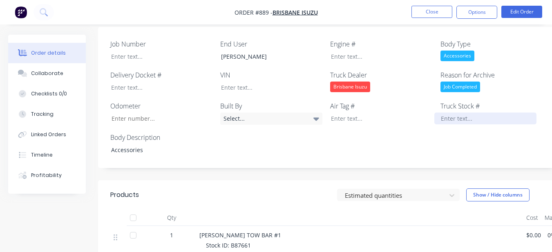
click at [446, 113] on div at bounding box center [485, 119] width 102 height 12
paste div
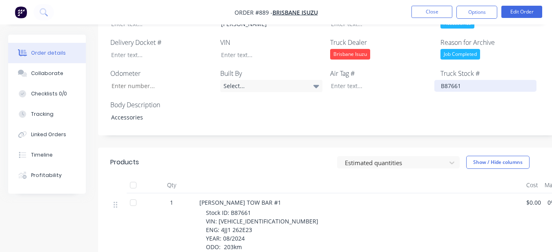
scroll to position [286, 0]
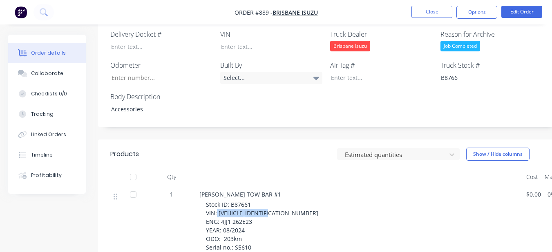
drag, startPoint x: 216, startPoint y: 203, endPoint x: 274, endPoint y: 194, distance: 58.8
click at [277, 201] on div "Stock ID: B87661 VIN: JAANLR85EM7110133 ENG: 4JJ1 262E23 YEAR: 08/2024 ODO: 203…" at bounding box center [363, 230] width 314 height 60
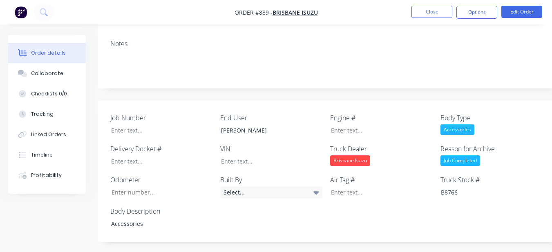
scroll to position [163, 0]
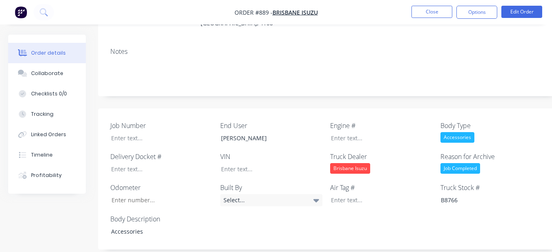
click at [283, 166] on div "Job Number End User Fulton Hogan Engine # Body Type Accessories Delivery Docket…" at bounding box center [329, 180] width 462 height 142
click at [283, 163] on div at bounding box center [265, 169] width 102 height 12
paste div
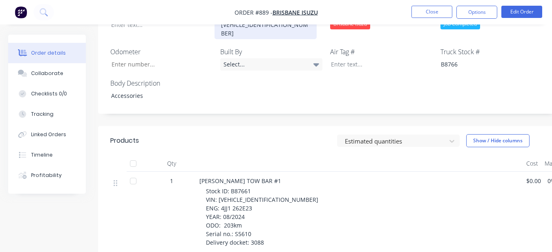
scroll to position [327, 0]
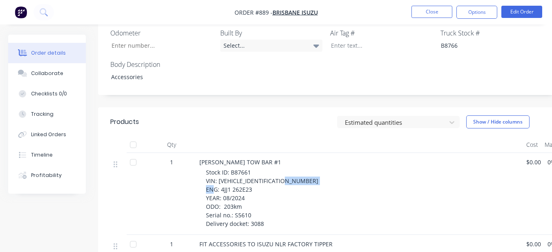
drag, startPoint x: 219, startPoint y: 169, endPoint x: 264, endPoint y: 168, distance: 44.5
click at [264, 168] on div "Stock ID: B87661 VIN: JAANLR85EM7110133 ENG: 4JJ1 262E23 YEAR: 08/2024 ODO: 203…" at bounding box center [363, 198] width 314 height 60
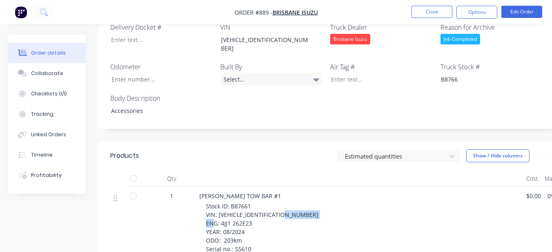
scroll to position [163, 0]
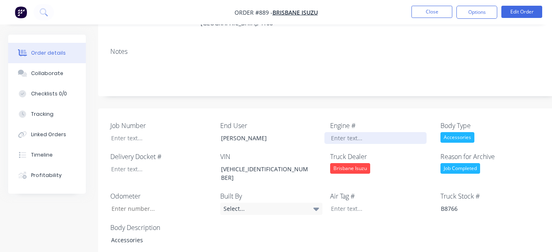
click at [361, 132] on div at bounding box center [375, 138] width 102 height 12
paste div
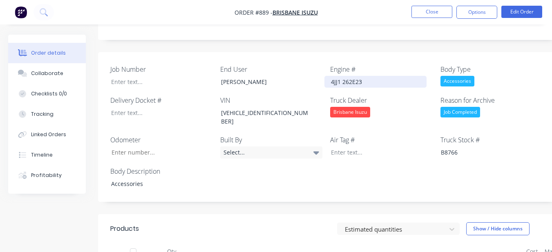
scroll to position [327, 0]
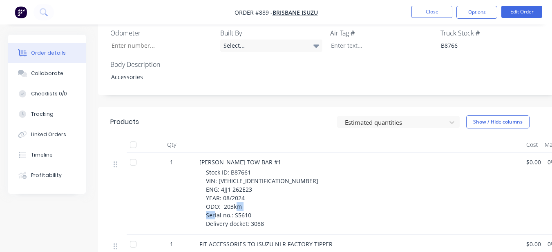
drag, startPoint x: 234, startPoint y: 195, endPoint x: 260, endPoint y: 197, distance: 26.6
click at [260, 197] on div "Stock ID: B87661 VIN: JAANLR85EM7110133 ENG: 4JJ1 262E23 YEAR: 08/2024 ODO: 203…" at bounding box center [363, 198] width 314 height 60
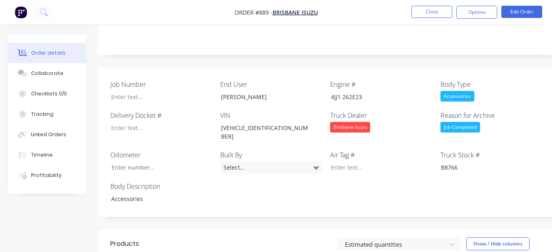
scroll to position [204, 0]
click at [114, 91] on div at bounding box center [156, 97] width 102 height 12
paste div
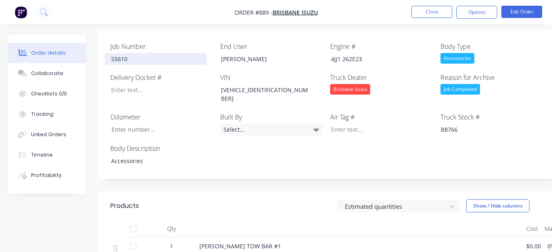
scroll to position [286, 0]
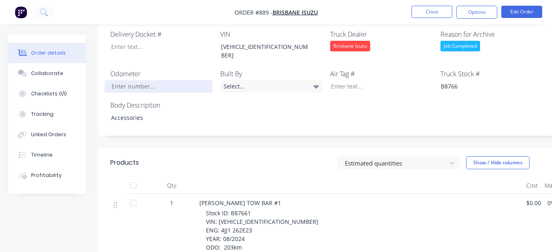
click at [129, 80] on input "Job Number" at bounding box center [159, 86] width 108 height 12
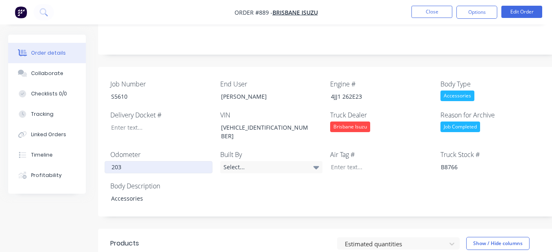
scroll to position [204, 0]
type input "203"
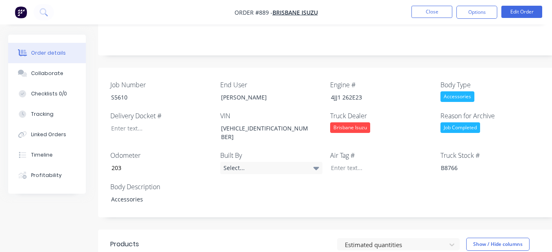
click at [116, 111] on div "Delivery Docket #" at bounding box center [161, 127] width 102 height 32
click at [116, 122] on div at bounding box center [156, 128] width 102 height 12
drag, startPoint x: 481, startPoint y: 12, endPoint x: 478, endPoint y: 18, distance: 7.0
click at [480, 12] on button "Options" at bounding box center [476, 12] width 41 height 13
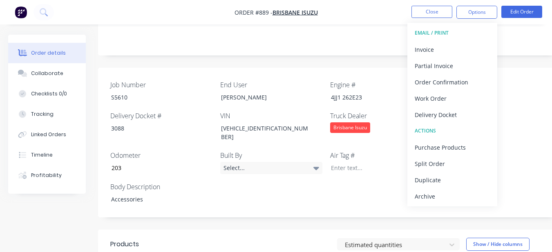
drag, startPoint x: 443, startPoint y: 194, endPoint x: 439, endPoint y: 188, distance: 7.8
click at [442, 193] on div "Archive" at bounding box center [451, 197] width 75 height 12
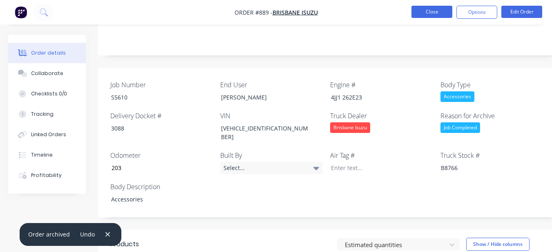
click at [425, 13] on button "Close" at bounding box center [431, 12] width 41 height 12
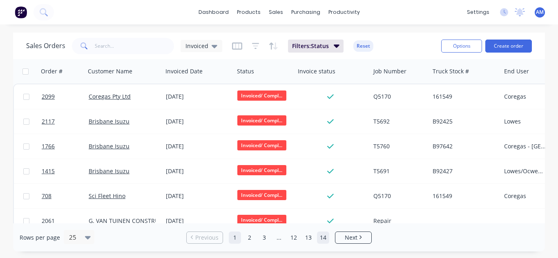
drag, startPoint x: 325, startPoint y: 237, endPoint x: 306, endPoint y: 224, distance: 22.9
click at [325, 237] on link "14" at bounding box center [323, 238] width 12 height 12
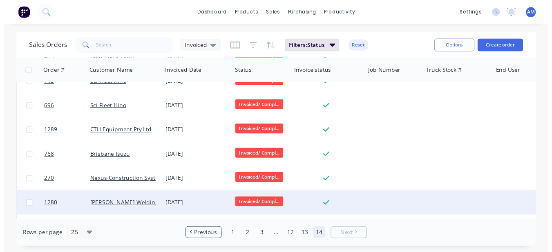
scroll to position [263, 0]
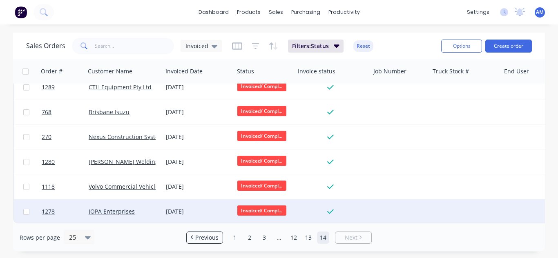
click at [183, 202] on div "[DATE]" at bounding box center [197, 212] width 71 height 24
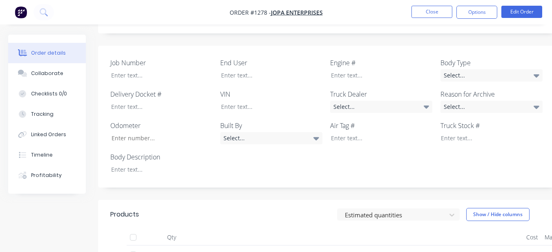
scroll to position [204, 0]
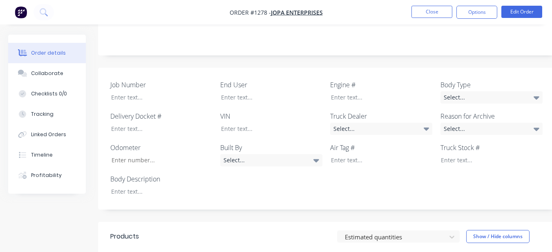
click at [155, 187] on div "Job Number End User Engine # Body Type Select... Delivery Docket # VIN Truck De…" at bounding box center [329, 139] width 462 height 142
click at [154, 186] on div at bounding box center [156, 192] width 102 height 12
click at [447, 91] on div "Select..." at bounding box center [491, 97] width 102 height 12
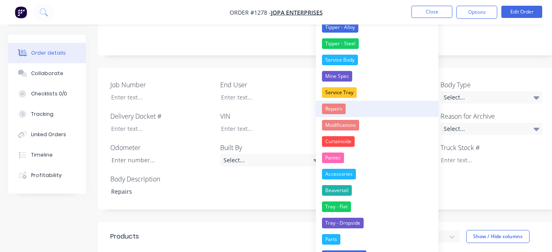
click at [345, 112] on div "Repairs" at bounding box center [334, 109] width 24 height 11
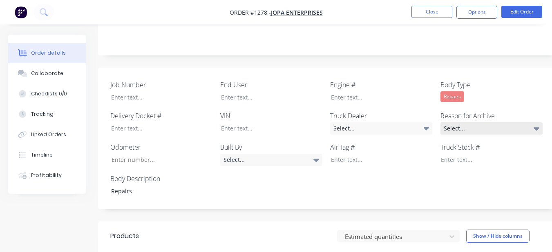
click at [459, 122] on div "Select..." at bounding box center [491, 128] width 102 height 12
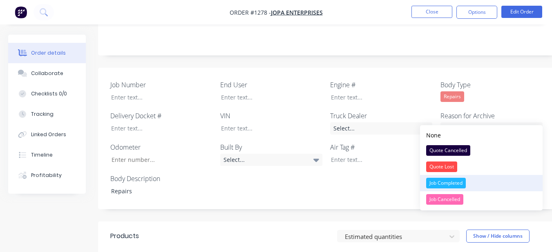
click at [460, 178] on div "Job Completed" at bounding box center [446, 183] width 40 height 11
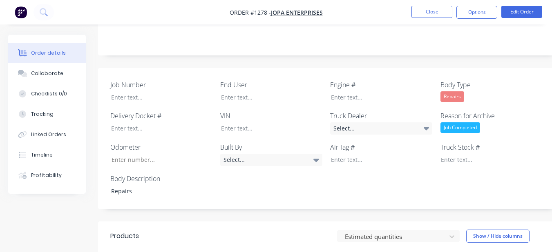
click at [268, 92] on div "Job Number End User Engine # Body Type Repairs Delivery Docket # VIN Truck Deal…" at bounding box center [329, 139] width 462 height 142
click at [264, 91] on div at bounding box center [265, 97] width 102 height 12
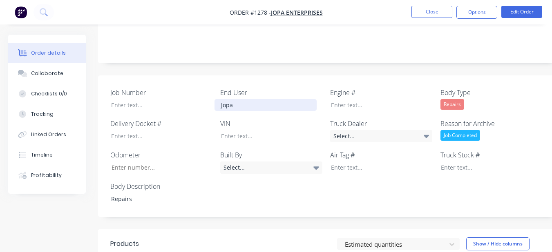
scroll to position [197, 0]
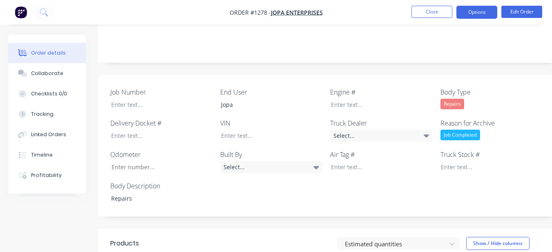
click at [481, 15] on button "Options" at bounding box center [476, 12] width 41 height 13
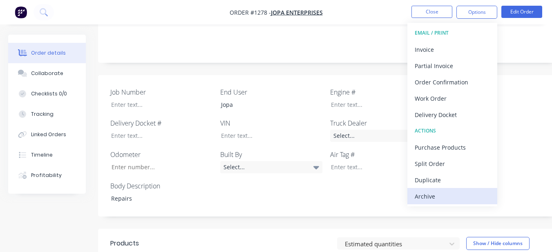
click at [459, 198] on div "Archive" at bounding box center [451, 197] width 75 height 12
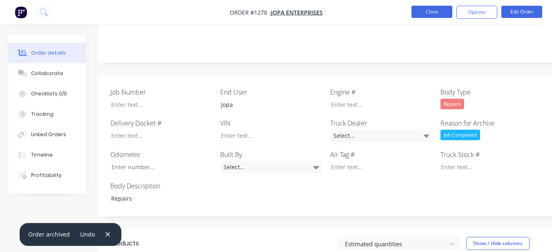
click at [436, 13] on button "Close" at bounding box center [431, 12] width 41 height 12
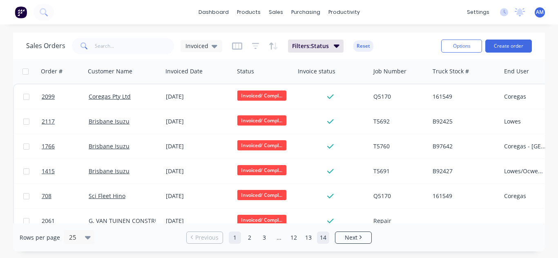
click at [325, 238] on link "14" at bounding box center [323, 238] width 12 height 12
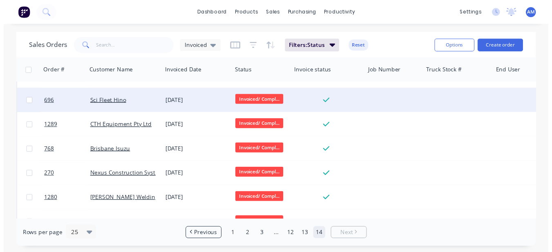
scroll to position [238, 0]
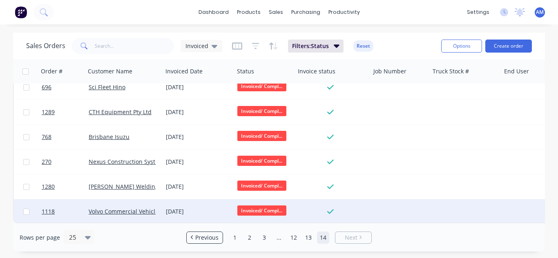
click at [203, 208] on div "[DATE]" at bounding box center [198, 212] width 65 height 8
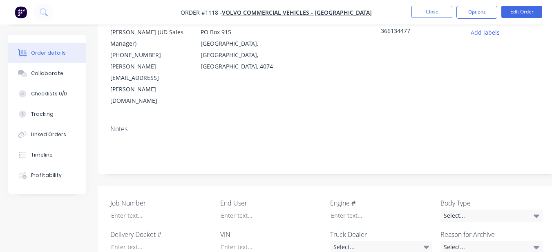
scroll to position [122, 0]
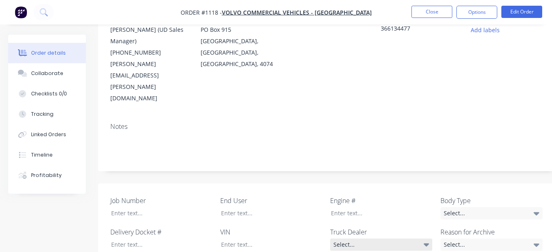
click at [345, 239] on div "Select..." at bounding box center [381, 245] width 102 height 12
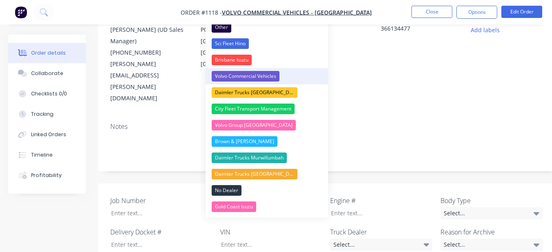
click at [262, 75] on div "Volvo Commercial Vehicles" at bounding box center [245, 76] width 68 height 11
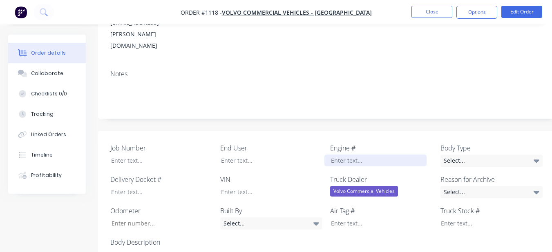
scroll to position [163, 0]
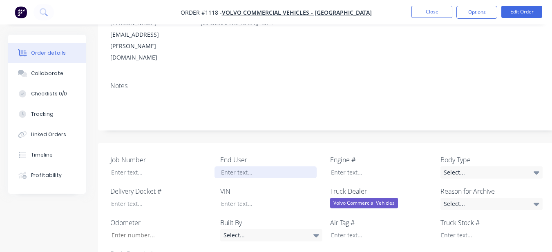
click at [277, 167] on div at bounding box center [265, 173] width 102 height 12
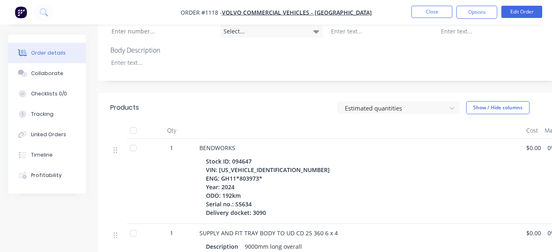
scroll to position [327, 0]
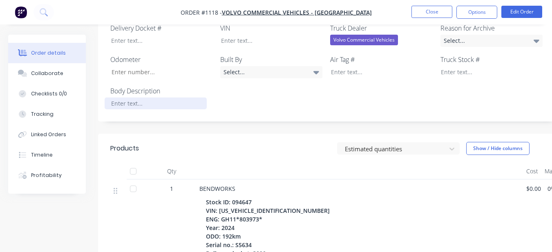
click at [149, 98] on div at bounding box center [156, 104] width 102 height 12
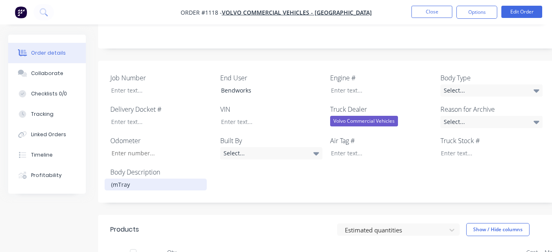
scroll to position [245, 0]
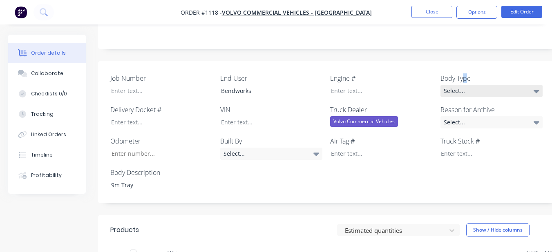
drag, startPoint x: 465, startPoint y: 45, endPoint x: 467, endPoint y: 57, distance: 12.4
click at [466, 73] on label "Body Type" at bounding box center [491, 78] width 102 height 10
click at [467, 85] on div "Select..." at bounding box center [491, 91] width 102 height 12
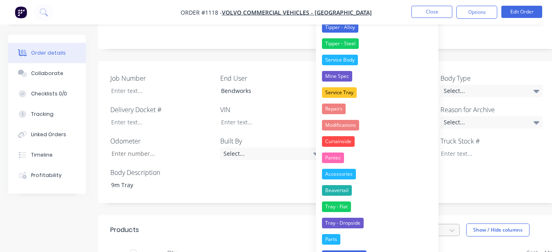
drag, startPoint x: 366, startPoint y: 210, endPoint x: 367, endPoint y: 202, distance: 8.2
click at [366, 207] on button "Tray - Flat" at bounding box center [377, 207] width 122 height 16
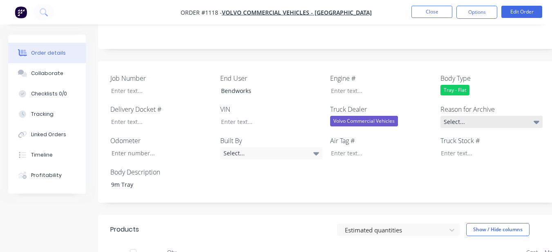
click at [460, 116] on div "Select..." at bounding box center [491, 122] width 102 height 12
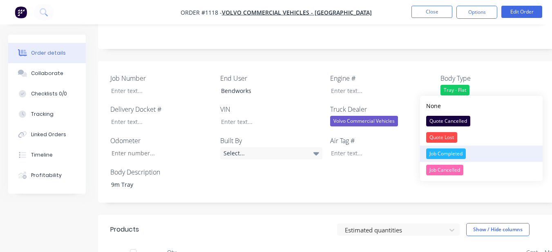
click at [445, 148] on button "Job Completed" at bounding box center [481, 154] width 122 height 16
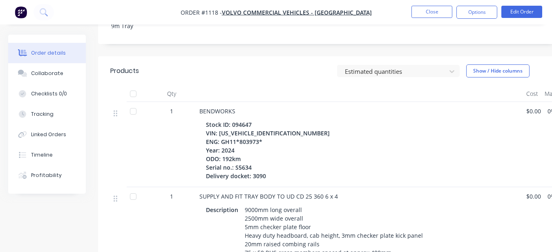
scroll to position [455, 0]
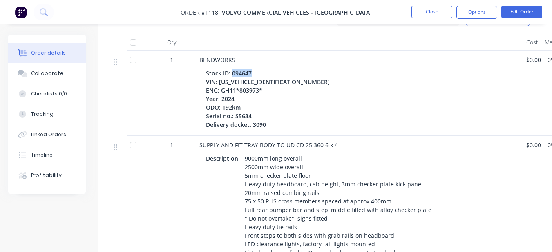
drag, startPoint x: 231, startPoint y: 39, endPoint x: 250, endPoint y: 40, distance: 18.9
click at [250, 67] on div "Stock ID: 094647 VIN: JNCMBM0C5RU094647 ENG: GH11*803973* Year: 2024 ODO: 192km…" at bounding box center [269, 98] width 127 height 63
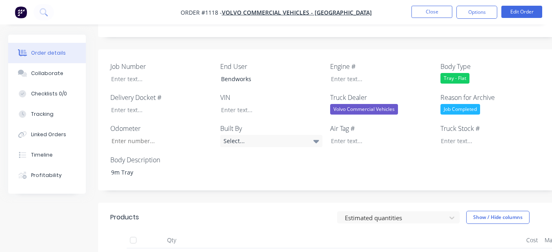
scroll to position [251, 0]
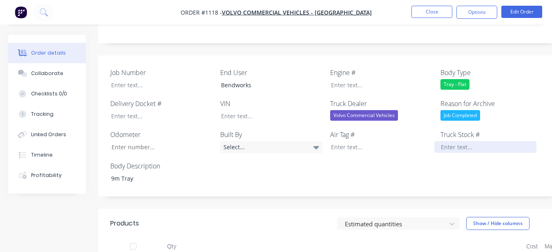
drag, startPoint x: 454, startPoint y: 111, endPoint x: 454, endPoint y: 116, distance: 4.9
click at [454, 141] on div at bounding box center [485, 147] width 102 height 12
paste div
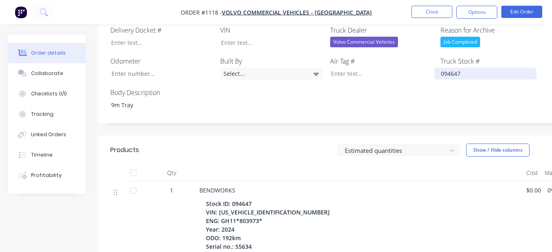
scroll to position [332, 0]
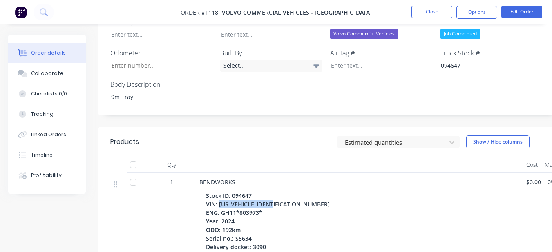
drag, startPoint x: 218, startPoint y: 170, endPoint x: 279, endPoint y: 171, distance: 61.3
click at [279, 190] on div "Stock ID: 094647 VIN: JNCMBM0C5RU094647 ENG: GH11*803973* Year: 2024 ODO: 192km…" at bounding box center [269, 221] width 127 height 63
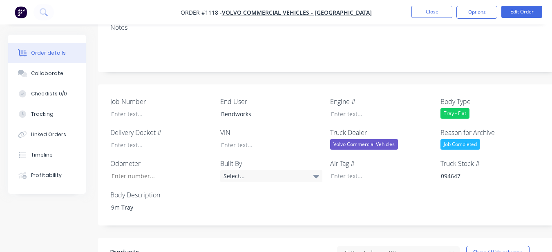
scroll to position [210, 0]
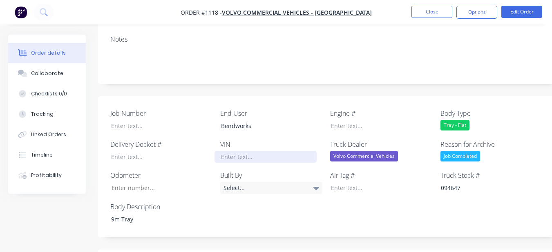
click at [254, 151] on div at bounding box center [265, 157] width 102 height 12
paste div
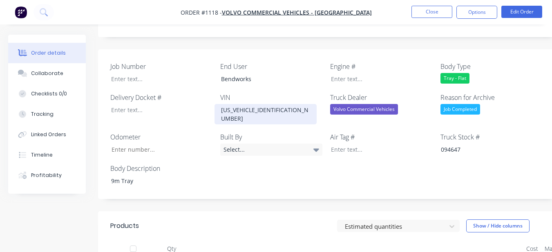
scroll to position [332, 0]
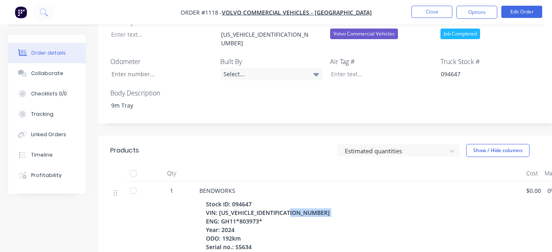
drag, startPoint x: 220, startPoint y: 180, endPoint x: 263, endPoint y: 180, distance: 42.5
click at [263, 198] on div "Stock ID: 094647 VIN: JNCMBM0C5RU094647 ENG: GH11*803973* Year: 2024 ODO: 192km…" at bounding box center [269, 229] width 127 height 63
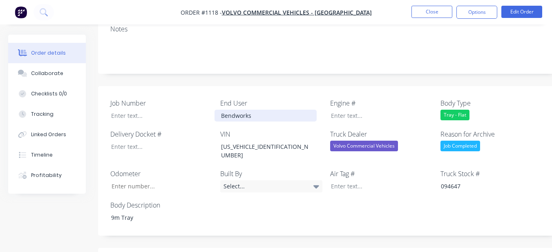
scroll to position [210, 0]
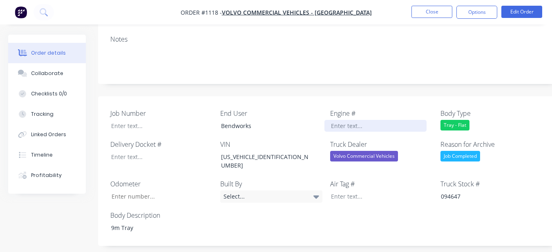
click at [329, 120] on div at bounding box center [375, 126] width 102 height 12
paste div
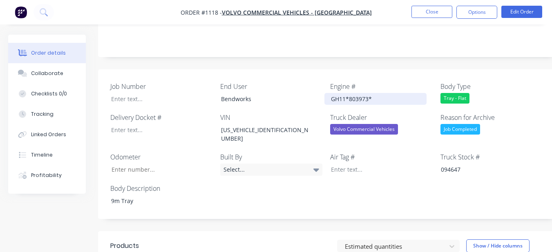
scroll to position [332, 0]
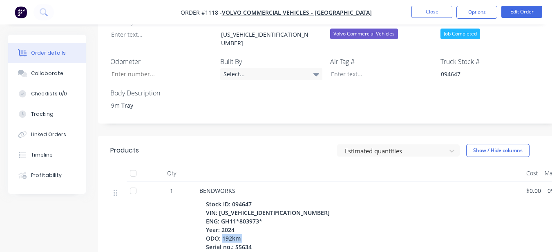
drag, startPoint x: 232, startPoint y: 204, endPoint x: 252, endPoint y: 208, distance: 20.1
click at [252, 208] on div "Stock ID: 094647 VIN: JNCMBM0C5RU094647 ENG: GH11*803973* Year: 2024 ODO: 192km…" at bounding box center [269, 229] width 127 height 63
drag, startPoint x: 252, startPoint y: 207, endPoint x: 254, endPoint y: 202, distance: 5.4
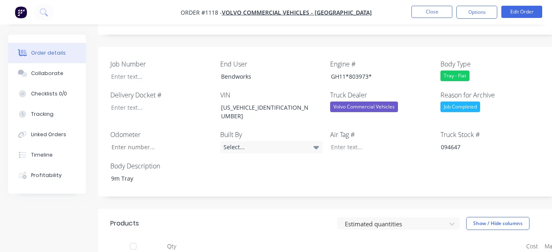
scroll to position [251, 0]
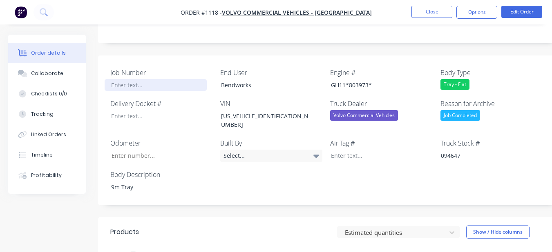
click at [151, 79] on div at bounding box center [156, 85] width 102 height 12
paste div
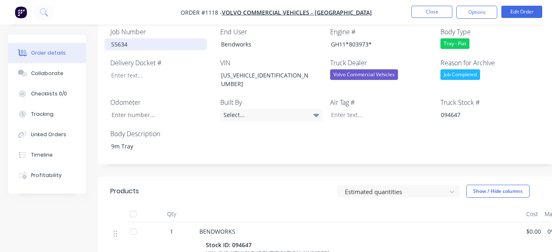
scroll to position [332, 0]
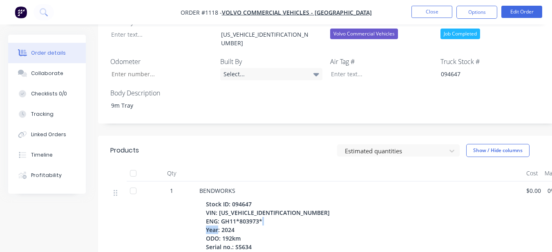
drag, startPoint x: 223, startPoint y: 197, endPoint x: 248, endPoint y: 197, distance: 25.3
click at [248, 198] on div "Stock ID: 094647 VIN: JNCMBM0C5RU094647 ENG: GH11*803973* Year: 2024 ODO: 192km…" at bounding box center [269, 229] width 127 height 63
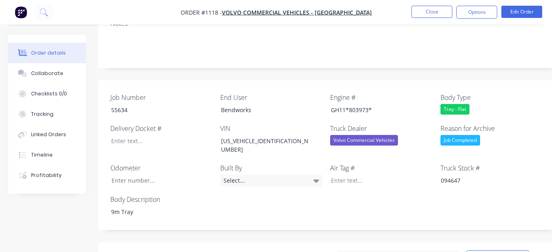
scroll to position [210, 0]
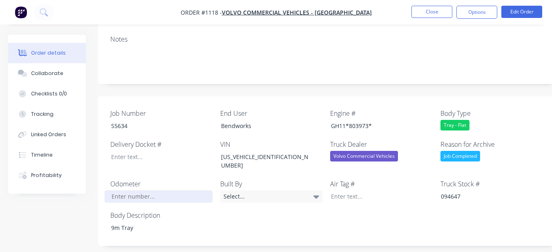
click at [145, 191] on input "Job Number" at bounding box center [159, 197] width 108 height 12
paste input "192km"
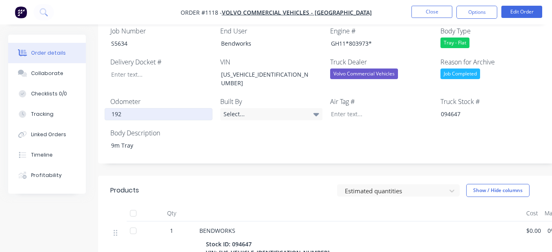
scroll to position [292, 0]
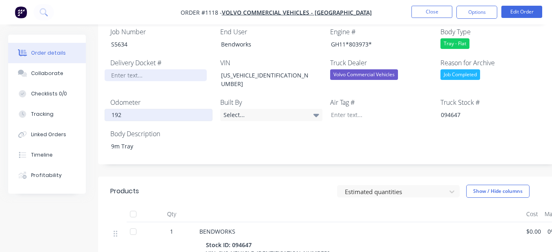
type input "192"
click at [180, 69] on div at bounding box center [156, 75] width 102 height 12
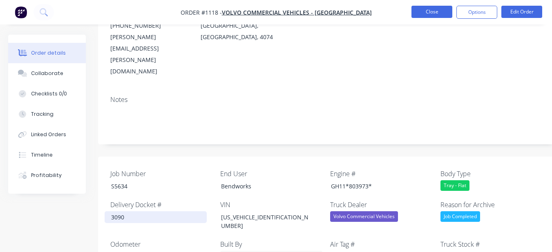
scroll to position [169, 0]
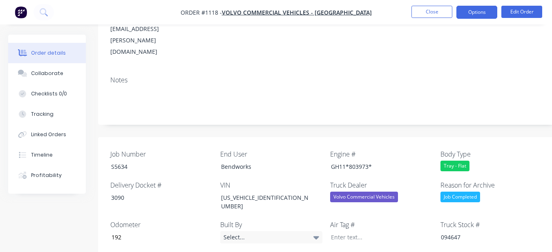
click at [467, 9] on button "Options" at bounding box center [476, 12] width 41 height 13
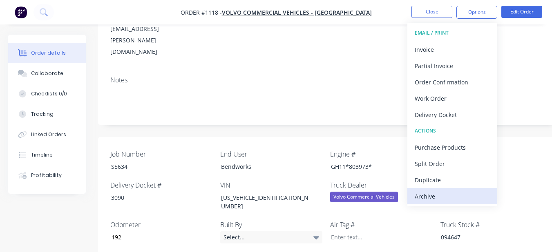
click at [426, 198] on div "Archive" at bounding box center [451, 197] width 75 height 12
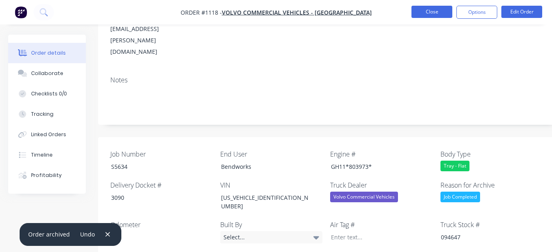
click at [423, 14] on button "Close" at bounding box center [431, 12] width 41 height 12
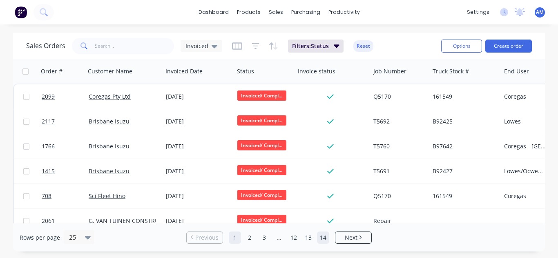
click at [327, 243] on link "14" at bounding box center [323, 238] width 12 height 12
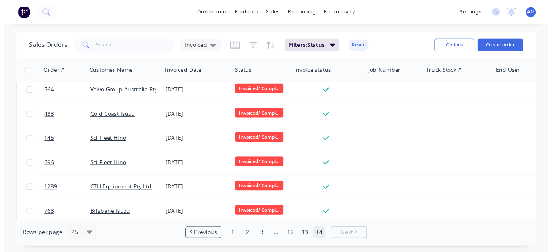
scroll to position [213, 0]
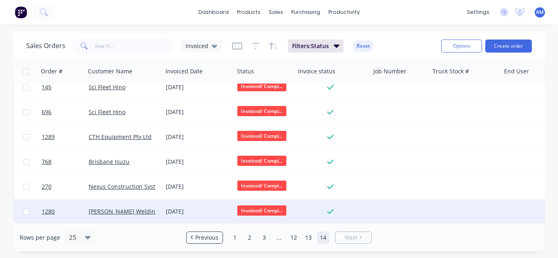
click at [198, 203] on div "[DATE]" at bounding box center [197, 212] width 71 height 24
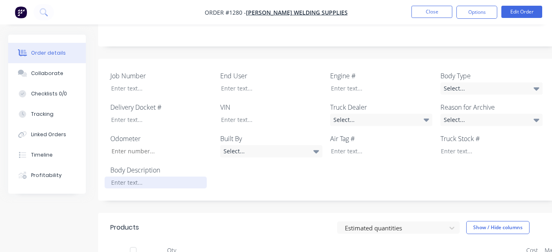
scroll to position [223, 0]
click at [178, 178] on div at bounding box center [156, 184] width 102 height 12
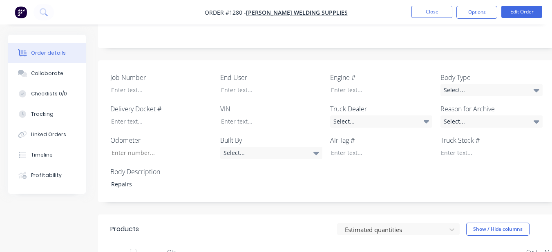
click at [483, 73] on div "Body Type Select..." at bounding box center [491, 85] width 102 height 24
click at [482, 84] on div "Select..." at bounding box center [491, 90] width 102 height 12
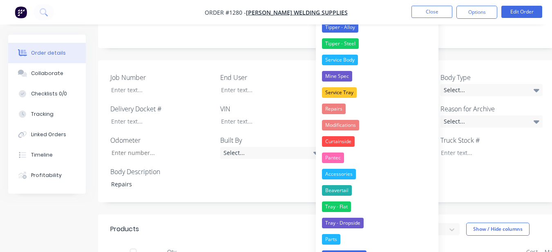
drag, startPoint x: 356, startPoint y: 110, endPoint x: 414, endPoint y: 100, distance: 58.7
click at [356, 110] on button "Repairs" at bounding box center [377, 109] width 122 height 16
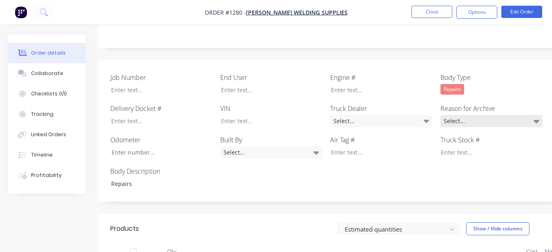
click at [452, 115] on div "Select..." at bounding box center [491, 121] width 102 height 12
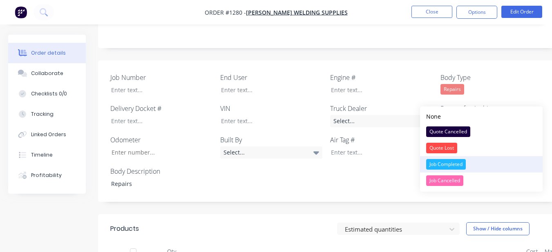
click at [454, 161] on div "Job Completed" at bounding box center [446, 164] width 40 height 11
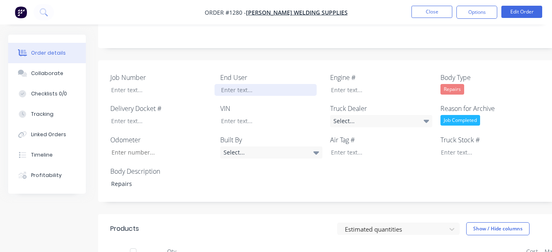
click at [293, 84] on div at bounding box center [265, 90] width 102 height 12
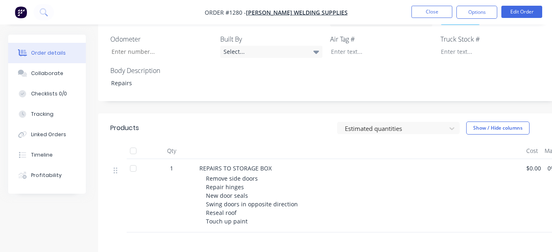
scroll to position [223, 0]
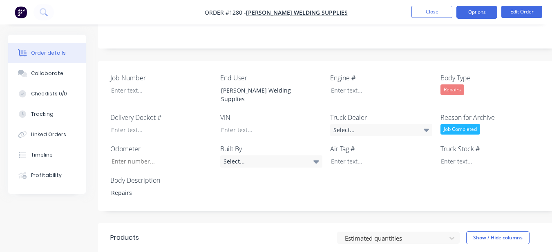
click at [472, 17] on button "Options" at bounding box center [476, 12] width 41 height 13
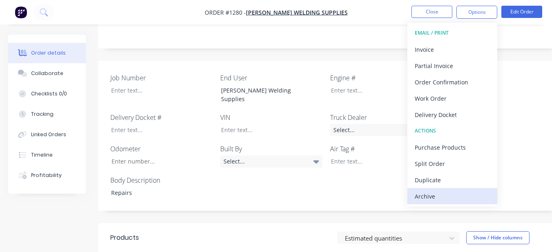
click at [437, 189] on button "Archive" at bounding box center [452, 196] width 90 height 16
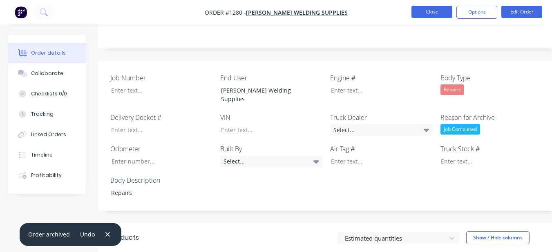
click at [423, 8] on button "Close" at bounding box center [431, 12] width 41 height 12
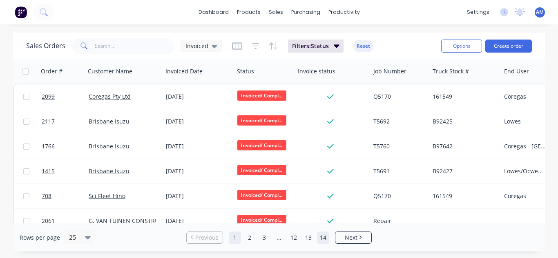
click at [320, 240] on link "14" at bounding box center [323, 238] width 12 height 12
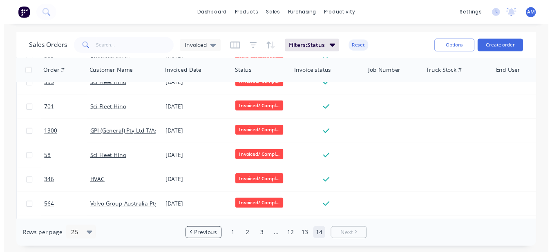
scroll to position [188, 0]
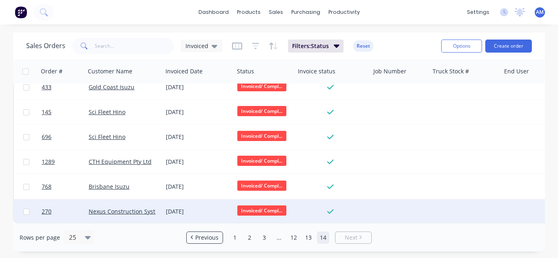
click at [196, 208] on div "[DATE]" at bounding box center [198, 212] width 65 height 8
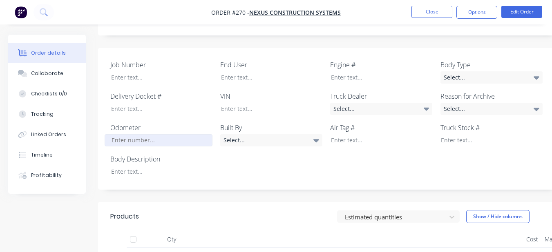
scroll to position [204, 0]
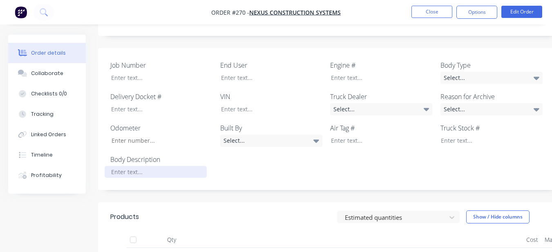
click at [157, 178] on div at bounding box center [156, 172] width 102 height 12
click at [456, 81] on div "Select..." at bounding box center [491, 78] width 102 height 12
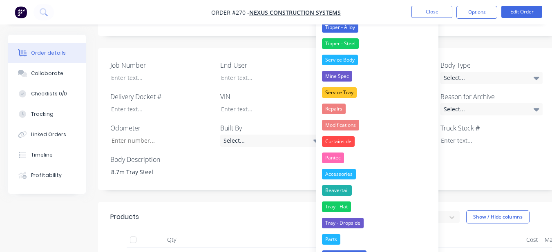
drag, startPoint x: 352, startPoint y: 208, endPoint x: 433, endPoint y: 156, distance: 96.2
click at [353, 207] on button "Tray - Flat" at bounding box center [377, 207] width 122 height 16
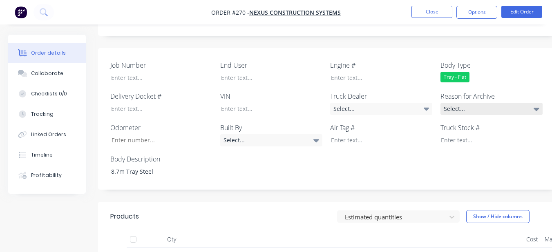
click at [461, 114] on div "Select..." at bounding box center [491, 109] width 102 height 12
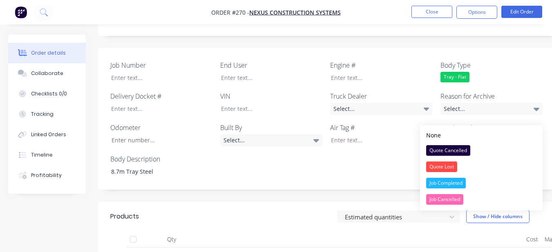
click at [437, 182] on div "Job Completed" at bounding box center [446, 183] width 40 height 11
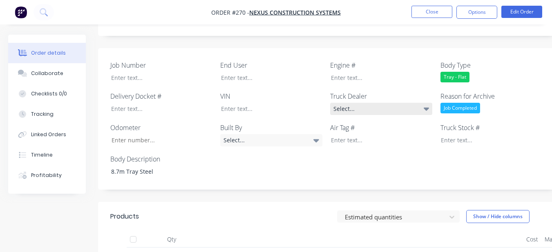
click at [393, 115] on div "Select..." at bounding box center [381, 109] width 102 height 12
drag, startPoint x: 363, startPoint y: 46, endPoint x: 339, endPoint y: 62, distance: 28.5
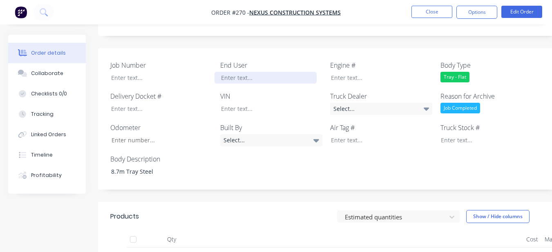
click at [267, 84] on div at bounding box center [265, 78] width 102 height 12
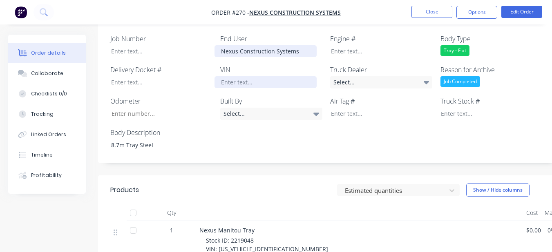
scroll to position [367, 0]
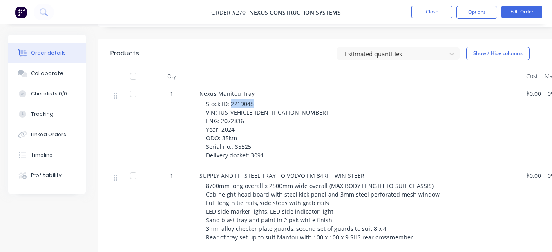
drag, startPoint x: 230, startPoint y: 112, endPoint x: 268, endPoint y: 114, distance: 38.0
click at [268, 114] on div "Stock ID: 2219048 VIN: YV5X1G1G5RD219048 ENG: 2072836 Year: 2024 ODO: 35km Seri…" at bounding box center [363, 130] width 314 height 60
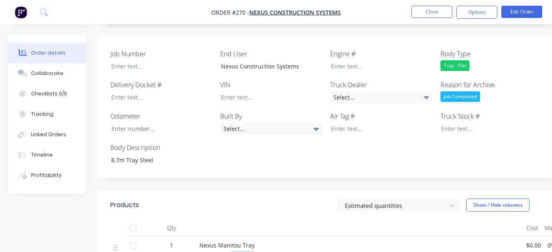
scroll to position [204, 0]
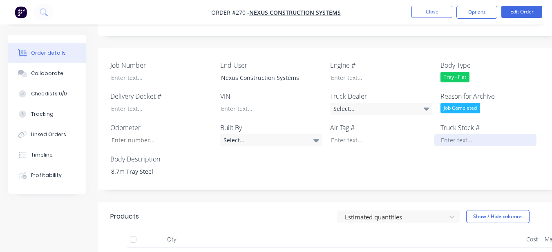
click at [463, 146] on div at bounding box center [485, 140] width 102 height 12
paste div
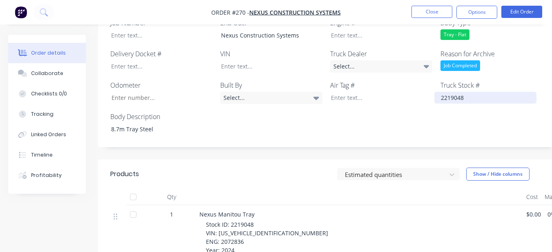
scroll to position [327, 0]
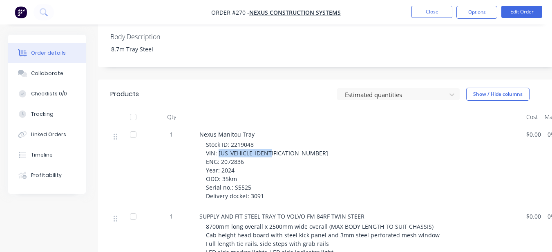
drag, startPoint x: 218, startPoint y: 160, endPoint x: 276, endPoint y: 159, distance: 58.4
click at [276, 159] on span "Stock ID: 2219048 VIN: YV5X1G1G5RD219048 ENG: 2072836 Year: 2024 ODO: 35km Seri…" at bounding box center [267, 170] width 122 height 59
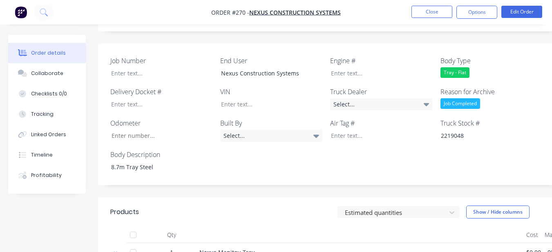
scroll to position [204, 0]
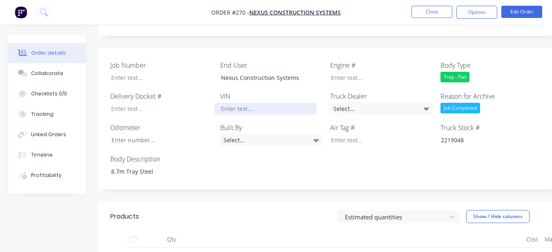
drag, startPoint x: 259, startPoint y: 110, endPoint x: 258, endPoint y: 115, distance: 5.0
click at [258, 115] on div "VIN" at bounding box center [271, 103] width 102 height 24
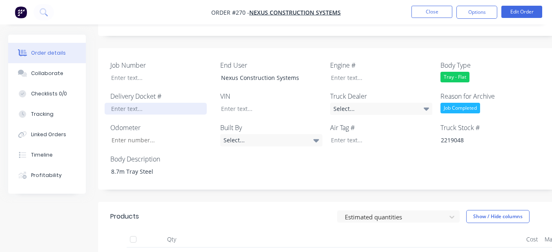
drag, startPoint x: 258, startPoint y: 115, endPoint x: 199, endPoint y: 114, distance: 58.8
click at [199, 113] on div at bounding box center [156, 109] width 102 height 12
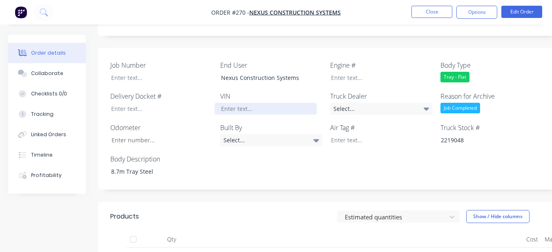
click at [238, 115] on div at bounding box center [265, 109] width 102 height 12
paste div
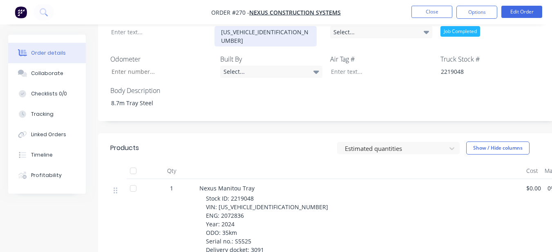
scroll to position [408, 0]
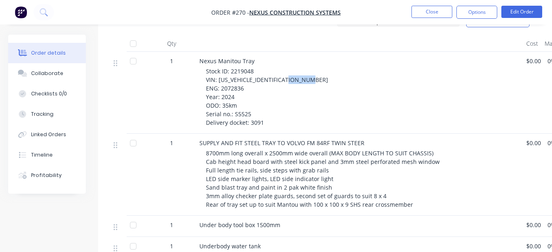
drag, startPoint x: 221, startPoint y: 89, endPoint x: 243, endPoint y: 89, distance: 21.6
click at [243, 89] on span "Stock ID: 2219048 VIN: YV5X1G1G5RD219048 ENG: 2072836 Year: 2024 ODO: 35km Seri…" at bounding box center [267, 96] width 122 height 59
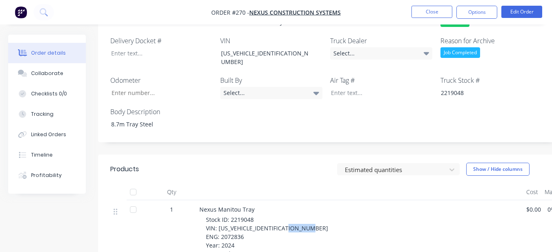
scroll to position [245, 0]
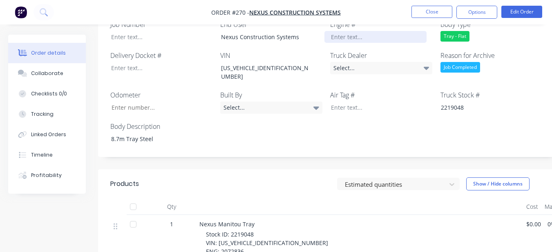
click at [365, 43] on div at bounding box center [375, 37] width 102 height 12
paste div
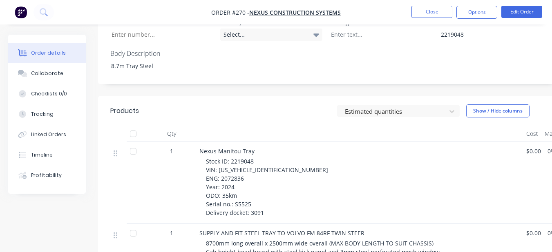
scroll to position [327, 0]
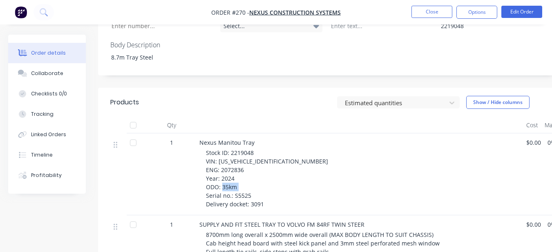
drag, startPoint x: 234, startPoint y: 196, endPoint x: 256, endPoint y: 198, distance: 22.2
click at [256, 198] on div "Stock ID: 2219048 VIN: YV5X1G1G5RD219048 ENG: 2072836 Year: 2024 ODO: 35km Seri…" at bounding box center [363, 179] width 314 height 60
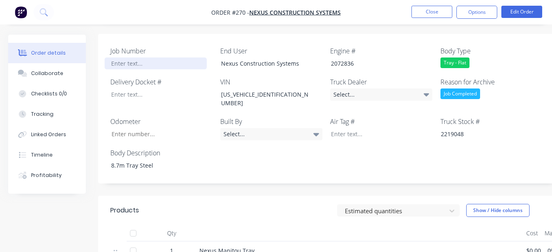
scroll to position [204, 0]
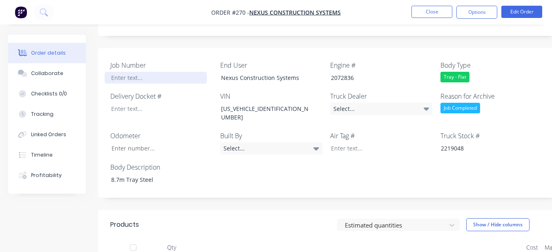
click at [181, 84] on div at bounding box center [156, 78] width 102 height 12
paste div
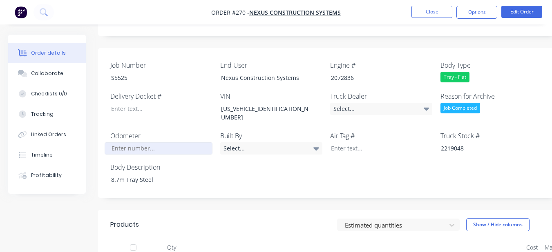
click at [174, 145] on input "Job Number" at bounding box center [159, 148] width 108 height 12
type input "35"
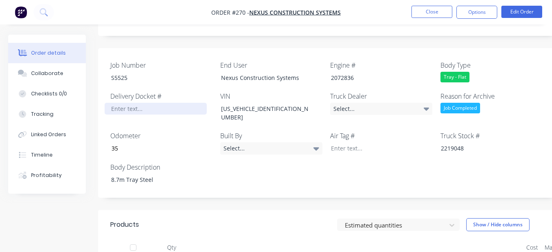
click at [137, 115] on div at bounding box center [156, 109] width 102 height 12
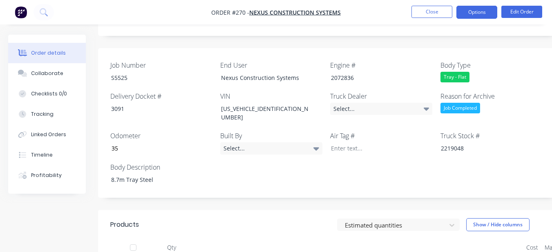
click at [483, 11] on button "Options" at bounding box center [476, 12] width 41 height 13
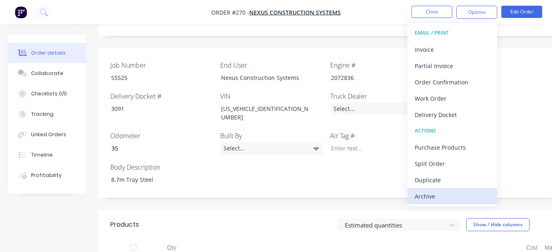
click at [414, 189] on button "Archive" at bounding box center [452, 196] width 90 height 16
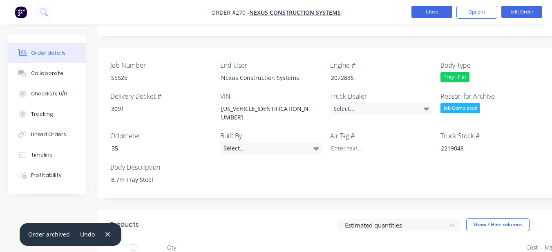
click at [439, 13] on button "Close" at bounding box center [431, 12] width 41 height 12
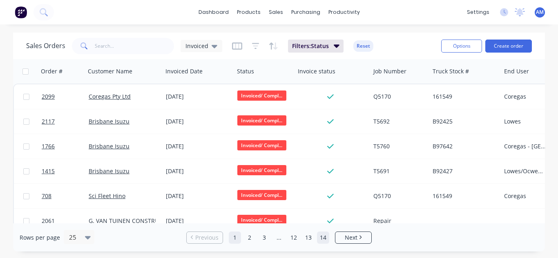
click at [318, 235] on link "14" at bounding box center [323, 238] width 12 height 12
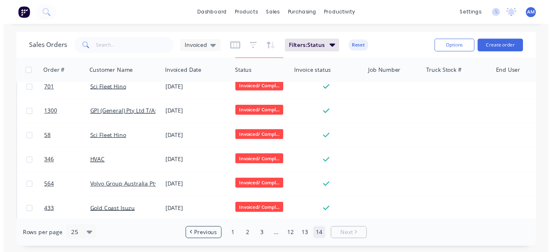
scroll to position [163, 0]
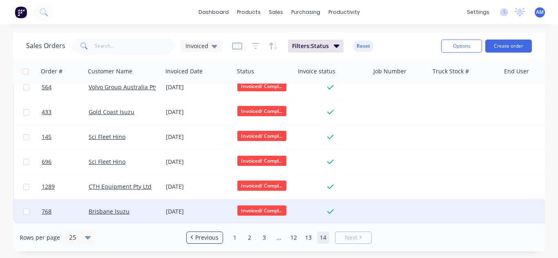
click at [190, 208] on div "[DATE]" at bounding box center [198, 212] width 65 height 8
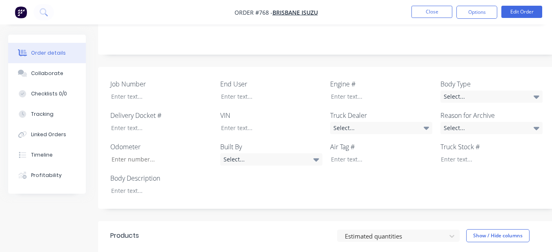
scroll to position [204, 0]
click at [151, 186] on div at bounding box center [156, 192] width 102 height 12
click at [462, 91] on div "Select..." at bounding box center [491, 97] width 102 height 12
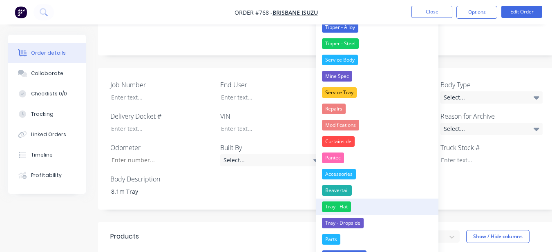
click at [352, 208] on button "Tray - Flat" at bounding box center [377, 207] width 122 height 16
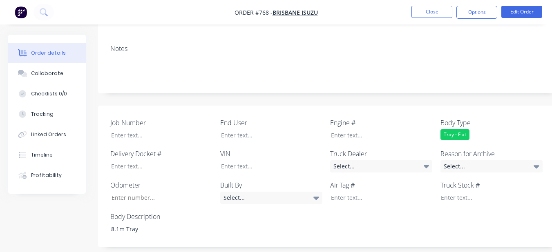
scroll to position [163, 0]
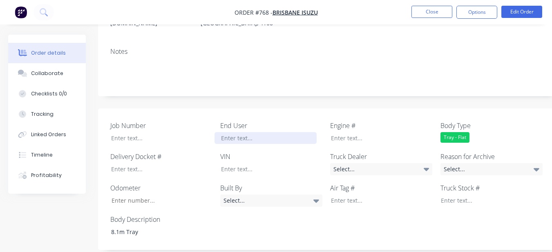
click at [288, 132] on div at bounding box center [265, 138] width 102 height 12
click at [368, 163] on div "Select..." at bounding box center [381, 169] width 102 height 12
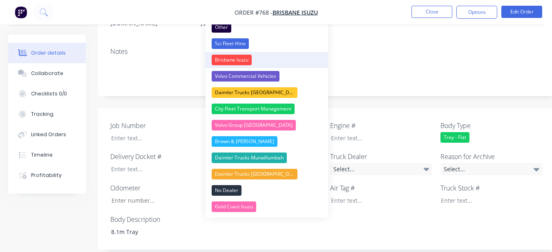
click at [245, 61] on div "Brisbane Isuzu" at bounding box center [231, 60] width 40 height 11
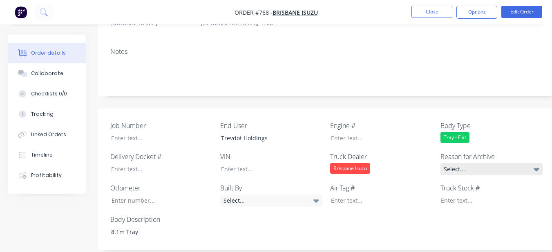
drag, startPoint x: 502, startPoint y: 154, endPoint x: 469, endPoint y: 153, distance: 33.1
click at [502, 163] on div "Select..." at bounding box center [491, 169] width 102 height 12
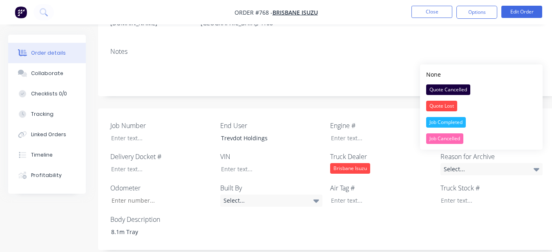
drag, startPoint x: 450, startPoint y: 125, endPoint x: 445, endPoint y: 125, distance: 4.1
click at [450, 125] on div "Job Completed" at bounding box center [446, 122] width 40 height 11
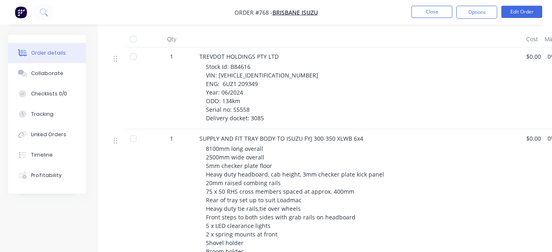
scroll to position [369, 0]
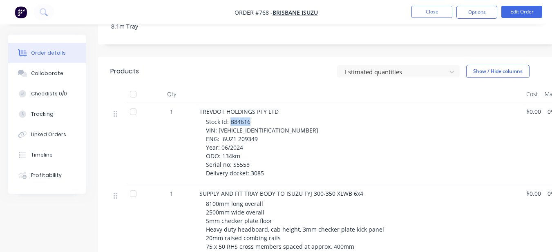
drag, startPoint x: 229, startPoint y: 109, endPoint x: 259, endPoint y: 109, distance: 30.2
click at [259, 118] on div "Stock Id: B84616 VIN: JALFYH77WP7000305 ENG: 6UZ1 209349 Year: 06/2024 ODO: 134…" at bounding box center [363, 148] width 314 height 60
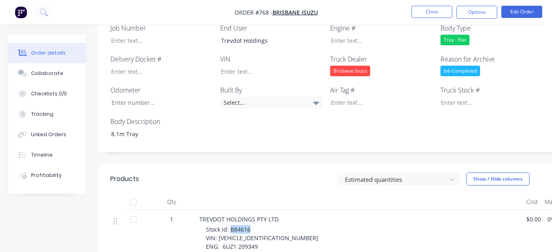
scroll to position [246, 0]
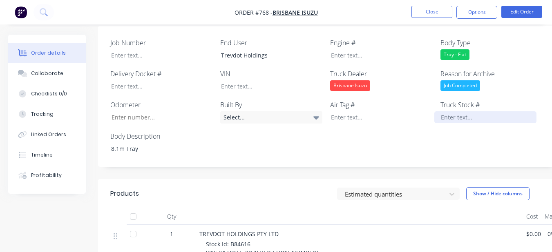
click at [456, 111] on div at bounding box center [485, 117] width 102 height 12
paste div
drag, startPoint x: 218, startPoint y: 240, endPoint x: 273, endPoint y: 243, distance: 55.6
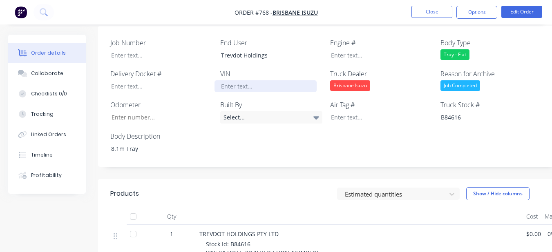
click at [269, 80] on div at bounding box center [265, 86] width 102 height 12
paste div
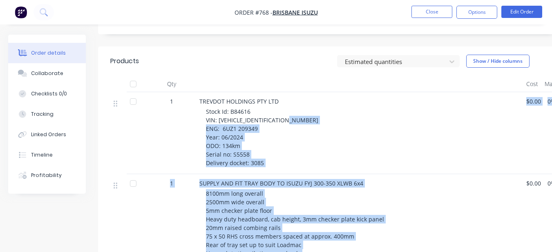
scroll to position [408, 0]
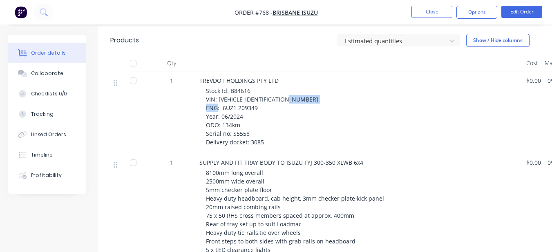
drag, startPoint x: 220, startPoint y: 249, endPoint x: 277, endPoint y: 90, distance: 168.5
click at [277, 90] on div "Stock Id: B84616 VIN: JALFYH77WP7000305 ENG: 6UZ1 209349 Year: 06/2024 ODO: 134…" at bounding box center [363, 117] width 314 height 60
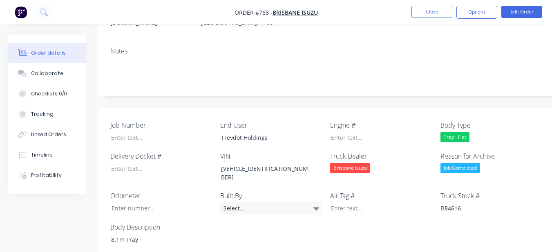
scroll to position [163, 0]
click at [341, 132] on div at bounding box center [375, 138] width 102 height 12
paste div
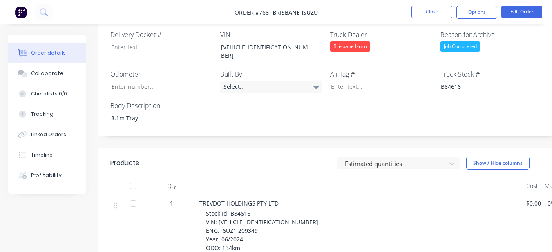
scroll to position [286, 0]
click at [149, 80] on input "Job Number" at bounding box center [159, 86] width 108 height 12
type input "134"
drag, startPoint x: 231, startPoint y: 236, endPoint x: 247, endPoint y: 238, distance: 16.9
click at [247, 238] on span "Stock Id: B84616 VIN: JALFYH77WP7000305 ENG: 6UZ1 209349 Year: 06/2024 ODO: 134…" at bounding box center [262, 238] width 112 height 59
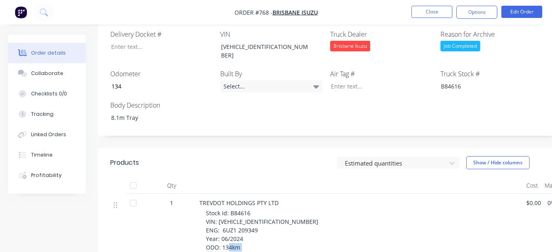
drag, startPoint x: 247, startPoint y: 238, endPoint x: 248, endPoint y: 234, distance: 4.3
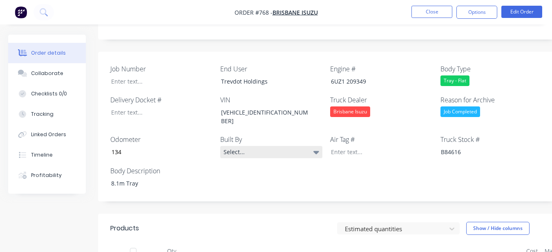
scroll to position [204, 0]
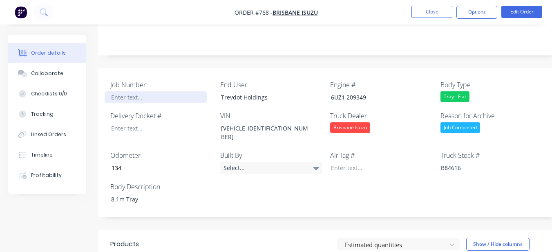
click at [171, 91] on div at bounding box center [156, 97] width 102 height 12
paste div
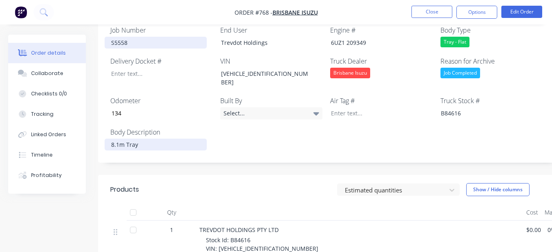
scroll to position [245, 0]
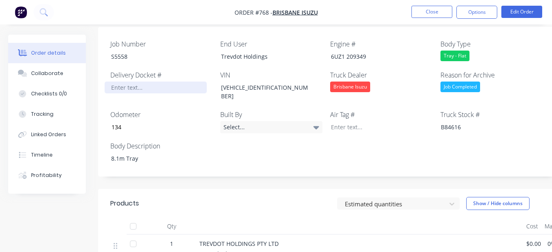
click at [122, 82] on div at bounding box center [156, 88] width 102 height 12
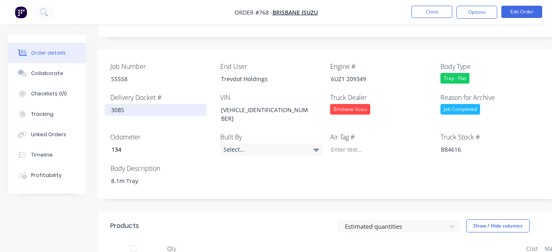
scroll to position [204, 0]
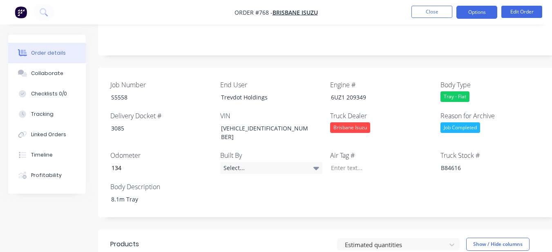
click at [476, 12] on button "Options" at bounding box center [476, 12] width 41 height 13
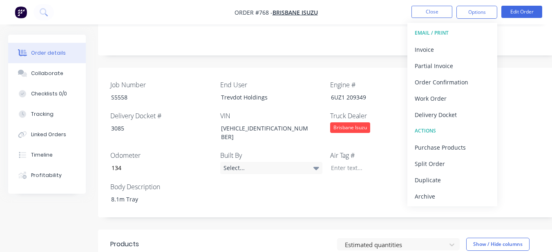
click at [441, 203] on button "Archive" at bounding box center [452, 196] width 90 height 16
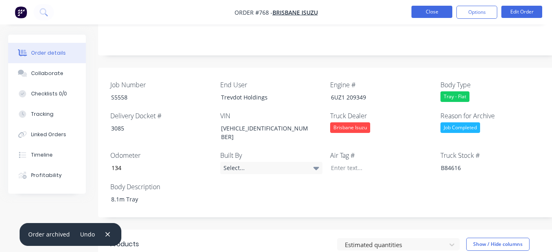
click at [426, 7] on button "Close" at bounding box center [431, 12] width 41 height 12
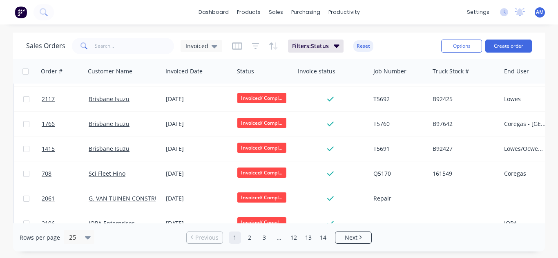
scroll to position [41, 0]
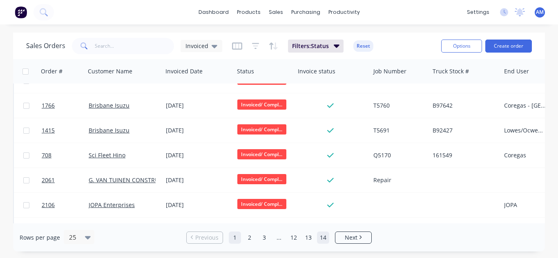
click at [320, 237] on link "14" at bounding box center [323, 238] width 12 height 12
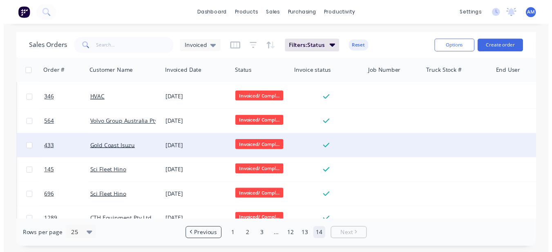
scroll to position [138, 0]
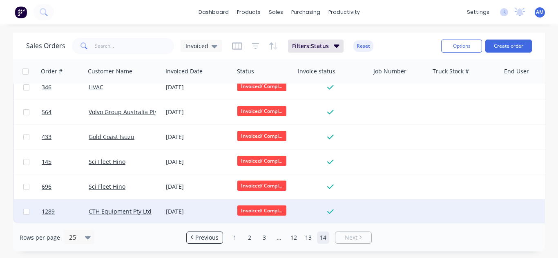
click at [190, 200] on div "[DATE]" at bounding box center [197, 212] width 71 height 24
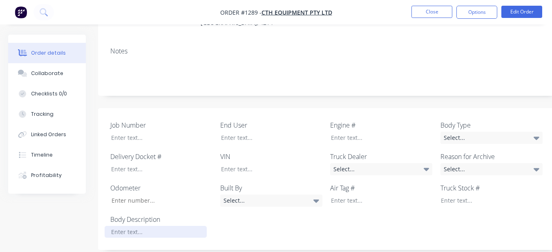
scroll to position [163, 0]
drag, startPoint x: 109, startPoint y: 225, endPoint x: 113, endPoint y: 220, distance: 5.5
click at [109, 227] on div at bounding box center [156, 233] width 102 height 12
click at [489, 121] on label "Body Type" at bounding box center [491, 126] width 102 height 10
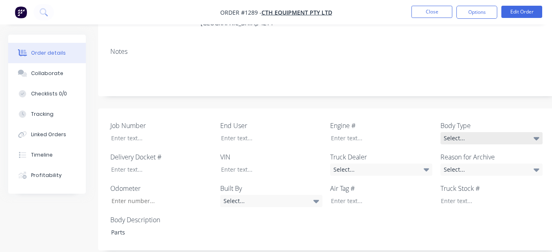
click at [488, 132] on div "Select..." at bounding box center [491, 138] width 102 height 12
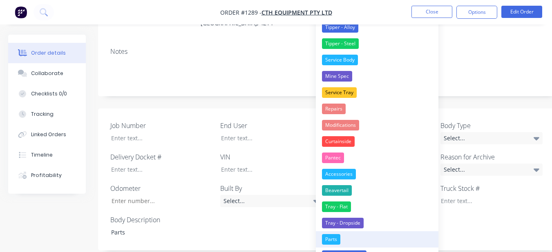
click at [370, 236] on button "Parts" at bounding box center [377, 239] width 122 height 16
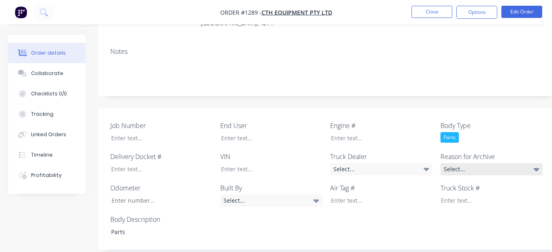
click at [459, 163] on div "Select..." at bounding box center [491, 169] width 102 height 12
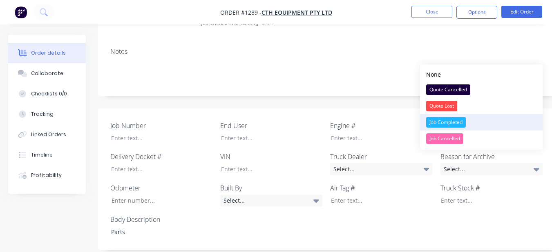
click at [456, 122] on div "Job Completed" at bounding box center [446, 122] width 40 height 11
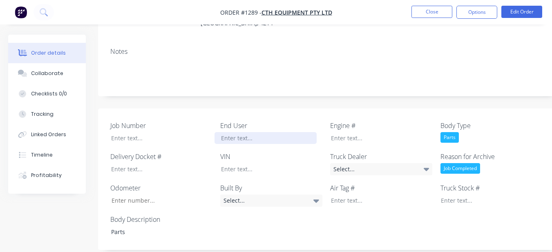
click at [274, 132] on div at bounding box center [265, 138] width 102 height 12
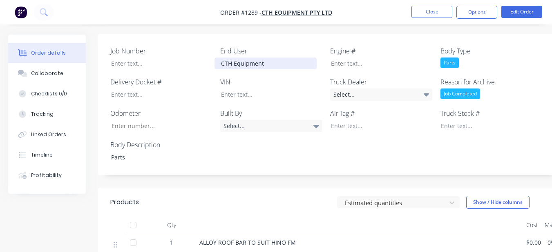
scroll to position [122, 0]
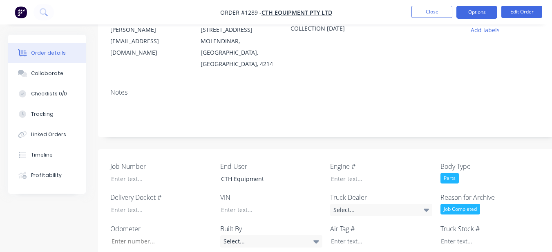
click at [464, 11] on button "Options" at bounding box center [476, 12] width 41 height 13
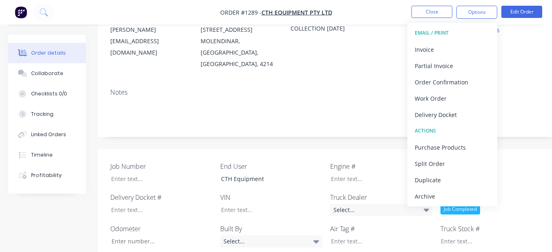
click at [524, 162] on label "Body Type" at bounding box center [491, 167] width 102 height 10
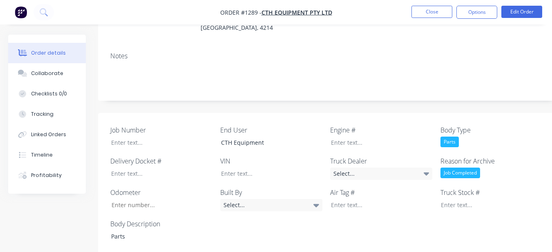
scroll to position [163, 0]
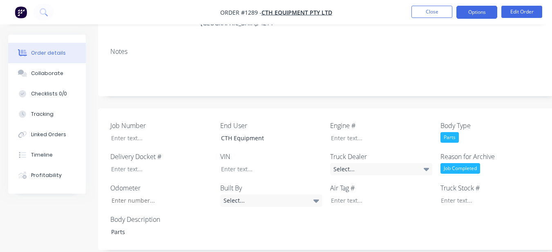
click at [463, 9] on button "Options" at bounding box center [476, 12] width 41 height 13
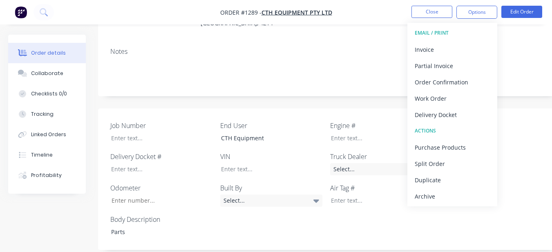
drag, startPoint x: 423, startPoint y: 198, endPoint x: 426, endPoint y: 195, distance: 4.9
click at [422, 197] on div "Archive" at bounding box center [451, 197] width 75 height 12
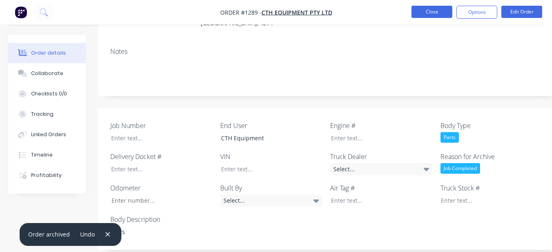
click at [419, 12] on button "Close" at bounding box center [431, 12] width 41 height 12
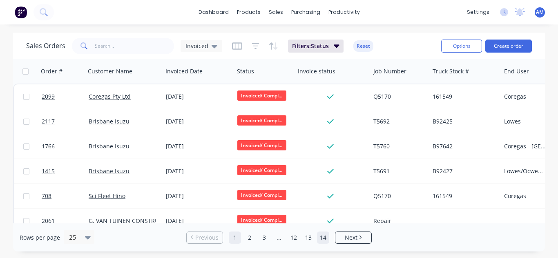
click at [326, 241] on link "14" at bounding box center [323, 238] width 12 height 12
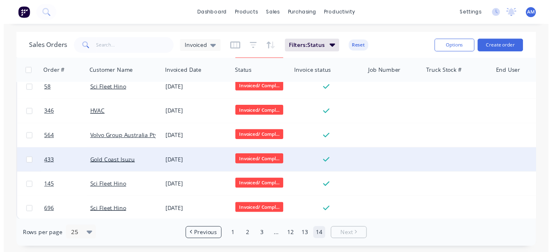
scroll to position [113, 0]
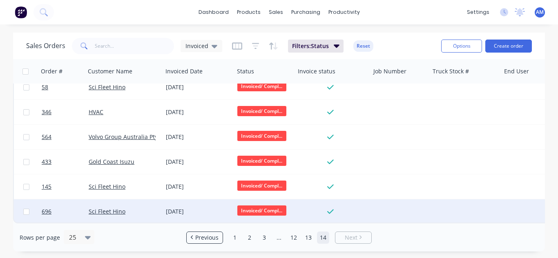
click at [196, 209] on div "[DATE]" at bounding box center [198, 212] width 65 height 8
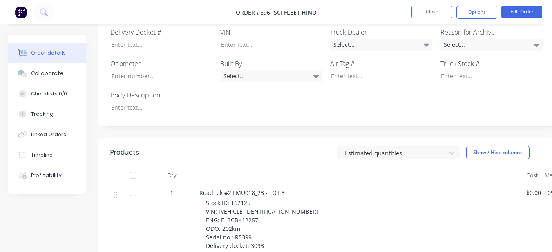
scroll to position [216, 0]
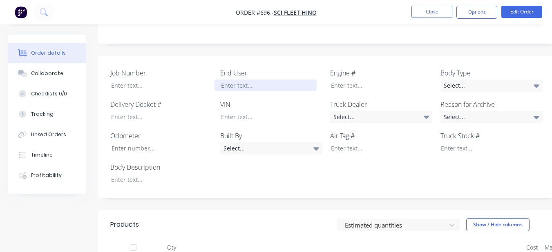
click at [249, 80] on div at bounding box center [265, 86] width 102 height 12
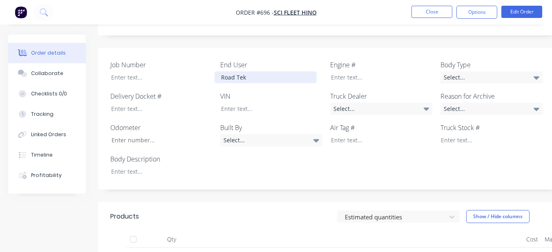
scroll to position [175, 0]
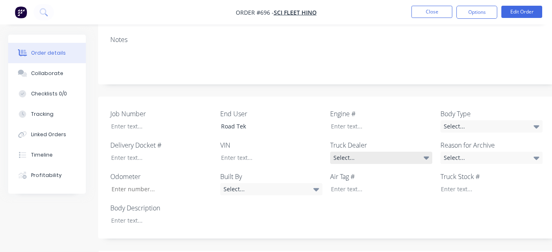
click at [425, 157] on icon at bounding box center [426, 158] width 6 height 3
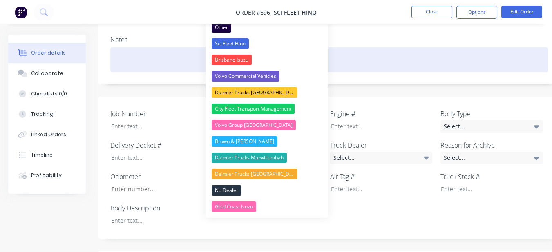
click at [257, 45] on button "Sci Fleet Hino" at bounding box center [266, 44] width 122 height 16
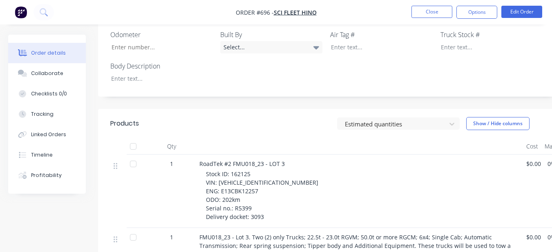
scroll to position [298, 0]
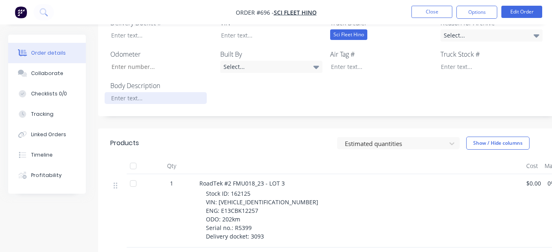
click at [186, 92] on div at bounding box center [156, 98] width 102 height 12
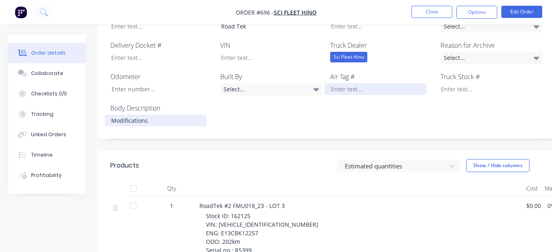
scroll to position [216, 0]
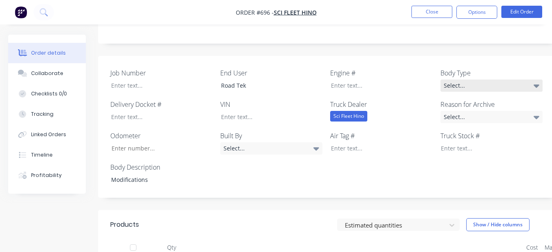
click at [448, 80] on div "Select..." at bounding box center [491, 86] width 102 height 12
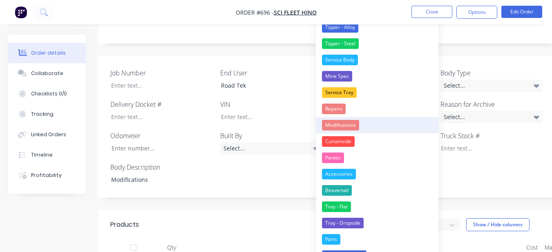
click at [361, 124] on button "Modifications" at bounding box center [377, 125] width 122 height 16
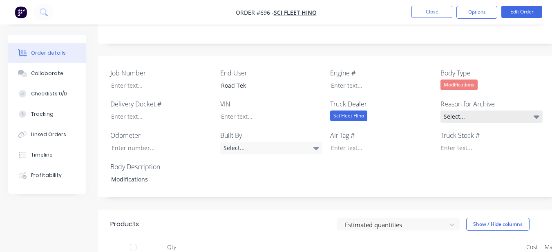
click at [472, 111] on div "Select..." at bounding box center [491, 117] width 102 height 12
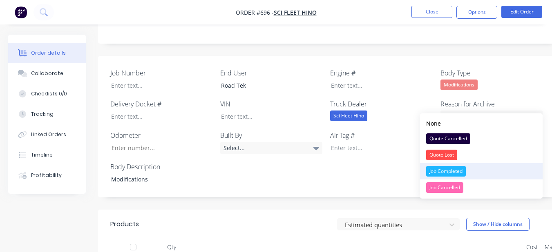
click at [437, 167] on div "Job Completed" at bounding box center [446, 171] width 40 height 11
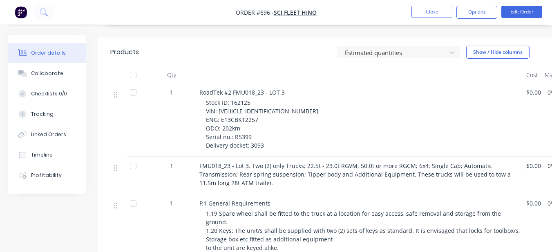
scroll to position [379, 0]
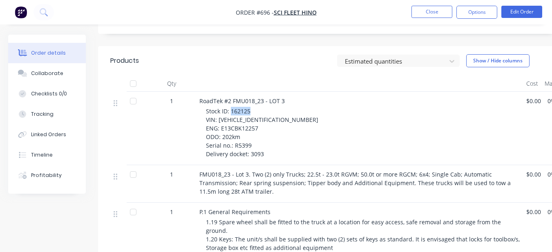
drag, startPoint x: 230, startPoint y: 99, endPoint x: 253, endPoint y: 100, distance: 22.9
click at [253, 107] on div "Stock ID: 162125 VIN: JHDFS1ELKXXX12715 ENG: E13CBK12257 ODO: 202km Serial no.:…" at bounding box center [363, 132] width 314 height 51
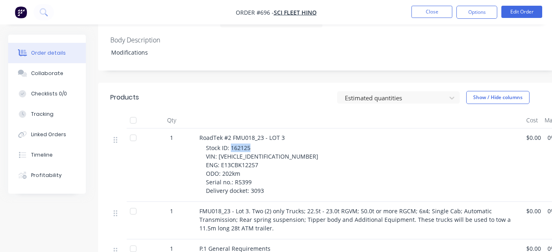
scroll to position [257, 0]
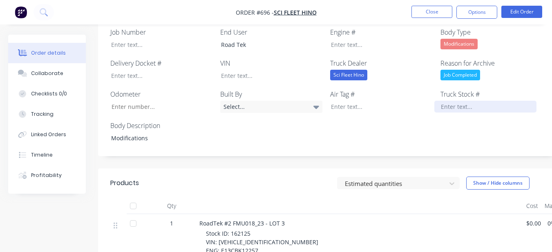
click at [473, 101] on div at bounding box center [485, 107] width 102 height 12
paste div
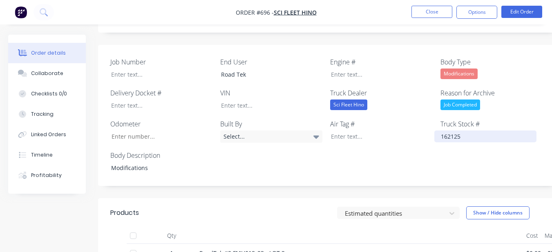
scroll to position [298, 0]
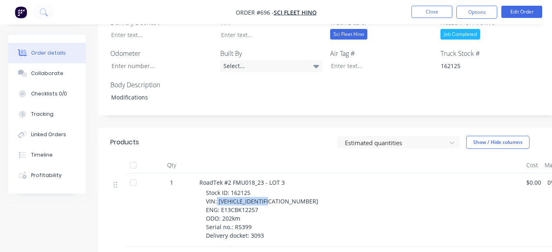
drag, startPoint x: 216, startPoint y: 188, endPoint x: 275, endPoint y: 187, distance: 58.4
click at [275, 189] on div "Stock ID: 162125 VIN: JHDFS1ELKXXX12715 ENG: E13CBK12257 ODO: 202km Serial no.:…" at bounding box center [363, 214] width 314 height 51
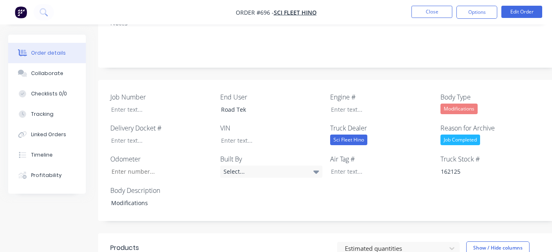
scroll to position [175, 0]
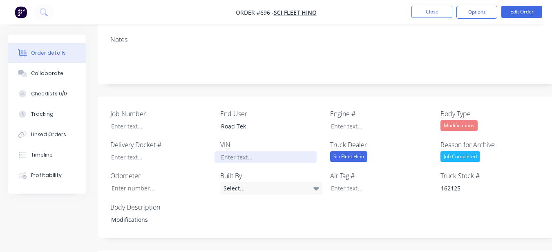
click at [243, 151] on div at bounding box center [265, 157] width 102 height 12
paste div
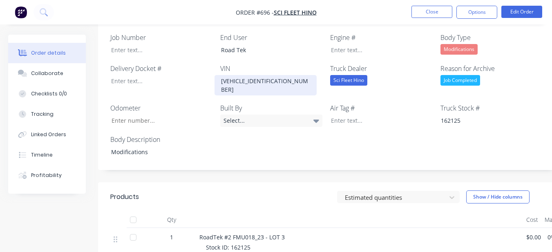
scroll to position [338, 0]
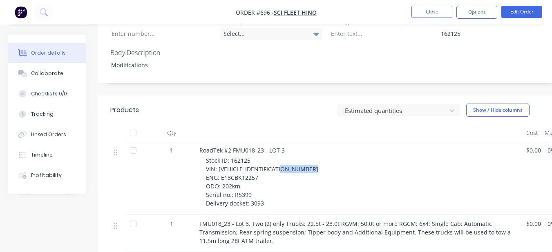
drag, startPoint x: 218, startPoint y: 156, endPoint x: 249, endPoint y: 156, distance: 31.0
click at [249, 157] on span "Stock ID: 162125 VIN: JHDFS1ELKXXX12715 ENG: E13CBK12257 ODO: 202km Serial no.:…" at bounding box center [262, 182] width 112 height 51
click at [256, 160] on span "Stock ID: 162125 VIN: JHDFS1ELKXXX12715 ENG: E13CBK12257 ODO: 202km Serial no.:…" at bounding box center [262, 182] width 112 height 51
drag, startPoint x: 220, startPoint y: 159, endPoint x: 258, endPoint y: 158, distance: 38.0
click at [258, 158] on div "Stock ID: 162125 VIN: JHDFS1ELKXXX12715 ENG: E13CBK12257 ODO: 202km Serial no.:…" at bounding box center [363, 181] width 314 height 51
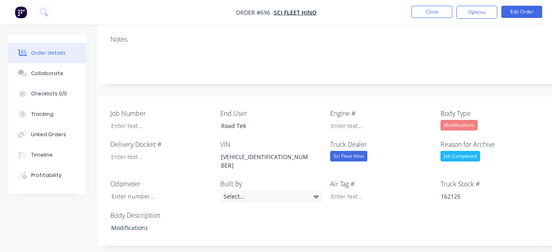
scroll to position [175, 0]
click at [354, 120] on div at bounding box center [375, 126] width 102 height 12
paste div
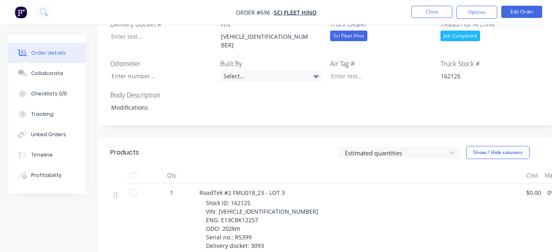
scroll to position [257, 0]
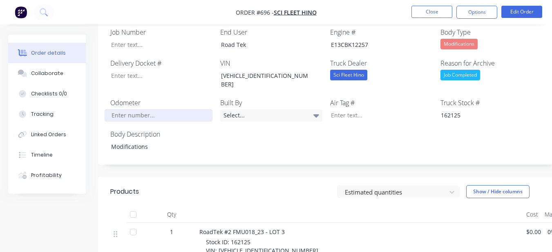
click at [138, 109] on input "Job Number" at bounding box center [159, 115] width 108 height 12
type input "202"
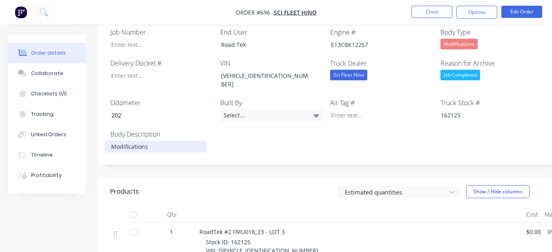
drag, startPoint x: 142, startPoint y: 86, endPoint x: 167, endPoint y: 130, distance: 51.0
click at [145, 98] on div "Odometer 202" at bounding box center [161, 110] width 102 height 24
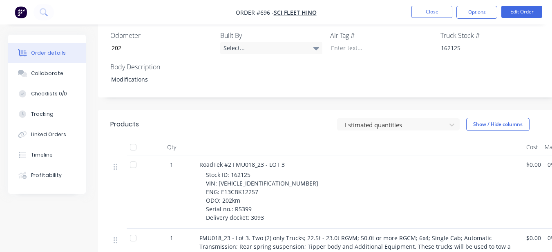
scroll to position [338, 0]
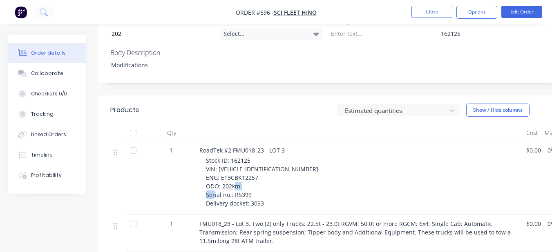
drag, startPoint x: 234, startPoint y: 177, endPoint x: 249, endPoint y: 178, distance: 15.6
click at [249, 178] on span "Stock ID: 162125 VIN: JHDFS1ELKXXX12715 ENG: E13CBK12257 ODO: 202km Serial no.:…" at bounding box center [262, 182] width 112 height 51
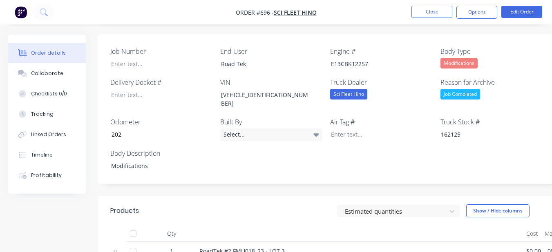
scroll to position [216, 0]
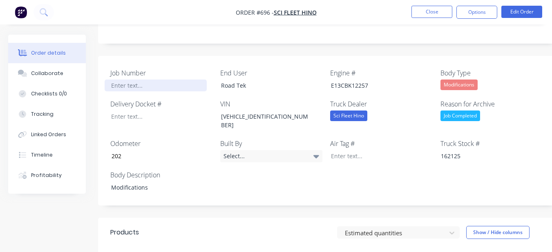
click at [183, 80] on div at bounding box center [156, 86] width 102 height 12
paste div
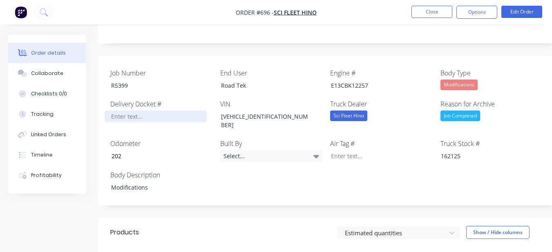
click at [145, 111] on div at bounding box center [156, 117] width 102 height 12
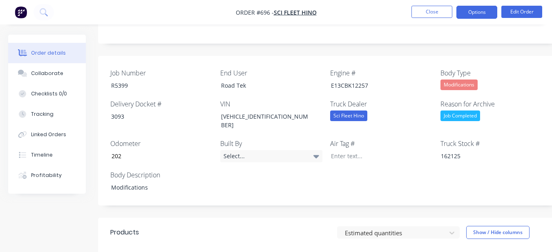
click at [483, 9] on button "Options" at bounding box center [476, 12] width 41 height 13
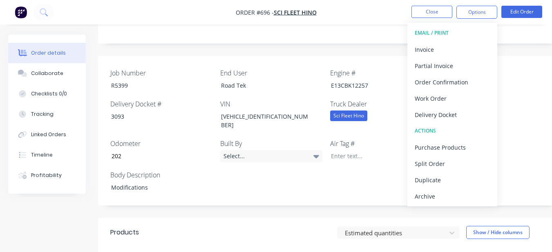
drag, startPoint x: 440, startPoint y: 194, endPoint x: 434, endPoint y: 159, distance: 34.8
click at [439, 191] on div "Archive" at bounding box center [451, 197] width 75 height 12
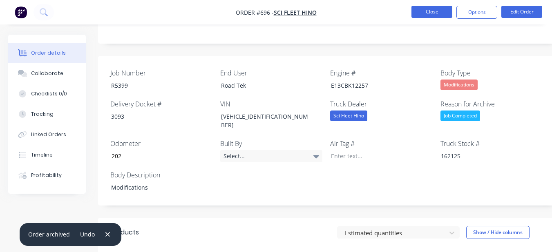
click at [426, 8] on button "Close" at bounding box center [431, 12] width 41 height 12
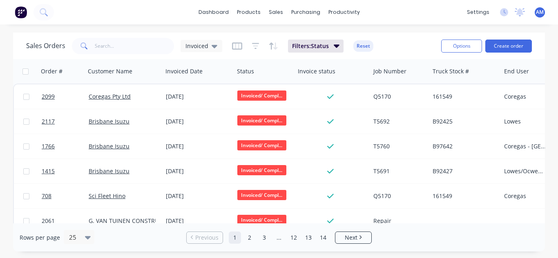
drag, startPoint x: 322, startPoint y: 236, endPoint x: 314, endPoint y: 223, distance: 15.4
click at [322, 235] on link "14" at bounding box center [323, 238] width 12 height 12
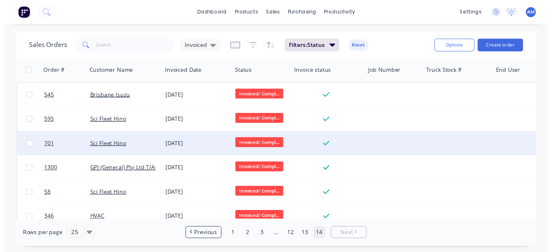
scroll to position [88, 0]
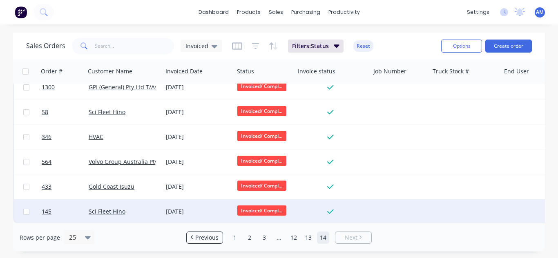
click at [181, 208] on div "[DATE]" at bounding box center [198, 212] width 65 height 8
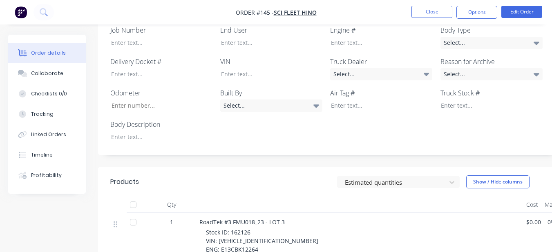
scroll to position [245, 0]
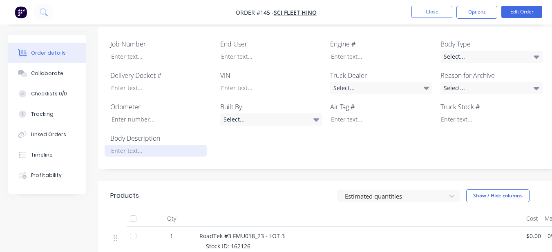
click at [153, 145] on div at bounding box center [156, 151] width 102 height 12
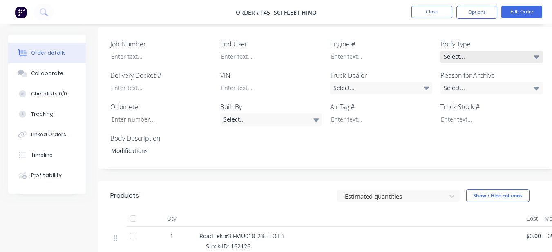
drag, startPoint x: 499, startPoint y: -21, endPoint x: 518, endPoint y: 42, distance: 66.3
click at [518, 51] on div "Select..." at bounding box center [491, 57] width 102 height 12
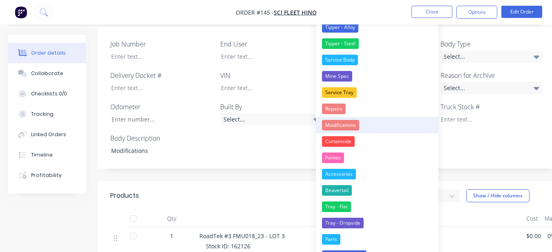
click at [388, 125] on button "Modifications" at bounding box center [377, 125] width 122 height 16
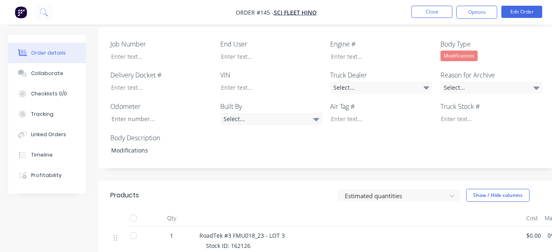
click at [485, 70] on div "Reason for Archive Select..." at bounding box center [491, 82] width 102 height 24
click at [487, 82] on div "Select..." at bounding box center [491, 88] width 102 height 12
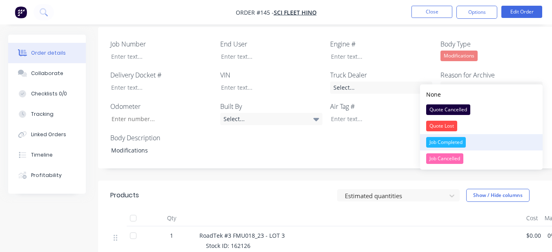
click at [474, 138] on button "Job Completed" at bounding box center [481, 142] width 122 height 16
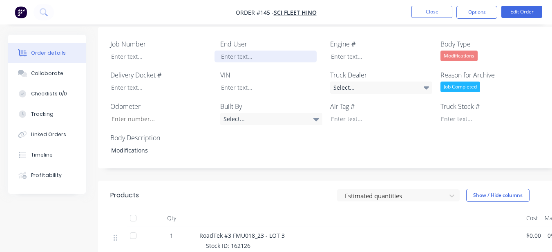
click at [302, 51] on div at bounding box center [265, 57] width 102 height 12
click at [374, 82] on div "Select..." at bounding box center [381, 88] width 102 height 12
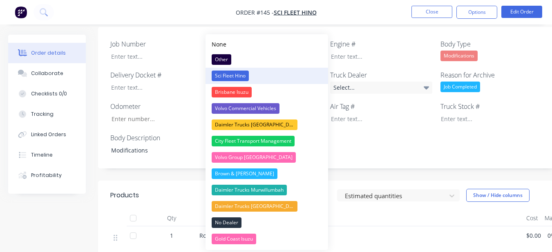
click at [228, 75] on div "Sci Fleet Hino" at bounding box center [229, 76] width 37 height 11
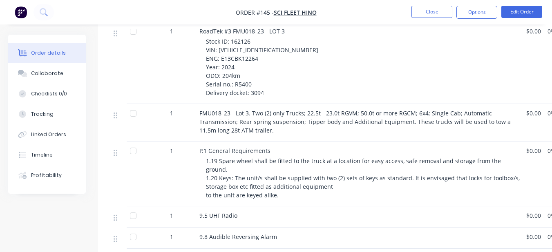
scroll to position [408, 0]
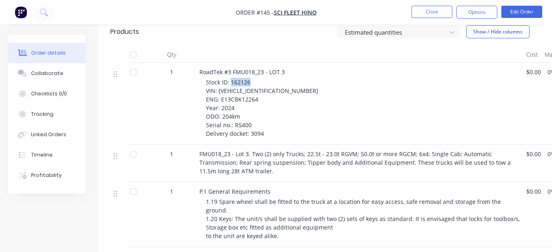
drag, startPoint x: 231, startPoint y: 71, endPoint x: 251, endPoint y: 71, distance: 20.0
click at [251, 78] on div "Stock ID: 162126 VIN: JHDFS1ELKXXX12718 ENG: E13CBK12264 Year: 2024 ODO: 204km …" at bounding box center [363, 108] width 314 height 60
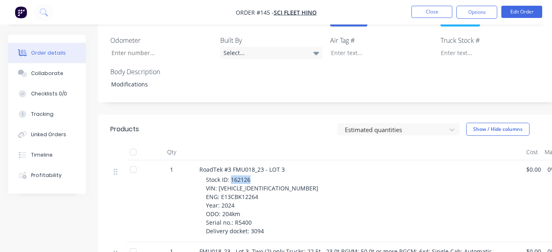
scroll to position [286, 0]
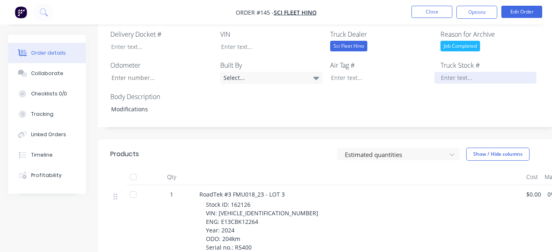
click at [437, 72] on div at bounding box center [485, 78] width 102 height 12
paste div
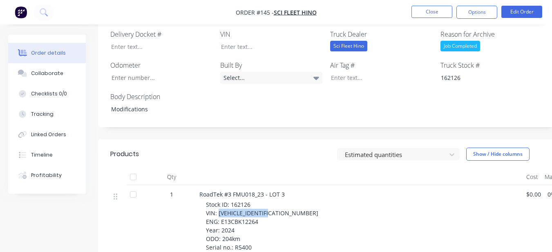
drag, startPoint x: 218, startPoint y: 201, endPoint x: 275, endPoint y: 203, distance: 56.8
click at [275, 203] on div "Stock ID: 162126 VIN: JHDFS1ELKXXX12718 ENG: E13CBK12264 Year: 2024 ODO: 204km …" at bounding box center [363, 230] width 314 height 60
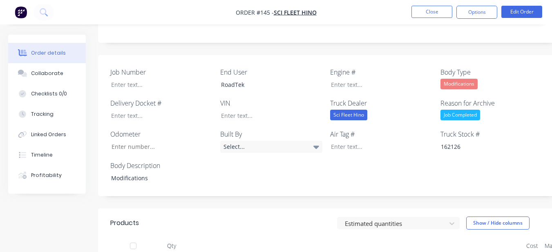
scroll to position [204, 0]
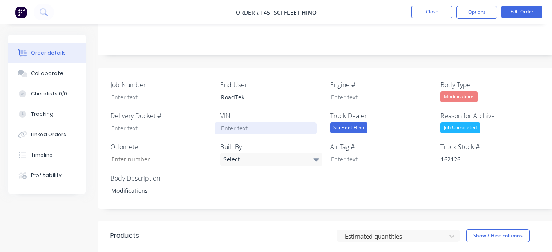
click at [241, 122] on div at bounding box center [265, 128] width 102 height 12
paste div
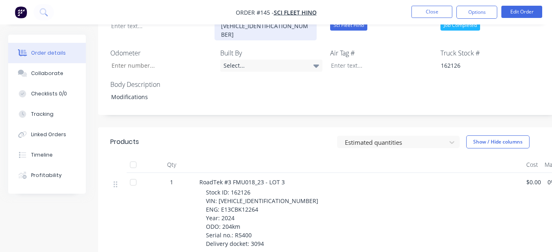
scroll to position [367, 0]
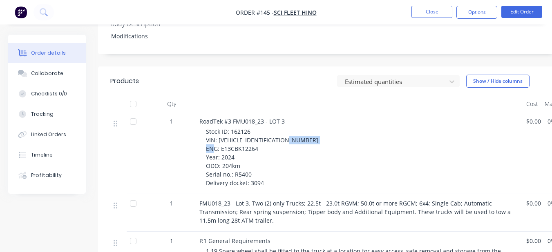
drag, startPoint x: 220, startPoint y: 130, endPoint x: 264, endPoint y: 130, distance: 43.7
click at [264, 130] on div "Stock ID: 162126 VIN: JHDFS1ELKXXX12718 ENG: E13CBK12264 Year: 2024 ODO: 204km …" at bounding box center [363, 157] width 314 height 60
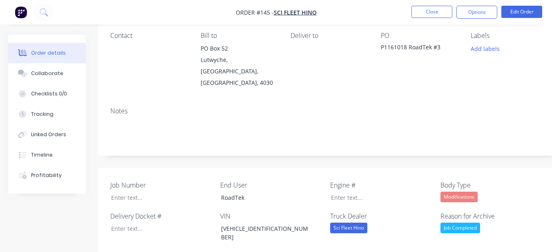
scroll to position [122, 0]
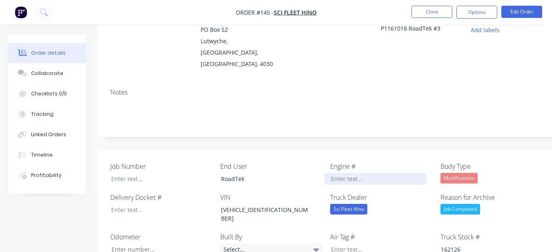
click at [343, 173] on div at bounding box center [375, 179] width 102 height 12
paste div
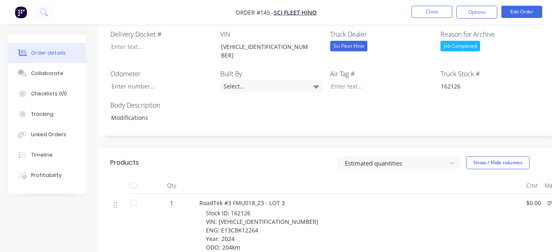
scroll to position [327, 0]
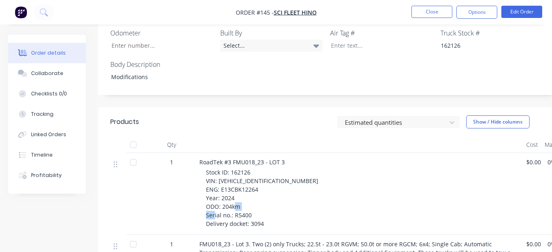
drag, startPoint x: 233, startPoint y: 196, endPoint x: 249, endPoint y: 193, distance: 16.2
click at [249, 193] on span "Stock ID: 162126 VIN: JHDFS1ELKXXX12718 ENG: E13CBK12264 Year: 2024 ODO: 204km …" at bounding box center [262, 198] width 112 height 59
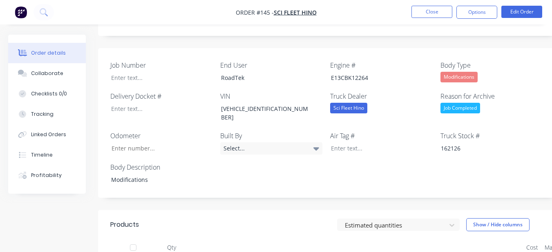
scroll to position [204, 0]
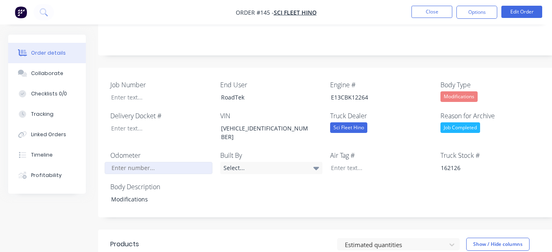
click at [131, 162] on input "Job Number" at bounding box center [159, 168] width 108 height 12
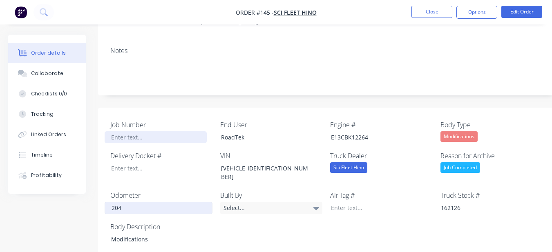
scroll to position [163, 0]
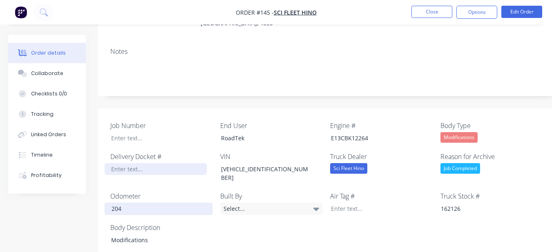
type input "204"
click at [144, 163] on div at bounding box center [156, 169] width 102 height 12
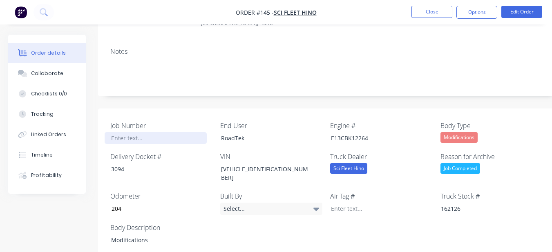
click at [133, 132] on div at bounding box center [156, 138] width 102 height 12
paste div
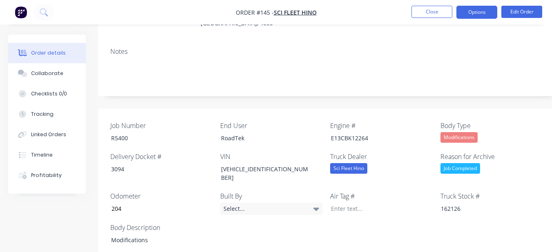
click at [480, 12] on button "Options" at bounding box center [476, 12] width 41 height 13
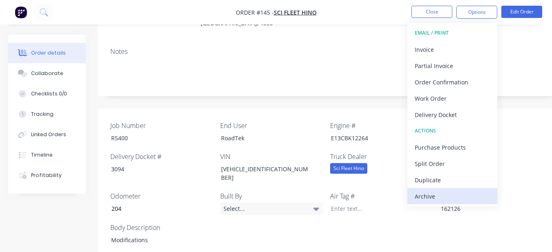
click at [457, 193] on div "Archive" at bounding box center [451, 197] width 75 height 12
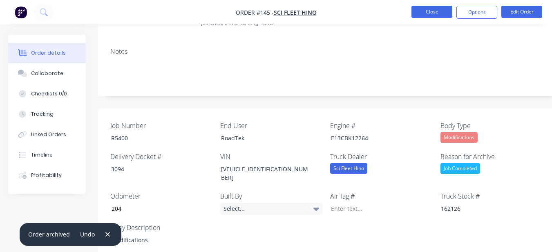
drag, startPoint x: 436, startPoint y: 13, endPoint x: 432, endPoint y: 15, distance: 4.2
click at [432, 15] on button "Close" at bounding box center [431, 12] width 41 height 12
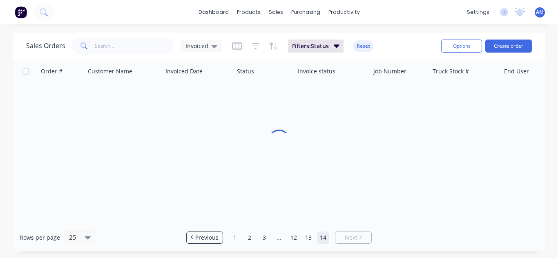
click at [323, 232] on link "14" at bounding box center [323, 238] width 12 height 12
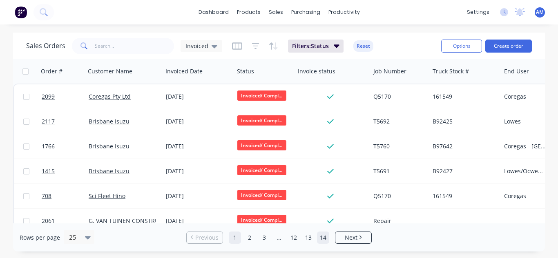
click at [323, 238] on link "14" at bounding box center [323, 238] width 12 height 12
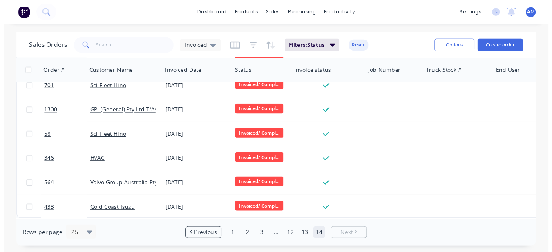
scroll to position [63, 0]
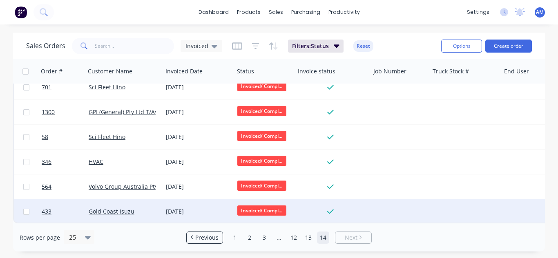
click at [201, 209] on div "[DATE]" at bounding box center [198, 212] width 65 height 8
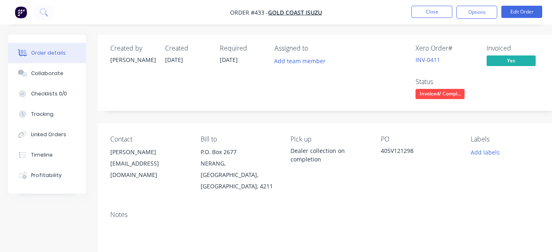
click at [168, 211] on div "Notes" at bounding box center [328, 215] width 437 height 8
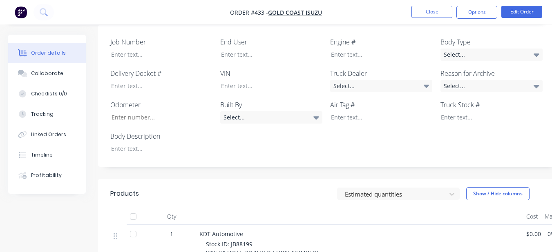
scroll to position [245, 0]
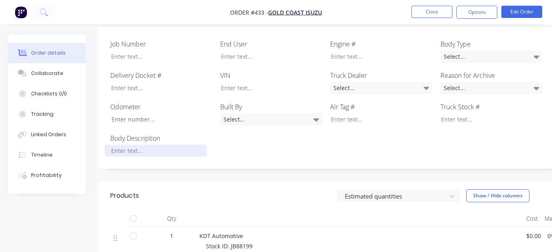
click at [156, 145] on div at bounding box center [156, 151] width 102 height 12
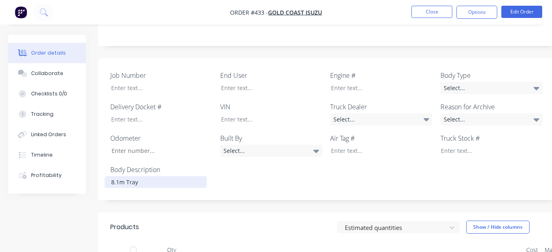
scroll to position [204, 0]
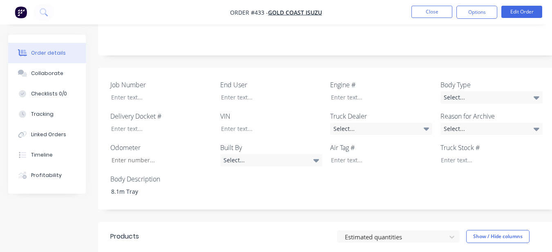
drag, startPoint x: 518, startPoint y: 89, endPoint x: 488, endPoint y: 100, distance: 31.9
click at [518, 91] on div "Select..." at bounding box center [491, 97] width 102 height 12
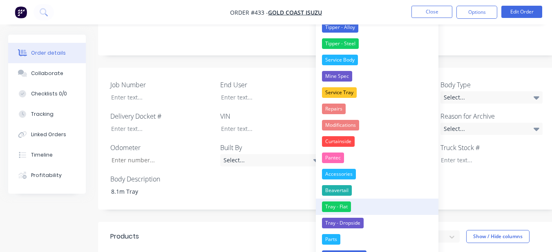
drag, startPoint x: 357, startPoint y: 204, endPoint x: 408, endPoint y: 166, distance: 63.9
click at [358, 203] on button "Tray - Flat" at bounding box center [377, 207] width 122 height 16
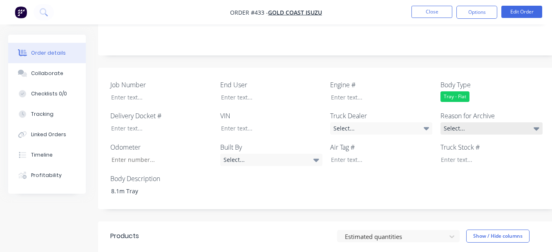
click at [458, 122] on div "Select..." at bounding box center [491, 128] width 102 height 12
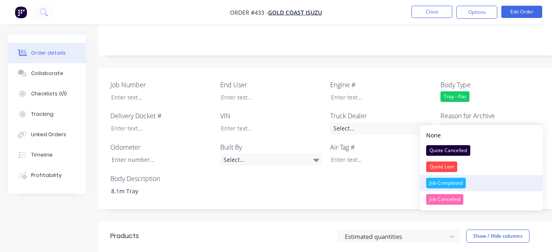
click at [454, 180] on div "Job Completed" at bounding box center [446, 183] width 40 height 11
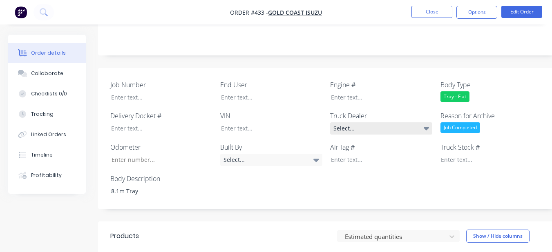
click at [393, 122] on div "Select..." at bounding box center [381, 128] width 102 height 12
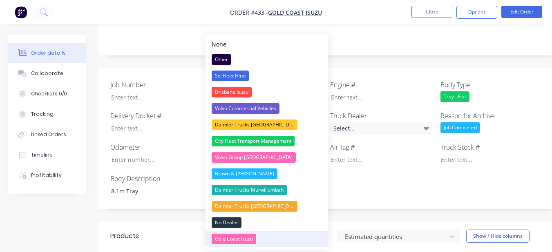
click at [244, 235] on div "Gold Coast Isuzu" at bounding box center [233, 239] width 45 height 11
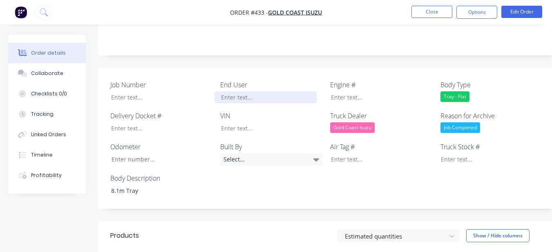
click at [238, 91] on div at bounding box center [265, 97] width 102 height 12
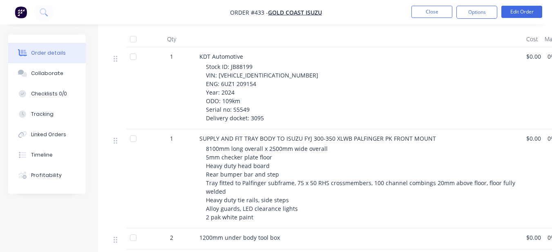
scroll to position [410, 0]
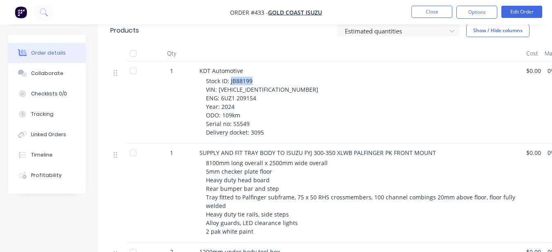
drag, startPoint x: 230, startPoint y: 70, endPoint x: 253, endPoint y: 69, distance: 22.9
click at [253, 77] on div "Stock ID: JB88199 VIN: JALFYH77WN7000258 ENG: 6UZ1 209154 Year: 2024 ODO: 109km…" at bounding box center [363, 107] width 314 height 60
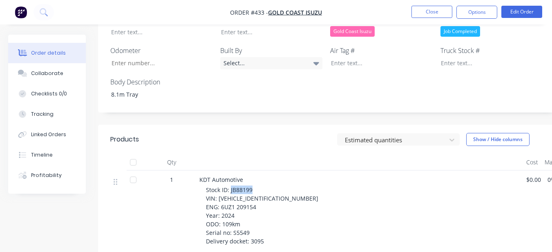
scroll to position [287, 0]
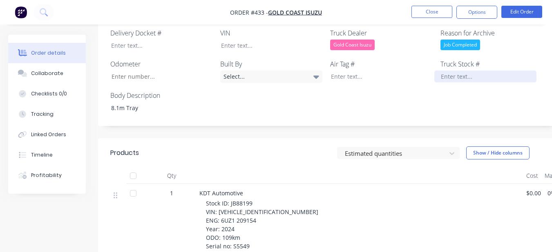
click at [462, 71] on div at bounding box center [485, 77] width 102 height 12
paste div
drag, startPoint x: 218, startPoint y: 200, endPoint x: 279, endPoint y: 198, distance: 61.3
click at [279, 199] on div "Stock ID: JB88199 VIN: JALFYH77WN7000258 ENG: 6UZ1 209154 Year: 2024 ODO: 109km…" at bounding box center [363, 229] width 314 height 60
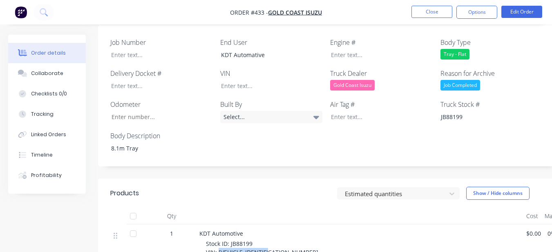
scroll to position [205, 0]
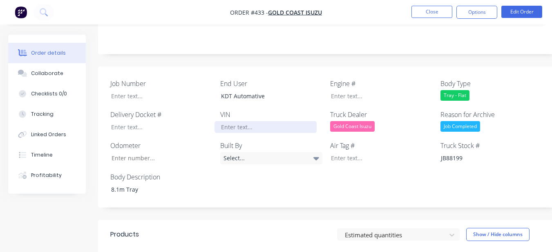
click at [279, 121] on div at bounding box center [265, 127] width 102 height 12
paste div
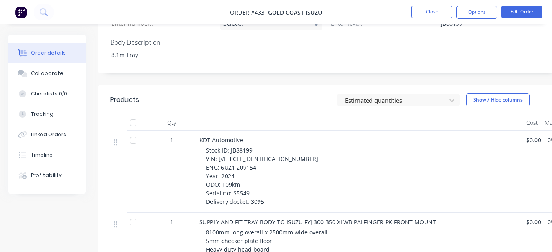
scroll to position [369, 0]
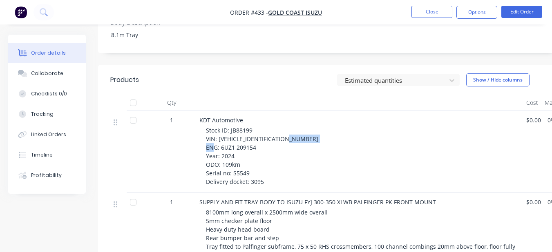
drag, startPoint x: 220, startPoint y: 128, endPoint x: 255, endPoint y: 126, distance: 34.8
click at [255, 127] on span "Stock ID: JB88199 VIN: JALFYH77WN7000258 ENG: 6UZ1 209154 Year: 2024 ODO: 109km…" at bounding box center [262, 156] width 112 height 59
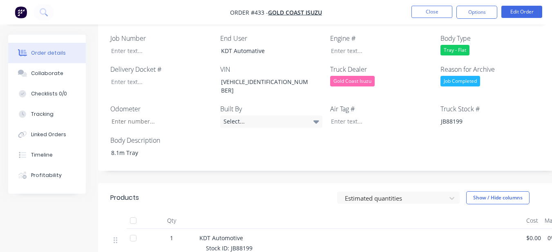
scroll to position [246, 0]
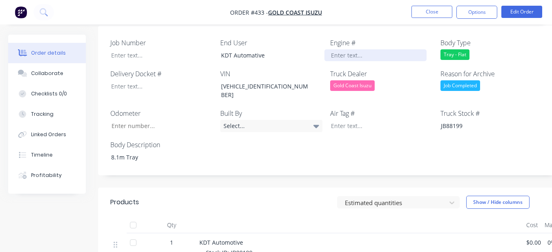
click at [362, 49] on div at bounding box center [375, 55] width 102 height 12
paste div
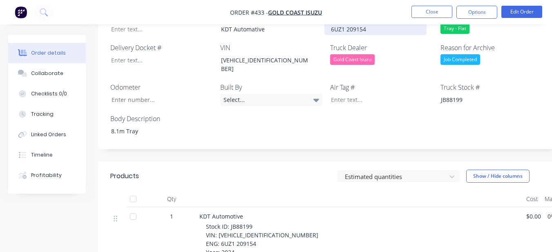
scroll to position [287, 0]
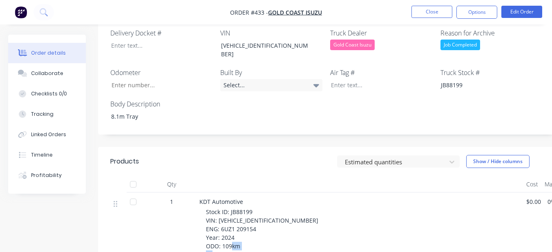
drag, startPoint x: 237, startPoint y: 234, endPoint x: 250, endPoint y: 232, distance: 13.2
click at [250, 232] on div "Stock ID: JB88199 VIN: JALFYH77WN7000258 ENG: 6UZ1 209154 Year: 2024 ODO: 109km…" at bounding box center [363, 238] width 314 height 60
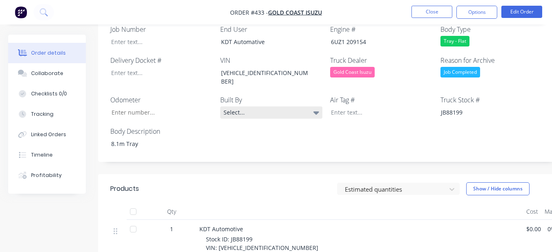
scroll to position [205, 0]
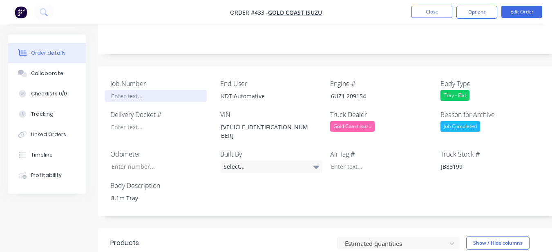
click at [158, 90] on div at bounding box center [156, 96] width 102 height 12
paste div
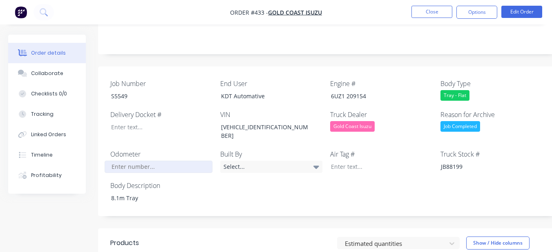
click at [150, 161] on input "Job Number" at bounding box center [159, 167] width 108 height 12
type input "109"
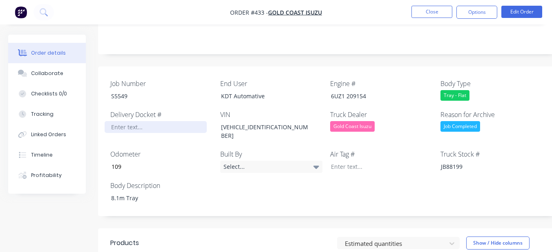
click at [165, 121] on div at bounding box center [156, 127] width 102 height 12
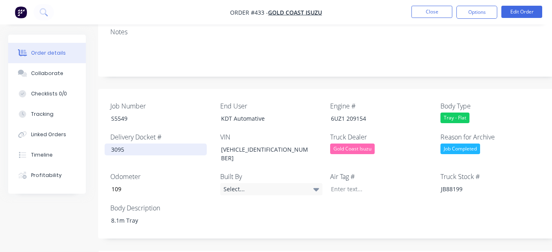
scroll to position [165, 0]
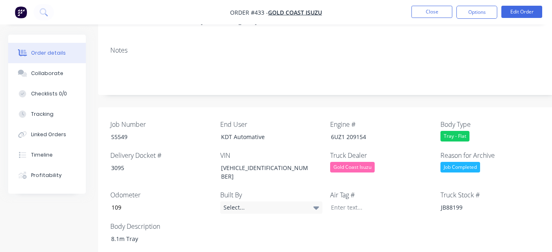
drag, startPoint x: 488, startPoint y: 9, endPoint x: 481, endPoint y: 22, distance: 15.5
click at [488, 9] on button "Options" at bounding box center [476, 12] width 41 height 13
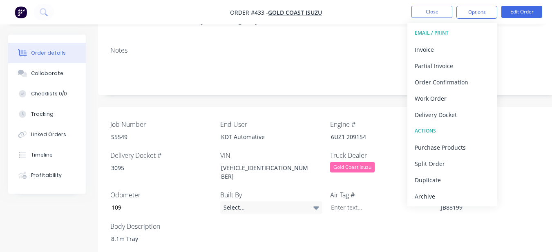
click at [451, 198] on div "Archive" at bounding box center [451, 197] width 75 height 12
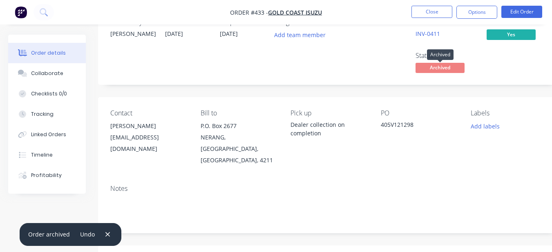
scroll to position [41, 0]
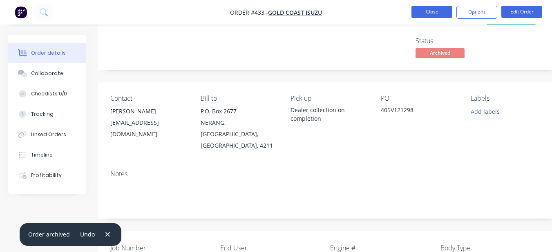
click at [423, 15] on button "Close" at bounding box center [431, 12] width 41 height 12
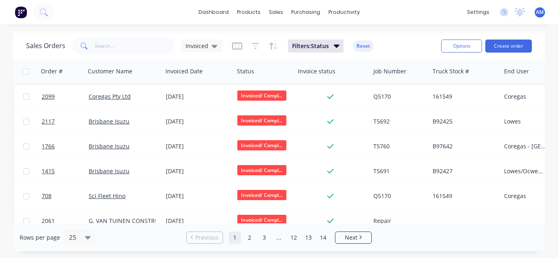
click at [325, 231] on div "Rows per page 25 Previous 1 2 3 ... 12 13 14 Next" at bounding box center [279, 238] width 532 height 28
drag, startPoint x: 326, startPoint y: 243, endPoint x: 322, endPoint y: 238, distance: 6.6
click at [326, 243] on link "14" at bounding box center [323, 238] width 12 height 12
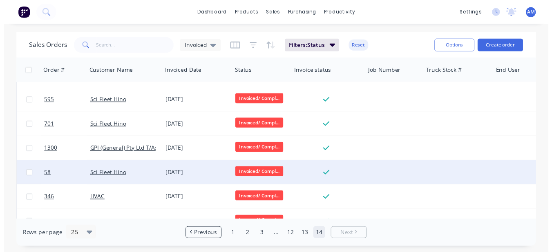
scroll to position [38, 0]
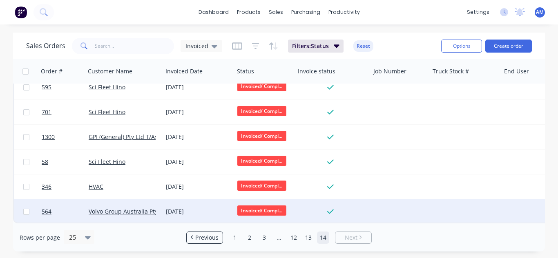
click at [208, 203] on div "[DATE]" at bounding box center [197, 212] width 71 height 24
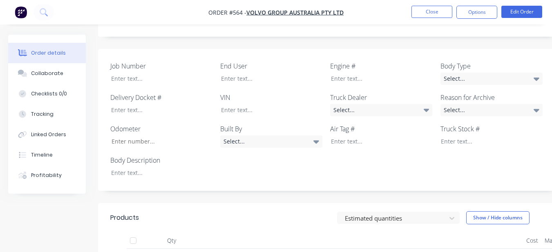
scroll to position [122, 0]
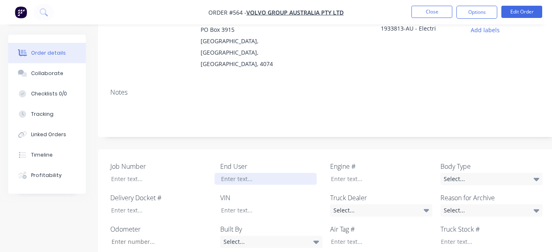
click at [235, 174] on div "End User" at bounding box center [271, 174] width 102 height 24
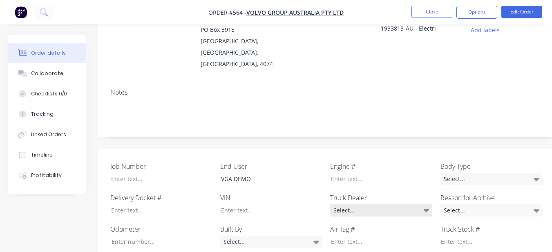
click at [419, 205] on div "Select..." at bounding box center [381, 211] width 102 height 12
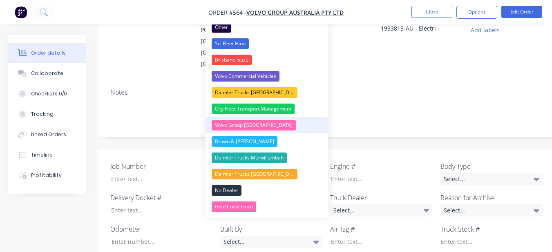
click at [271, 124] on button "Volvo Group [GEOGRAPHIC_DATA]" at bounding box center [266, 125] width 122 height 16
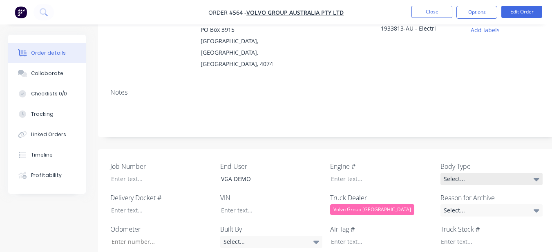
click at [456, 173] on div "Select..." at bounding box center [491, 179] width 102 height 12
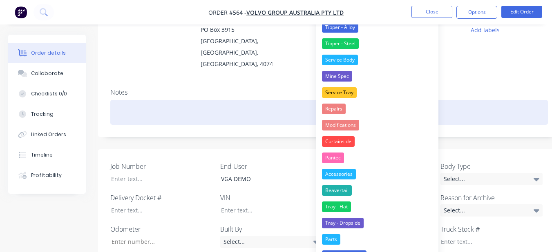
drag, startPoint x: 459, startPoint y: 111, endPoint x: 463, endPoint y: 160, distance: 49.2
click at [459, 113] on div at bounding box center [328, 112] width 437 height 25
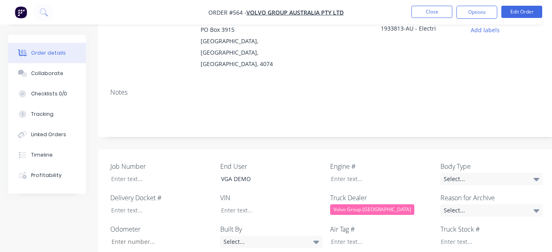
click at [475, 210] on div "Job Number End User VGA DEMO Engine # Body Type Select... Delivery Docket # VIN…" at bounding box center [329, 220] width 462 height 142
click at [469, 205] on div "Select..." at bounding box center [491, 211] width 102 height 12
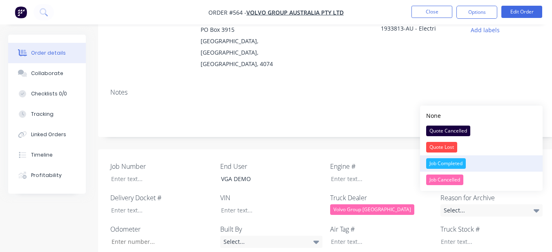
click at [430, 163] on div "Job Completed" at bounding box center [446, 163] width 40 height 11
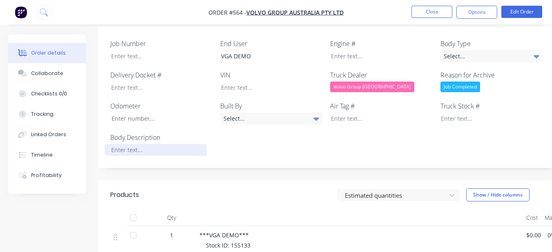
scroll to position [245, 0]
click at [149, 145] on div at bounding box center [156, 151] width 102 height 12
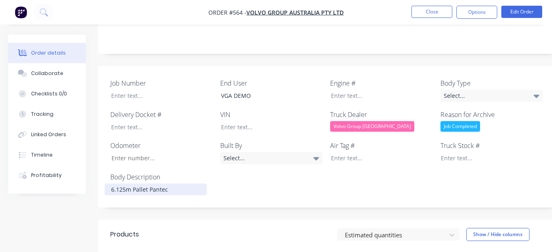
scroll to position [204, 0]
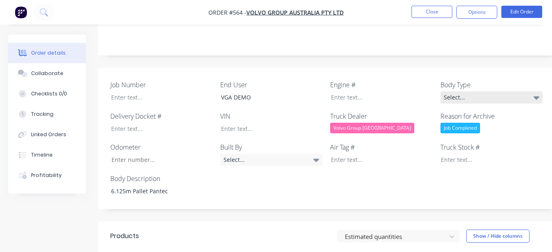
click at [454, 91] on div "Select..." at bounding box center [491, 97] width 102 height 12
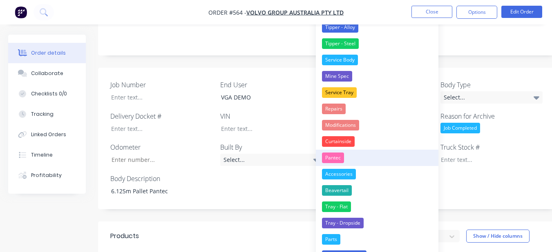
click at [347, 155] on button "Pantec" at bounding box center [377, 158] width 122 height 16
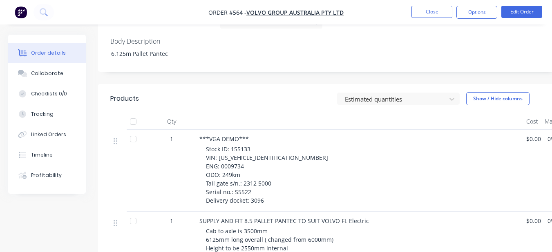
scroll to position [367, 0]
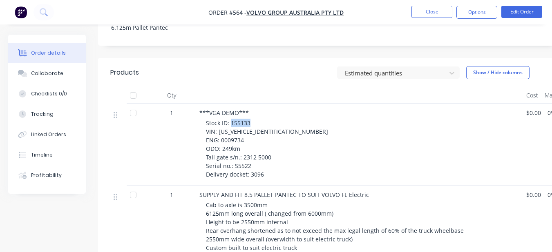
drag, startPoint x: 230, startPoint y: 111, endPoint x: 253, endPoint y: 111, distance: 22.9
click at [253, 119] on div "Stock ID: 155133 VIN: YV2TB40A5RZ155133 ENG: 0009734 ODO: 249km Tail gate s/n.:…" at bounding box center [363, 149] width 314 height 60
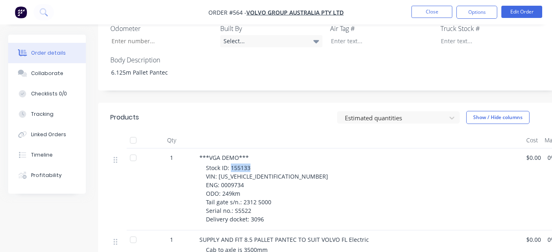
scroll to position [245, 0]
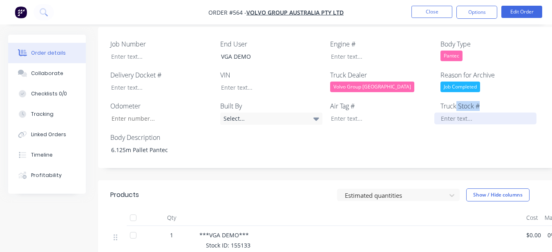
click at [457, 102] on div "Truck Stock #" at bounding box center [491, 113] width 102 height 24
click at [450, 113] on div at bounding box center [485, 119] width 102 height 12
paste div
drag, startPoint x: 218, startPoint y: 242, endPoint x: 278, endPoint y: 240, distance: 60.1
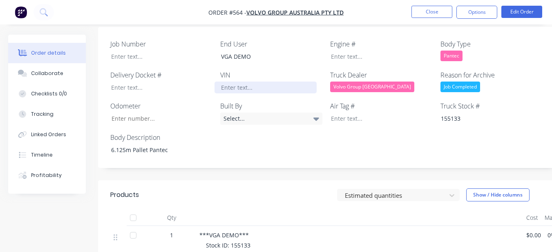
click at [254, 82] on div at bounding box center [265, 88] width 102 height 12
paste div
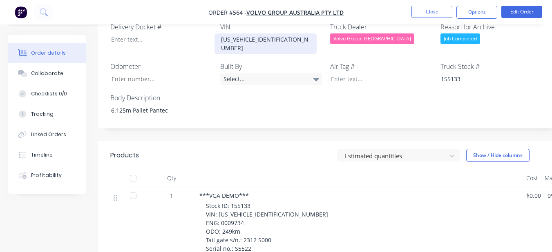
scroll to position [367, 0]
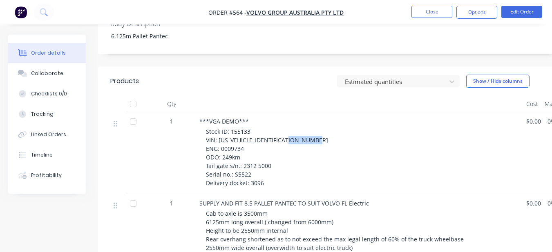
drag, startPoint x: 219, startPoint y: 130, endPoint x: 246, endPoint y: 126, distance: 26.9
click at [246, 127] on div "Stock ID: 155133 VIN: YV2TB40A5RZ155133 ENG: 0009734 ODO: 249km Tail gate s/n.:…" at bounding box center [363, 157] width 314 height 60
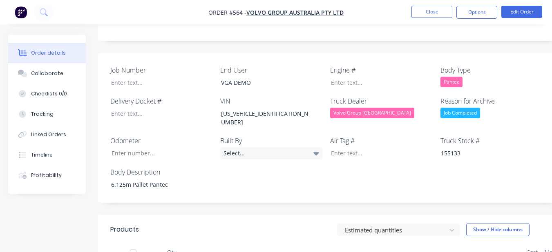
scroll to position [204, 0]
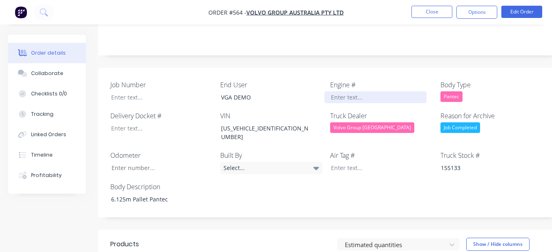
click at [336, 89] on div "Job Number End User VGA DEMO Engine # Body Type Pantec Delivery Docket # VIN YV…" at bounding box center [329, 143] width 462 height 150
click at [336, 91] on div at bounding box center [375, 97] width 102 height 12
paste div
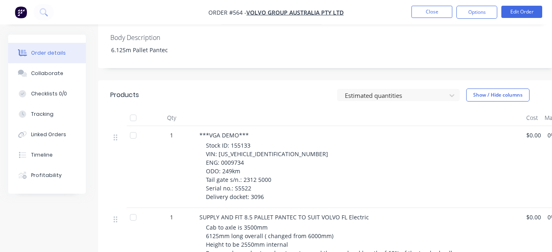
scroll to position [367, 0]
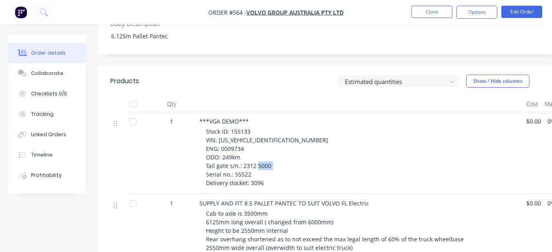
drag, startPoint x: 235, startPoint y: 156, endPoint x: 249, endPoint y: 154, distance: 14.0
click at [249, 154] on span "Stock ID: 155133 VIN: YV2TB40A5RZ155133 ENG: 0009734 ODO: 249km Tail gate s/n.:…" at bounding box center [268, 157] width 124 height 59
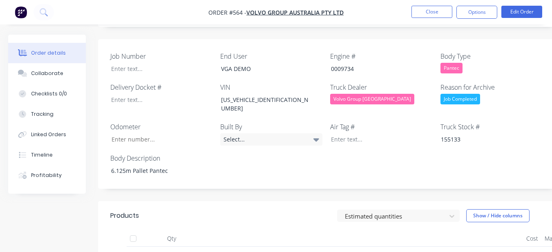
scroll to position [204, 0]
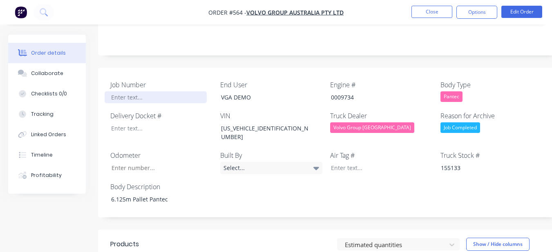
click at [176, 91] on div at bounding box center [156, 97] width 102 height 12
paste div
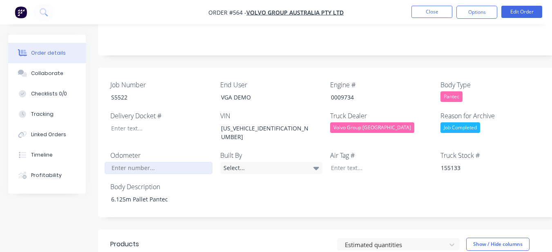
click at [148, 162] on input "Job Number" at bounding box center [159, 168] width 108 height 12
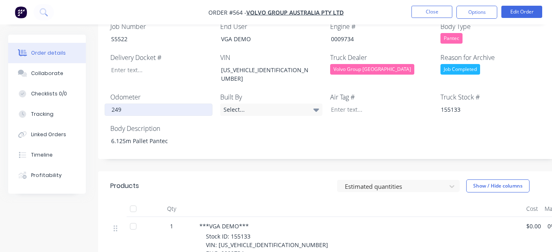
scroll to position [245, 0]
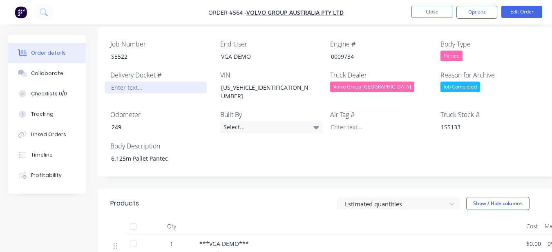
click at [163, 82] on div at bounding box center [156, 88] width 102 height 12
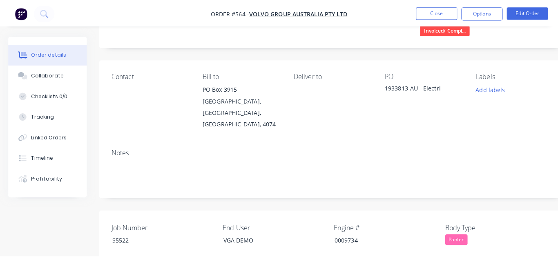
scroll to position [0, 0]
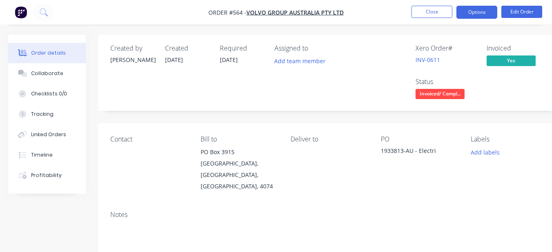
click at [472, 13] on button "Options" at bounding box center [476, 12] width 41 height 13
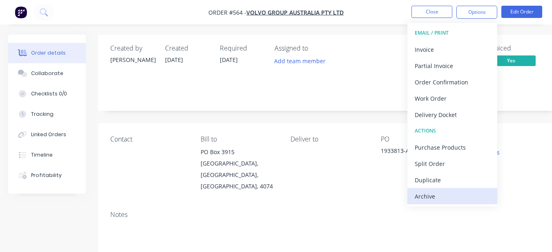
drag, startPoint x: 429, startPoint y: 192, endPoint x: 431, endPoint y: 72, distance: 120.5
click at [429, 192] on div "Archive" at bounding box center [451, 197] width 75 height 12
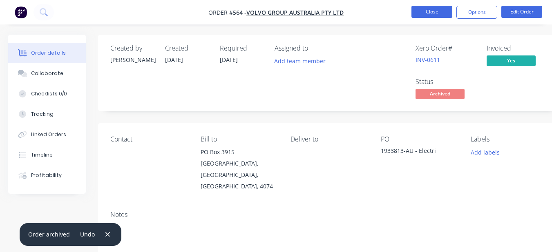
click at [427, 9] on button "Close" at bounding box center [431, 12] width 41 height 12
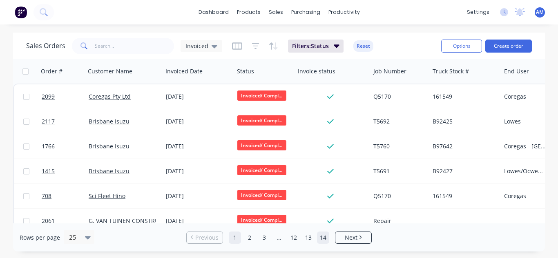
click at [324, 238] on link "14" at bounding box center [323, 238] width 12 height 12
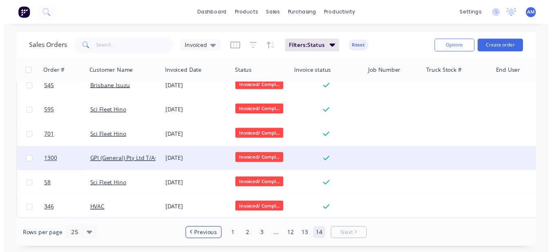
scroll to position [13, 0]
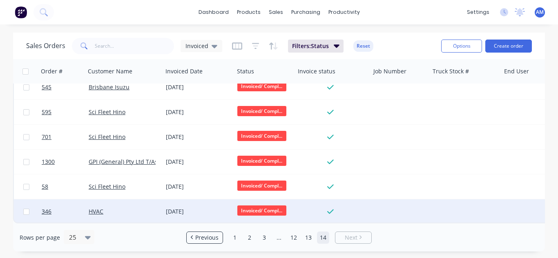
click at [175, 208] on div "[DATE]" at bounding box center [198, 212] width 65 height 8
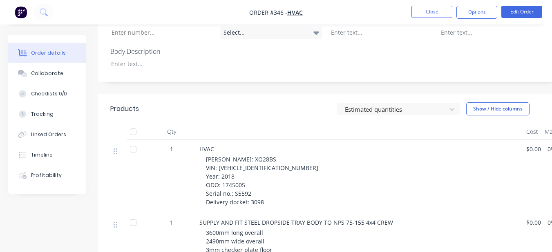
scroll to position [286, 0]
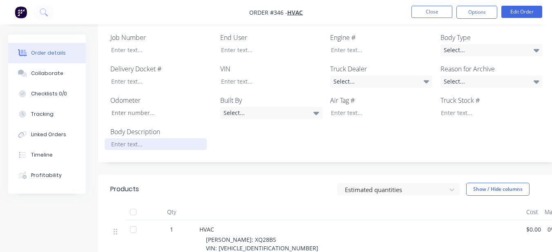
click at [158, 138] on div at bounding box center [156, 144] width 102 height 12
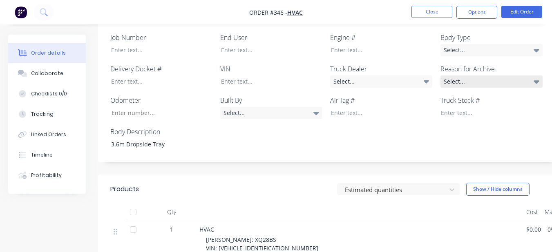
drag, startPoint x: 493, startPoint y: 46, endPoint x: 490, endPoint y: 51, distance: 5.9
click at [493, 76] on div "Select..." at bounding box center [491, 82] width 102 height 12
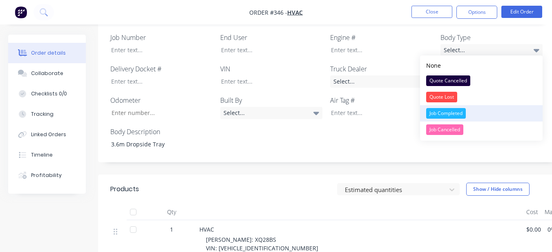
click at [461, 111] on div "Job Completed" at bounding box center [446, 113] width 40 height 11
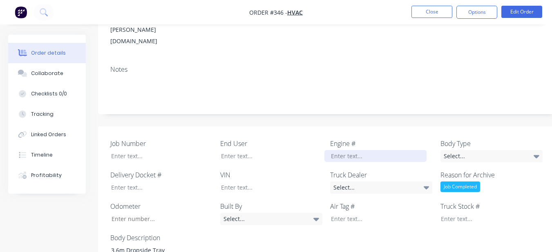
scroll to position [163, 0]
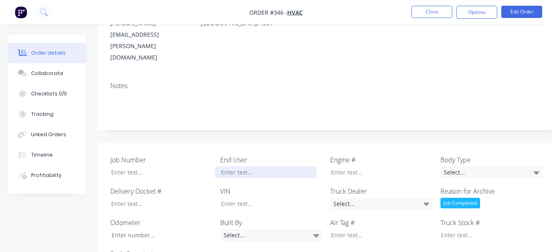
click at [267, 167] on div at bounding box center [265, 173] width 102 height 12
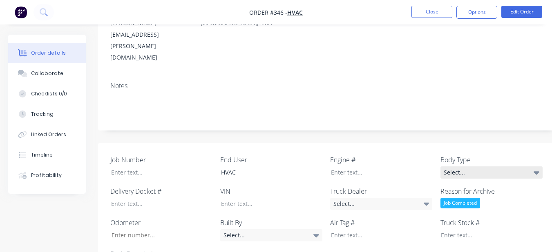
click at [461, 167] on div "Select..." at bounding box center [491, 173] width 102 height 12
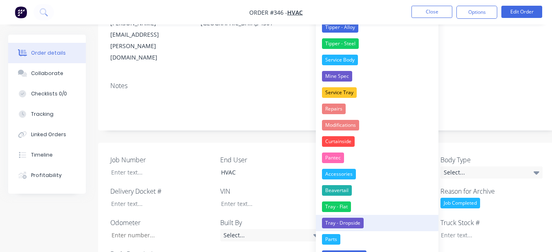
click at [374, 218] on button "Tray - Dropside" at bounding box center [377, 223] width 122 height 16
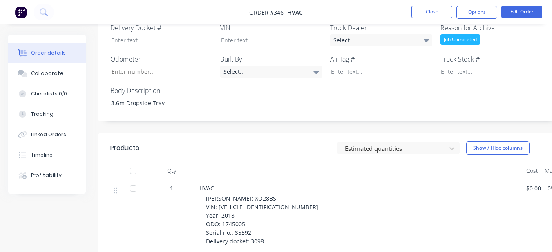
scroll to position [367, 0]
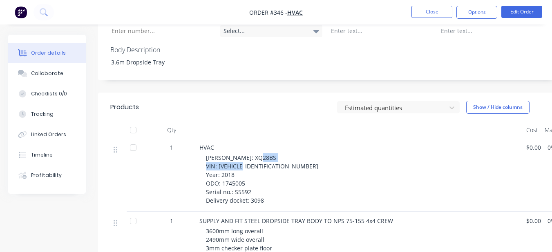
drag, startPoint x: 217, startPoint y: 132, endPoint x: 278, endPoint y: 132, distance: 61.7
click at [278, 154] on div "REGO: XQ28BS VIN: JAANPS75HJ7100346 Year: 2018 ODO: 1745005 Serial no.: S5592 D…" at bounding box center [363, 179] width 314 height 51
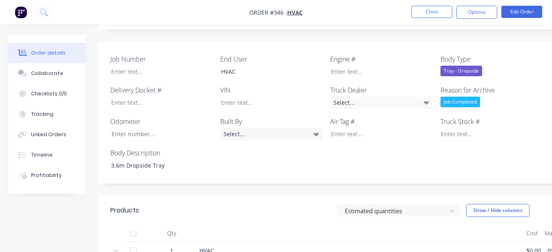
scroll to position [245, 0]
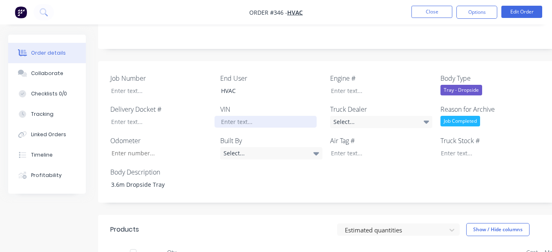
drag, startPoint x: 254, startPoint y: 80, endPoint x: 254, endPoint y: 87, distance: 6.5
click at [254, 105] on div "VIN" at bounding box center [271, 117] width 102 height 24
click at [254, 116] on div at bounding box center [265, 122] width 102 height 12
paste div
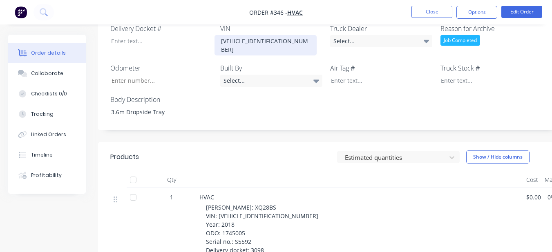
scroll to position [327, 0]
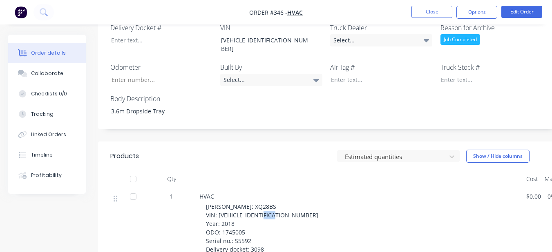
drag, startPoint x: 221, startPoint y: 182, endPoint x: 238, endPoint y: 181, distance: 17.6
click at [238, 203] on div "REGO: XQ28BS VIN: JAANPS75HJ7100346 Year: 2018 ODO: 1745005 Serial no.: S5592 D…" at bounding box center [363, 228] width 314 height 51
drag, startPoint x: 223, startPoint y: 165, endPoint x: 254, endPoint y: 164, distance: 30.2
click at [253, 203] on div "REGO: XQ28BS VIN: JAANPS75HJ7100346 Year: 2018 ODO: 1745005 Serial no.: S5592 D…" at bounding box center [363, 228] width 314 height 51
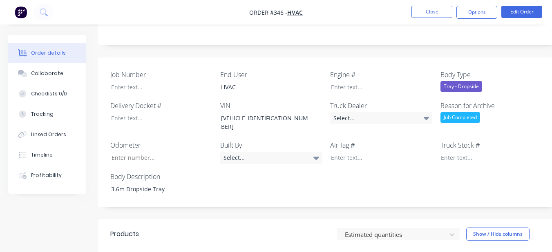
scroll to position [245, 0]
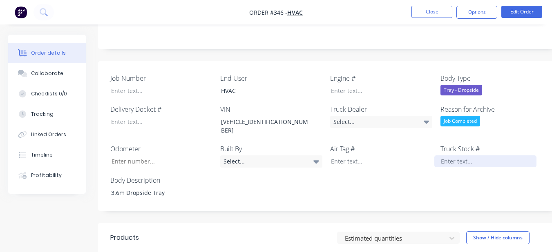
click at [443, 156] on div at bounding box center [485, 162] width 102 height 12
paste div
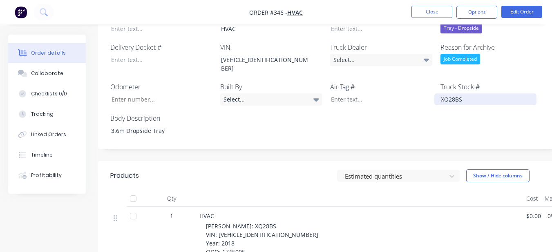
scroll to position [408, 0]
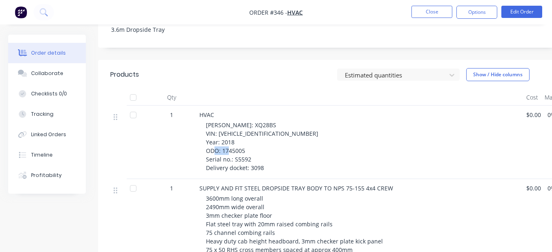
drag, startPoint x: 234, startPoint y: 118, endPoint x: 254, endPoint y: 118, distance: 19.2
click at [254, 121] on div "REGO: XQ28BS VIN: JAANPS75HJ7100346 Year: 2018 ODO: 1745005 Serial no.: S5592 D…" at bounding box center [363, 146] width 314 height 51
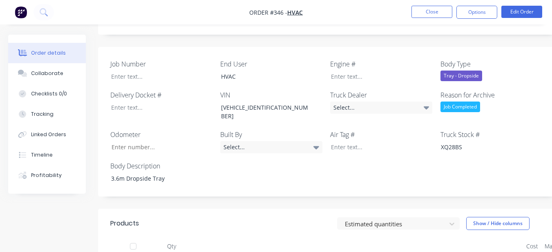
scroll to position [245, 0]
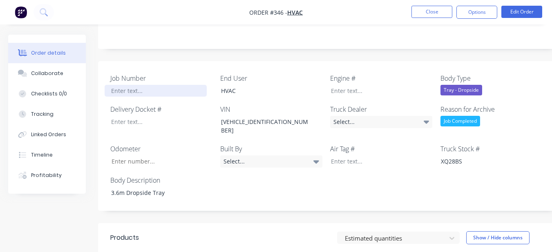
click at [164, 85] on div at bounding box center [156, 91] width 102 height 12
paste div
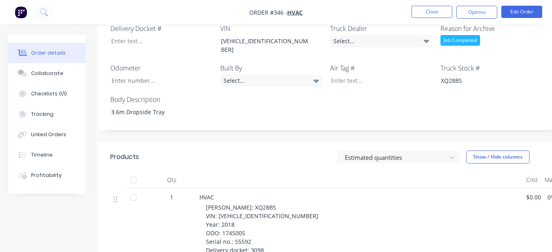
scroll to position [327, 0]
drag, startPoint x: 221, startPoint y: 191, endPoint x: 249, endPoint y: 188, distance: 27.9
click at [248, 203] on div "REGO: XQ28BS VIN: JAANPS75HJ7100346 Year: 2018 ODO: 1745005 Serial no.: S5592 D…" at bounding box center [363, 228] width 314 height 51
click at [147, 74] on input "Job Number" at bounding box center [159, 80] width 108 height 12
paste input "1745005"
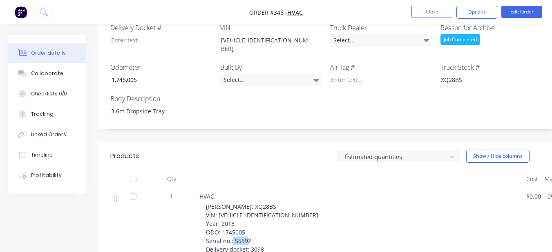
drag, startPoint x: 249, startPoint y: 207, endPoint x: 262, endPoint y: 210, distance: 13.5
click at [262, 210] on span "REGO: XQ28BS VIN: JAANPS75HJ7100346 Year: 2018 ODO: 1745005 Serial no.: S5592 D…" at bounding box center [262, 228] width 112 height 51
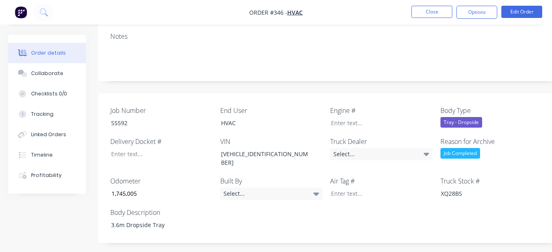
scroll to position [204, 0]
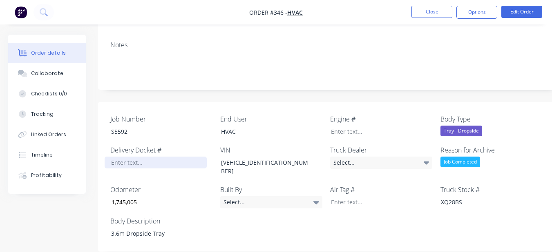
click at [162, 157] on div at bounding box center [156, 163] width 102 height 12
paste div
drag, startPoint x: 469, startPoint y: 7, endPoint x: 465, endPoint y: 22, distance: 15.6
click at [469, 8] on button "Options" at bounding box center [476, 12] width 41 height 13
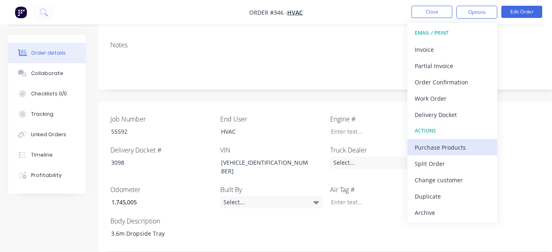
click at [441, 134] on div "ACTIONS" at bounding box center [451, 131] width 75 height 11
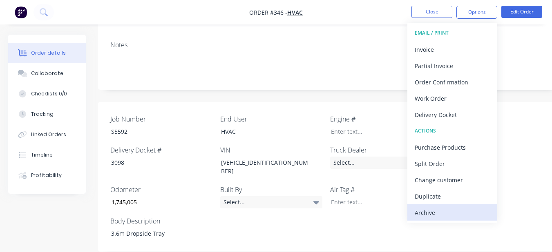
click at [430, 214] on div "Archive" at bounding box center [451, 213] width 75 height 12
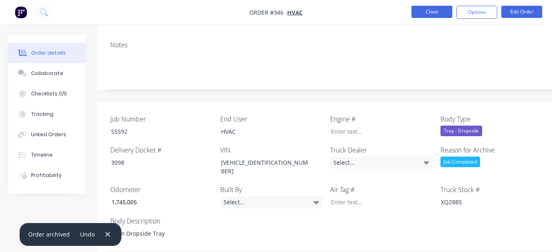
click at [437, 11] on button "Close" at bounding box center [431, 12] width 41 height 12
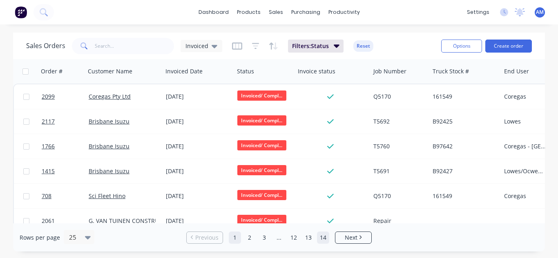
click at [322, 234] on link "14" at bounding box center [323, 238] width 12 height 12
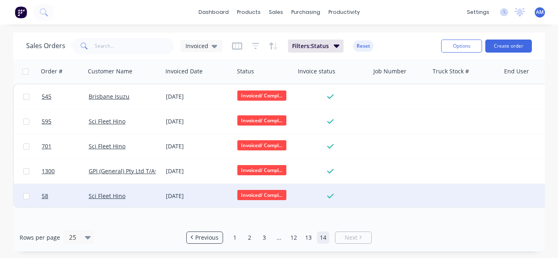
click at [189, 195] on div "[DATE]" at bounding box center [198, 196] width 65 height 8
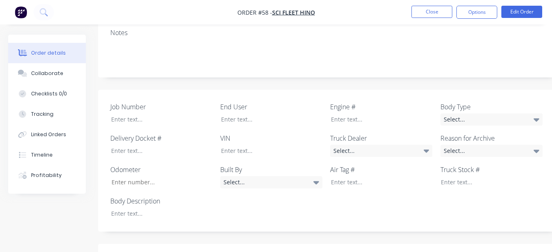
scroll to position [163, 0]
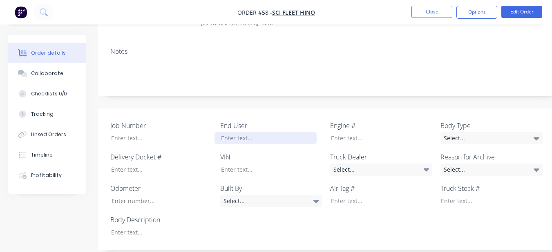
drag, startPoint x: 234, startPoint y: 128, endPoint x: 237, endPoint y: 125, distance: 4.9
click at [234, 132] on div at bounding box center [265, 138] width 102 height 12
click at [350, 164] on div "Select..." at bounding box center [381, 170] width 102 height 12
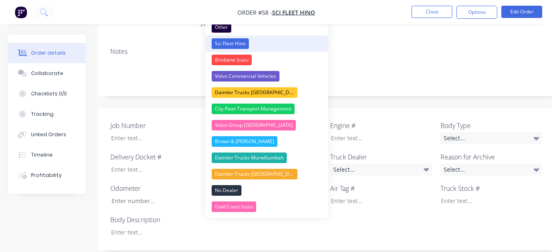
click at [289, 37] on button "Sci Fleet Hino" at bounding box center [266, 44] width 122 height 16
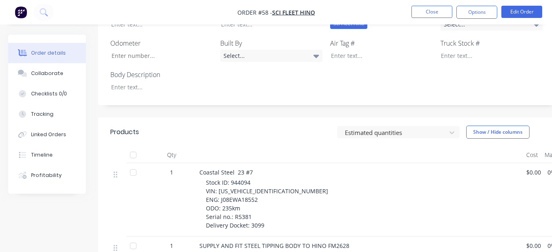
scroll to position [286, 0]
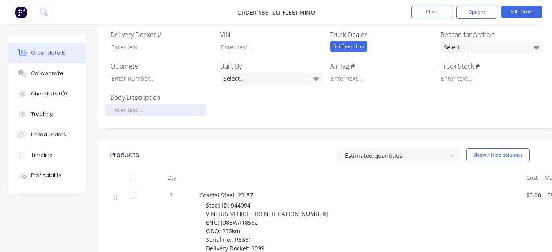
click at [183, 104] on div at bounding box center [156, 110] width 102 height 12
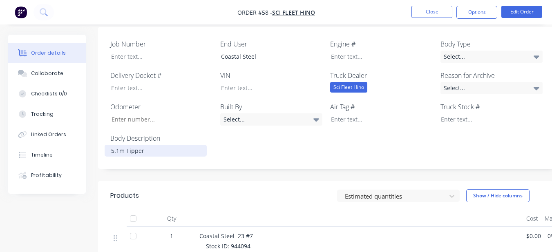
scroll to position [204, 0]
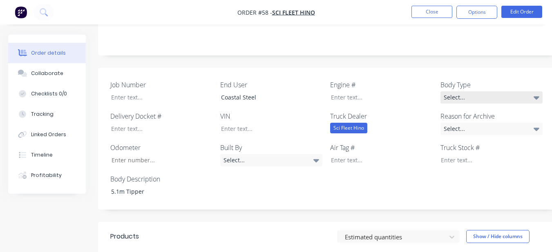
click at [504, 91] on div "Select..." at bounding box center [491, 97] width 102 height 12
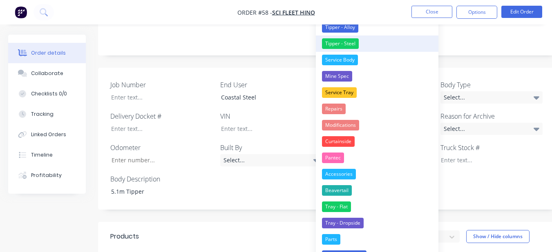
click at [370, 44] on button "Tipper - Steel" at bounding box center [377, 44] width 122 height 16
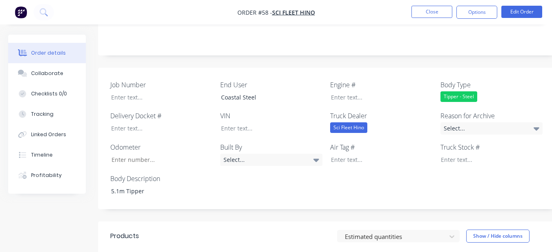
click at [474, 111] on label "Reason for Archive" at bounding box center [491, 116] width 102 height 10
click at [474, 122] on div "Select..." at bounding box center [491, 128] width 102 height 12
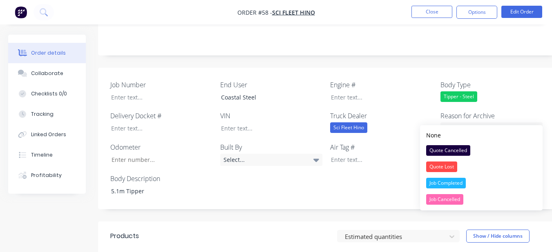
click at [442, 183] on div "Job Completed" at bounding box center [446, 183] width 40 height 11
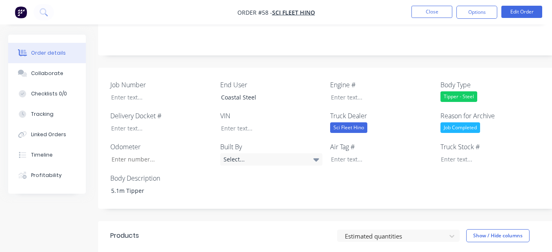
scroll to position [367, 0]
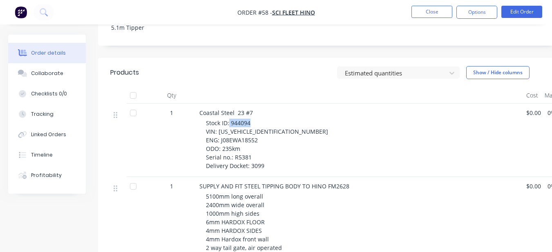
drag, startPoint x: 229, startPoint y: 110, endPoint x: 250, endPoint y: 113, distance: 21.4
click at [250, 119] on span "Stock ID: 944094 VIN: JHDFM8JL1XXX10652 ENG: J08EWA18552 ODO: 235km Serial no.:…" at bounding box center [267, 144] width 122 height 51
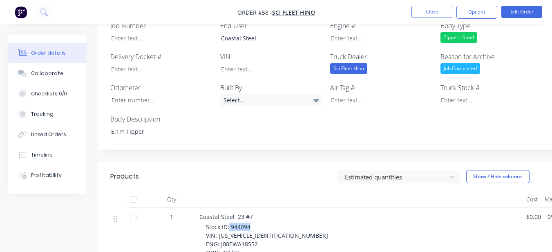
scroll to position [245, 0]
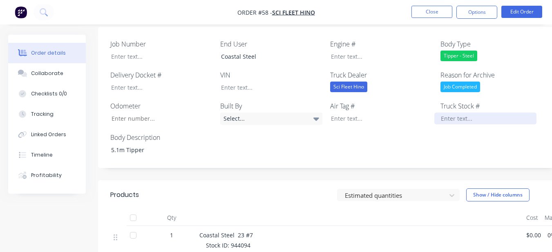
click at [491, 113] on div at bounding box center [485, 119] width 102 height 12
paste div
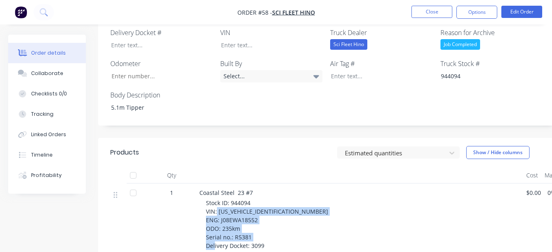
scroll to position [342, 0]
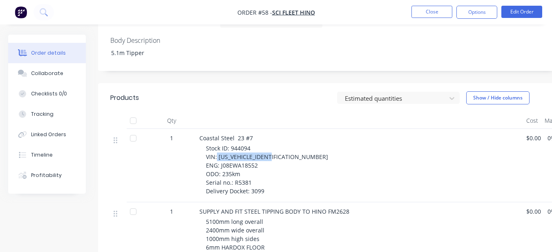
drag, startPoint x: 217, startPoint y: 243, endPoint x: 282, endPoint y: 146, distance: 117.2
click at [282, 146] on div "Stock ID: 944094 VIN: JHDFM8JL1XXX10652 ENG: J08EWA18552 ODO: 235km Serial no.:…" at bounding box center [363, 169] width 314 height 51
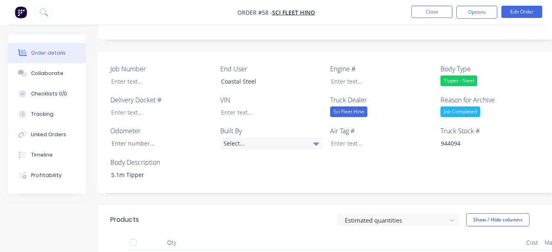
scroll to position [220, 0]
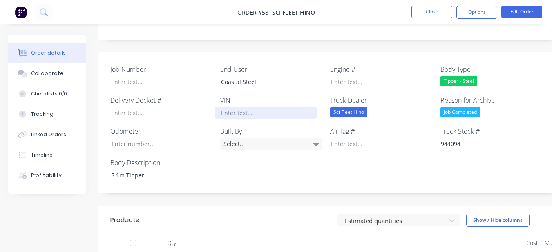
click at [282, 107] on div at bounding box center [265, 113] width 102 height 12
paste div
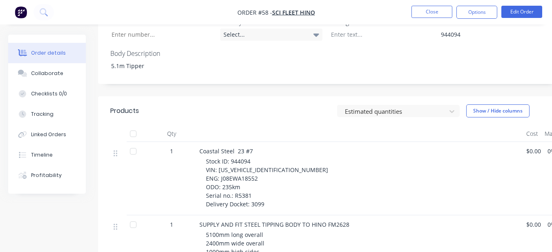
scroll to position [342, 0]
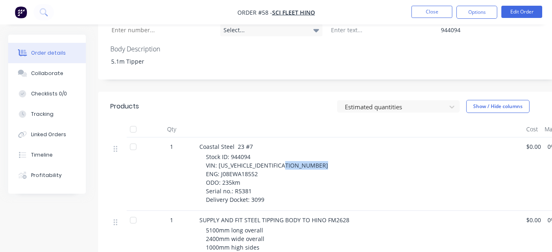
drag, startPoint x: 220, startPoint y: 154, endPoint x: 280, endPoint y: 156, distance: 60.0
click at [280, 156] on div "Stock ID: 944094 VIN: JHDFM8JL1XXX10652 ENG: J08EWA18552 ODO: 235km Serial no.:…" at bounding box center [363, 178] width 314 height 51
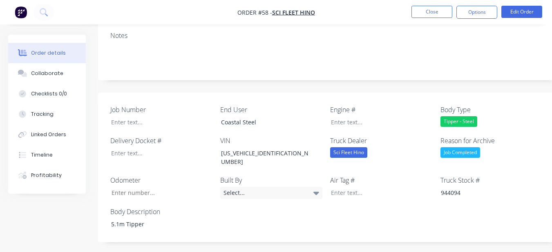
scroll to position [179, 0]
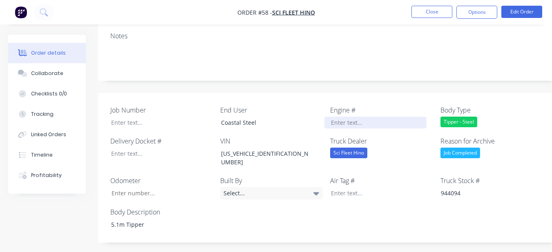
click at [343, 117] on div at bounding box center [375, 123] width 102 height 12
paste div
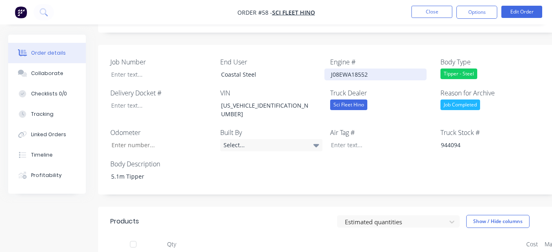
scroll to position [342, 0]
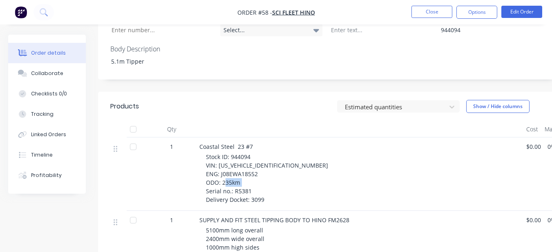
drag, startPoint x: 234, startPoint y: 171, endPoint x: 261, endPoint y: 174, distance: 26.8
click at [261, 174] on div "Stock ID: 944094 VIN: JHDFM8JL1XXX10652 ENG: J08EWA18552 ODO: 235km Serial no.:…" at bounding box center [363, 178] width 314 height 51
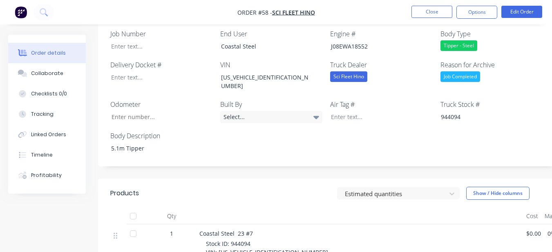
scroll to position [220, 0]
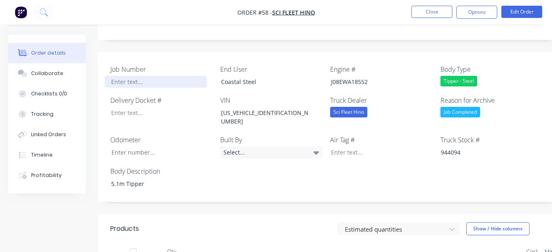
click at [173, 76] on div at bounding box center [156, 82] width 102 height 12
paste div
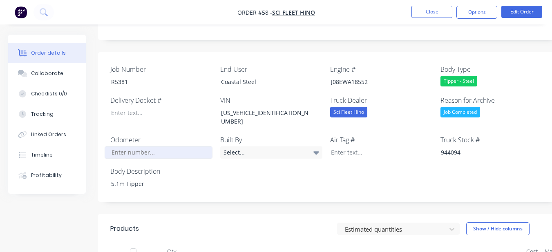
click at [164, 147] on input "Job Number" at bounding box center [159, 153] width 108 height 12
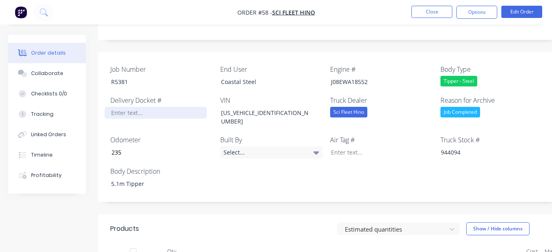
click at [165, 107] on div at bounding box center [156, 113] width 102 height 12
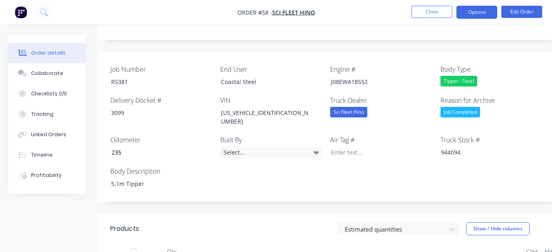
click at [473, 9] on button "Options" at bounding box center [476, 12] width 41 height 13
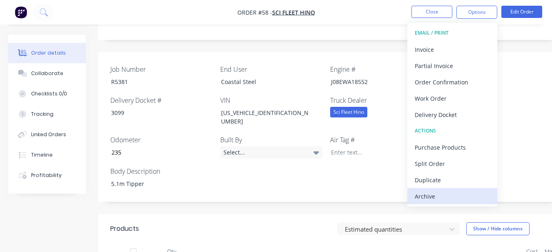
click at [436, 195] on div "Archive" at bounding box center [451, 197] width 75 height 12
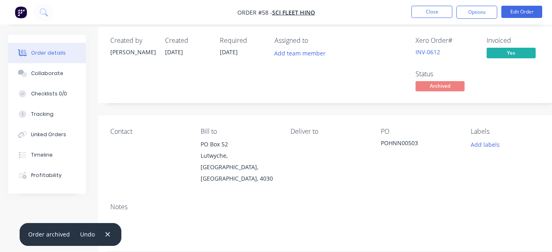
scroll to position [0, 0]
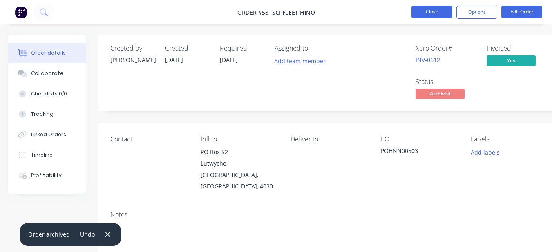
click at [441, 11] on button "Close" at bounding box center [431, 12] width 41 height 12
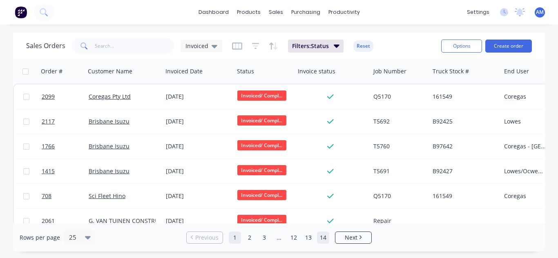
click at [322, 236] on link "14" at bounding box center [323, 238] width 12 height 12
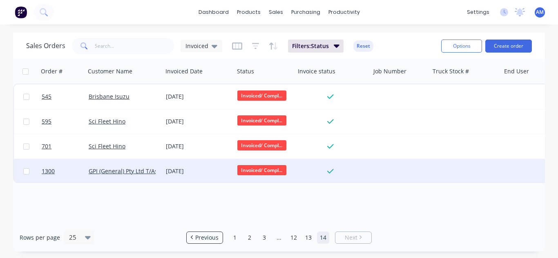
click at [181, 170] on div "[DATE]" at bounding box center [198, 171] width 65 height 8
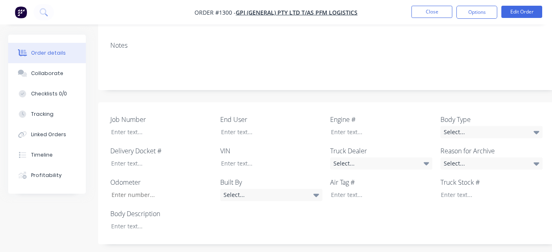
scroll to position [163, 0]
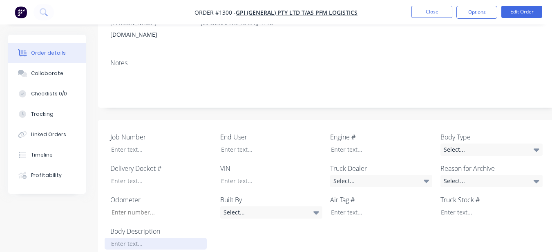
click at [178, 238] on div at bounding box center [156, 244] width 102 height 12
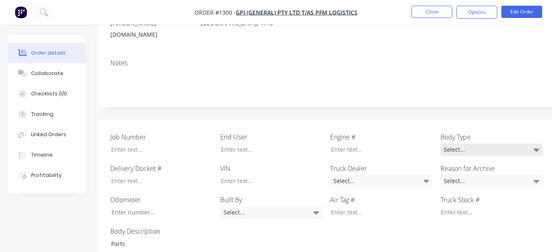
click at [519, 144] on div "Select..." at bounding box center [491, 150] width 102 height 12
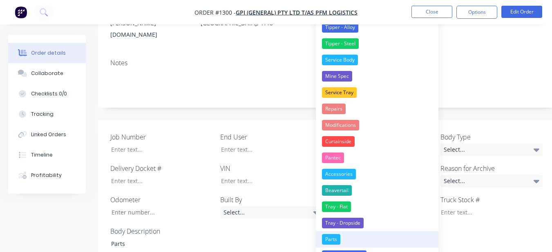
click at [341, 237] on button "Parts" at bounding box center [377, 239] width 122 height 16
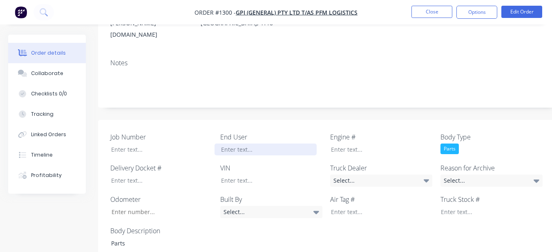
click at [253, 144] on div at bounding box center [265, 150] width 102 height 12
click at [469, 175] on div "Select..." at bounding box center [491, 181] width 102 height 12
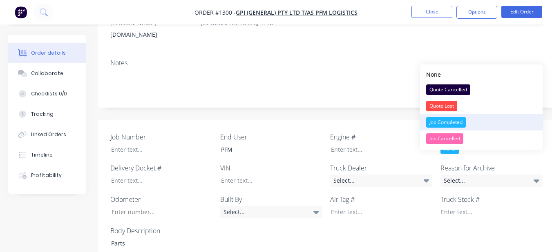
click at [447, 119] on div "Job Completed" at bounding box center [446, 122] width 40 height 11
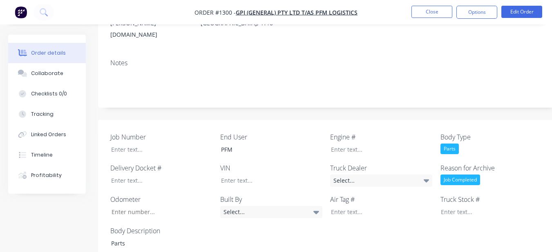
drag, startPoint x: 459, startPoint y: 12, endPoint x: 459, endPoint y: 20, distance: 7.8
click at [459, 13] on button "Options" at bounding box center [476, 12] width 41 height 13
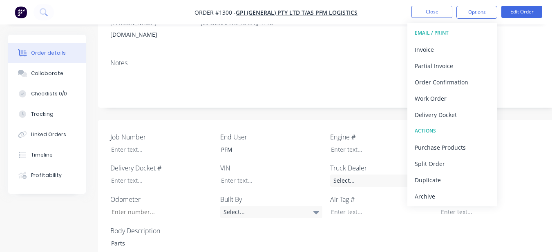
drag, startPoint x: 433, startPoint y: 198, endPoint x: 436, endPoint y: 179, distance: 19.0
click at [434, 196] on div "Archive" at bounding box center [451, 197] width 75 height 12
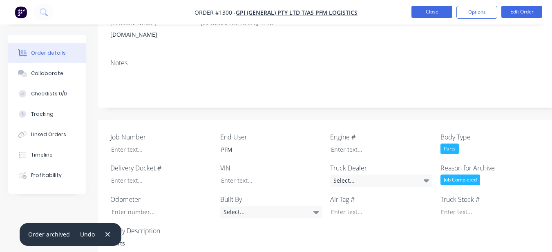
click at [418, 7] on button "Close" at bounding box center [431, 12] width 41 height 12
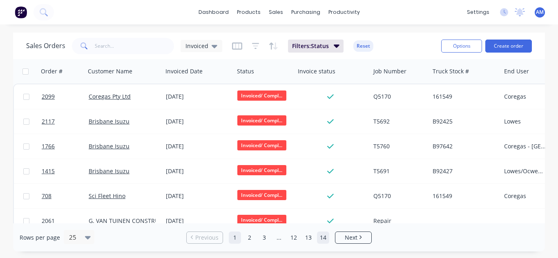
click at [325, 234] on link "14" at bounding box center [323, 238] width 12 height 12
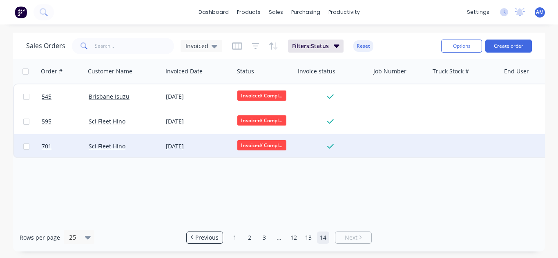
click at [176, 149] on div "[DATE]" at bounding box center [198, 146] width 65 height 8
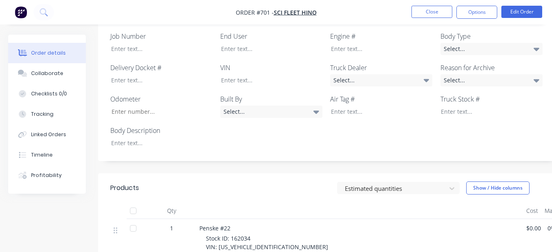
scroll to position [286, 0]
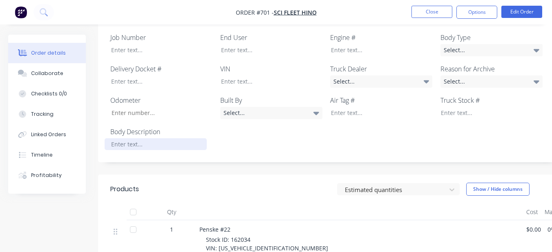
click at [184, 138] on div at bounding box center [156, 144] width 102 height 12
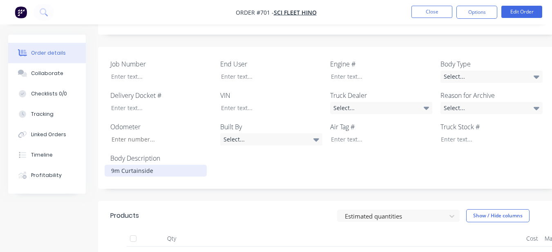
scroll to position [245, 0]
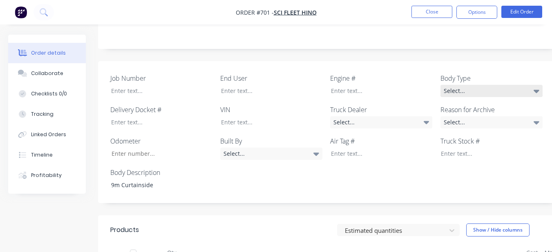
click at [472, 85] on div "Select..." at bounding box center [491, 91] width 102 height 12
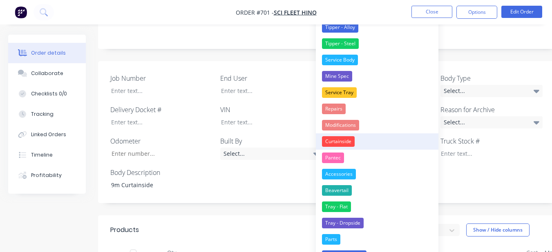
click at [340, 137] on div "Curtainside" at bounding box center [338, 141] width 33 height 11
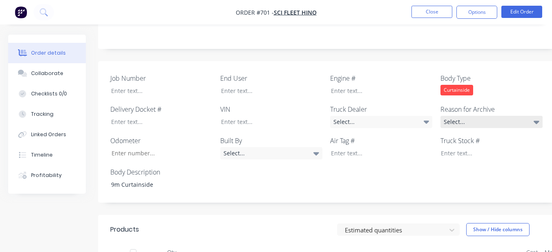
click at [464, 116] on div "Select..." at bounding box center [491, 122] width 102 height 12
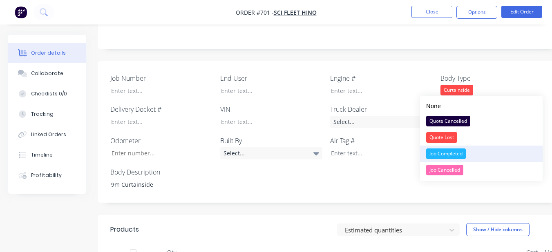
click at [442, 151] on div "Job Completed" at bounding box center [446, 154] width 40 height 11
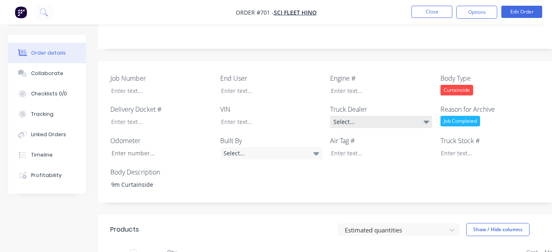
click at [385, 116] on div "Select..." at bounding box center [381, 122] width 102 height 12
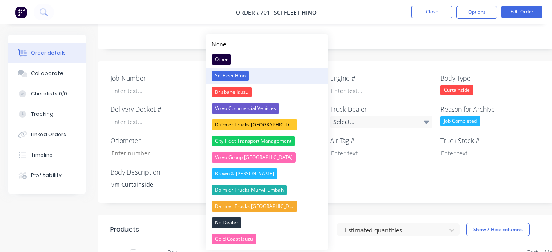
click at [297, 80] on button "Sci Fleet Hino" at bounding box center [266, 76] width 122 height 16
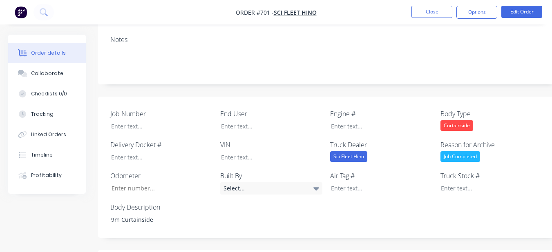
scroll to position [204, 0]
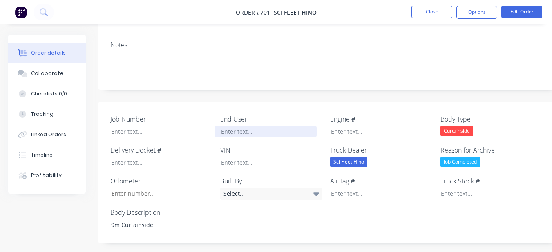
click at [282, 126] on div at bounding box center [265, 132] width 102 height 12
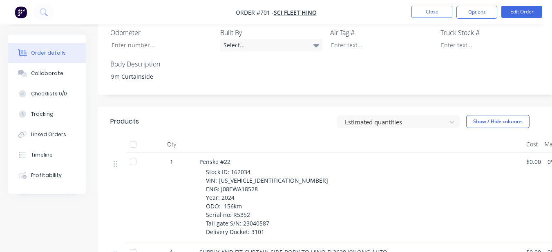
scroll to position [367, 0]
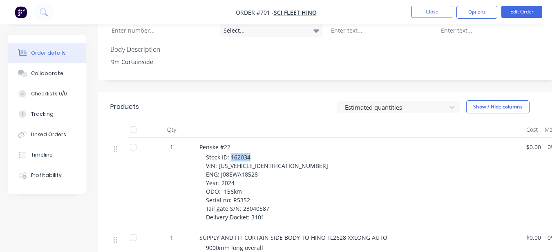
drag, startPoint x: 231, startPoint y: 122, endPoint x: 253, endPoint y: 123, distance: 22.1
click at [253, 153] on div "Stock ID: 162034 VIN: JHDFL8JW1XXX29181 ENG: J08EWA18528 Year: 2024 ODO: 156km …" at bounding box center [363, 187] width 314 height 69
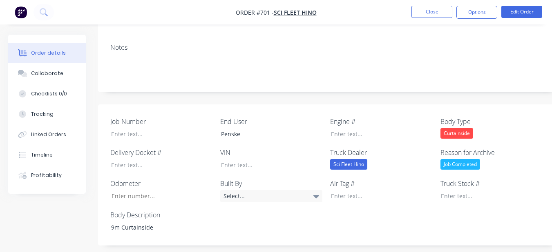
scroll to position [186, 0]
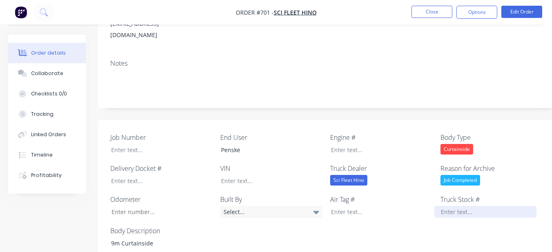
click at [431, 206] on div at bounding box center [378, 212] width 108 height 12
click at [442, 206] on div at bounding box center [485, 212] width 102 height 12
paste div
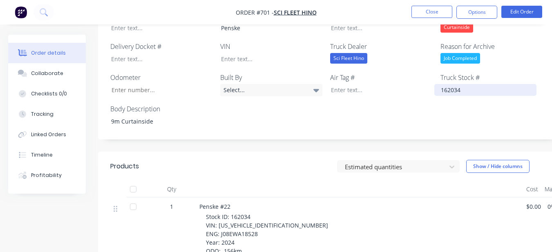
scroll to position [308, 0]
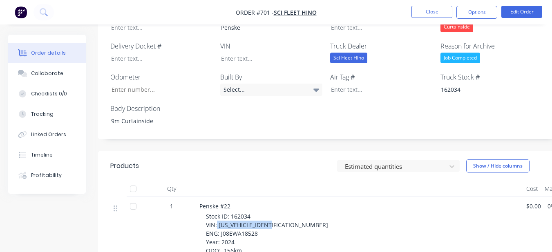
drag, startPoint x: 217, startPoint y: 193, endPoint x: 278, endPoint y: 189, distance: 61.0
click at [278, 212] on div "Stock ID: 162034 VIN: JHDFL8JW1XXX29181 ENG: J08EWA18528 Year: 2024 ODO: 156km …" at bounding box center [363, 246] width 314 height 69
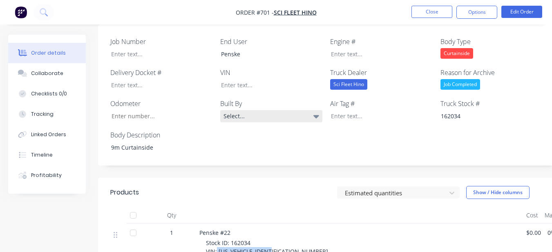
scroll to position [267, 0]
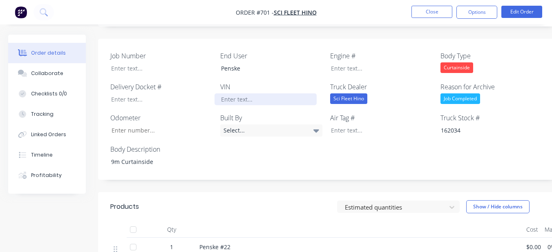
click at [265, 93] on div at bounding box center [265, 99] width 102 height 12
paste div
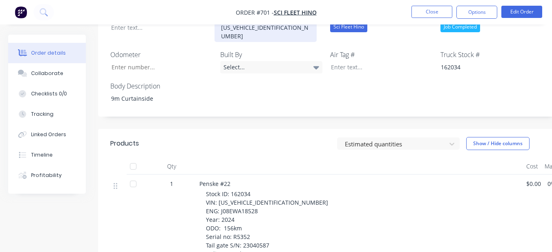
scroll to position [349, 0]
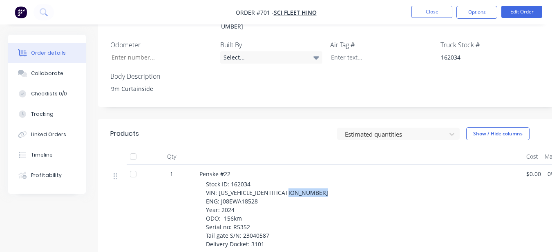
drag, startPoint x: 220, startPoint y: 160, endPoint x: 257, endPoint y: 159, distance: 37.2
click at [257, 180] on div "Stock ID: 162034 VIN: JHDFL8JW1XXX29181 ENG: J08EWA18528 Year: 2024 ODO: 156km …" at bounding box center [363, 214] width 314 height 69
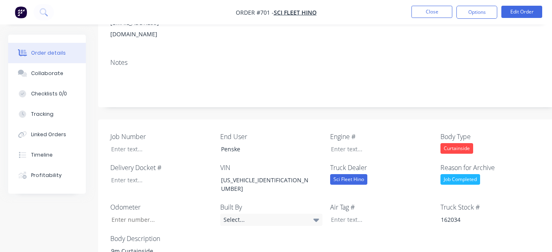
scroll to position [186, 0]
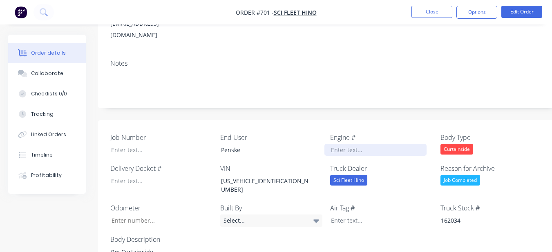
click at [330, 144] on div at bounding box center [375, 150] width 102 height 12
paste div
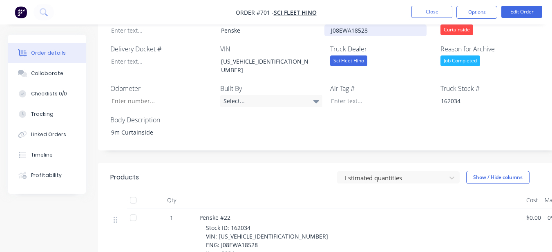
scroll to position [308, 0]
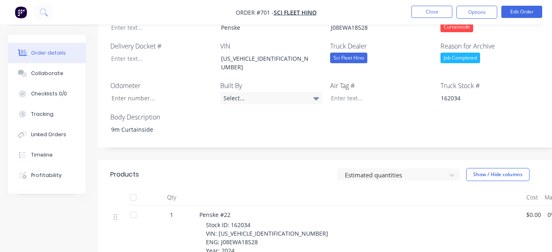
drag, startPoint x: 231, startPoint y: 224, endPoint x: 261, endPoint y: 221, distance: 29.5
click at [261, 221] on div "Stock ID: 162034 VIN: JHDFL8JW1XXX29181 ENG: J08EWA18528 Year: 2024 ODO: 156km …" at bounding box center [363, 255] width 314 height 69
drag, startPoint x: 252, startPoint y: 220, endPoint x: 294, endPoint y: 232, distance: 44.6
click at [299, 235] on div "Stock ID: 162034 VIN: JHDFL8JW1XXX29181 ENG: J08EWA18528 Year: 2024 ODO: 156km …" at bounding box center [363, 255] width 314 height 69
drag, startPoint x: 231, startPoint y: 226, endPoint x: 252, endPoint y: 227, distance: 20.5
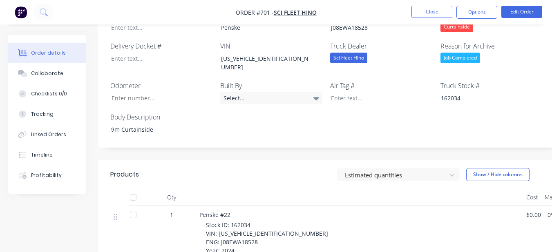
click at [252, 227] on div "Stock ID: 162034 VIN: JHDFL8JW1XXX29181 ENG: J08EWA18528 Year: 2024 ODO: 156km …" at bounding box center [363, 255] width 314 height 69
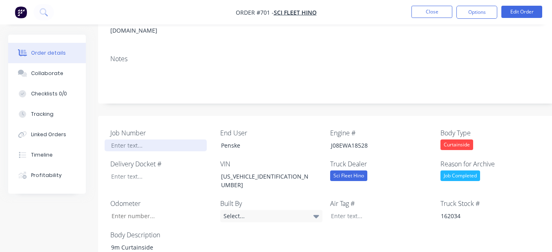
scroll to position [186, 0]
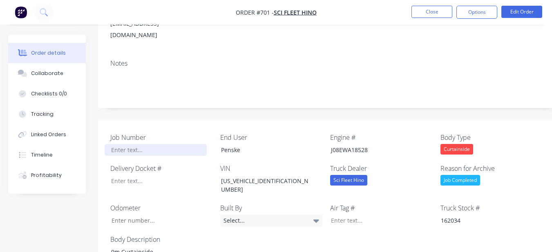
click at [160, 144] on div at bounding box center [156, 150] width 102 height 12
paste div
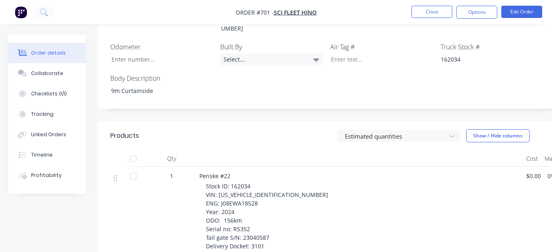
scroll to position [349, 0]
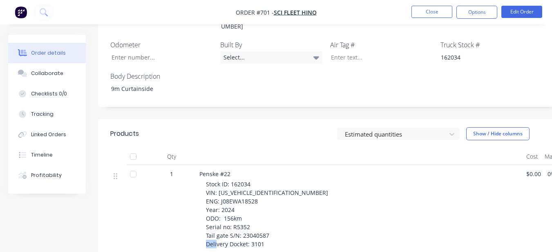
drag, startPoint x: 250, startPoint y: 200, endPoint x: 263, endPoint y: 200, distance: 12.3
click at [263, 200] on span "Stock ID: 162034 VIN: JHDFL8JW1XXX29181 ENG: J08EWA18528 Year: 2024 ODO: 156km …" at bounding box center [267, 214] width 122 height 68
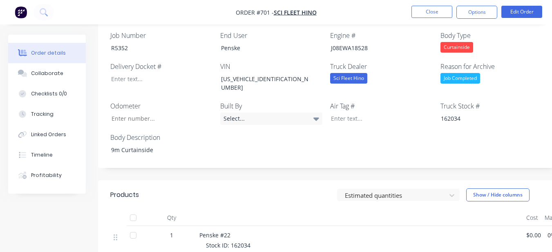
scroll to position [267, 0]
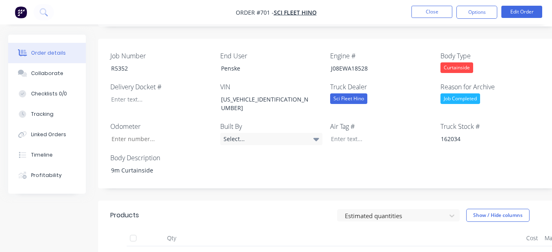
click at [156, 103] on div "Job Number R5352 End User Penske Engine # J08EWA18528 Body Type Curtainside Del…" at bounding box center [329, 114] width 462 height 150
drag, startPoint x: 153, startPoint y: 96, endPoint x: 156, endPoint y: 100, distance: 4.3
click at [156, 133] on input "Job Number" at bounding box center [159, 139] width 108 height 12
click at [146, 93] on div at bounding box center [156, 99] width 102 height 12
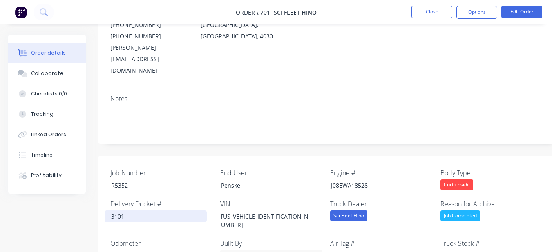
scroll to position [145, 0]
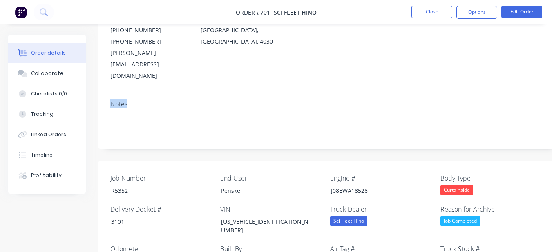
click at [413, 56] on div "Contact Shane Curtain (Fleet Sales) (07) 3722 2888 (07) 3361 0058 shane.curtain…" at bounding box center [329, 63] width 462 height 170
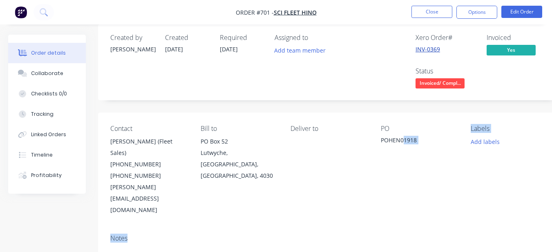
scroll to position [0, 0]
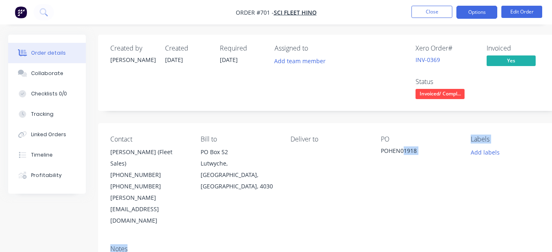
click at [474, 11] on button "Options" at bounding box center [476, 12] width 41 height 13
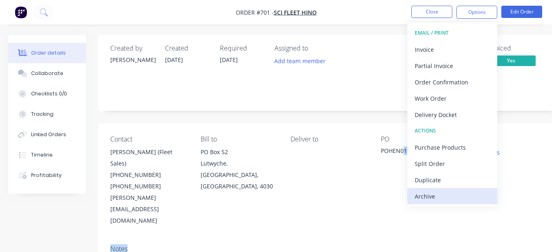
click at [422, 199] on div "Archive" at bounding box center [451, 197] width 75 height 12
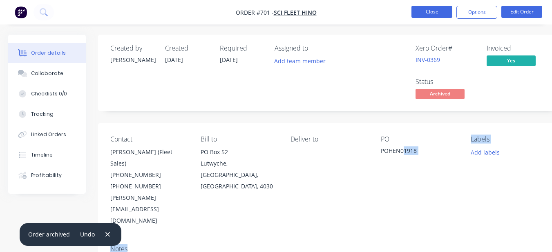
click at [445, 9] on button "Close" at bounding box center [431, 12] width 41 height 12
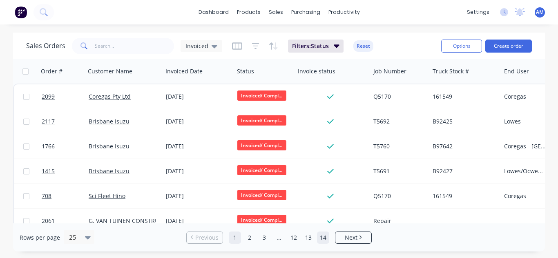
click at [326, 242] on div "Rows per page 25 Previous 1 2 3 ... 12 13 14 Next" at bounding box center [279, 238] width 532 height 28
click at [326, 237] on link "14" at bounding box center [323, 238] width 12 height 12
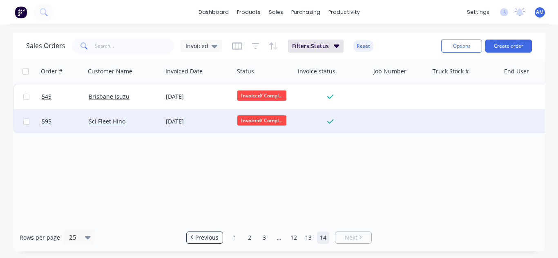
click at [176, 122] on div "[DATE]" at bounding box center [198, 122] width 65 height 8
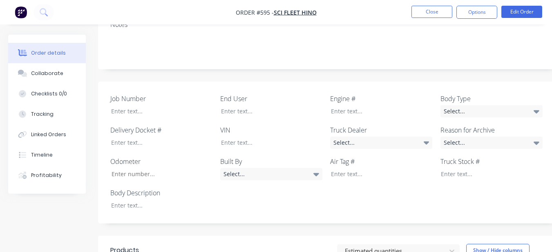
scroll to position [169, 0]
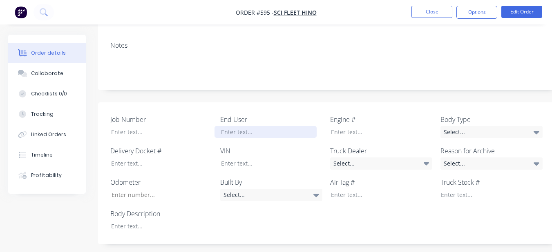
click at [232, 126] on div at bounding box center [265, 132] width 102 height 12
click at [411, 158] on div "Select..." at bounding box center [381, 164] width 102 height 12
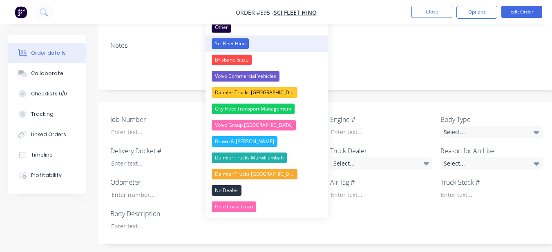
click at [221, 43] on div "Sci Fleet Hino" at bounding box center [229, 43] width 37 height 11
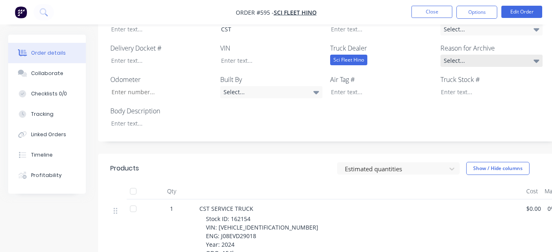
scroll to position [251, 0]
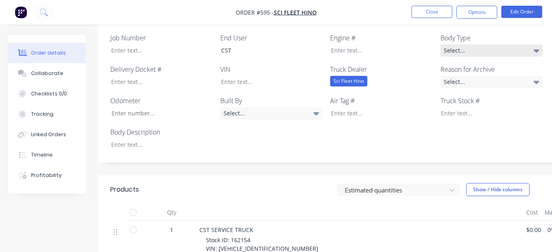
click at [498, 45] on div "Select..." at bounding box center [491, 51] width 102 height 12
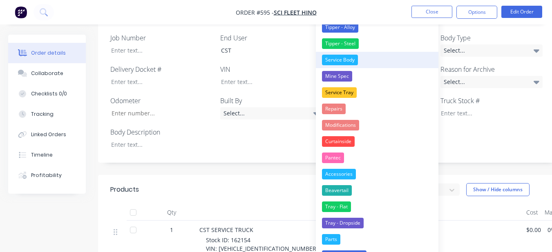
click at [392, 65] on button "Service Body" at bounding box center [377, 60] width 122 height 16
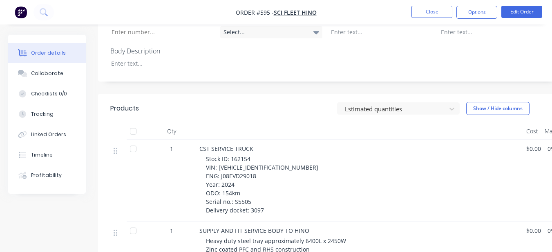
scroll to position [333, 0]
click at [160, 57] on div at bounding box center [156, 63] width 102 height 12
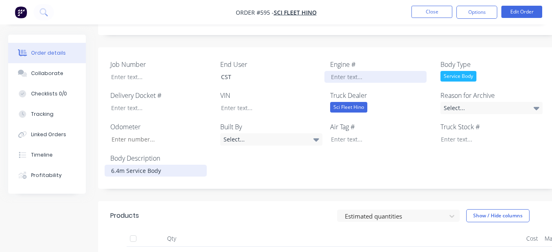
scroll to position [210, 0]
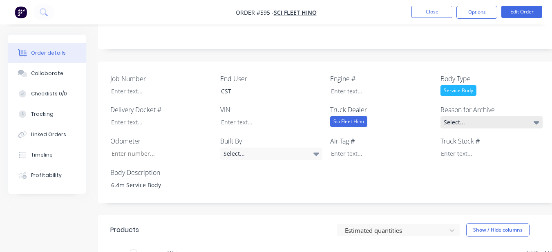
click at [466, 116] on div "Select..." at bounding box center [491, 122] width 102 height 12
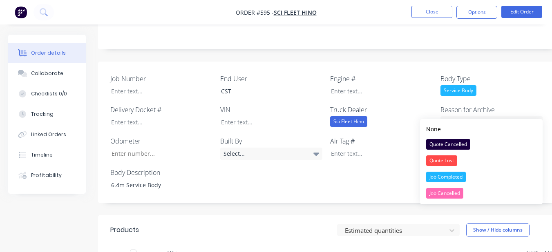
click at [467, 174] on button "Job Completed" at bounding box center [481, 177] width 122 height 16
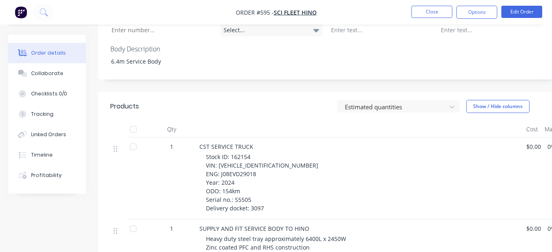
scroll to position [333, 0]
drag, startPoint x: 229, startPoint y: 147, endPoint x: 250, endPoint y: 147, distance: 20.4
click at [250, 154] on span "Stock ID: 162154 VIN: JHDGT8JKMXXX11127 ENG: J08EVD29018 Year: 2024 ODO: 154km …" at bounding box center [262, 183] width 112 height 59
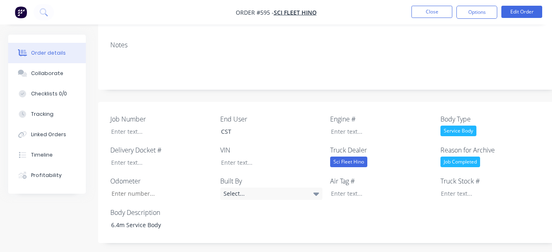
scroll to position [169, 0]
click at [440, 188] on div at bounding box center [485, 194] width 102 height 12
paste div
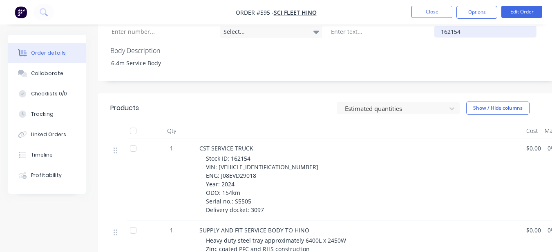
scroll to position [333, 0]
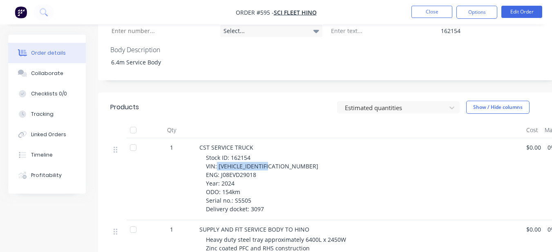
drag, startPoint x: 217, startPoint y: 156, endPoint x: 278, endPoint y: 153, distance: 60.9
click at [279, 154] on div "Stock ID: 162154 VIN: JHDGT8JKMXXX11127 ENG: J08EVD29018 Year: 2024 ODO: 154km …" at bounding box center [363, 184] width 314 height 60
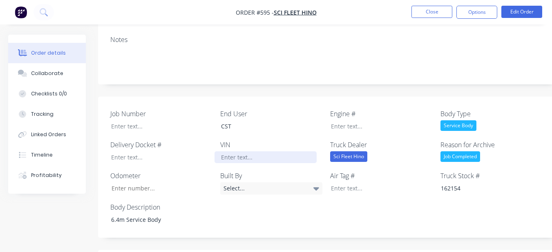
scroll to position [169, 0]
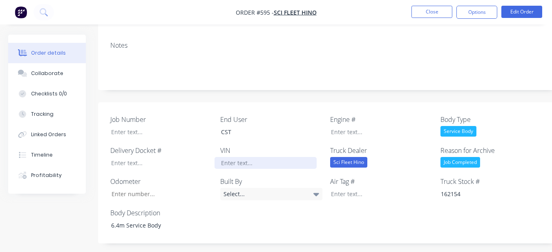
click at [253, 157] on div at bounding box center [265, 163] width 102 height 12
paste div
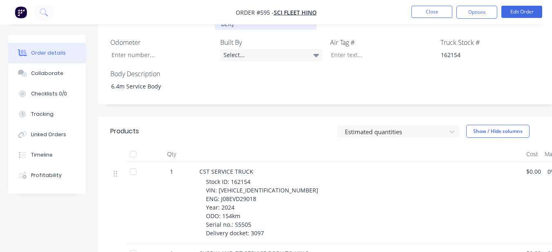
scroll to position [333, 0]
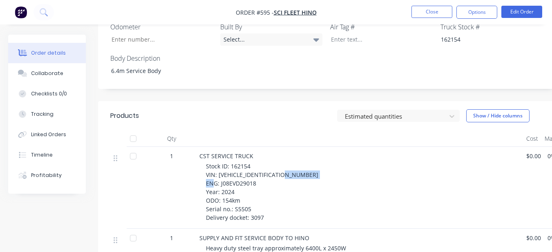
click at [255, 167] on span "Stock ID: 162154 VIN: JHDGT8JKMXXX11127 ENG: J08EVD29018 Year: 2024 ODO: 154km …" at bounding box center [262, 191] width 112 height 59
drag, startPoint x: 256, startPoint y: 166, endPoint x: 240, endPoint y: 163, distance: 15.3
click at [240, 163] on span "Stock ID: 162154 VIN: JHDGT8JKMXXX11127 ENG: J08EVD29018 Year: 2024 ODO: 154km …" at bounding box center [262, 191] width 112 height 59
drag, startPoint x: 220, startPoint y: 165, endPoint x: 258, endPoint y: 164, distance: 38.4
click at [258, 164] on div "Stock ID: 162154 VIN: JHDGT8JKMXXX11127 ENG: J08EVD29018 Year: 2024 ODO: 154km …" at bounding box center [363, 192] width 314 height 60
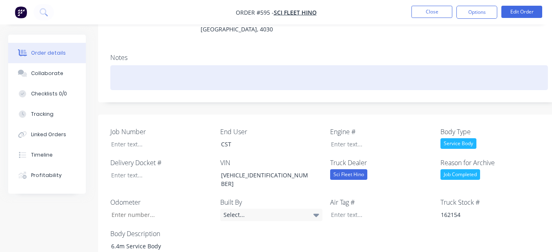
scroll to position [129, 0]
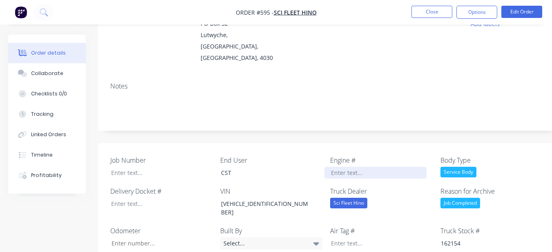
click at [329, 167] on div at bounding box center [375, 173] width 102 height 12
paste div
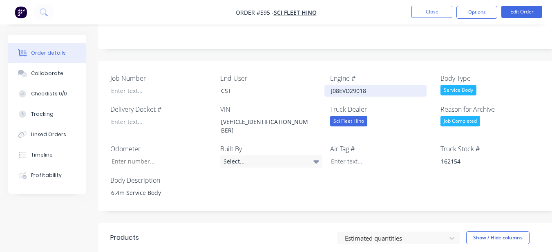
scroll to position [210, 0]
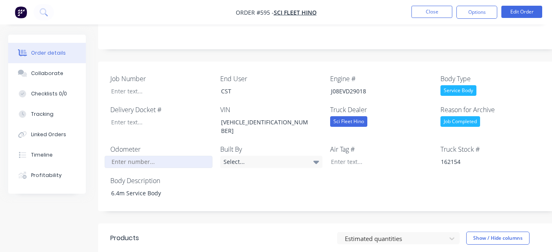
click at [173, 156] on input "Job Number" at bounding box center [159, 162] width 108 height 12
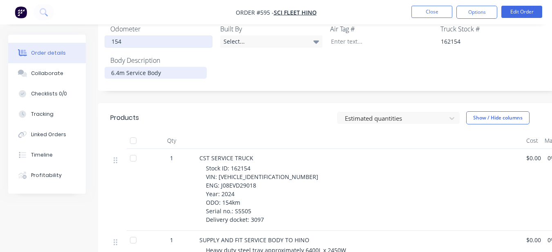
scroll to position [333, 0]
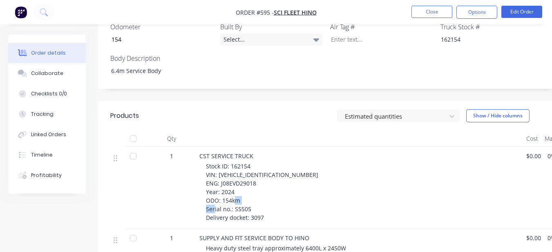
drag, startPoint x: 234, startPoint y: 189, endPoint x: 253, endPoint y: 190, distance: 19.2
click at [253, 190] on div "Stock ID: 162154 VIN: JHDGT8JKMXXX11127 ENG: J08EVD29018 Year: 2024 ODO: 154km …" at bounding box center [363, 192] width 314 height 60
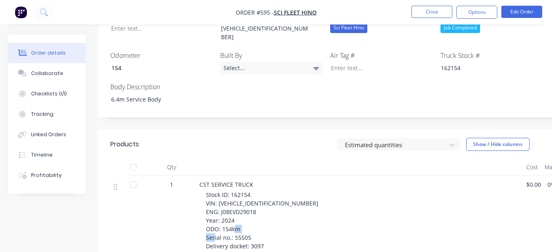
scroll to position [169, 0]
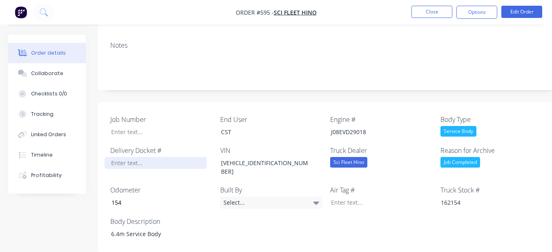
click at [178, 157] on div at bounding box center [156, 163] width 102 height 12
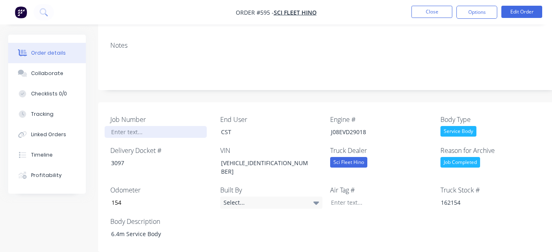
click at [152, 126] on div at bounding box center [156, 132] width 102 height 12
paste
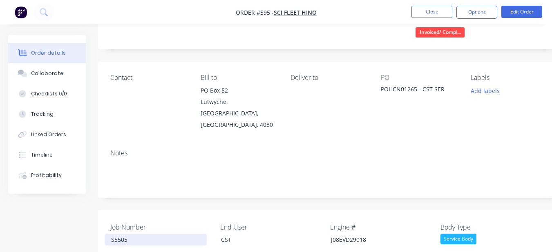
scroll to position [0, 0]
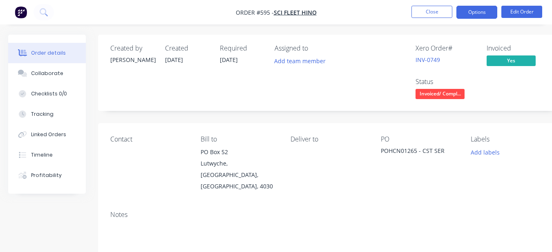
click at [471, 12] on button "Options" at bounding box center [476, 12] width 41 height 13
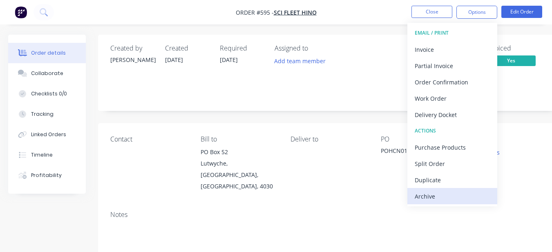
click at [433, 192] on div "Archive" at bounding box center [451, 197] width 75 height 12
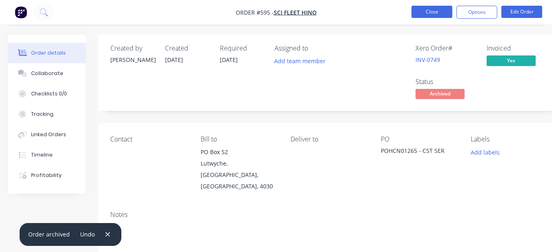
click at [424, 11] on button "Close" at bounding box center [431, 12] width 41 height 12
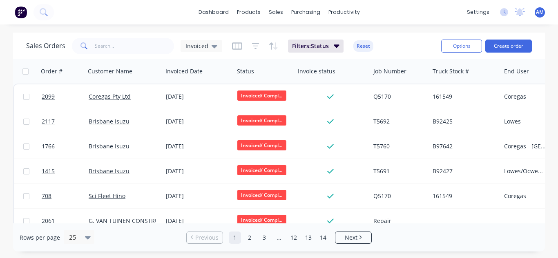
drag, startPoint x: 327, startPoint y: 238, endPoint x: 308, endPoint y: 227, distance: 22.5
click at [327, 238] on link "14" at bounding box center [323, 238] width 12 height 12
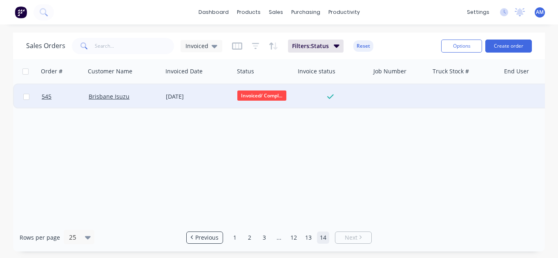
click at [173, 96] on div "[DATE]" at bounding box center [198, 97] width 65 height 8
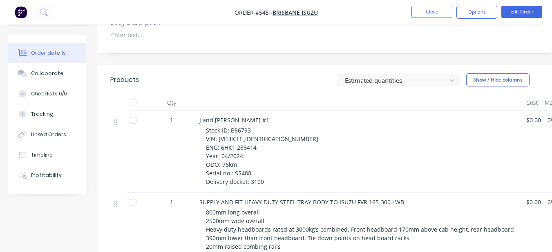
scroll to position [449, 0]
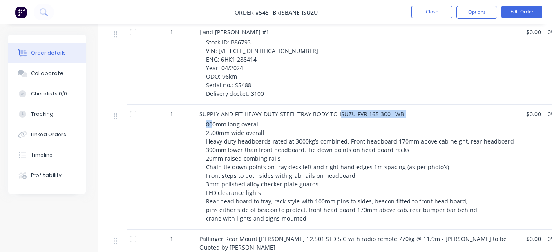
drag, startPoint x: 214, startPoint y: 115, endPoint x: 337, endPoint y: 106, distance: 124.0
click at [337, 106] on div "SUPPLY AND FIT HEAVY DUTY STEEL TRAY BODY TO ISUZU FVR 165-300 LWB 800mm long o…" at bounding box center [359, 167] width 327 height 125
click at [316, 120] on div "800mm long overall 2500mm wide overall Heavy duty headboards rated at 3000kg’s …" at bounding box center [363, 171] width 314 height 103
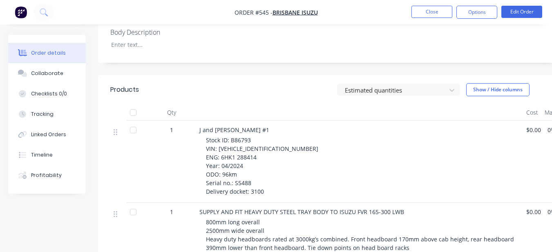
scroll to position [327, 0]
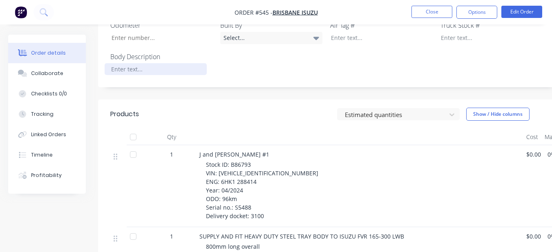
click at [145, 63] on div at bounding box center [156, 69] width 102 height 12
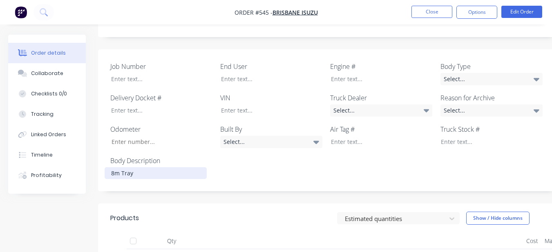
scroll to position [204, 0]
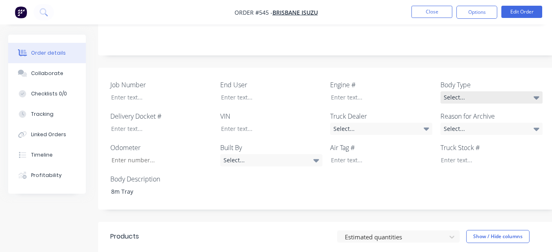
click at [464, 91] on div "Select..." at bounding box center [491, 97] width 102 height 12
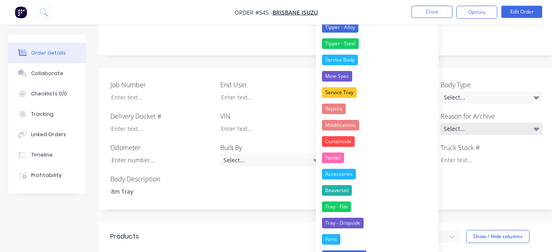
drag, startPoint x: 367, startPoint y: 204, endPoint x: 453, endPoint y: 116, distance: 123.0
click at [369, 200] on button "Tray - Flat" at bounding box center [377, 207] width 122 height 16
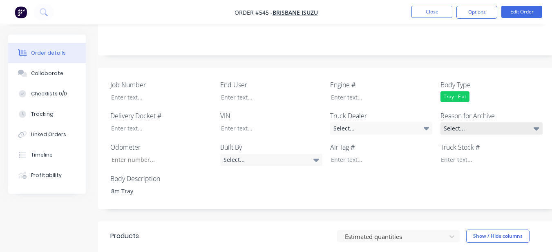
click at [465, 122] on div "Select..." at bounding box center [491, 128] width 102 height 12
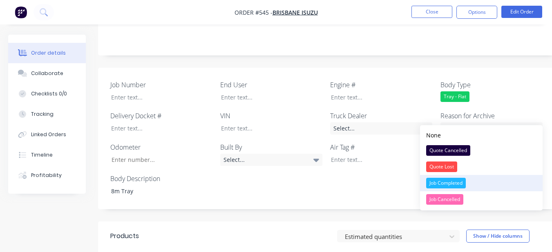
click at [467, 180] on button "Job Completed" at bounding box center [481, 183] width 122 height 16
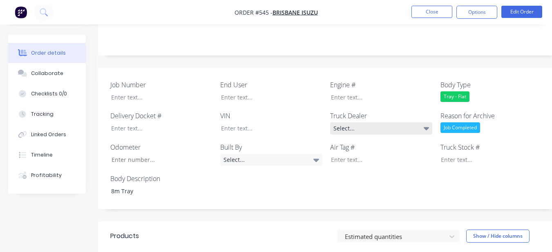
click at [425, 127] on icon at bounding box center [426, 128] width 6 height 3
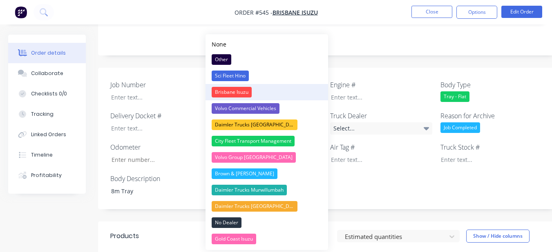
click at [231, 87] on div "Brisbane Isuzu" at bounding box center [231, 92] width 40 height 11
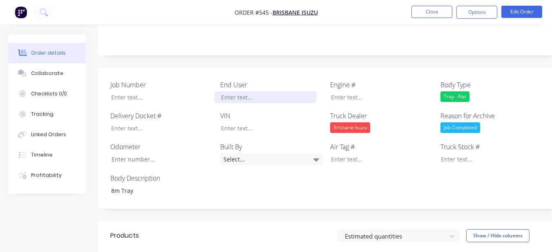
click at [266, 91] on div at bounding box center [265, 97] width 102 height 12
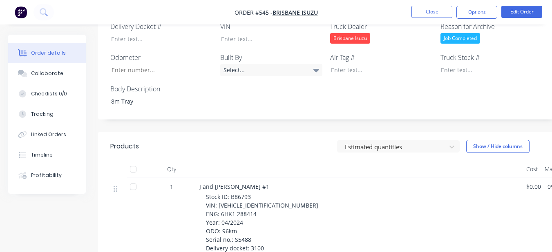
scroll to position [327, 0]
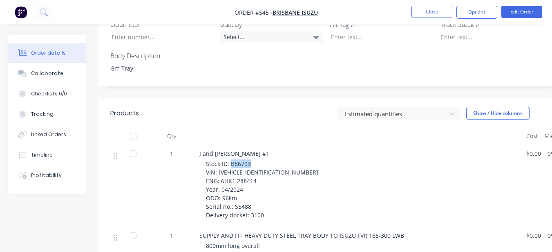
drag, startPoint x: 230, startPoint y: 152, endPoint x: 251, endPoint y: 154, distance: 20.9
click at [251, 160] on div "Stock ID: B86793 VIN: JALFVR34TN7000345 ENG: 6HK1 288414 Year: 04/2024 ODO: 96k…" at bounding box center [363, 190] width 314 height 60
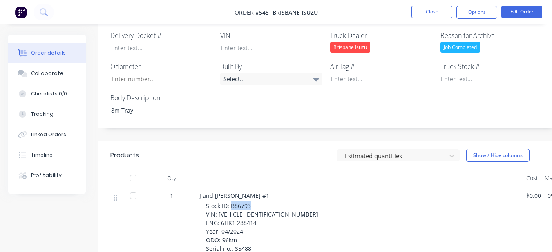
scroll to position [245, 0]
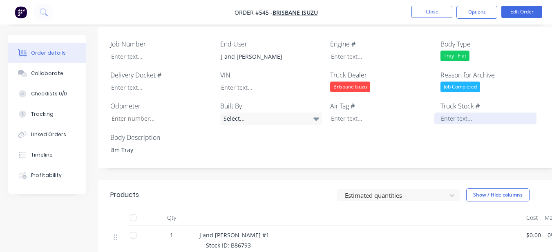
click at [461, 113] on div at bounding box center [485, 119] width 102 height 12
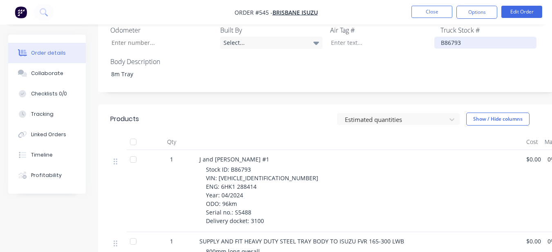
scroll to position [327, 0]
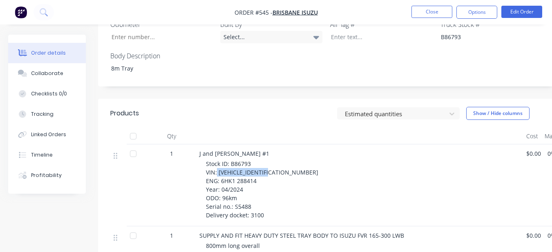
drag, startPoint x: 217, startPoint y: 160, endPoint x: 273, endPoint y: 162, distance: 55.9
click at [273, 162] on span "Stock ID: B86793 VIN: JALFVR34TN7000345 ENG: 6HK1 288414 Year: 04/2024 ODO: 96k…" at bounding box center [262, 189] width 112 height 59
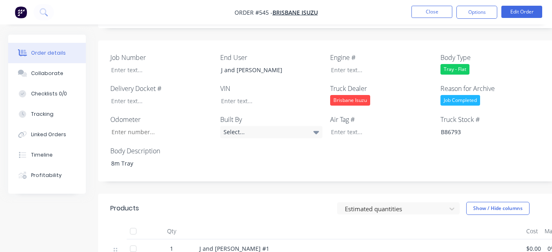
scroll to position [204, 0]
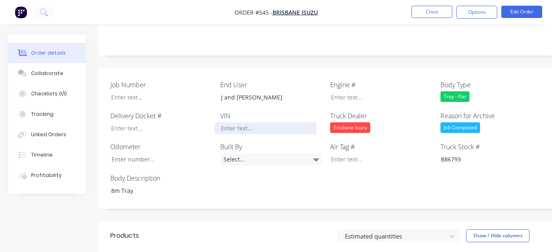
click at [266, 122] on div at bounding box center [265, 128] width 102 height 12
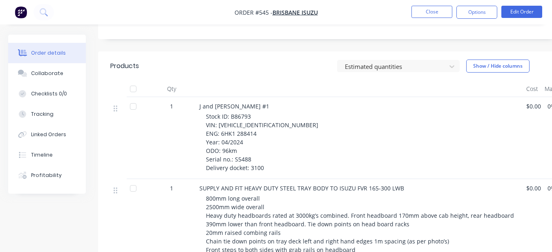
scroll to position [408, 0]
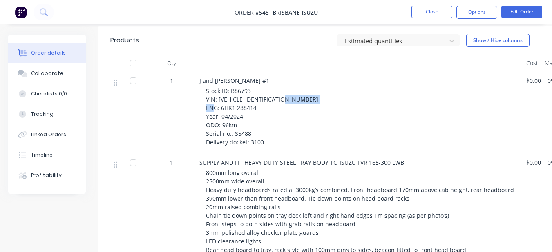
drag, startPoint x: 220, startPoint y: 88, endPoint x: 263, endPoint y: 85, distance: 43.8
click at [263, 87] on div "Stock ID: B86793 VIN: JALFVR34TN7000345 ENG: 6HK1 288414 Year: 04/2024 ODO: 96k…" at bounding box center [363, 117] width 314 height 60
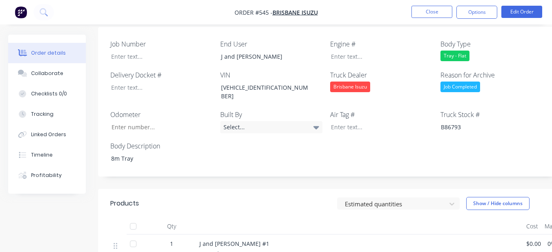
scroll to position [204, 0]
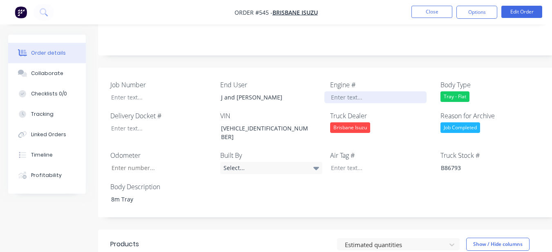
click at [339, 91] on div at bounding box center [375, 97] width 102 height 12
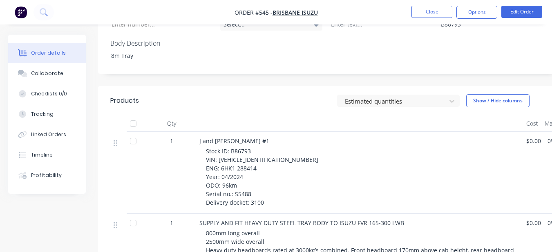
scroll to position [367, 0]
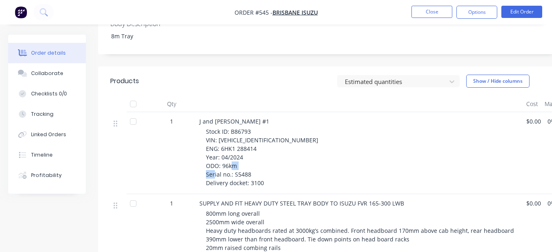
click at [251, 155] on div "Stock ID: B86793 VIN: JALFVR34TN7000345 ENG: 6HK1 288414 Year: 04/2024 ODO: 96k…" at bounding box center [363, 157] width 314 height 60
drag, startPoint x: 252, startPoint y: 155, endPoint x: 242, endPoint y: 154, distance: 10.7
click at [242, 154] on span "Stock ID: B86793 VIN: JALFVR34TN7000345 ENG: 6HK1 288414 Year: 04/2024 ODO: 96k…" at bounding box center [262, 157] width 112 height 59
drag, startPoint x: 233, startPoint y: 155, endPoint x: 256, endPoint y: 153, distance: 23.8
click at [256, 153] on div "Stock ID: B86793 VIN: JALFVR34TN7000345 ENG: 6HK1 288414 Year: 04/2024 ODO: 96k…" at bounding box center [363, 157] width 314 height 60
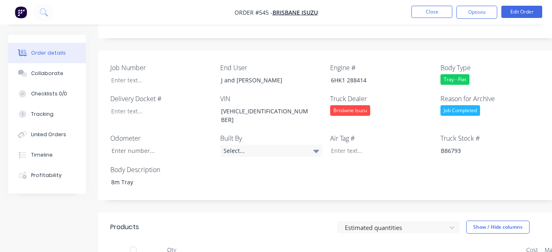
scroll to position [204, 0]
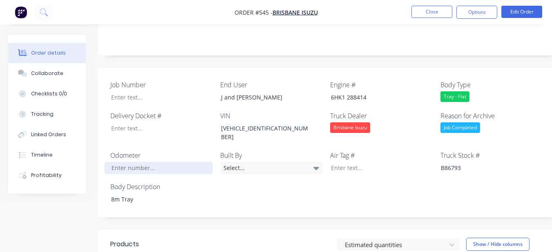
click at [174, 162] on input "Job Number" at bounding box center [159, 168] width 108 height 12
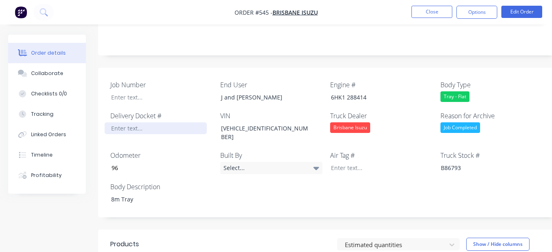
click at [160, 122] on div at bounding box center [156, 128] width 102 height 12
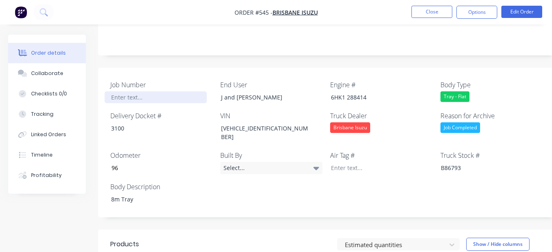
click at [151, 91] on div at bounding box center [156, 97] width 102 height 12
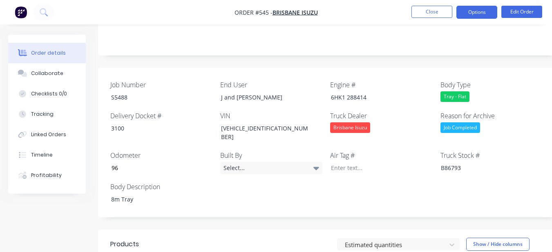
click at [481, 11] on button "Options" at bounding box center [476, 12] width 41 height 13
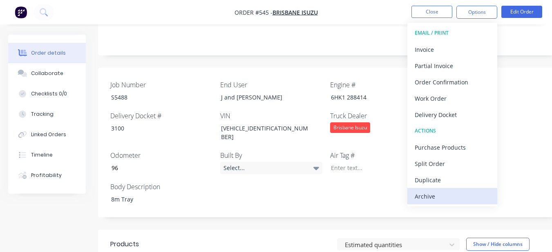
click at [440, 199] on div "Archive" at bounding box center [451, 197] width 75 height 12
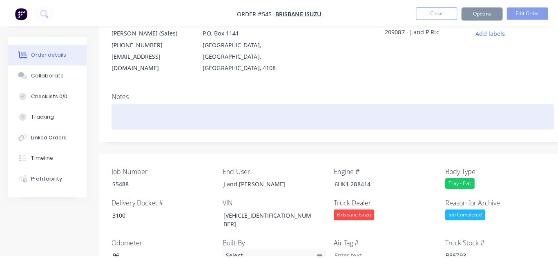
scroll to position [0, 0]
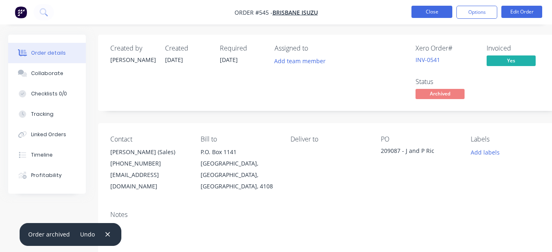
click at [415, 10] on button "Close" at bounding box center [431, 12] width 41 height 12
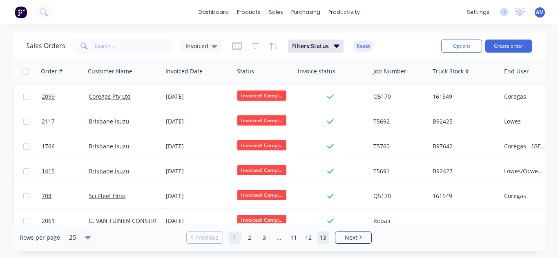
click at [324, 241] on link "13" at bounding box center [323, 238] width 12 height 12
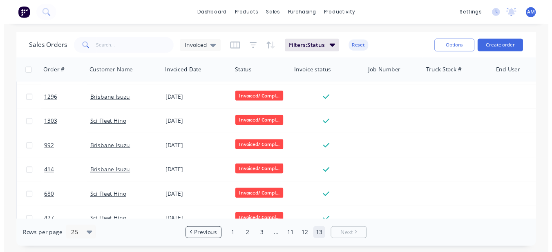
scroll to position [487, 0]
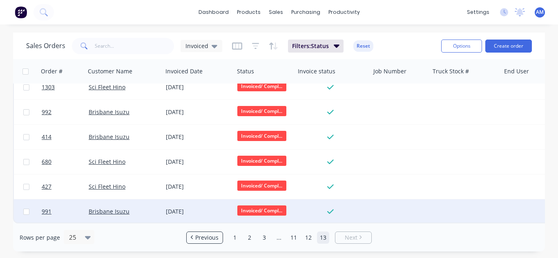
click at [187, 203] on div "[DATE]" at bounding box center [197, 212] width 71 height 24
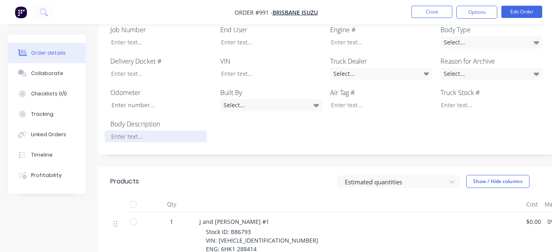
scroll to position [253, 0]
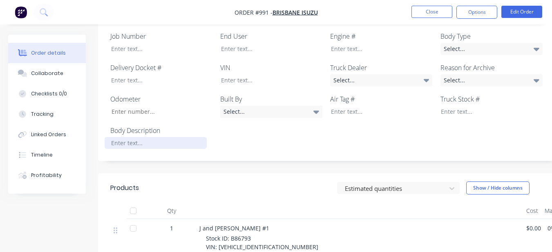
click at [178, 137] on div at bounding box center [156, 143] width 102 height 12
click at [528, 43] on div "Select..." at bounding box center [491, 49] width 102 height 12
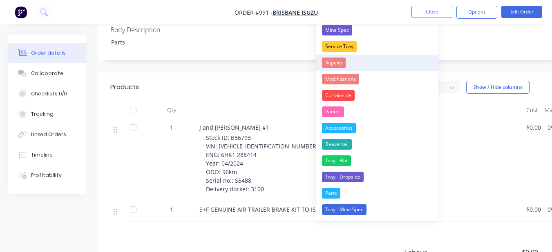
scroll to position [375, 0]
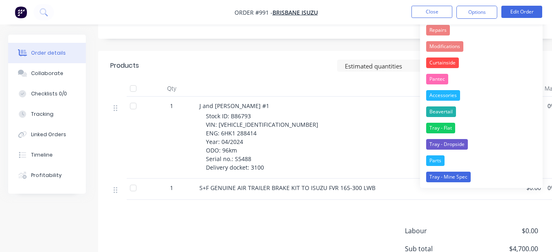
click at [452, 161] on button "Parts" at bounding box center [481, 161] width 122 height 16
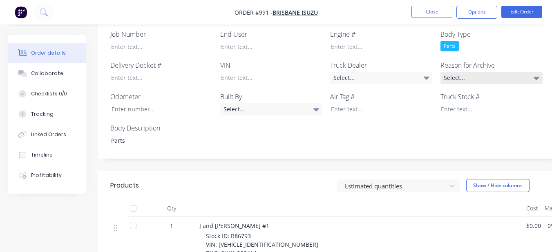
scroll to position [171, 0]
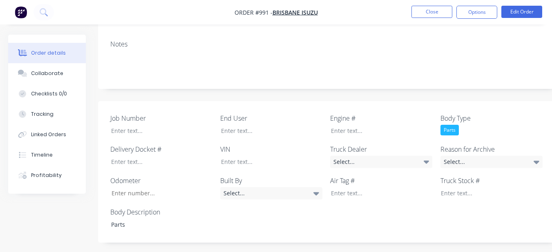
click at [454, 145] on div "Reason for Archive Select..." at bounding box center [491, 157] width 102 height 24
click at [454, 156] on div "Select..." at bounding box center [491, 162] width 102 height 12
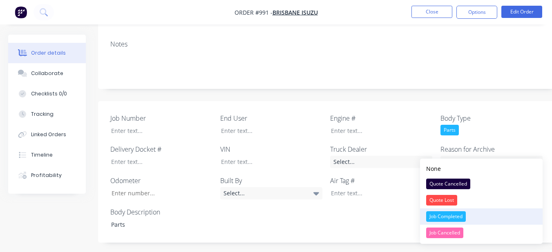
click at [453, 216] on div "Job Completed" at bounding box center [446, 216] width 40 height 11
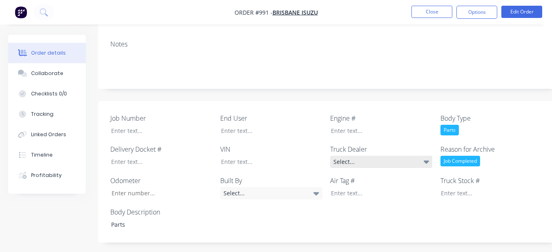
click at [403, 156] on div "Select..." at bounding box center [381, 162] width 102 height 12
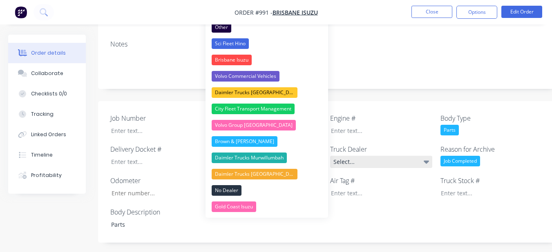
click at [399, 156] on div "Select..." at bounding box center [381, 162] width 102 height 12
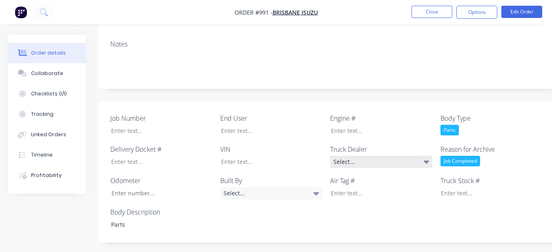
click at [392, 156] on div "Select..." at bounding box center [381, 162] width 102 height 12
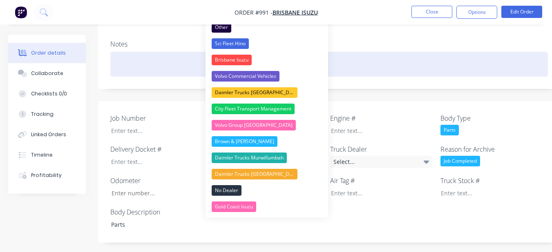
click at [238, 60] on div "Brisbane Isuzu" at bounding box center [231, 60] width 40 height 11
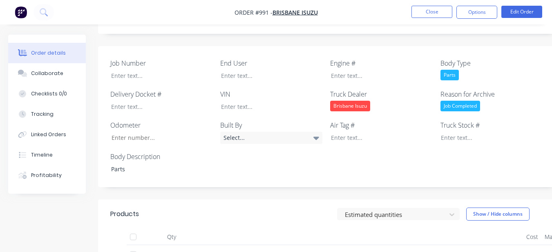
scroll to position [211, 0]
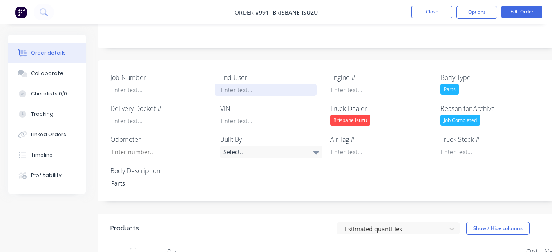
click at [249, 84] on div at bounding box center [265, 90] width 102 height 12
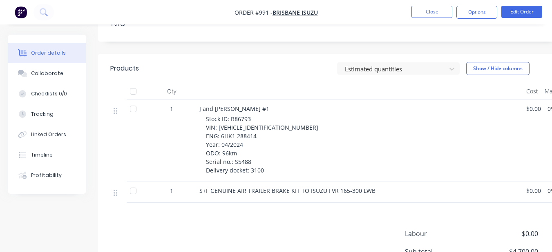
scroll to position [375, 0]
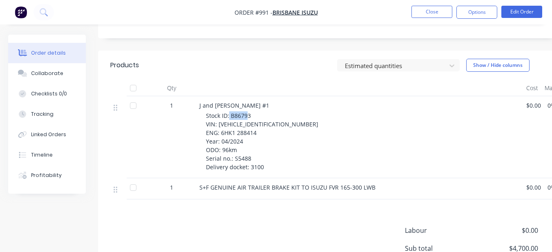
drag, startPoint x: 229, startPoint y: 105, endPoint x: 249, endPoint y: 105, distance: 19.2
click at [249, 112] on span "Stock ID: B86793 VIN: JALFVR34TN7000345 ENG: 6HK1 288414 Year: 04/2024 ODO: 96k…" at bounding box center [262, 141] width 112 height 59
drag, startPoint x: 240, startPoint y: 105, endPoint x: 233, endPoint y: 104, distance: 7.9
click at [240, 112] on span "Stock ID: B86793 VIN: JALFVR34TN7000345 ENG: 6HK1 288414 Year: 04/2024 ODO: 96k…" at bounding box center [262, 141] width 112 height 59
click at [229, 112] on span "Stock ID: B86793 VIN: JALFVR34TN7000345 ENG: 6HK1 288414 Year: 04/2024 ODO: 96k…" at bounding box center [262, 141] width 112 height 59
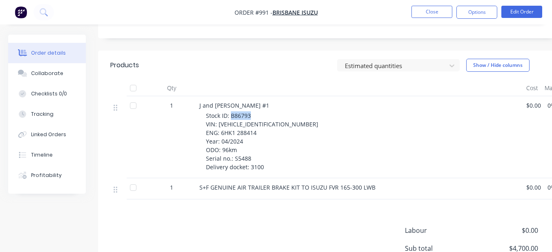
drag, startPoint x: 230, startPoint y: 104, endPoint x: 251, endPoint y: 105, distance: 20.4
click at [251, 111] on div "Stock ID: B86793 VIN: JALFVR34TN7000345 ENG: 6HK1 288414 Year: 04/2024 ODO: 96k…" at bounding box center [363, 141] width 314 height 60
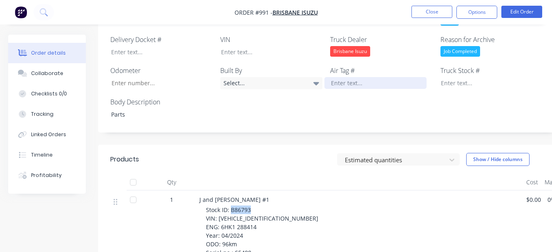
scroll to position [252, 0]
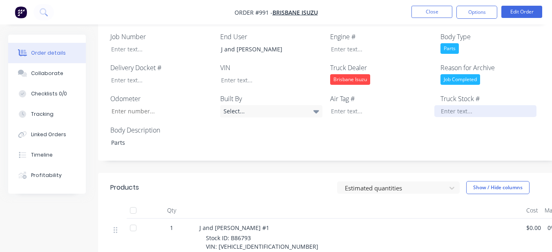
click at [439, 105] on div at bounding box center [485, 111] width 102 height 12
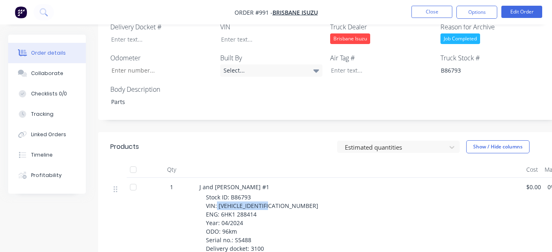
drag, startPoint x: 217, startPoint y: 196, endPoint x: 280, endPoint y: 191, distance: 63.5
click at [280, 193] on div "Stock ID: B86793 VIN: JALFVR34TN7000345 ENG: 6HK1 288414 Year: 04/2024 ODO: 96k…" at bounding box center [363, 223] width 314 height 60
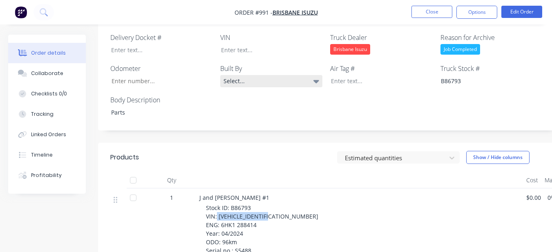
scroll to position [252, 0]
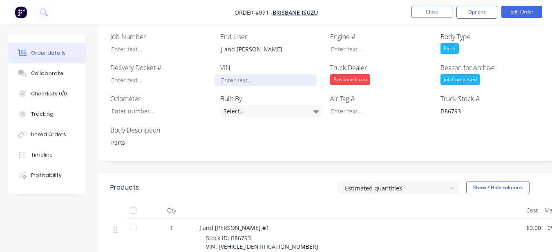
click at [259, 74] on div at bounding box center [265, 80] width 102 height 12
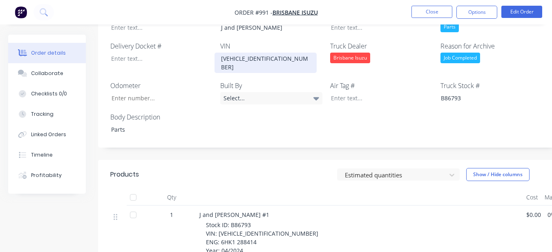
scroll to position [293, 0]
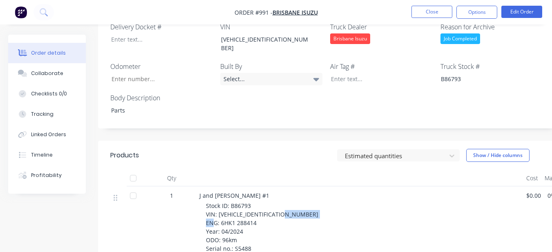
drag, startPoint x: 220, startPoint y: 203, endPoint x: 258, endPoint y: 204, distance: 38.0
click at [258, 204] on div "Stock ID: B86793 VIN: JALFVR34TN7000345 ENG: 6HK1 288414 Year: 04/2024 ODO: 96k…" at bounding box center [363, 232] width 314 height 60
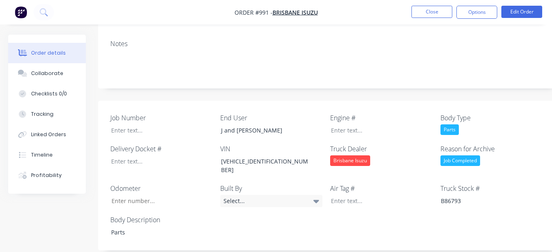
scroll to position [171, 0]
click at [341, 125] on div at bounding box center [375, 131] width 102 height 12
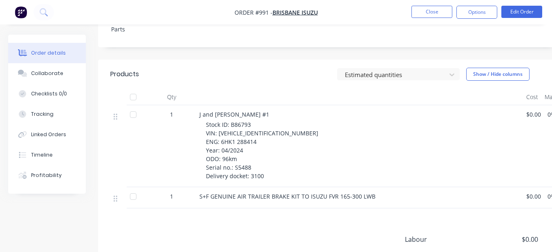
scroll to position [375, 0]
drag, startPoint x: 234, startPoint y: 147, endPoint x: 254, endPoint y: 152, distance: 21.0
click at [254, 152] on span "Stock ID: B86793 VIN: JALFVR34TN7000345 ENG: 6HK1 288414 Year: 04/2024 ODO: 96k…" at bounding box center [262, 149] width 112 height 59
click at [235, 149] on span "Stock ID: B86793 VIN: JALFVR34TN7000345 ENG: 6HK1 288414 Year: 04/2024 ODO: 96k…" at bounding box center [262, 149] width 112 height 59
drag, startPoint x: 233, startPoint y: 147, endPoint x: 253, endPoint y: 149, distance: 19.7
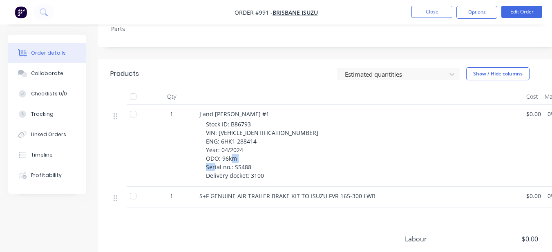
click at [253, 149] on div "Stock ID: B86793 VIN: JALFVR34TN7000345 ENG: 6HK1 288414 Year: 04/2024 ODO: 96k…" at bounding box center [363, 150] width 314 height 60
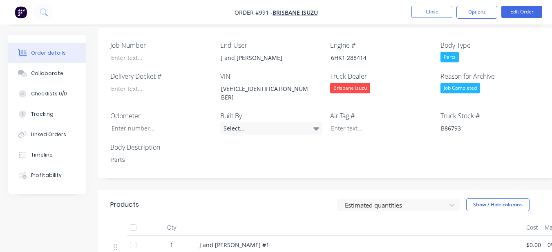
scroll to position [211, 0]
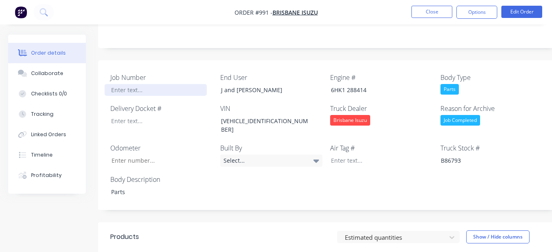
click at [133, 84] on div at bounding box center [156, 90] width 102 height 12
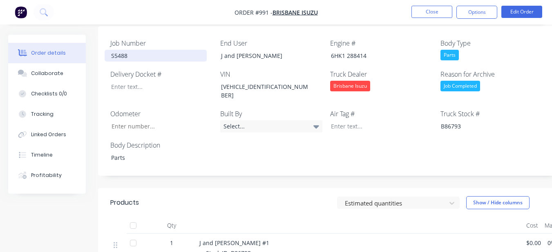
scroll to position [293, 0]
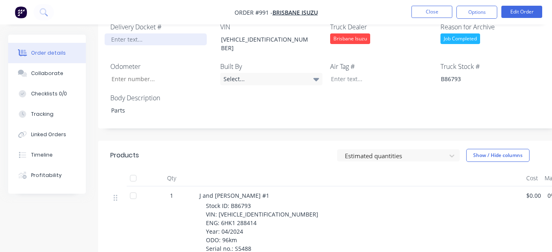
click at [138, 33] on div at bounding box center [156, 39] width 102 height 12
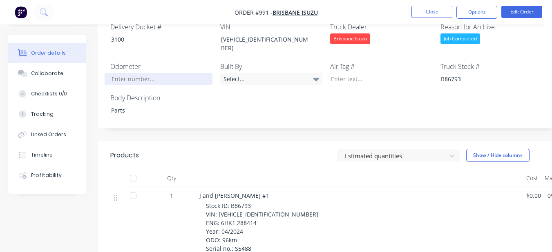
drag, startPoint x: 135, startPoint y: 60, endPoint x: 133, endPoint y: 49, distance: 12.0
click at [134, 73] on input "Job Number" at bounding box center [159, 79] width 108 height 12
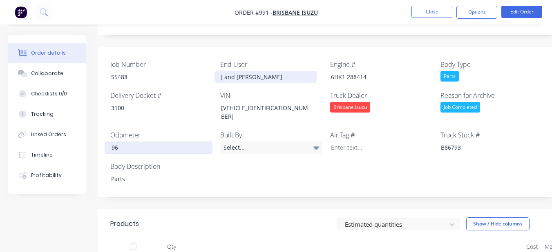
scroll to position [211, 0]
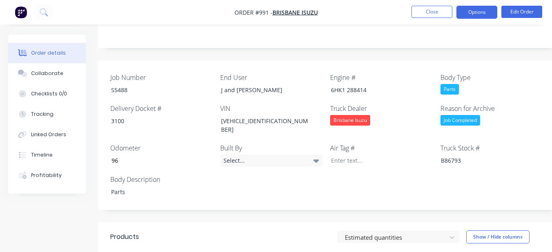
click at [477, 15] on button "Options" at bounding box center [476, 12] width 41 height 13
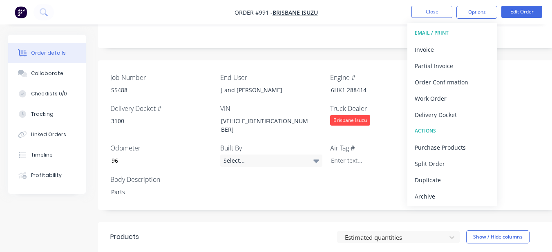
drag, startPoint x: 452, startPoint y: 197, endPoint x: 444, endPoint y: 187, distance: 12.6
click at [451, 197] on div "Archive" at bounding box center [451, 197] width 75 height 12
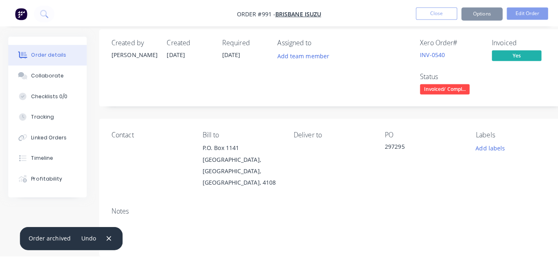
scroll to position [0, 0]
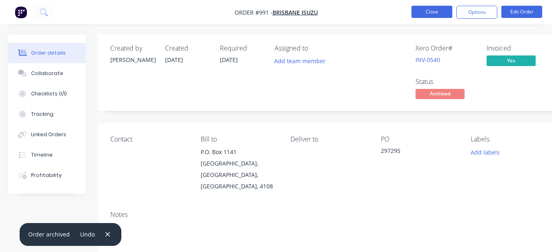
click at [423, 13] on button "Close" at bounding box center [431, 12] width 41 height 12
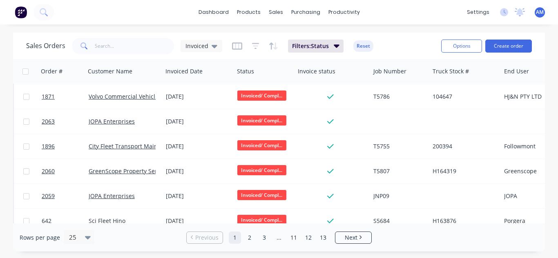
scroll to position [487, 0]
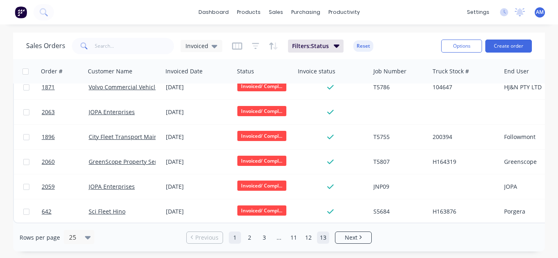
click at [323, 234] on link "13" at bounding box center [323, 238] width 12 height 12
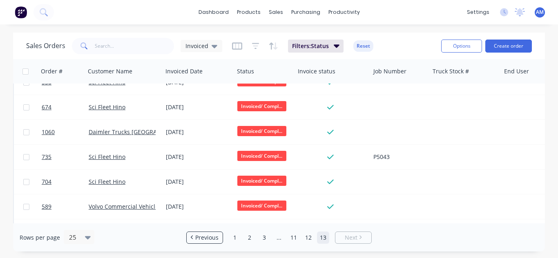
scroll to position [298, 0]
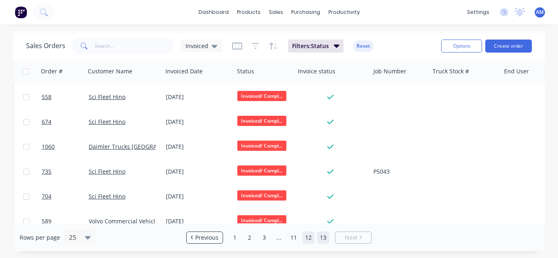
click at [304, 235] on link "12" at bounding box center [308, 238] width 12 height 12
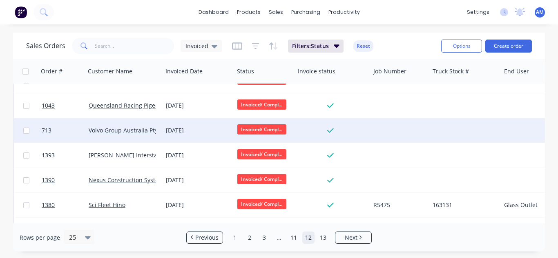
scroll to position [487, 0]
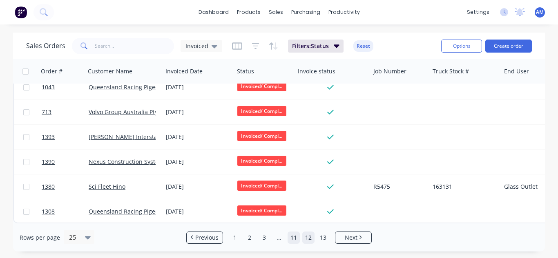
click at [294, 235] on link "11" at bounding box center [293, 238] width 12 height 12
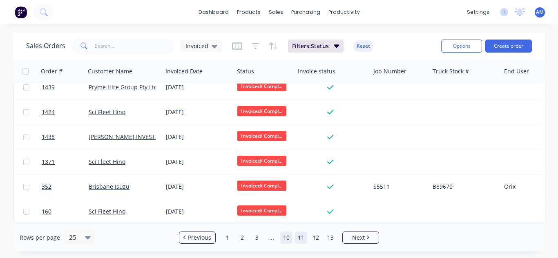
click at [283, 236] on link "10" at bounding box center [286, 238] width 12 height 12
click at [280, 229] on div "Rows per page 25 Previous 1 2 3 ... 9 10 11 12 13 Next" at bounding box center [279, 238] width 532 height 28
click at [275, 237] on link "9" at bounding box center [279, 238] width 12 height 12
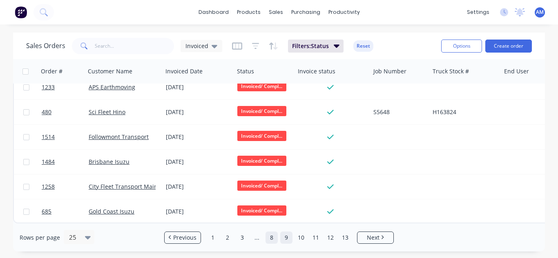
click at [272, 236] on link "8" at bounding box center [271, 238] width 12 height 12
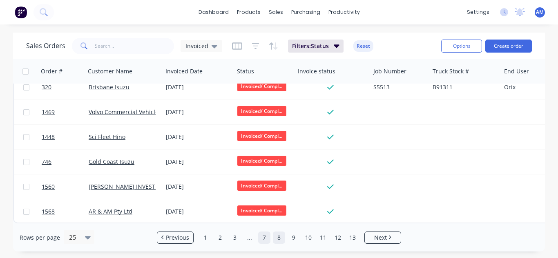
click at [264, 236] on link "7" at bounding box center [264, 238] width 12 height 12
click at [267, 237] on link "6" at bounding box center [264, 238] width 12 height 12
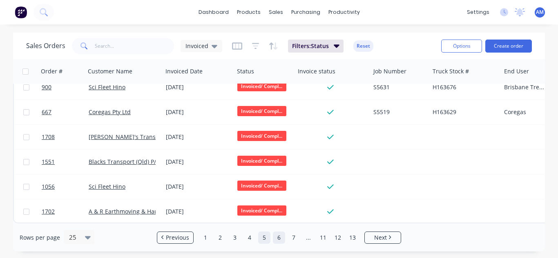
click at [265, 237] on link "5" at bounding box center [264, 238] width 12 height 12
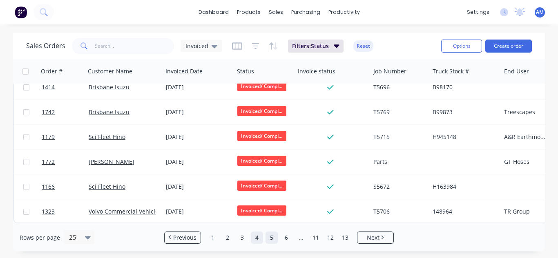
click at [259, 239] on link "4" at bounding box center [257, 238] width 12 height 12
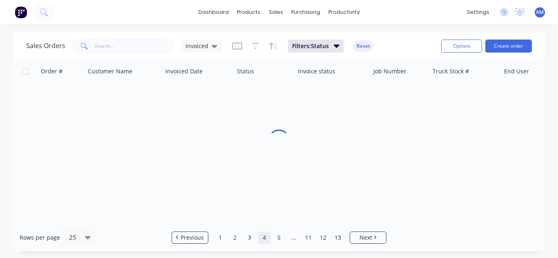
scroll to position [0, 0]
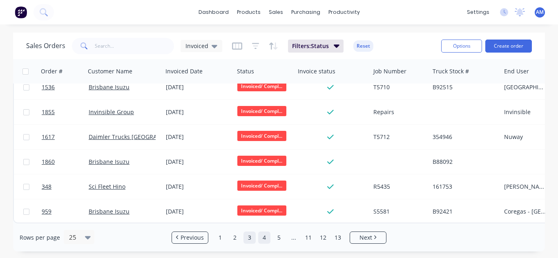
click at [250, 235] on link "3" at bounding box center [249, 238] width 12 height 12
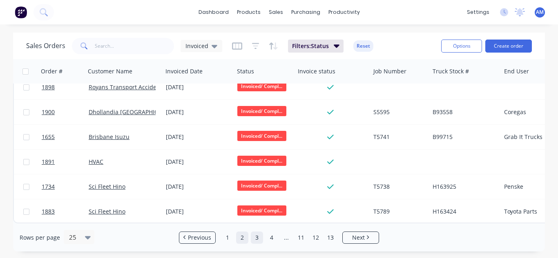
click at [243, 240] on link "2" at bounding box center [242, 238] width 12 height 12
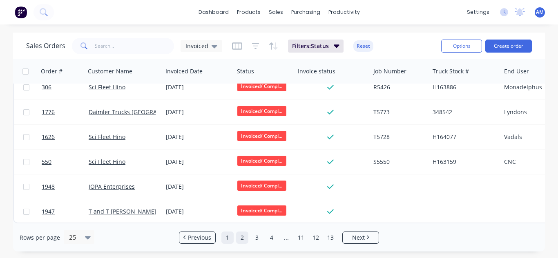
click at [229, 235] on link "1" at bounding box center [227, 238] width 12 height 12
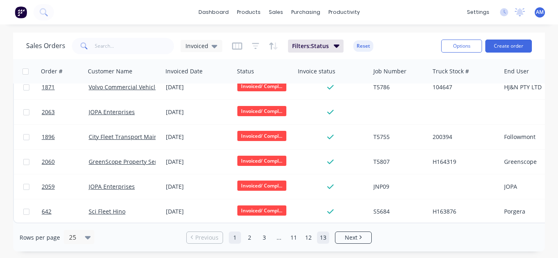
click at [321, 237] on link "13" at bounding box center [323, 238] width 12 height 12
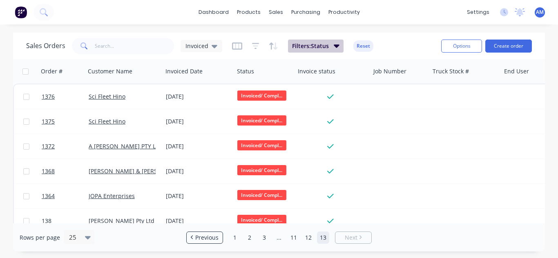
click at [319, 51] on button "Filters: Status" at bounding box center [316, 46] width 56 height 13
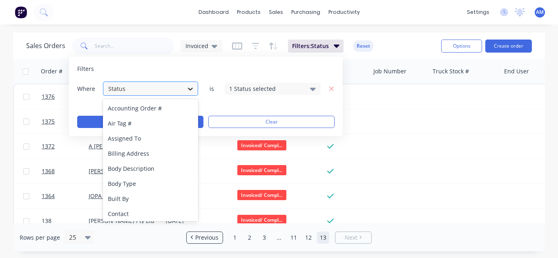
click at [188, 89] on icon at bounding box center [190, 89] width 8 height 8
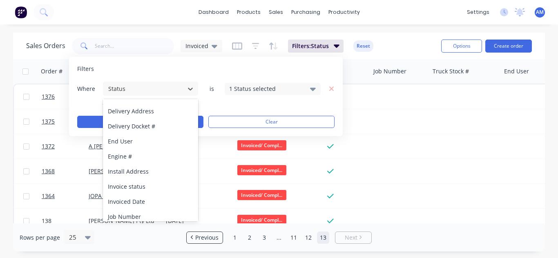
click at [156, 186] on div "Invoice status" at bounding box center [150, 186] width 95 height 15
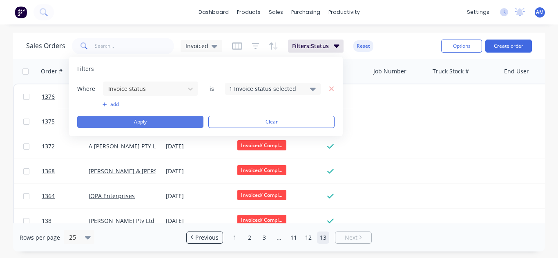
click at [174, 119] on button "Apply" at bounding box center [140, 122] width 126 height 12
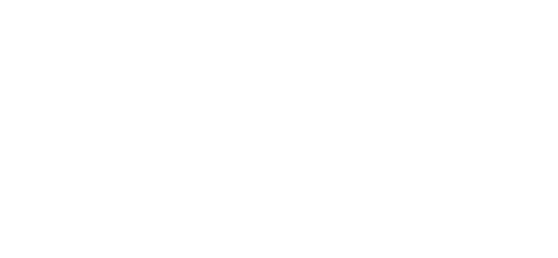
click at [358, 0] on html at bounding box center [279, 0] width 558 height 0
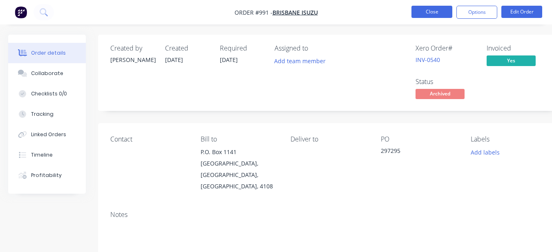
click at [429, 8] on button "Close" at bounding box center [431, 12] width 41 height 12
click at [426, 11] on button "Close" at bounding box center [431, 12] width 41 height 12
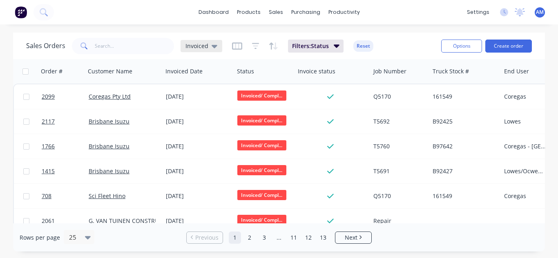
click at [209, 49] on div "Invoiced" at bounding box center [201, 45] width 32 height 7
click at [403, 35] on div "Sales Orders Invoiced Filters: Status Reset Options Create order" at bounding box center [279, 46] width 532 height 27
click at [328, 50] on button "Filters: Status" at bounding box center [316, 46] width 56 height 13
click at [392, 40] on div "Sales Orders Invoiced Filters: Status Reset" at bounding box center [230, 46] width 408 height 20
click at [324, 231] on div "Rows per page 25 Previous 1 2 3 ... 11 12 13 Next" at bounding box center [279, 238] width 532 height 28
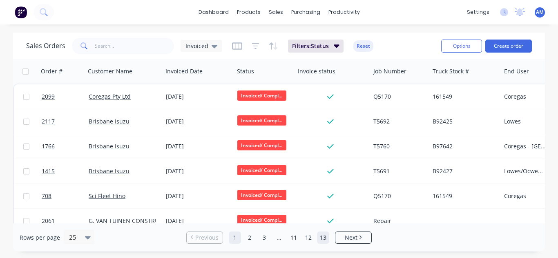
click at [325, 236] on link "13" at bounding box center [323, 238] width 12 height 12
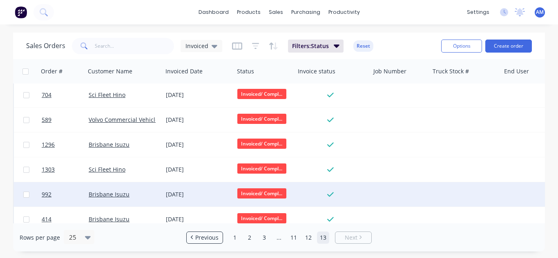
scroll to position [462, 0]
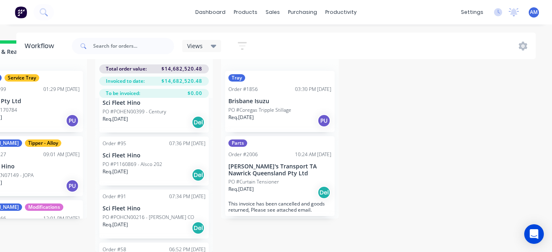
scroll to position [29554, 0]
